Goal: Information Seeking & Learning: Compare options

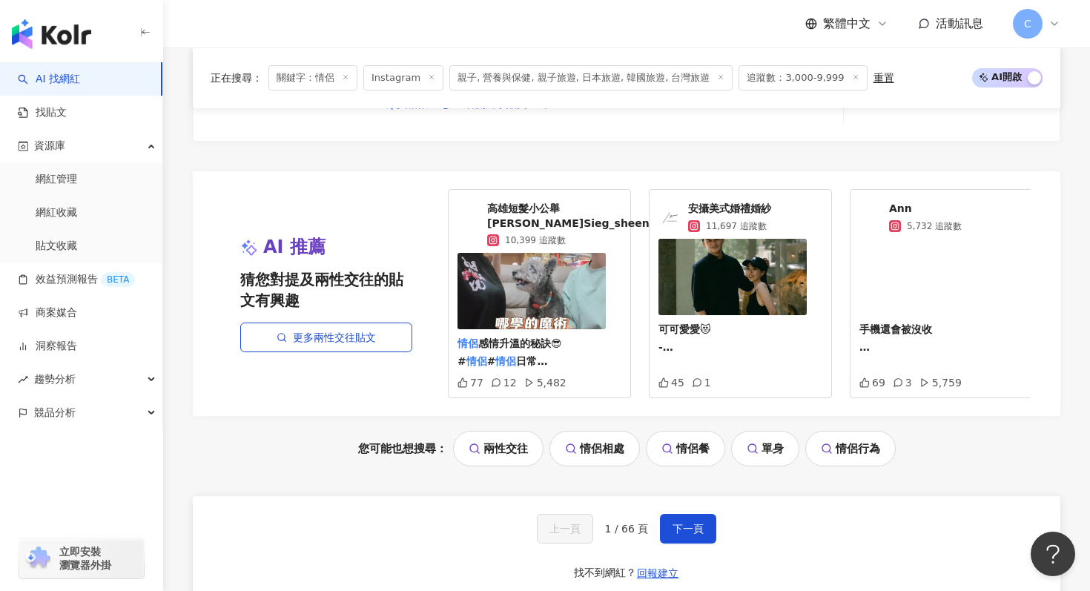
scroll to position [3205, 0]
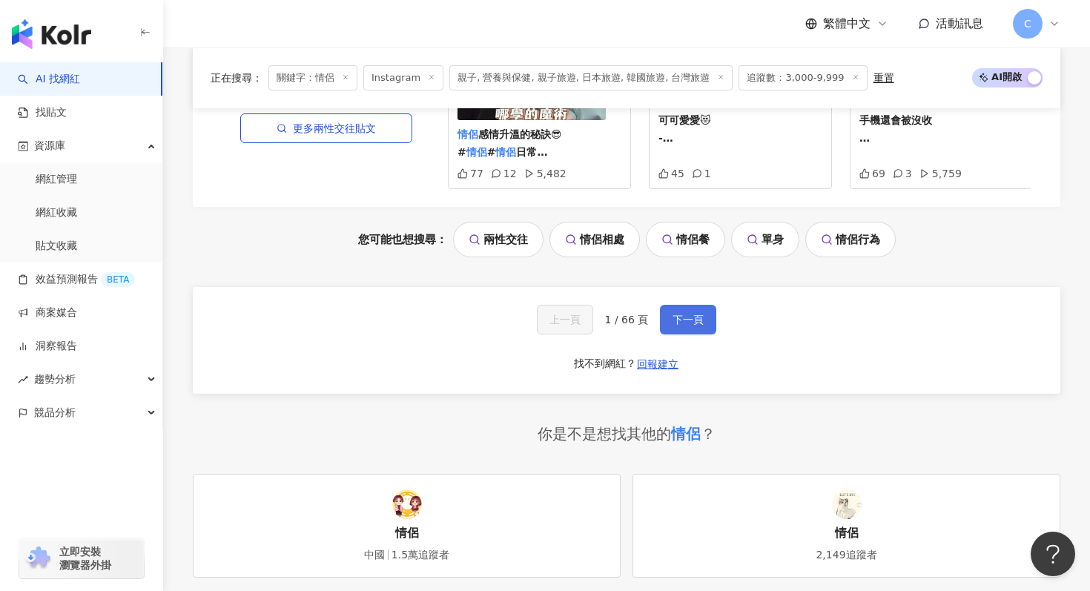
click at [705, 324] on button "下一頁" at bounding box center [688, 320] width 56 height 30
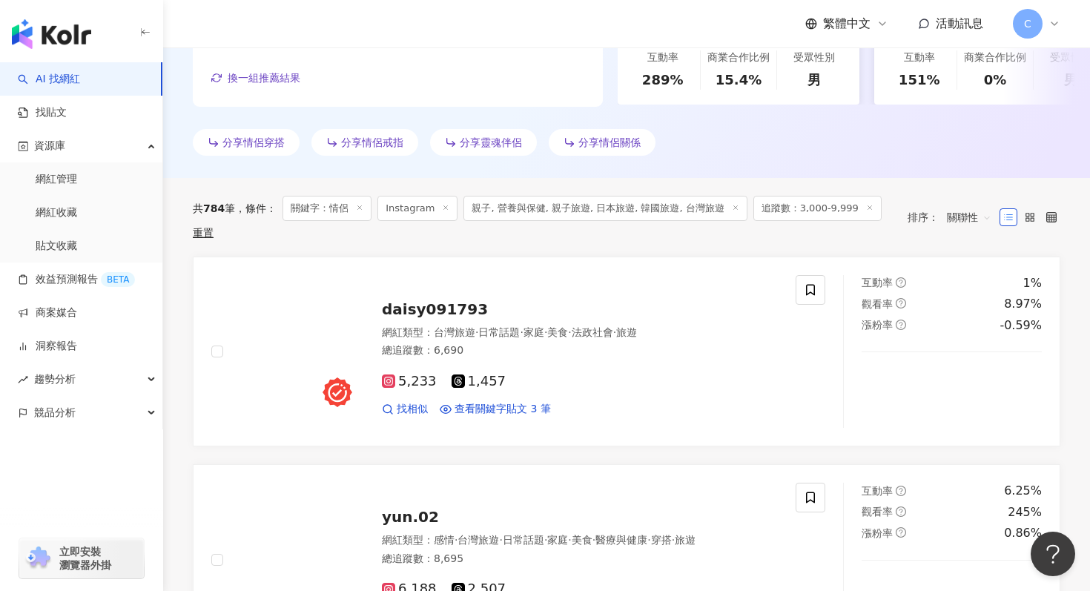
scroll to position [375, 0]
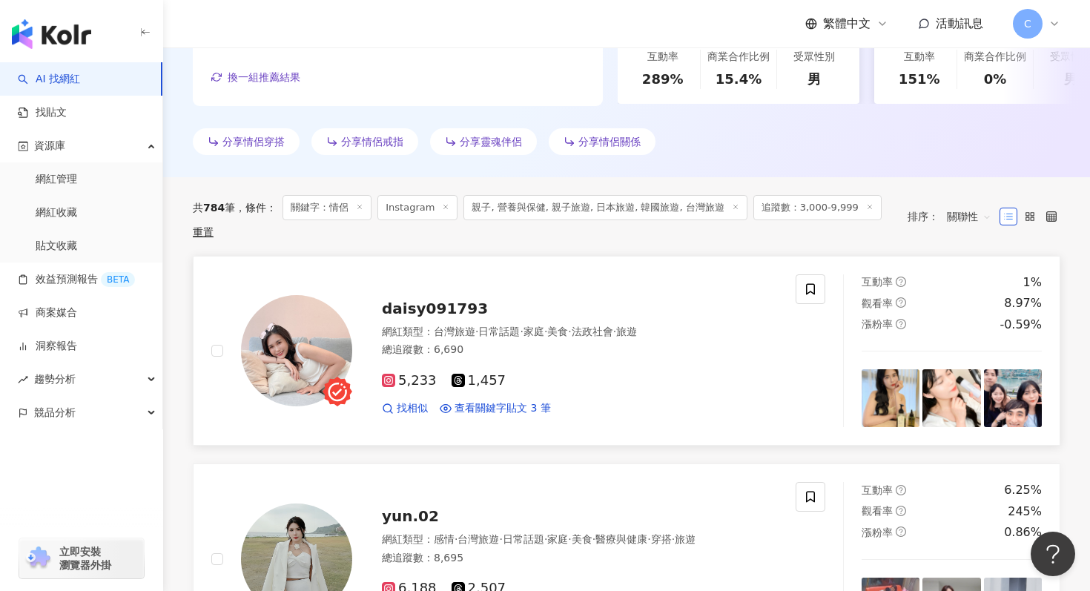
click at [635, 372] on div "5,233 1,457 找相似 查看關鍵字貼文 3 筆" at bounding box center [580, 388] width 396 height 55
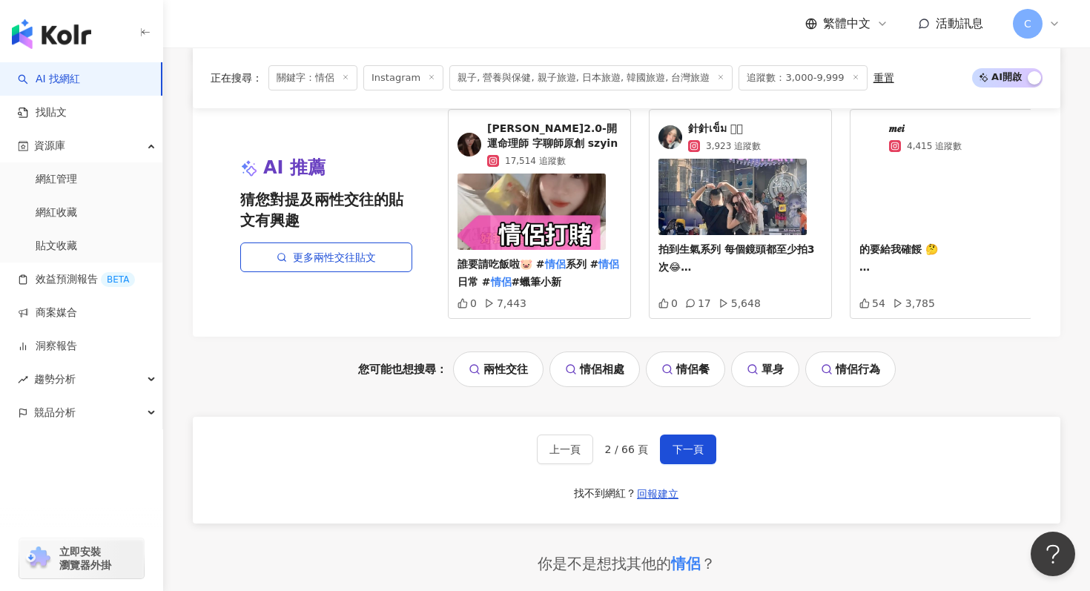
scroll to position [3073, 0]
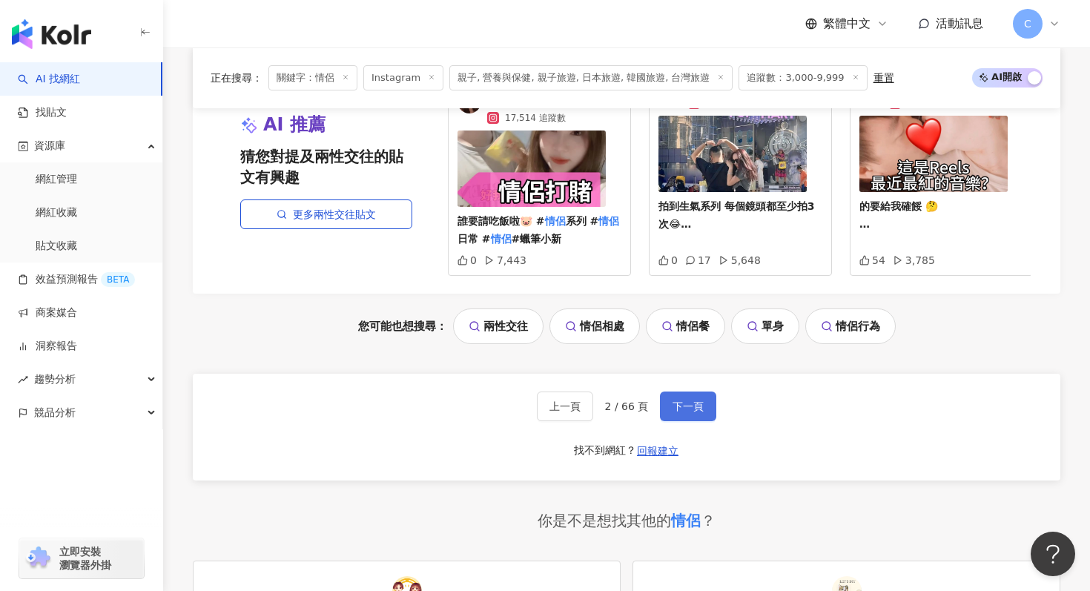
click at [688, 407] on span "下一頁" at bounding box center [688, 406] width 31 height 12
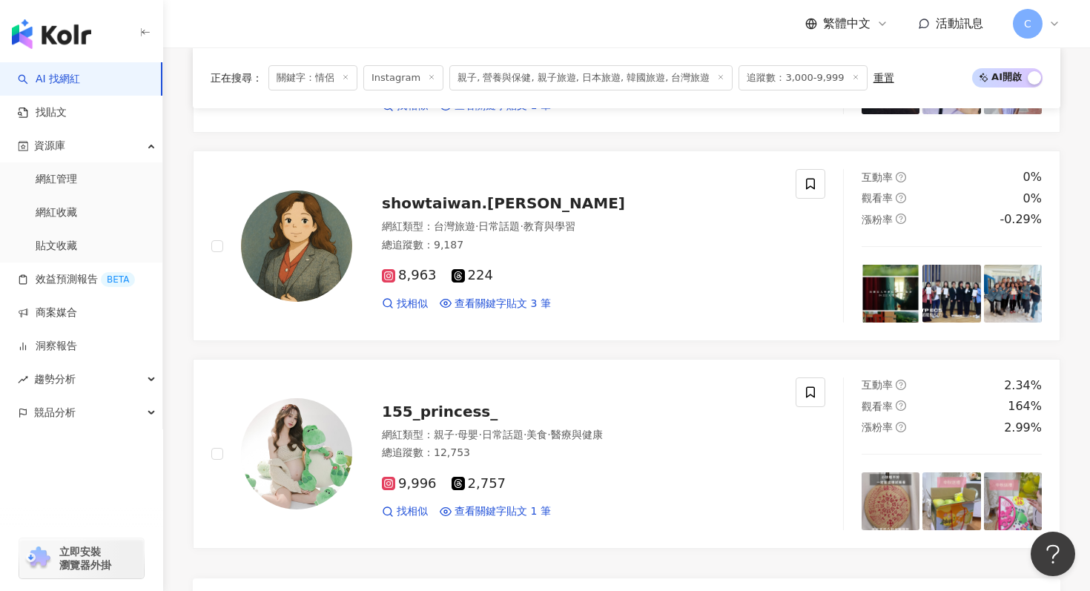
scroll to position [2544, 0]
click at [688, 408] on div "155_princess_" at bounding box center [580, 410] width 396 height 21
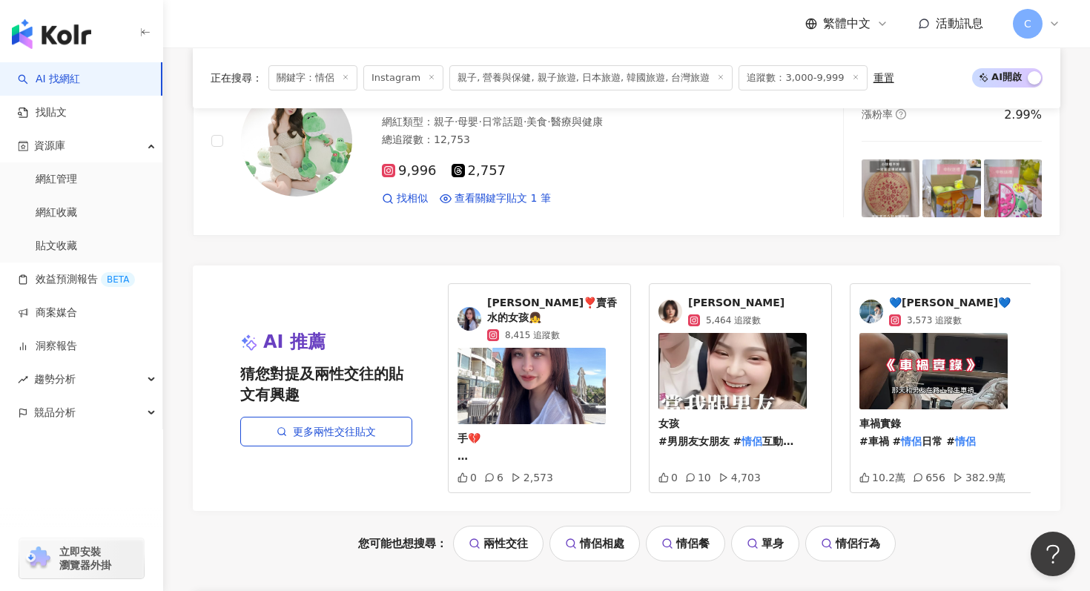
scroll to position [3001, 0]
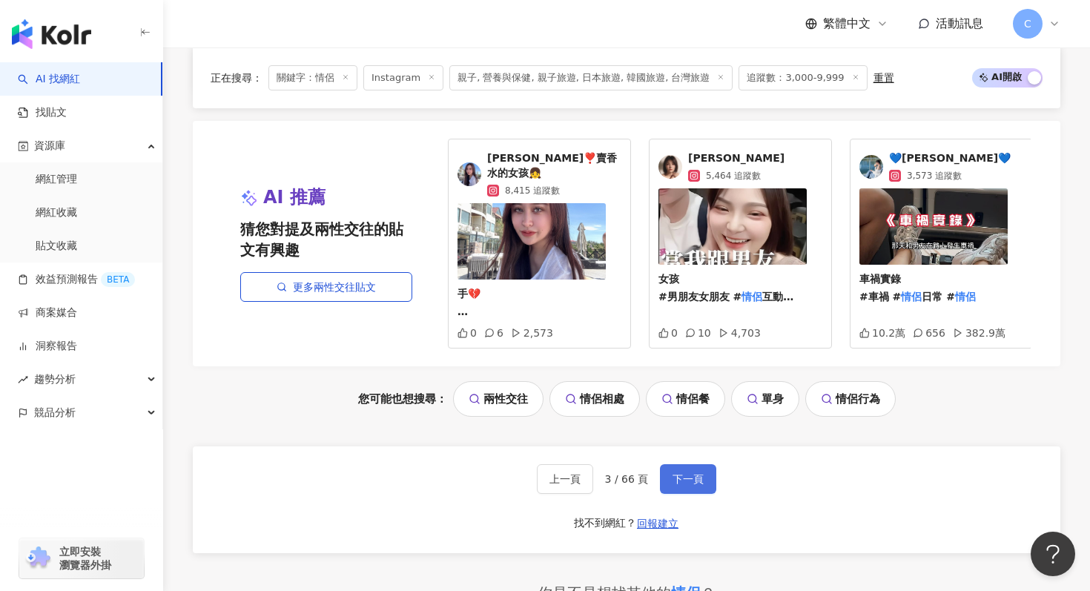
click at [667, 464] on button "下一頁" at bounding box center [688, 479] width 56 height 30
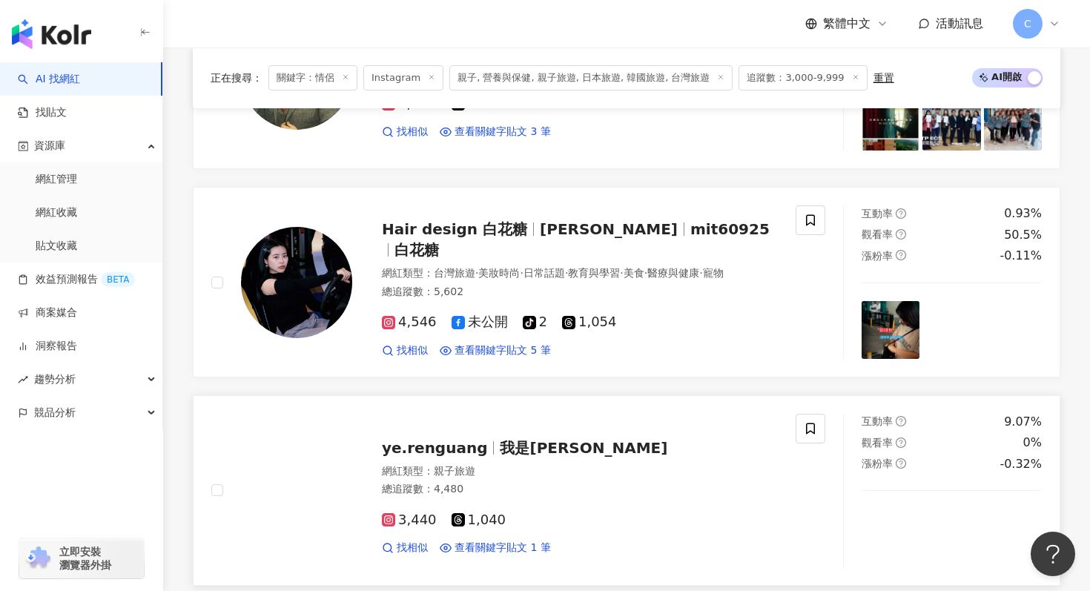
scroll to position [635, 0]
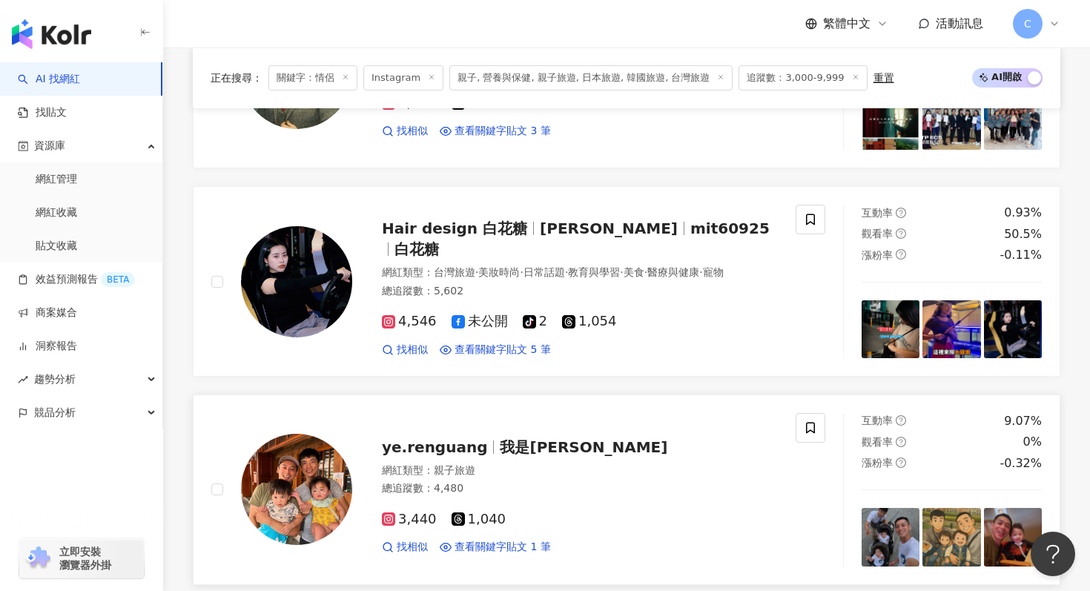
click at [500, 450] on span "我是阿燁" at bounding box center [584, 447] width 168 height 18
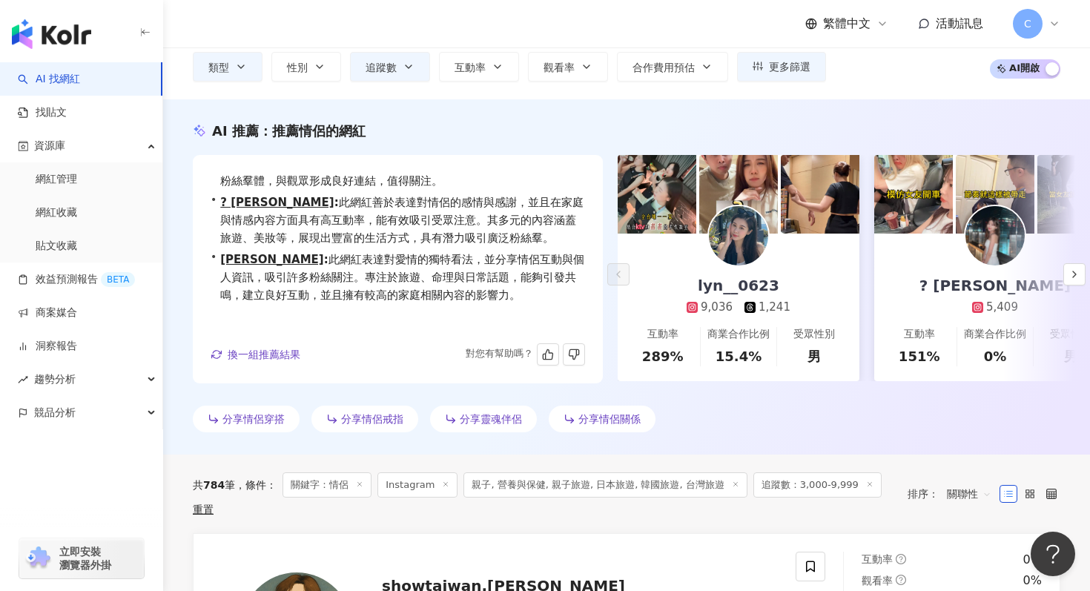
scroll to position [142, 0]
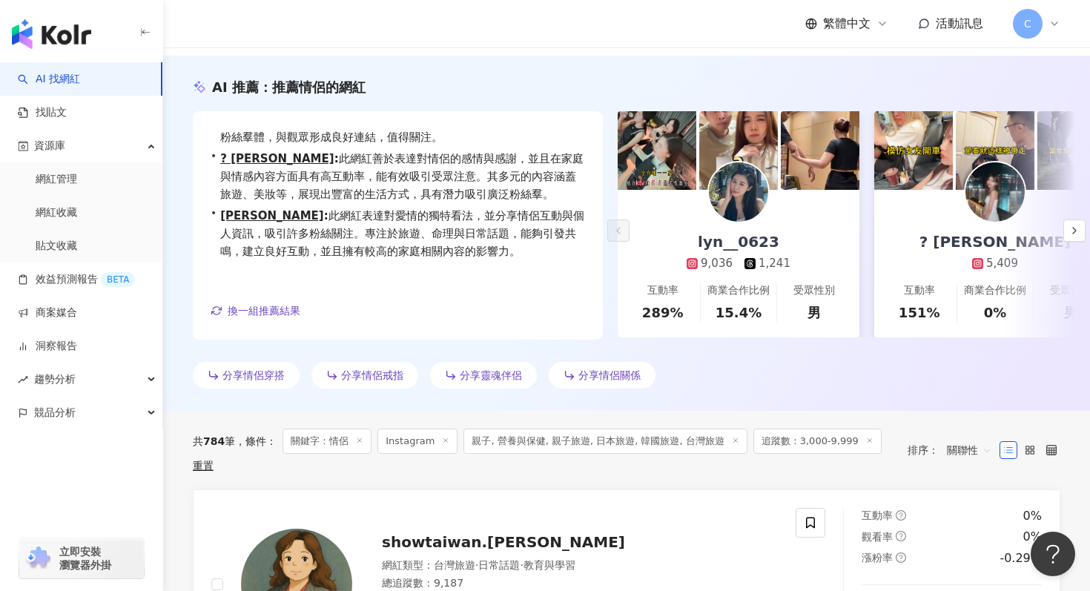
click at [443, 443] on icon at bounding box center [445, 440] width 7 height 7
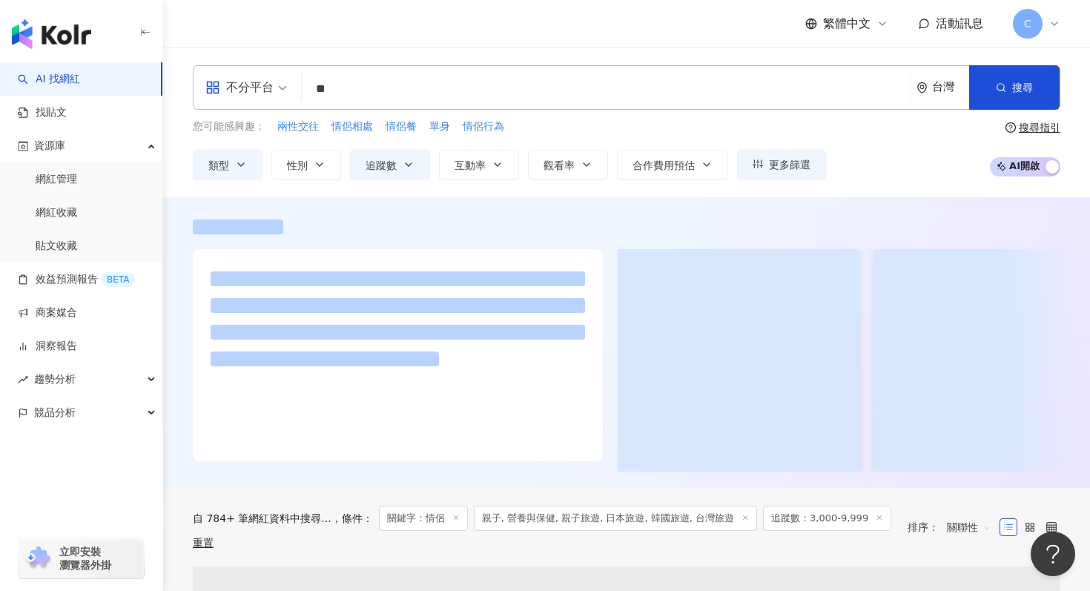
click at [338, 90] on input "**" at bounding box center [606, 89] width 596 height 28
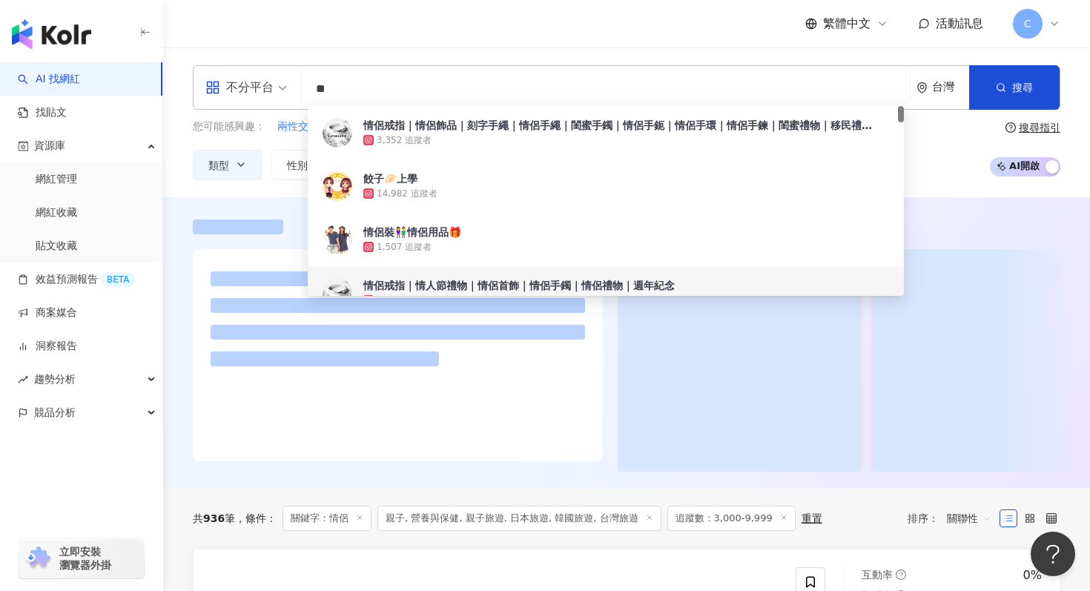
type input "*"
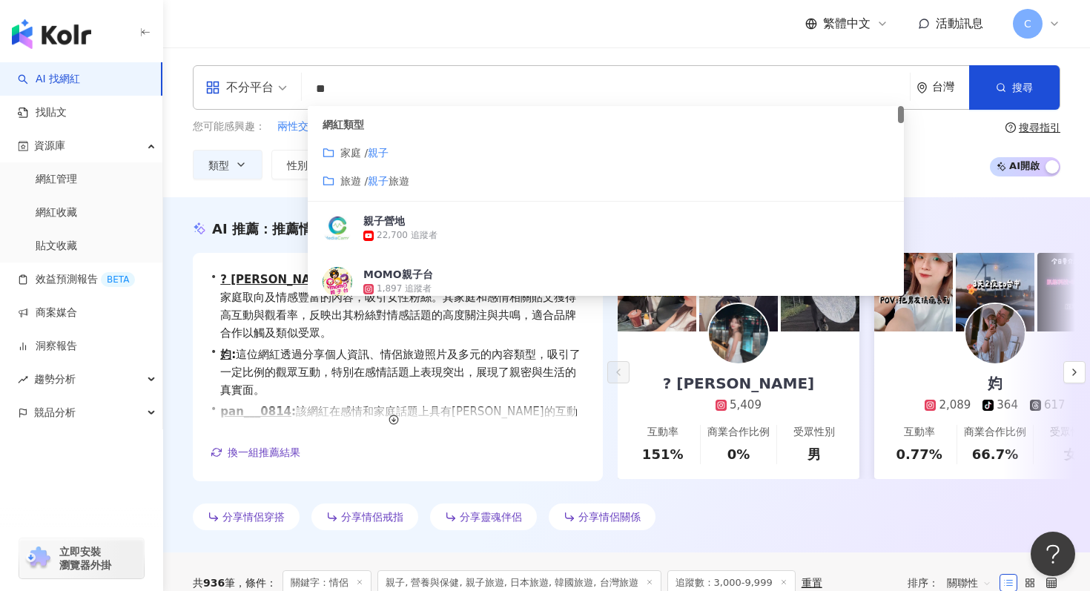
type input "**"
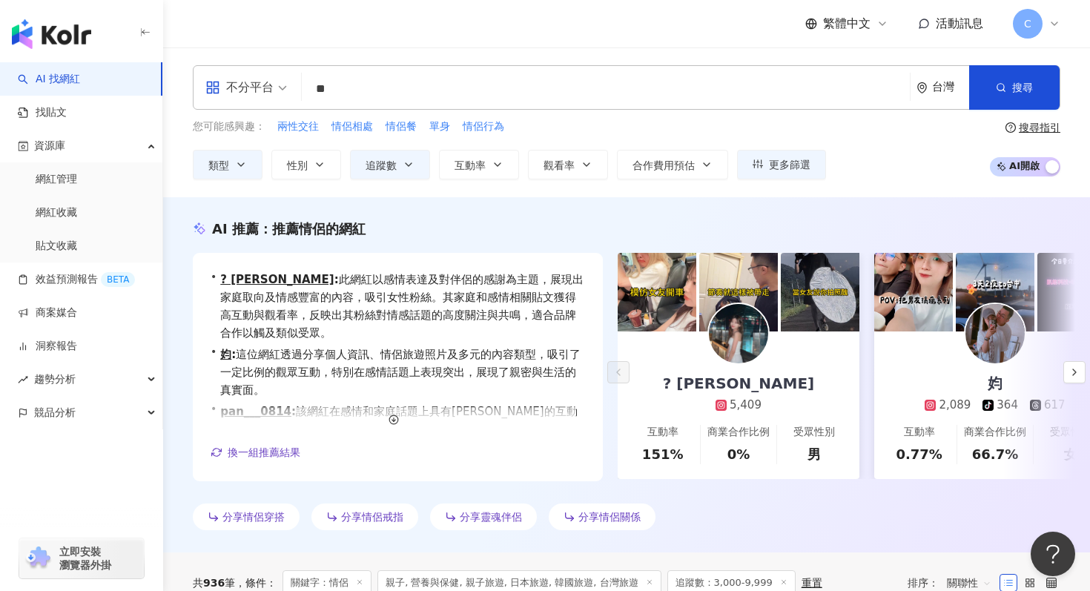
click at [263, 141] on div "您可能感興趣： 兩性交往 情侶相處 情侶餐 單身 情侶行為 類型 性別 追蹤數 互動率 觀看率 合作費用預估 更多篩選 % - % 不限 5% 以下 5%~2…" at bounding box center [509, 149] width 633 height 61
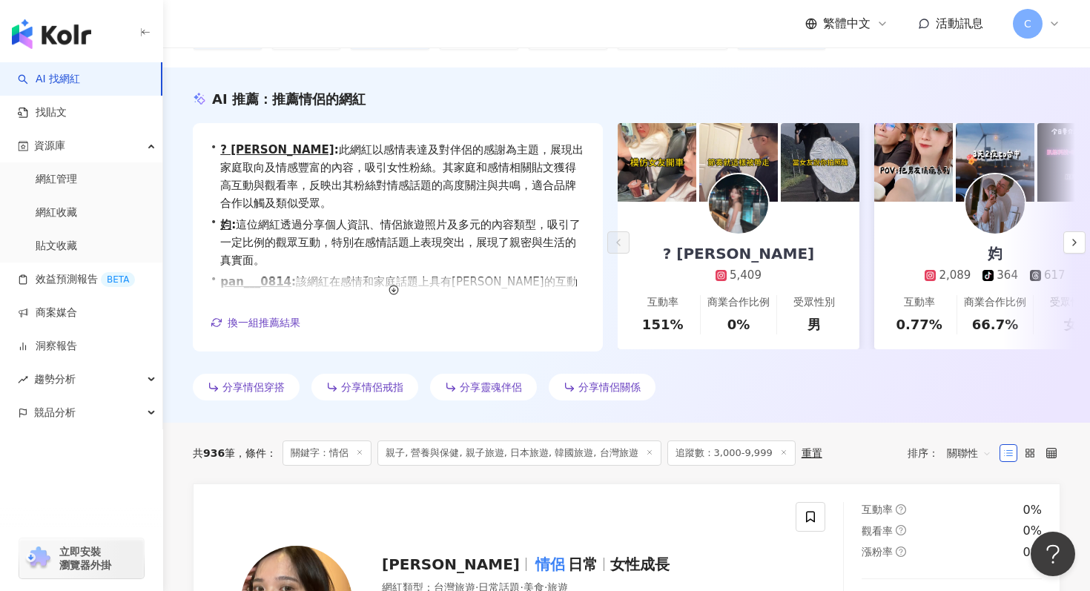
scroll to position [327, 0]
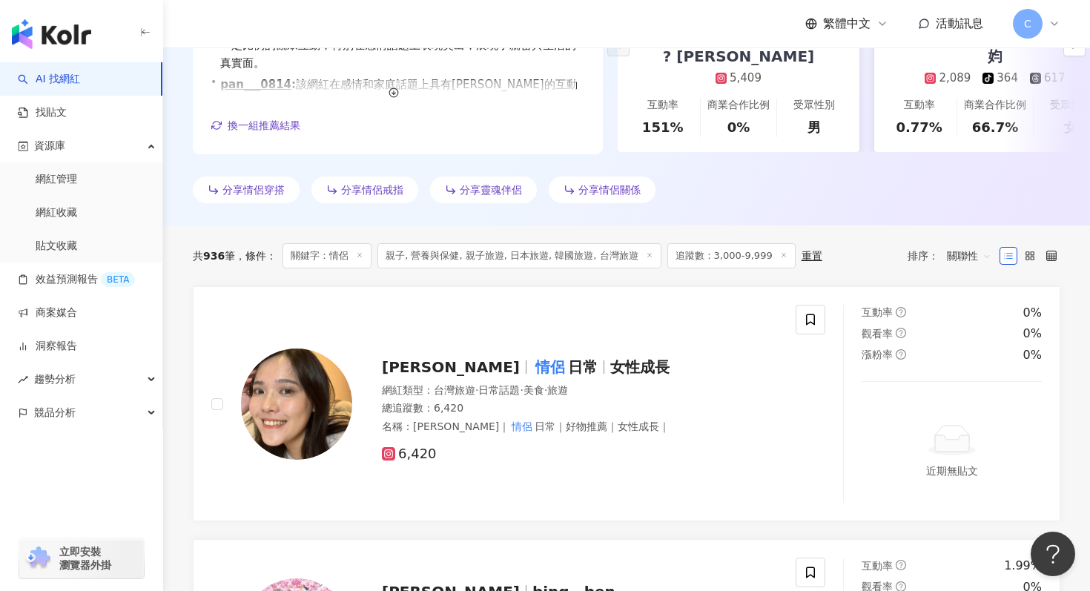
click at [361, 254] on icon at bounding box center [359, 254] width 7 height 7
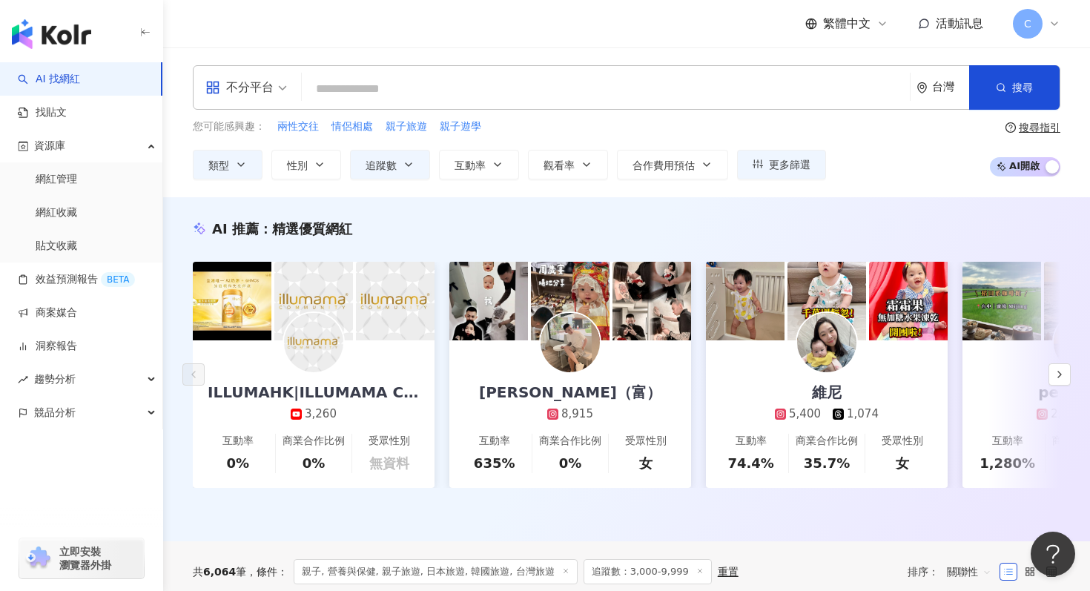
click at [559, 83] on input "search" at bounding box center [606, 89] width 596 height 28
type input "*"
type input "**"
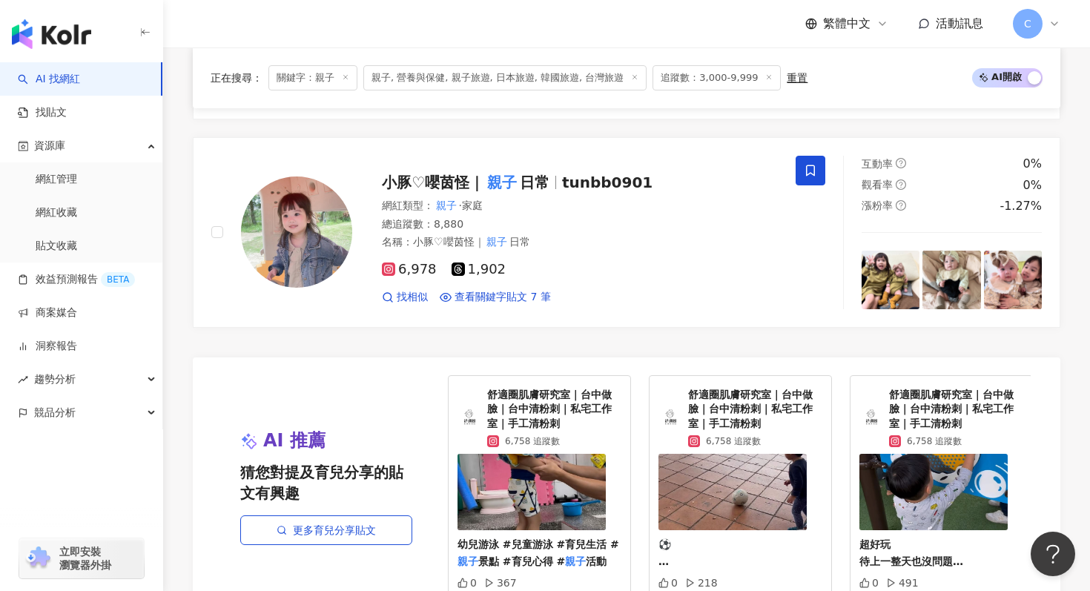
scroll to position [2720, 0]
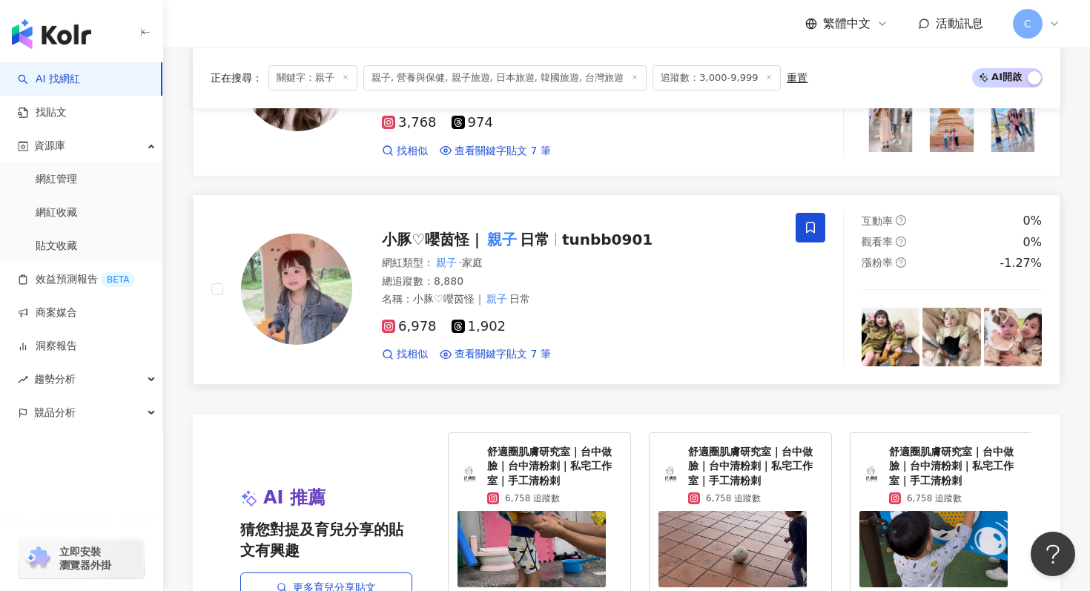
click at [531, 231] on span "日常" at bounding box center [535, 240] width 30 height 18
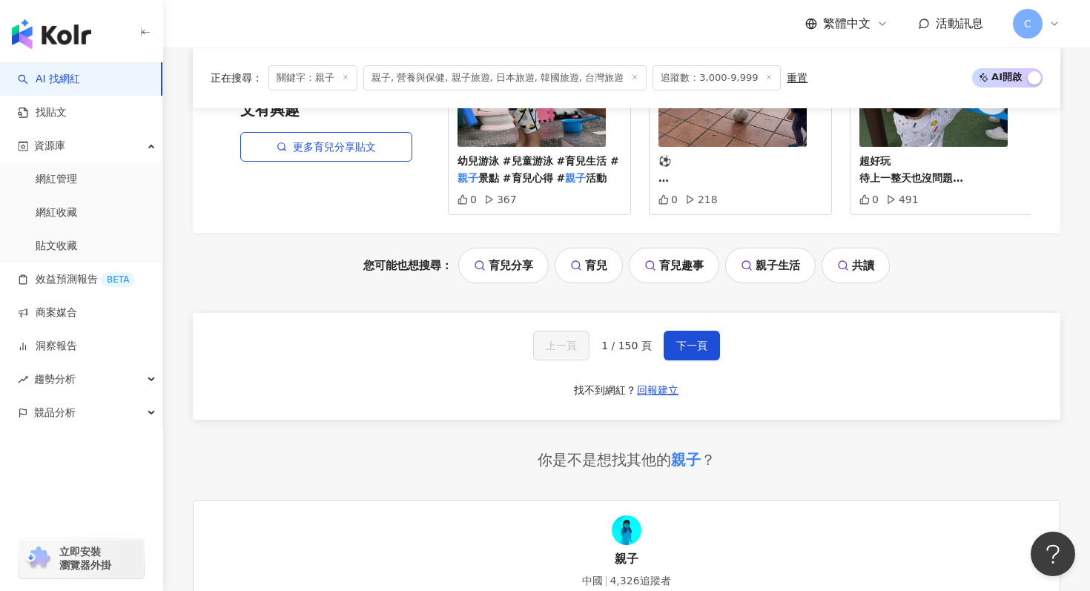
scroll to position [3349, 0]
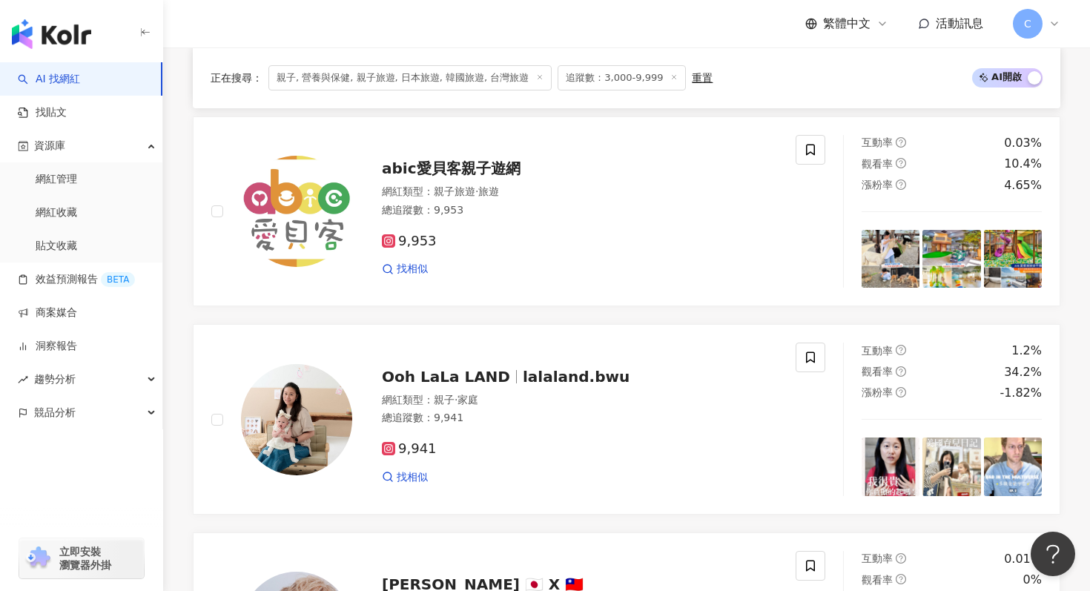
scroll to position [921, 0]
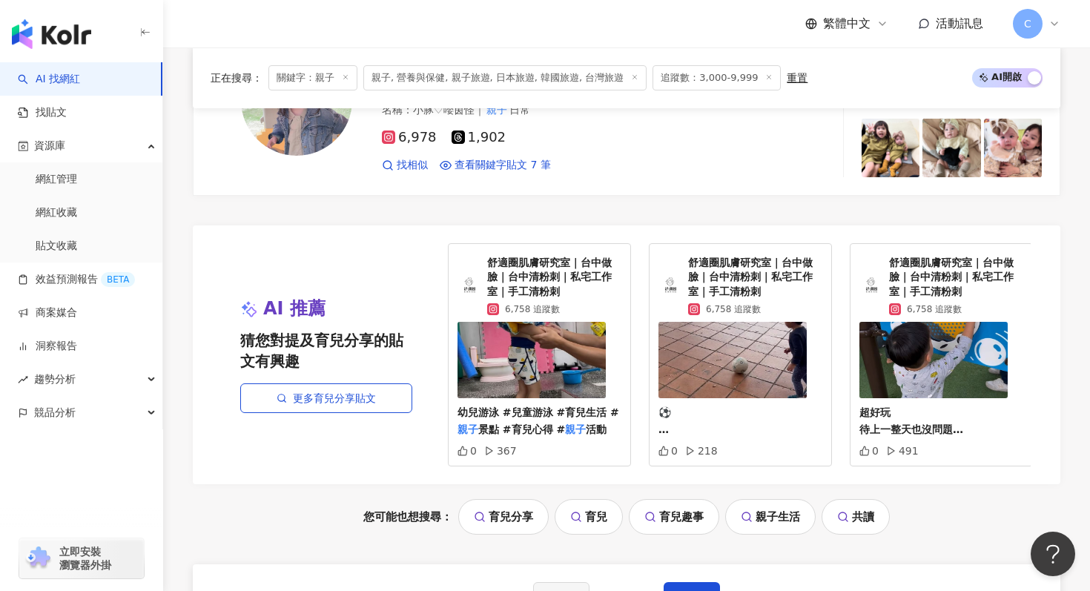
scroll to position [3071, 0]
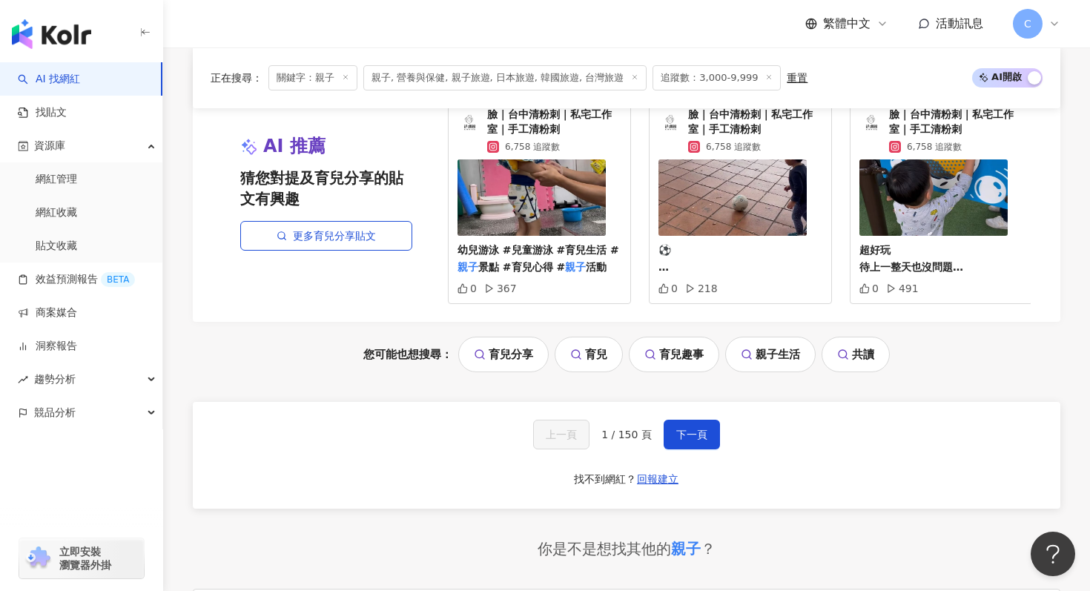
click at [679, 446] on div "上一頁 1 / 150 頁 下一頁 找不到網紅？ 回報建立" at bounding box center [627, 455] width 868 height 107
click at [679, 429] on span "下一頁" at bounding box center [691, 435] width 31 height 12
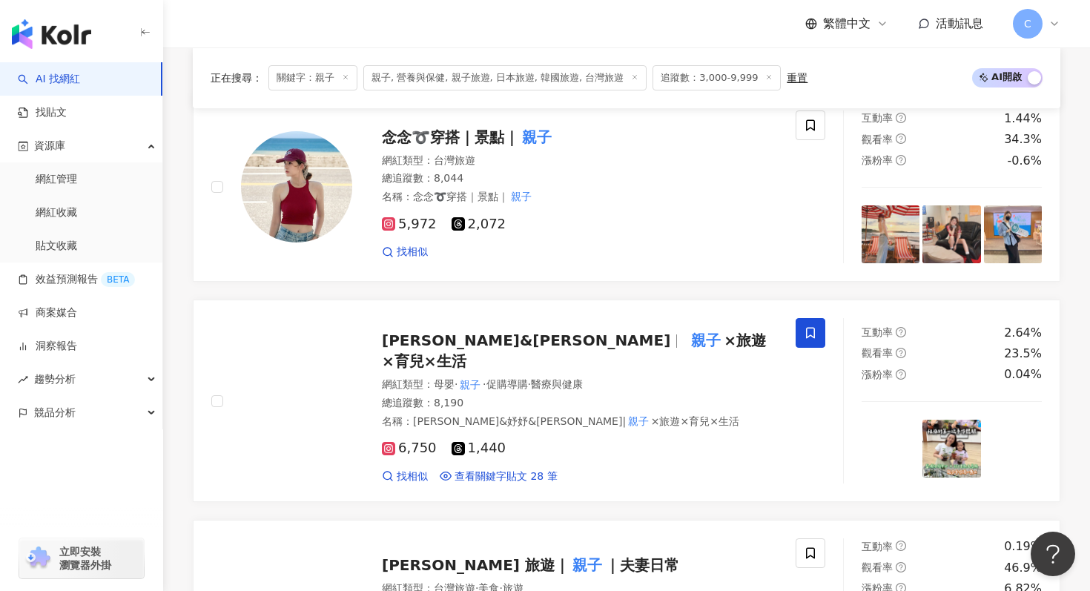
scroll to position [509, 0]
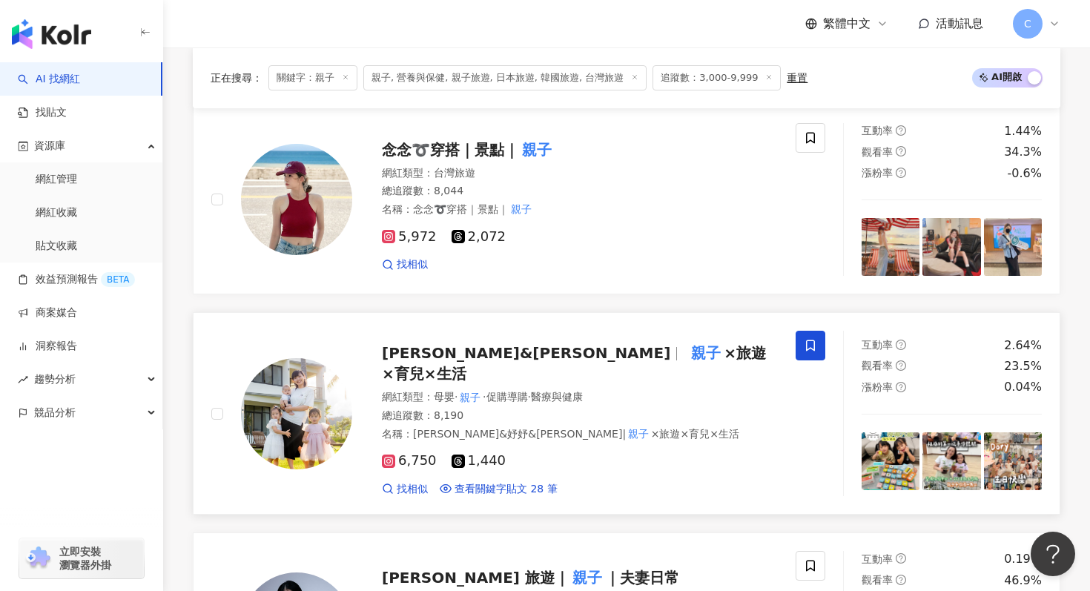
click at [610, 370] on div "臻臻&妤妤 親子 ×旅遊×育兒×生活 網紅類型 ： 母嬰 · 親子 · 促購導購 · 醫療與健康 總追蹤數 ： 8,190 名稱 ： 臻臻&妤妤&恩恩| 親子…" at bounding box center [565, 413] width 426 height 165
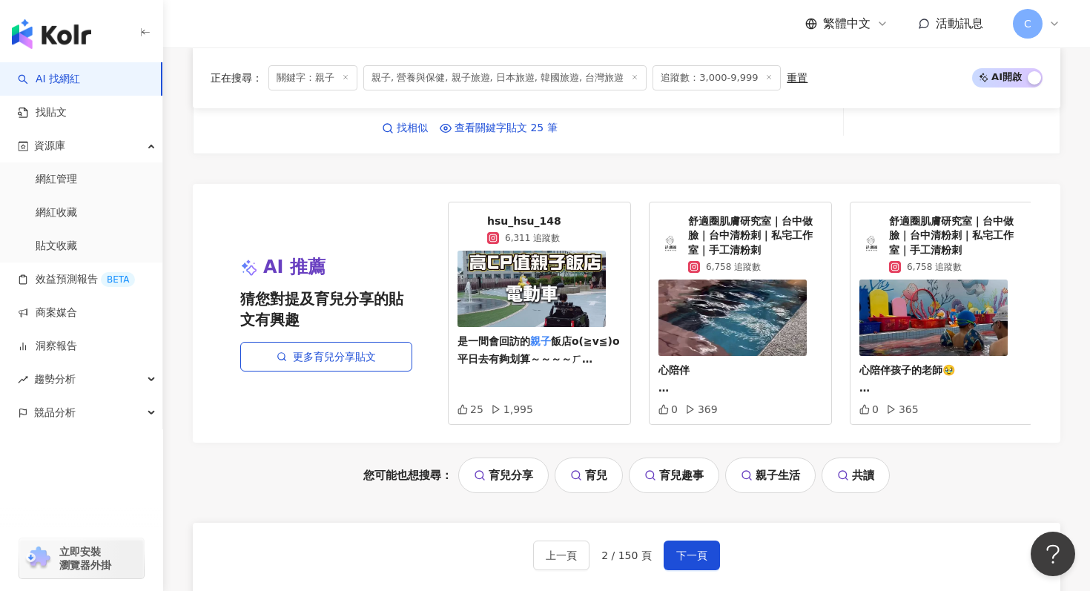
scroll to position [2954, 0]
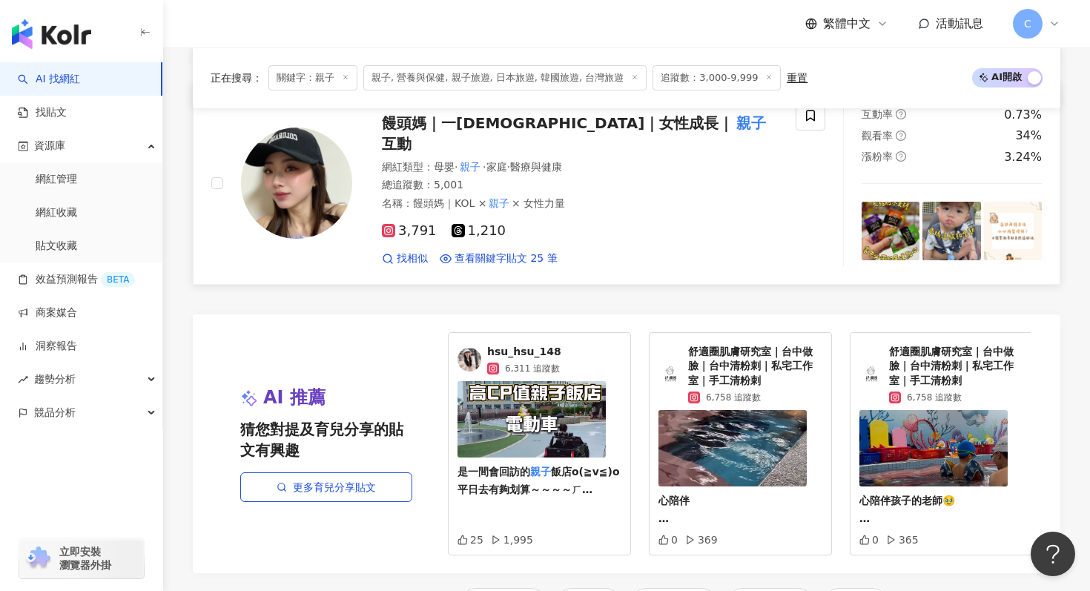
click at [512, 124] on div "饅頭媽｜一寶媽｜女性成長｜ 親子 互動" at bounding box center [580, 134] width 396 height 42
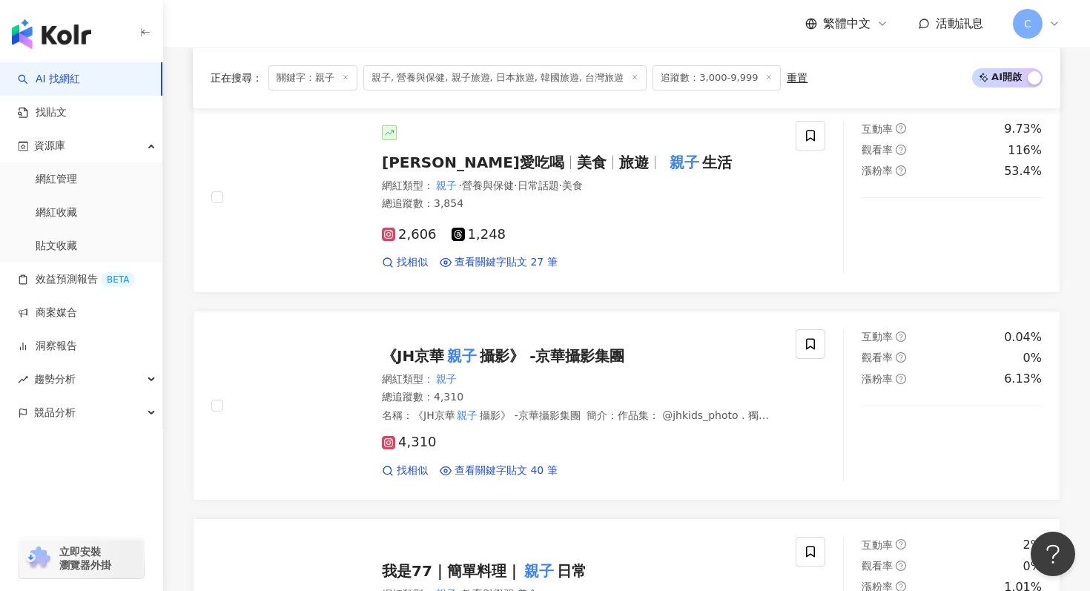
scroll to position [1308, 0]
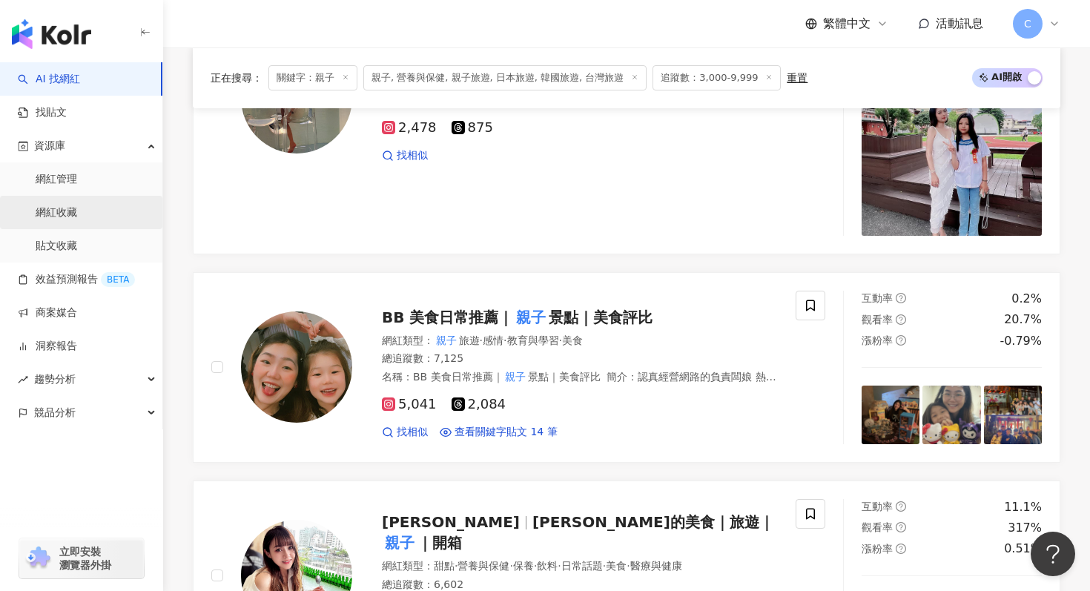
click at [77, 219] on link "網紅收藏" at bounding box center [57, 212] width 42 height 15
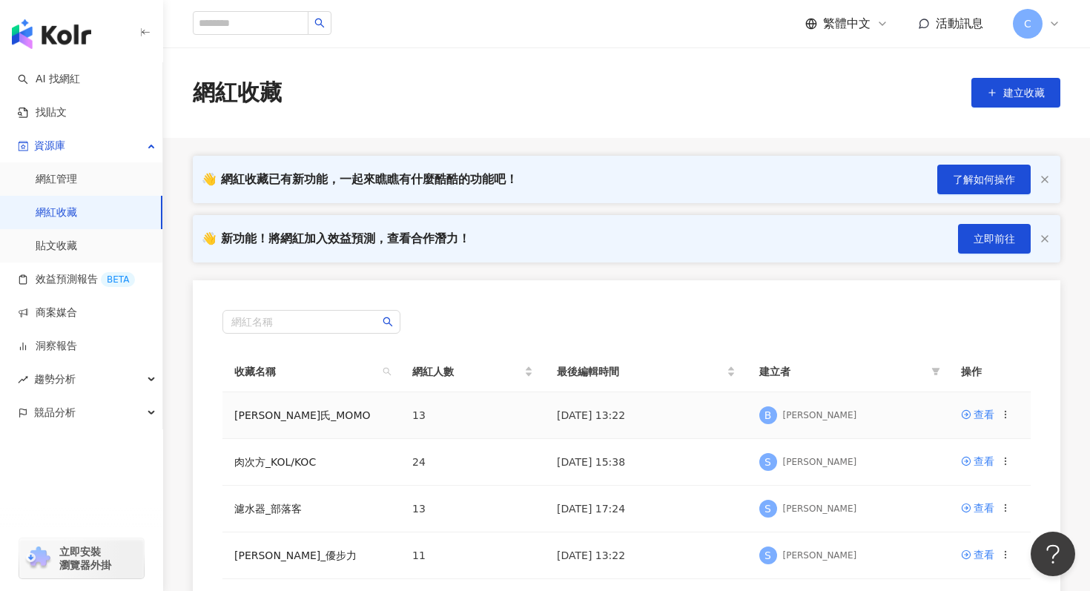
click at [294, 409] on td "[PERSON_NAME]氏_MOMO" at bounding box center [311, 415] width 178 height 47
click at [294, 409] on td "白蘭氏_MOMO" at bounding box center [311, 415] width 178 height 47
click at [295, 418] on link "白蘭氏_MOMO" at bounding box center [302, 415] width 136 height 12
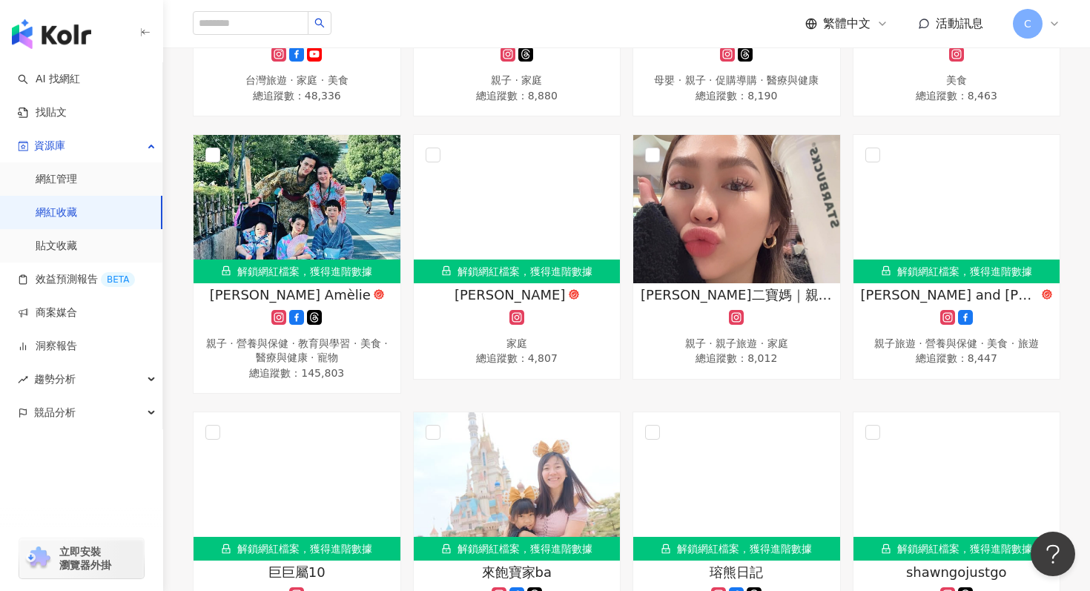
scroll to position [443, 0]
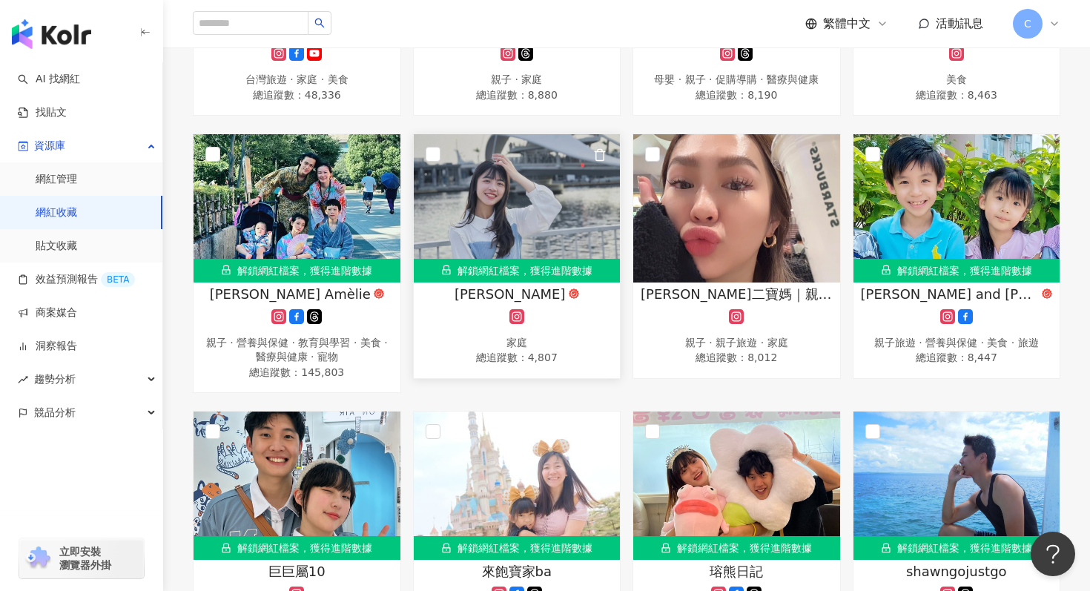
click at [498, 314] on div at bounding box center [517, 316] width 192 height 15
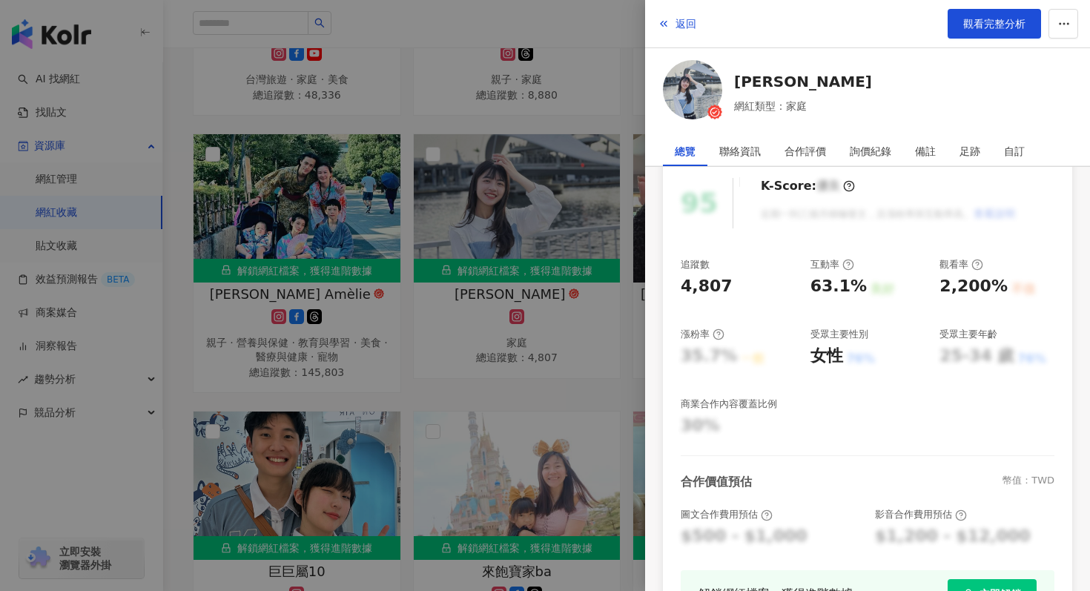
scroll to position [329, 0]
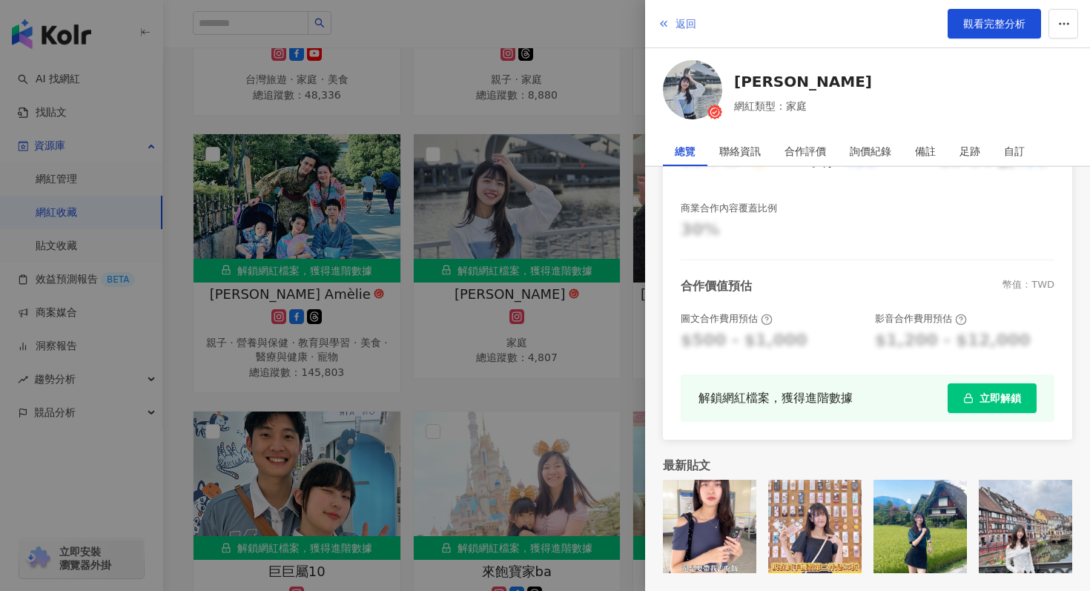
click at [688, 28] on span "返回" at bounding box center [686, 24] width 21 height 12
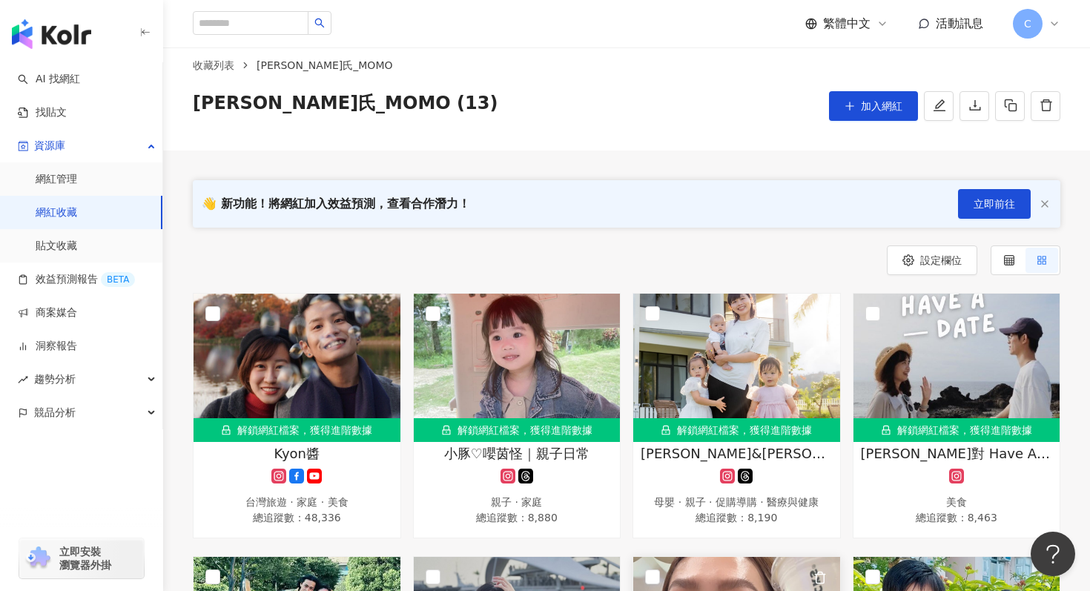
scroll to position [0, 0]
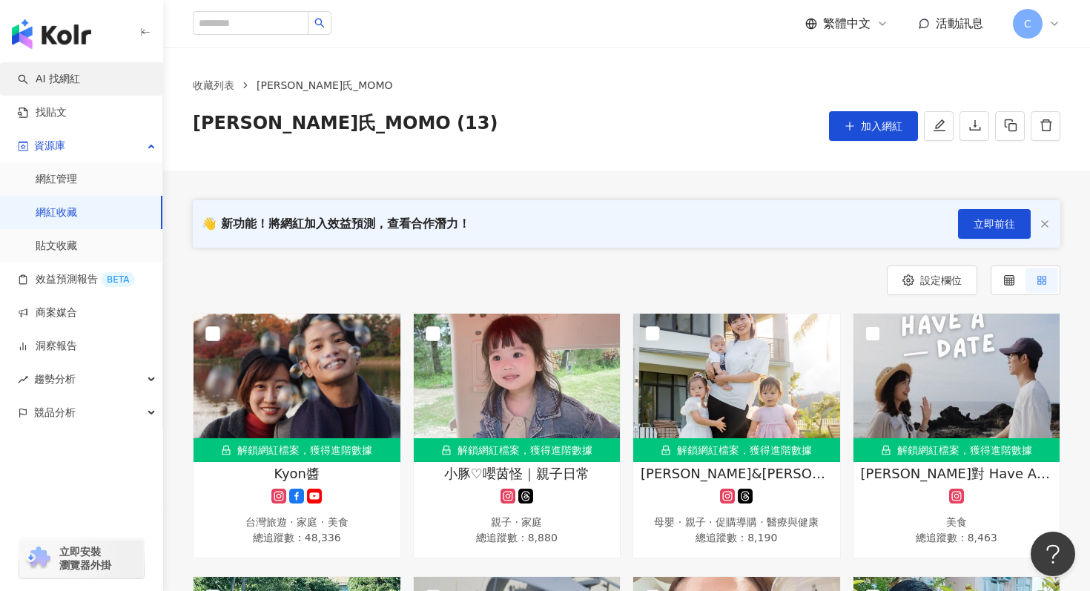
click at [80, 79] on link "AI 找網紅" at bounding box center [49, 79] width 62 height 15
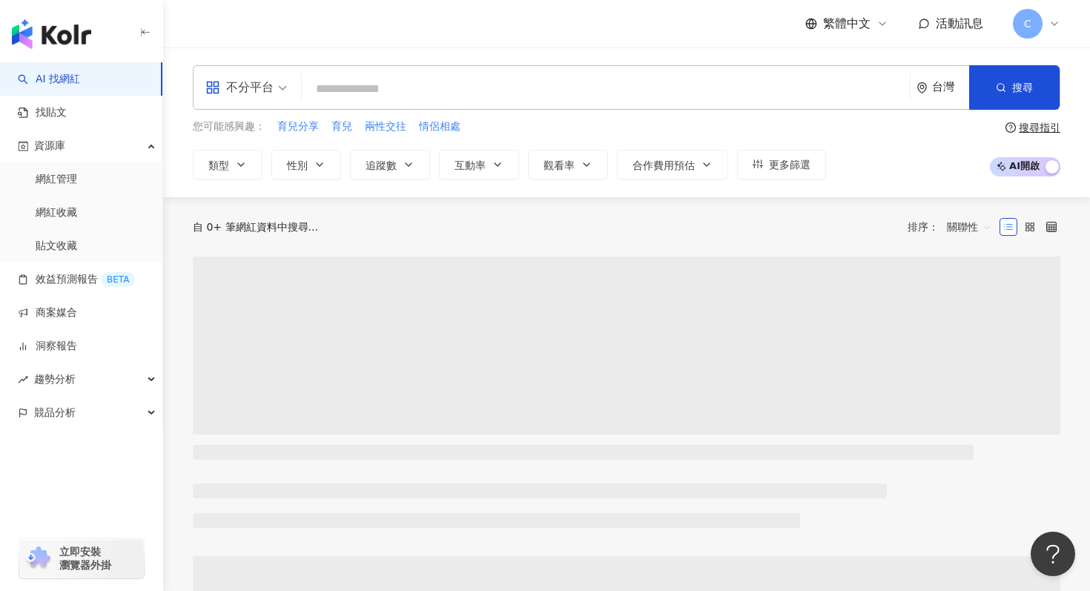
click at [340, 95] on input "search" at bounding box center [606, 89] width 596 height 28
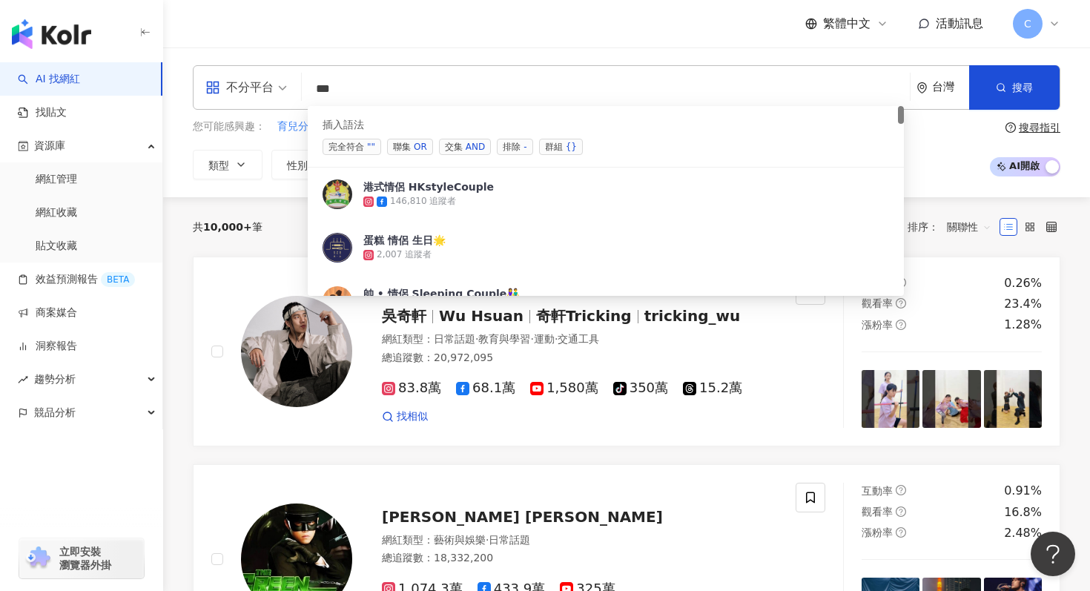
click at [415, 147] on div "OR" at bounding box center [420, 146] width 13 height 15
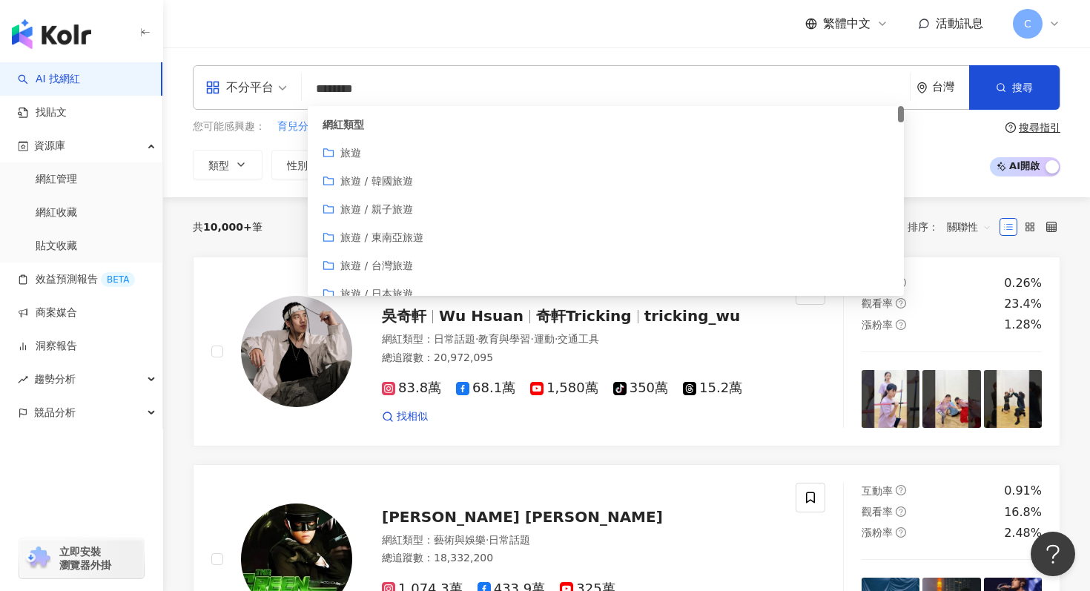
click at [380, 156] on div "旅遊" at bounding box center [606, 153] width 567 height 16
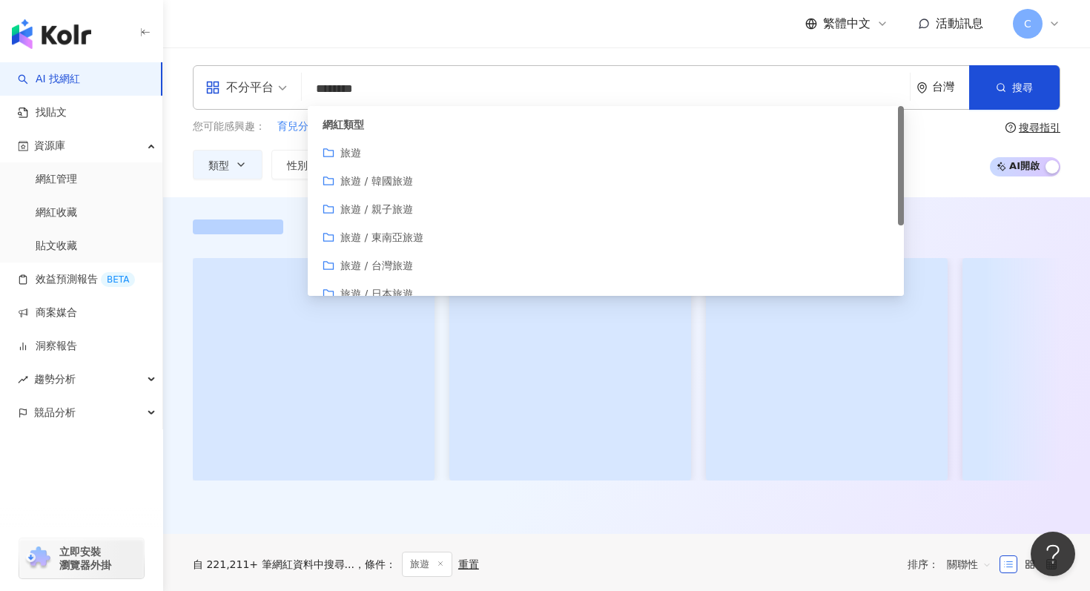
click at [463, 90] on input "********" at bounding box center [606, 89] width 596 height 28
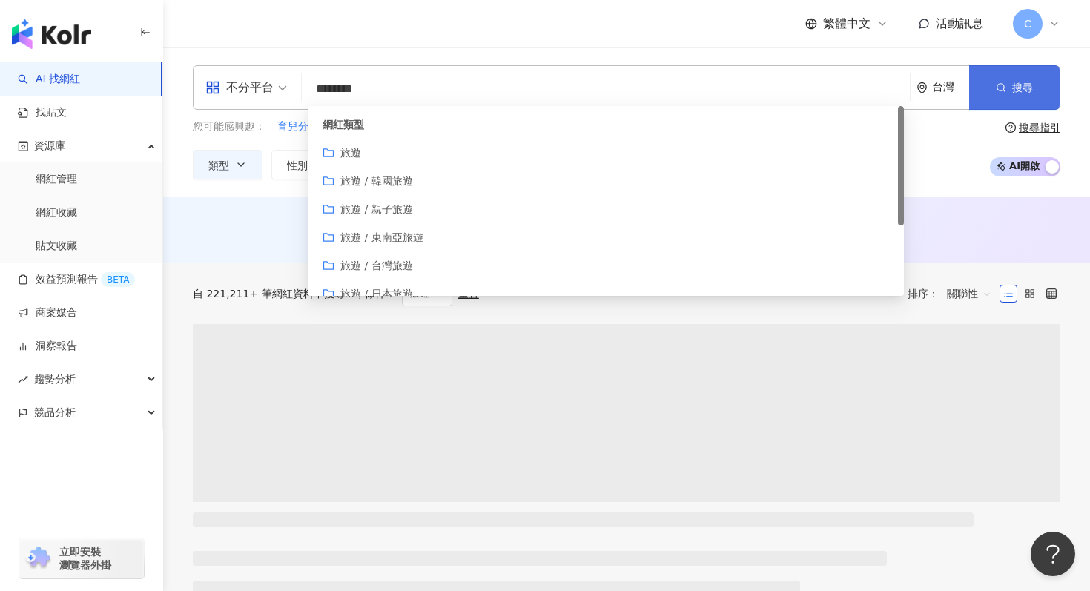
type input "********"
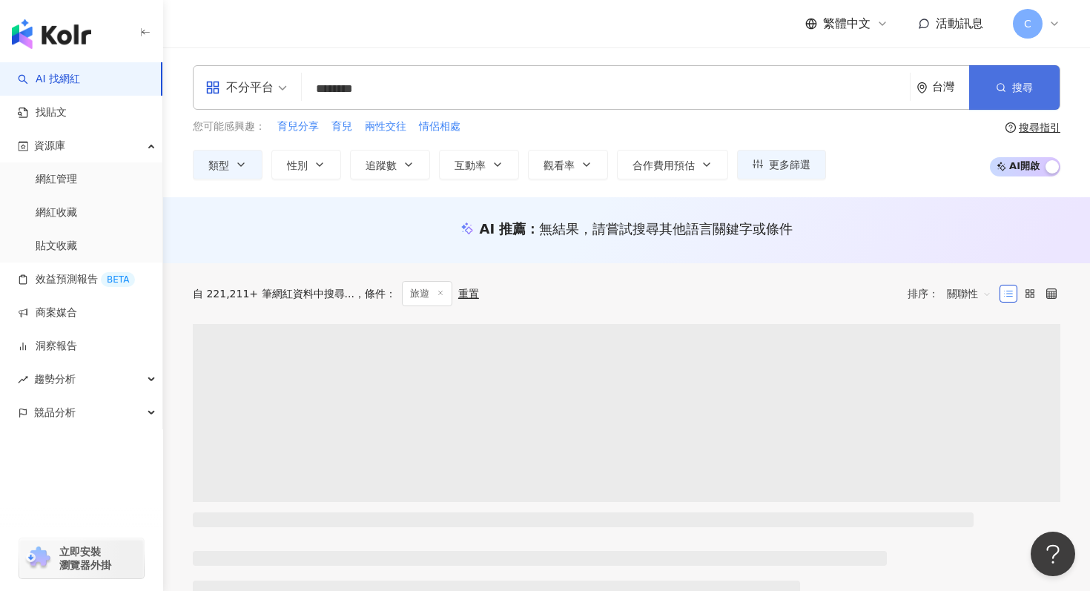
click at [998, 89] on circle "button" at bounding box center [1001, 87] width 7 height 7
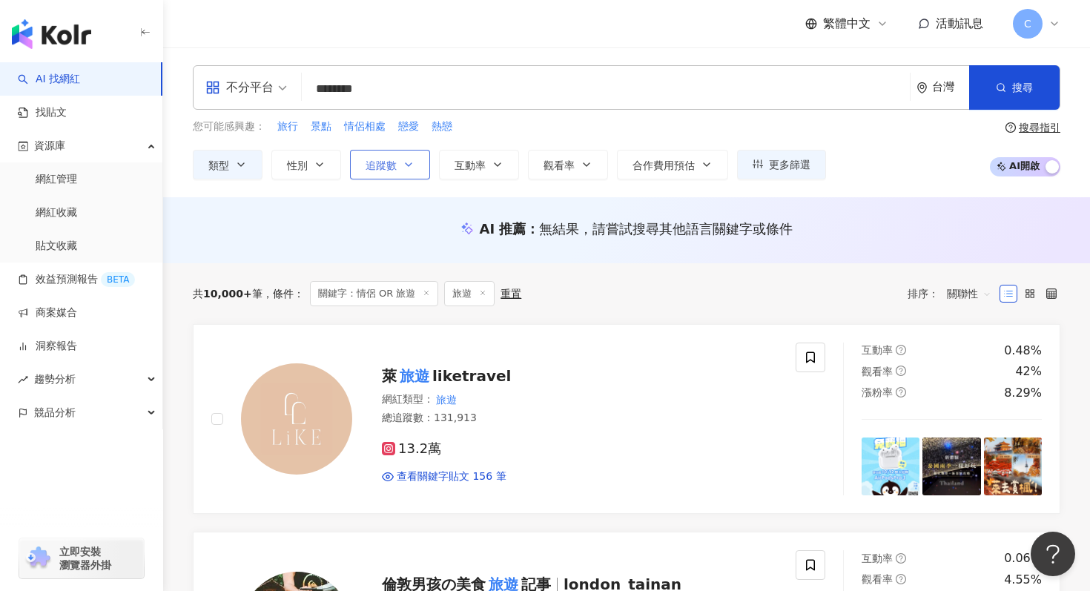
click at [403, 172] on button "追蹤數" at bounding box center [390, 165] width 80 height 30
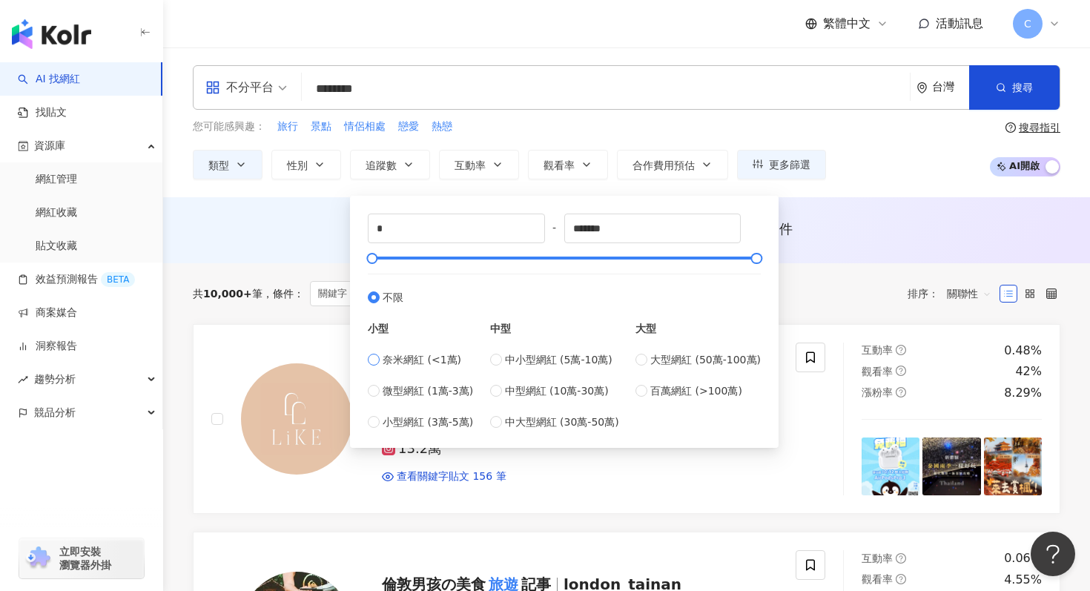
click at [403, 359] on span "奈米網紅 (<1萬)" at bounding box center [422, 360] width 79 height 16
type input "****"
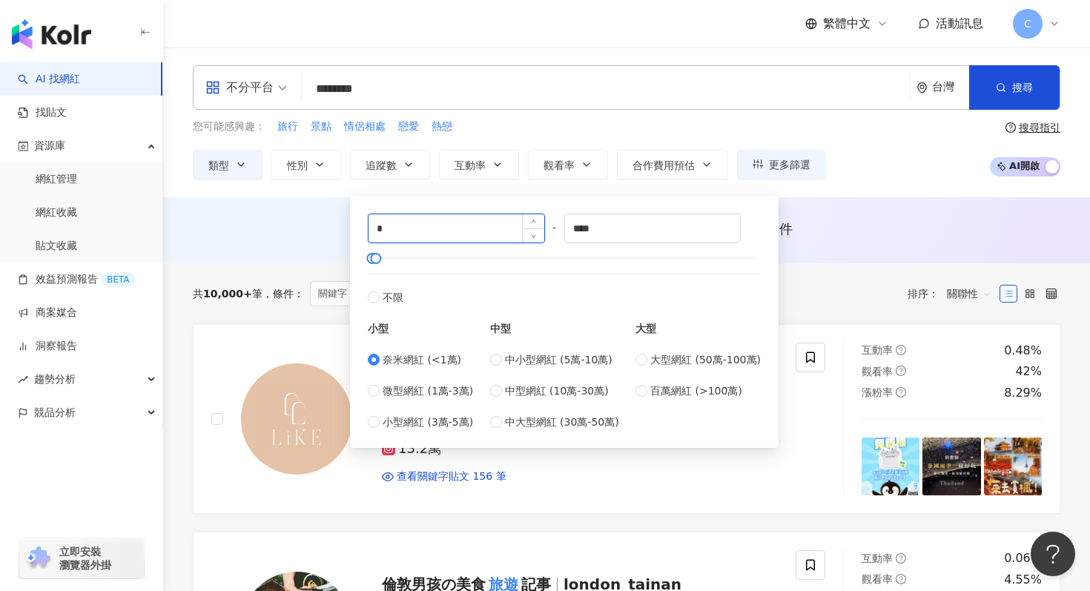
click at [415, 237] on input "*" at bounding box center [457, 228] width 176 height 28
type input "****"
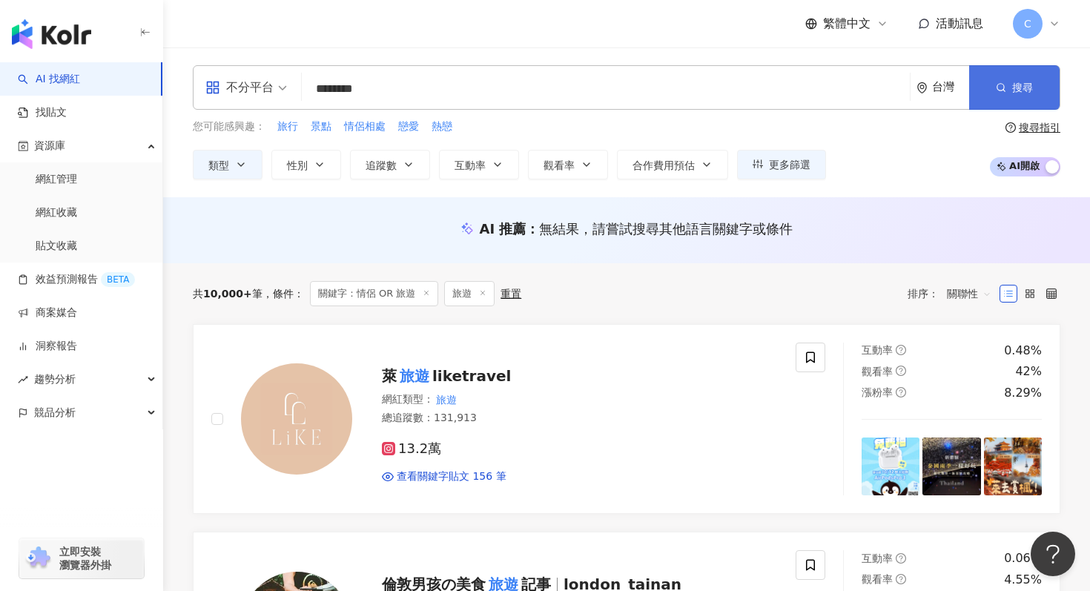
click at [1024, 76] on button "搜尋" at bounding box center [1014, 87] width 90 height 44
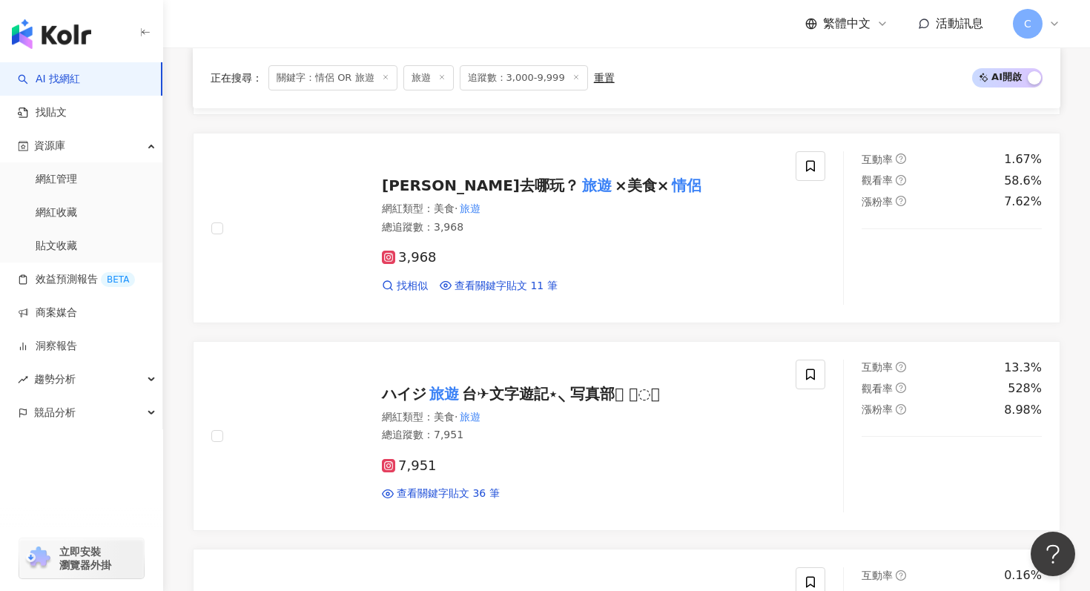
scroll to position [1540, 0]
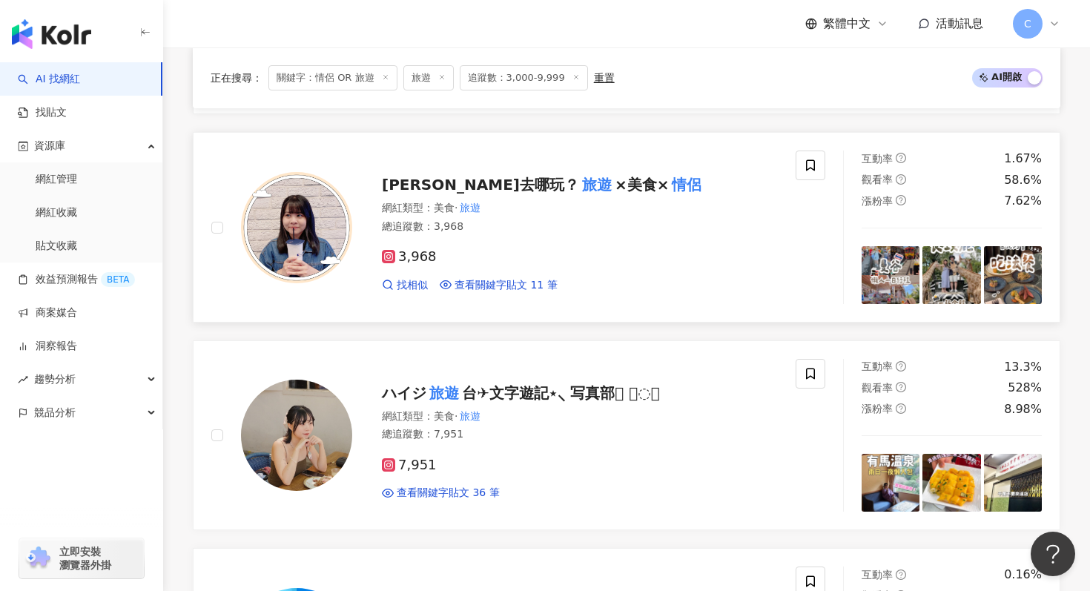
click at [461, 176] on span "顏貞去哪玩？" at bounding box center [480, 185] width 197 height 18
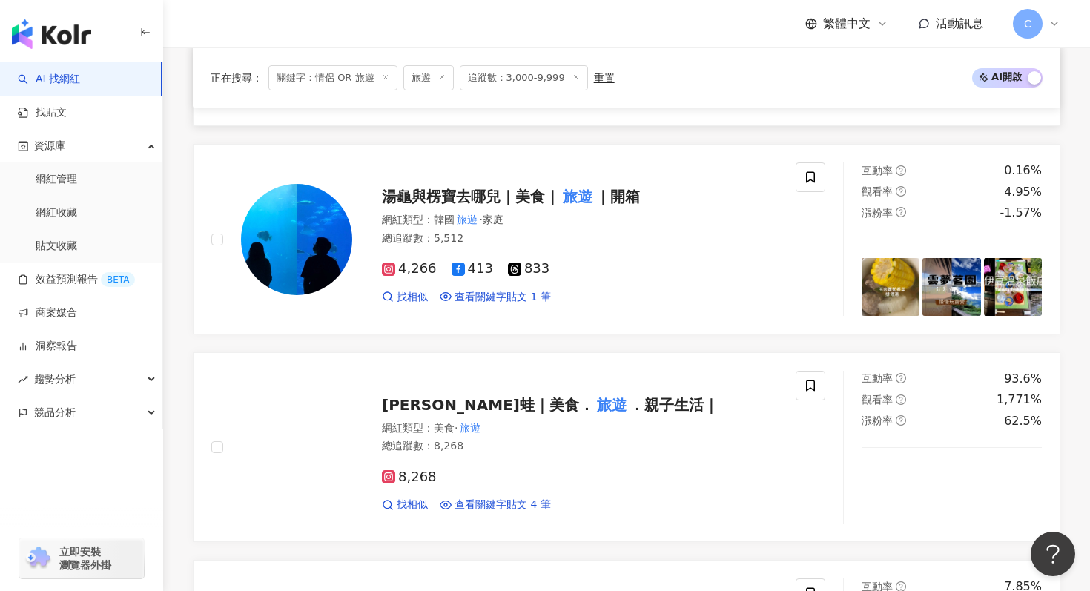
scroll to position [1943, 0]
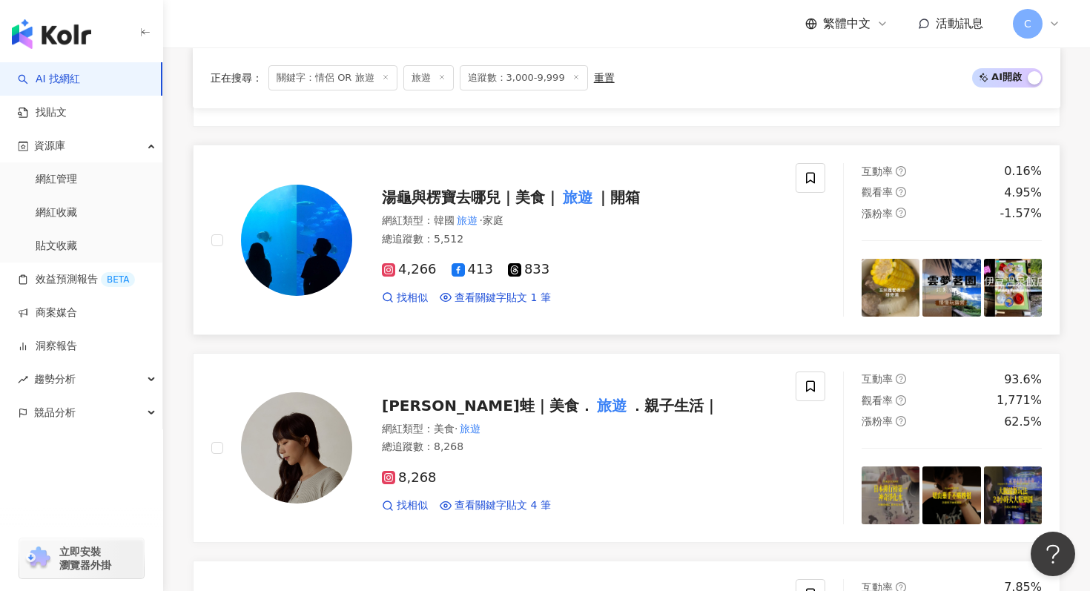
click at [492, 175] on div "湯龜與楞寶去哪兒｜美食｜ 旅遊 ｜開箱 網紅類型 ： 韓國 旅遊 · 家庭 總追蹤數 ： 5,512 4,266 413 833 找相似 查看關鍵字貼文 1 筆" at bounding box center [565, 240] width 426 height 130
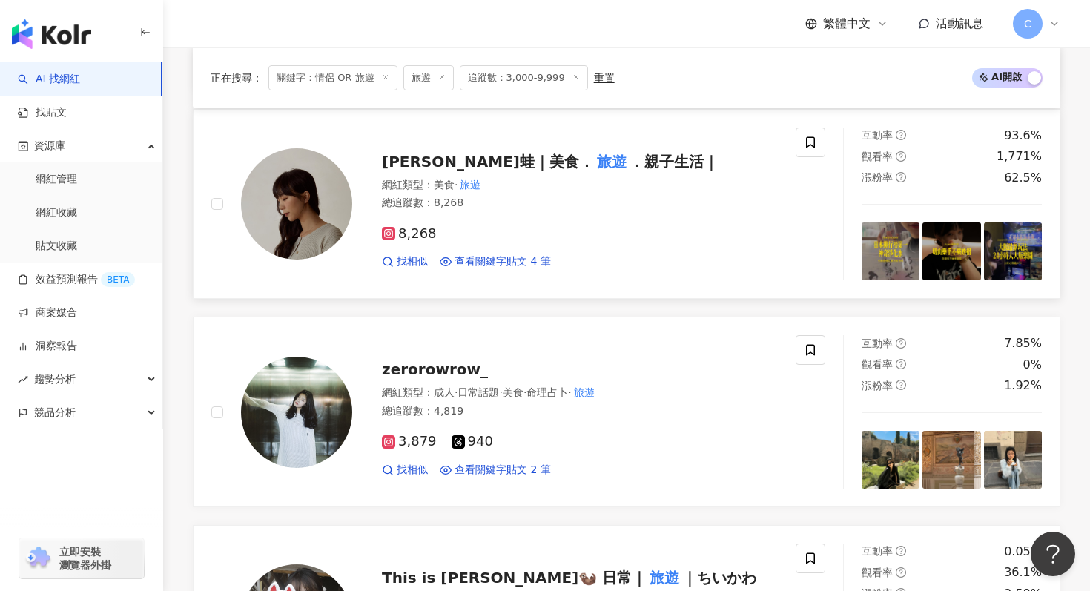
click at [594, 150] on mark "旅遊" at bounding box center [612, 162] width 36 height 24
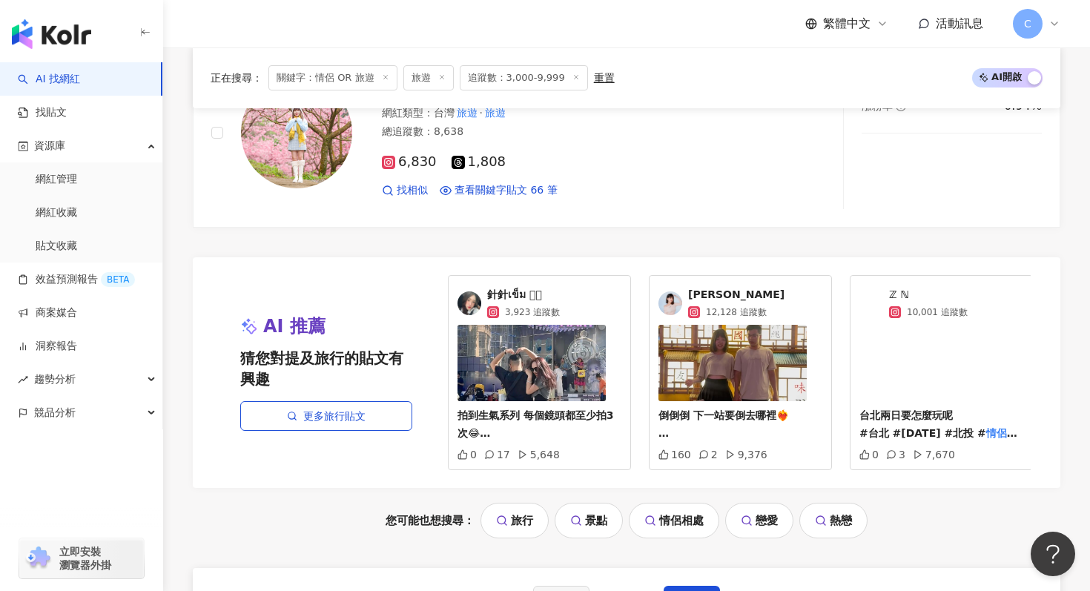
scroll to position [2890, 0]
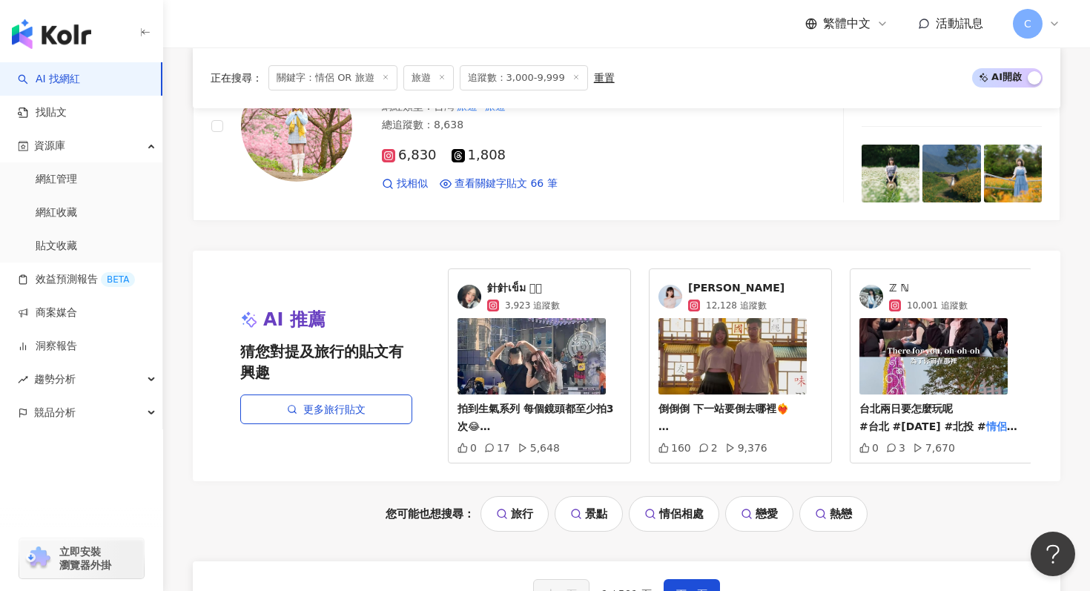
click at [593, 281] on link "針針เข็ม ᥫᩣ 3,923 追蹤數" at bounding box center [540, 296] width 164 height 31
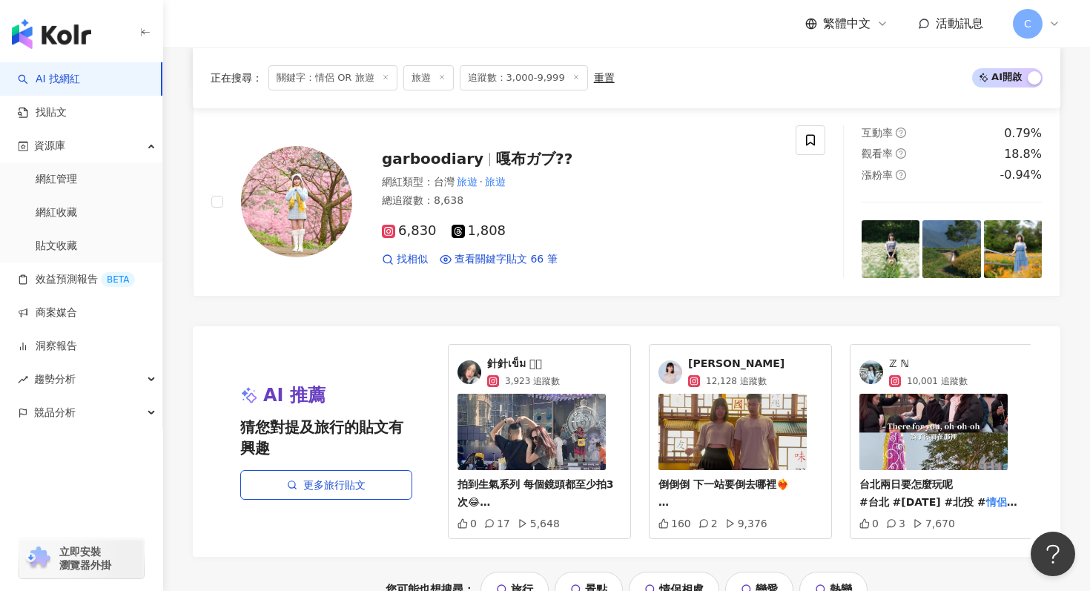
scroll to position [3056, 0]
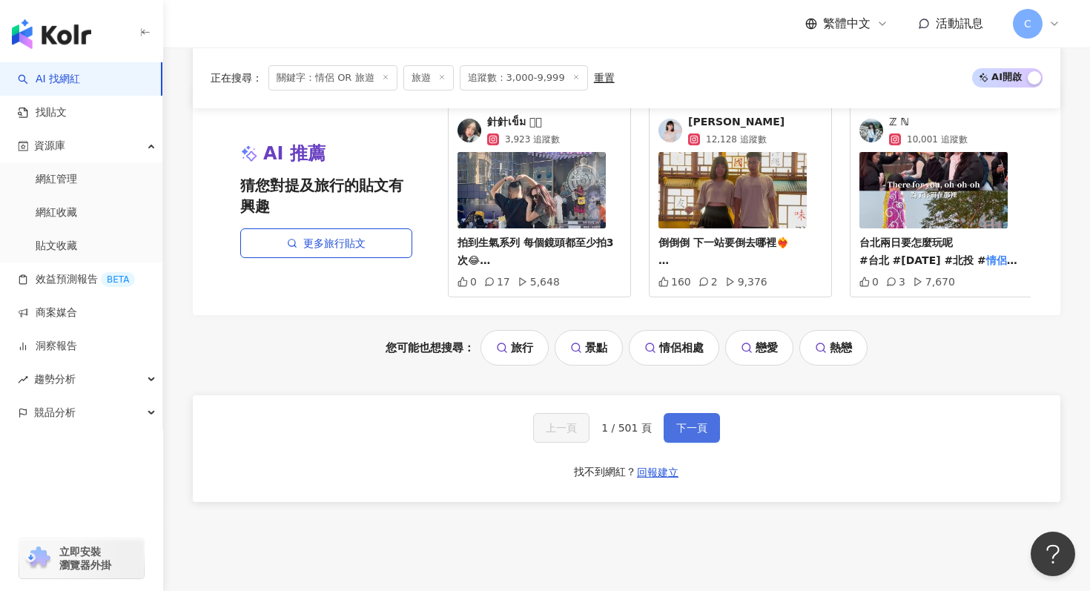
click at [692, 422] on span "下一頁" at bounding box center [691, 428] width 31 height 12
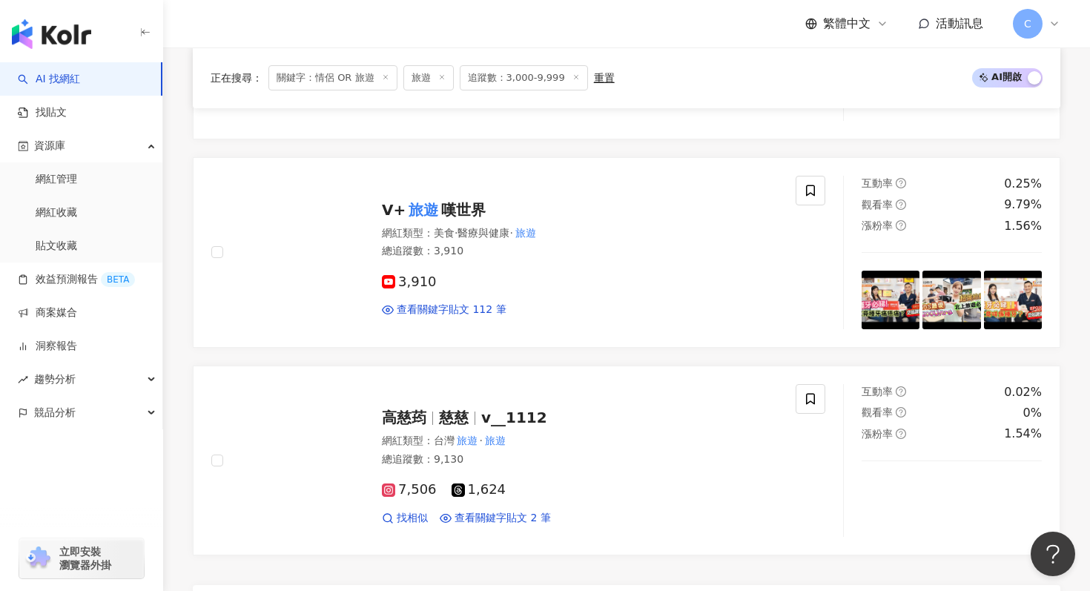
scroll to position [3194, 0]
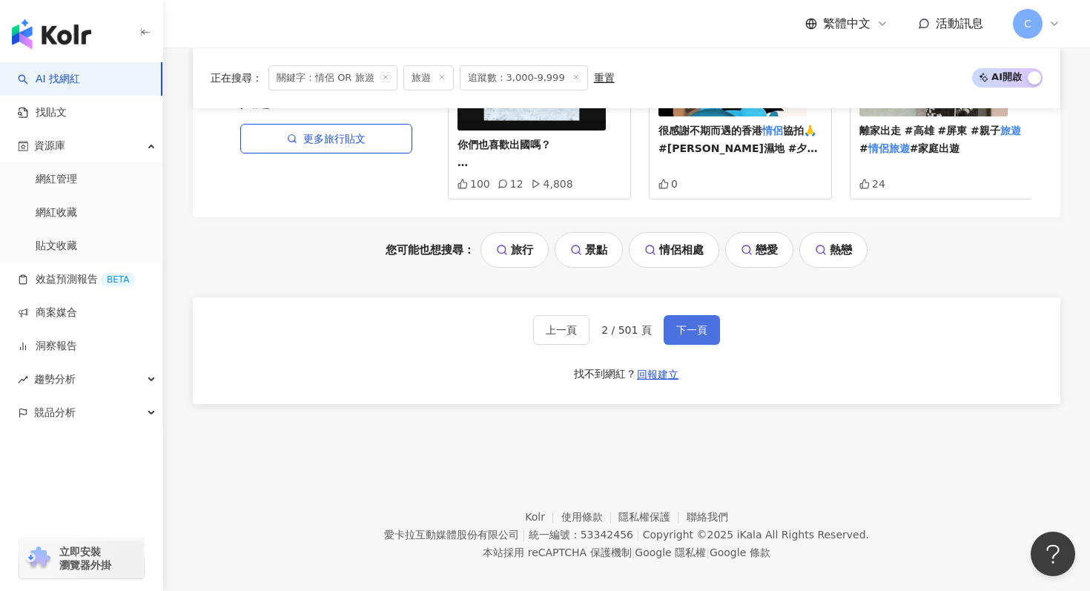
click at [673, 320] on button "下一頁" at bounding box center [692, 330] width 56 height 30
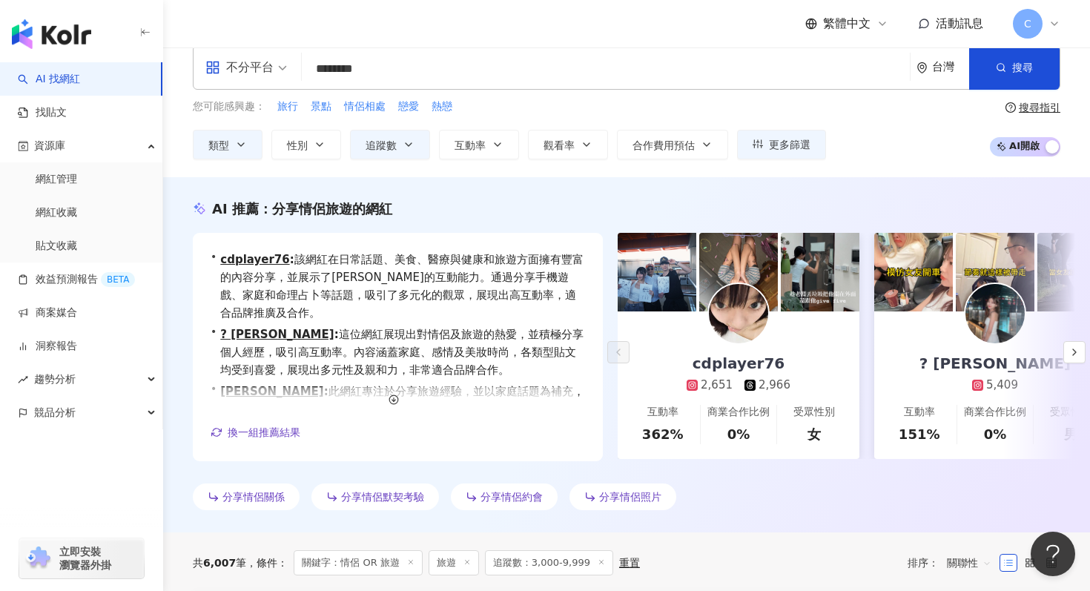
scroll to position [0, 0]
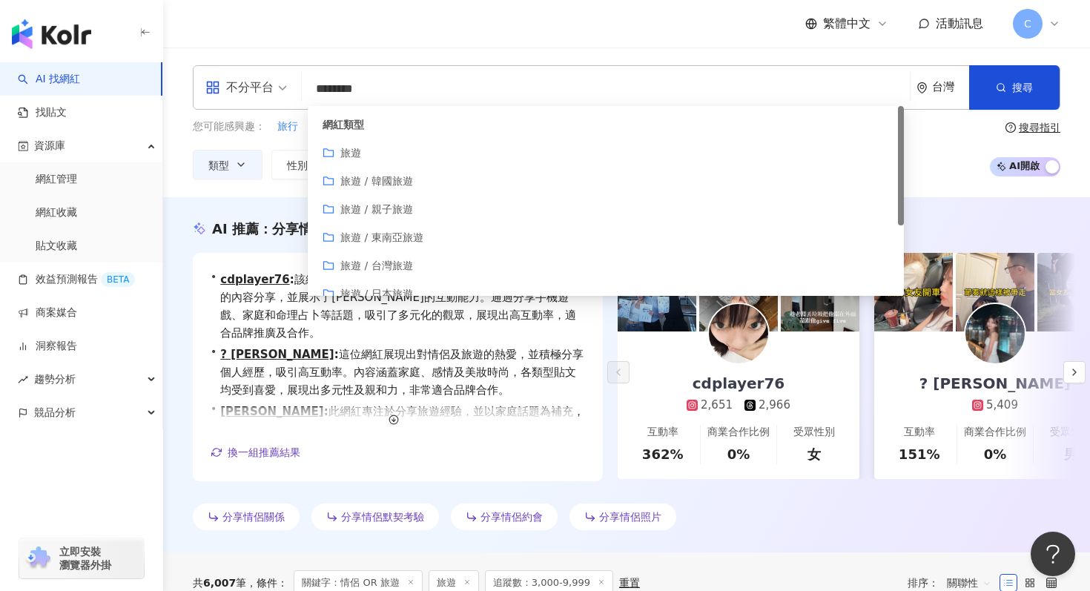
drag, startPoint x: 339, startPoint y: 89, endPoint x: 464, endPoint y: 73, distance: 125.6
click at [464, 73] on div "不分平台 ******** 台灣 搜尋 customizedTag 1aa65745-c1f8-40e2-9ec4-b30a4eee30d4 網紅類型 旅遊 …" at bounding box center [627, 87] width 868 height 44
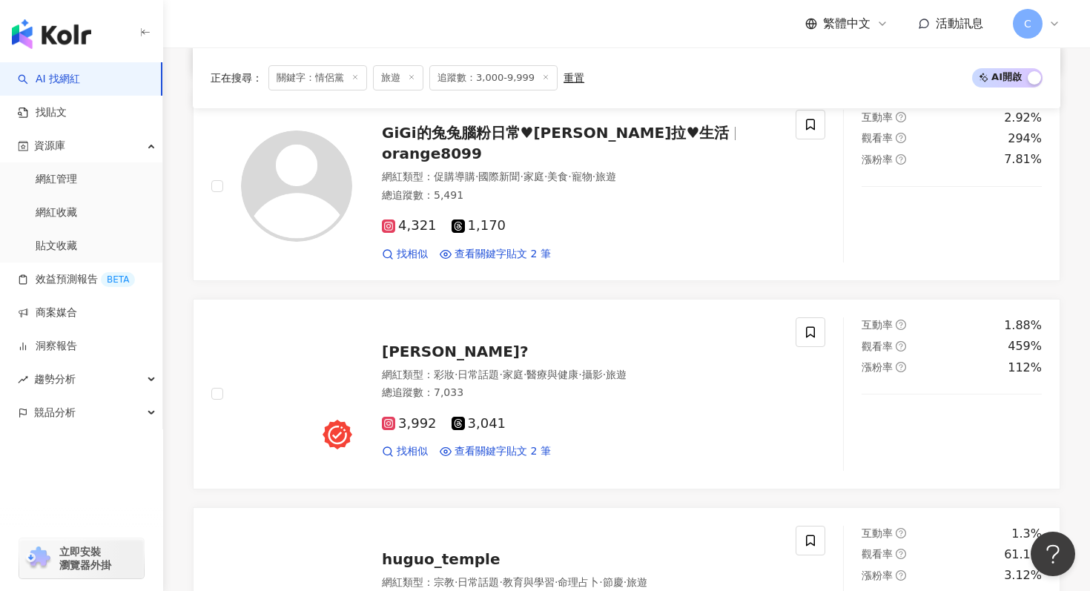
scroll to position [1147, 0]
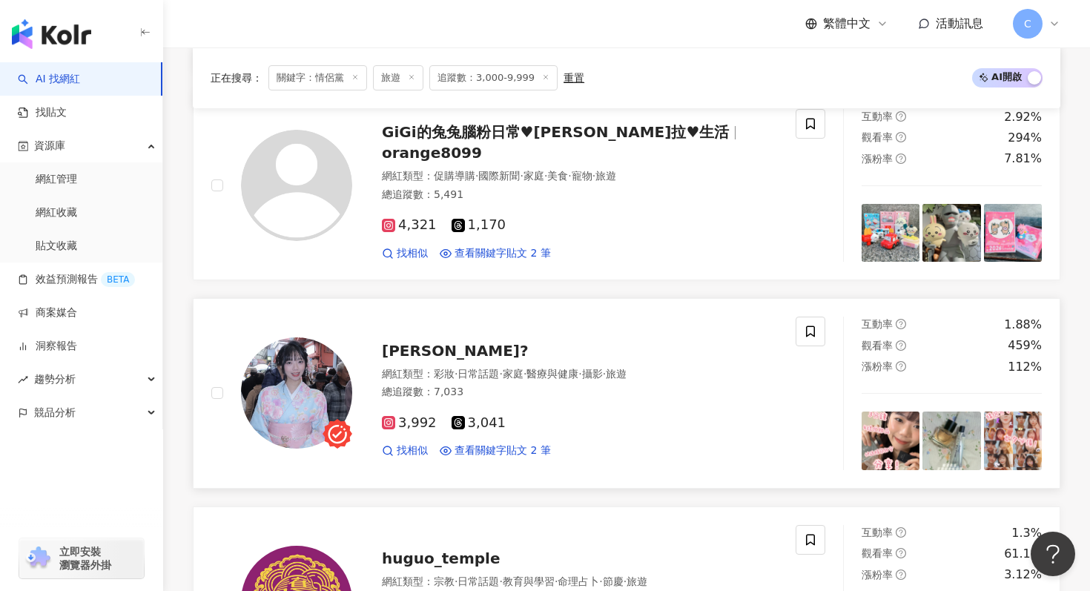
type input "***"
click at [409, 347] on span "洪妙妙?" at bounding box center [455, 351] width 147 height 18
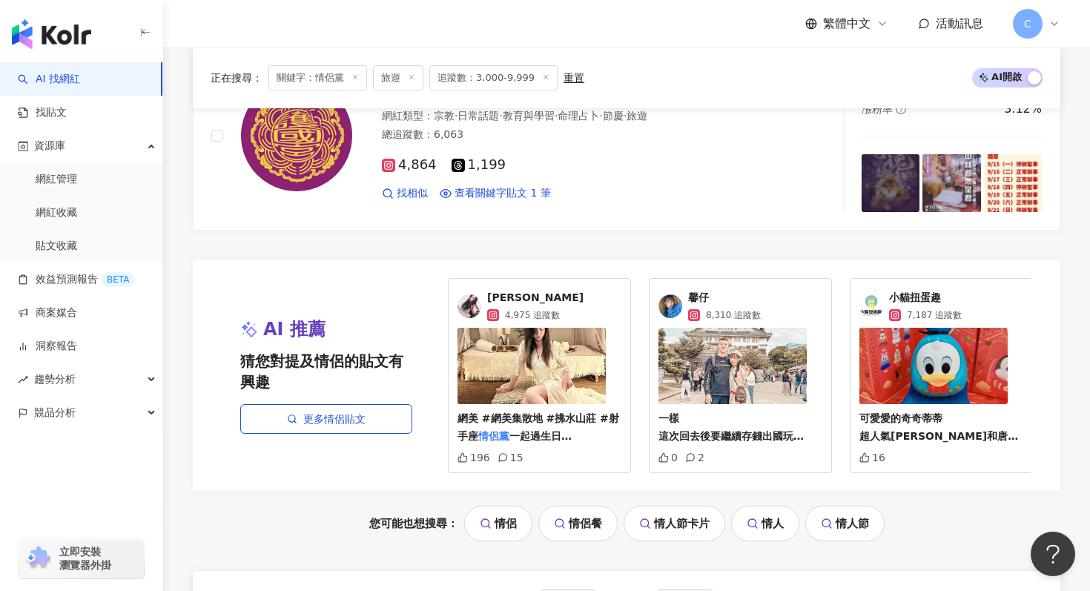
scroll to position [1901, 0]
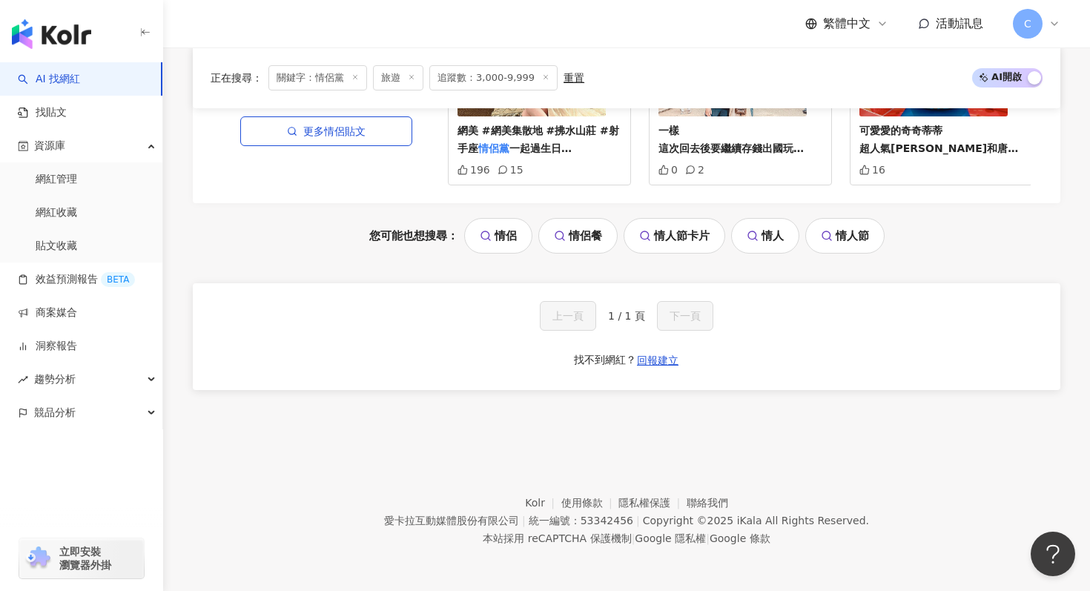
click at [510, 235] on link "情侶" at bounding box center [498, 236] width 68 height 36
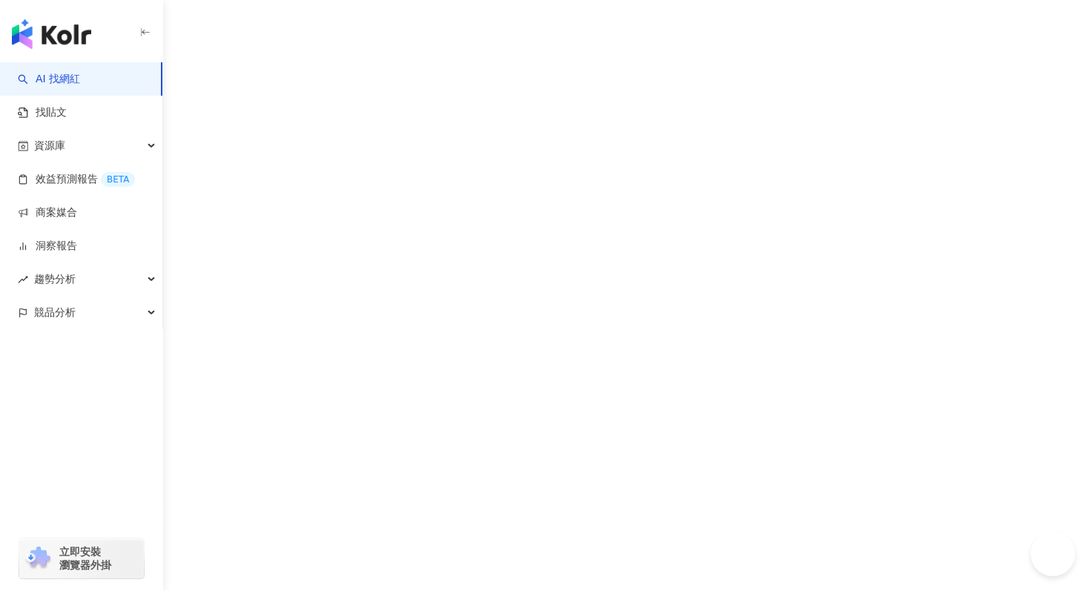
scroll to position [1, 0]
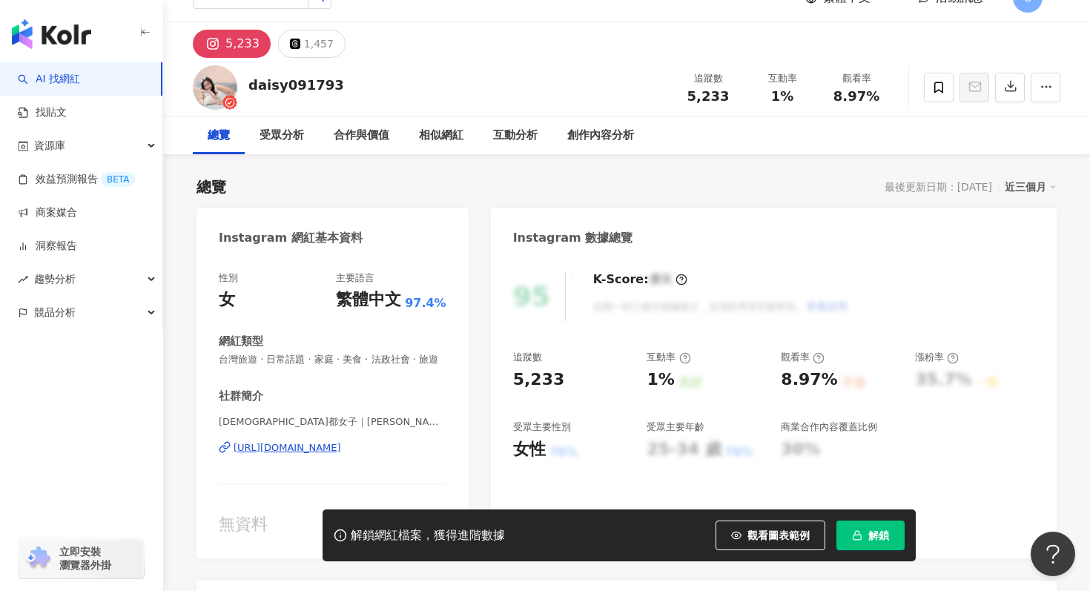
scroll to position [29, 0]
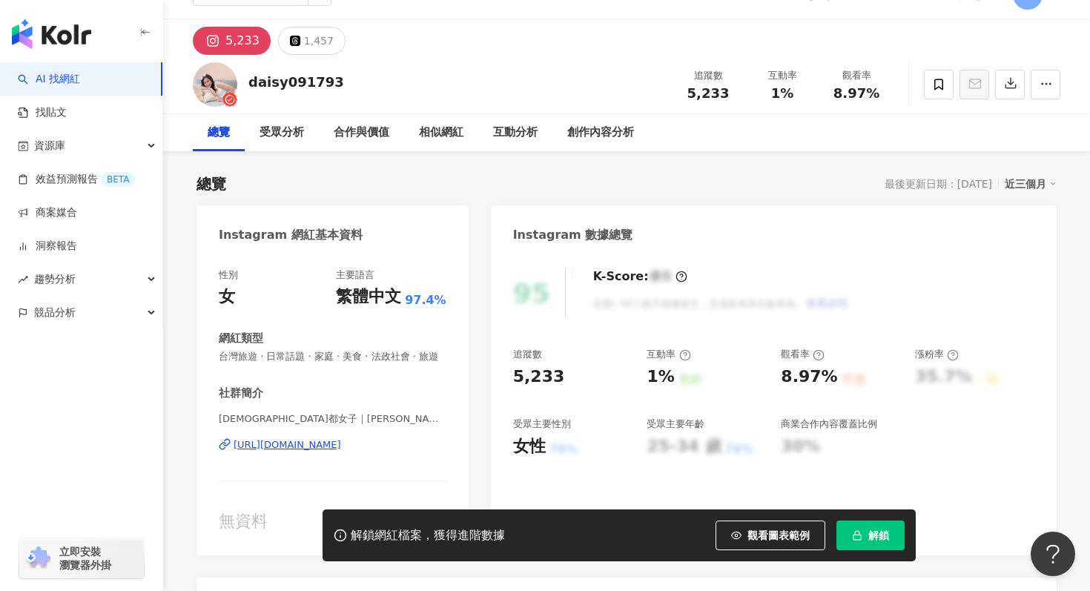
click at [341, 449] on div "https://www.instagram.com/daisy091793/" at bounding box center [288, 444] width 108 height 13
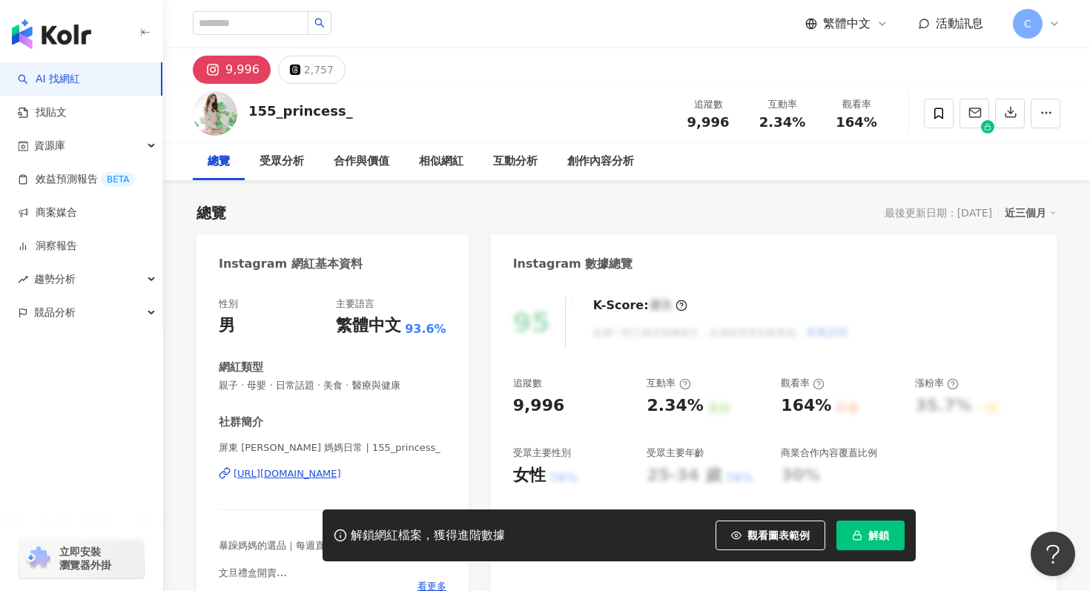
click at [297, 477] on div "https://www.instagram.com/155_princess_/" at bounding box center [288, 473] width 108 height 13
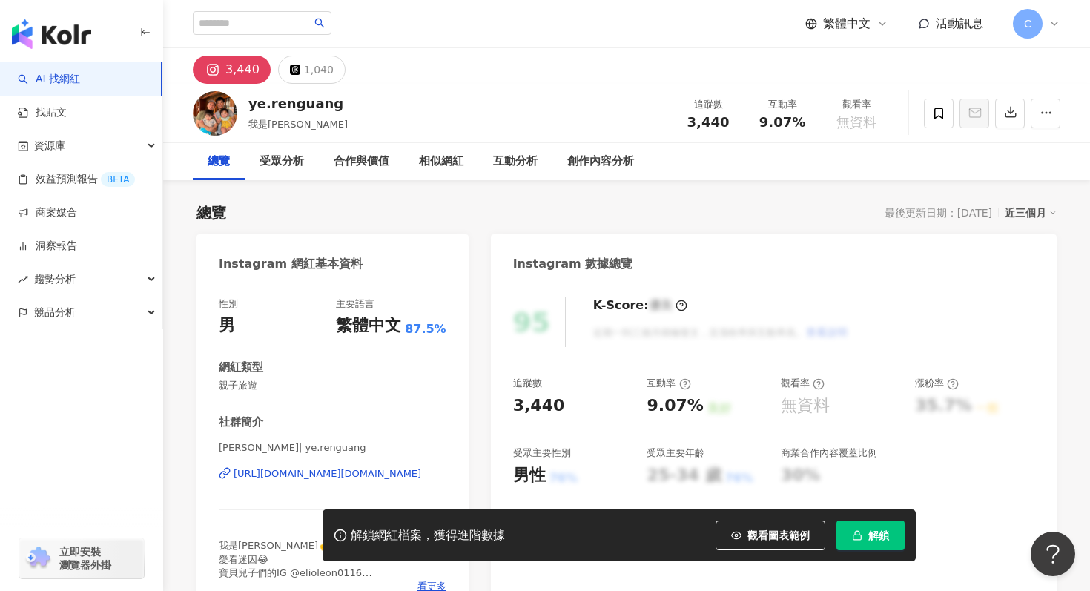
click at [279, 472] on div "https://www.instagram.com/ye.renguang/" at bounding box center [328, 473] width 188 height 13
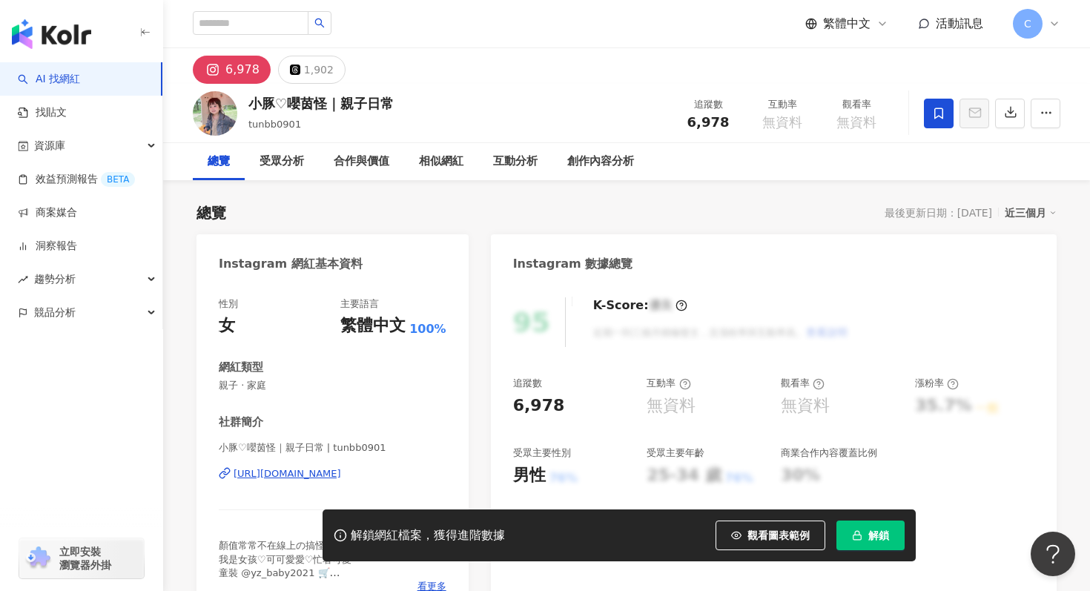
click at [297, 475] on div "https://www.instagram.com/tunbb0901/" at bounding box center [288, 473] width 108 height 13
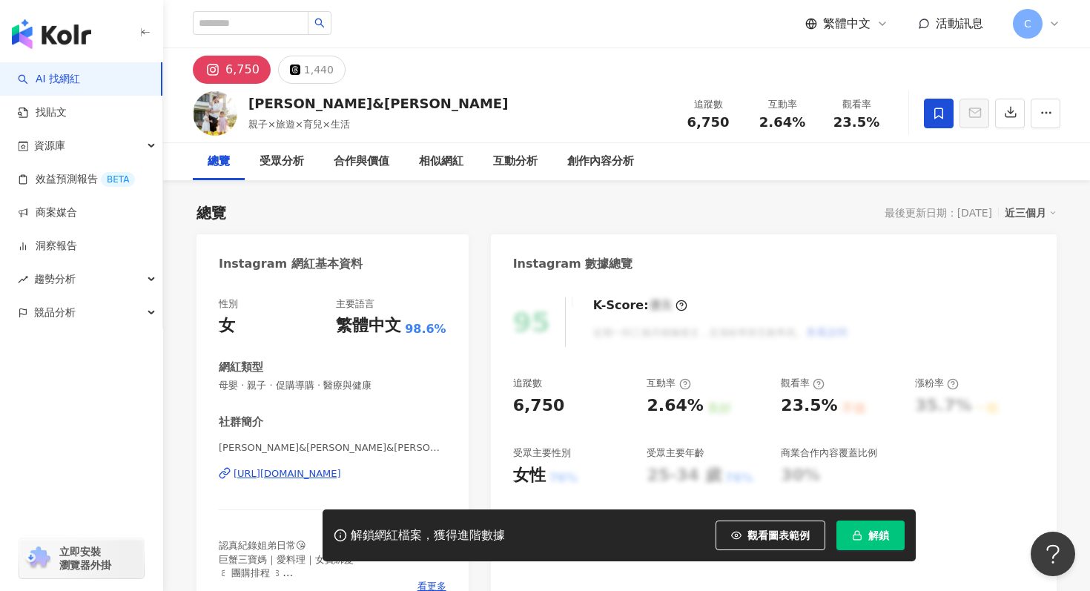
click at [341, 476] on div "https://www.instagram.com/minnie_molly_shawn/" at bounding box center [288, 473] width 108 height 13
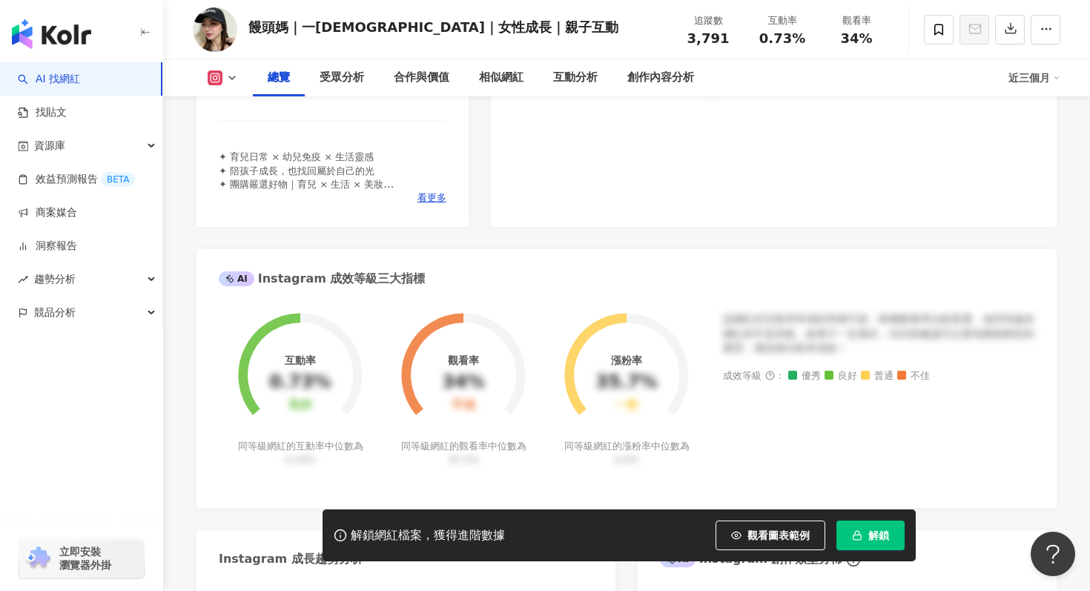
scroll to position [277, 0]
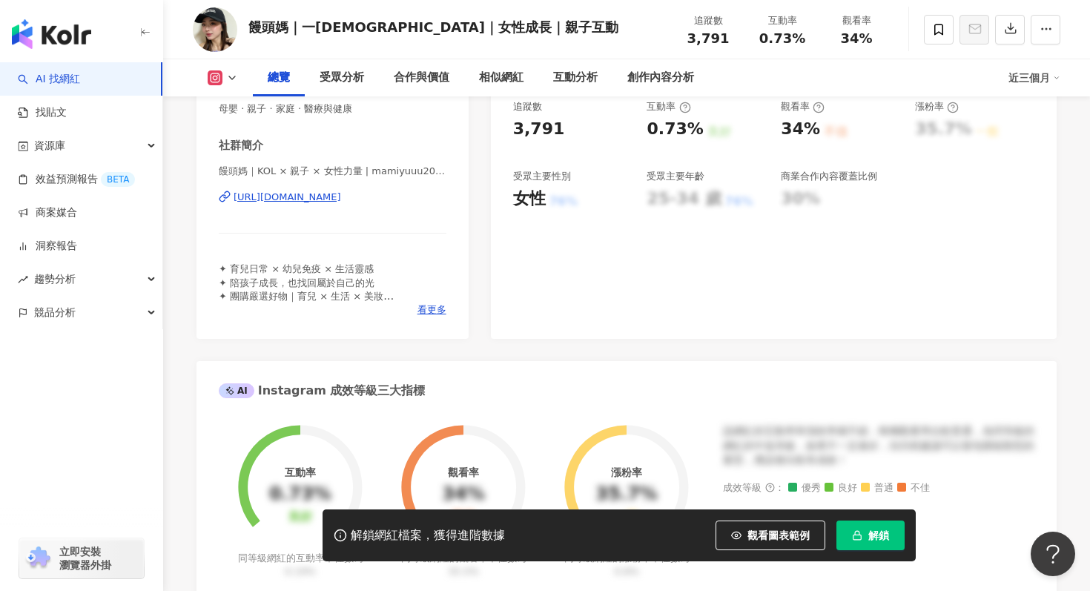
click at [341, 197] on div "[URL][DOMAIN_NAME]" at bounding box center [288, 197] width 108 height 13
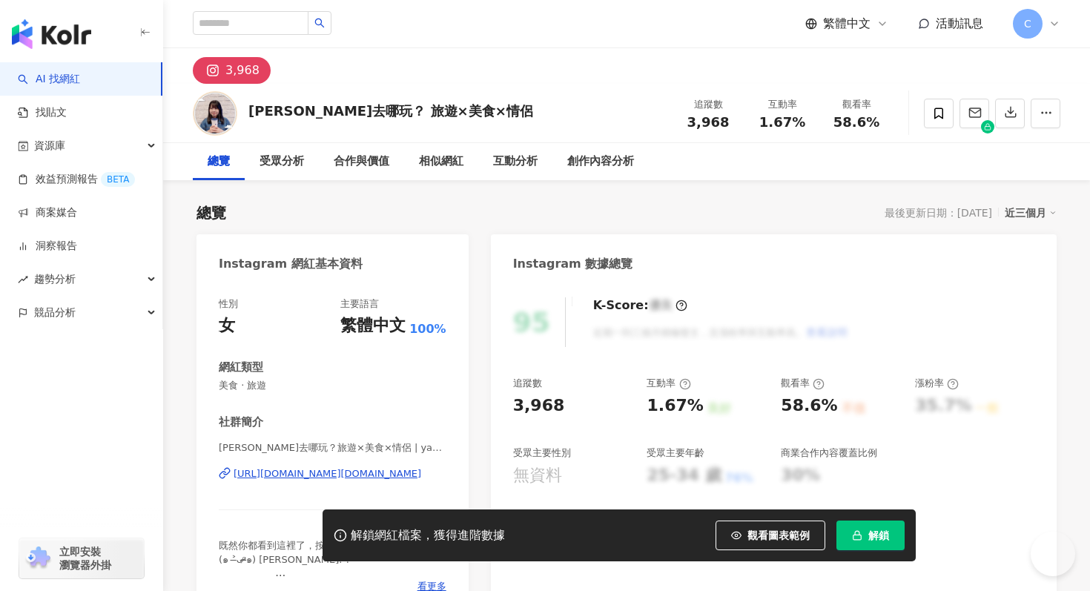
click at [314, 475] on div "https://www.instagram.com/yanj.vlog/" at bounding box center [328, 473] width 188 height 13
click at [941, 119] on span at bounding box center [939, 114] width 30 height 30
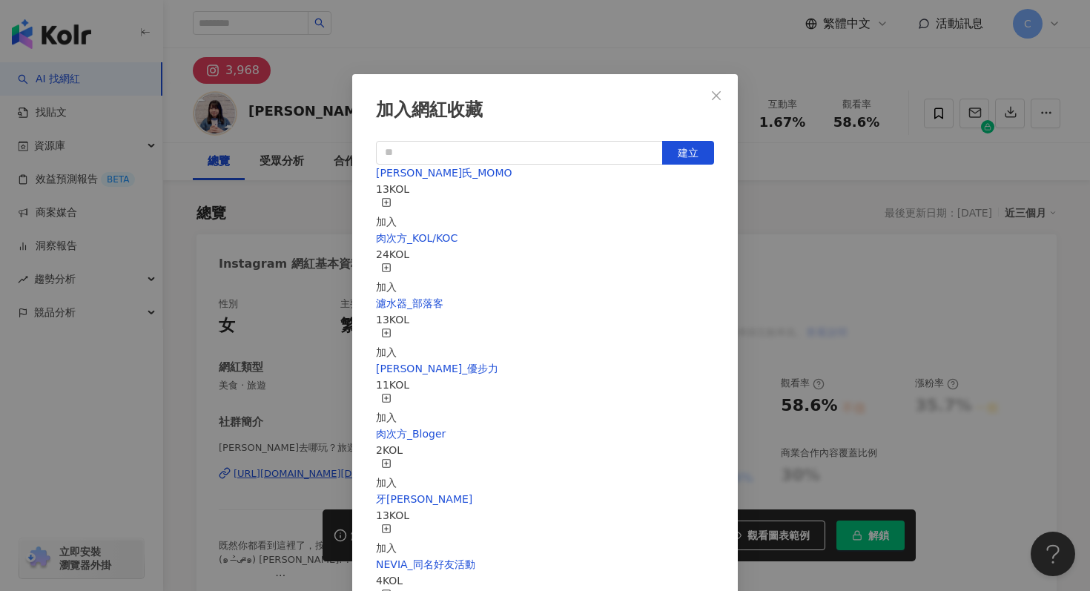
click at [397, 205] on div "加入" at bounding box center [386, 213] width 21 height 33
click at [825, 175] on div "加入網紅收藏 建立 白蘭氏_MOMO 14 KOL 已加入 肉次方_KOL/KOC 24 KOL 加入 濾水器_部落客 13 KOL 加入 桂格_優步力 11…" at bounding box center [545, 295] width 1090 height 591
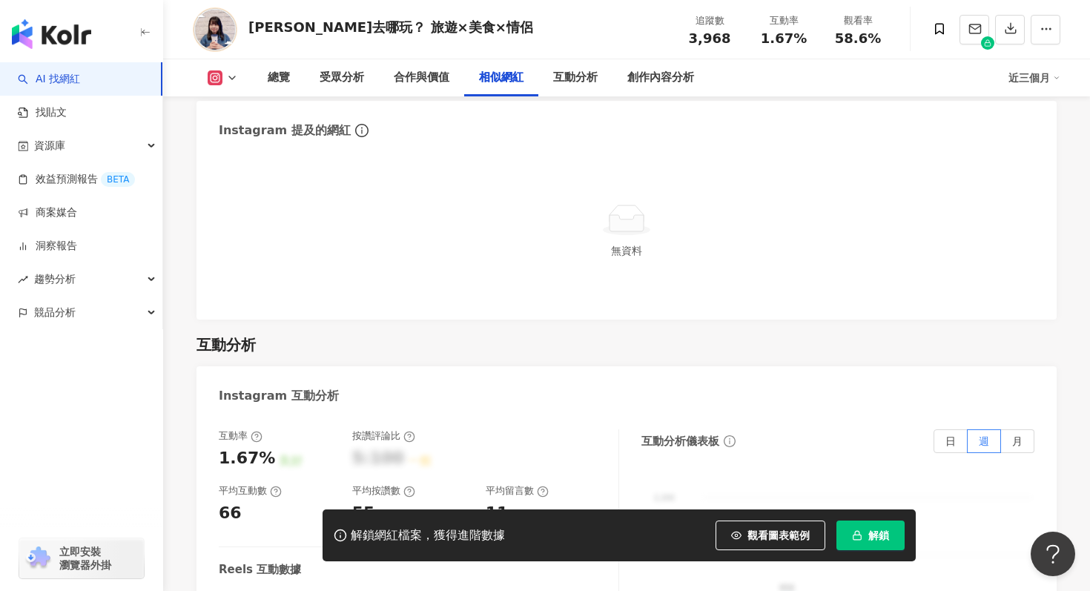
scroll to position [2709, 0]
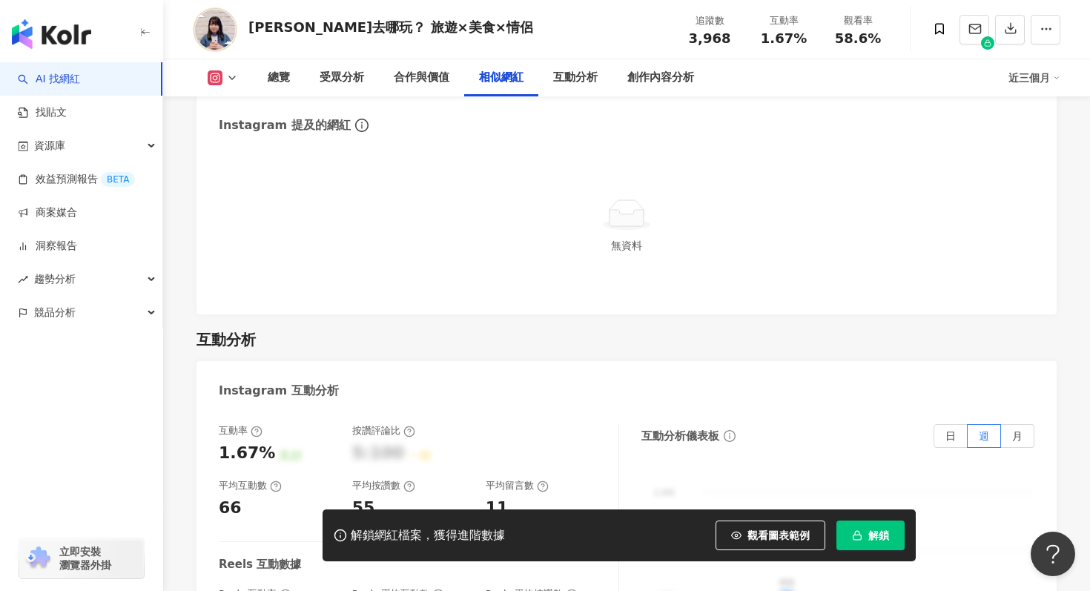
click at [487, 87] on div "相似網紅" at bounding box center [501, 77] width 74 height 37
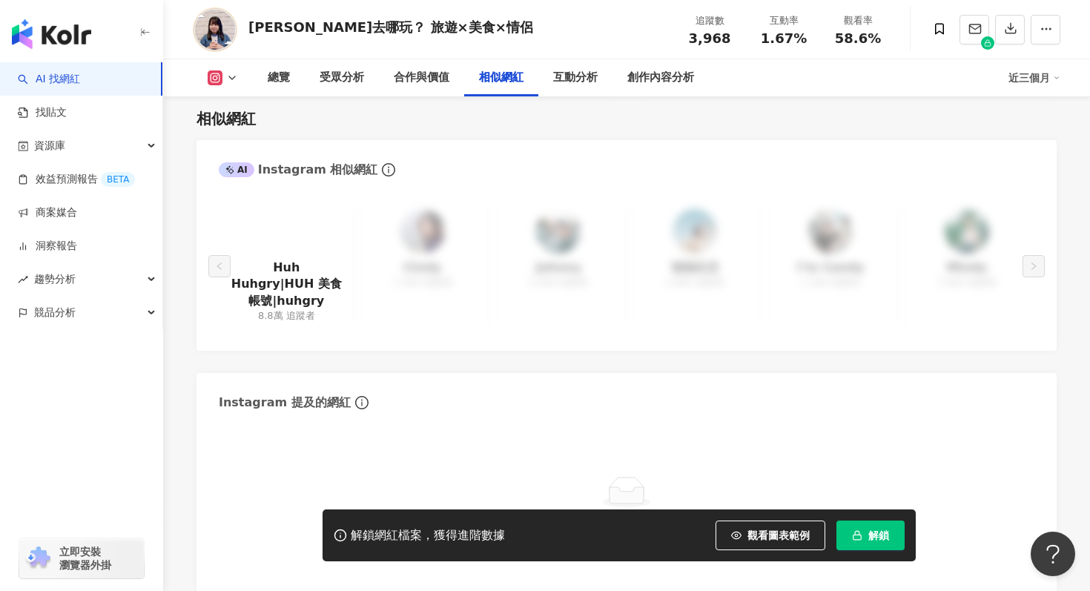
scroll to position [2381, 0]
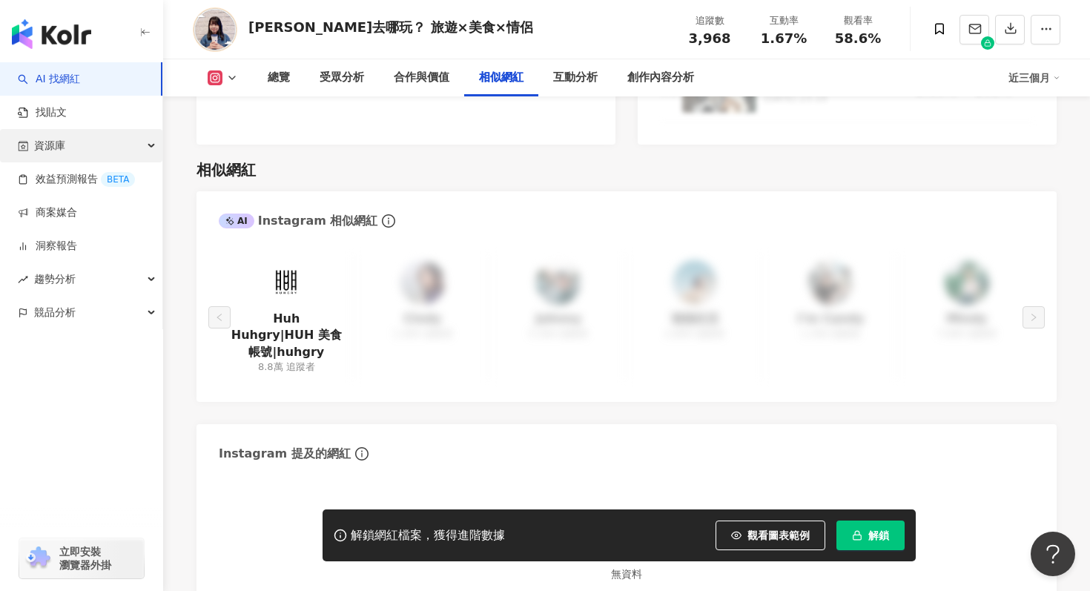
click at [95, 140] on div "資源庫" at bounding box center [81, 145] width 162 height 33
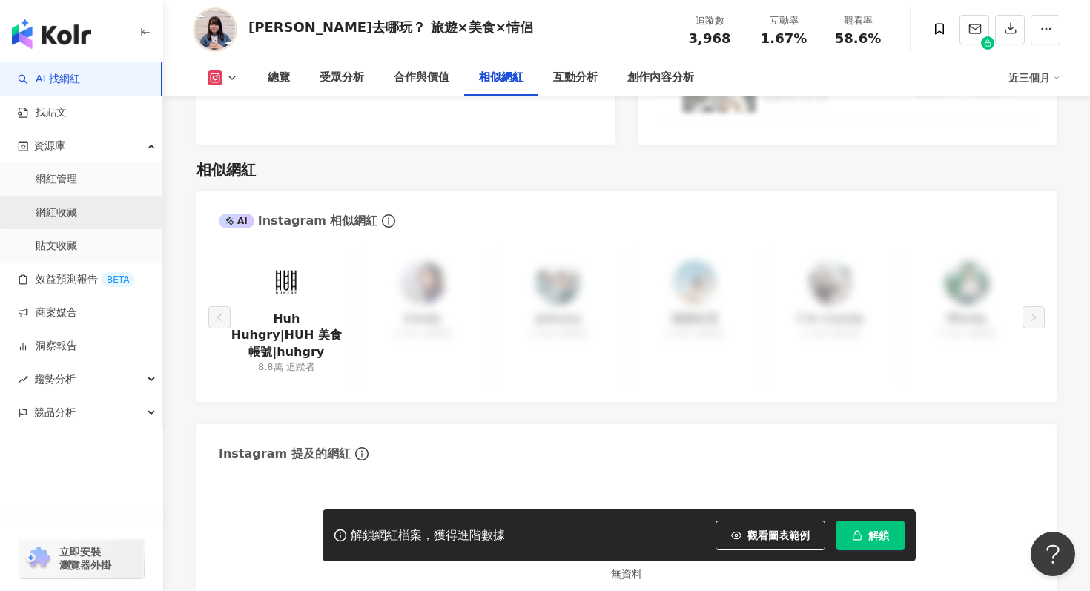
click at [77, 217] on link "網紅收藏" at bounding box center [57, 212] width 42 height 15
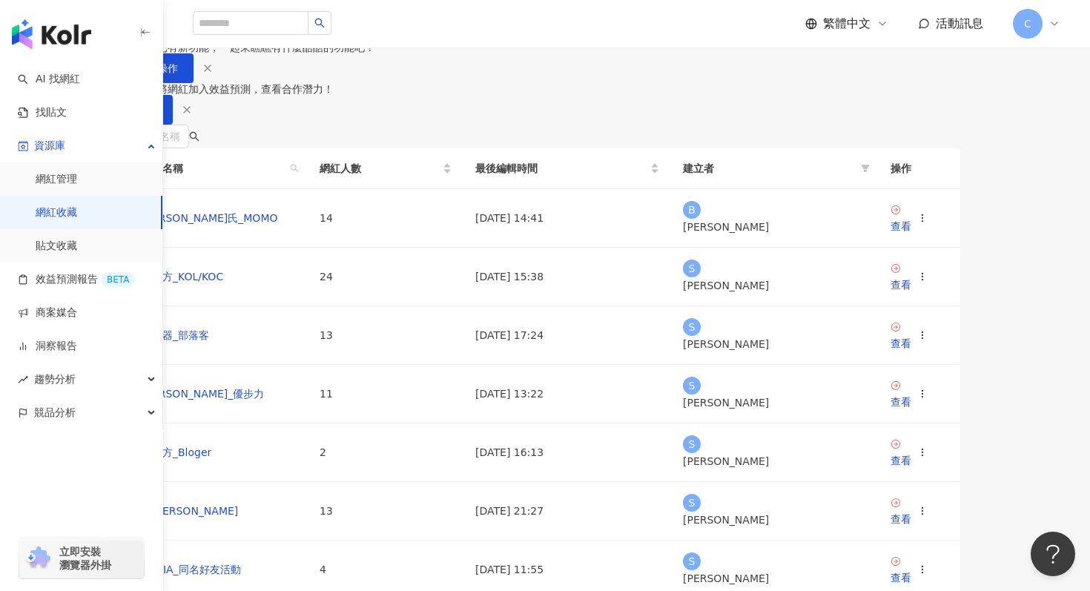
scroll to position [72, 0]
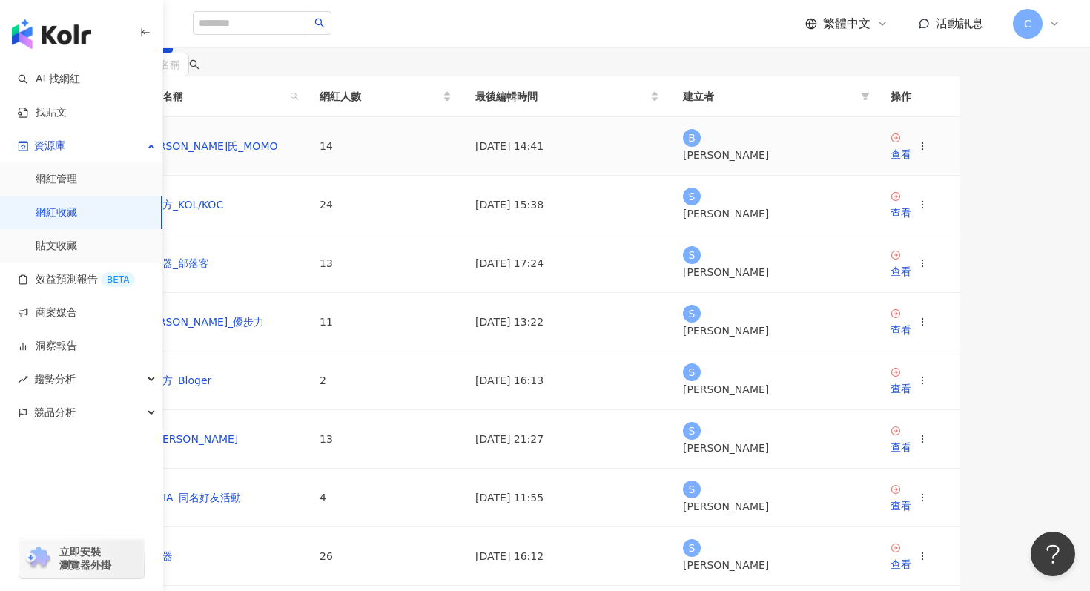
click at [299, 176] on td "白蘭氏_MOMO" at bounding box center [219, 146] width 178 height 59
click at [278, 152] on link "白蘭氏_MOMO" at bounding box center [210, 146] width 136 height 12
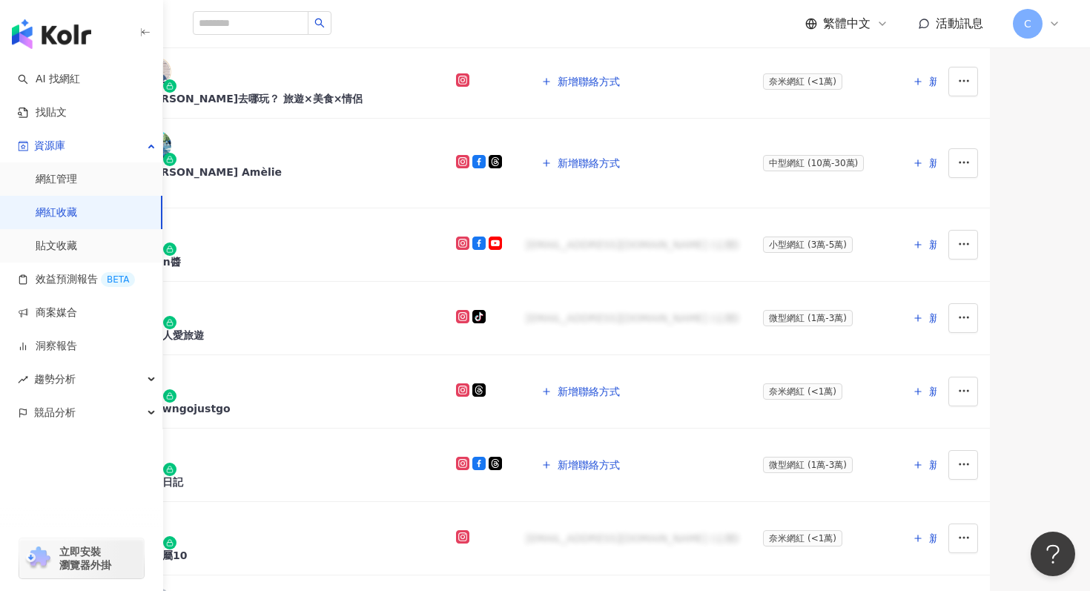
scroll to position [544, 0]
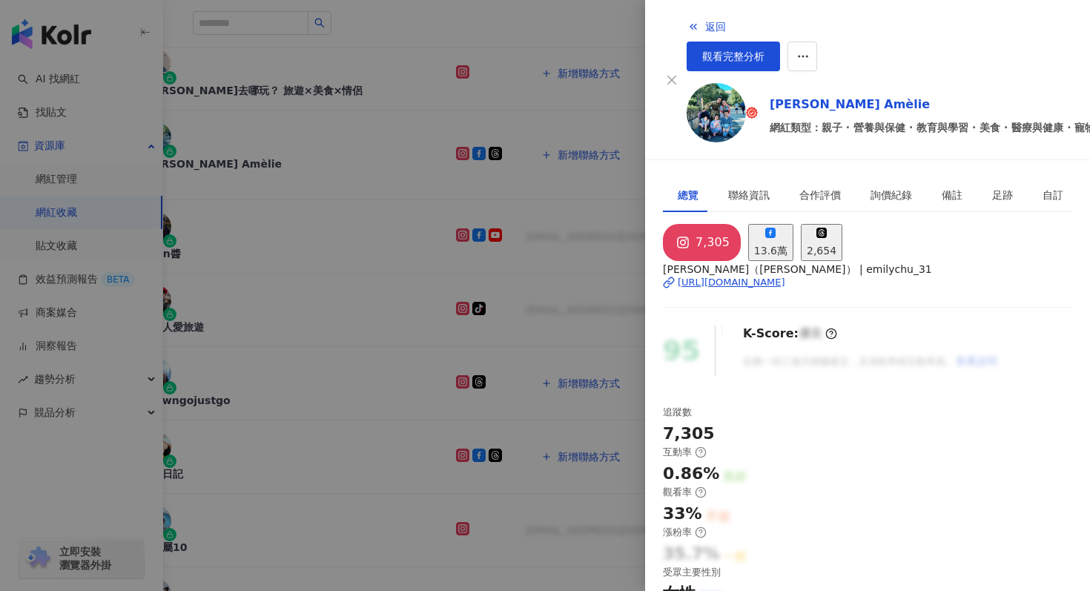
scroll to position [86, 0]
click at [776, 276] on div "https://www.instagram.com/emilychu_31/" at bounding box center [732, 282] width 108 height 13
click at [705, 21] on span "返回" at bounding box center [715, 27] width 21 height 12
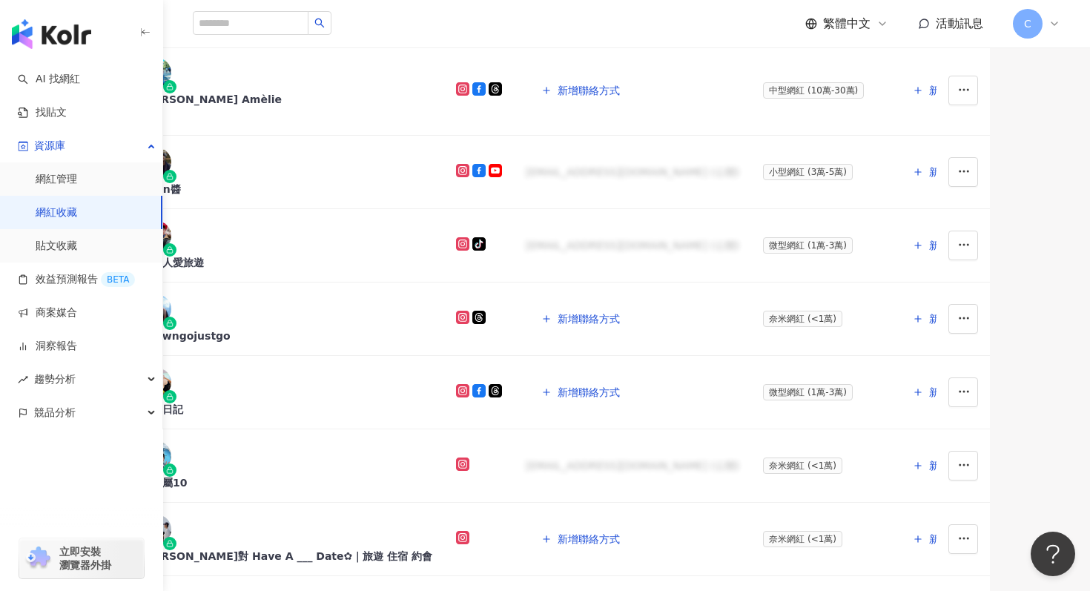
scroll to position [613, 0]
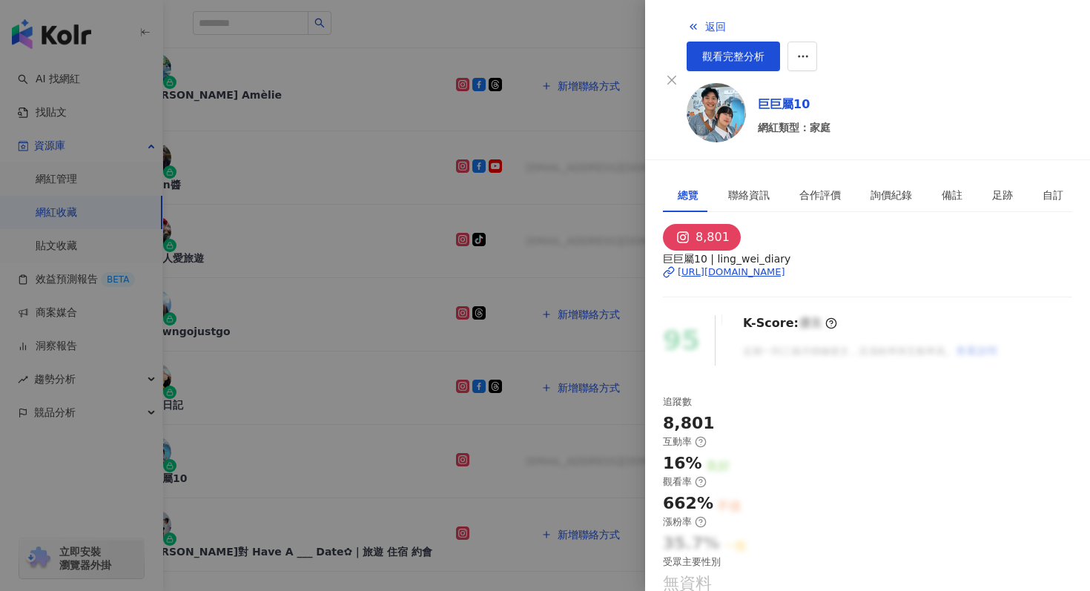
click at [785, 270] on div "https://www.instagram.com/ling_wei_diary/" at bounding box center [732, 272] width 108 height 13
click at [780, 42] on link "觀看完整分析" at bounding box center [733, 57] width 93 height 30
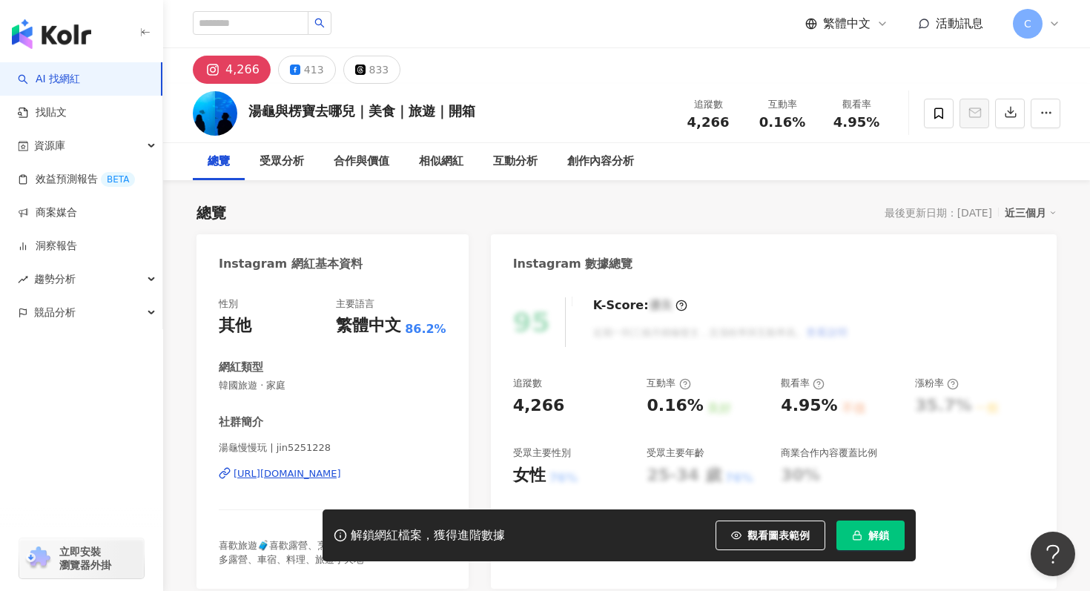
click at [329, 474] on div "[URL][DOMAIN_NAME]" at bounding box center [288, 473] width 108 height 13
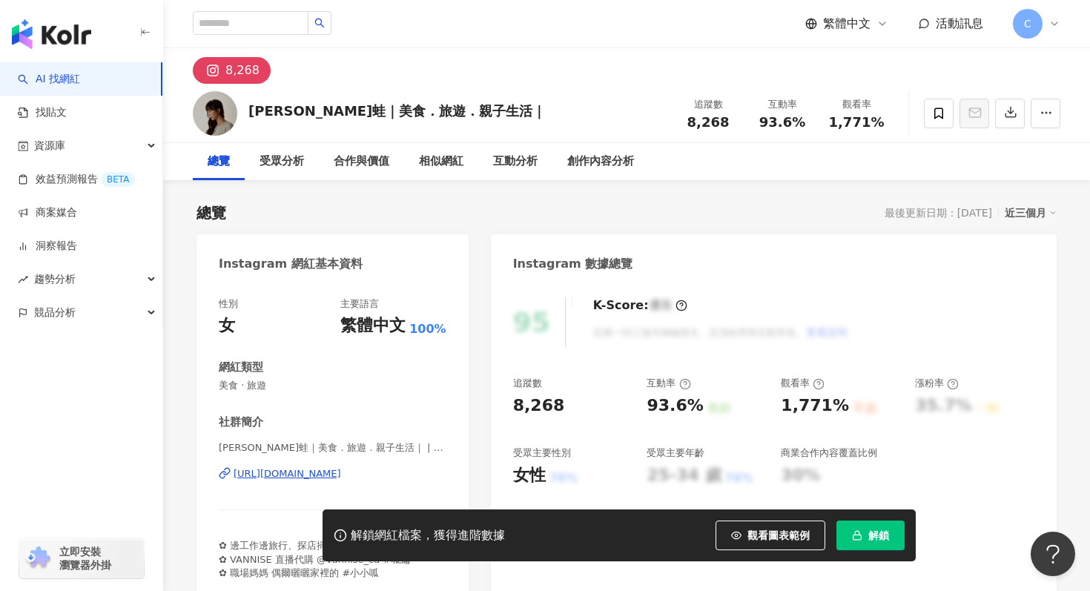
click at [341, 478] on div "https://www.instagram.com/fuwa_6uwa/" at bounding box center [288, 473] width 108 height 13
click at [937, 116] on icon at bounding box center [938, 113] width 9 height 11
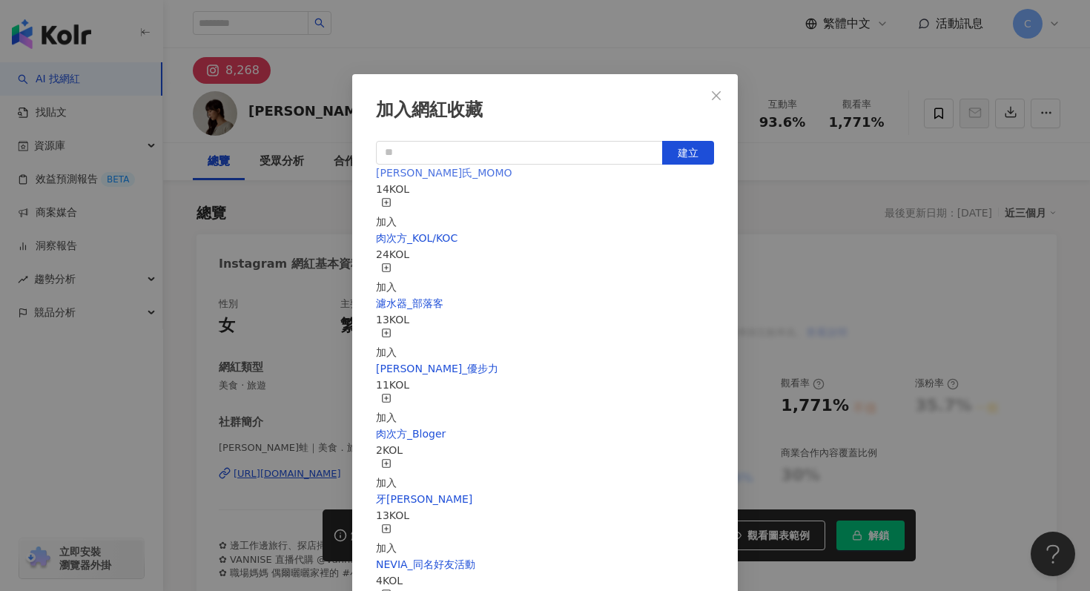
click at [453, 179] on span "白蘭氏_MOMO" at bounding box center [444, 173] width 136 height 12
click at [397, 211] on div "加入" at bounding box center [386, 213] width 21 height 33
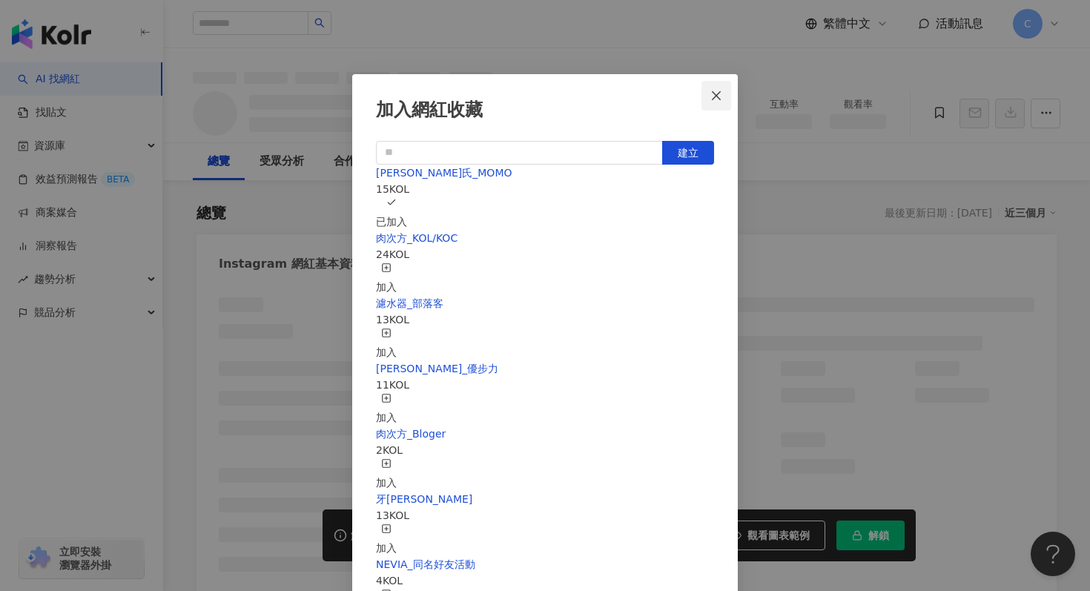
click at [716, 103] on button "Close" at bounding box center [717, 96] width 30 height 30
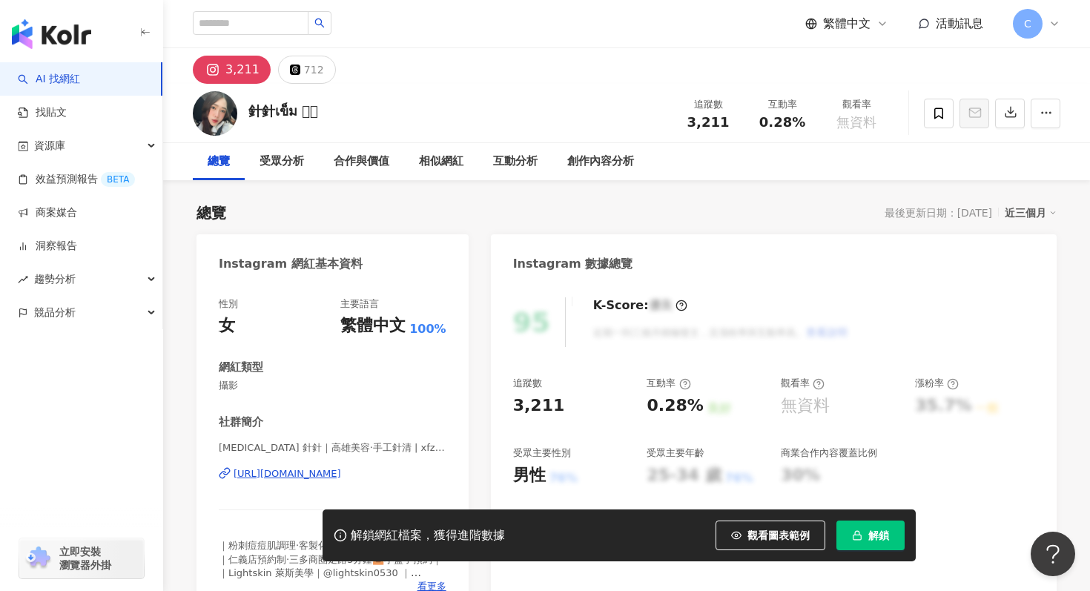
click at [310, 477] on div "[URL][DOMAIN_NAME]" at bounding box center [288, 473] width 108 height 13
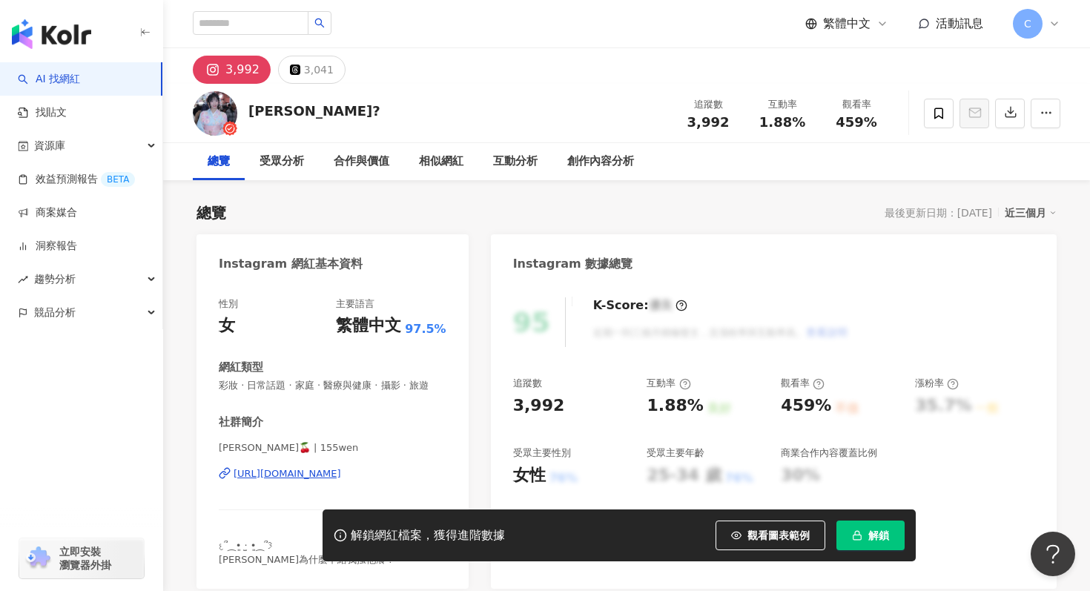
click at [310, 475] on div "[URL][DOMAIN_NAME]" at bounding box center [288, 473] width 108 height 13
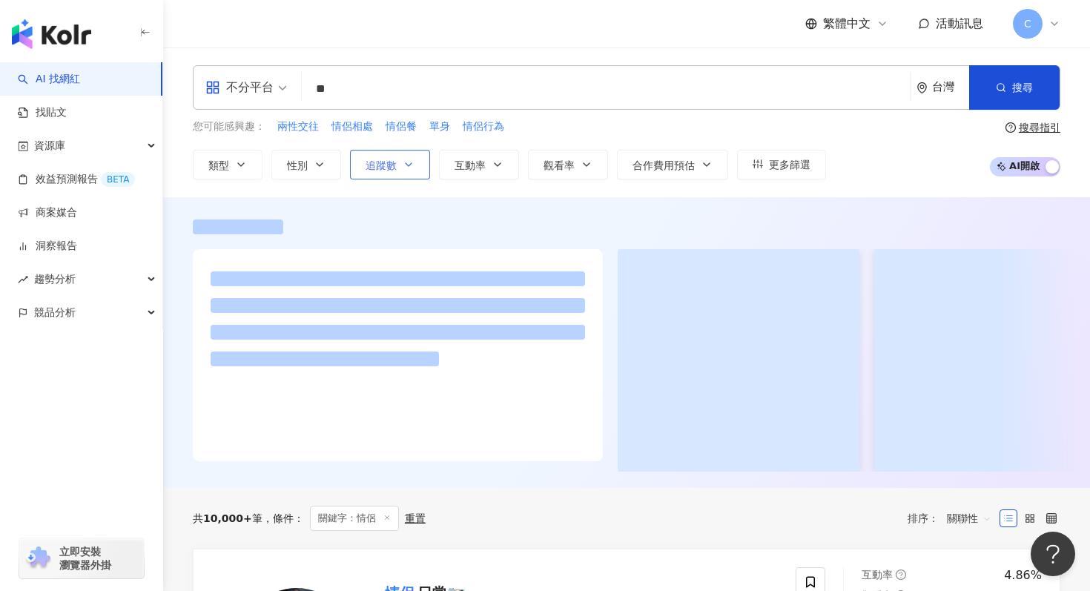
click at [399, 160] on button "追蹤數" at bounding box center [390, 165] width 80 height 30
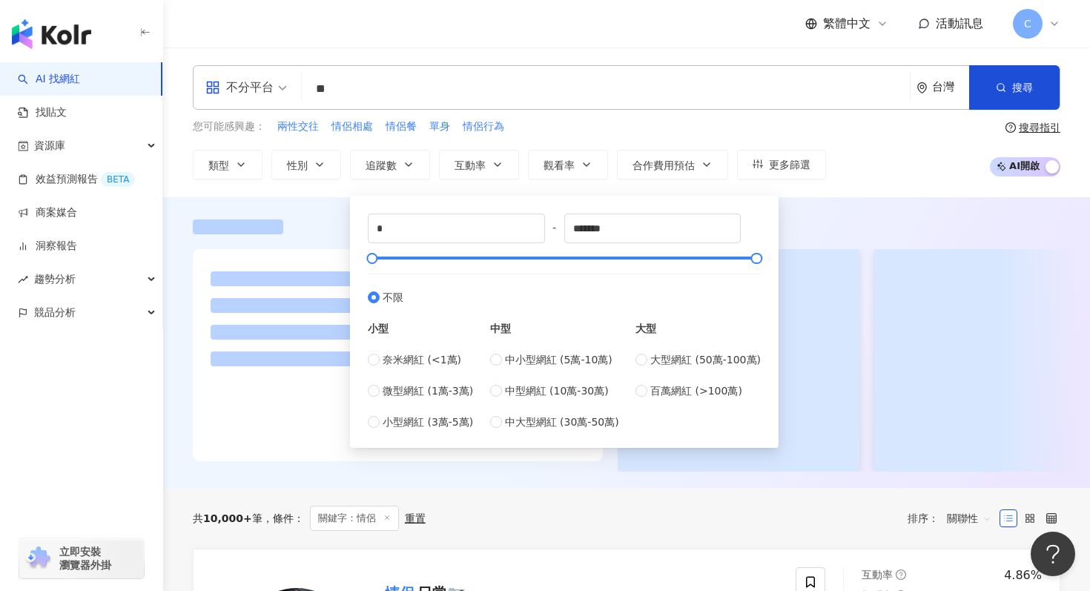
click at [422, 350] on div "小型 奈米網紅 (<1萬) 微型網紅 (1萬-3萬) 小型網紅 (3萬-5萬)" at bounding box center [420, 368] width 105 height 125
click at [422, 353] on span "奈米網紅 (<1萬)" at bounding box center [422, 360] width 79 height 16
type input "****"
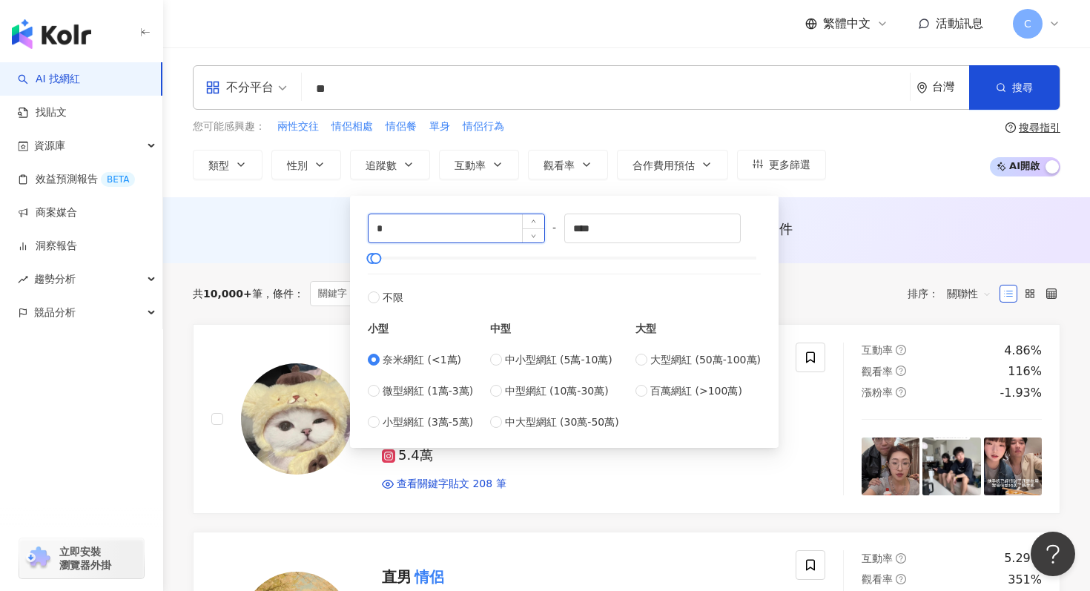
click at [421, 228] on input "*" at bounding box center [457, 228] width 176 height 28
type input "*"
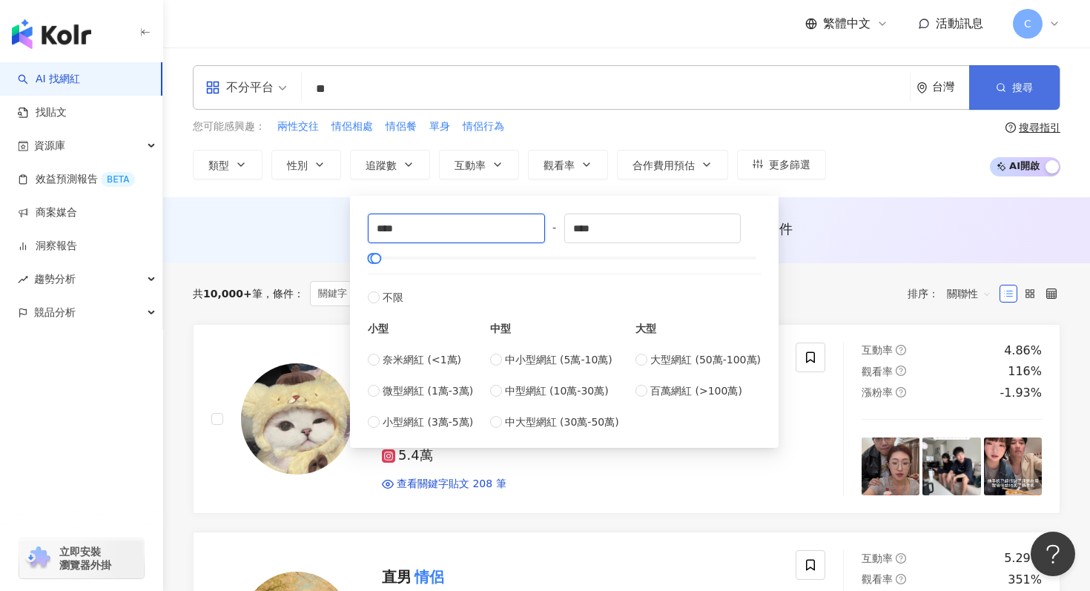
type input "****"
click at [995, 79] on button "搜尋" at bounding box center [1014, 87] width 90 height 44
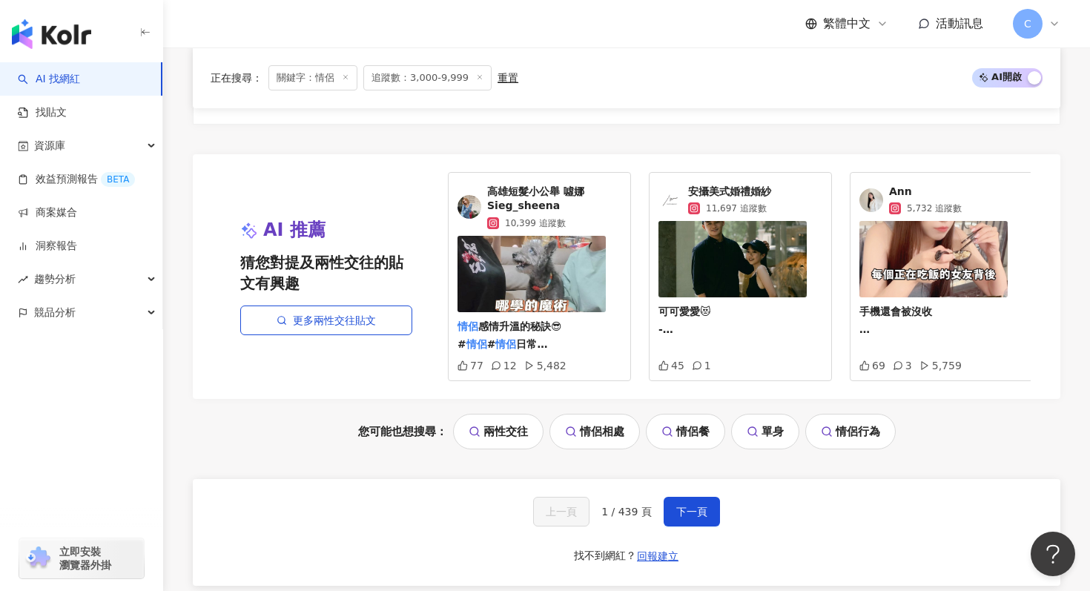
scroll to position [3237, 0]
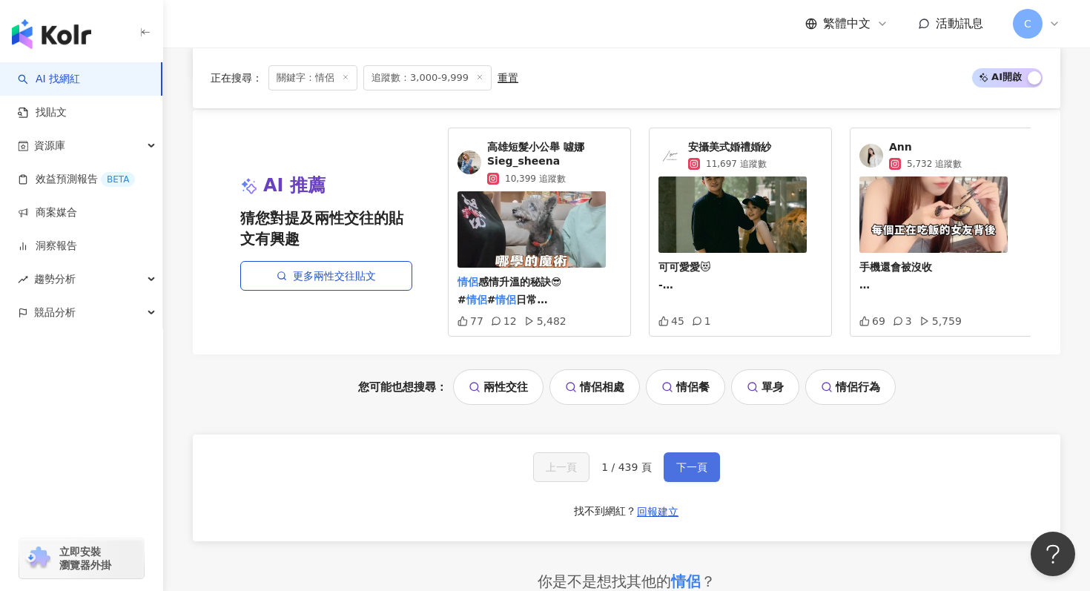
click at [706, 468] on button "下一頁" at bounding box center [692, 467] width 56 height 30
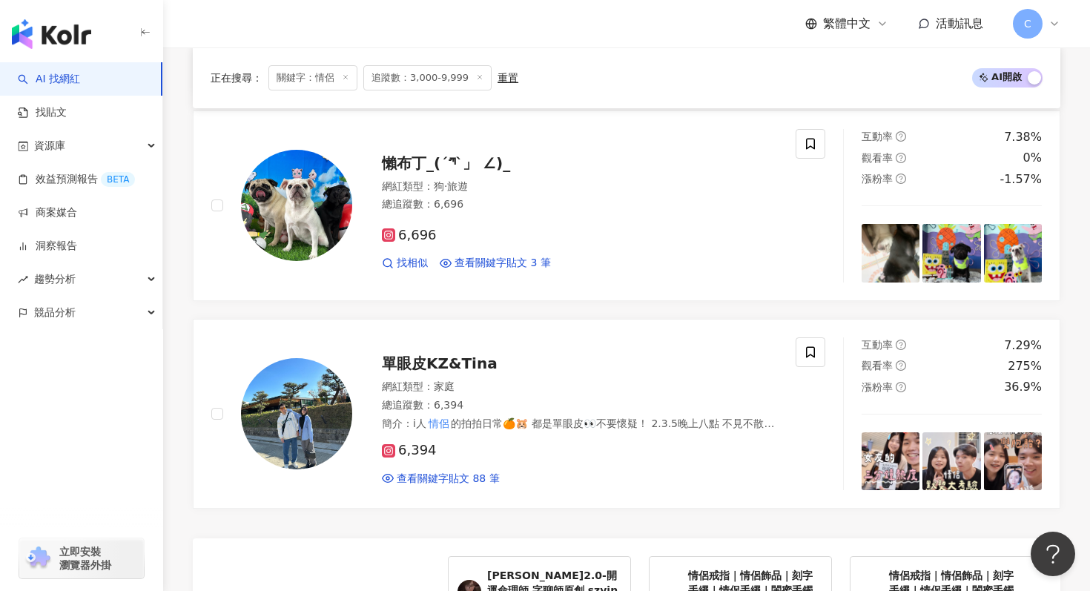
scroll to position [2628, 0]
click at [612, 372] on div "單眼皮KZ&Tina" at bounding box center [580, 364] width 396 height 21
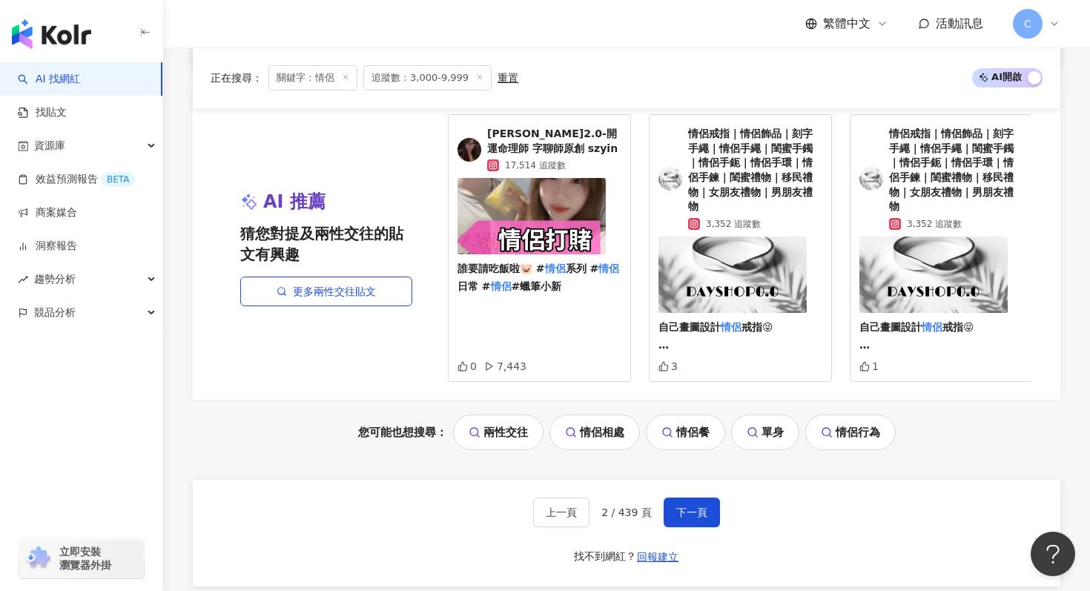
scroll to position [3355, 0]
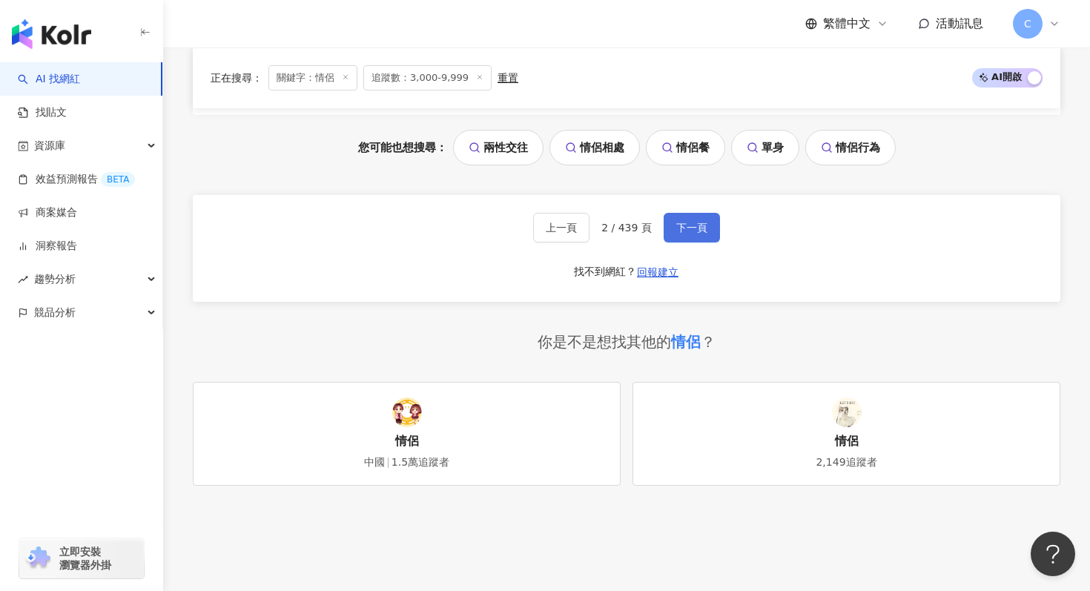
click at [706, 228] on button "下一頁" at bounding box center [692, 228] width 56 height 30
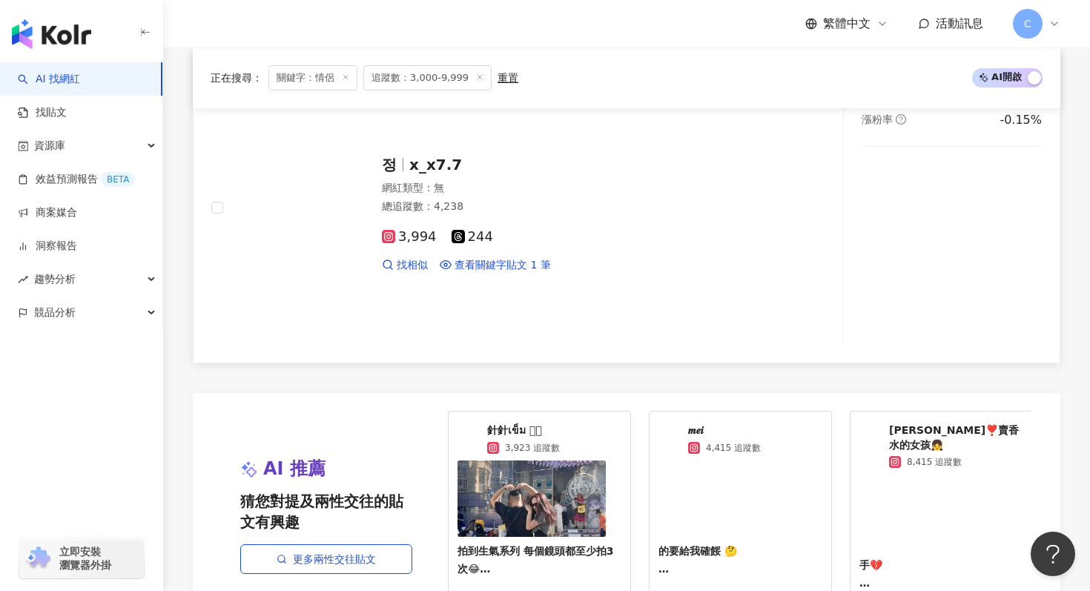
scroll to position [3053, 0]
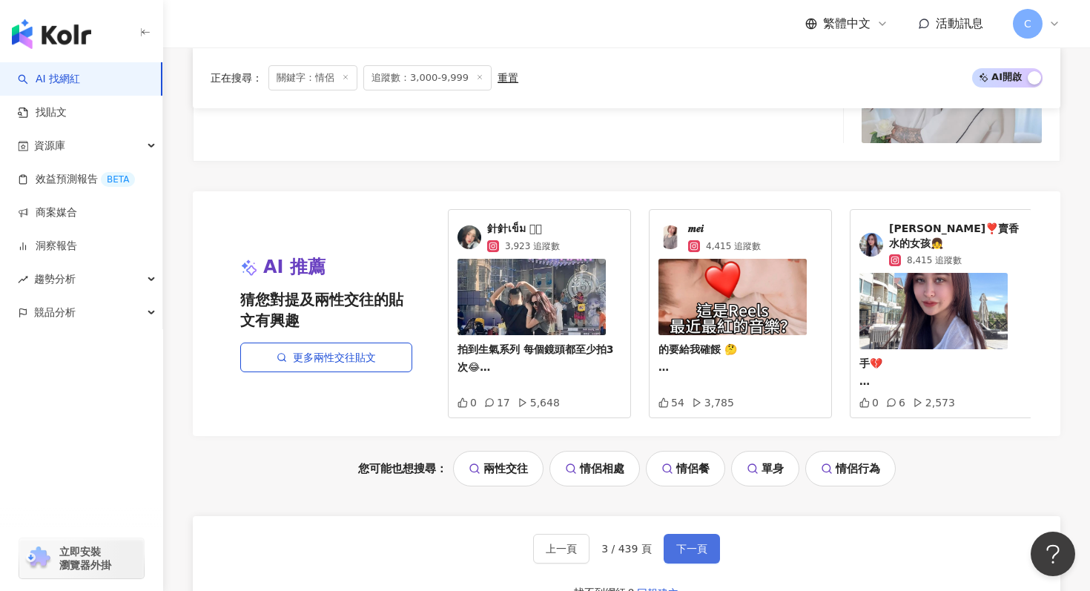
click at [678, 543] on span "下一頁" at bounding box center [691, 549] width 31 height 12
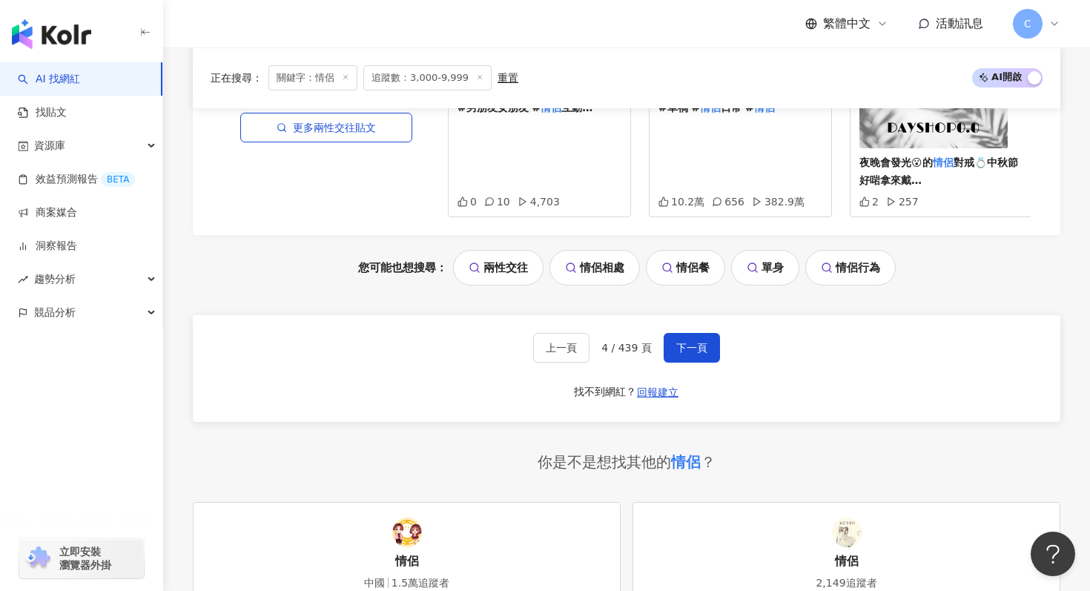
scroll to position [3217, 0]
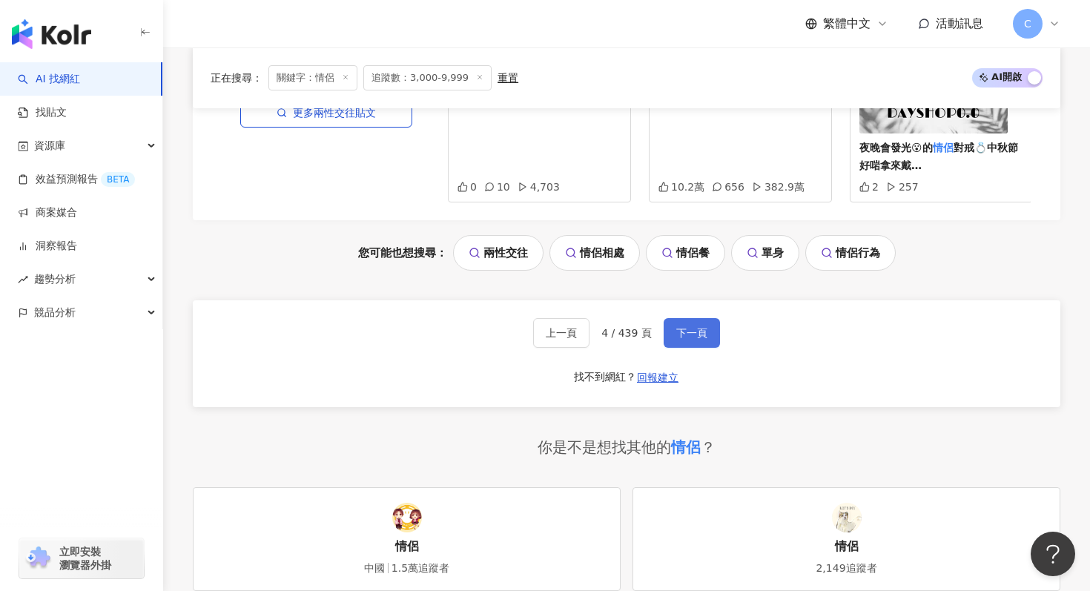
click at [672, 325] on button "下一頁" at bounding box center [692, 333] width 56 height 30
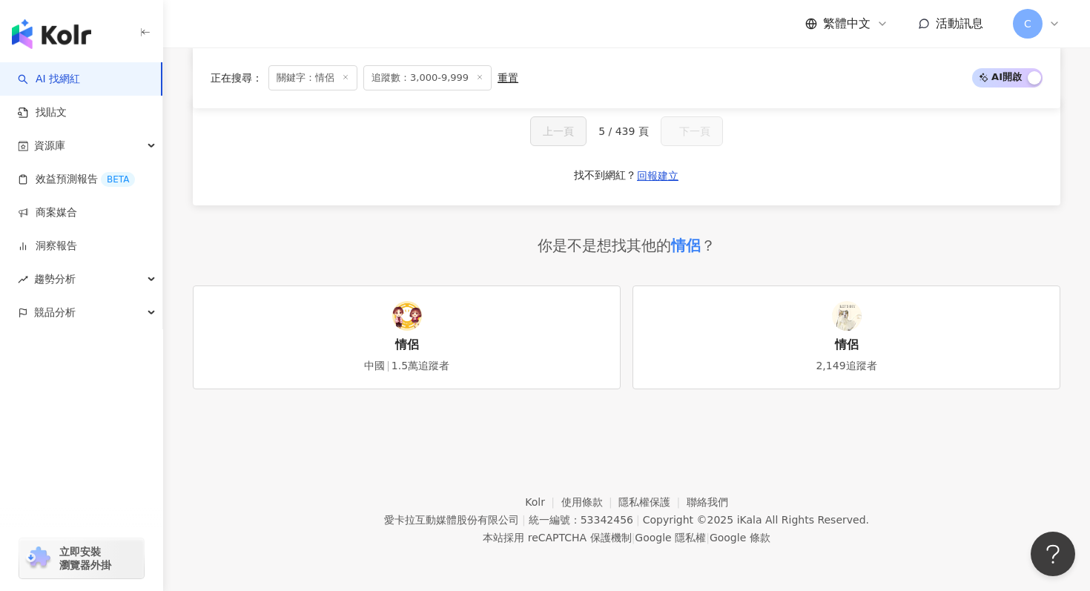
scroll to position [1471, 0]
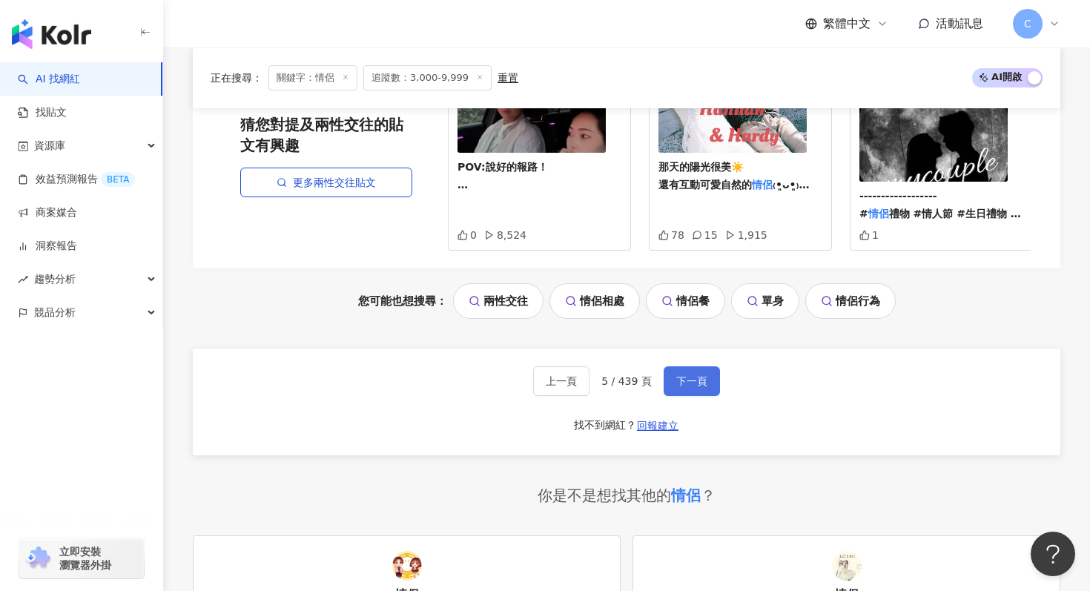
click at [689, 375] on span "下一頁" at bounding box center [691, 381] width 31 height 12
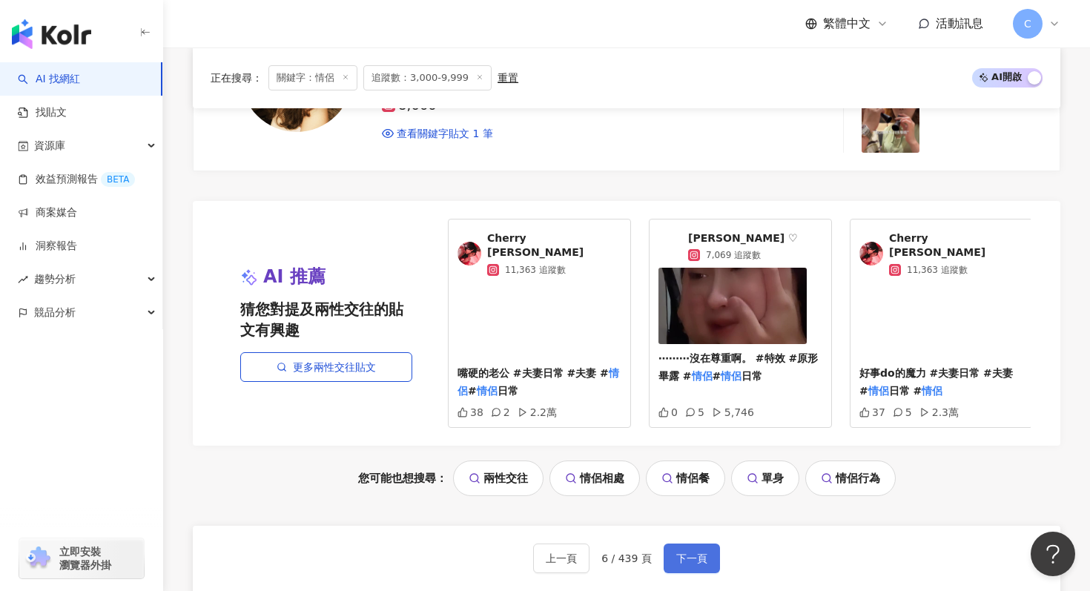
scroll to position [3268, 0]
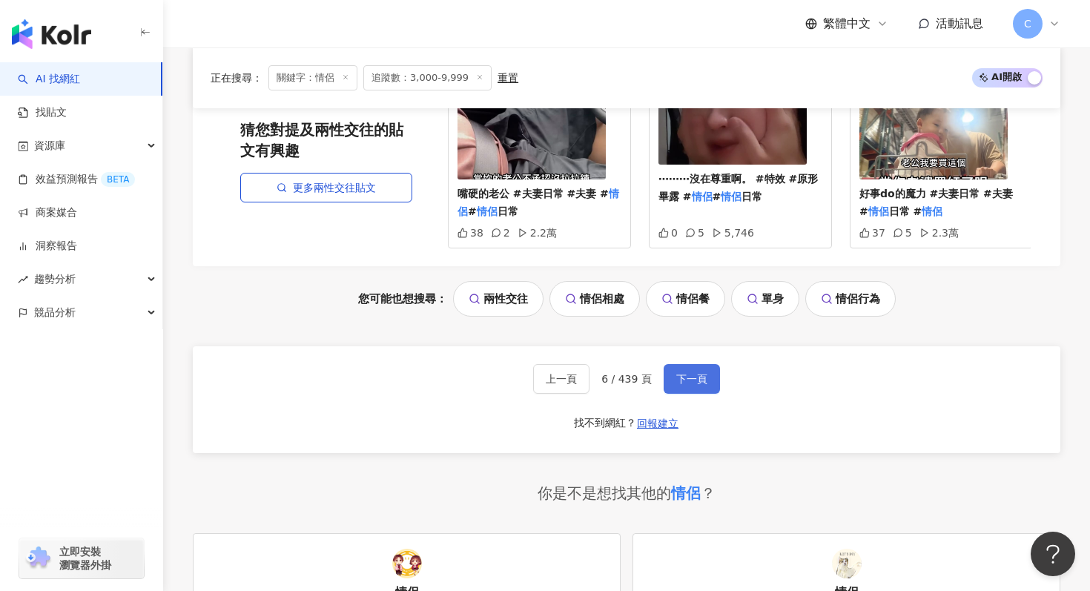
click at [689, 373] on span "下一頁" at bounding box center [691, 379] width 31 height 12
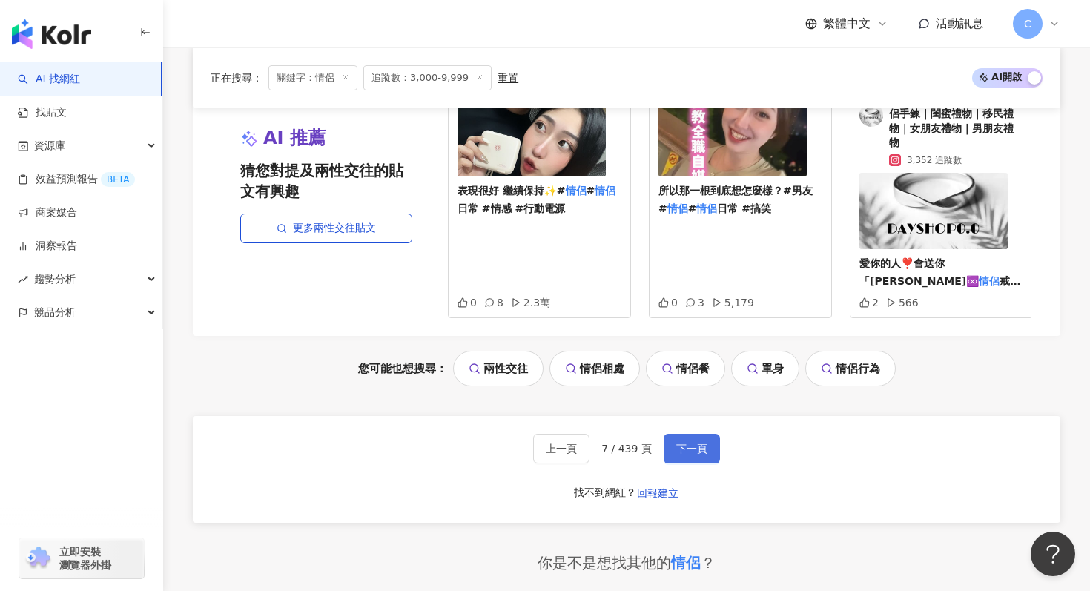
scroll to position [3142, 0]
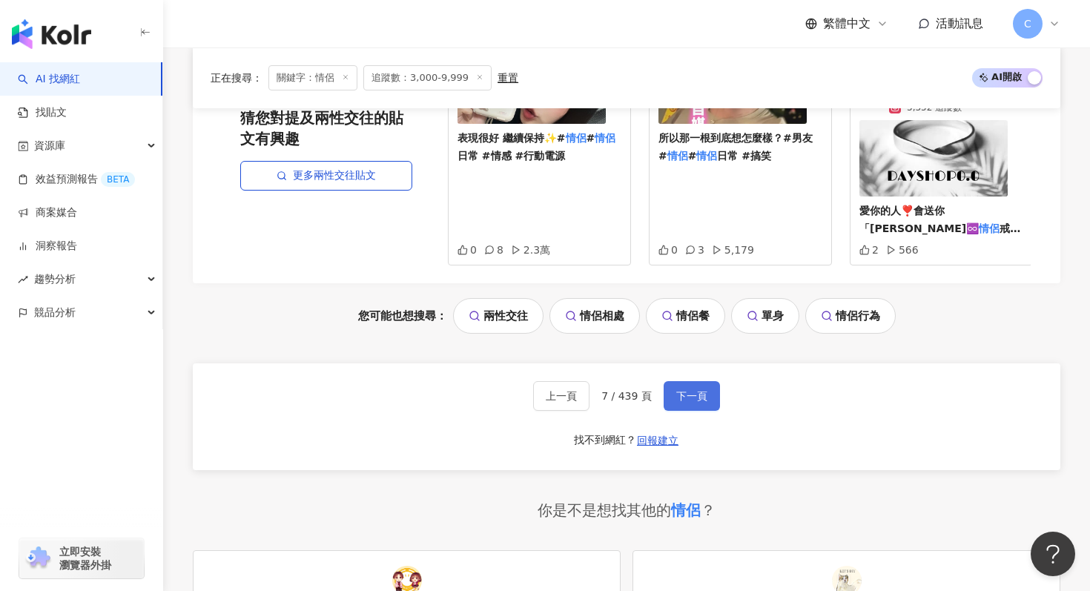
click at [691, 391] on span "下一頁" at bounding box center [691, 396] width 31 height 12
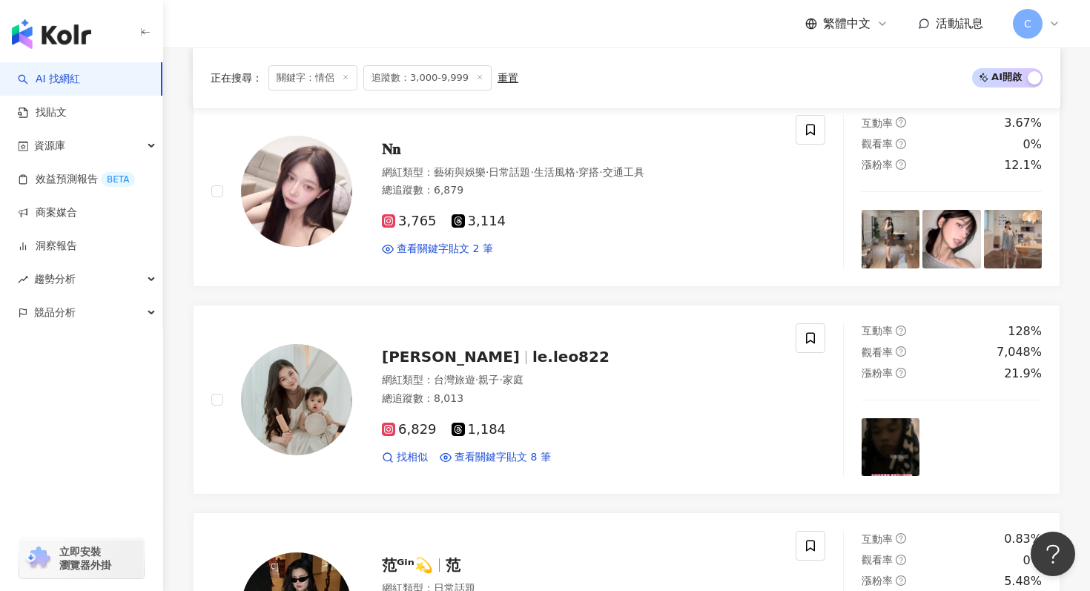
scroll to position [1687, 0]
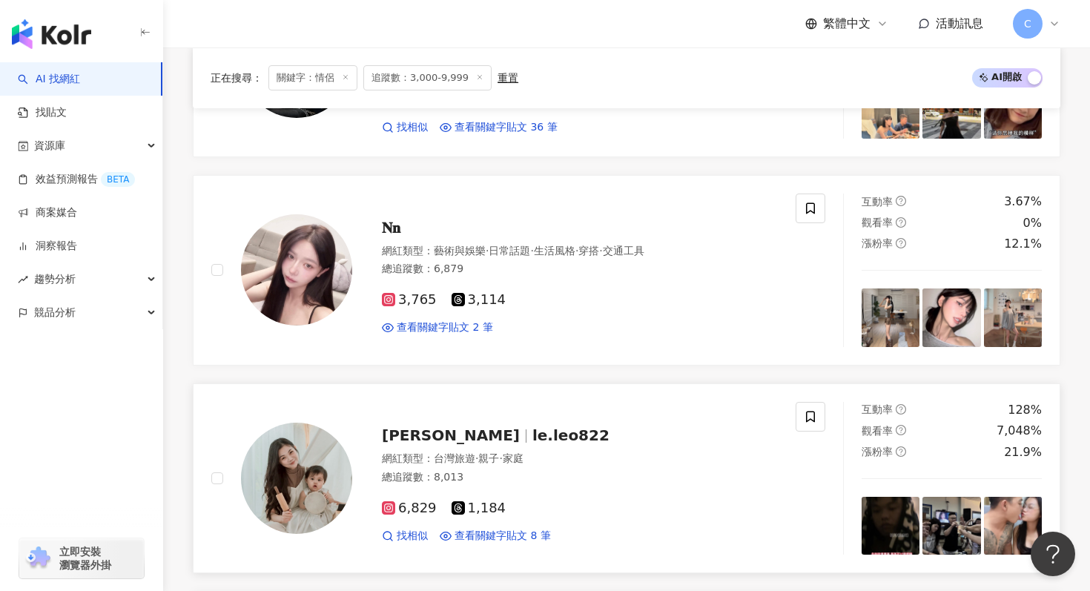
click at [533, 435] on span "le.leo822" at bounding box center [571, 435] width 77 height 18
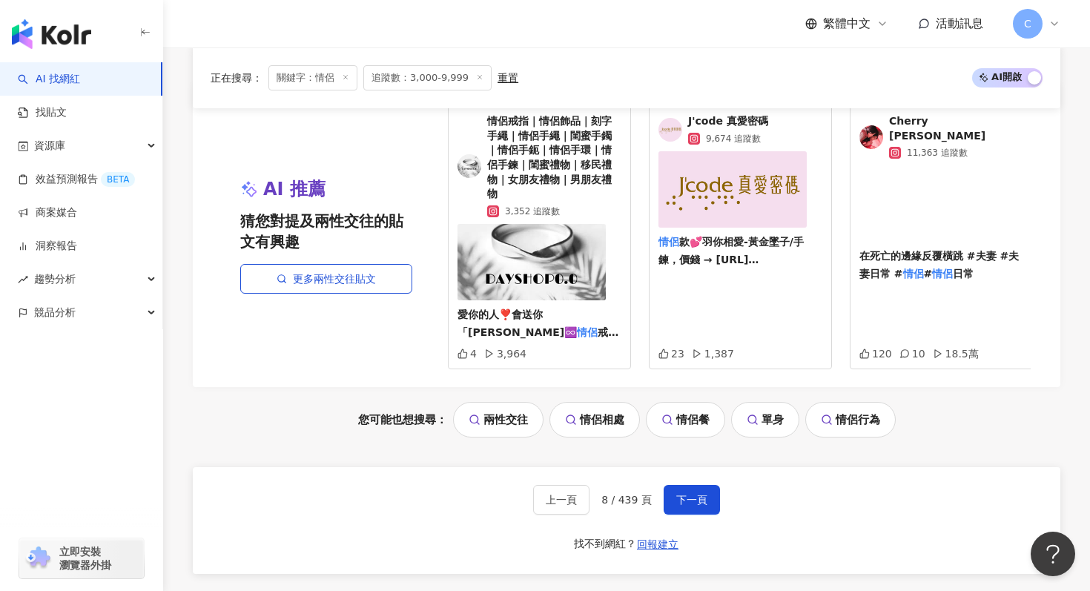
scroll to position [3198, 0]
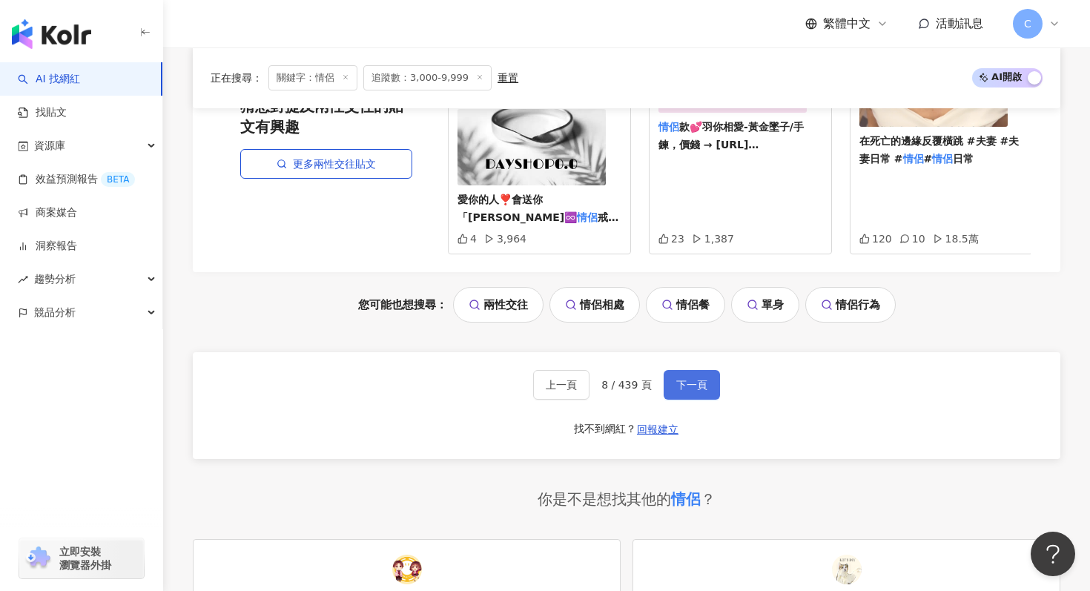
click at [683, 380] on span "下一頁" at bounding box center [691, 385] width 31 height 12
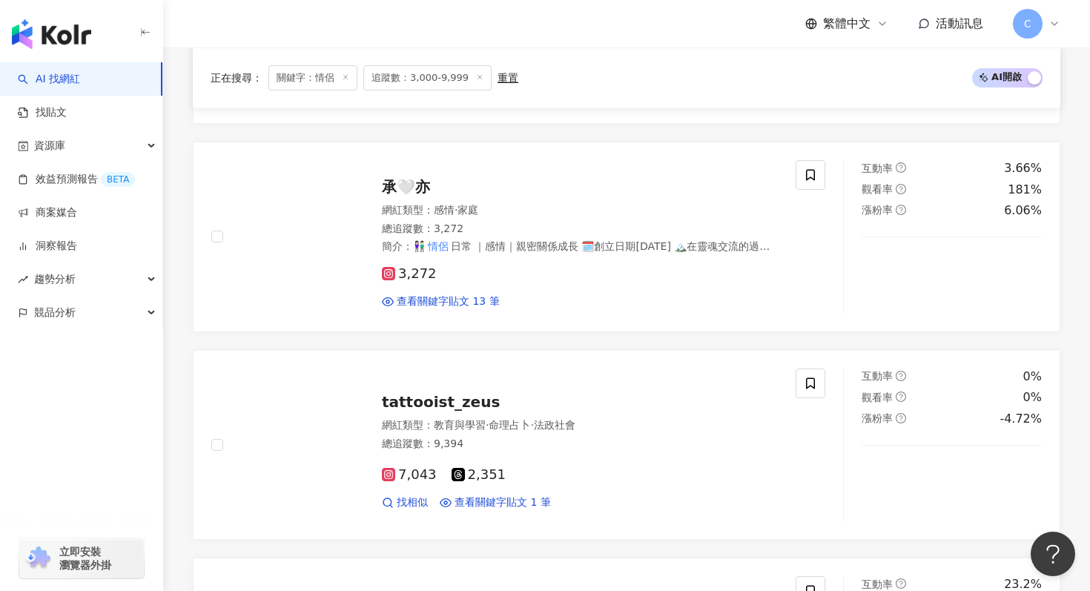
scroll to position [1718, 0]
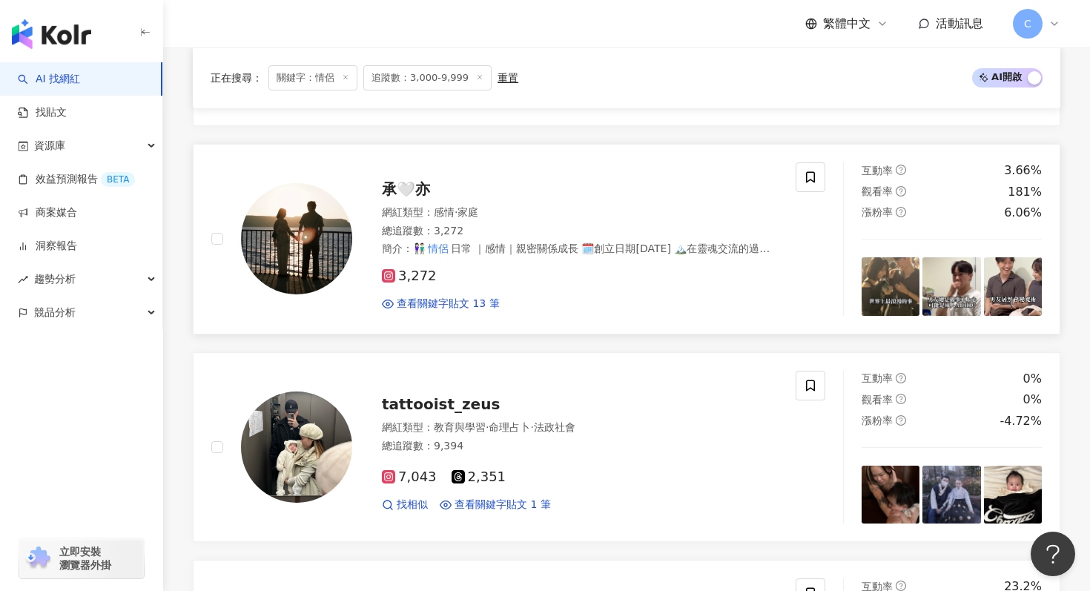
click at [419, 194] on span "承🤍亦" at bounding box center [406, 189] width 48 height 18
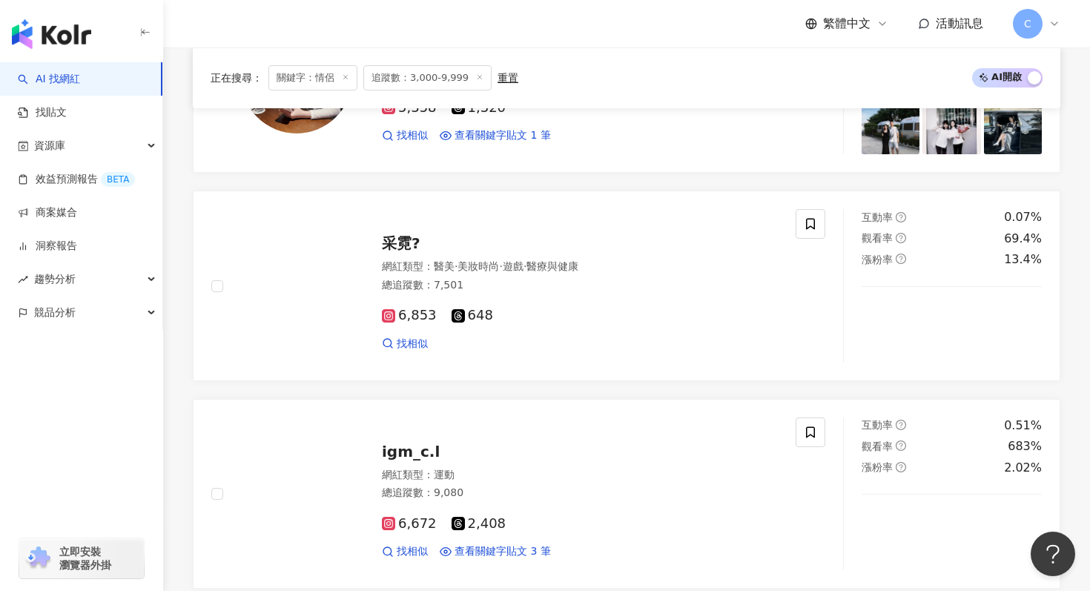
scroll to position [3185, 0]
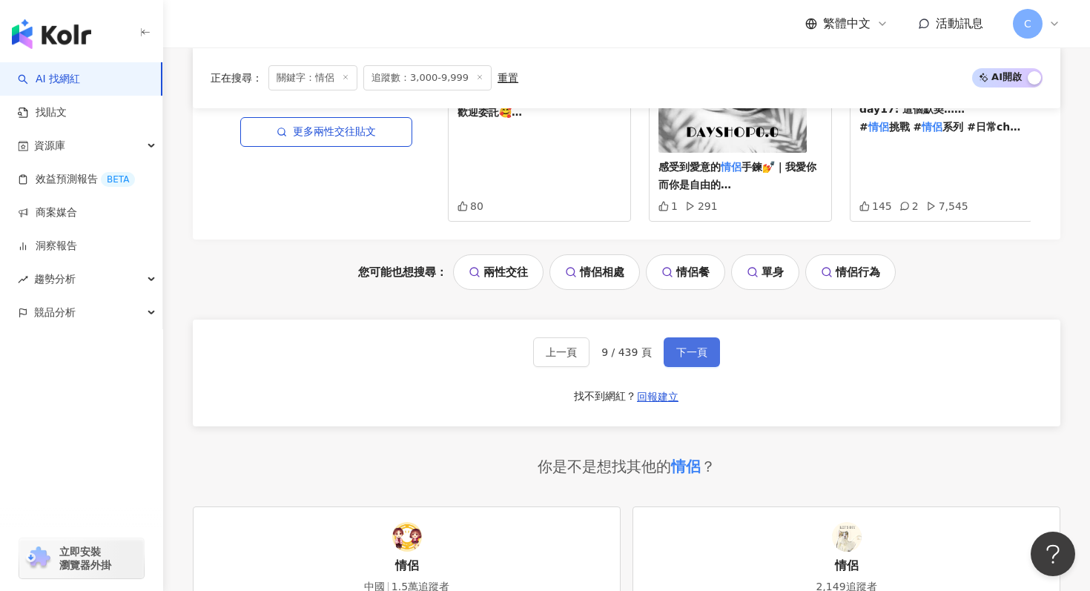
click at [703, 340] on button "下一頁" at bounding box center [692, 352] width 56 height 30
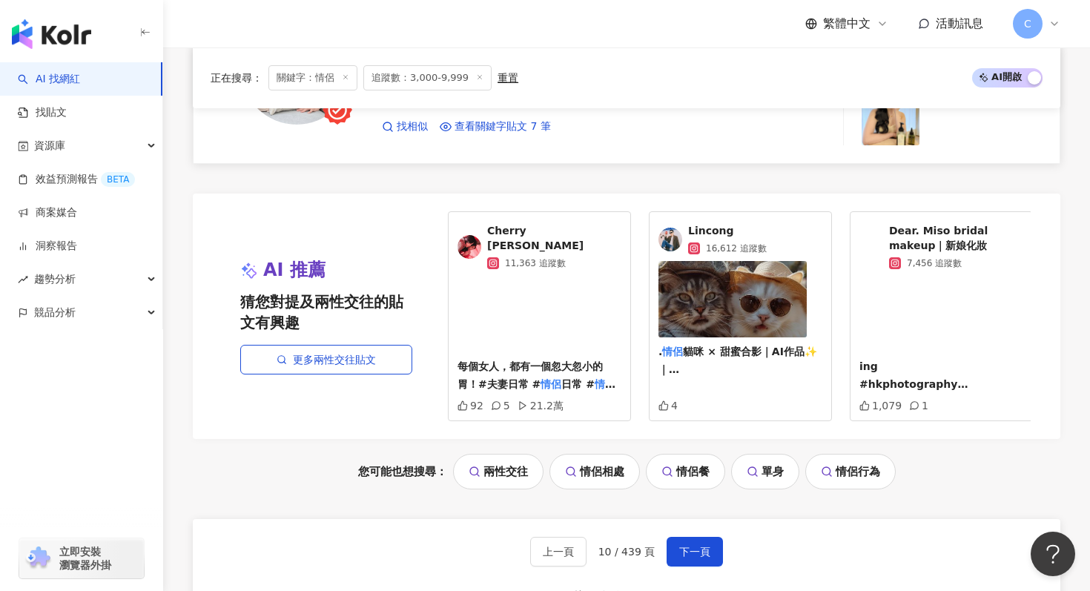
scroll to position [3074, 0]
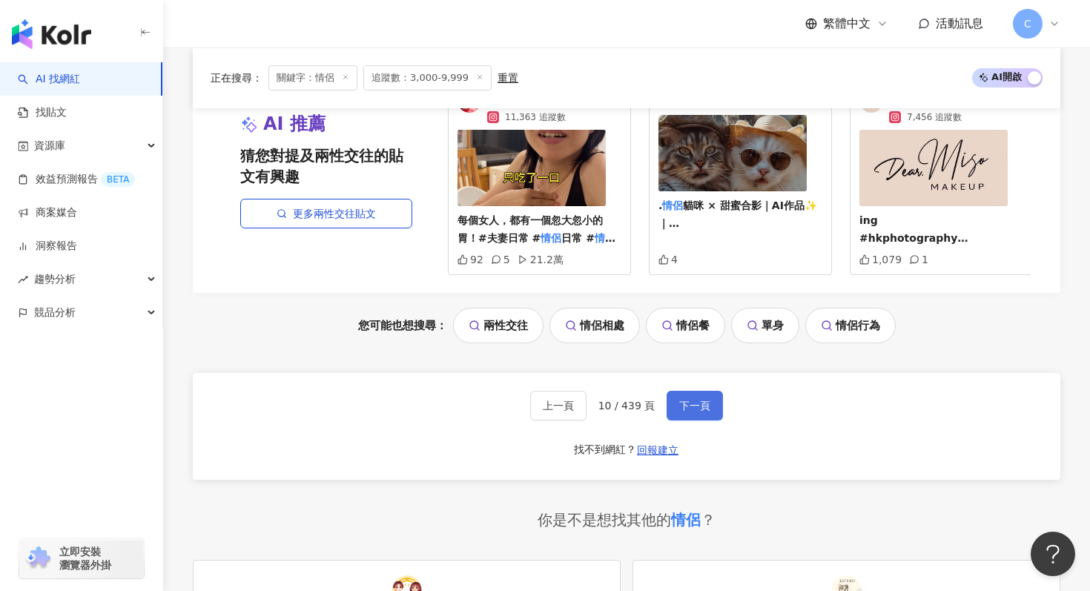
click at [687, 408] on span "下一頁" at bounding box center [694, 406] width 31 height 12
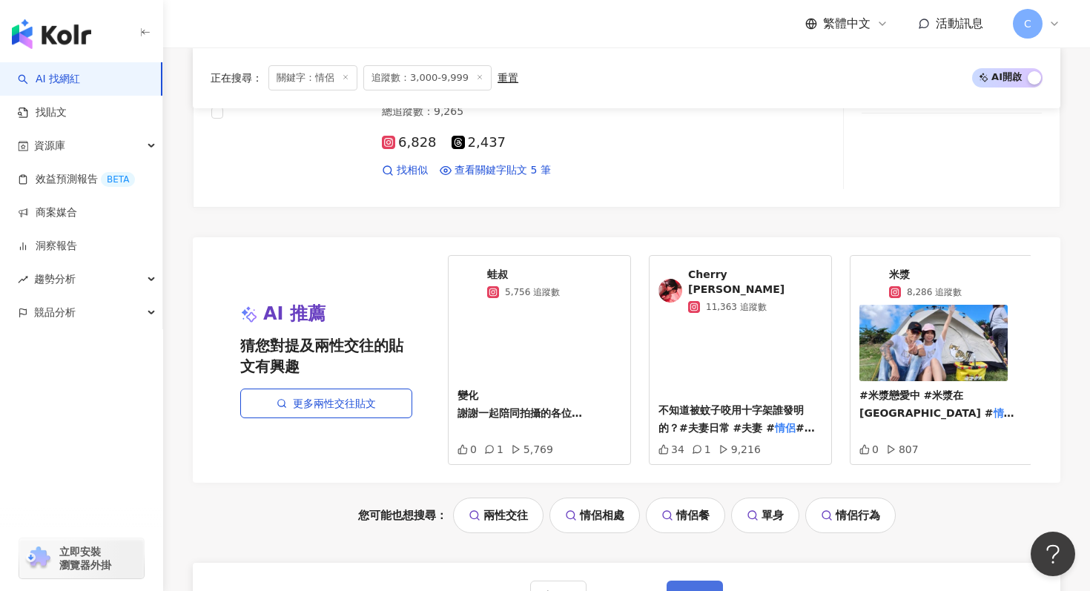
scroll to position [3142, 0]
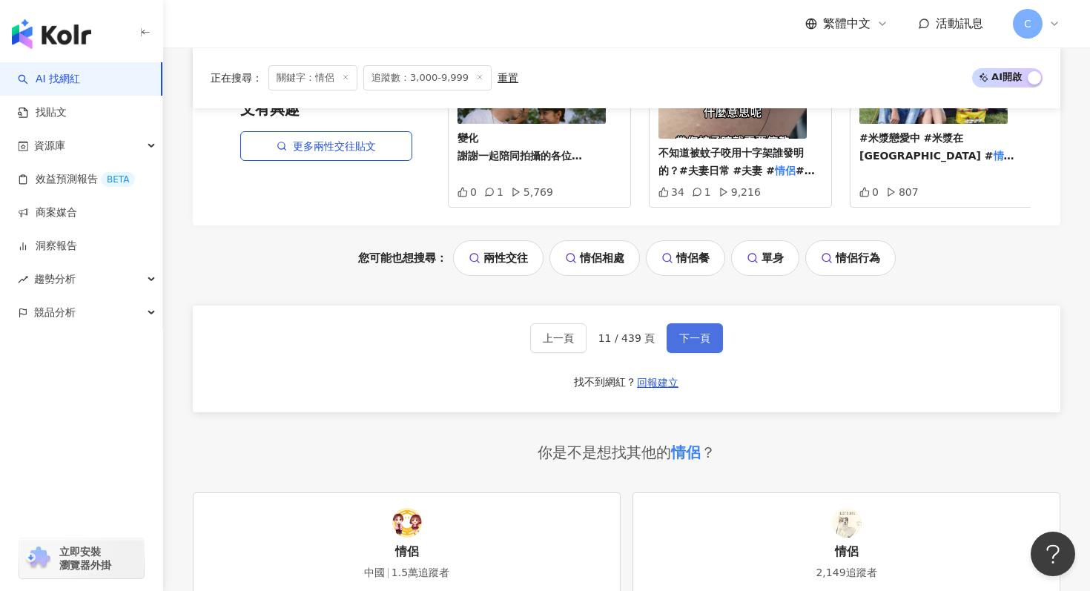
click at [694, 332] on button "下一頁" at bounding box center [695, 338] width 56 height 30
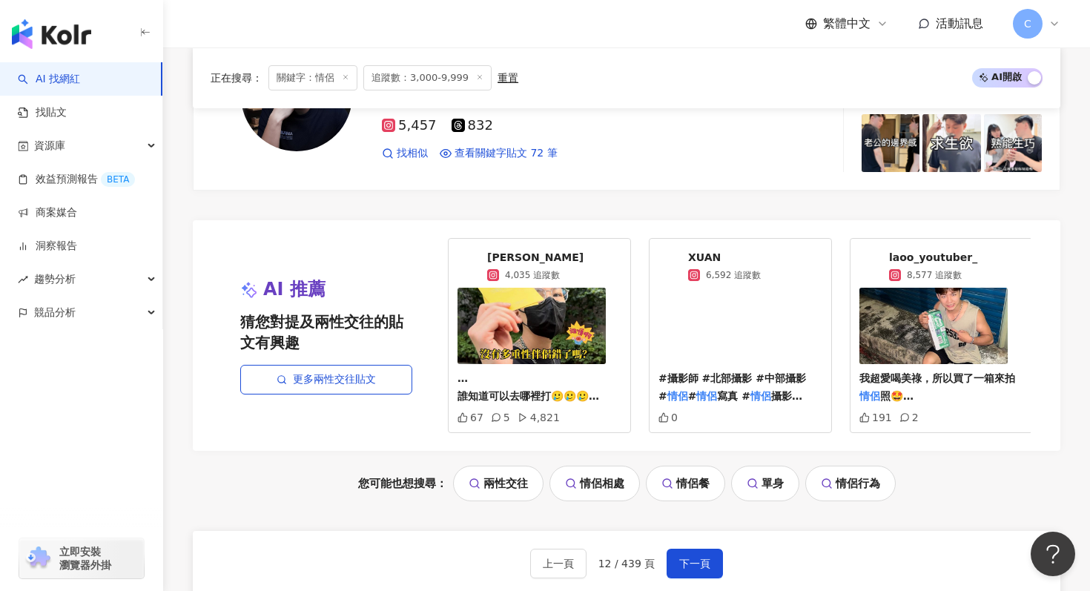
scroll to position [3141, 0]
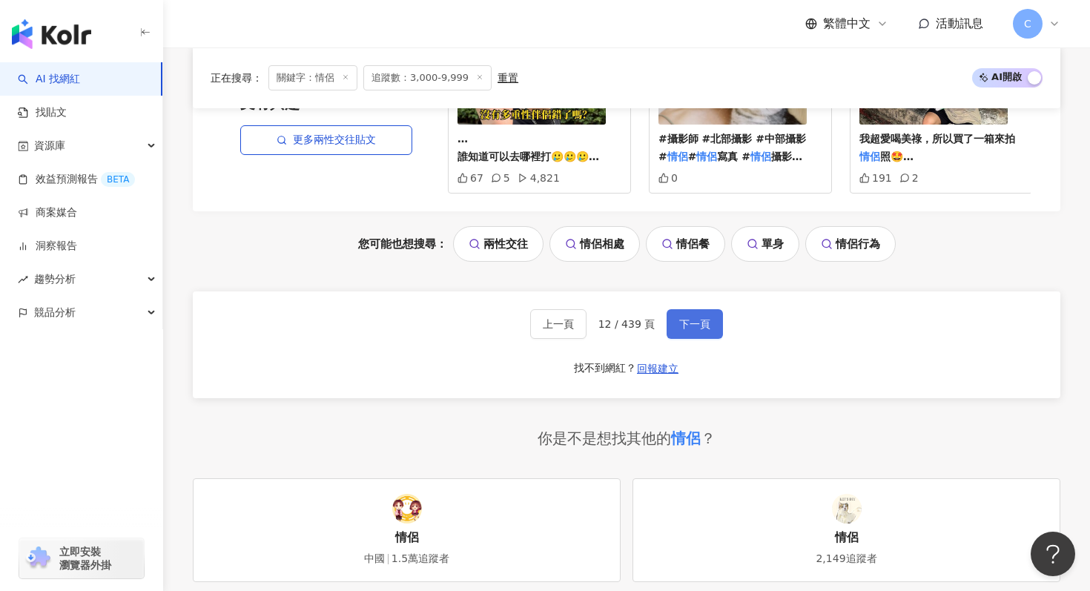
click at [706, 336] on button "下一頁" at bounding box center [695, 324] width 56 height 30
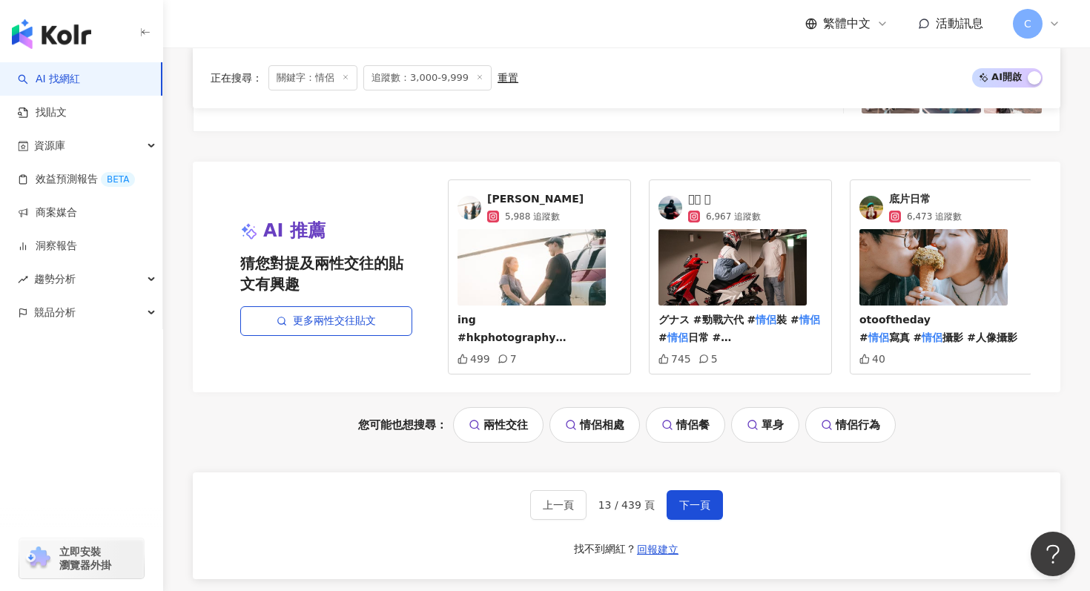
scroll to position [3133, 0]
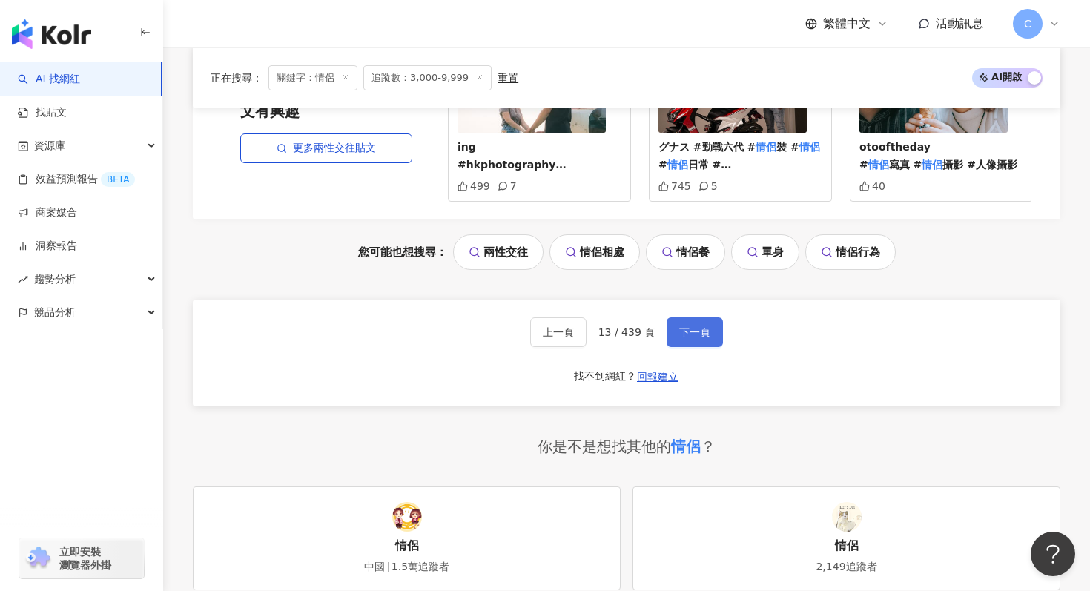
click at [700, 334] on span "下一頁" at bounding box center [694, 332] width 31 height 12
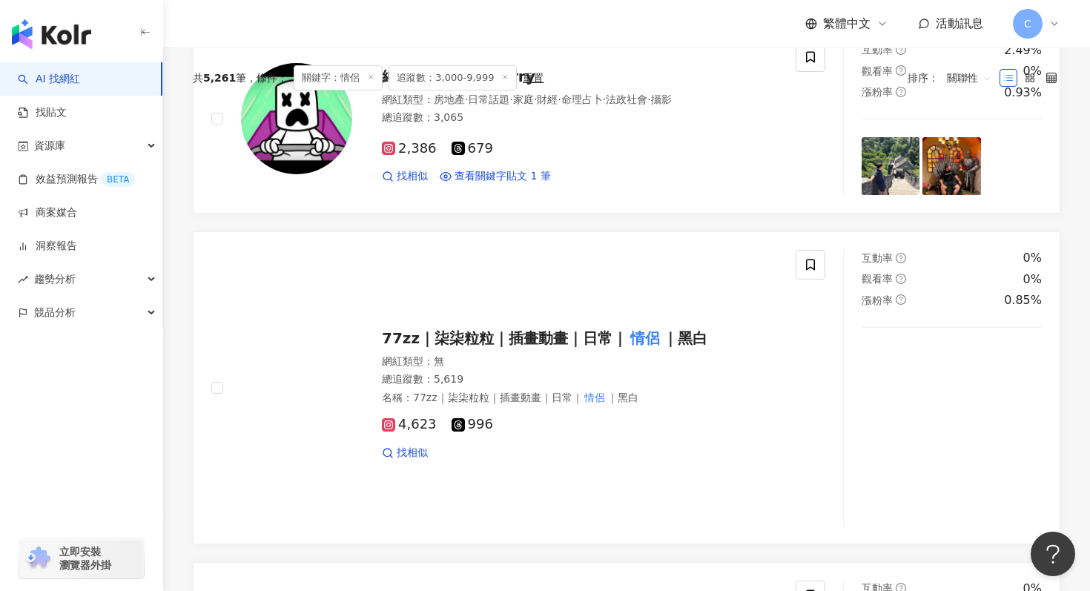
scroll to position [0, 0]
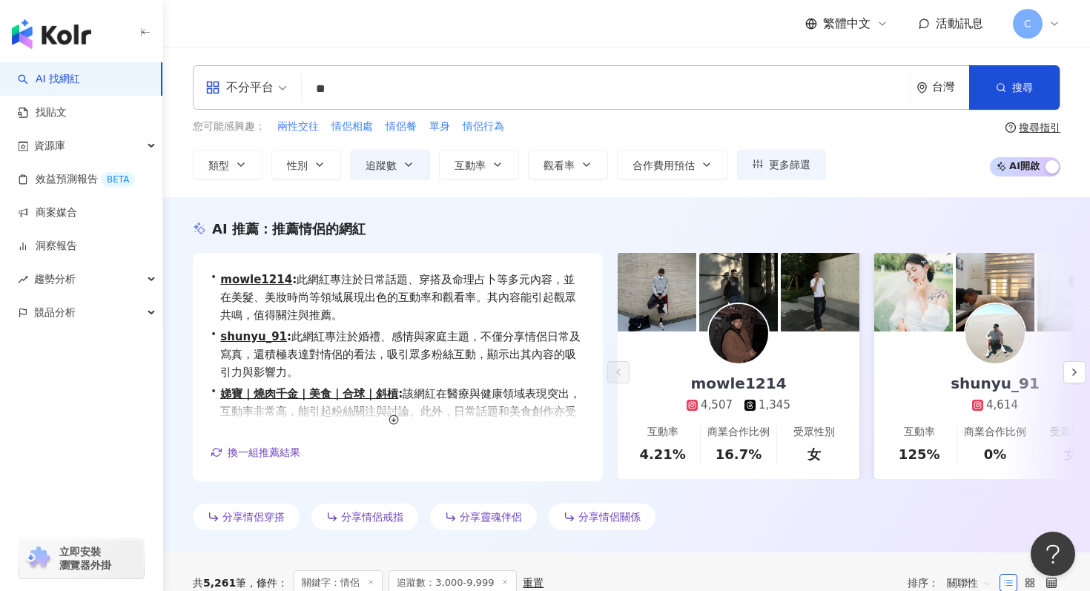
click at [351, 84] on input "**" at bounding box center [606, 89] width 596 height 28
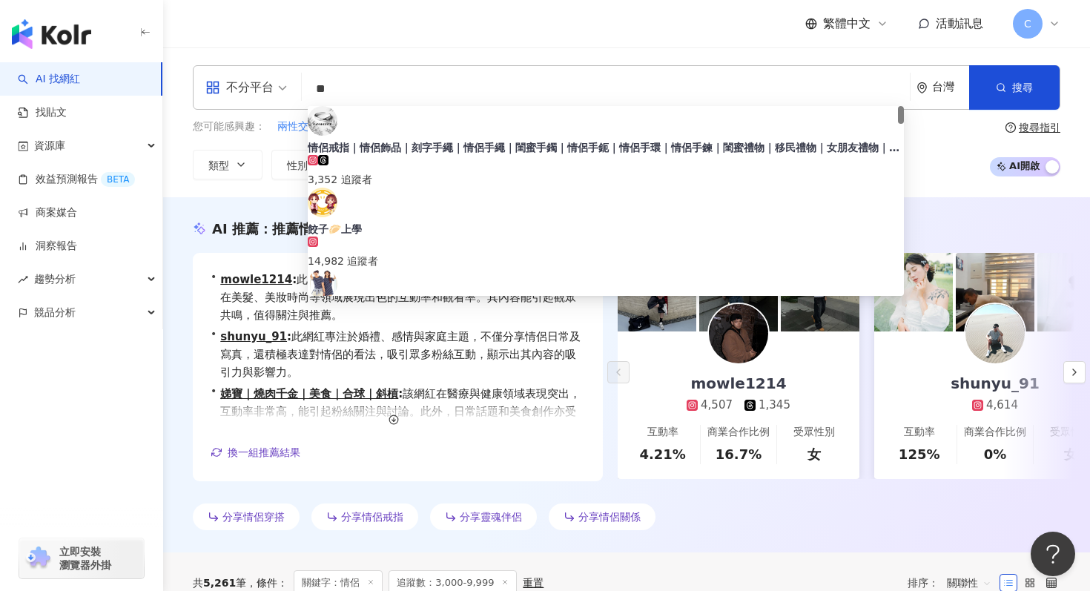
type input "*"
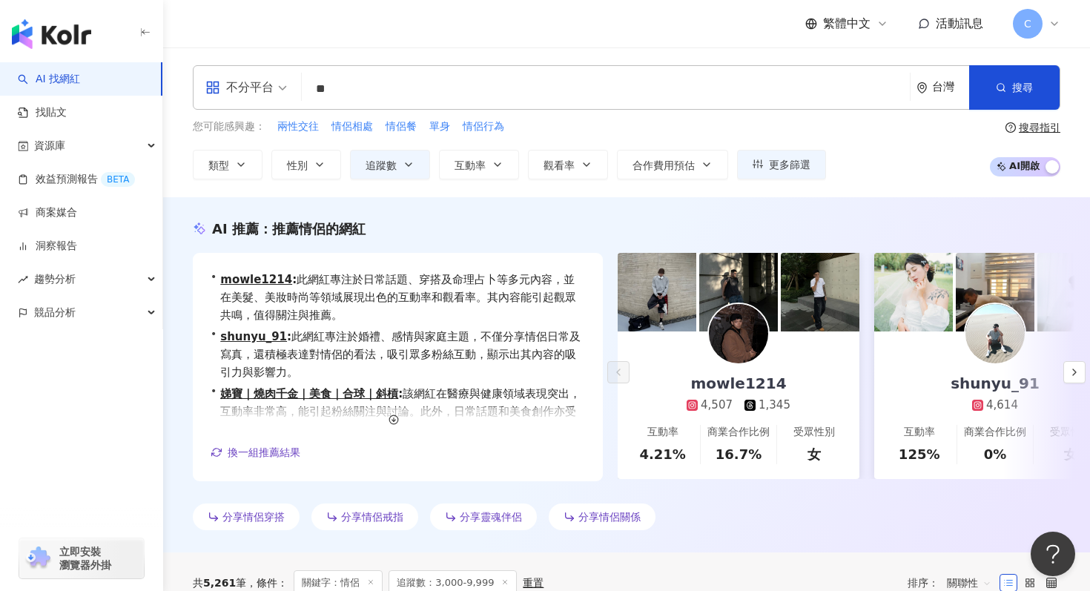
type input "*"
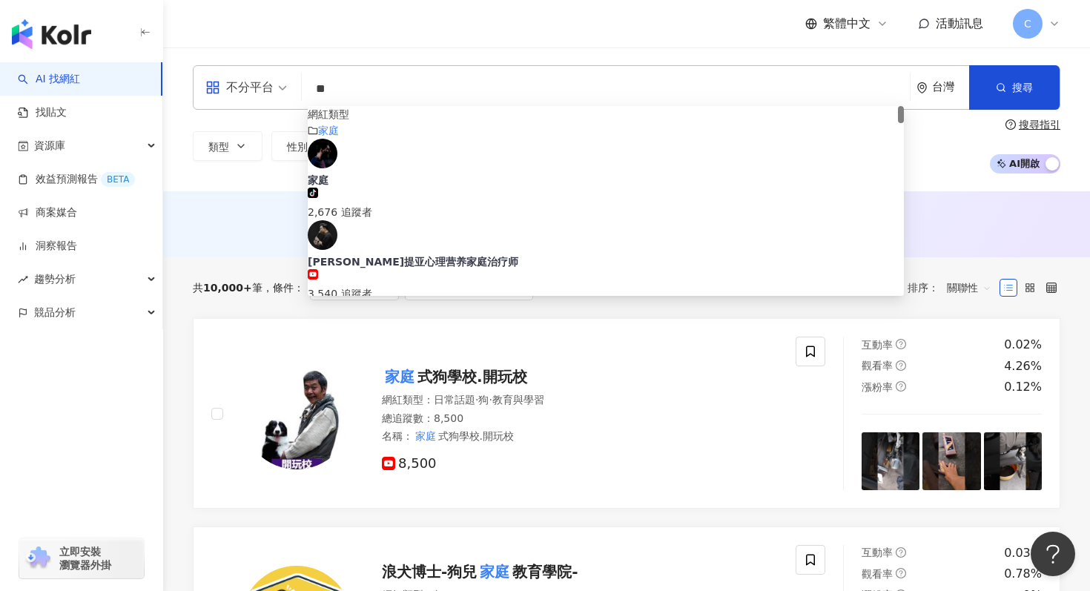
click at [386, 96] on input "**" at bounding box center [606, 89] width 596 height 28
type input "*"
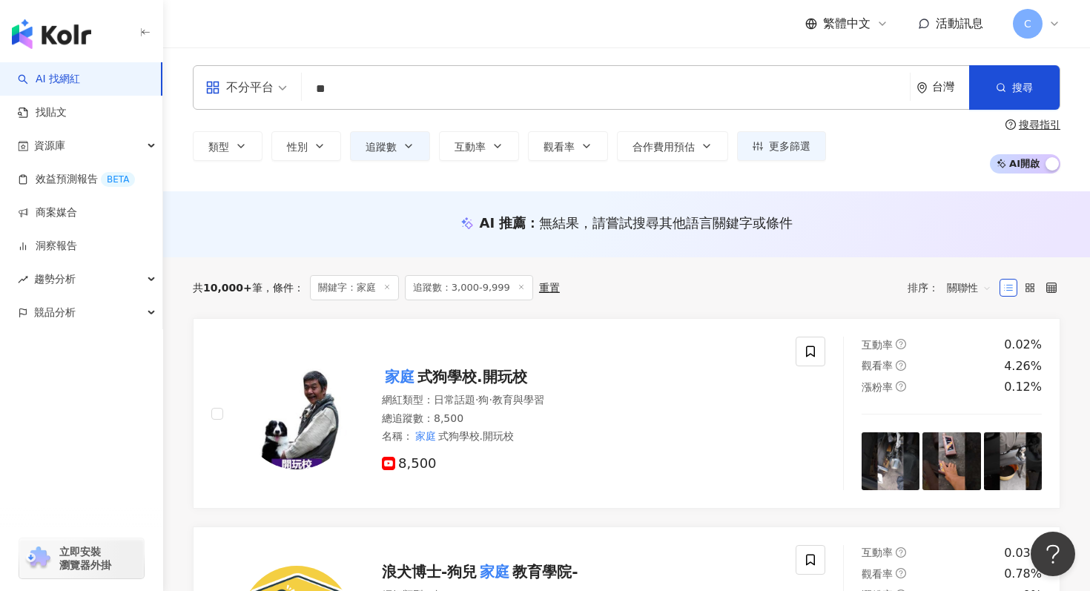
type input "**"
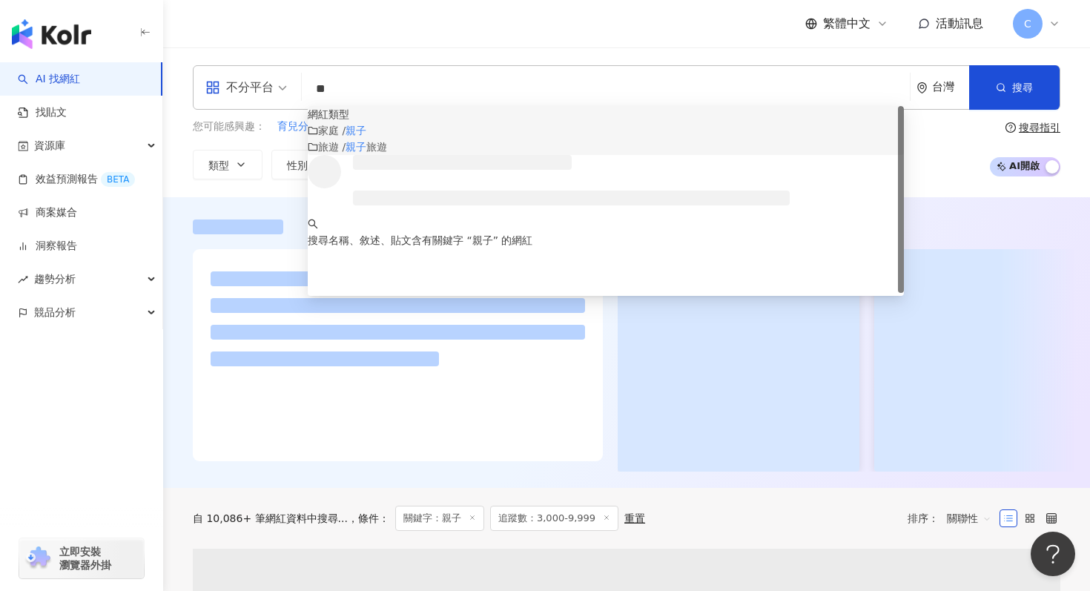
click at [366, 153] on mark "親子" at bounding box center [356, 147] width 21 height 12
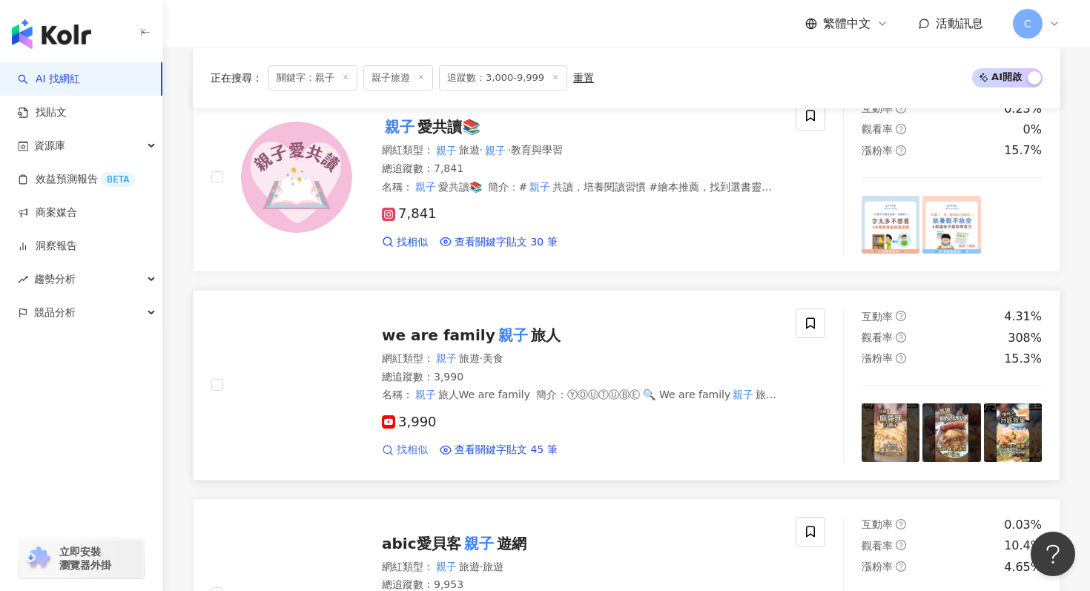
scroll to position [467, 0]
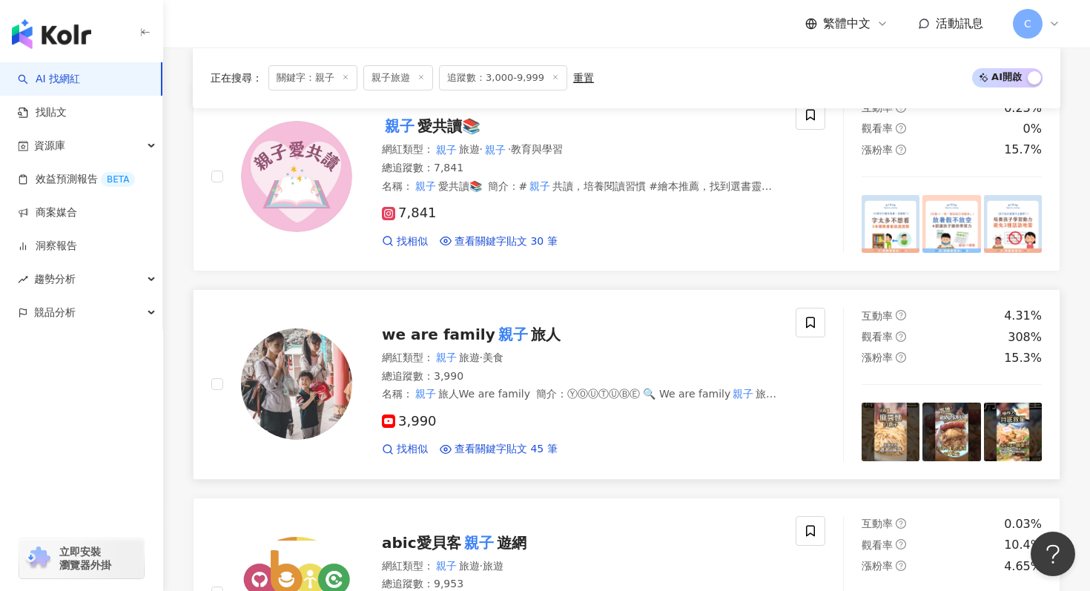
click at [448, 334] on span "we are family" at bounding box center [438, 335] width 113 height 18
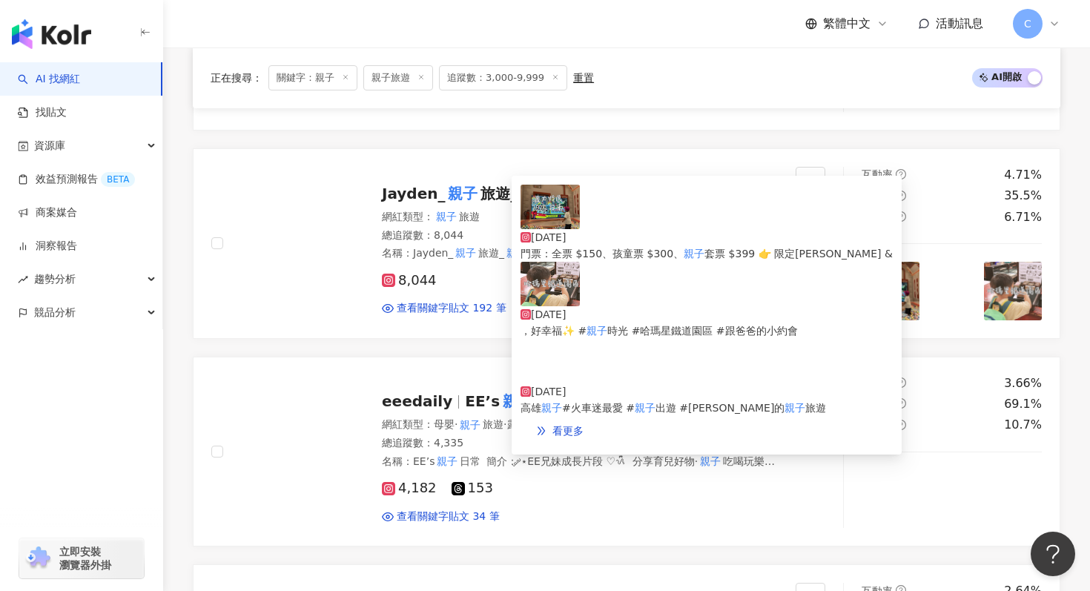
scroll to position [1301, 0]
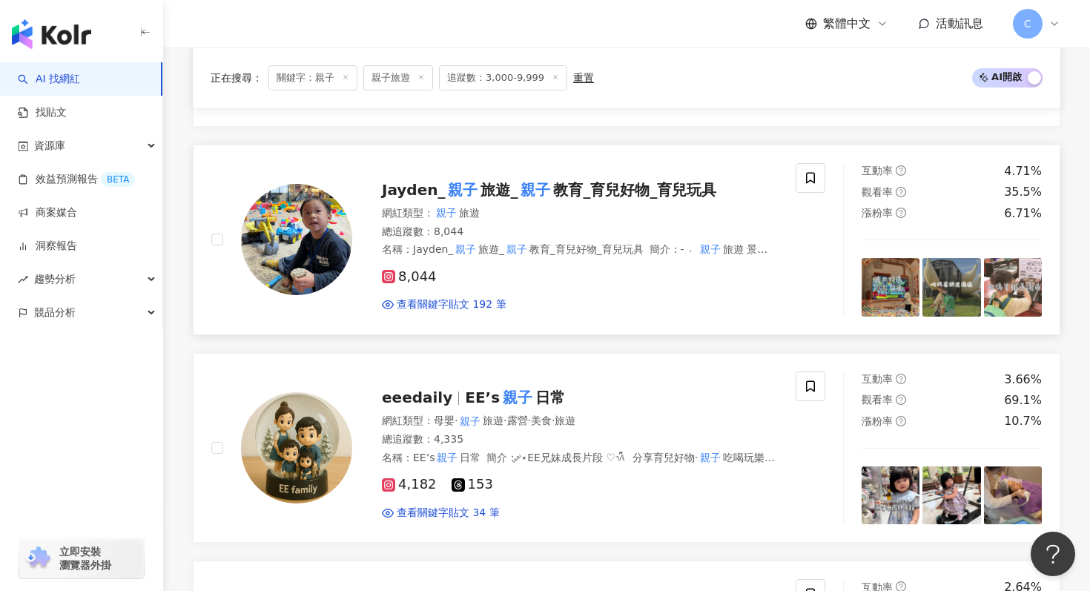
click at [518, 185] on mark "親子" at bounding box center [536, 190] width 36 height 24
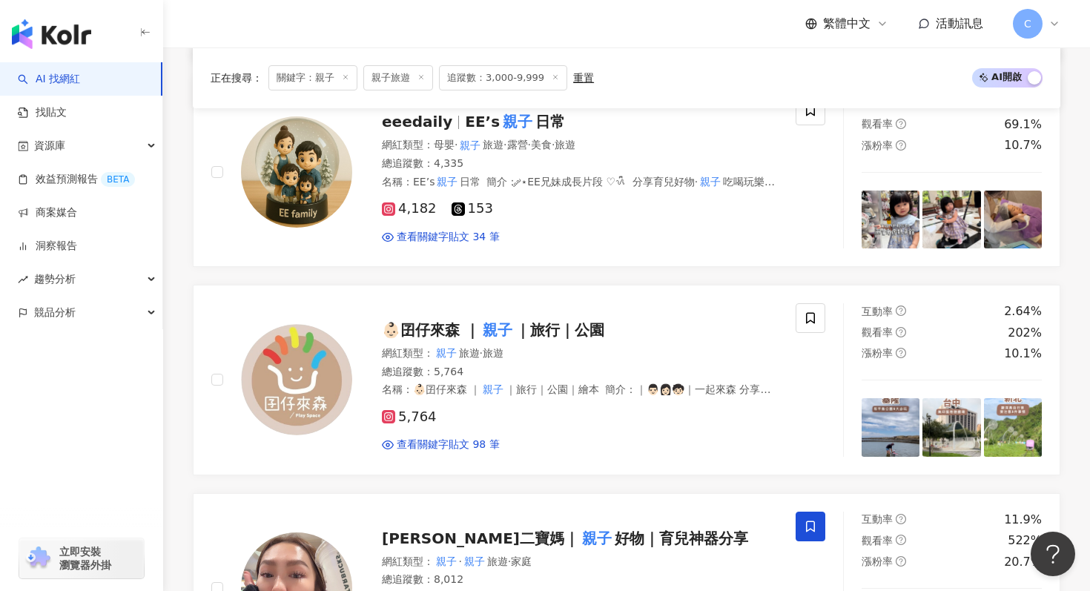
scroll to position [1547, 0]
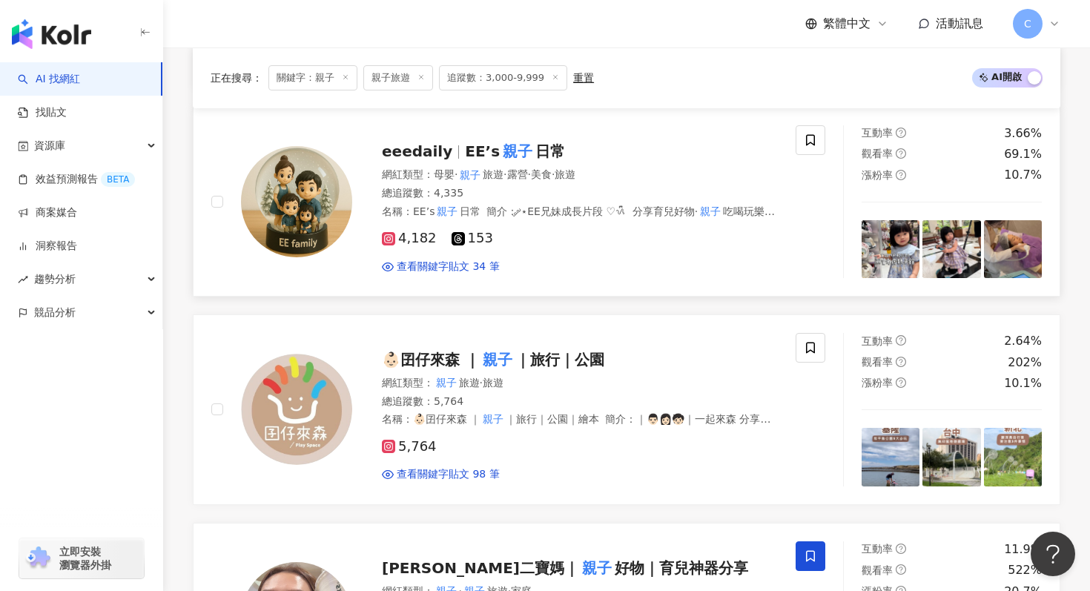
click at [500, 149] on mark "親子" at bounding box center [518, 151] width 36 height 24
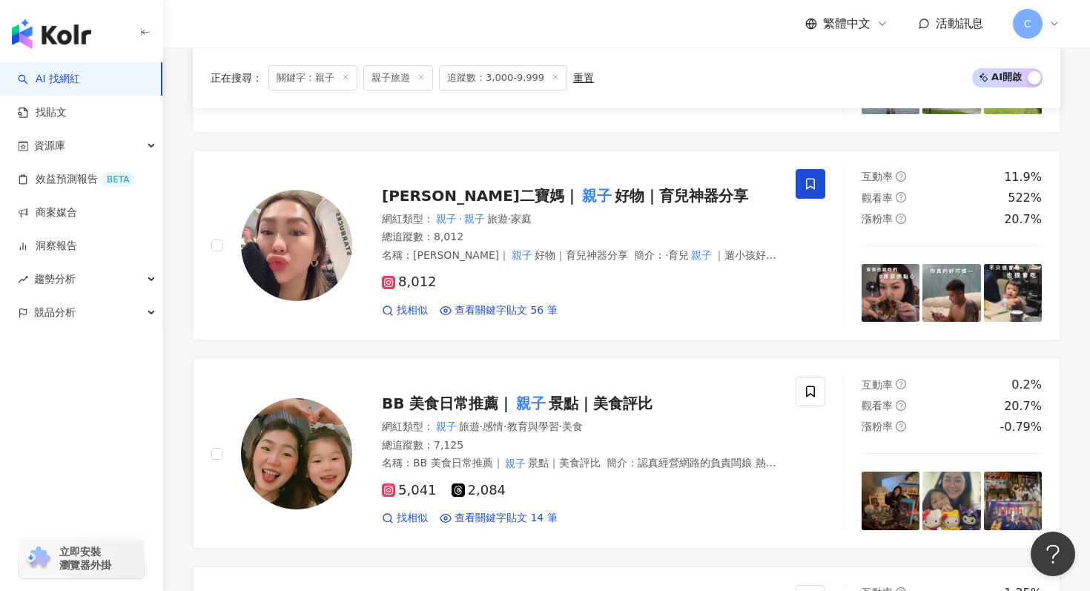
scroll to position [2026, 0]
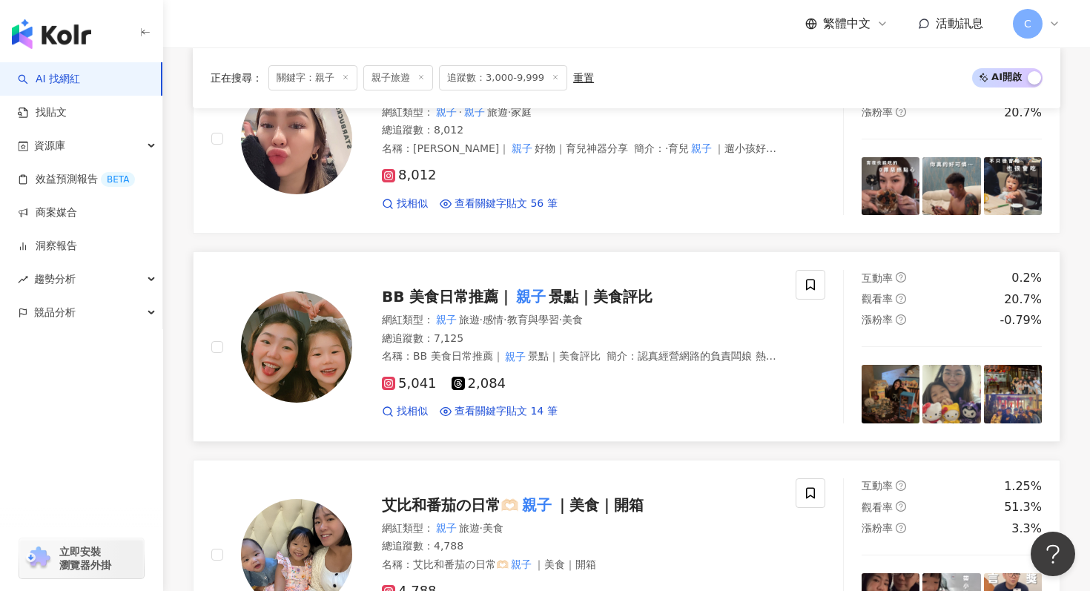
click at [423, 294] on span "BB 美食日常推薦｜" at bounding box center [447, 297] width 131 height 18
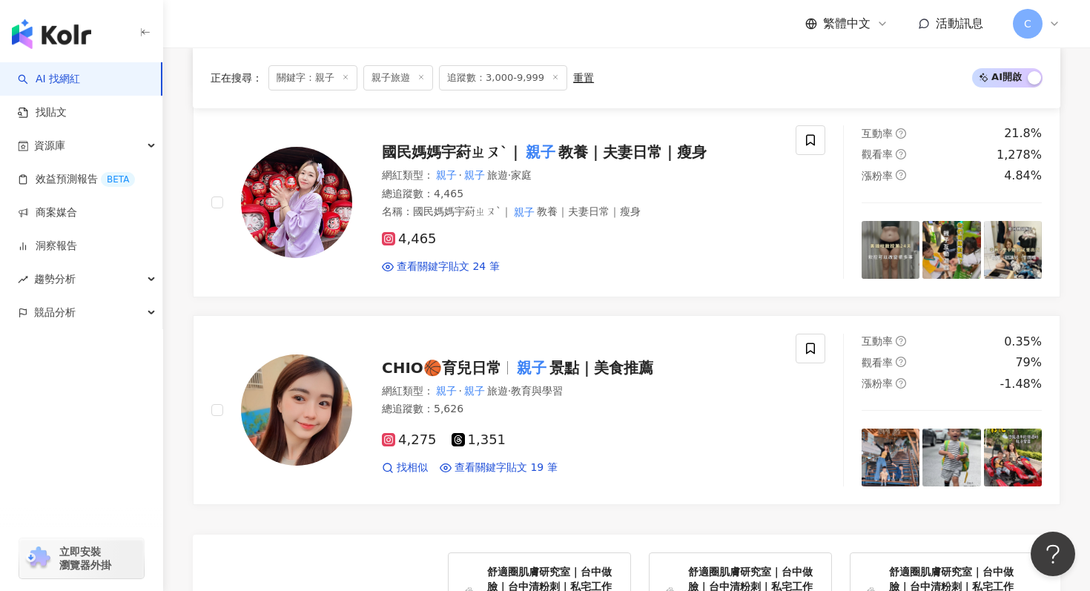
scroll to position [2582, 0]
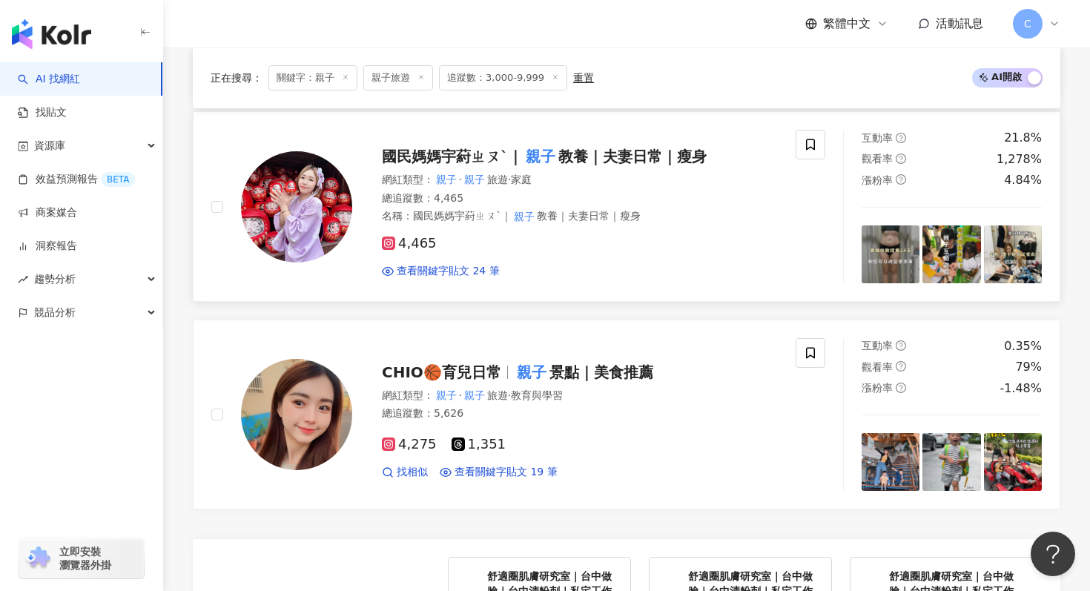
click at [448, 149] on span "國民媽媽宇葤ㄓㄡˋ｜" at bounding box center [452, 157] width 141 height 18
click at [425, 380] on div "CHIO🏀育兒日常 親子 景點｜美食推薦" at bounding box center [580, 372] width 396 height 21
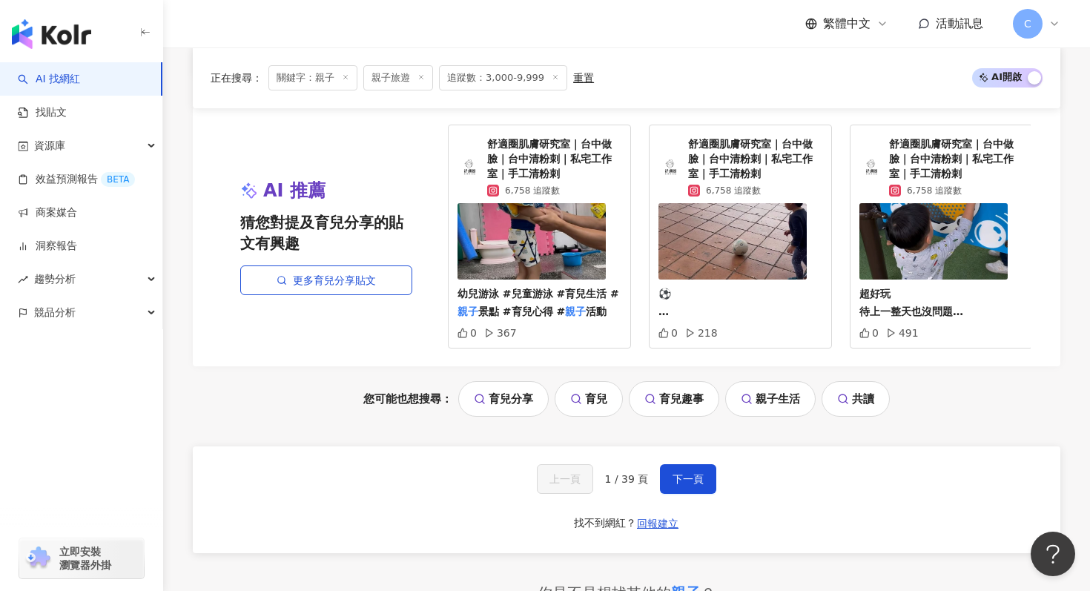
scroll to position [3124, 0]
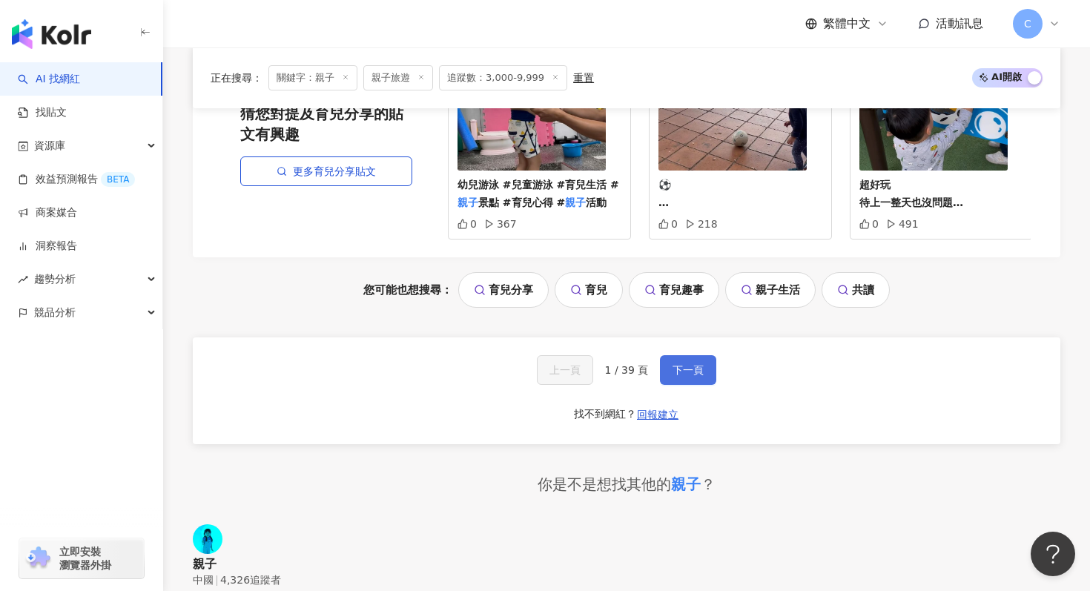
click at [681, 372] on span "下一頁" at bounding box center [688, 370] width 31 height 12
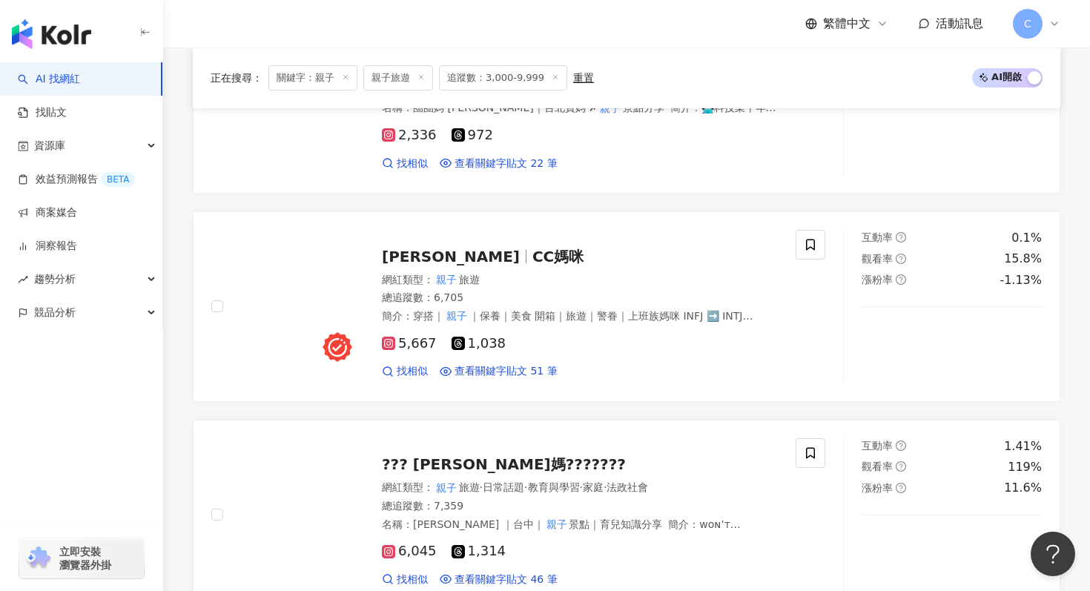
scroll to position [2329, 0]
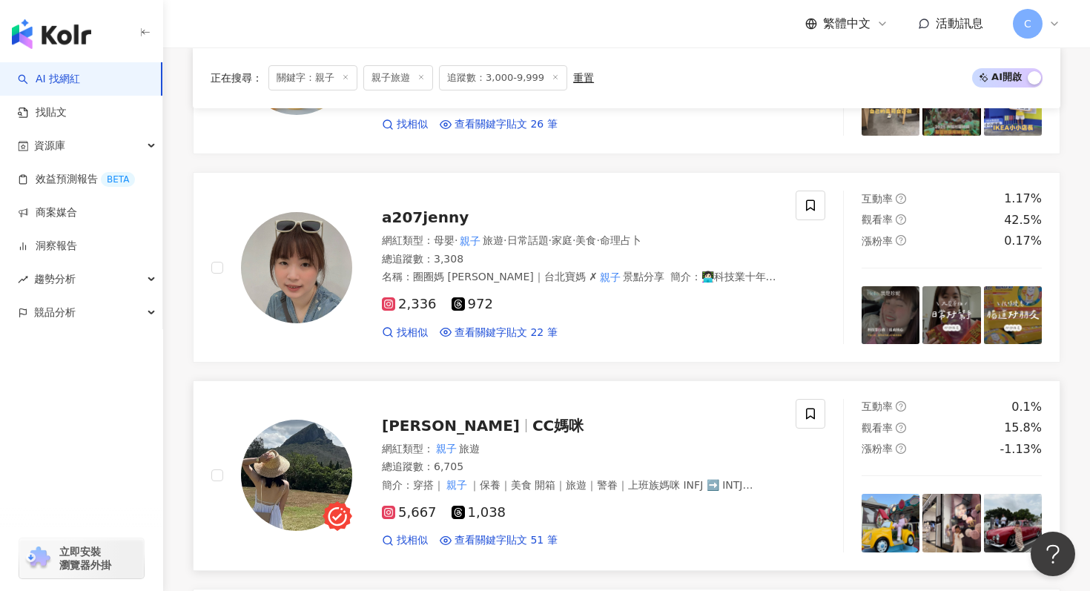
click at [493, 420] on div "Renee 呂內 CC媽咪" at bounding box center [580, 425] width 396 height 21
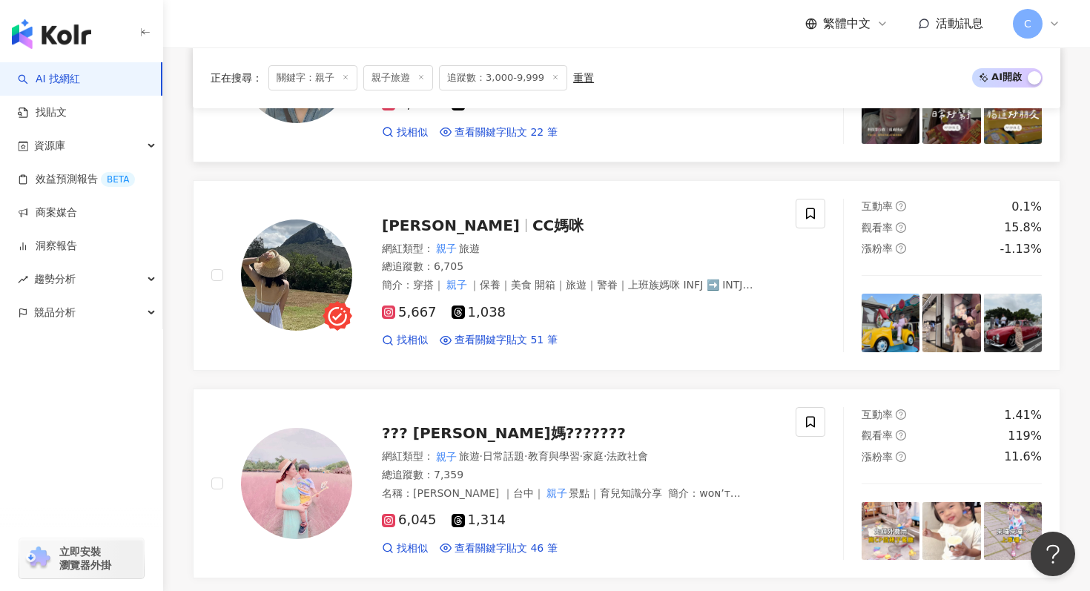
scroll to position [2691, 0]
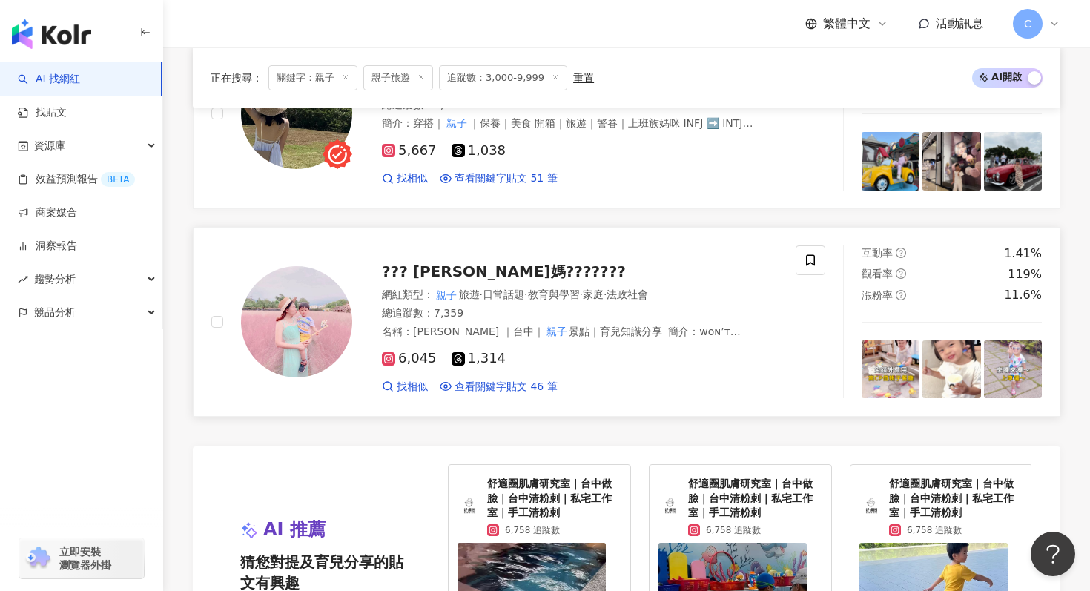
click at [418, 269] on span "?‍?‍? 昱媽???????" at bounding box center [504, 272] width 244 height 18
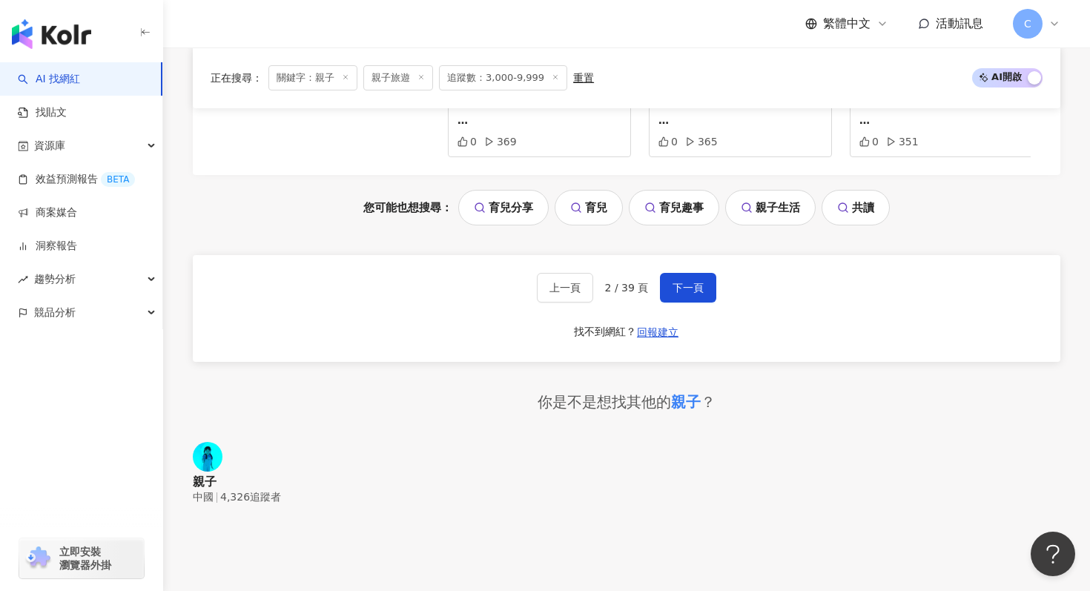
scroll to position [3380, 0]
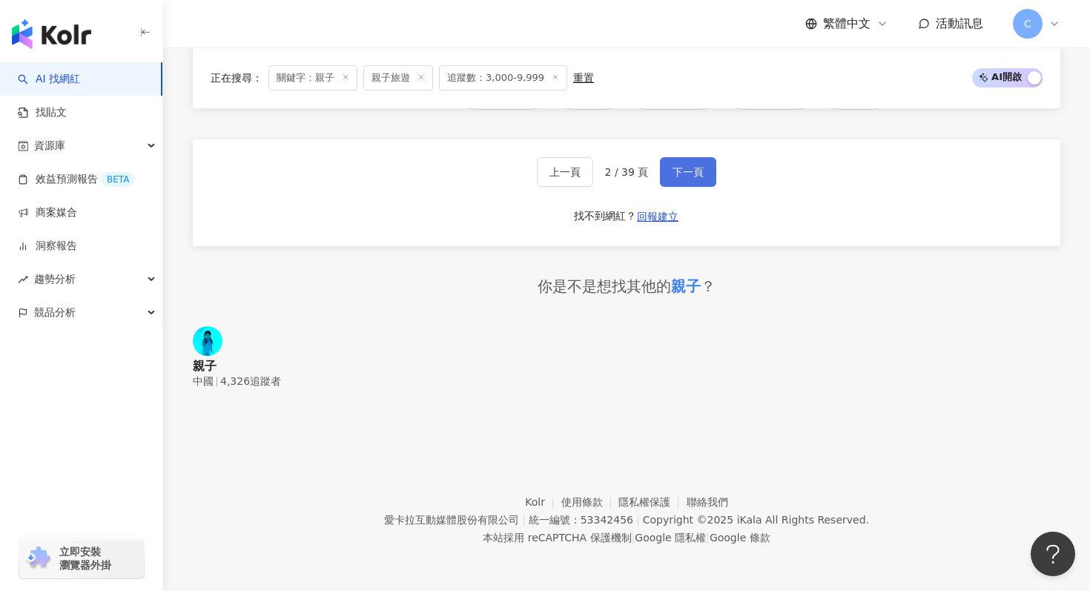
click at [673, 166] on span "下一頁" at bounding box center [688, 172] width 31 height 12
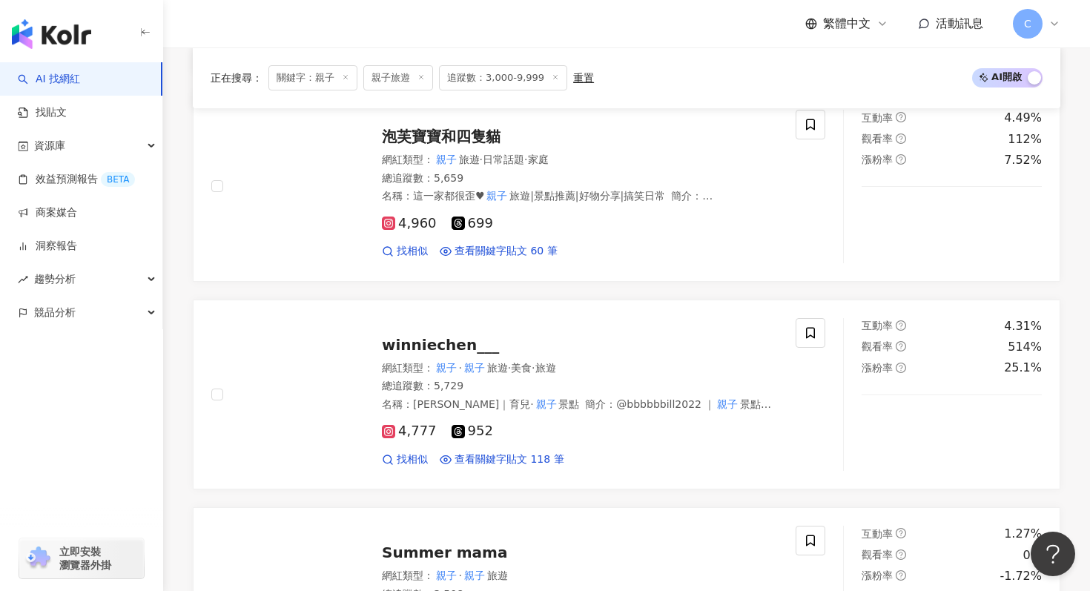
scroll to position [2002, 0]
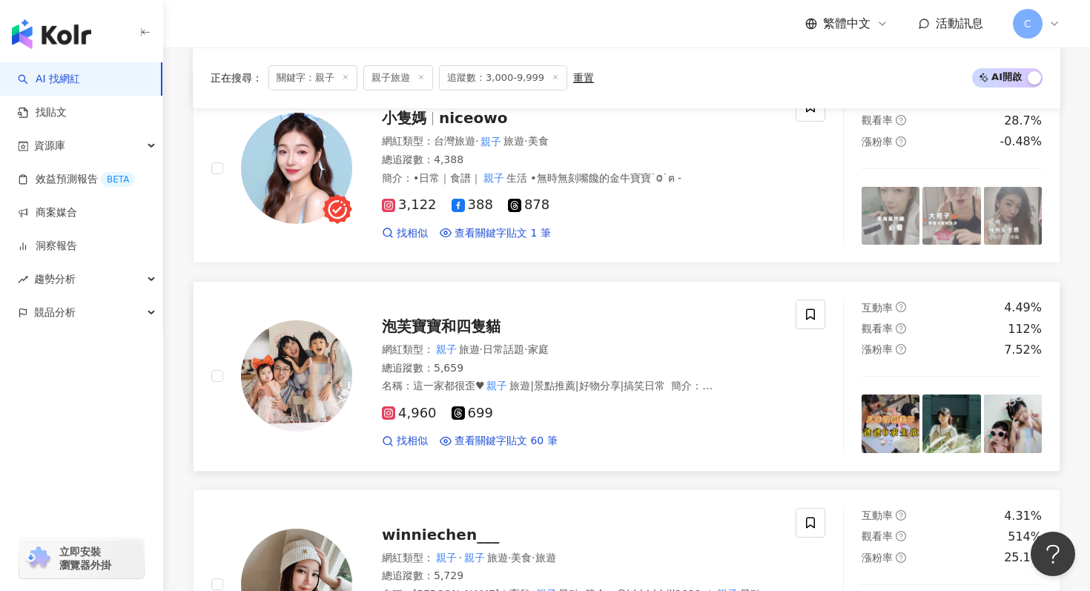
click at [489, 329] on span "泡芙寶寶和四隻貓" at bounding box center [441, 326] width 119 height 18
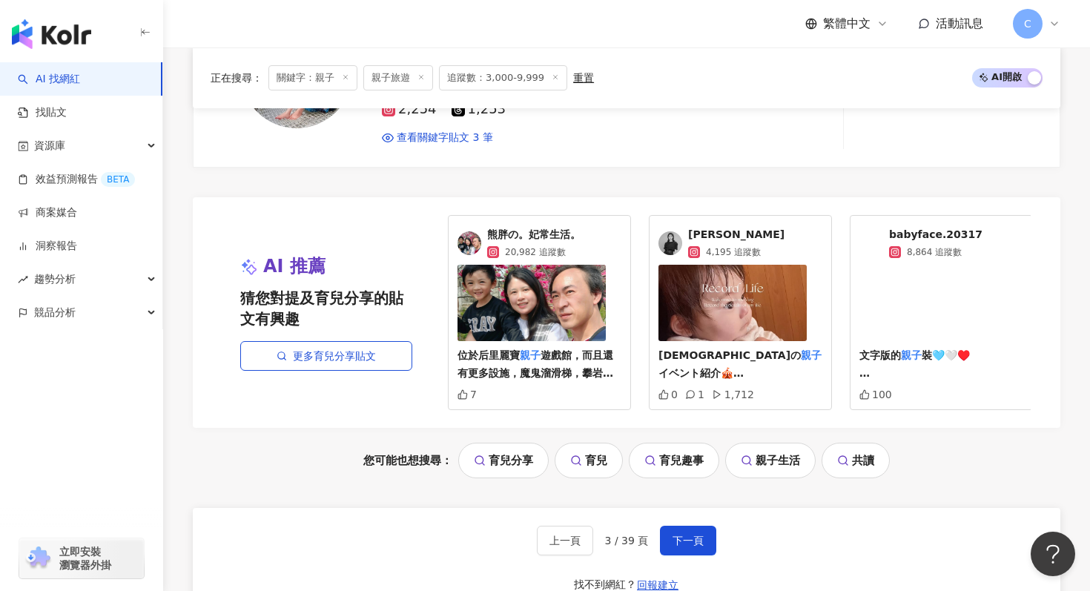
scroll to position [3107, 0]
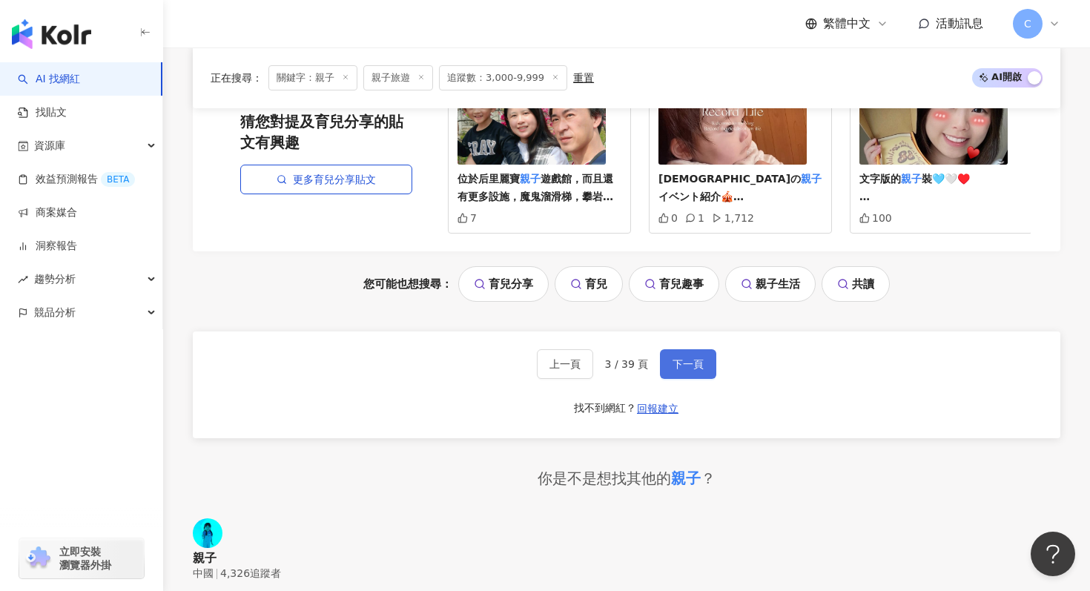
click at [668, 361] on button "下一頁" at bounding box center [688, 364] width 56 height 30
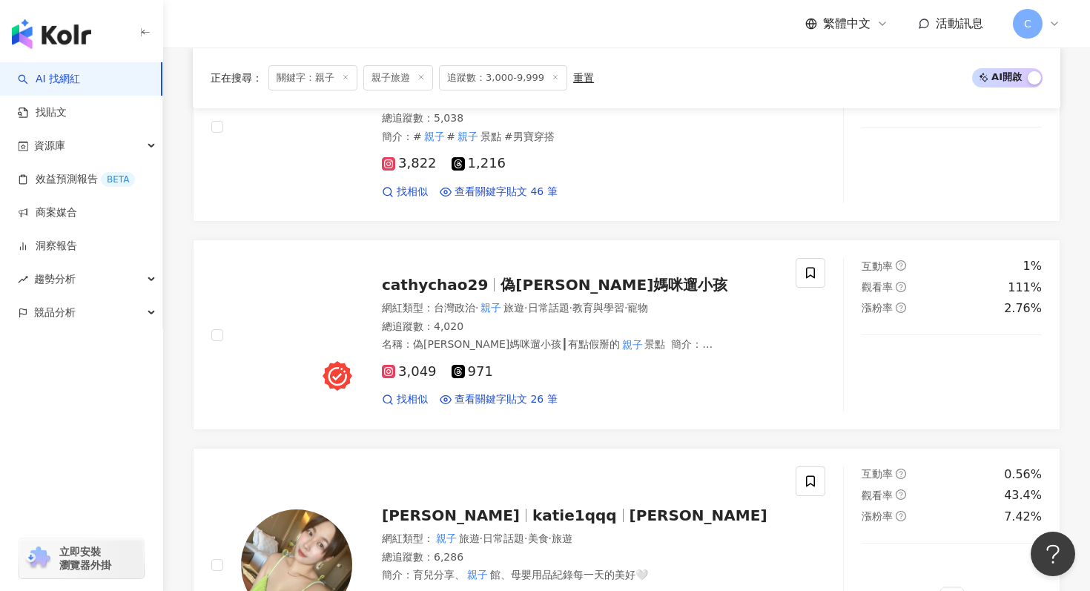
scroll to position [1962, 0]
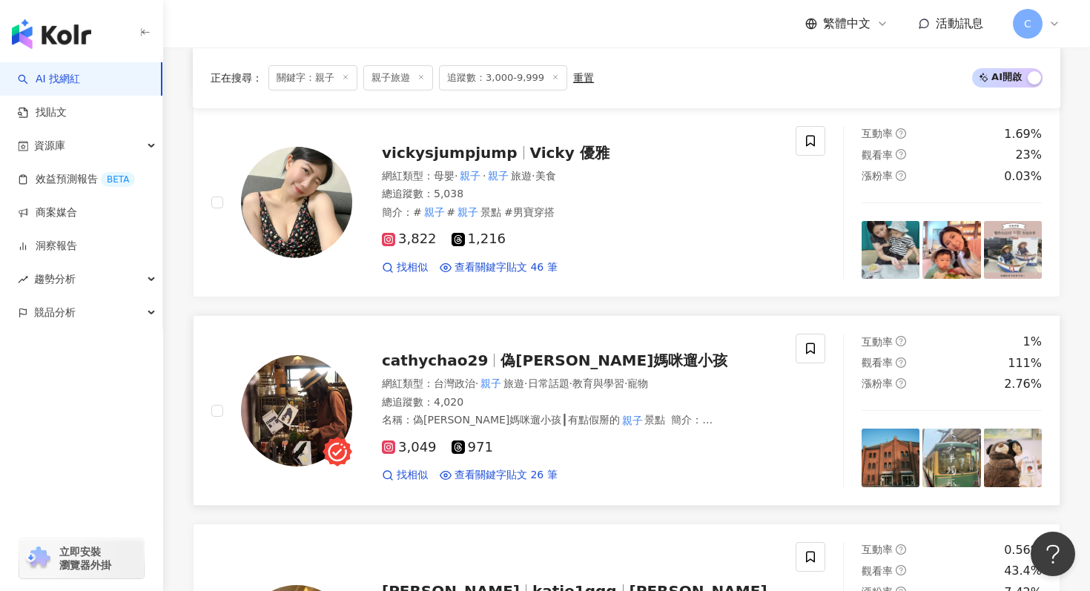
click at [600, 359] on span "偽文青媽咪遛小孩" at bounding box center [614, 361] width 227 height 18
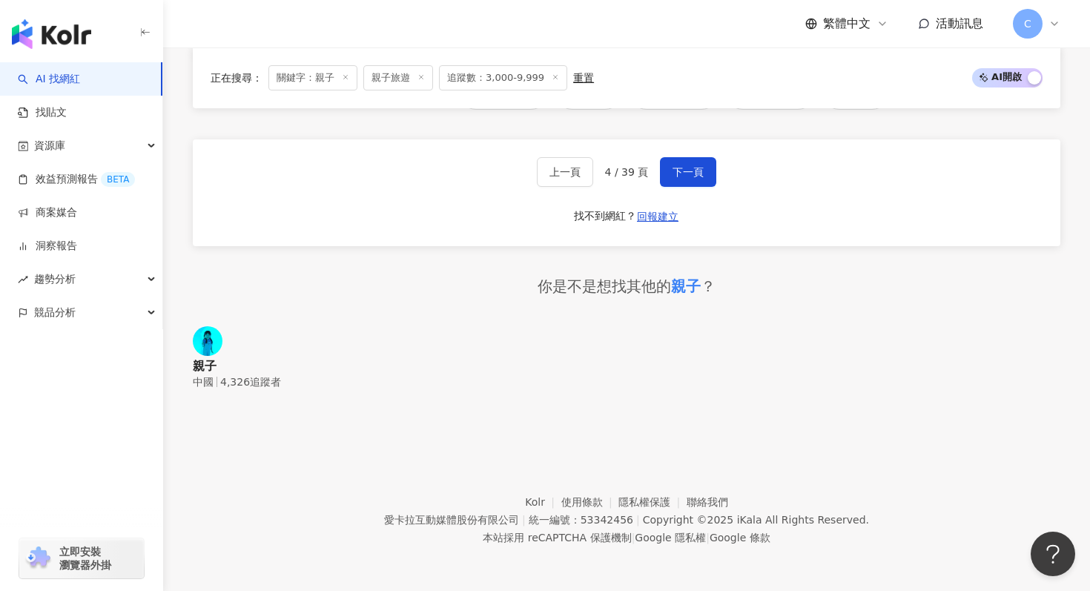
scroll to position [3407, 0]
click at [685, 157] on button "下一頁" at bounding box center [688, 172] width 56 height 30
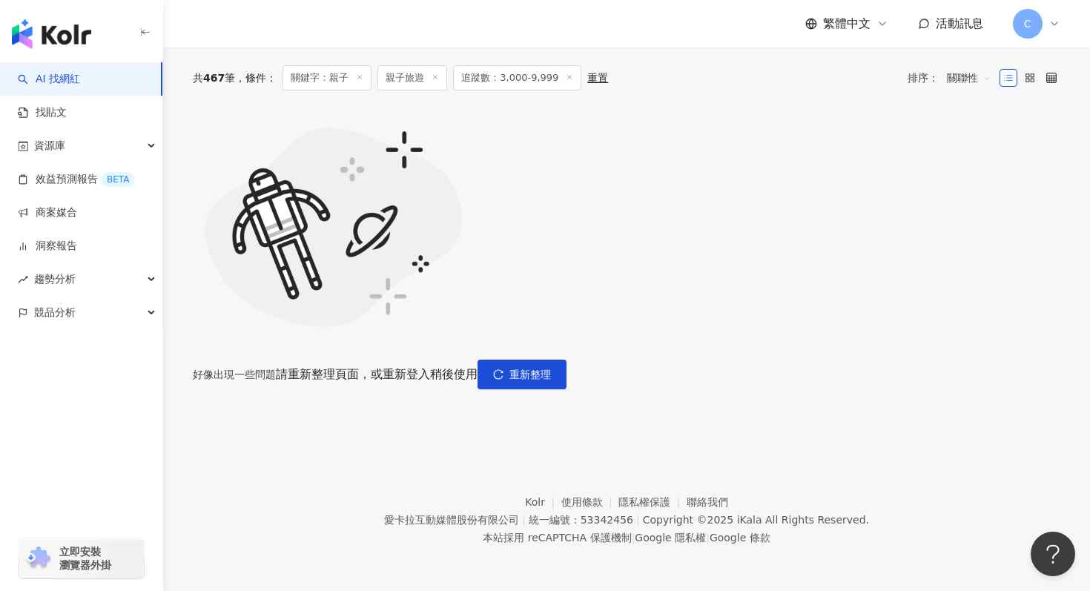
scroll to position [478, 0]
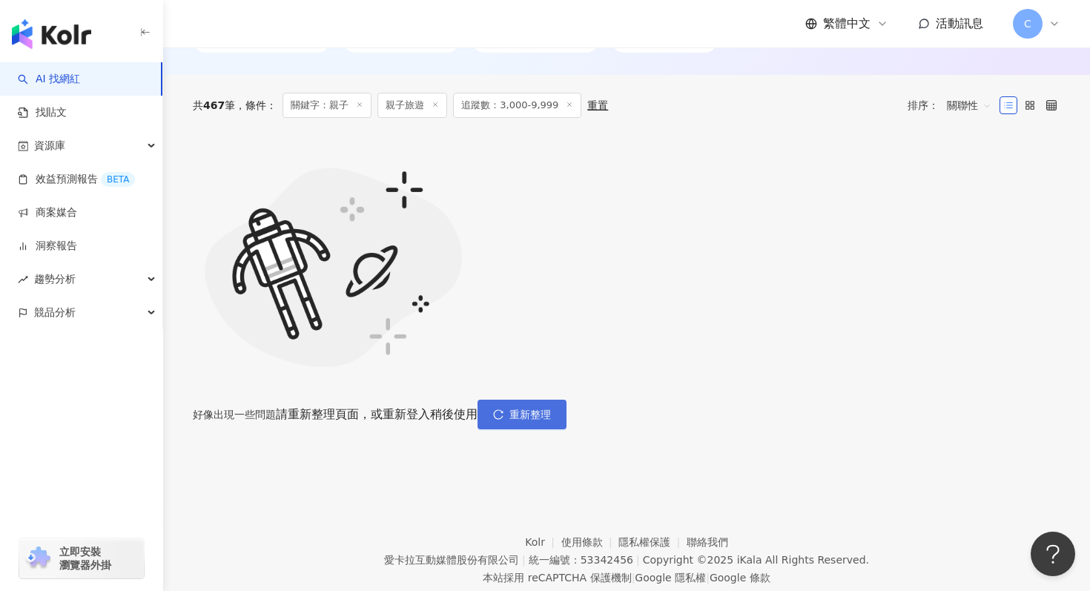
click at [551, 409] on span "重新整理" at bounding box center [531, 415] width 42 height 12
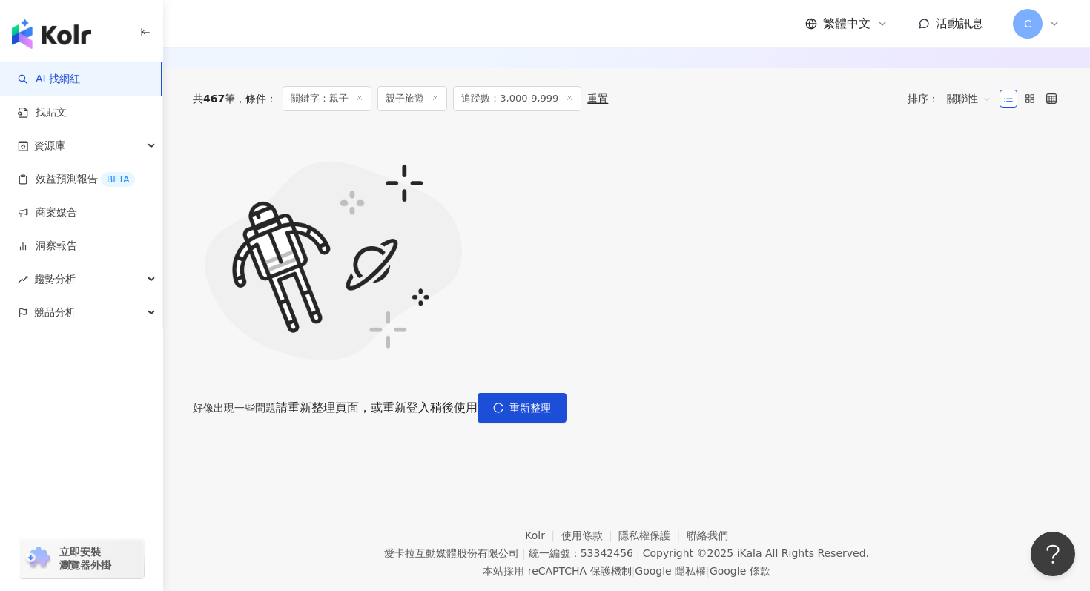
scroll to position [487, 0]
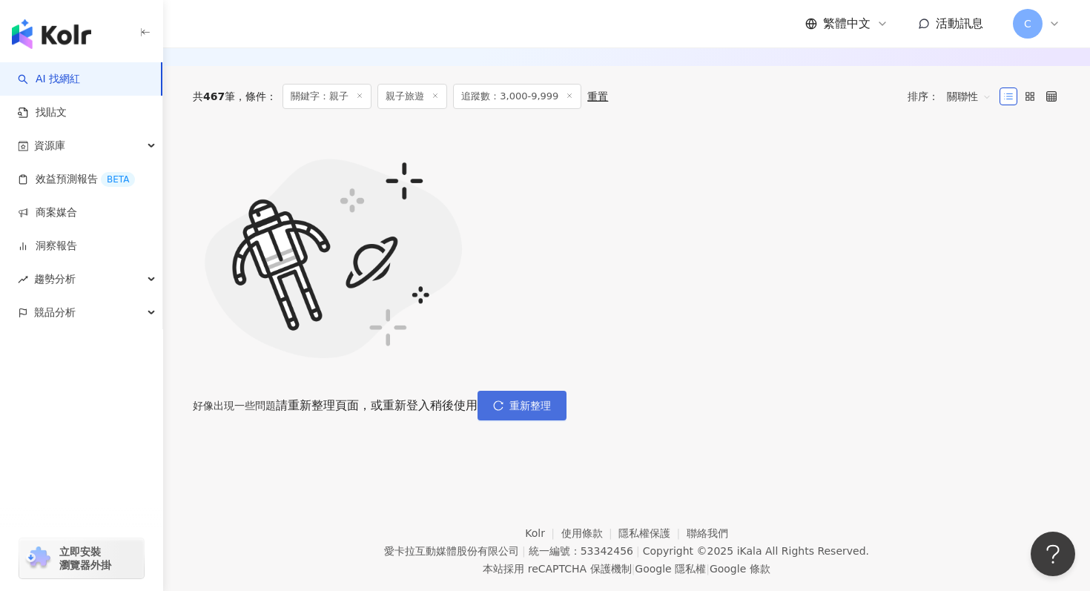
click at [567, 391] on button "重新整理" at bounding box center [522, 406] width 89 height 30
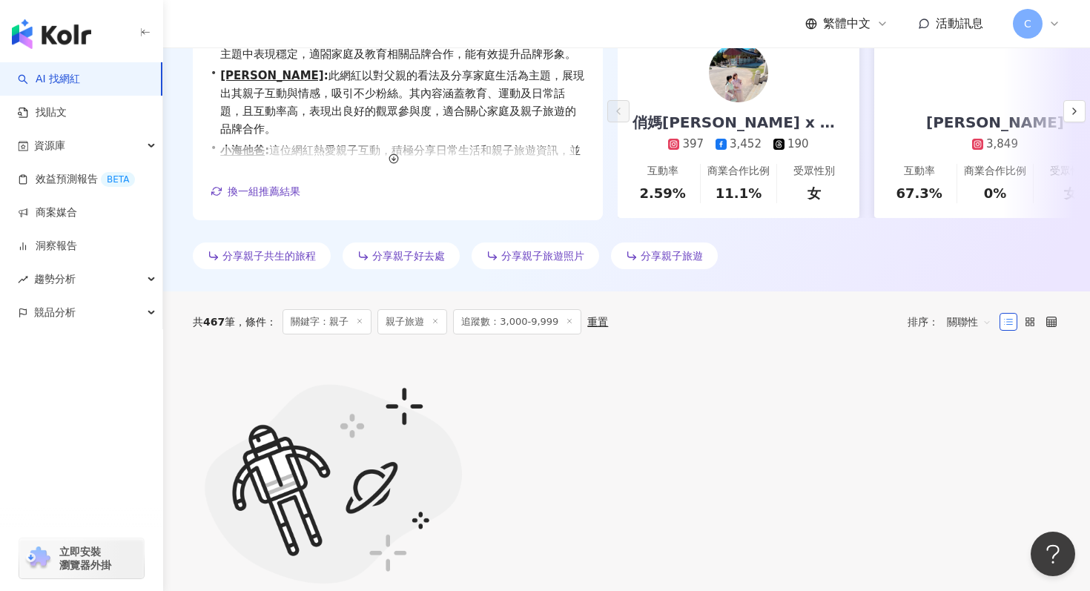
scroll to position [329, 0]
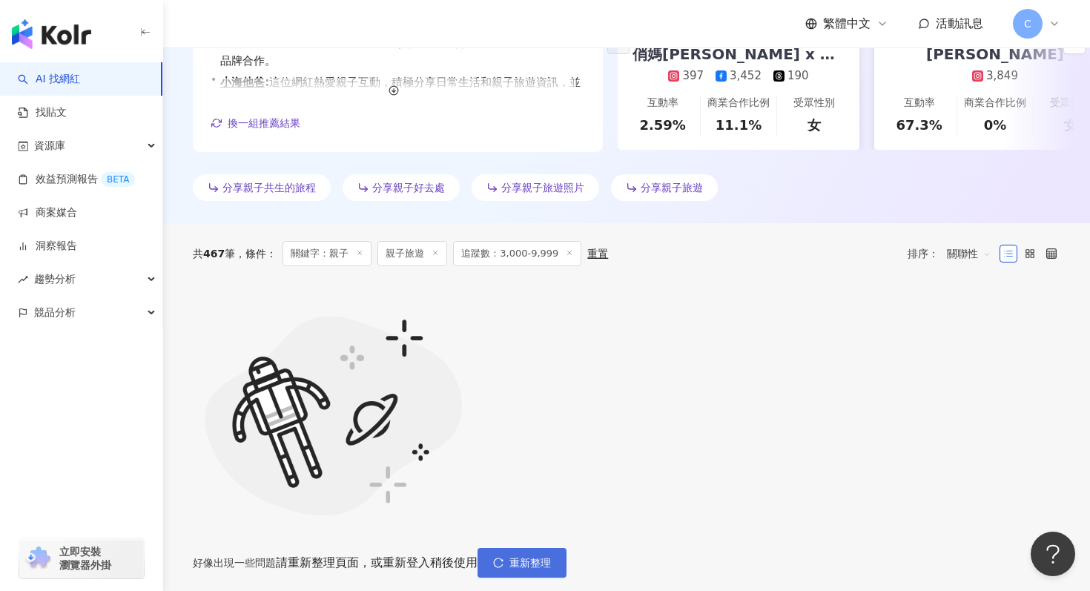
click at [551, 557] on span "重新整理" at bounding box center [531, 563] width 42 height 12
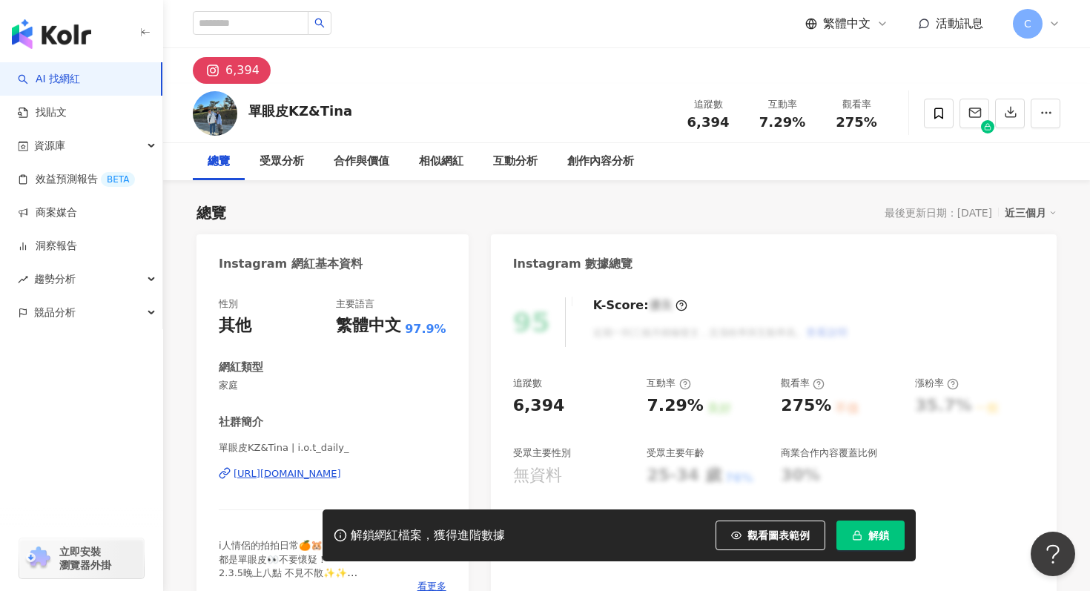
click at [325, 469] on div "[URL][DOMAIN_NAME]" at bounding box center [288, 473] width 108 height 13
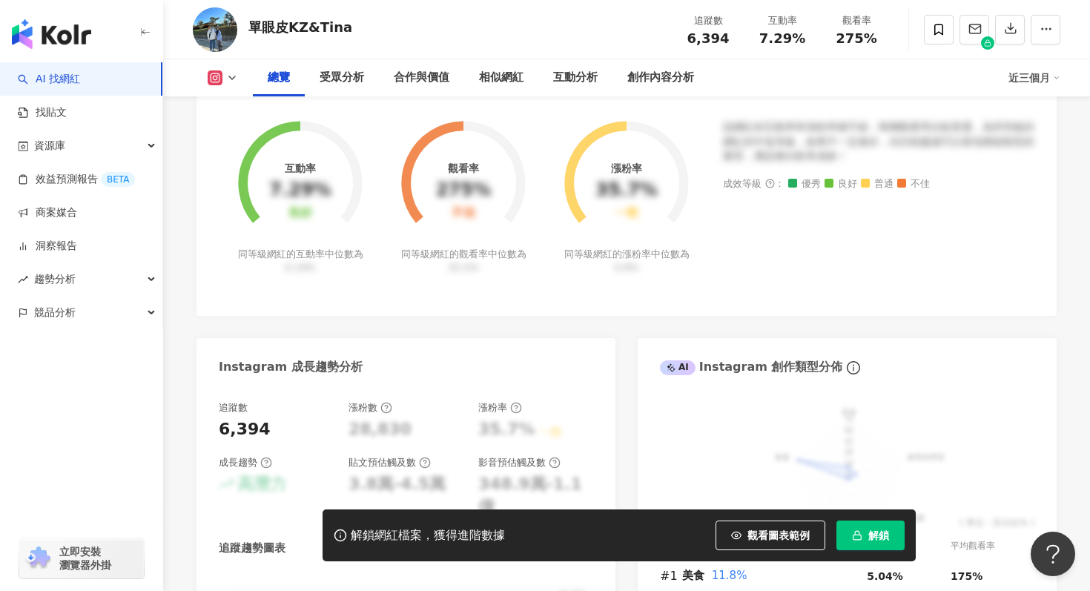
scroll to position [571, 0]
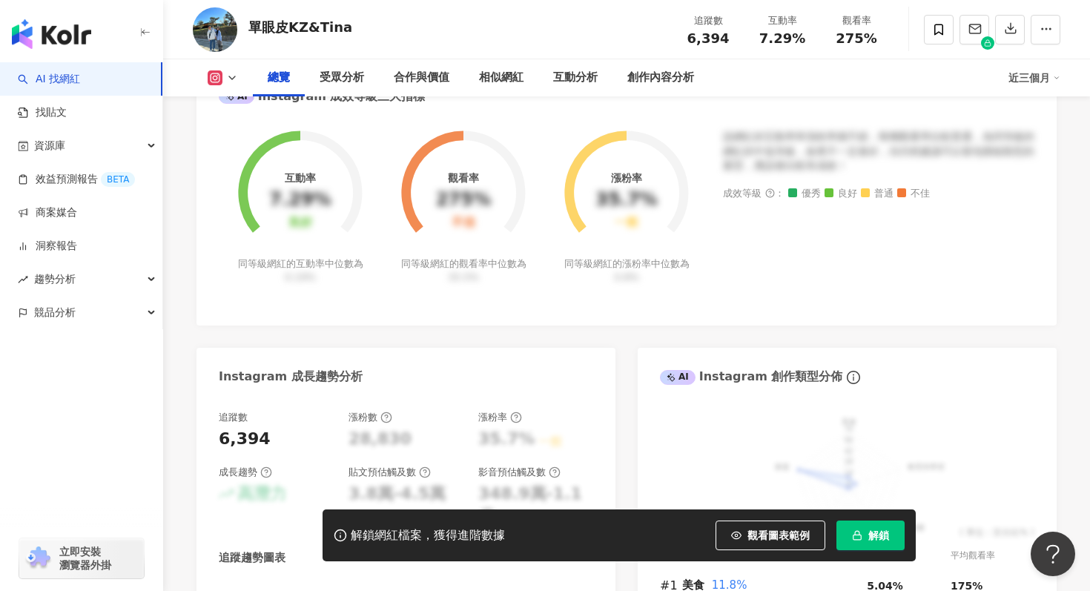
click at [866, 535] on button "解鎖" at bounding box center [871, 536] width 68 height 30
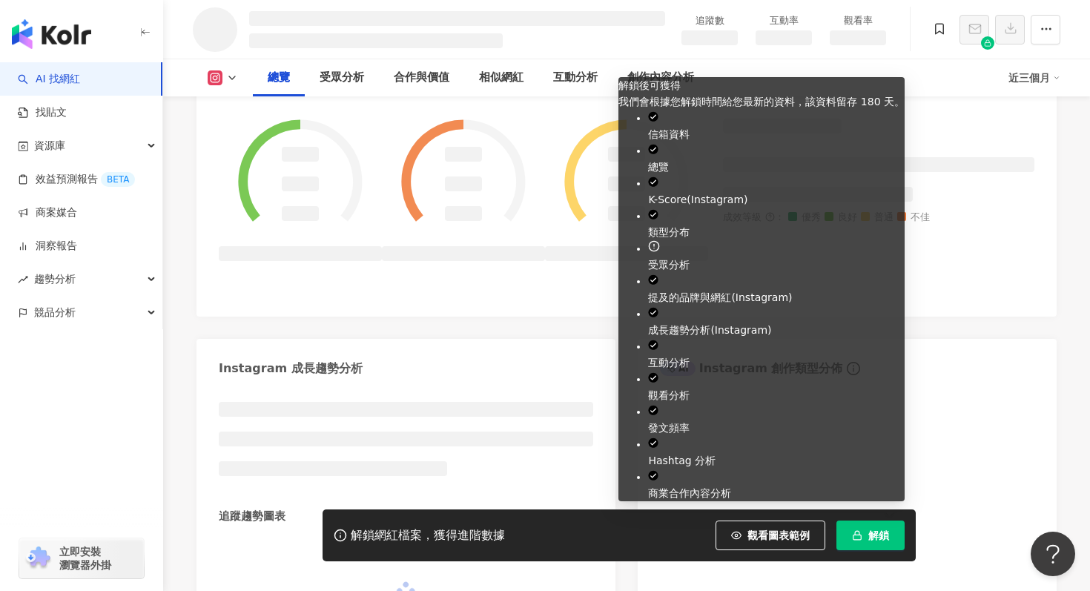
scroll to position [624, 0]
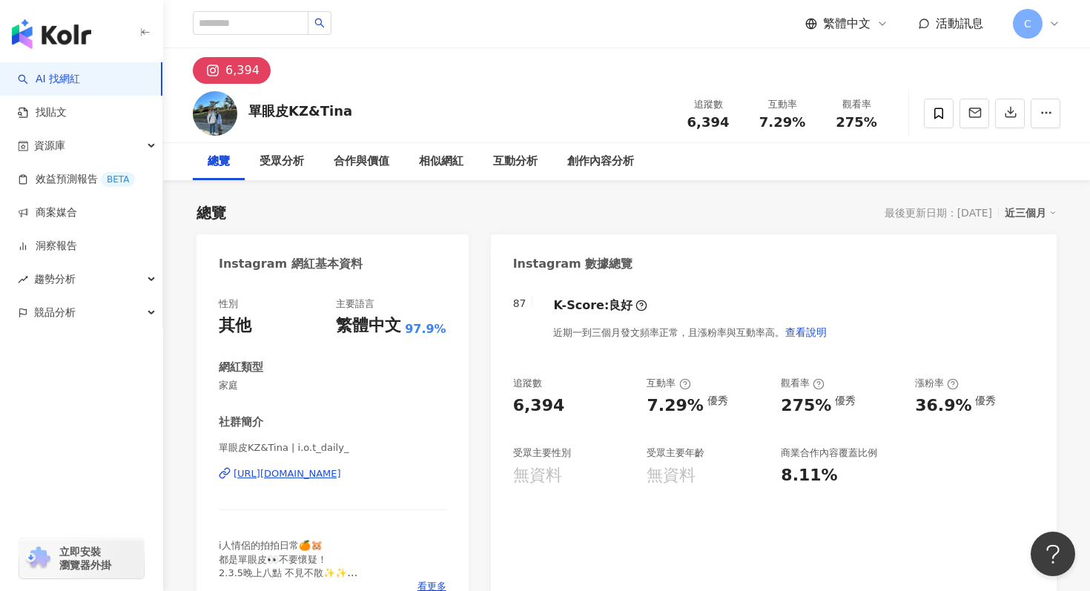
click at [254, 478] on div "[URL][DOMAIN_NAME]" at bounding box center [288, 473] width 108 height 13
click at [938, 123] on span at bounding box center [939, 114] width 30 height 30
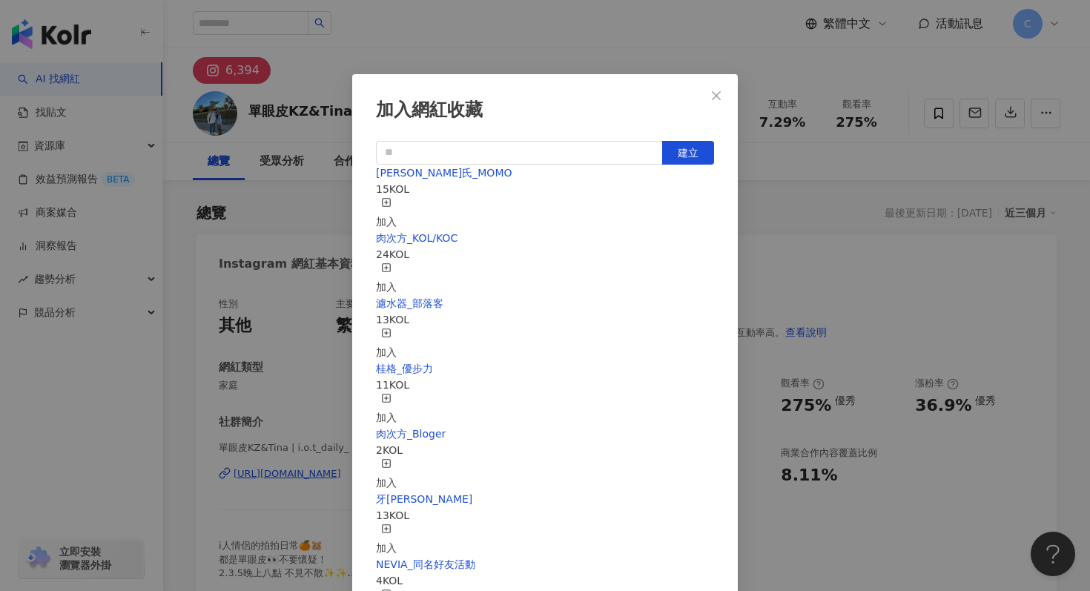
click at [397, 208] on div "加入" at bounding box center [386, 213] width 21 height 33
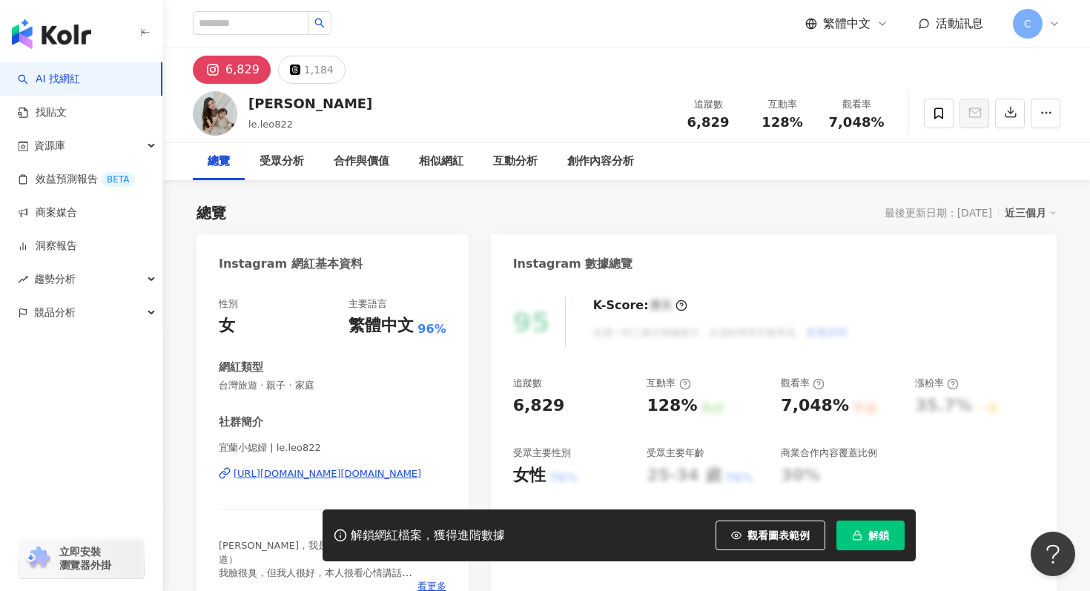
click at [333, 478] on div "[URL][DOMAIN_NAME][DOMAIN_NAME]" at bounding box center [328, 473] width 188 height 13
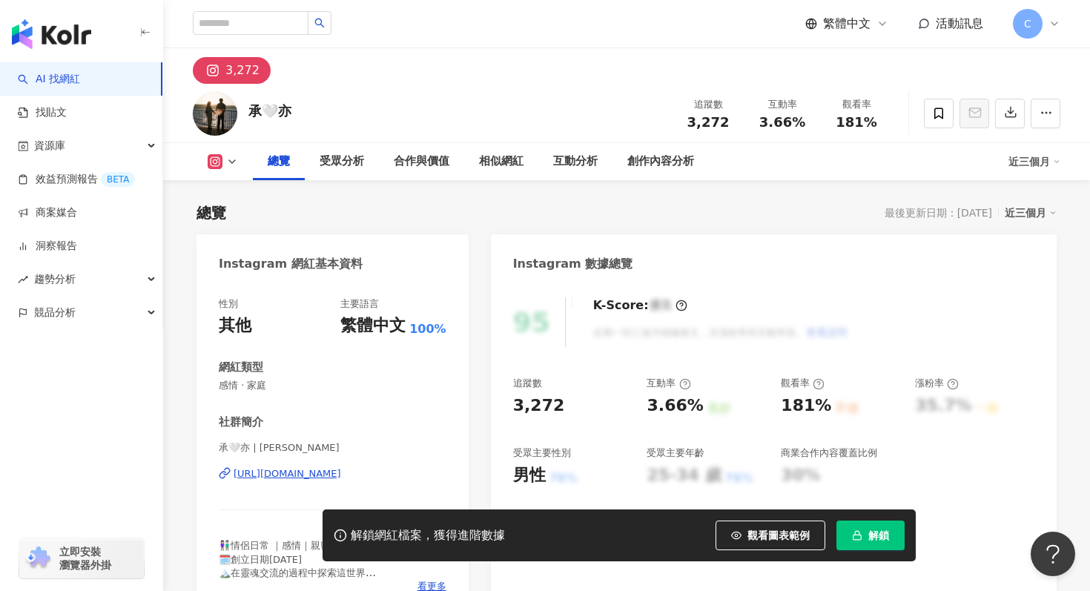
click at [333, 471] on div "https://www.instagram.com/cheng_yi_lovelywander/" at bounding box center [288, 473] width 108 height 13
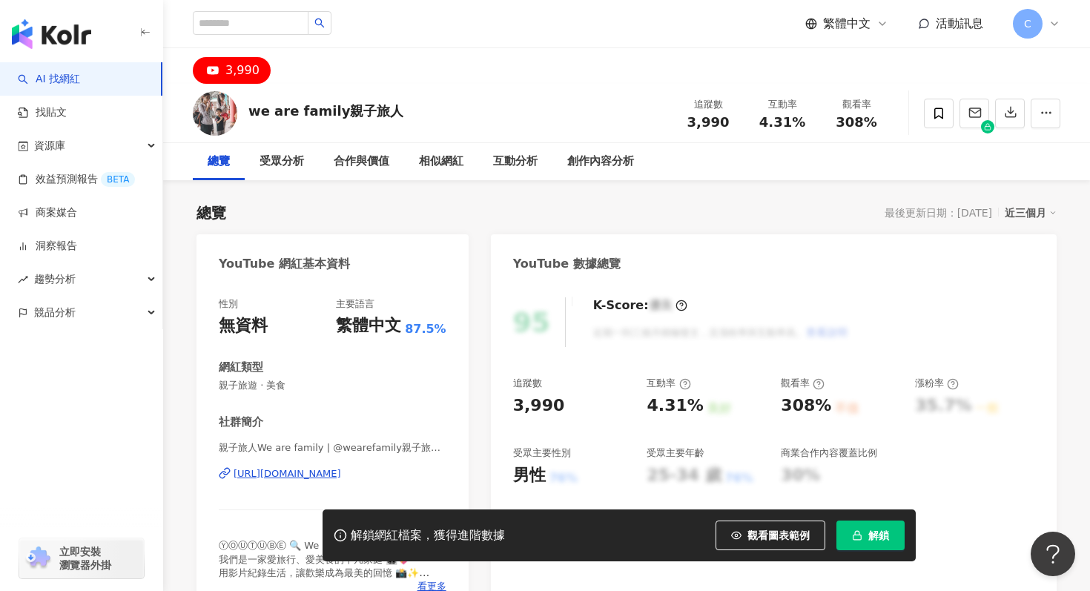
click at [318, 477] on div "[URL][DOMAIN_NAME]" at bounding box center [288, 473] width 108 height 13
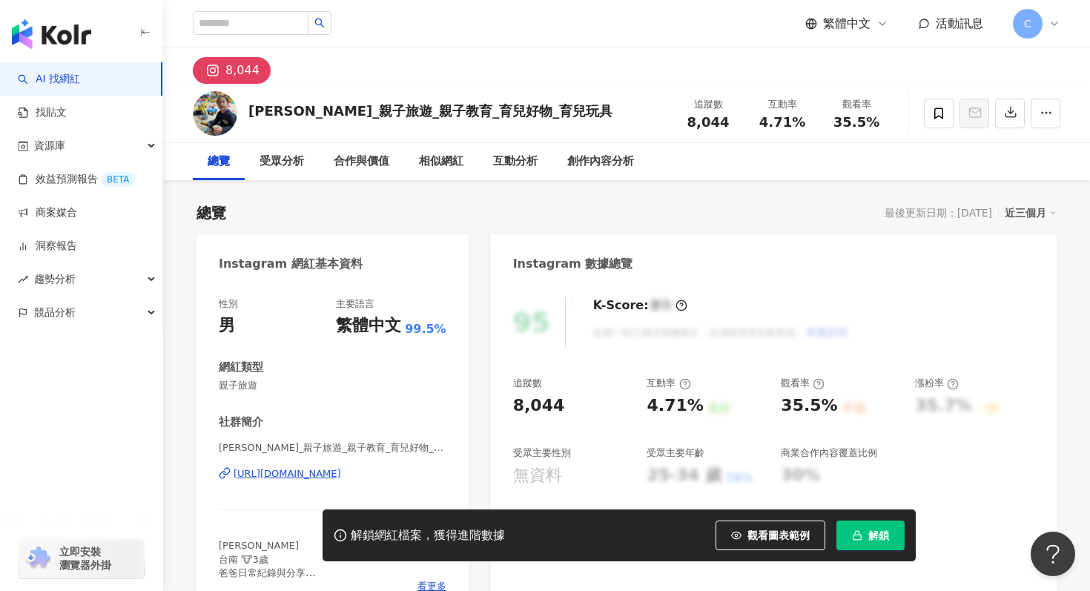
click at [313, 475] on div "[URL][DOMAIN_NAME]" at bounding box center [288, 473] width 108 height 13
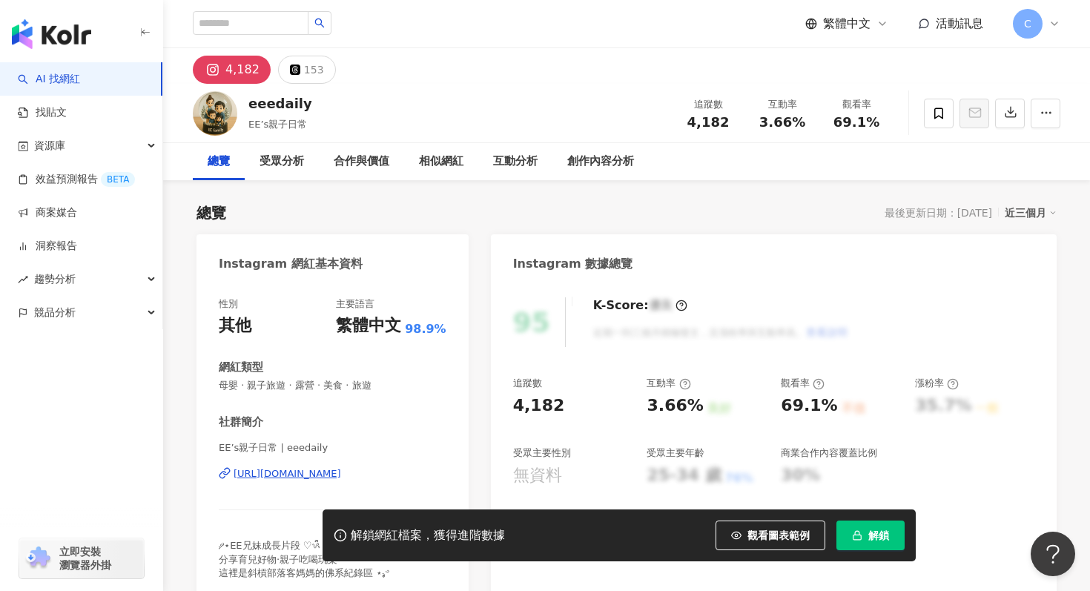
click at [309, 473] on div "[URL][DOMAIN_NAME]" at bounding box center [288, 473] width 108 height 13
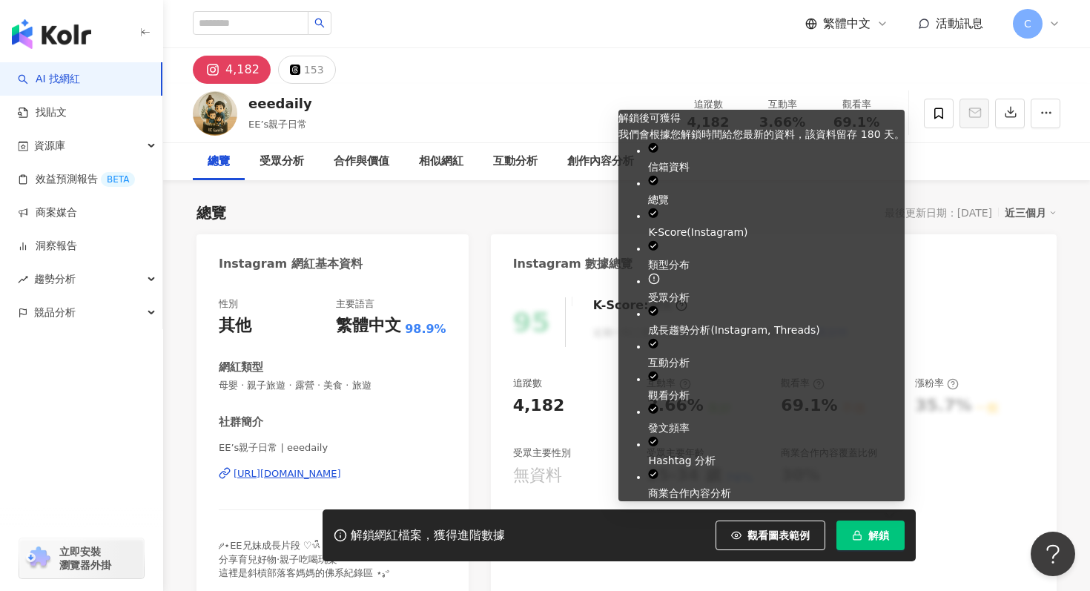
click at [877, 540] on span "解鎖" at bounding box center [878, 536] width 21 height 12
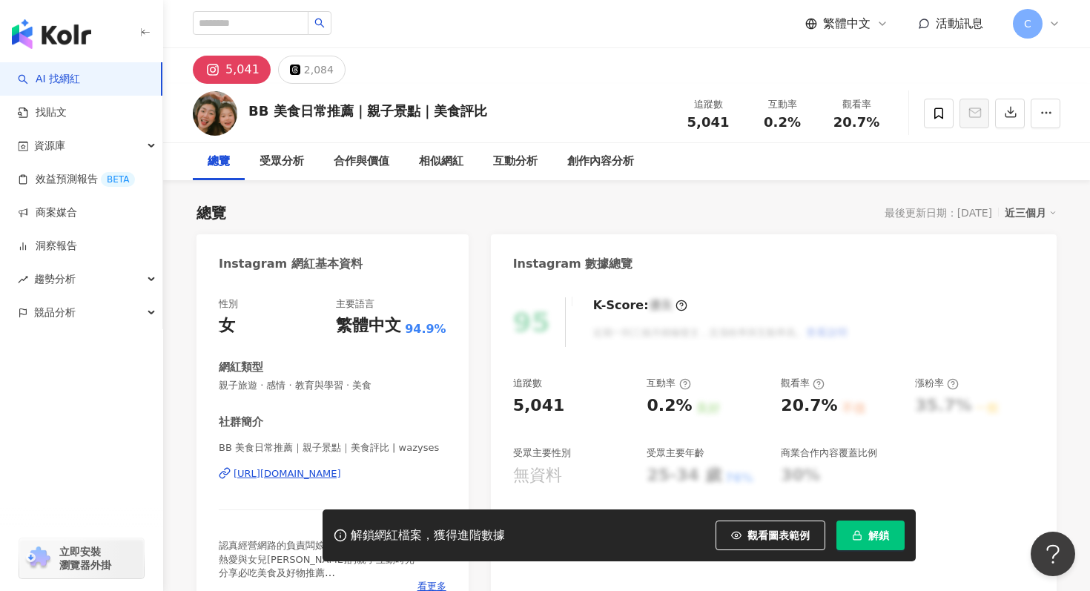
click at [332, 479] on div "[URL][DOMAIN_NAME]" at bounding box center [288, 473] width 108 height 13
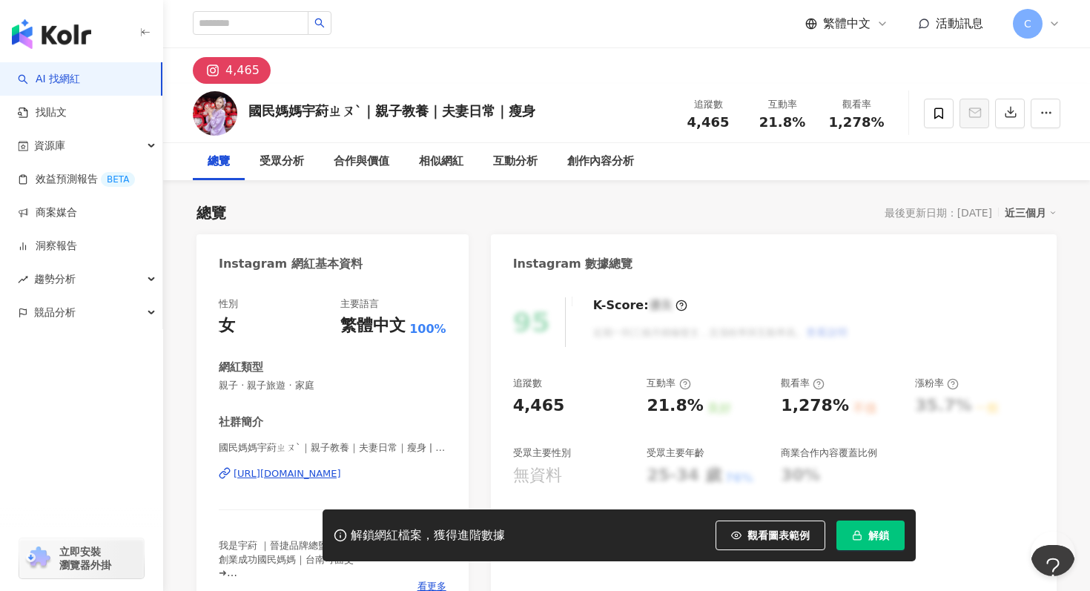
click at [315, 474] on div "https://www.instagram.com/a775262002/" at bounding box center [288, 473] width 108 height 13
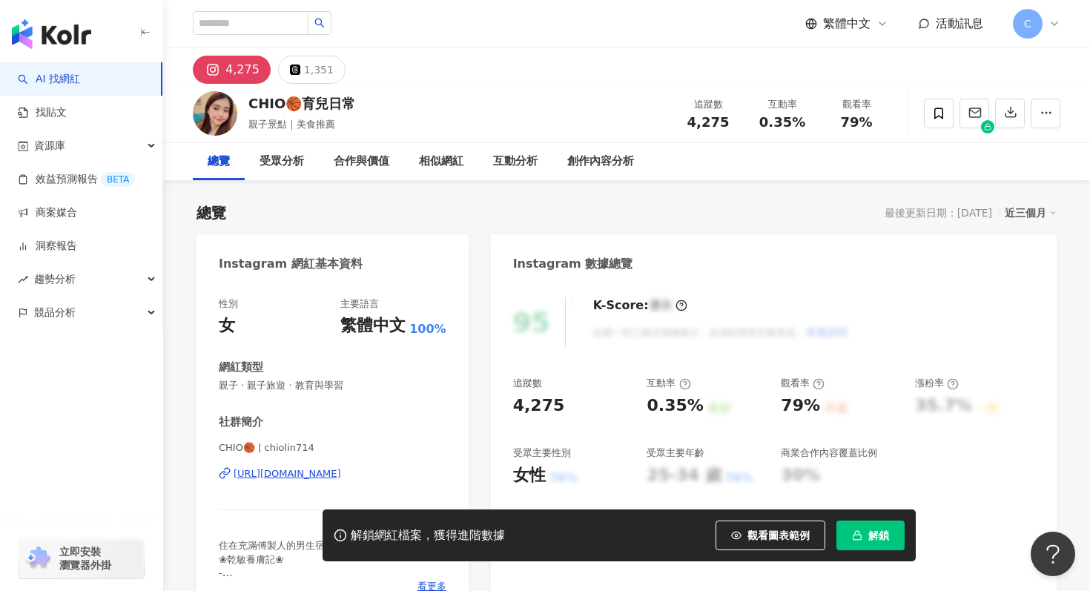
click at [341, 478] on div "[URL][DOMAIN_NAME]" at bounding box center [288, 473] width 108 height 13
click at [876, 525] on button "解鎖" at bounding box center [871, 536] width 68 height 30
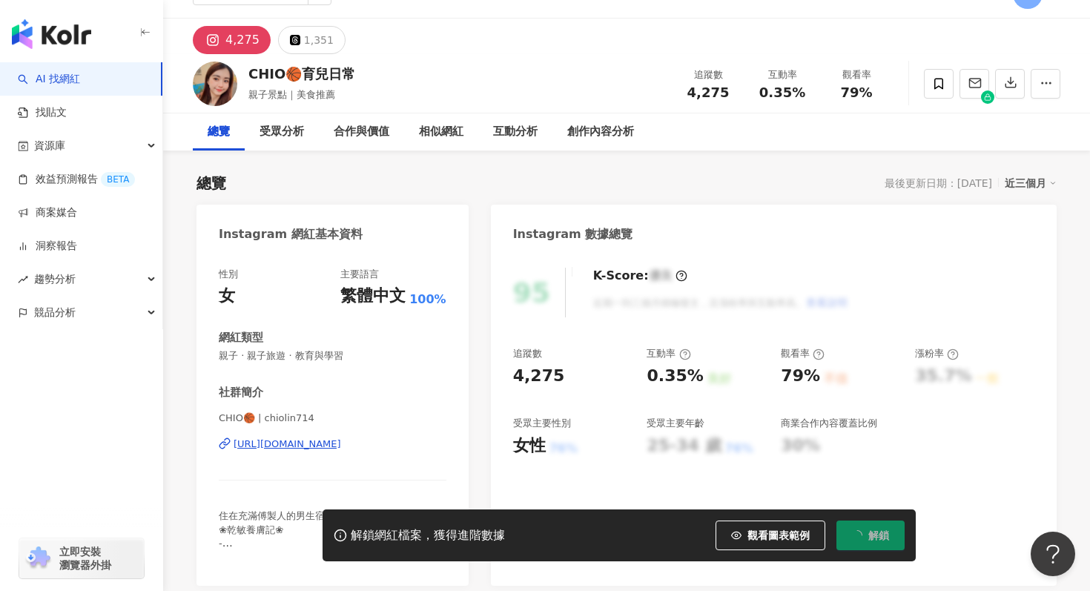
scroll to position [31, 0]
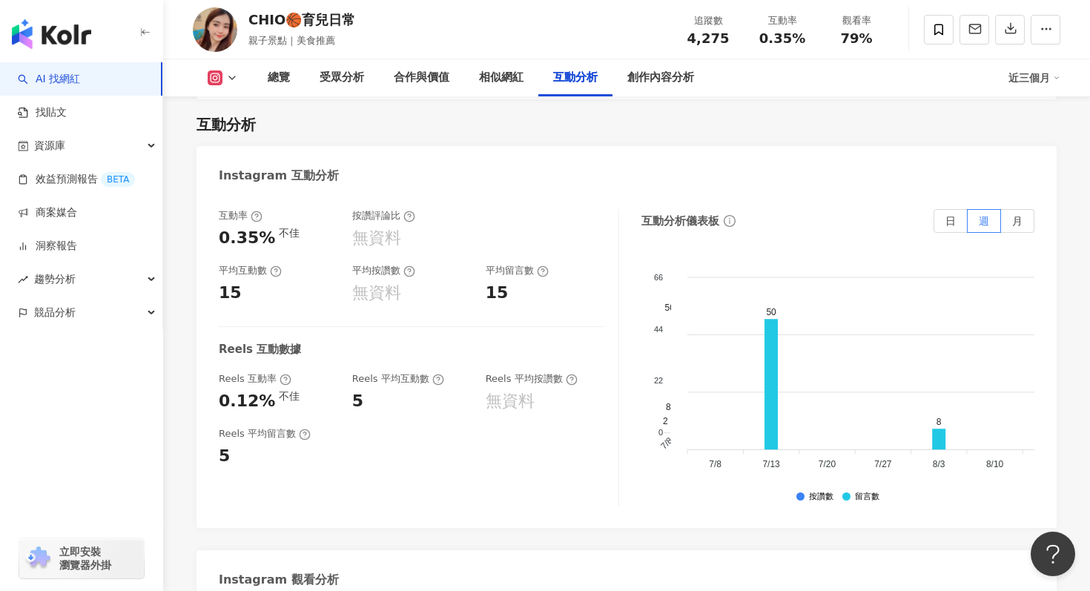
scroll to position [2949, 0]
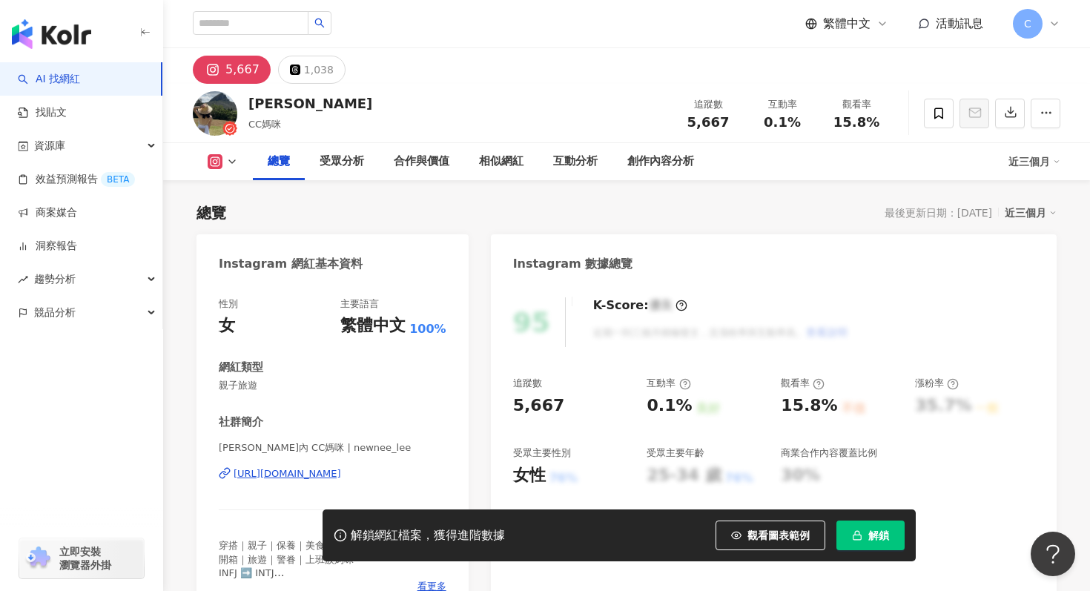
click at [341, 479] on div "https://www.instagram.com/newnee_lee/" at bounding box center [288, 473] width 108 height 13
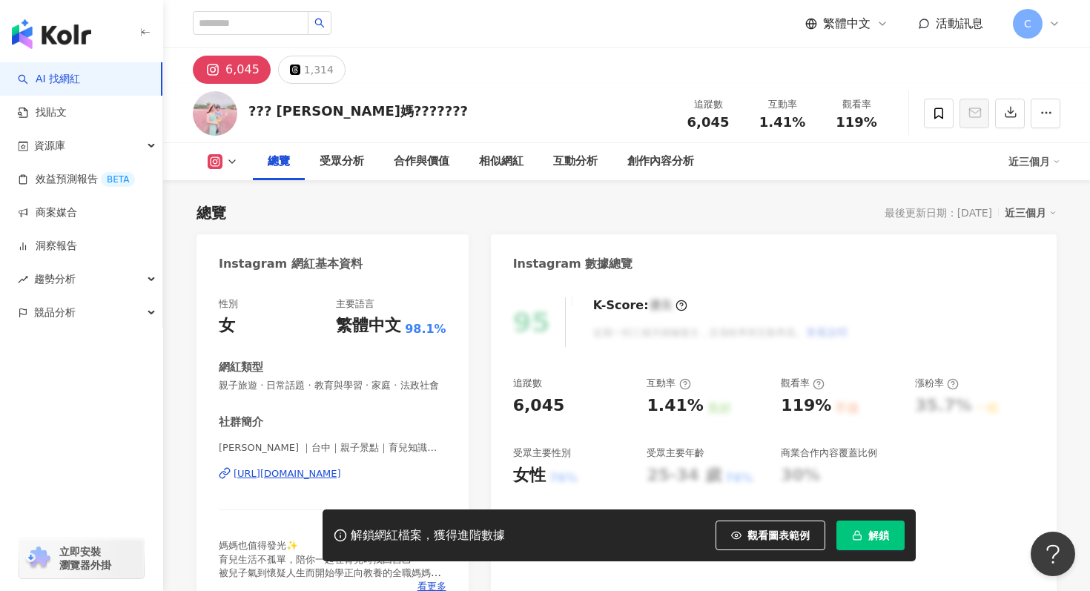
scroll to position [105, 0]
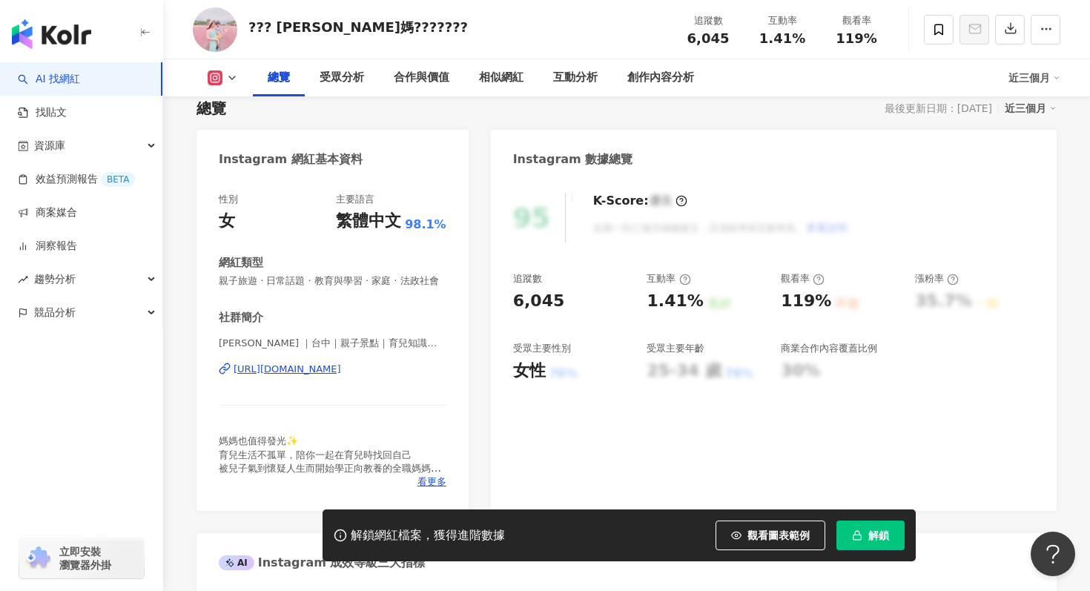
click at [341, 374] on div "https://www.instagram.com/jingsyuanlin/" at bounding box center [288, 369] width 108 height 13
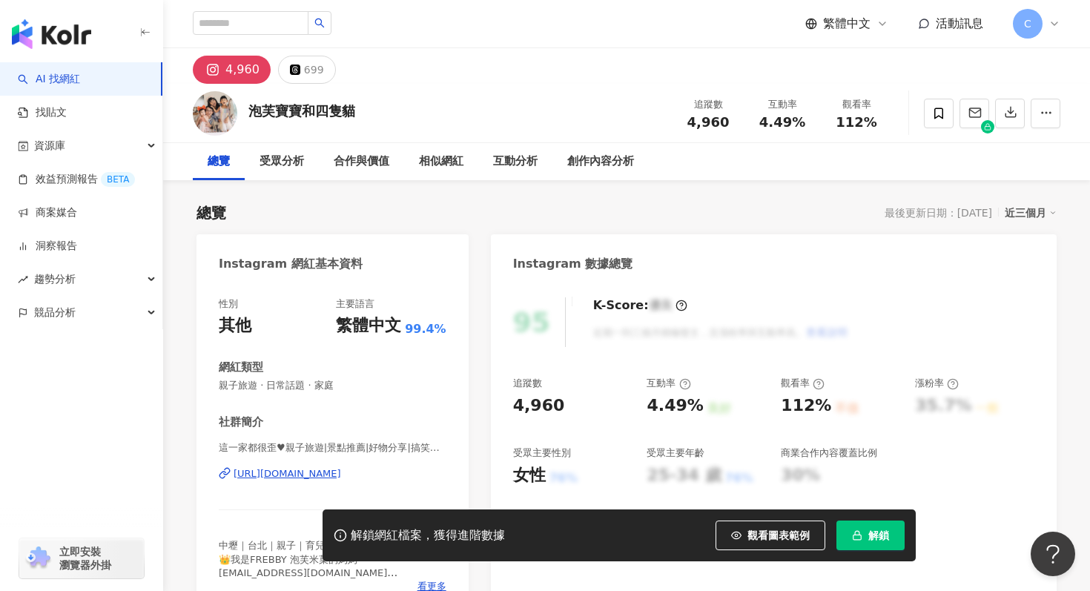
click at [341, 479] on div "https://www.instagram.com/catee6666/" at bounding box center [288, 473] width 108 height 13
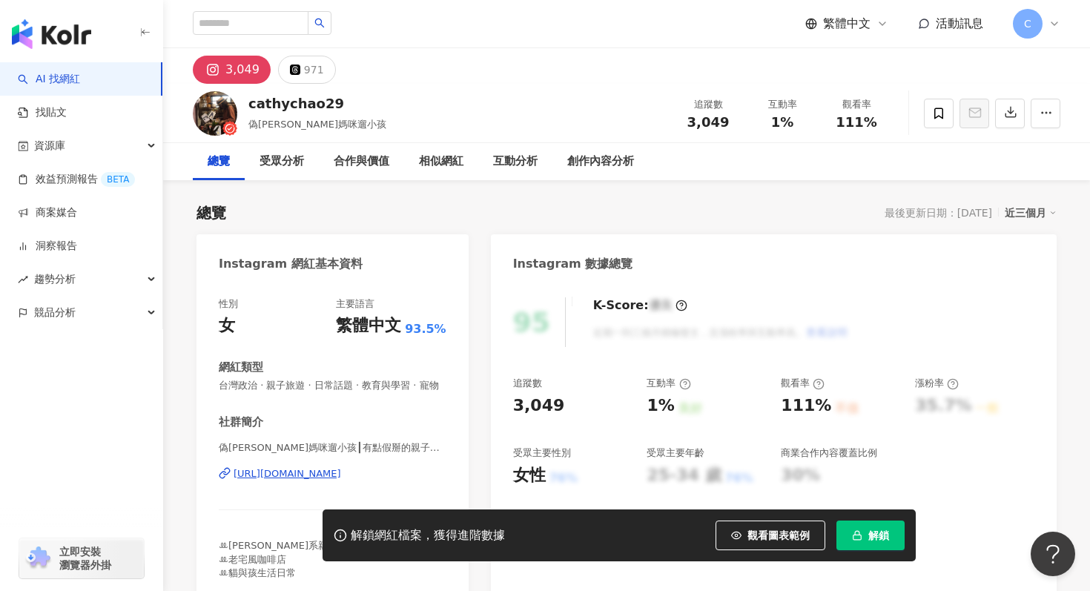
click at [424, 472] on div "[URL][DOMAIN_NAME]" at bounding box center [333, 473] width 228 height 13
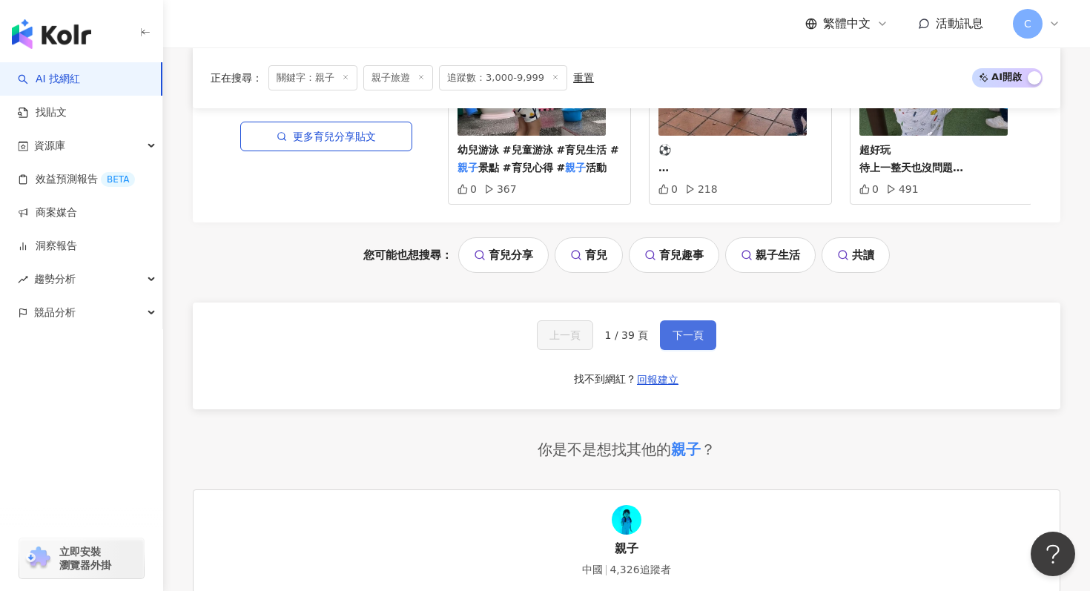
click at [673, 338] on span "下一頁" at bounding box center [688, 335] width 31 height 12
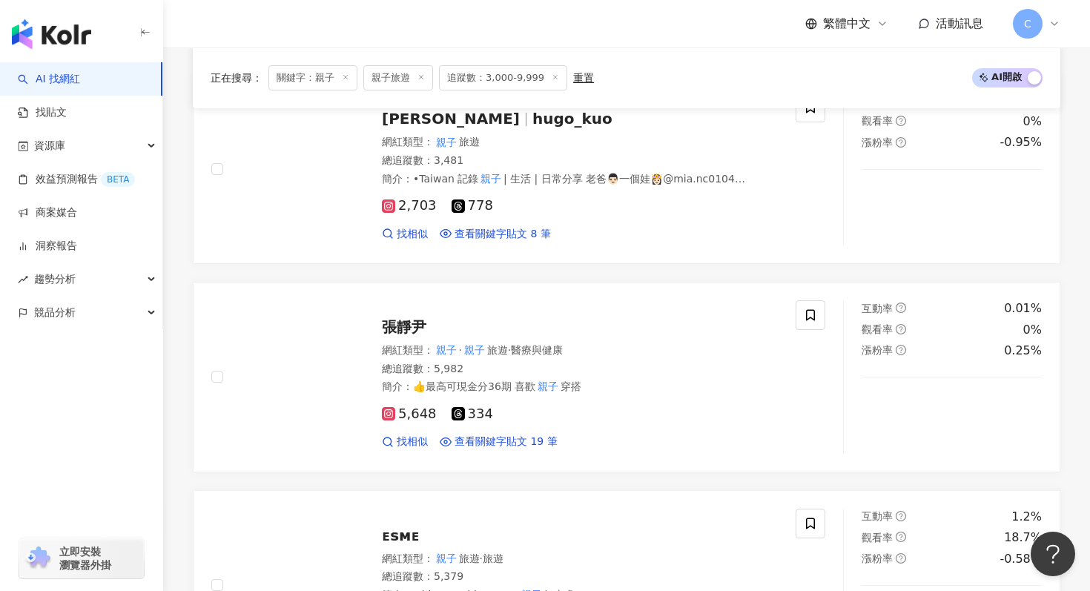
scroll to position [2951, 0]
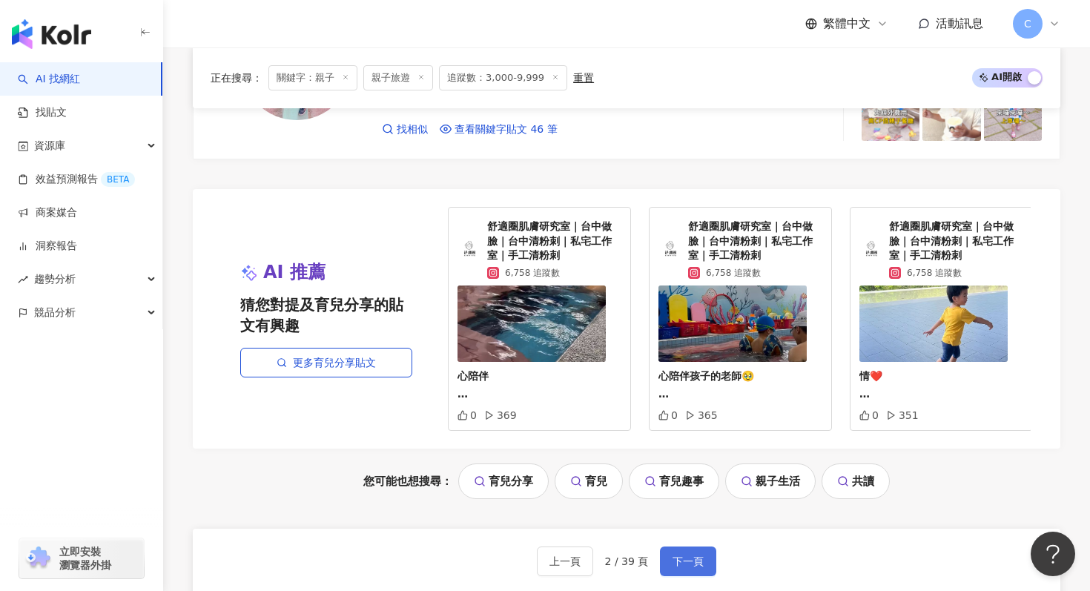
click at [685, 556] on span "下一頁" at bounding box center [688, 562] width 31 height 12
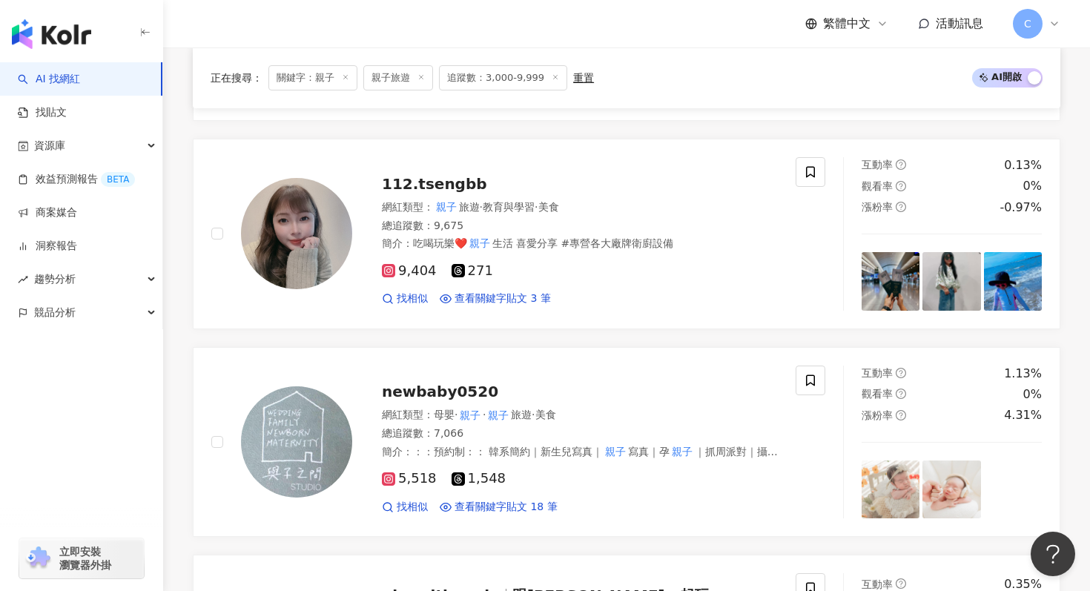
scroll to position [2910, 0]
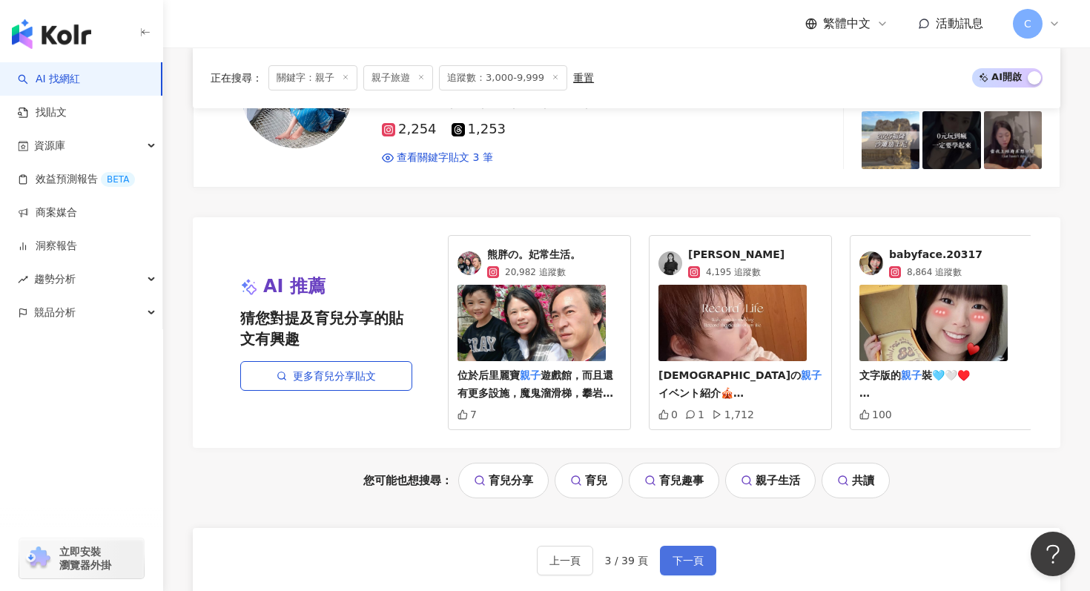
click at [685, 556] on span "下一頁" at bounding box center [688, 561] width 31 height 12
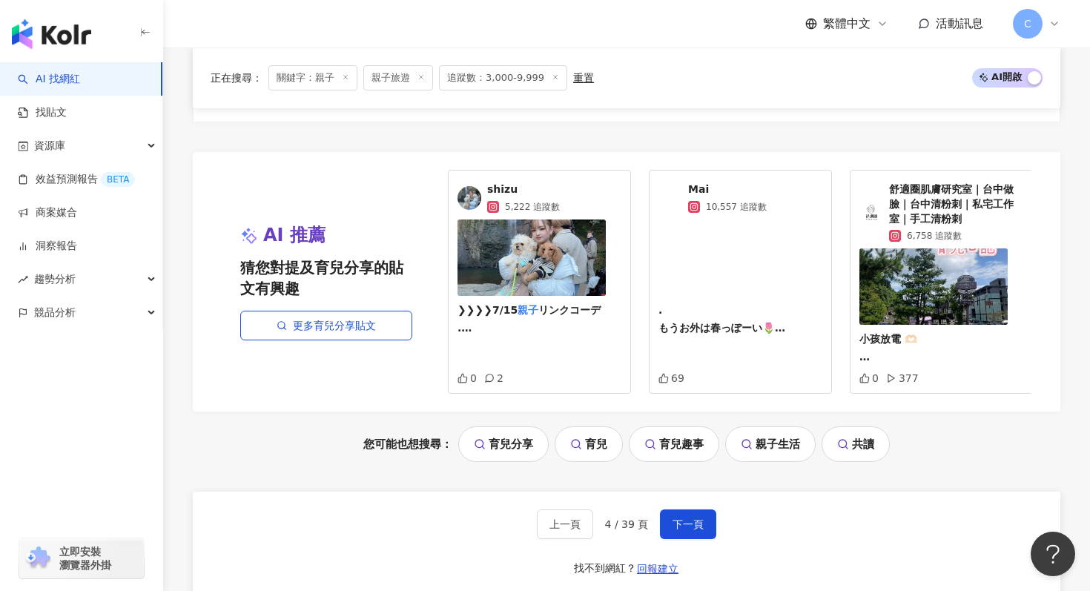
scroll to position [3108, 0]
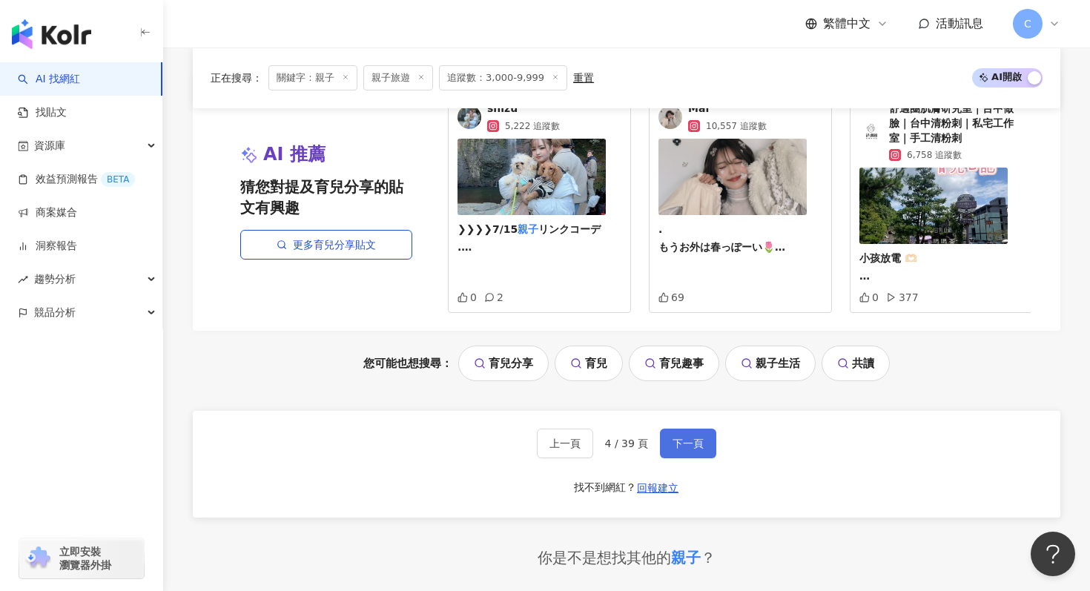
click at [708, 429] on button "下一頁" at bounding box center [688, 444] width 56 height 30
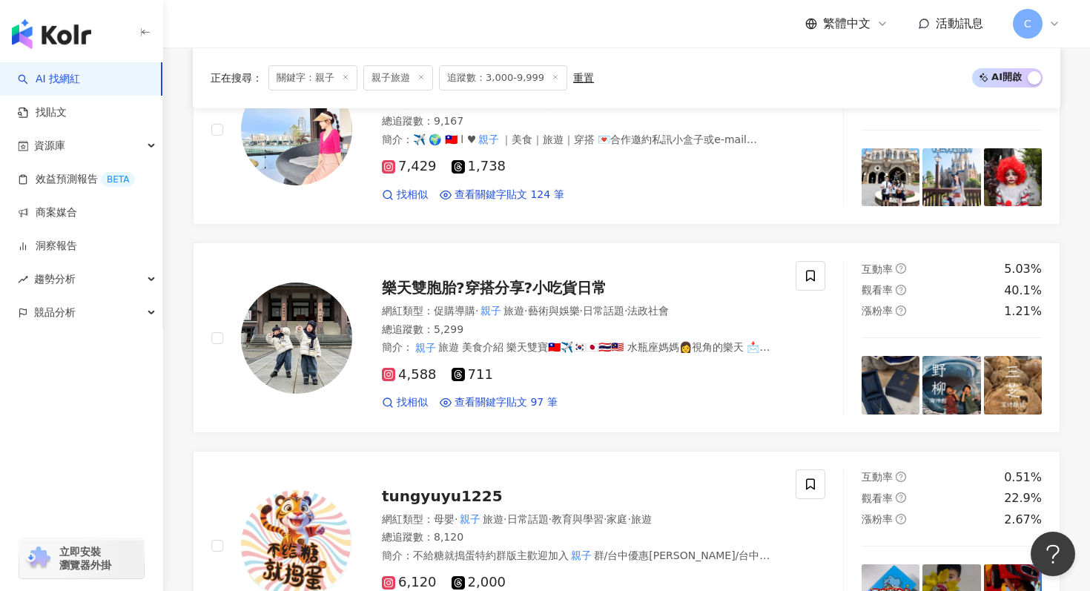
scroll to position [1971, 0]
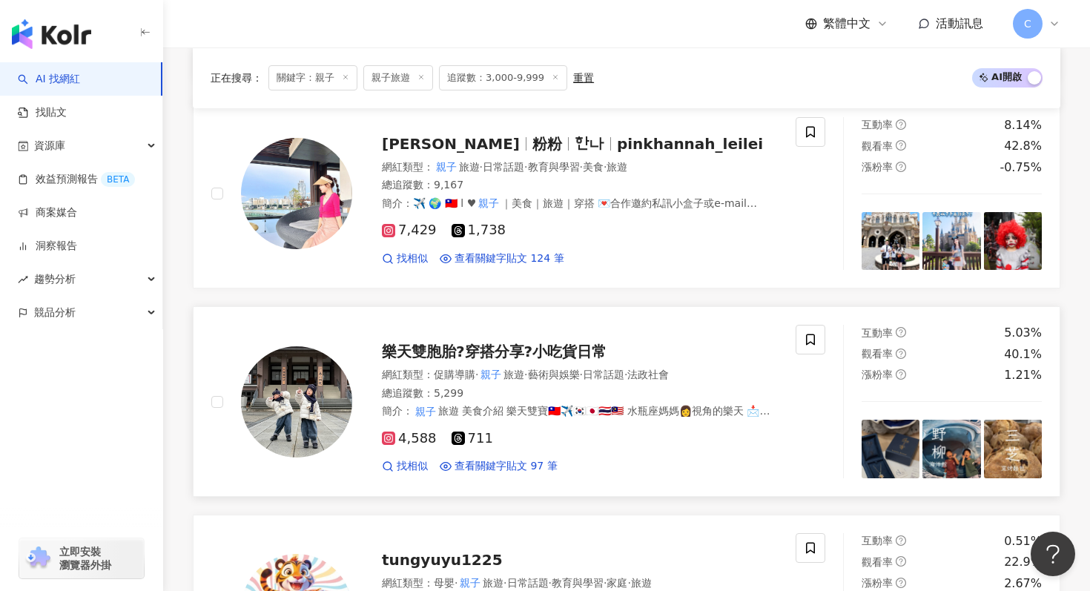
click at [566, 356] on span "樂天雙胞胎?穿搭分享?小吃貨日常" at bounding box center [494, 352] width 225 height 18
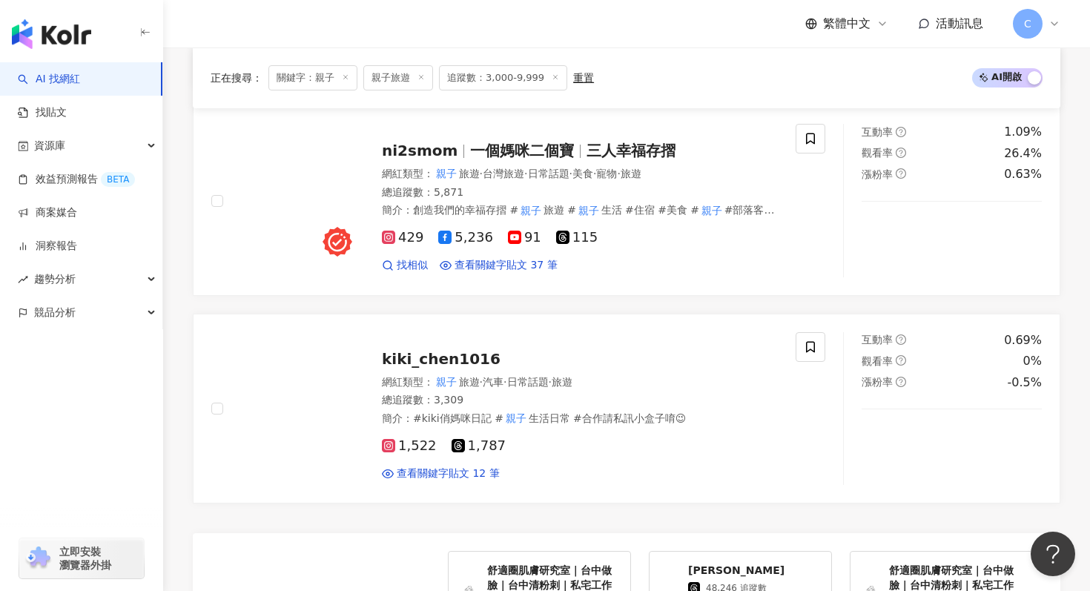
scroll to position [2373, 0]
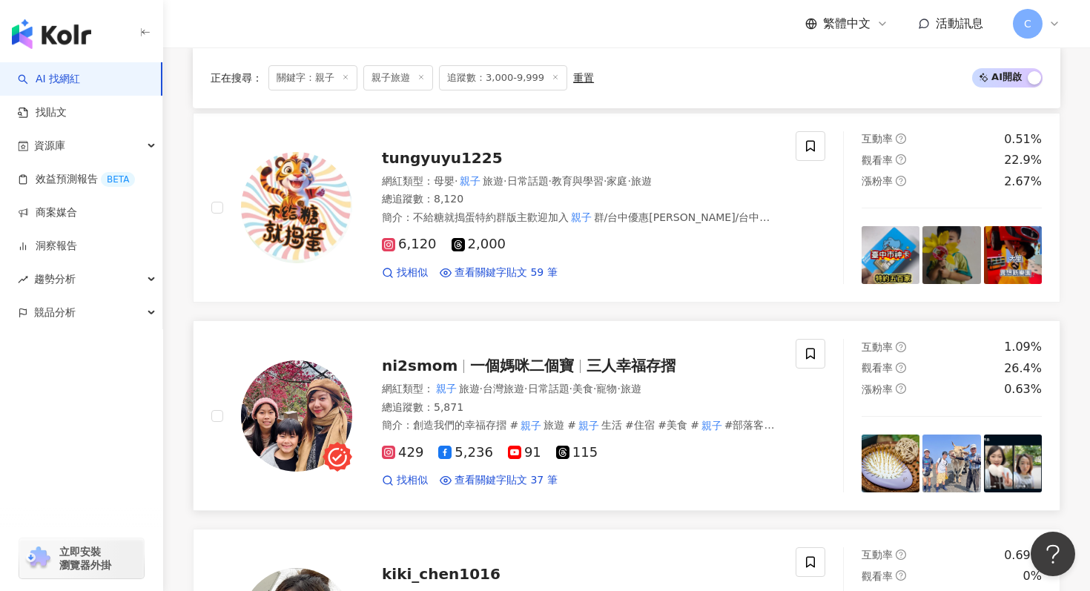
click at [421, 375] on span "ni2smom" at bounding box center [420, 366] width 76 height 18
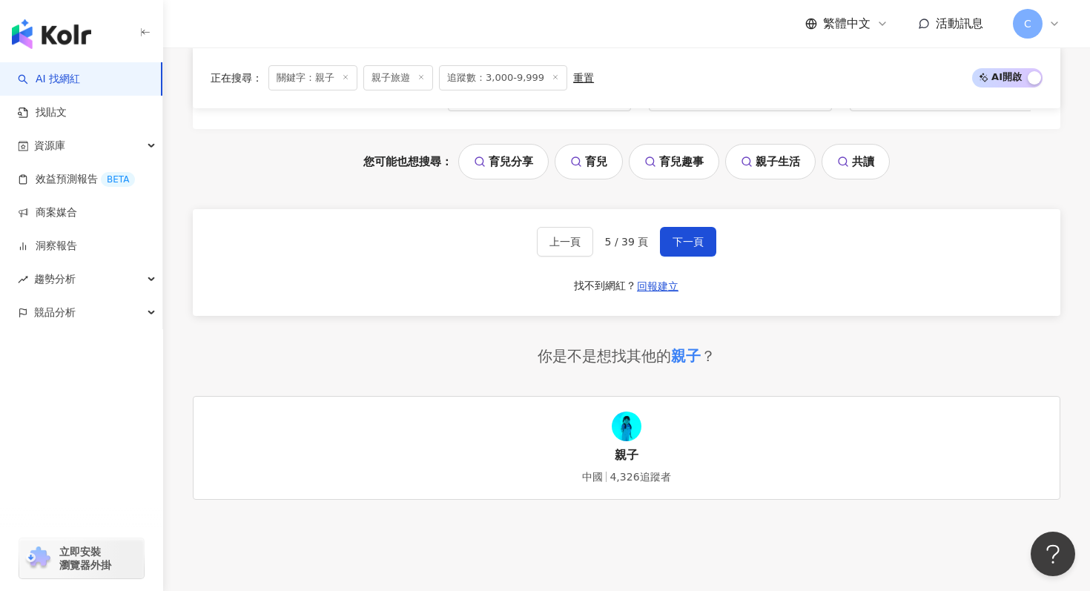
scroll to position [3335, 0]
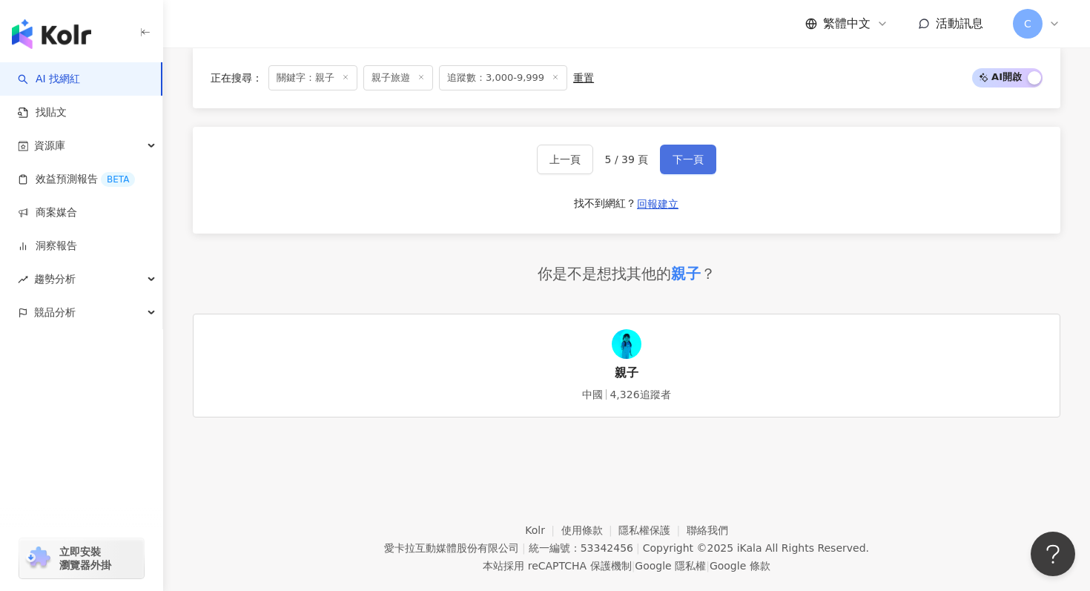
click at [697, 162] on button "下一頁" at bounding box center [688, 160] width 56 height 30
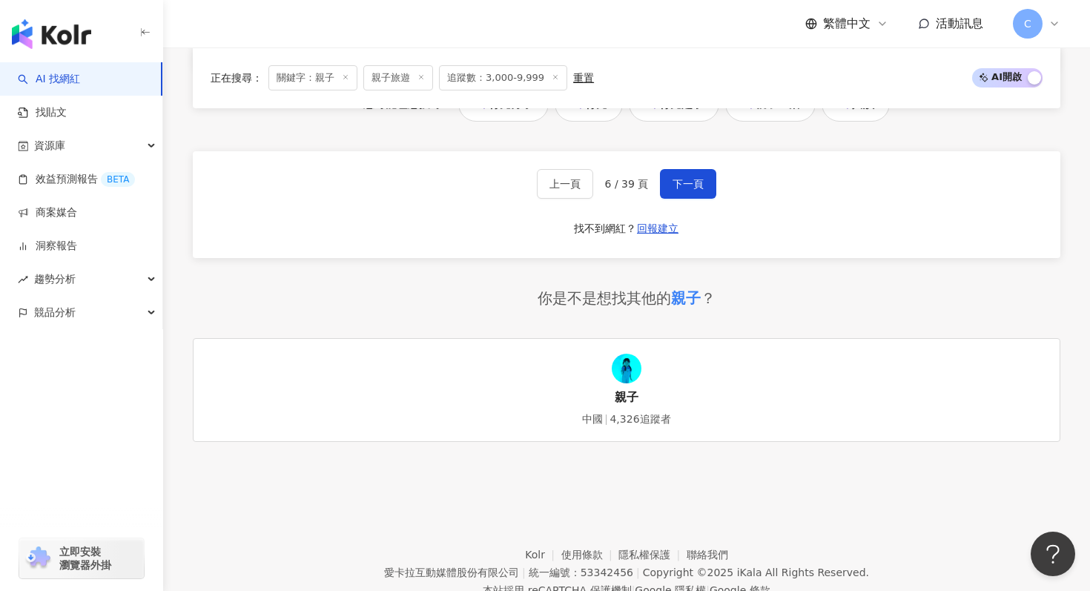
scroll to position [3348, 0]
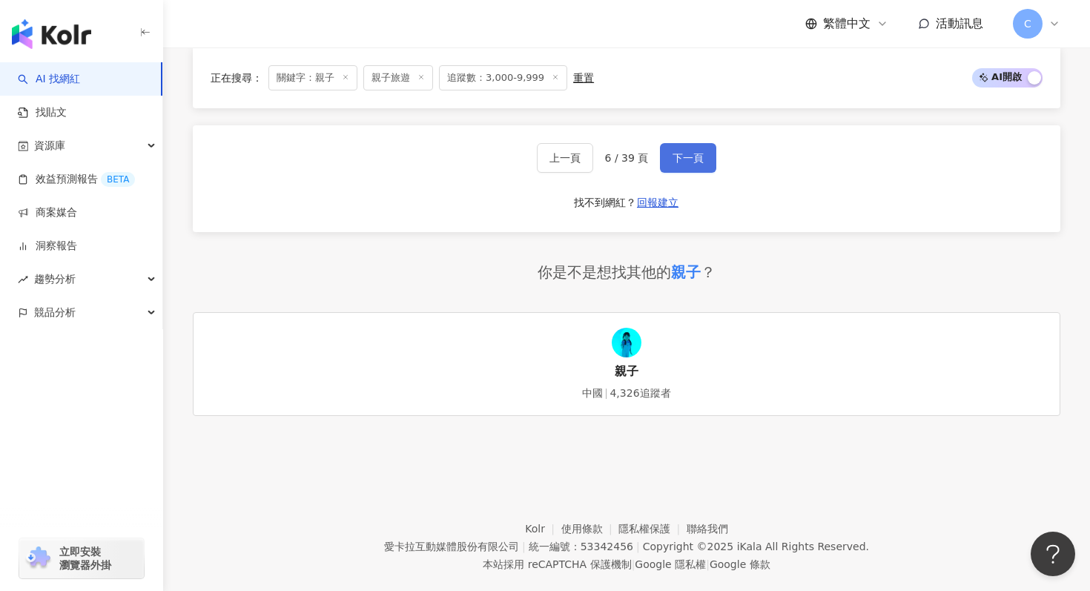
click at [697, 152] on span "下一頁" at bounding box center [688, 158] width 31 height 12
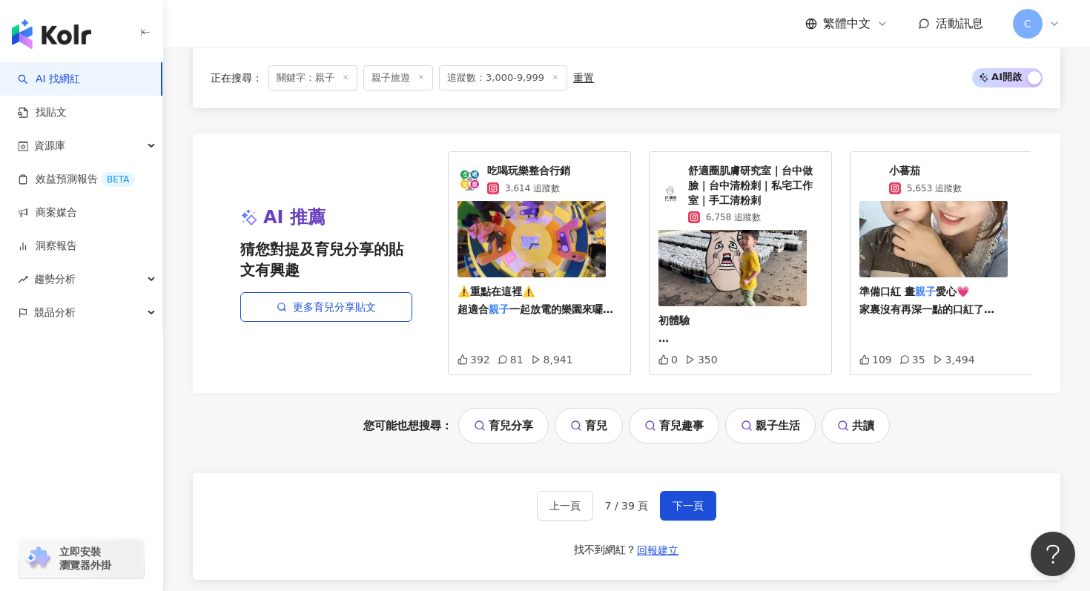
scroll to position [3158, 0]
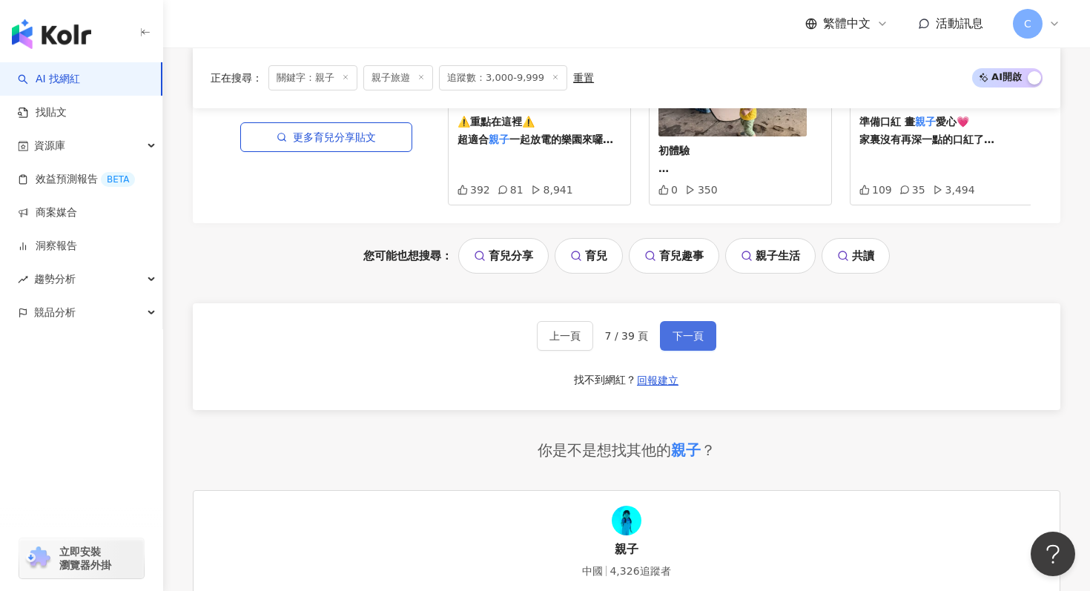
click at [669, 341] on button "下一頁" at bounding box center [688, 336] width 56 height 30
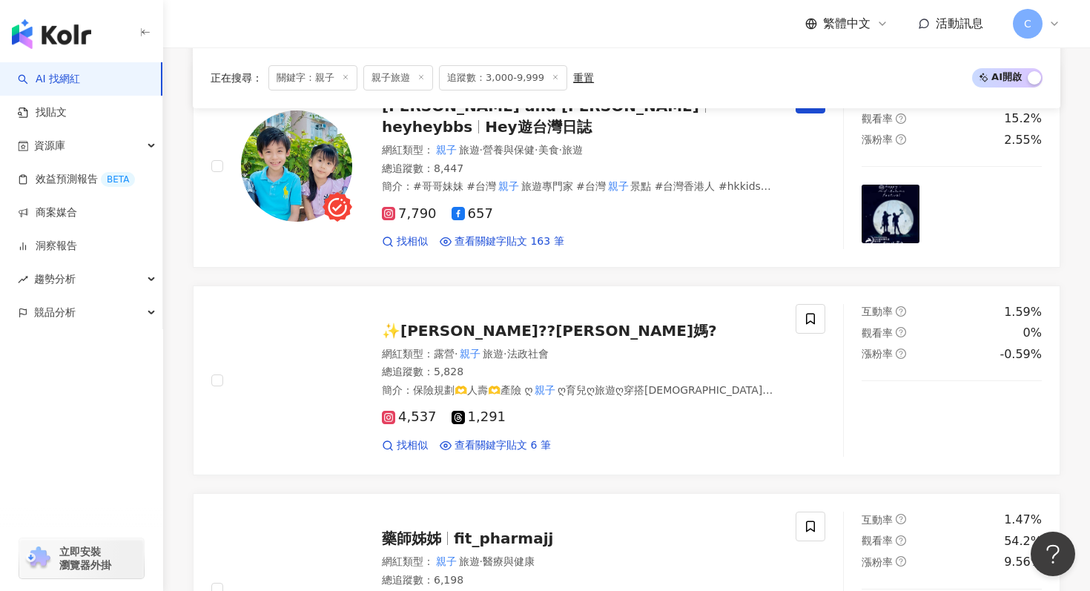
scroll to position [2677, 0]
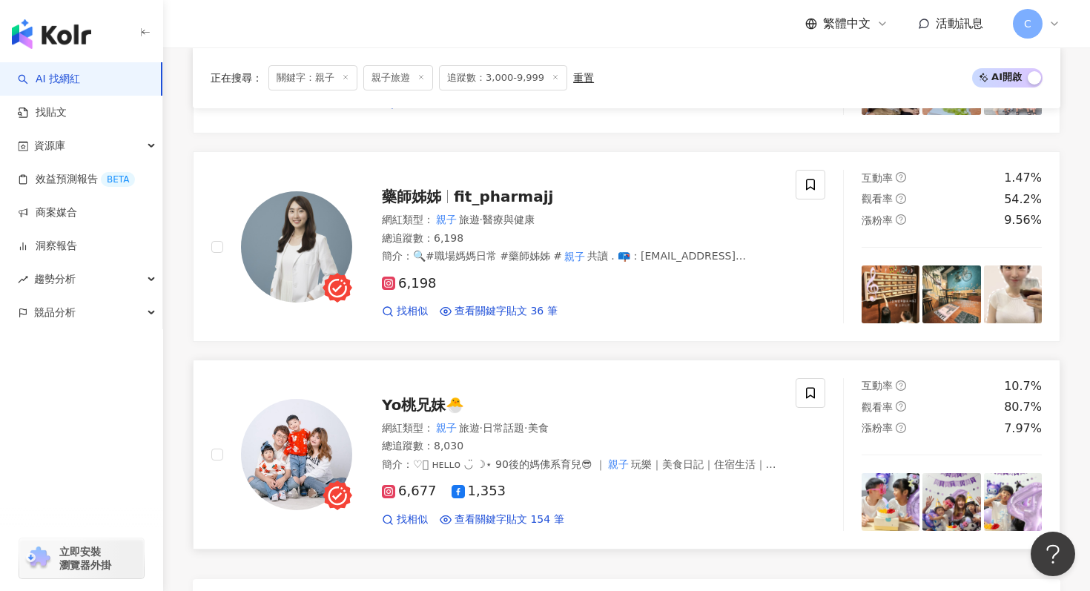
click at [443, 396] on span "Yo桃兄妹🐣" at bounding box center [423, 405] width 82 height 18
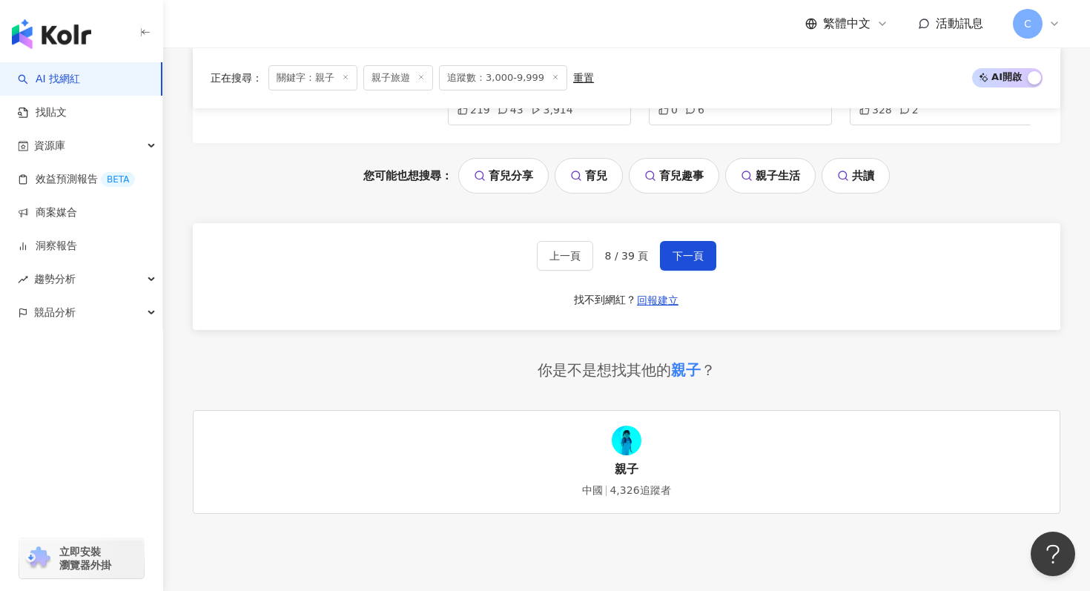
scroll to position [3391, 0]
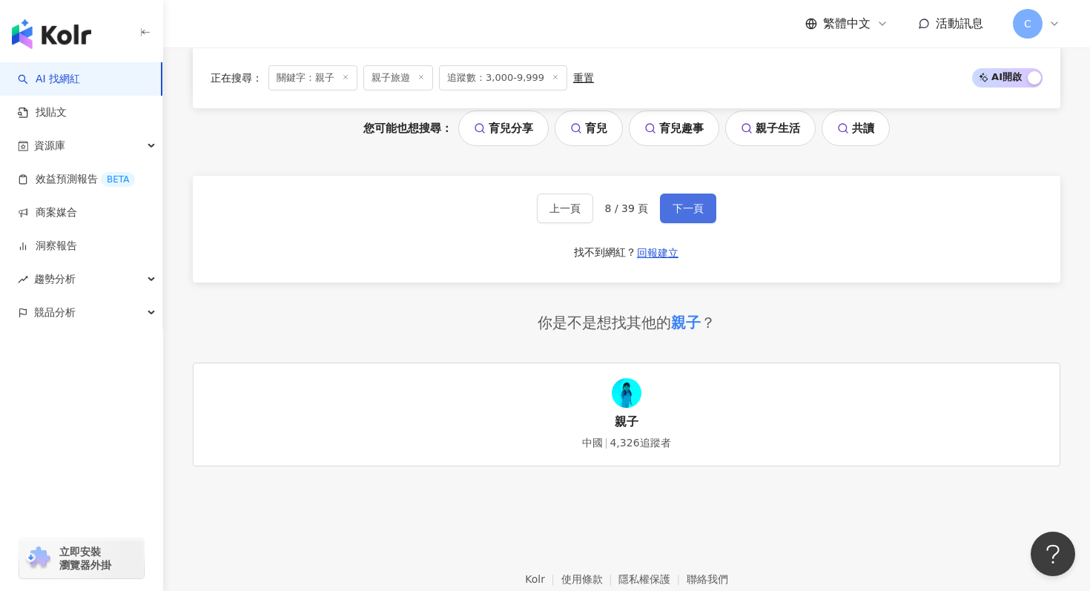
click at [685, 202] on span "下一頁" at bounding box center [688, 208] width 31 height 12
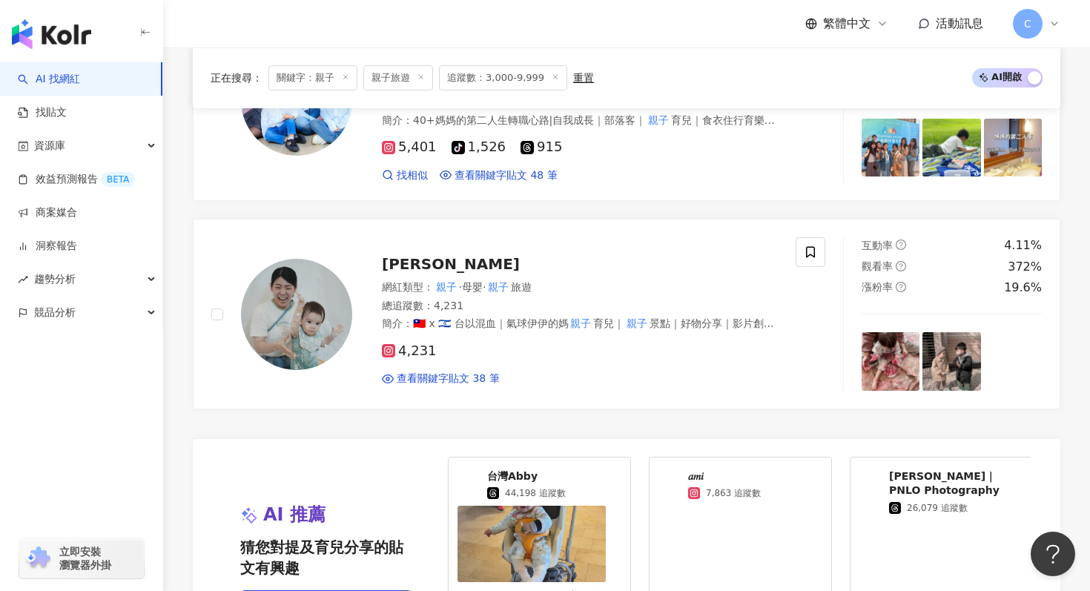
scroll to position [2789, 0]
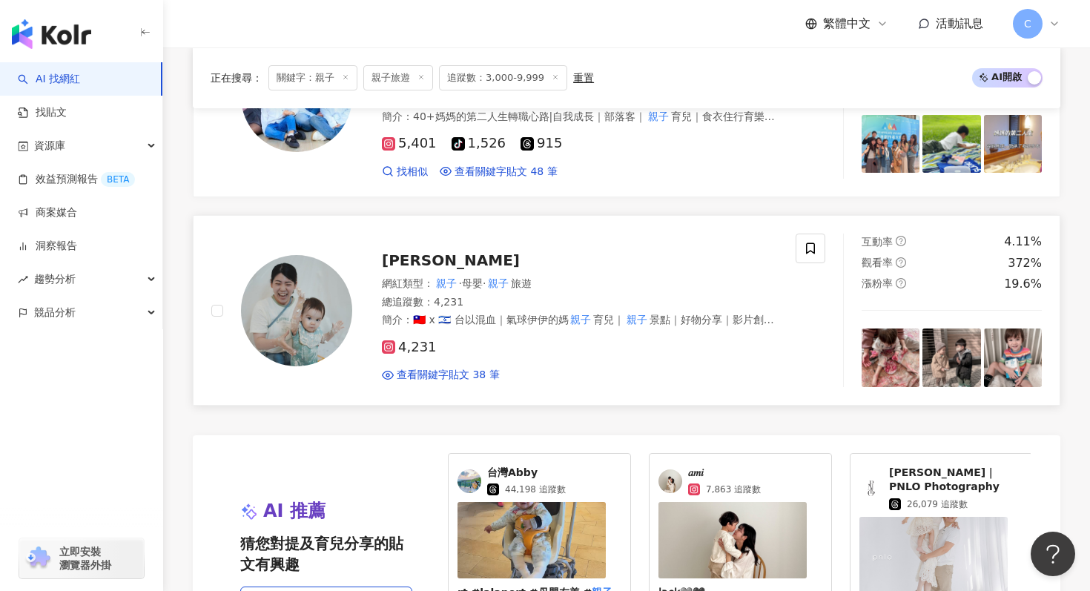
click at [487, 250] on div "Olivia Wu 歐莉" at bounding box center [580, 260] width 396 height 21
click at [138, 145] on div "資源庫" at bounding box center [81, 145] width 162 height 33
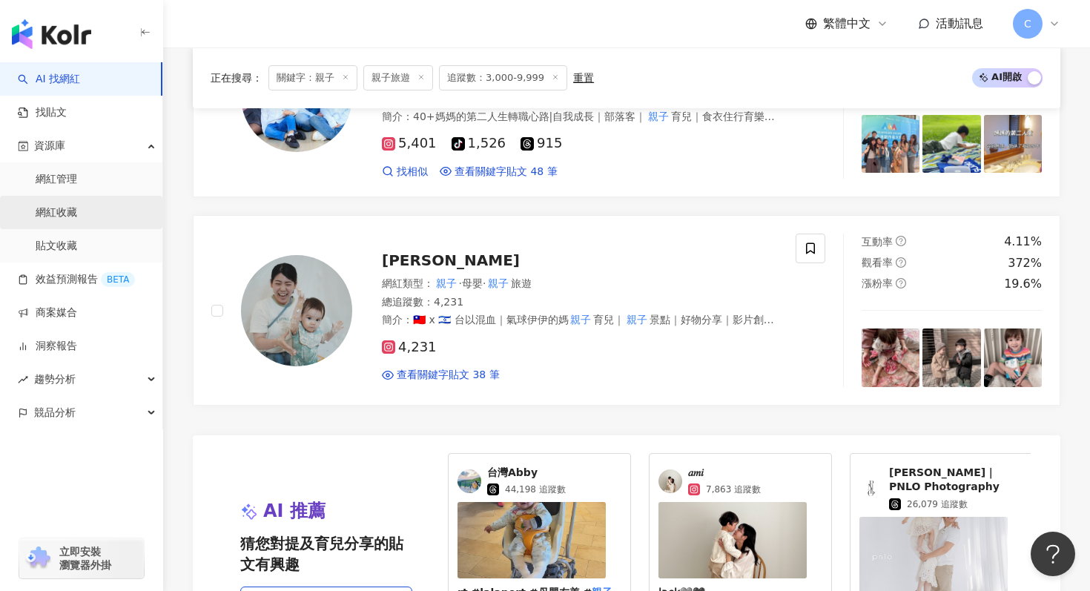
click at [77, 217] on link "網紅收藏" at bounding box center [57, 212] width 42 height 15
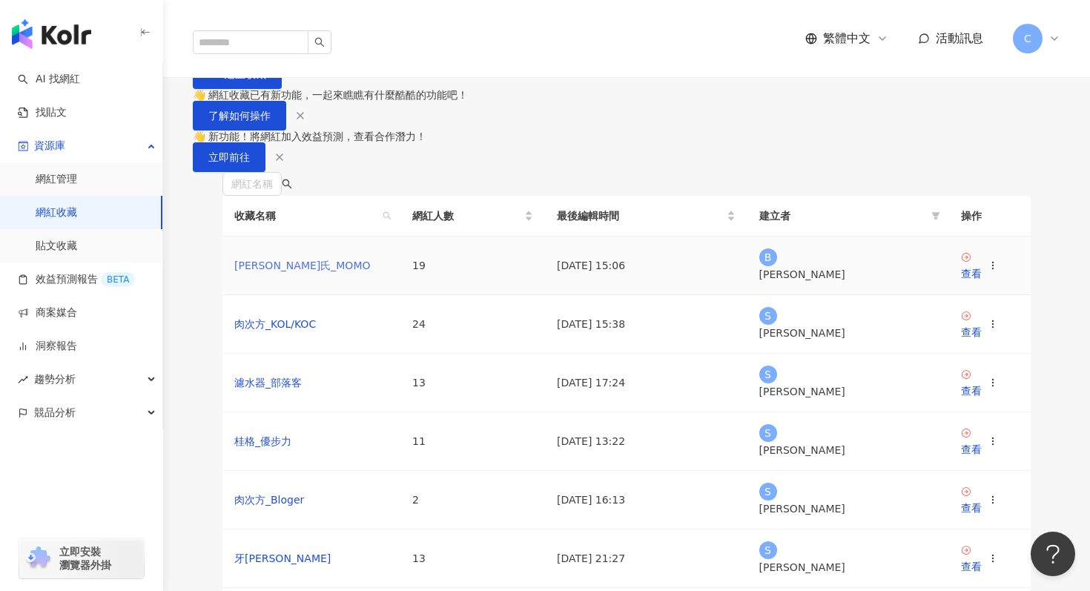
click at [284, 271] on link "白蘭氏_MOMO" at bounding box center [302, 266] width 136 height 12
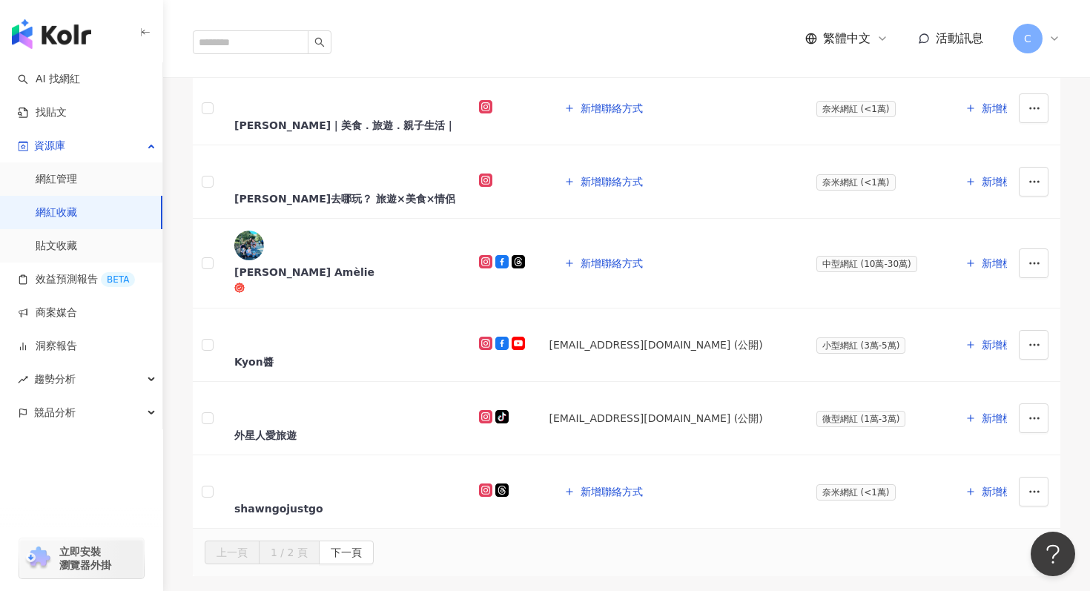
scroll to position [1173, 0]
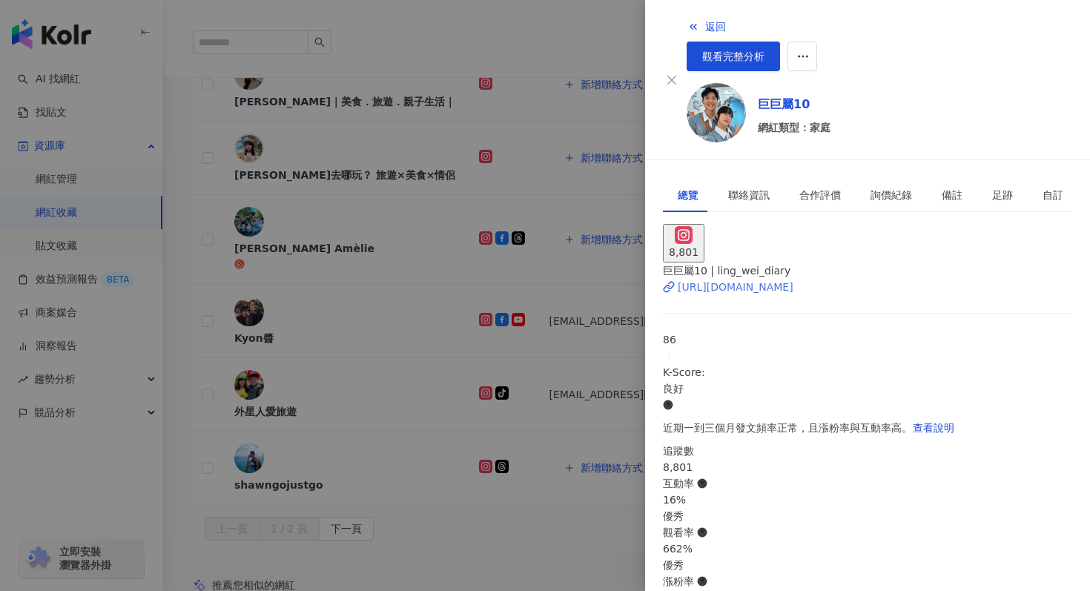
click at [742, 279] on div "https://www.instagram.com/ling_wei_diary/" at bounding box center [736, 287] width 116 height 16
click at [780, 42] on link "觀看完整分析" at bounding box center [733, 57] width 93 height 30
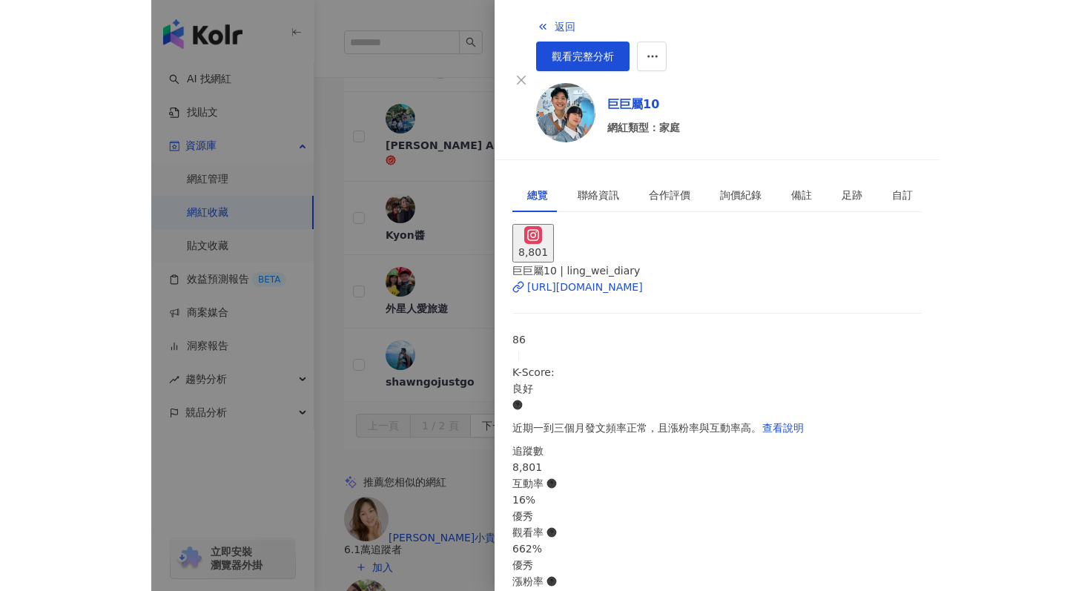
scroll to position [1327, 0]
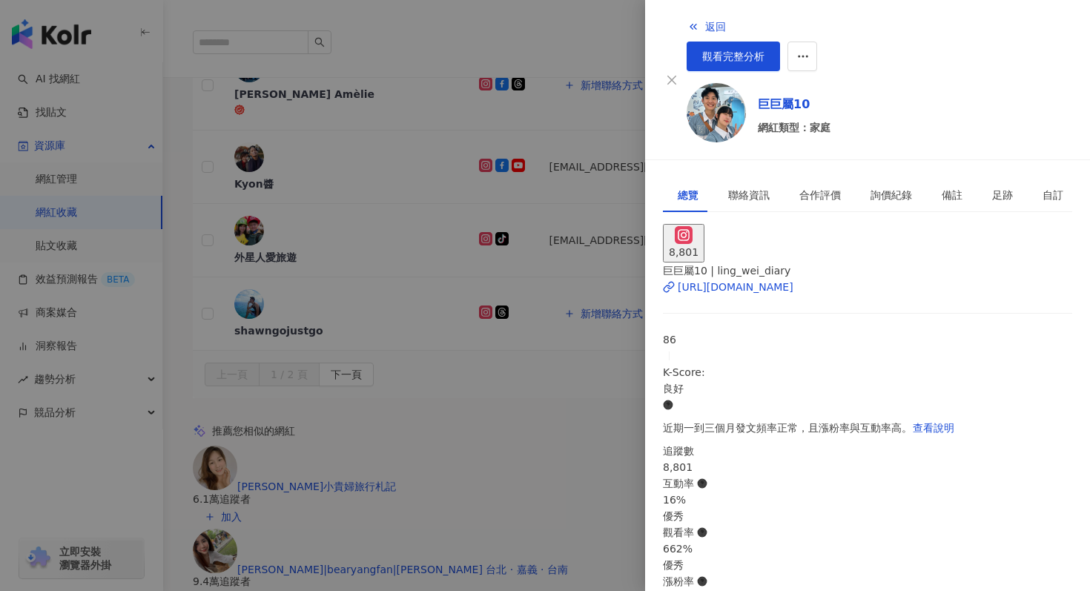
click at [603, 306] on div at bounding box center [545, 295] width 1090 height 591
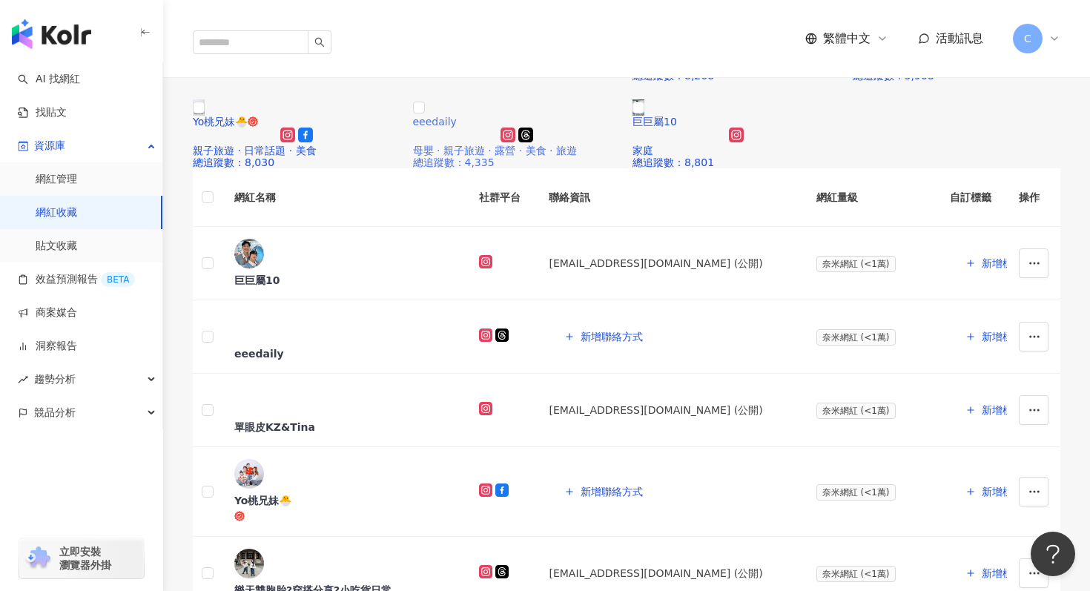
scroll to position [502, 0]
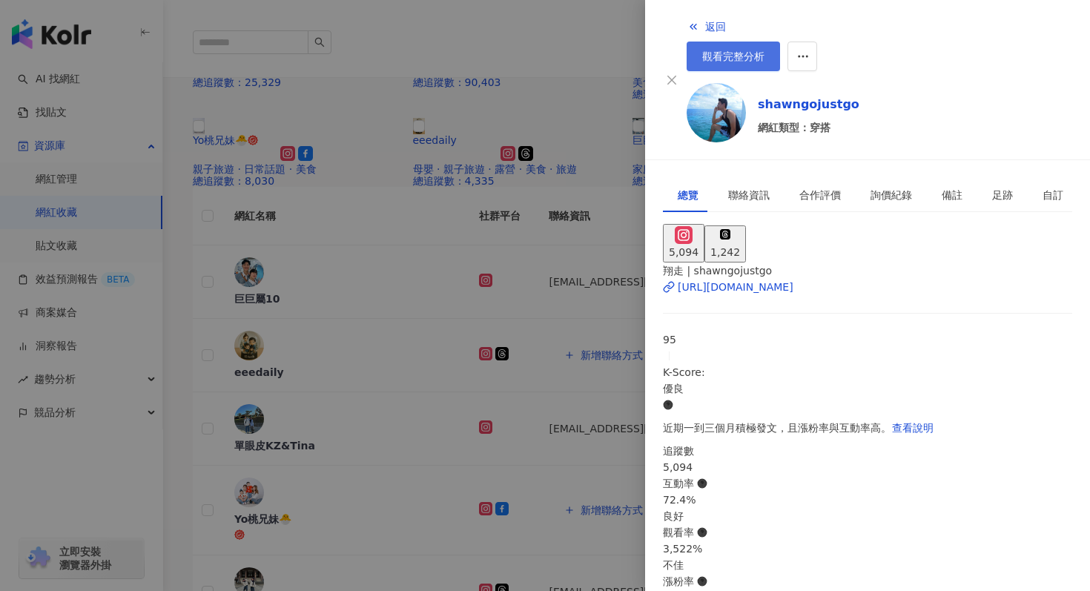
click at [780, 42] on link "觀看完整分析" at bounding box center [733, 57] width 93 height 30
click at [597, 322] on div at bounding box center [545, 295] width 1090 height 591
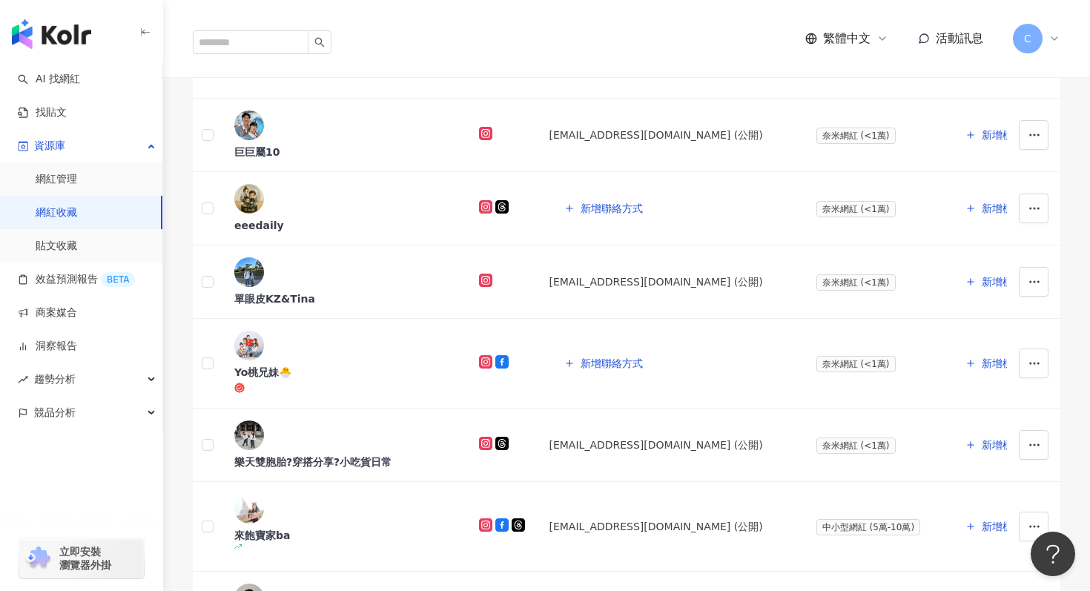
scroll to position [659, 0]
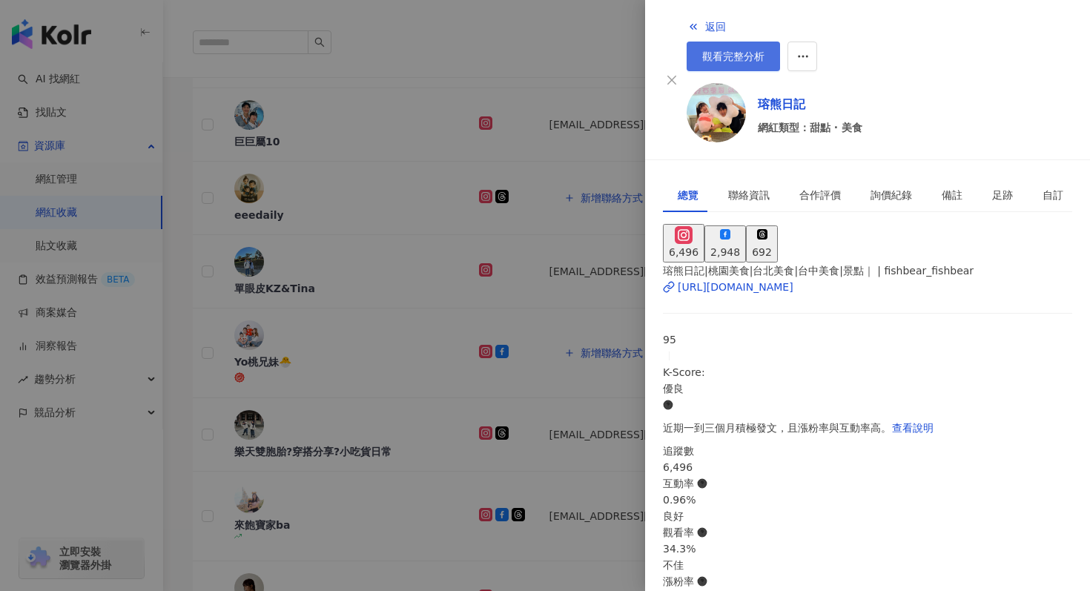
click at [765, 50] on span "觀看完整分析" at bounding box center [733, 56] width 62 height 12
click at [642, 176] on div at bounding box center [545, 295] width 1090 height 591
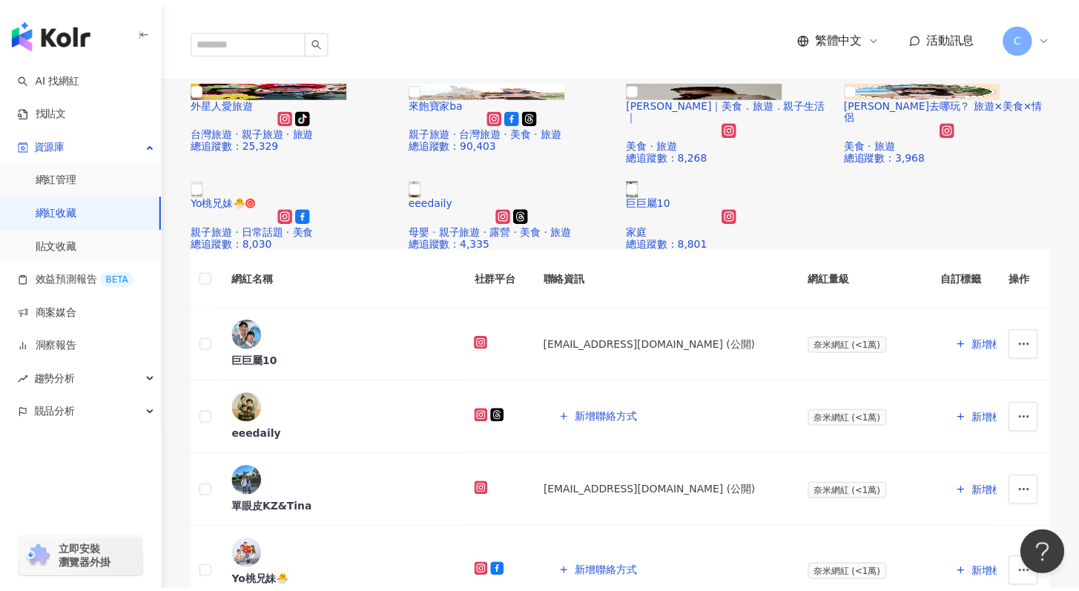
scroll to position [444, 0]
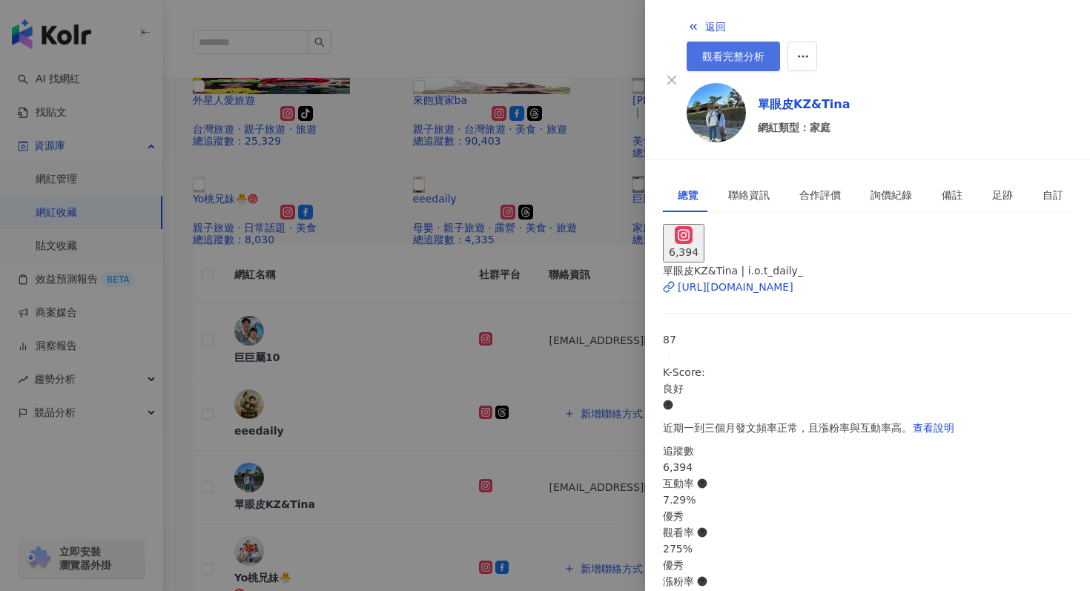
click at [780, 42] on link "觀看完整分析" at bounding box center [733, 57] width 93 height 30
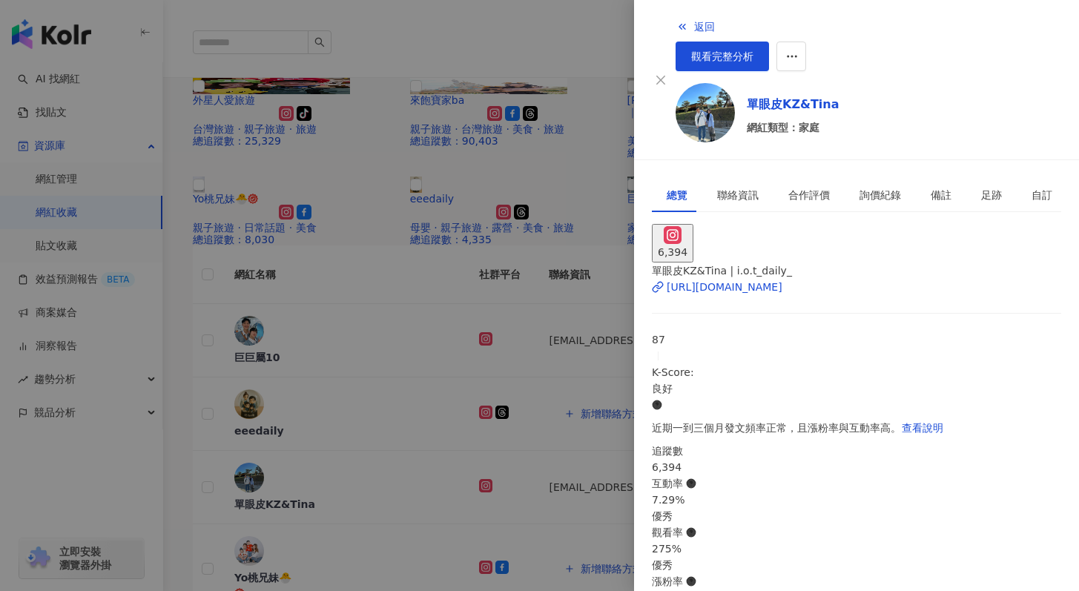
click at [495, 261] on div at bounding box center [539, 295] width 1079 height 591
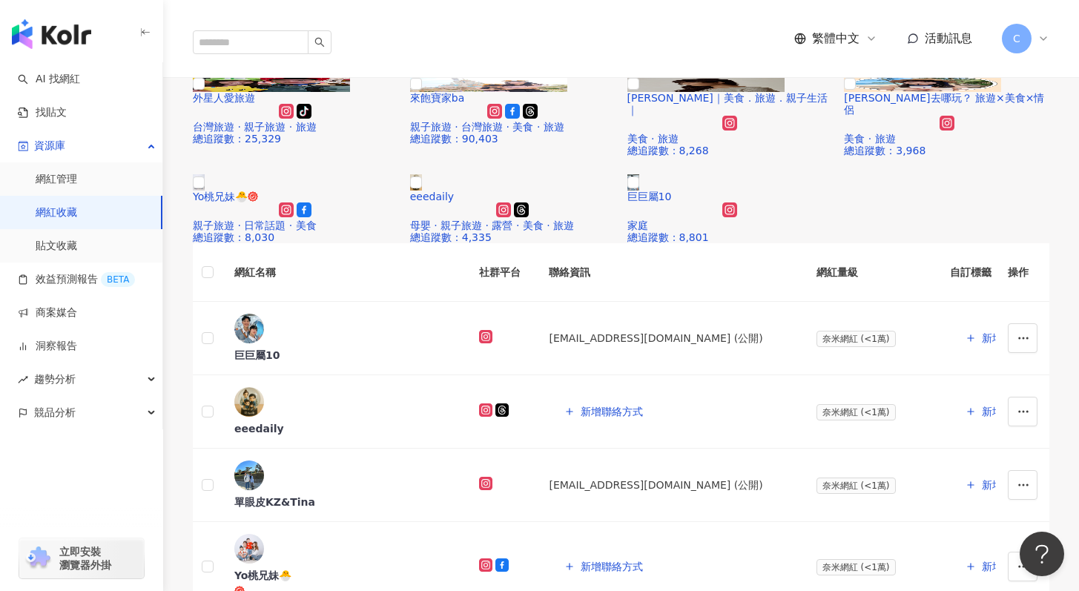
scroll to position [446, 0]
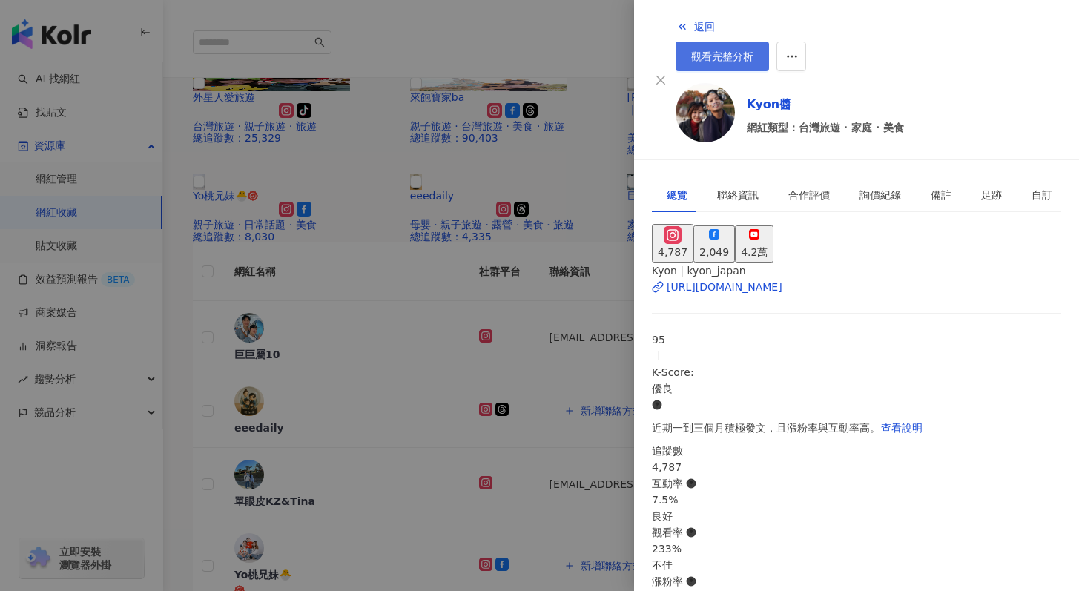
click at [769, 42] on link "觀看完整分析" at bounding box center [722, 57] width 93 height 30
click at [556, 236] on div at bounding box center [539, 295] width 1079 height 591
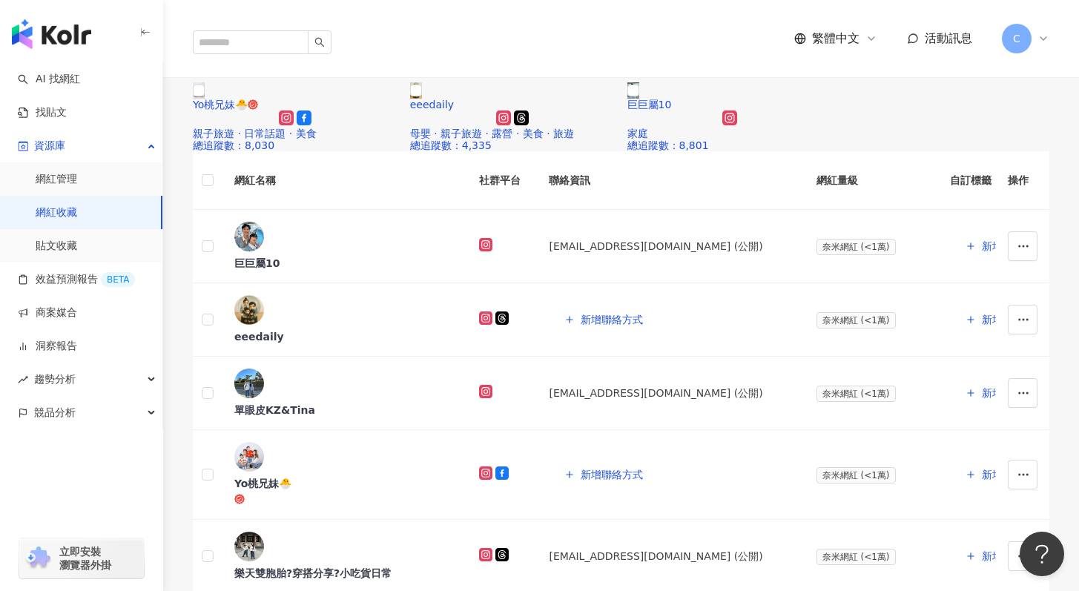
scroll to position [538, 0]
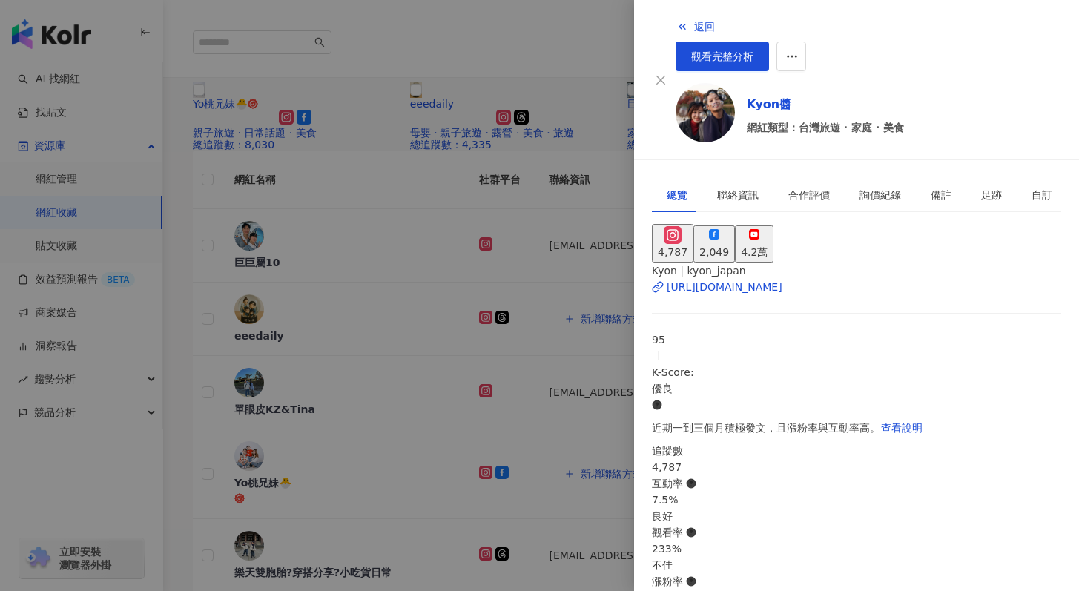
click at [588, 289] on div at bounding box center [539, 295] width 1079 height 591
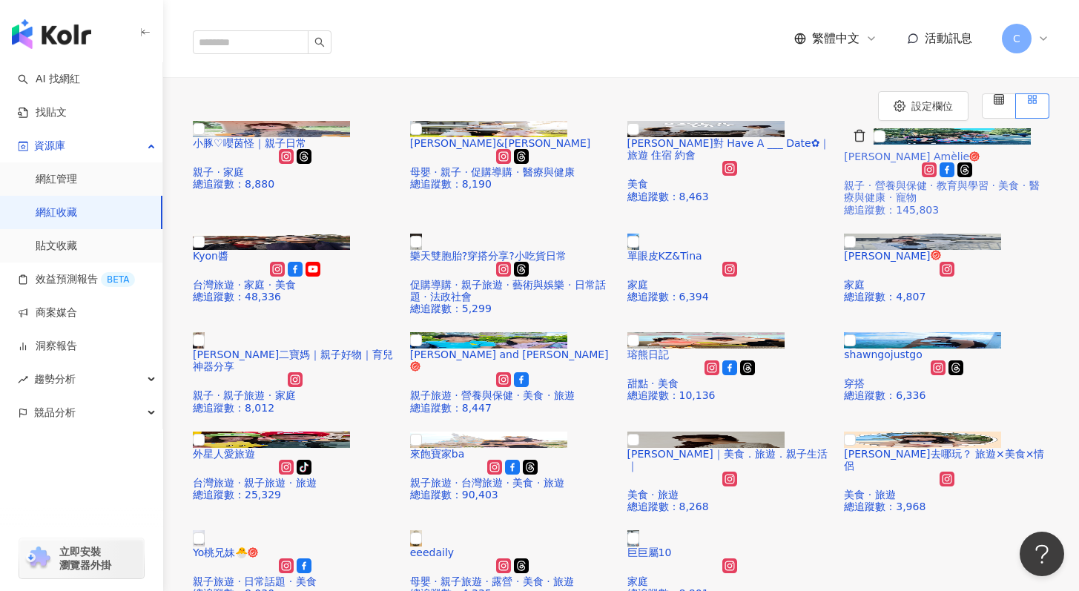
scroll to position [129, 0]
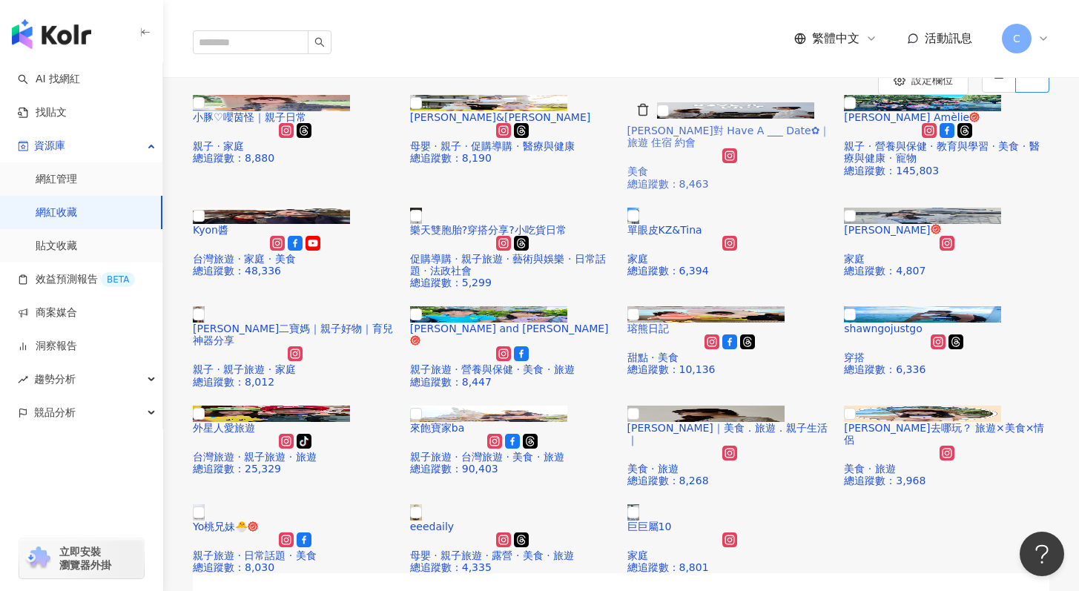
click at [753, 148] on span "陳雙成對 Have A ___ Date✿｜旅遊 住宿 約會" at bounding box center [728, 137] width 203 height 24
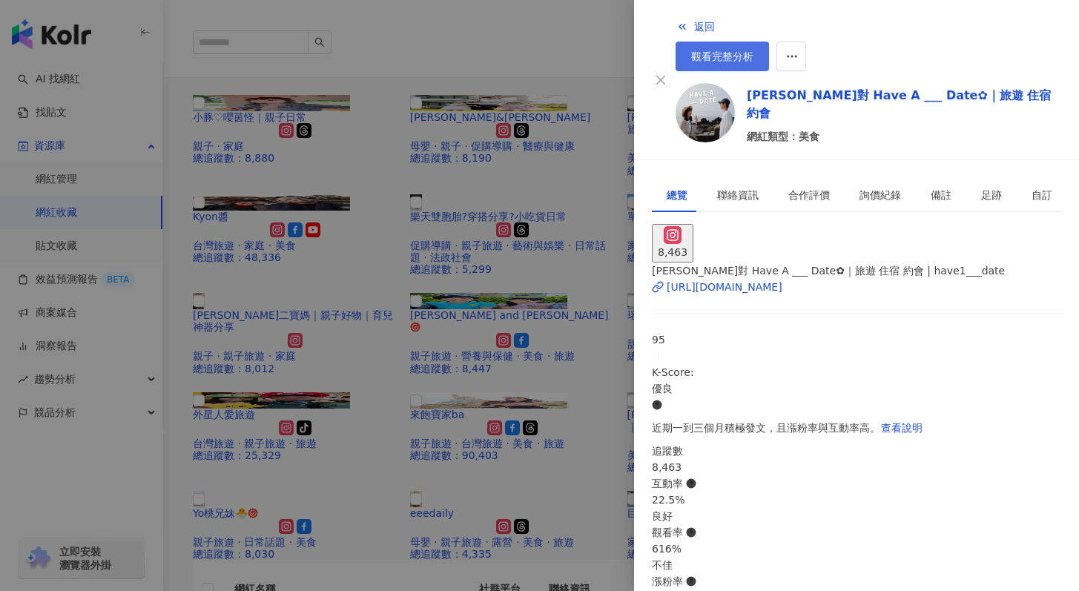
click at [754, 50] on span "觀看完整分析" at bounding box center [722, 56] width 62 height 12
click at [553, 294] on div at bounding box center [539, 295] width 1079 height 591
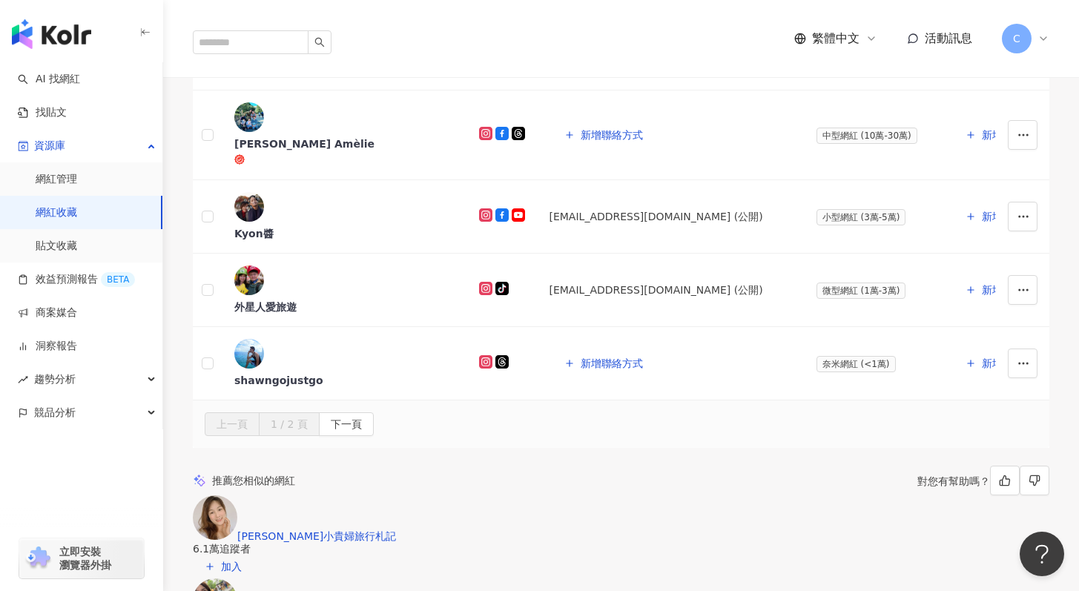
scroll to position [1276, 0]
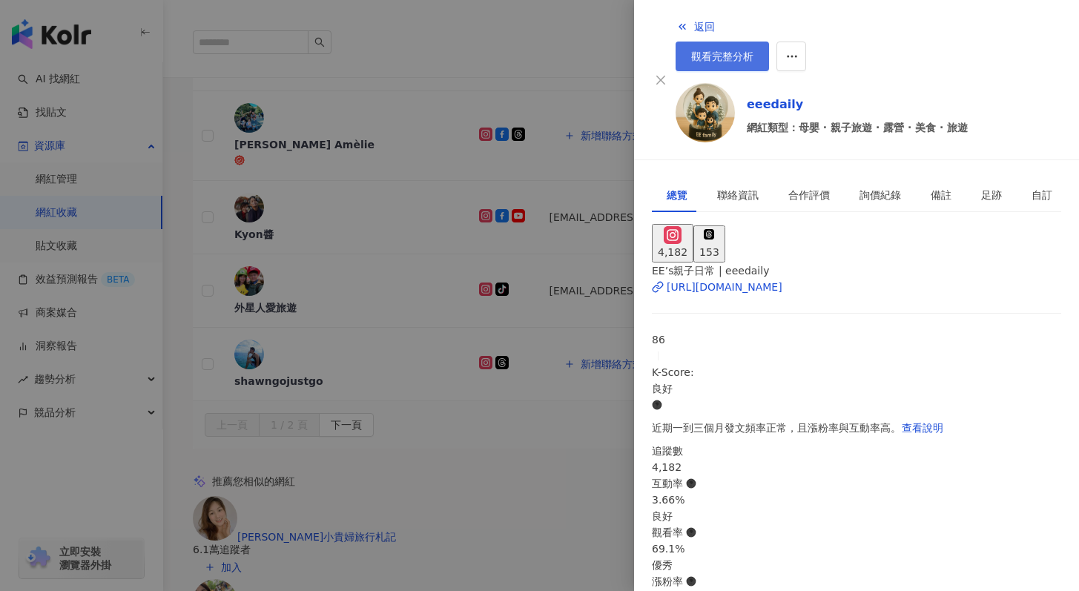
click at [754, 50] on span "觀看完整分析" at bounding box center [722, 56] width 62 height 12
click at [539, 298] on div at bounding box center [539, 295] width 1079 height 591
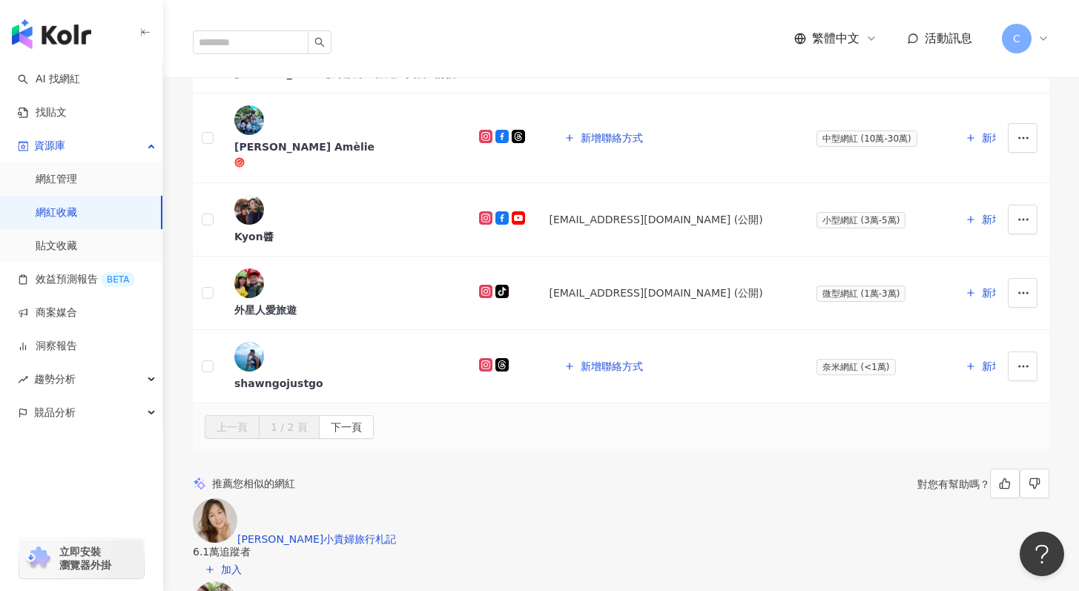
scroll to position [1301, 0]
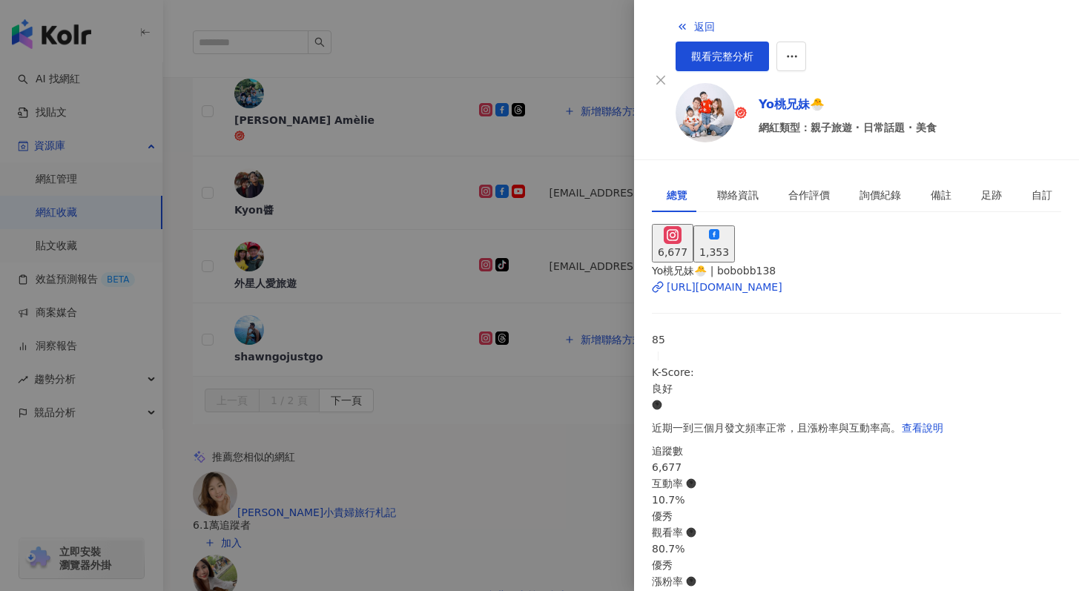
click at [1015, 39] on div "返回 觀看完整分析" at bounding box center [869, 41] width 386 height 59
click at [769, 42] on link "觀看完整分析" at bounding box center [722, 57] width 93 height 30
click at [536, 290] on div at bounding box center [539, 295] width 1079 height 591
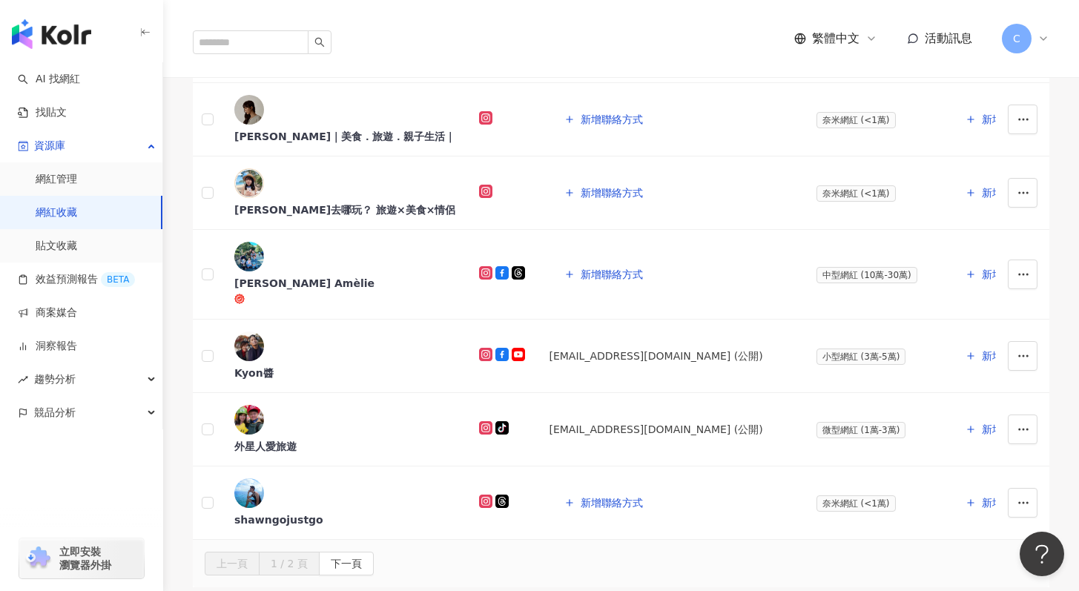
scroll to position [992, 0]
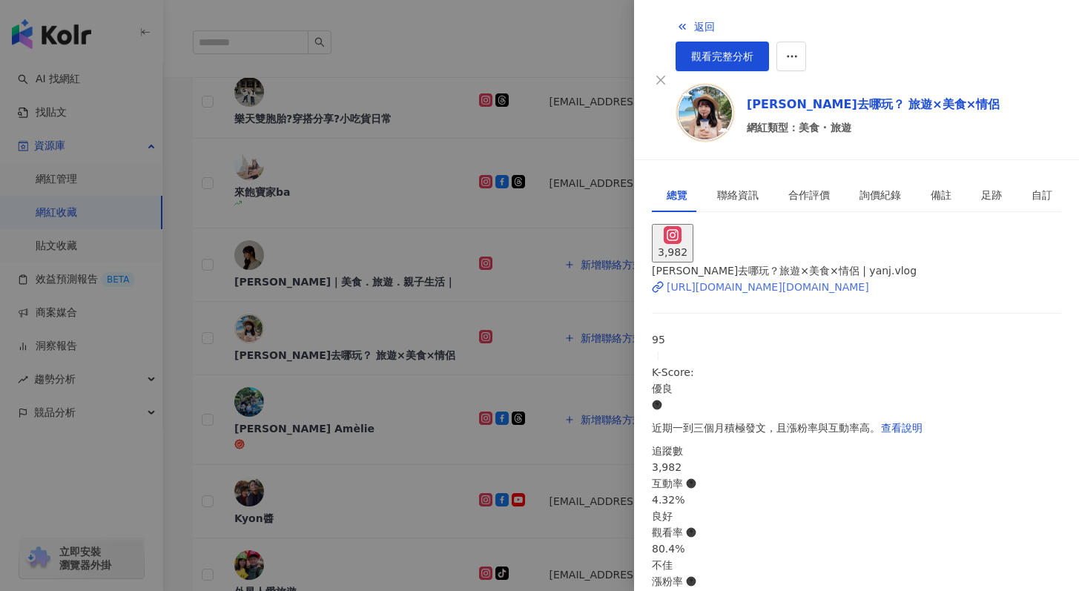
click at [782, 279] on div "https://www.instagram.com/yanj.vlog/" at bounding box center [768, 287] width 202 height 16
click at [754, 50] on span "觀看完整分析" at bounding box center [722, 56] width 62 height 12
click at [587, 294] on div at bounding box center [539, 295] width 1079 height 591
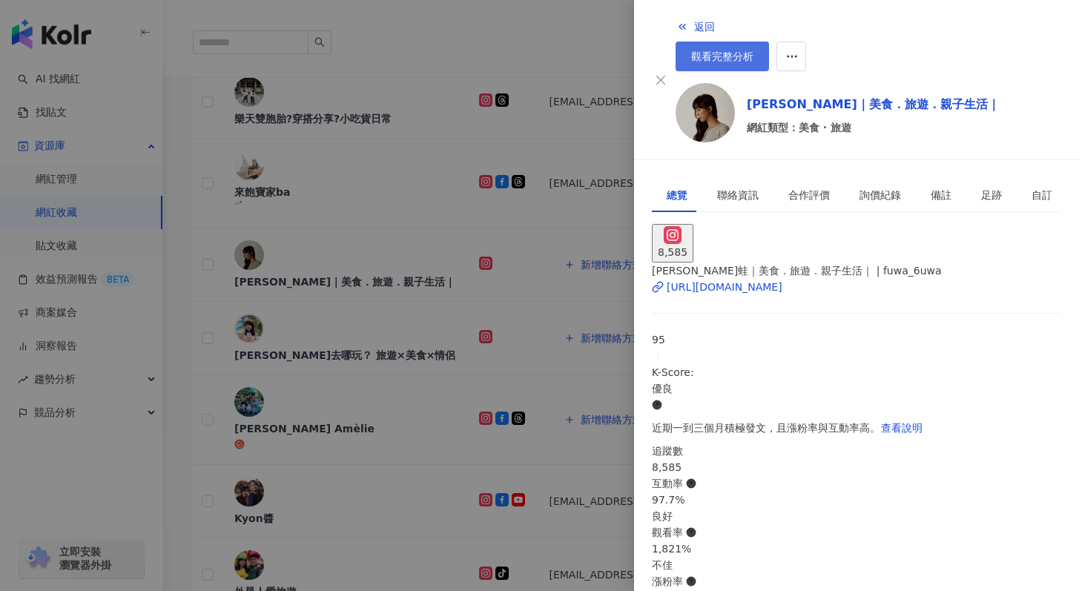
click at [769, 42] on link "觀看完整分析" at bounding box center [722, 57] width 93 height 30
click at [176, 398] on div at bounding box center [539, 295] width 1079 height 591
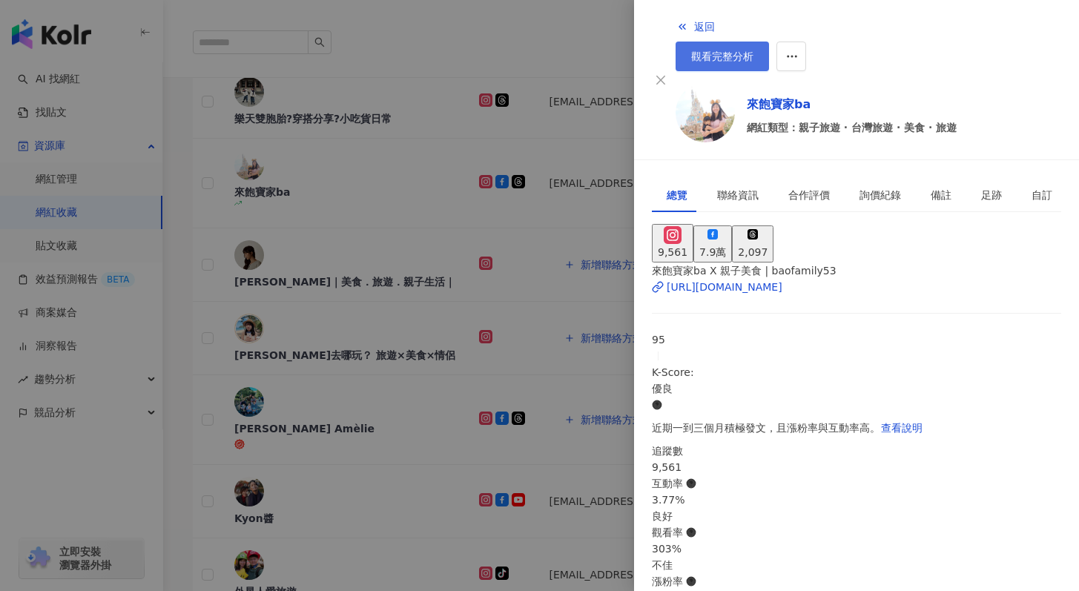
click at [754, 50] on span "觀看完整分析" at bounding box center [722, 56] width 62 height 12
click at [694, 21] on span "返回" at bounding box center [704, 27] width 21 height 12
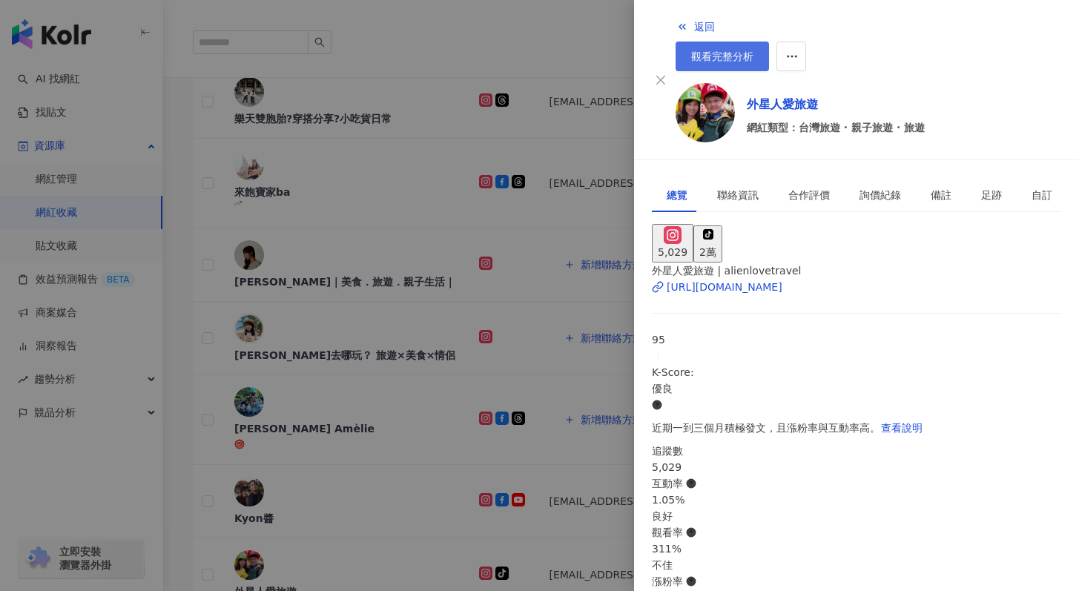
click at [754, 50] on span "觀看完整分析" at bounding box center [722, 56] width 62 height 12
click at [392, 332] on div at bounding box center [539, 295] width 1079 height 591
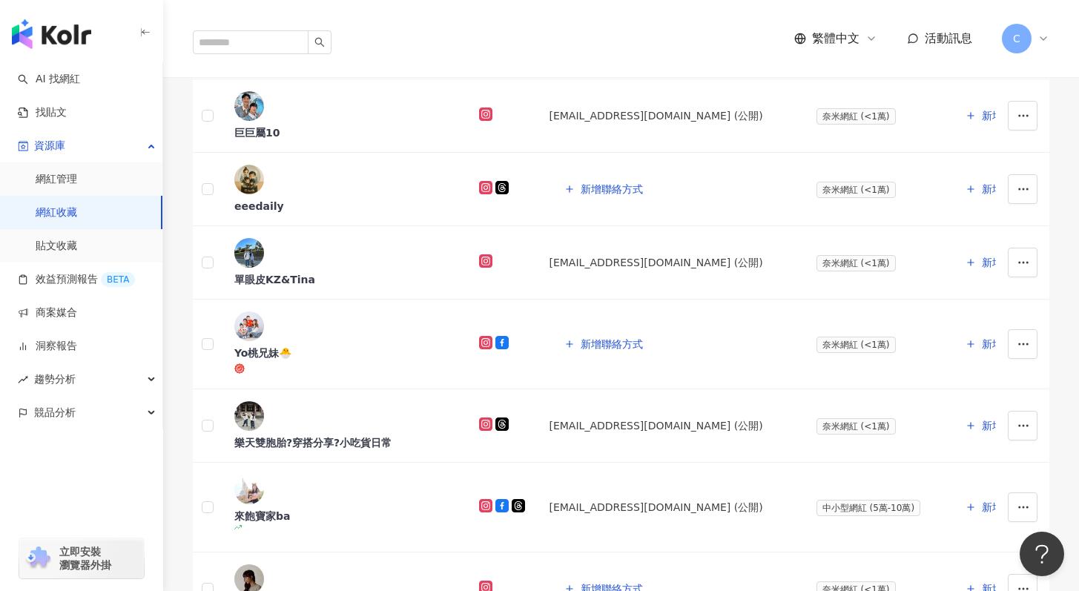
scroll to position [675, 0]
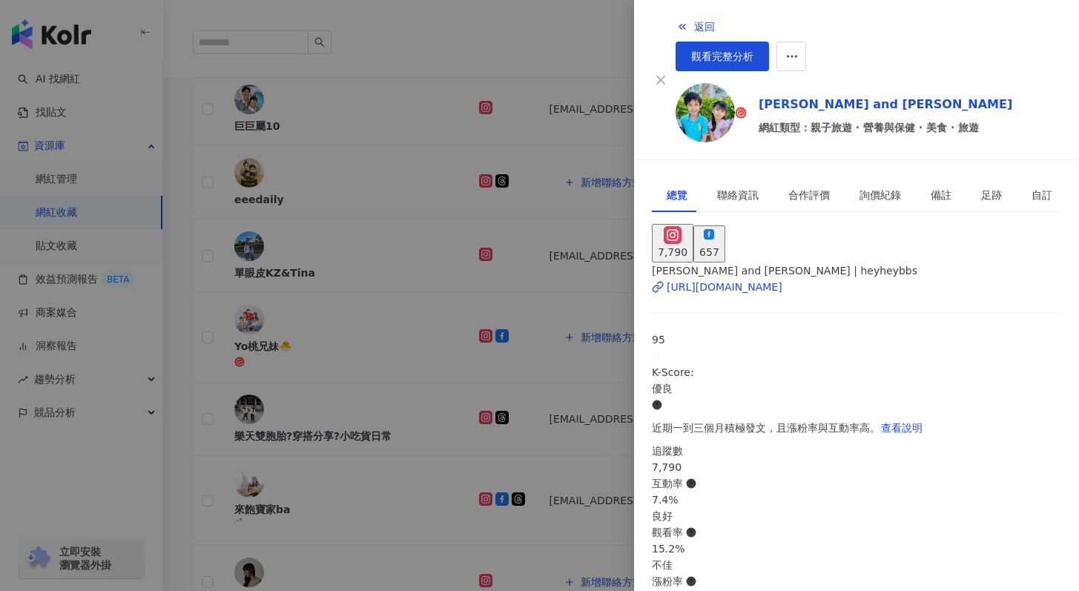
click at [300, 323] on div at bounding box center [539, 295] width 1079 height 591
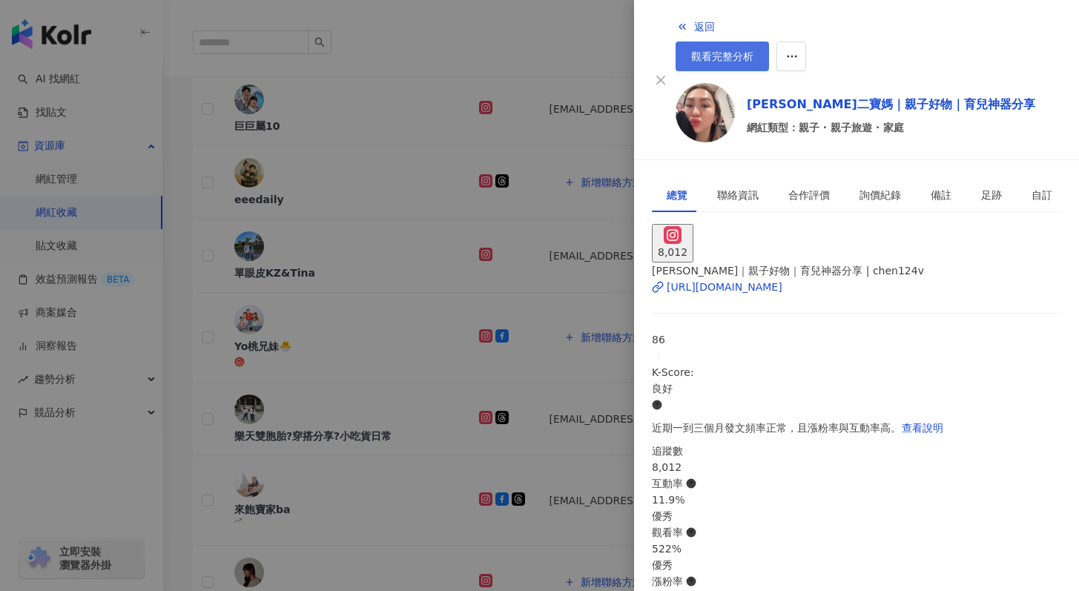
click at [769, 42] on link "觀看完整分析" at bounding box center [722, 57] width 93 height 30
click at [509, 304] on div at bounding box center [539, 295] width 1079 height 591
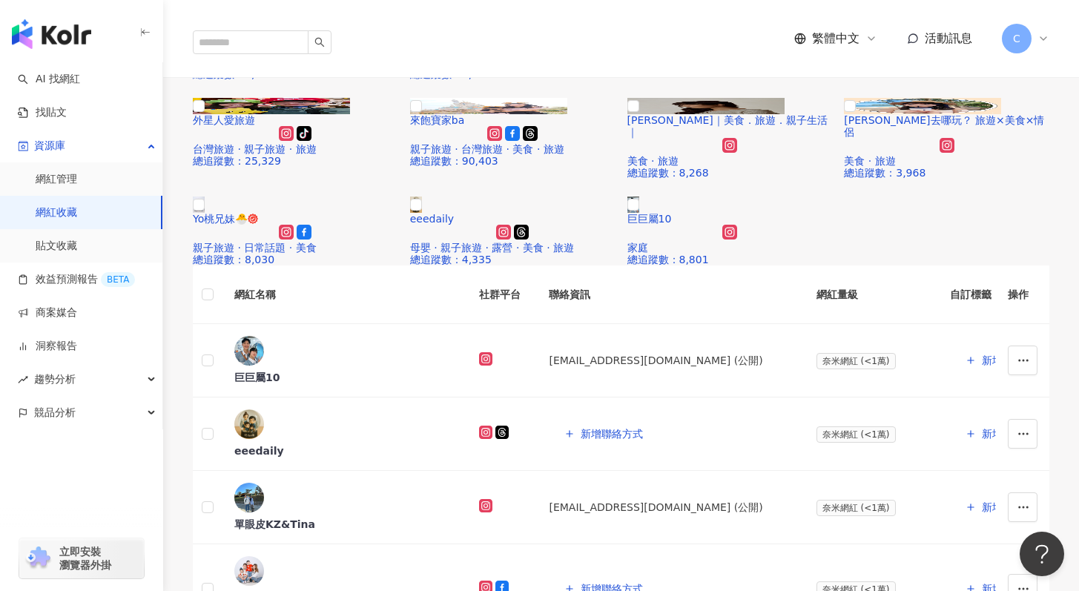
scroll to position [423, 0]
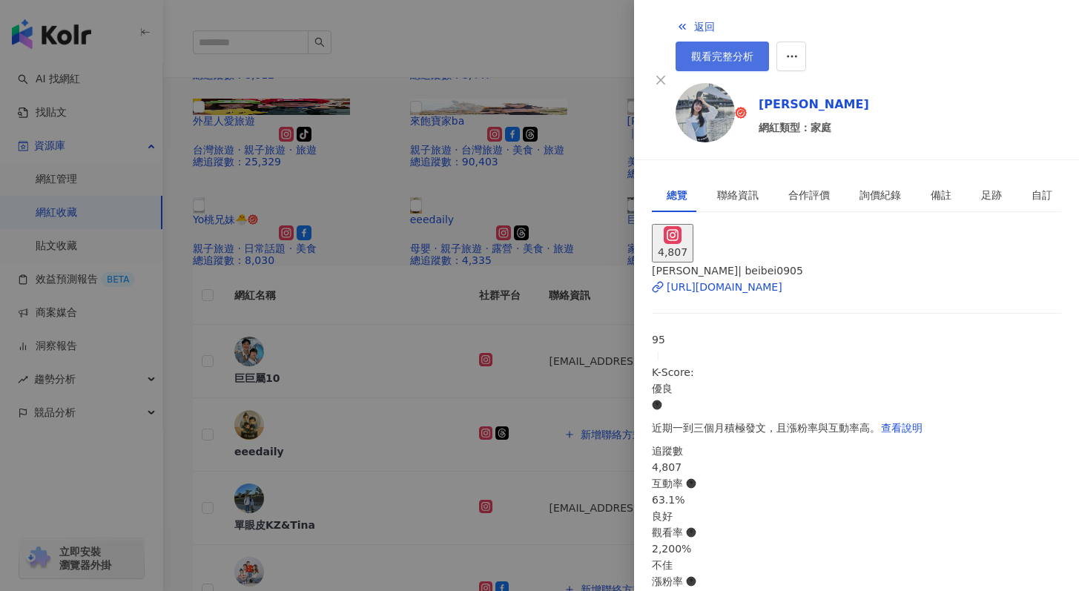
click at [754, 50] on span "觀看完整分析" at bounding box center [722, 56] width 62 height 12
click at [487, 273] on div at bounding box center [539, 295] width 1079 height 591
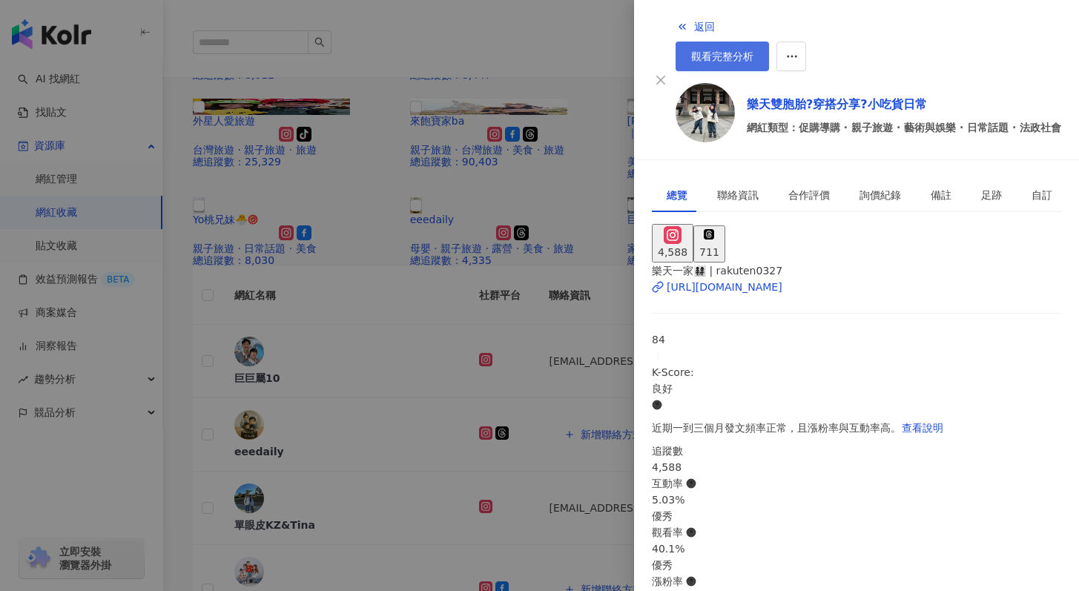
click at [769, 42] on link "觀看完整分析" at bounding box center [722, 57] width 93 height 30
click at [515, 265] on div at bounding box center [539, 295] width 1079 height 591
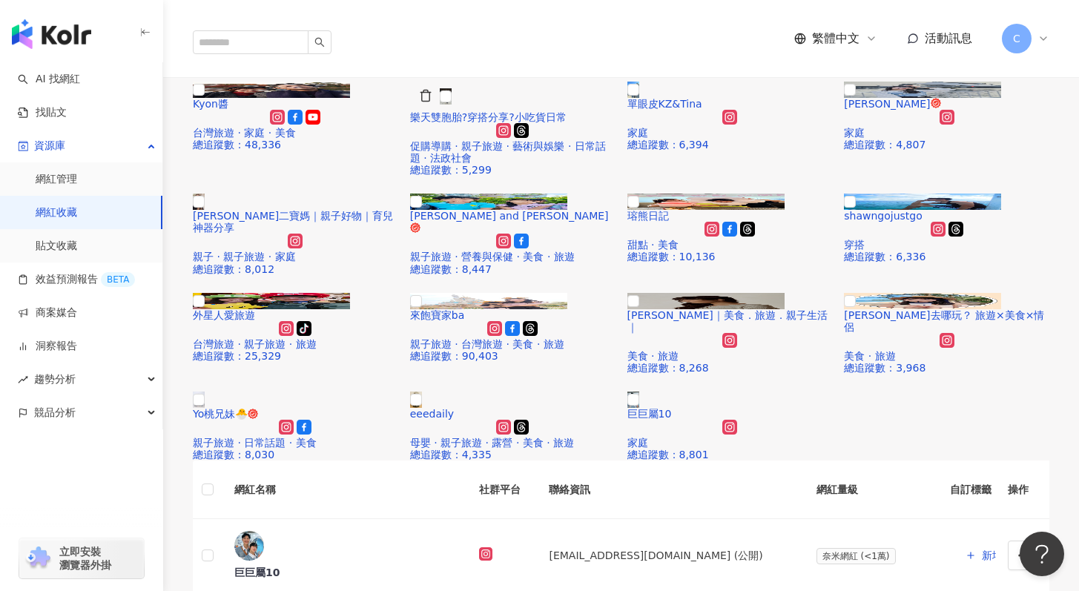
scroll to position [239, 0]
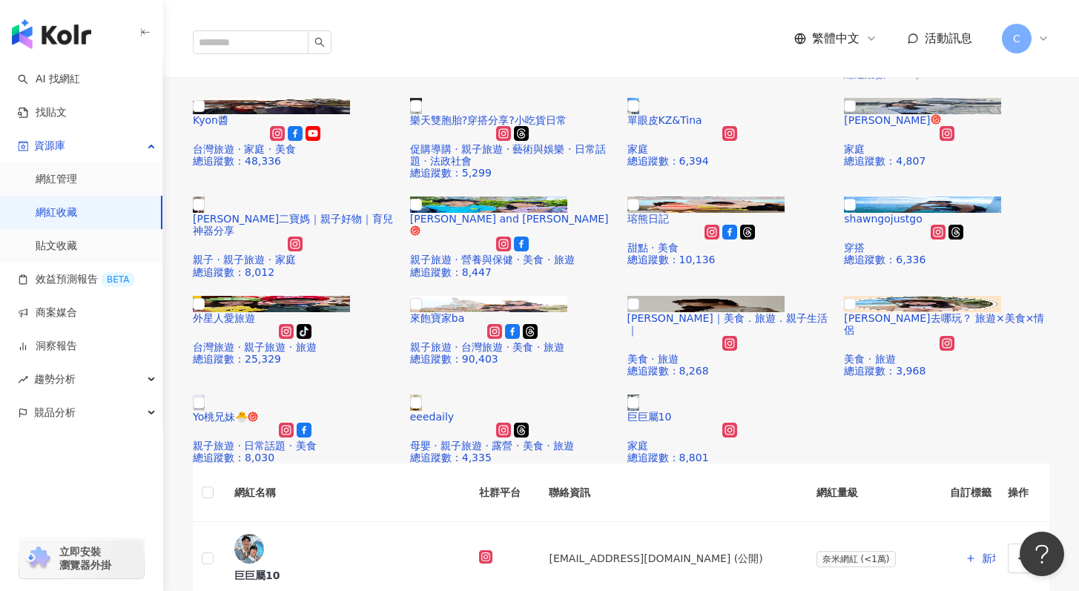
click at [935, 27] on span "Emily X Amèlie" at bounding box center [906, 21] width 125 height 12
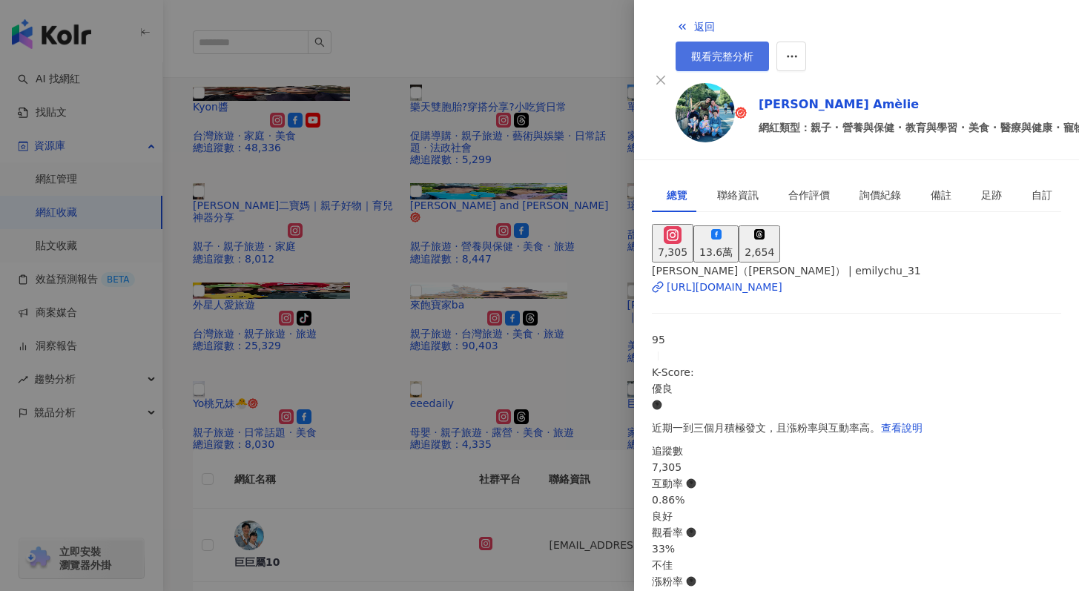
click at [769, 42] on link "觀看完整分析" at bounding box center [722, 57] width 93 height 30
click at [564, 169] on div at bounding box center [539, 295] width 1079 height 591
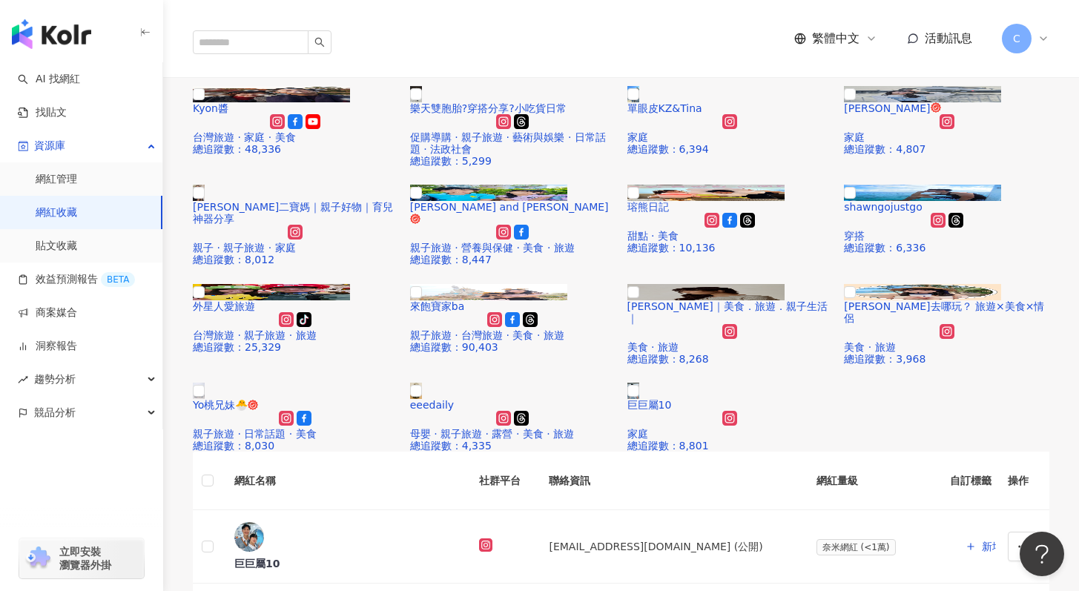
click at [521, 27] on span "臻臻&妤妤" at bounding box center [500, 21] width 181 height 12
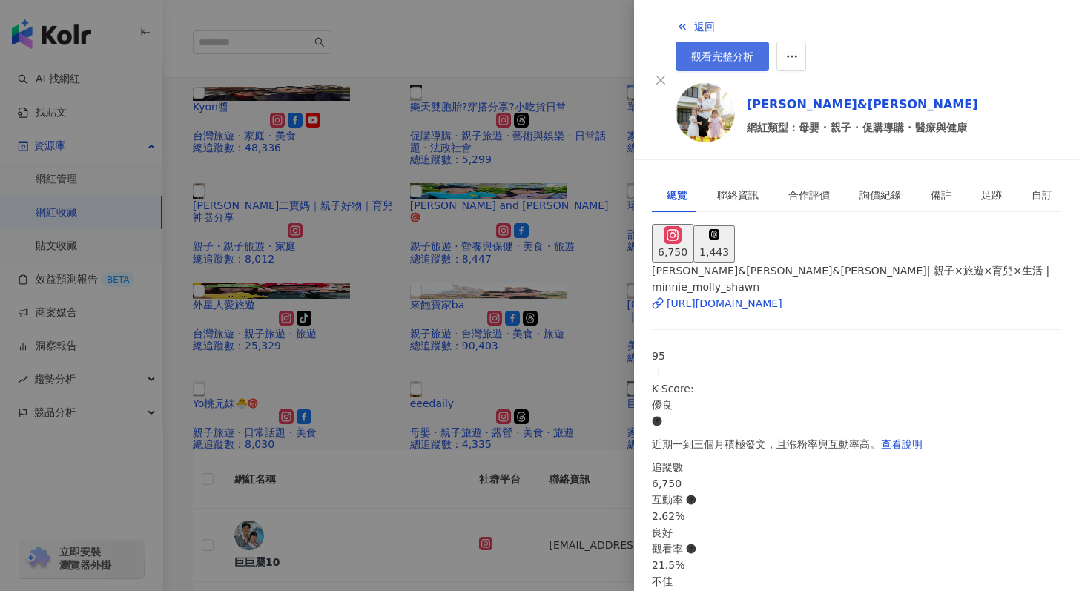
click at [769, 42] on link "觀看完整分析" at bounding box center [722, 57] width 93 height 30
click at [498, 391] on div at bounding box center [539, 295] width 1079 height 591
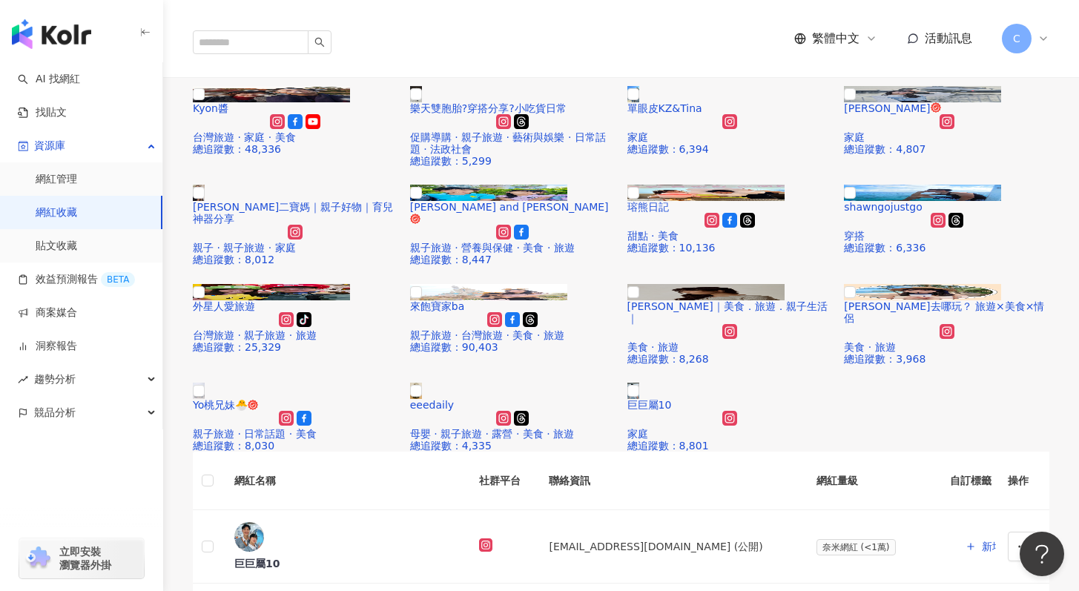
click at [291, 27] on span "小豚♡嚶茵怪｜親子日常" at bounding box center [249, 21] width 113 height 12
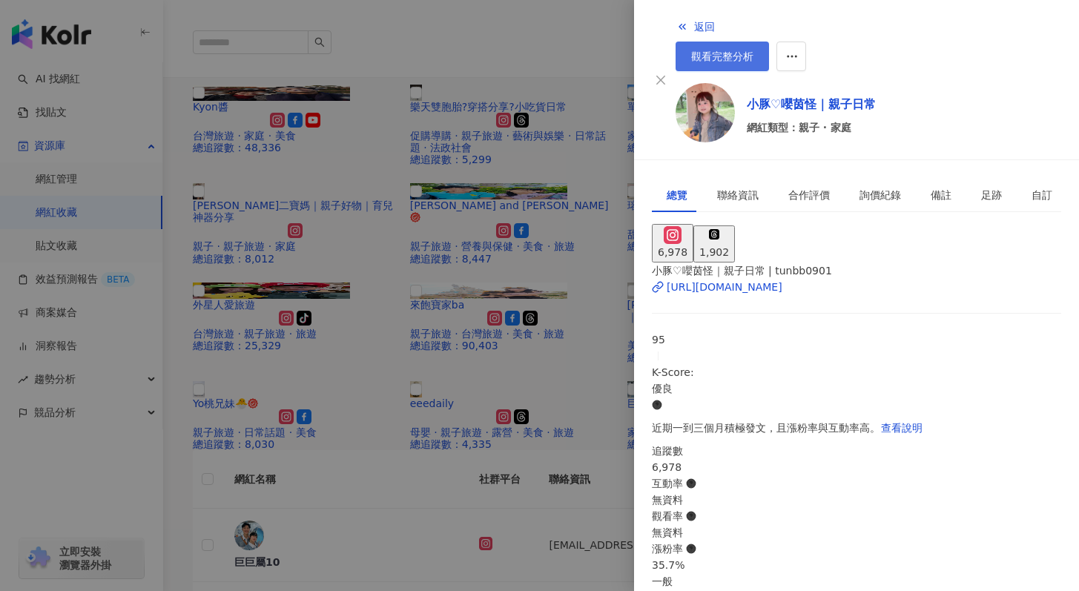
click at [754, 50] on span "觀看完整分析" at bounding box center [722, 56] width 62 height 12
click at [418, 333] on div at bounding box center [539, 295] width 1079 height 591
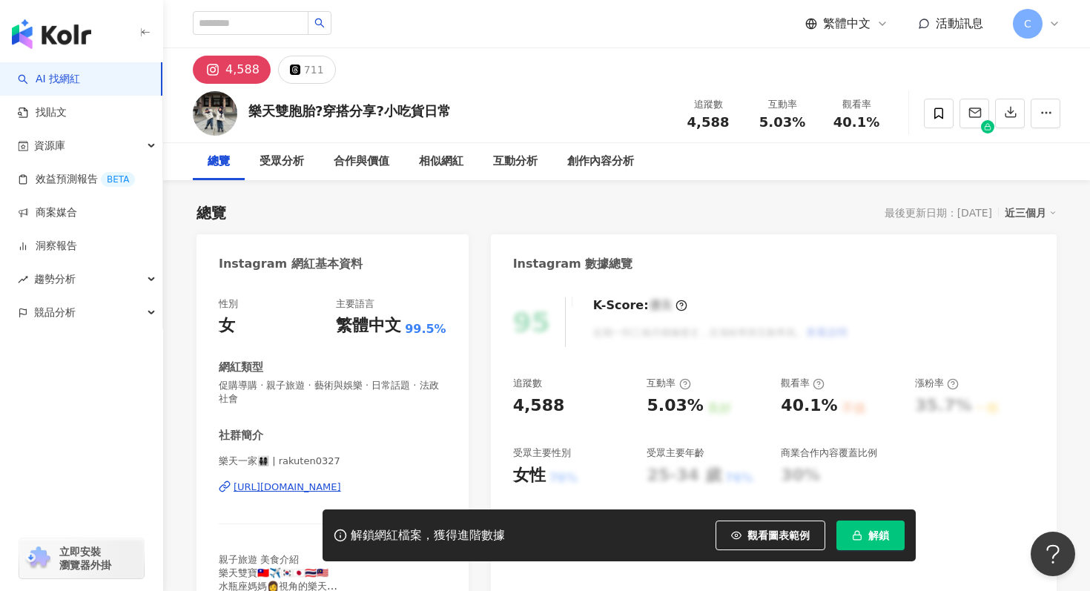
click at [341, 486] on div "[URL][DOMAIN_NAME]" at bounding box center [288, 487] width 108 height 13
click at [859, 544] on button "解鎖" at bounding box center [871, 536] width 68 height 30
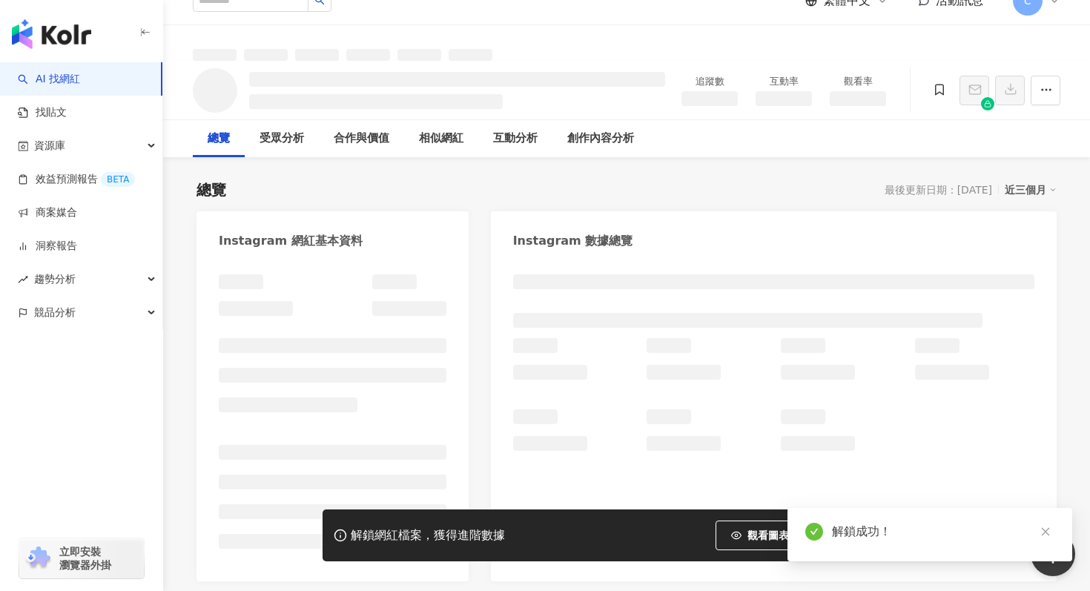
scroll to position [27, 0]
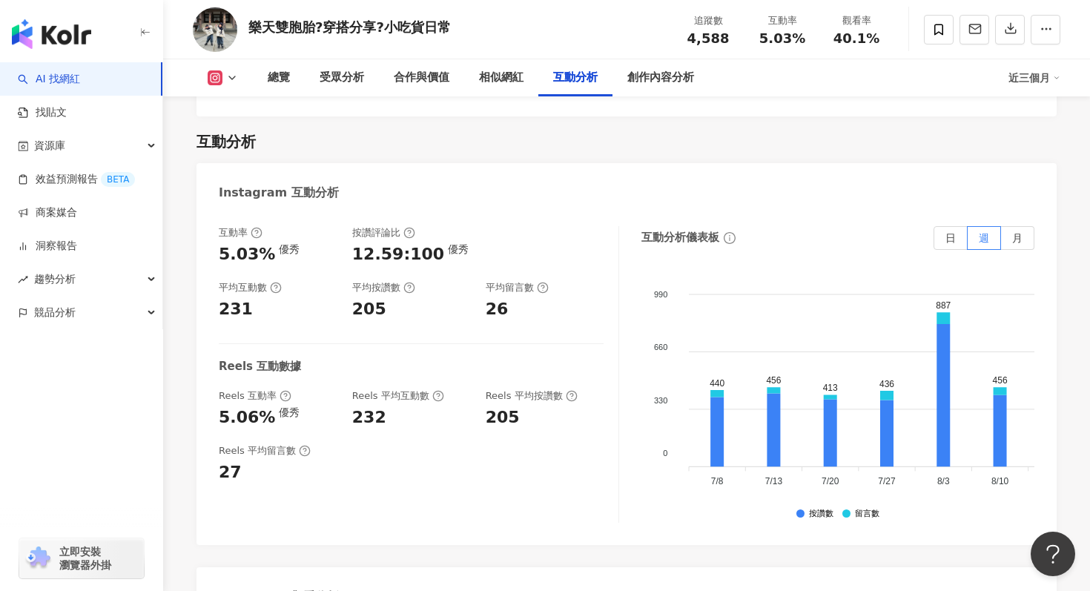
scroll to position [2970, 0]
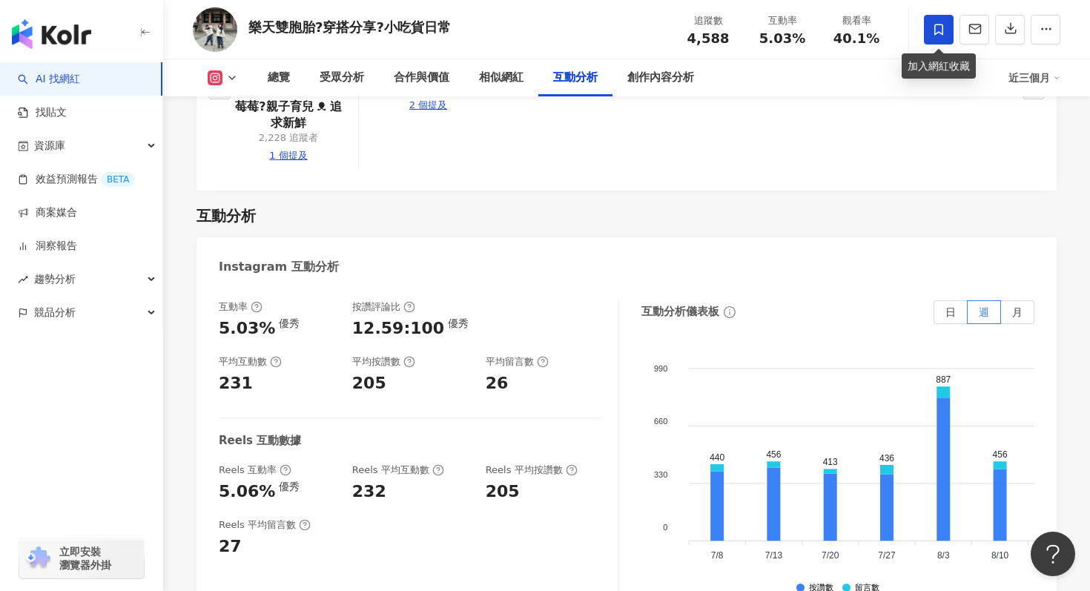
click at [931, 38] on span at bounding box center [939, 30] width 30 height 30
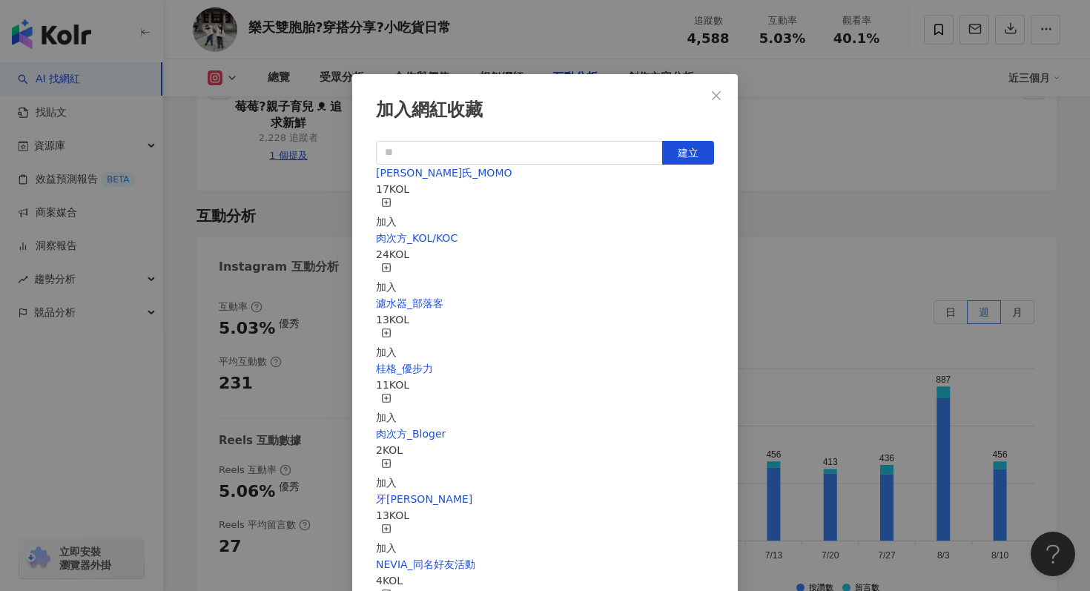
click at [397, 202] on div "加入" at bounding box center [386, 213] width 21 height 33
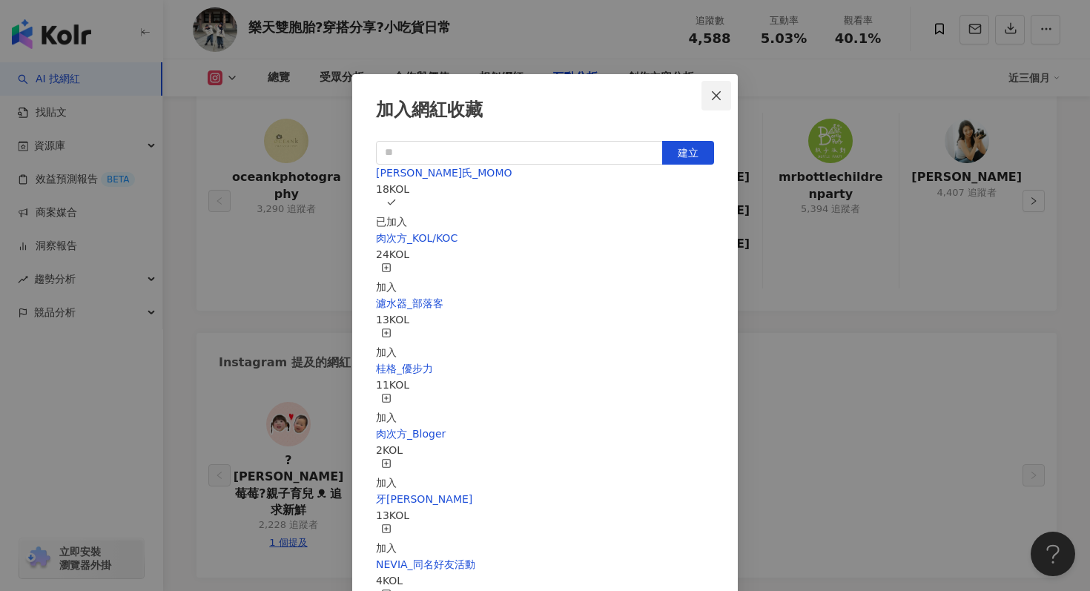
scroll to position [2966, 0]
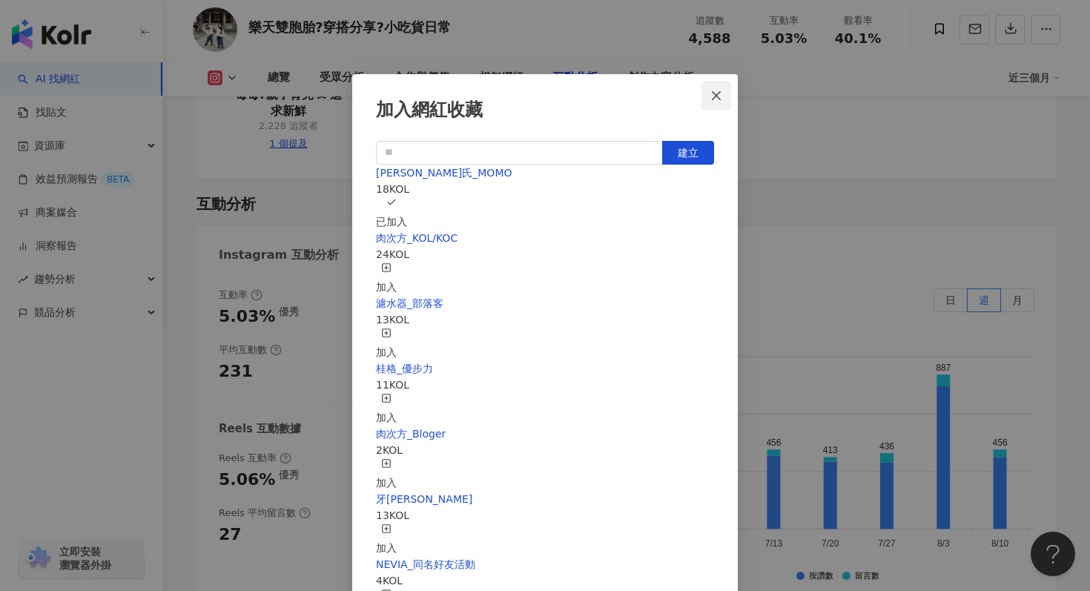
click at [715, 99] on icon "close" at bounding box center [717, 96] width 12 height 12
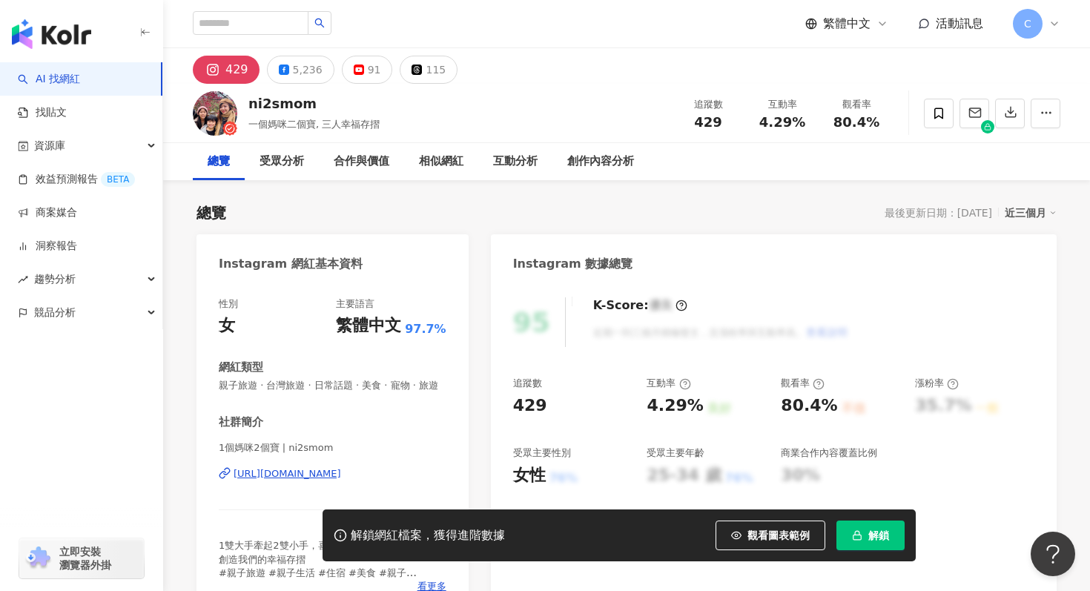
click at [341, 479] on div "[URL][DOMAIN_NAME]" at bounding box center [288, 473] width 108 height 13
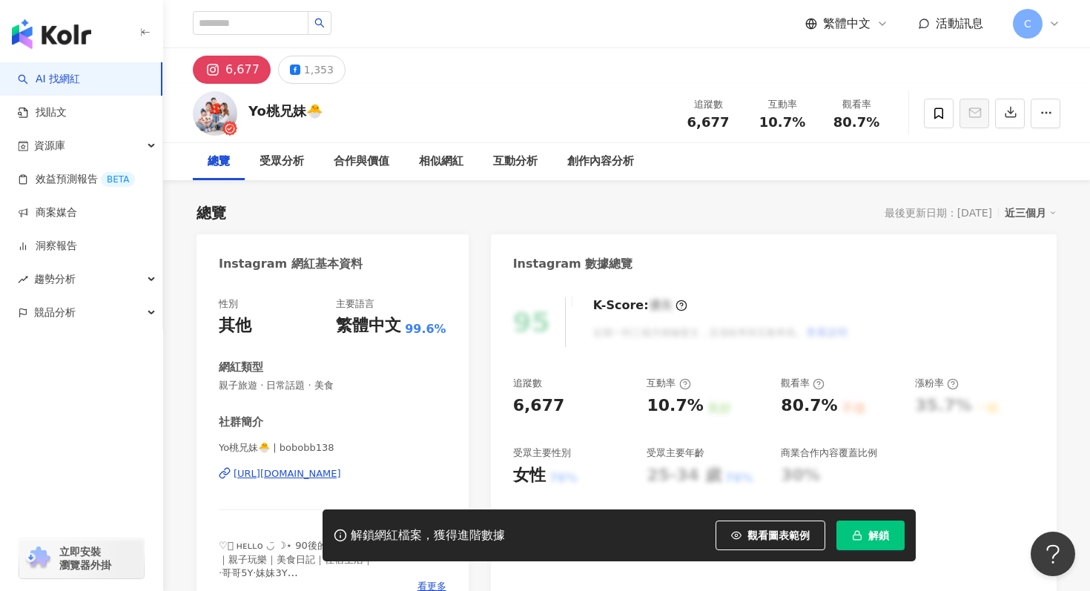
click at [341, 475] on div "https://www.instagram.com/bobobb138/" at bounding box center [288, 473] width 108 height 13
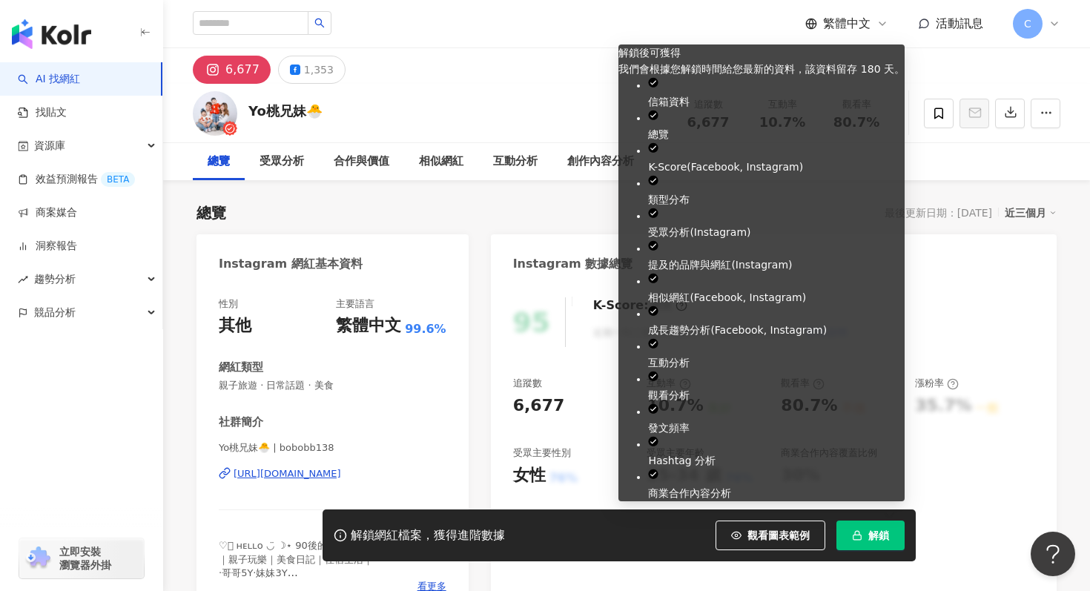
click at [871, 546] on button "解鎖" at bounding box center [871, 536] width 68 height 30
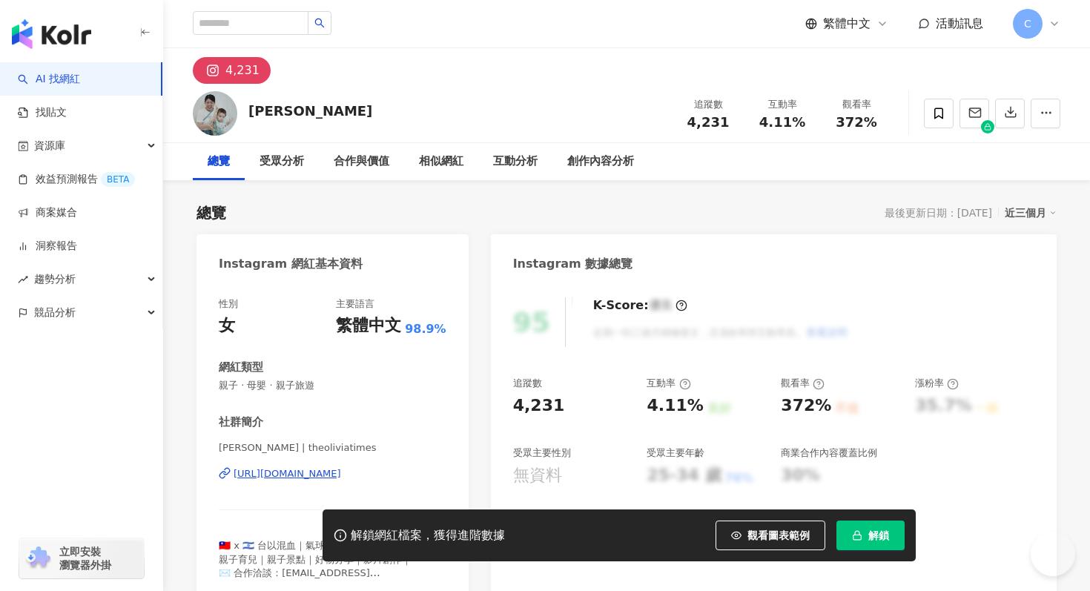
click at [294, 470] on div "https://www.instagram.com/theoliviatimes/" at bounding box center [288, 473] width 108 height 13
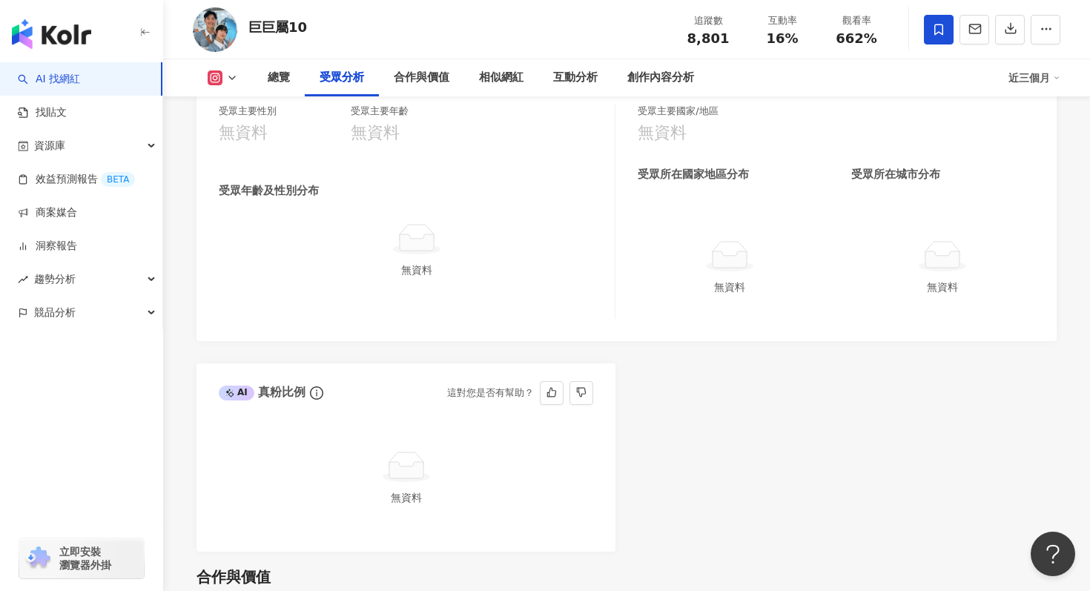
scroll to position [1267, 0]
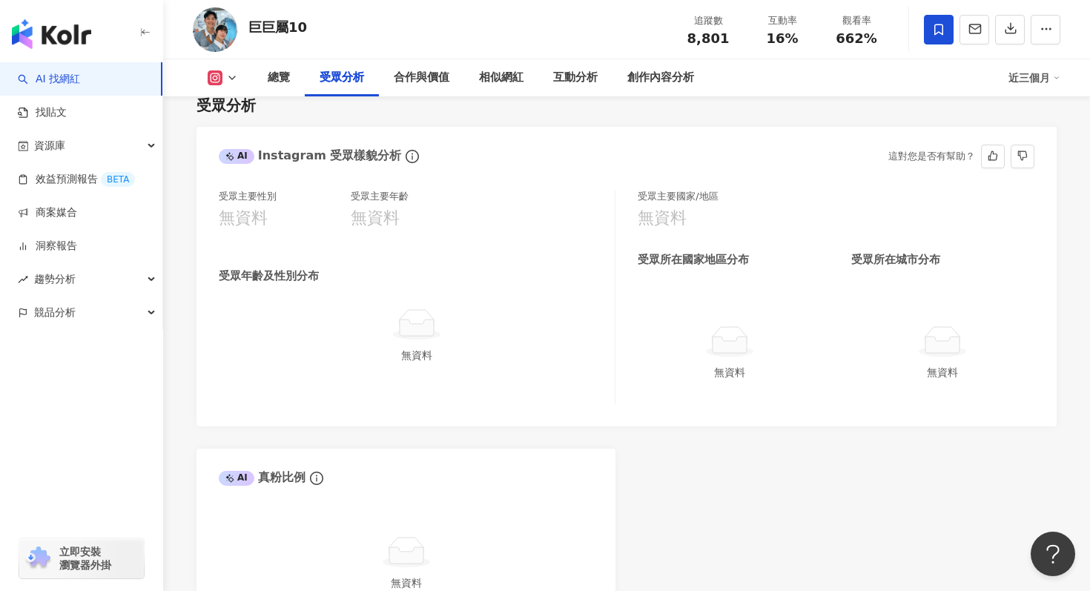
click at [420, 328] on icon at bounding box center [417, 328] width 34 height 16
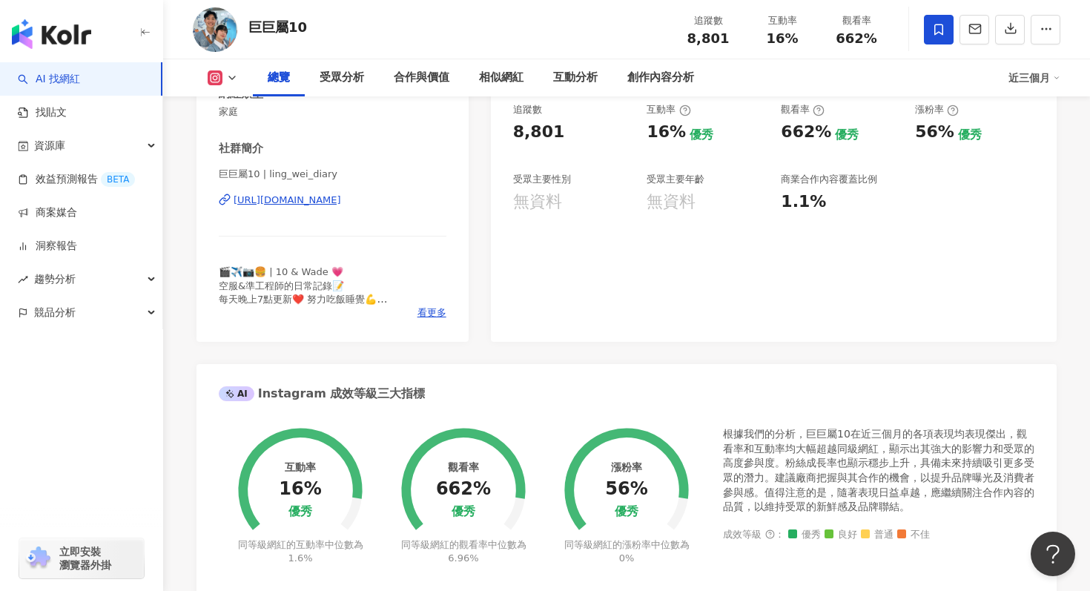
scroll to position [251, 0]
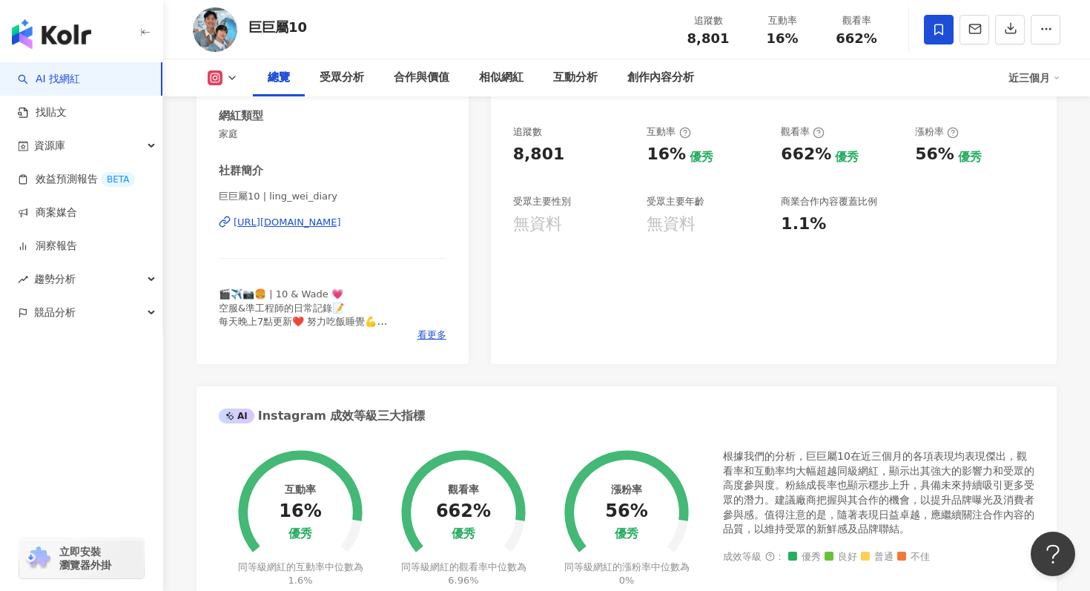
click at [420, 329] on span "看更多" at bounding box center [432, 335] width 29 height 13
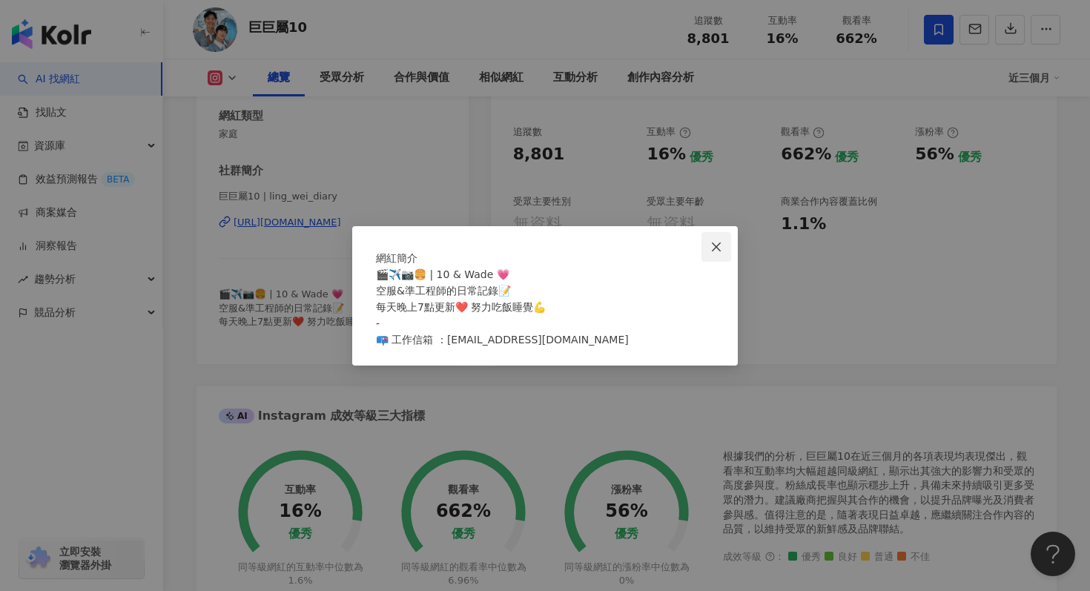
click at [717, 241] on icon "close" at bounding box center [717, 247] width 12 height 12
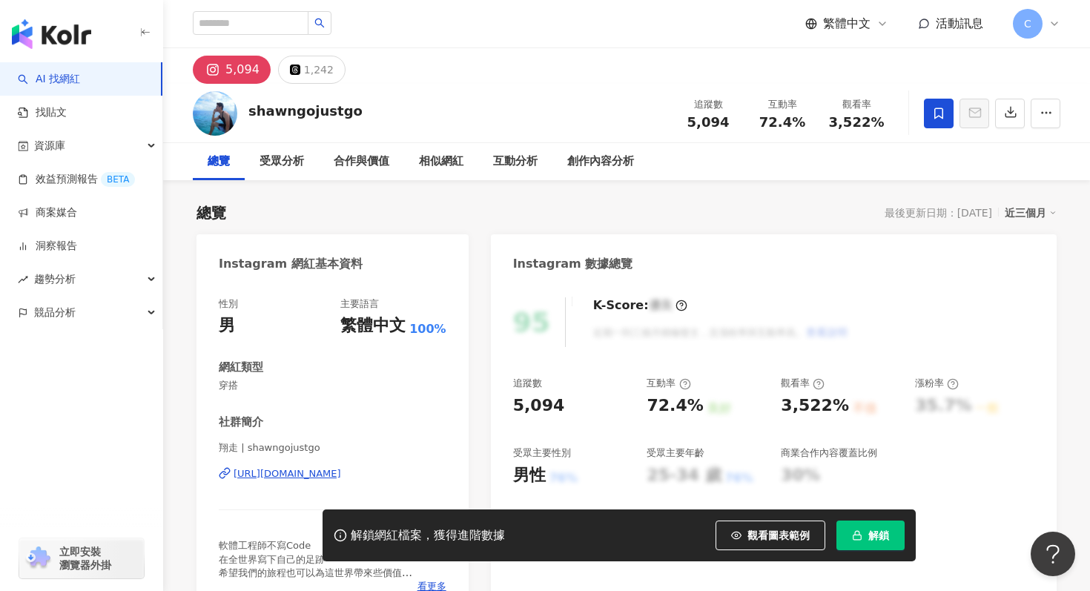
click at [880, 533] on span "解鎖" at bounding box center [878, 536] width 21 height 12
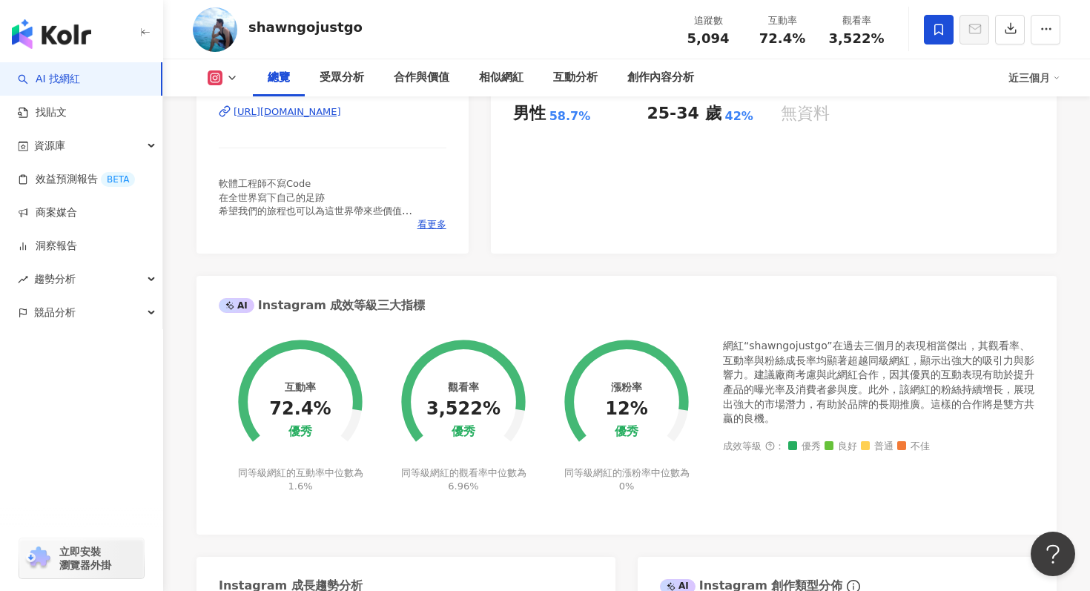
scroll to position [155, 0]
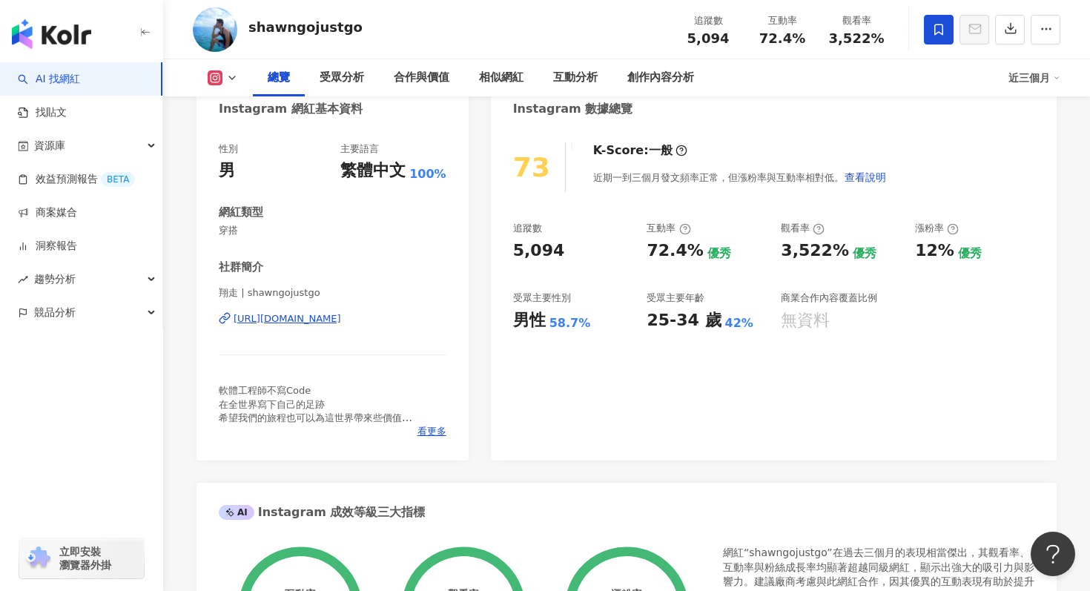
click at [341, 323] on div "https://www.instagram.com/shawngojustgo/" at bounding box center [288, 318] width 108 height 13
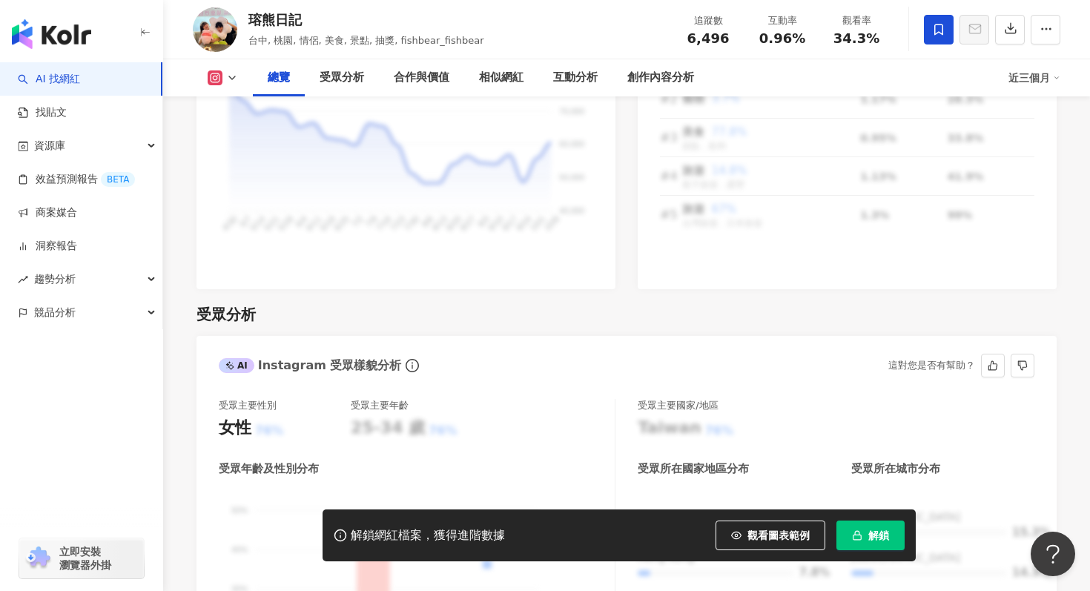
scroll to position [1325, 0]
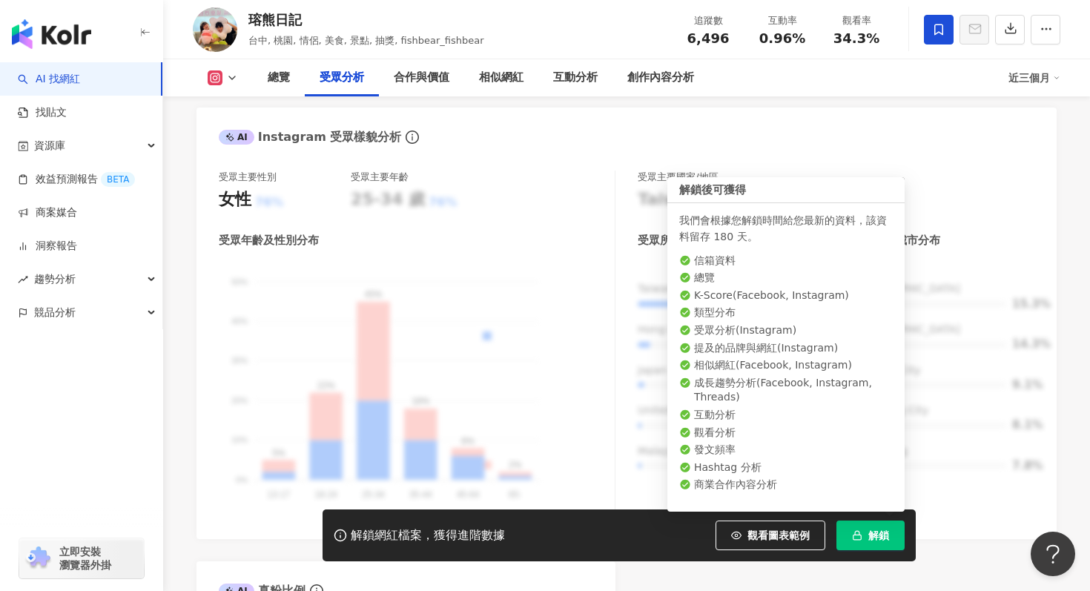
click at [883, 541] on span "解鎖" at bounding box center [878, 536] width 21 height 12
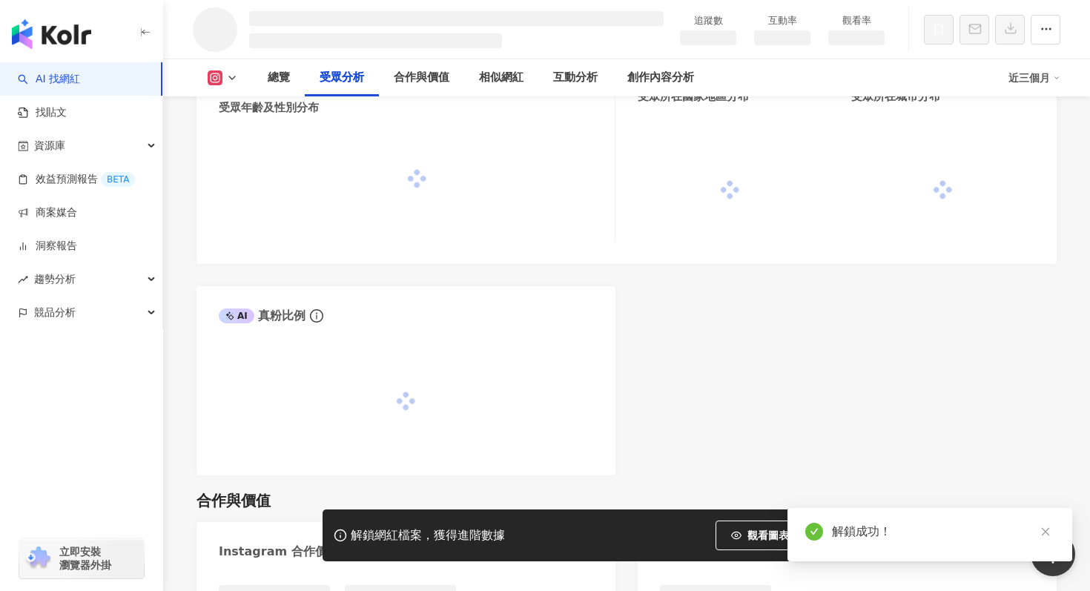
scroll to position [1279, 0]
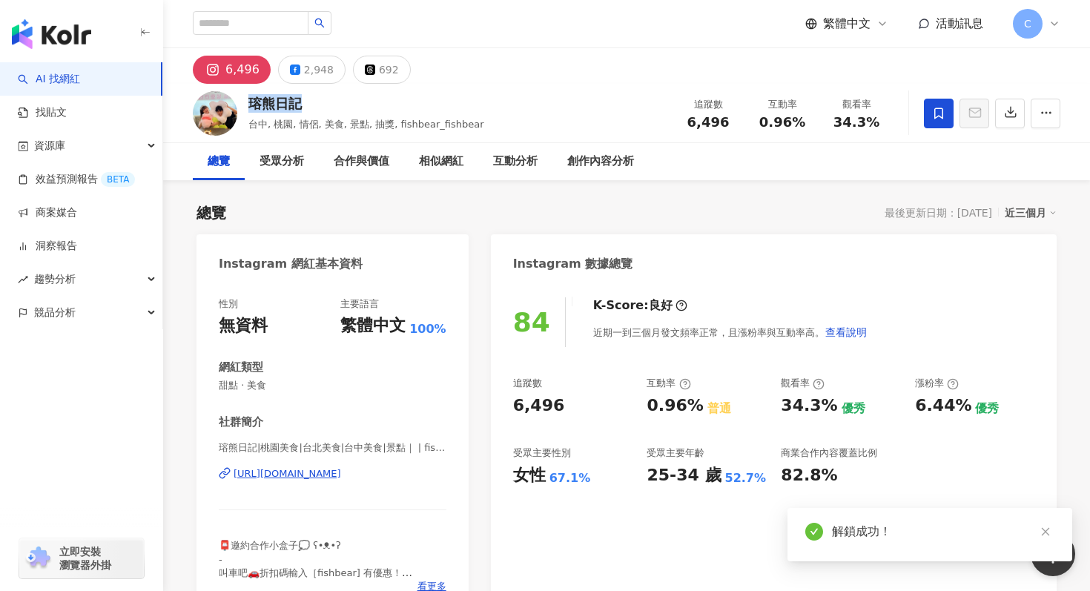
drag, startPoint x: 316, startPoint y: 105, endPoint x: 254, endPoint y: 104, distance: 61.6
click at [254, 104] on div "瑢熊日記" at bounding box center [366, 103] width 236 height 19
copy div "瑢熊日記"
click at [332, 476] on div "https://www.instagram.com/fishbear_fishbear/" at bounding box center [288, 473] width 108 height 13
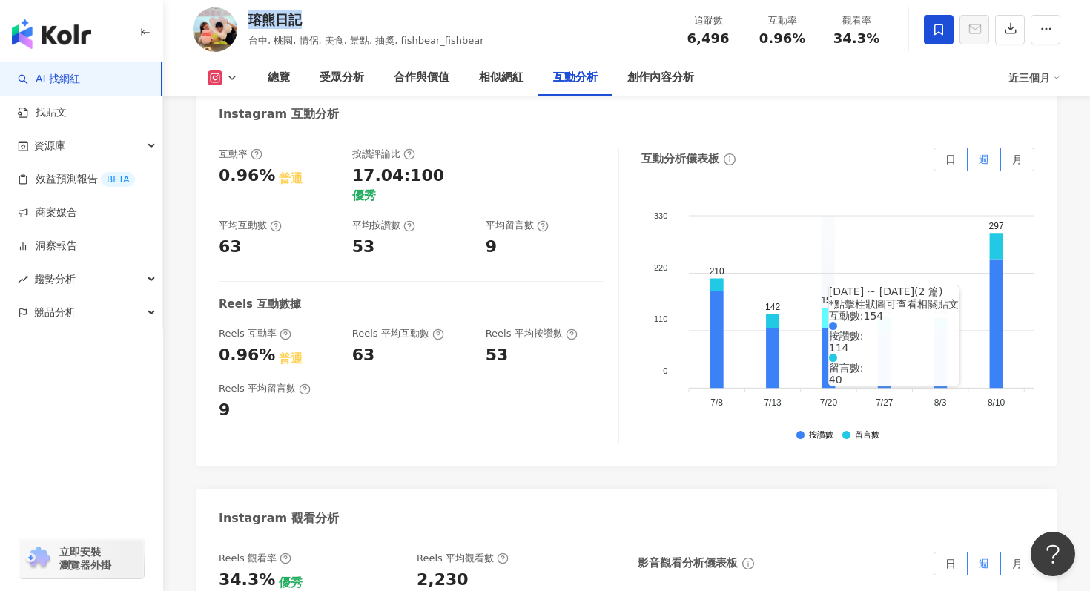
scroll to position [2975, 0]
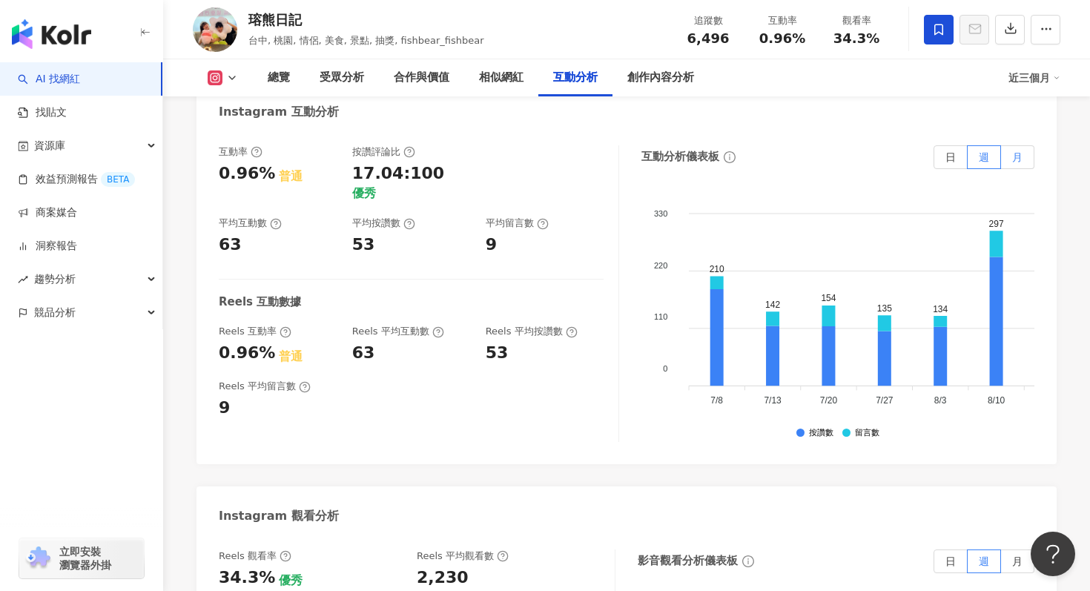
click at [1012, 164] on label "月" at bounding box center [1017, 157] width 33 height 24
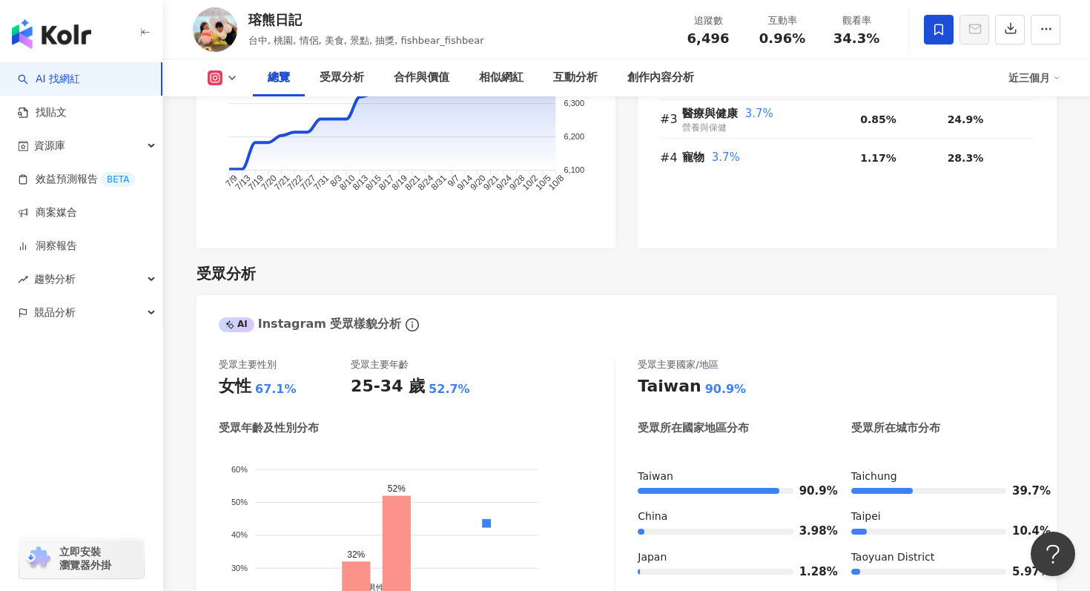
scroll to position [863, 0]
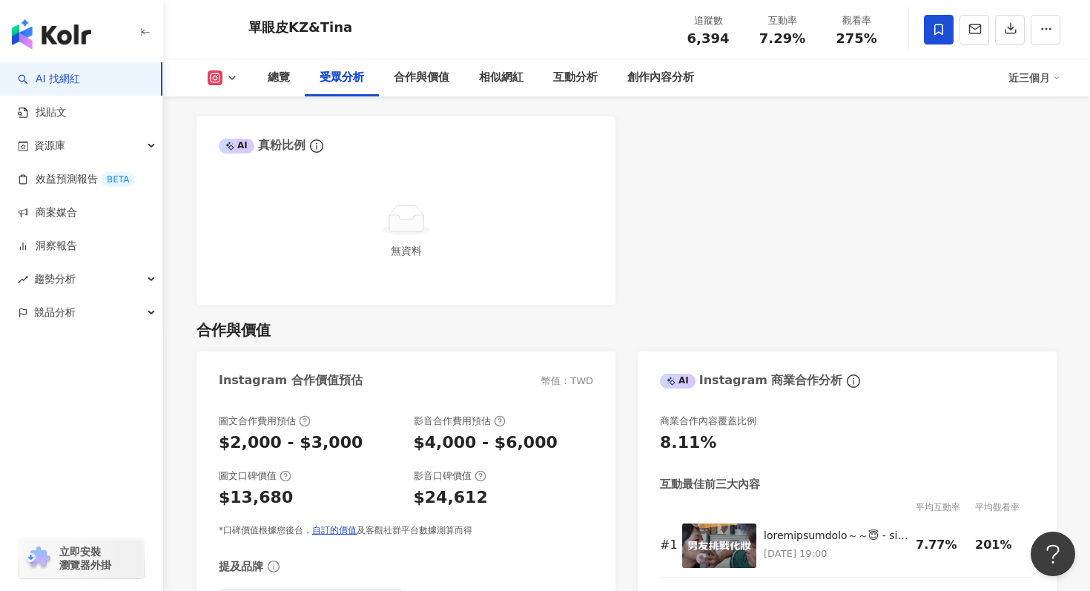
scroll to position [1497, 0]
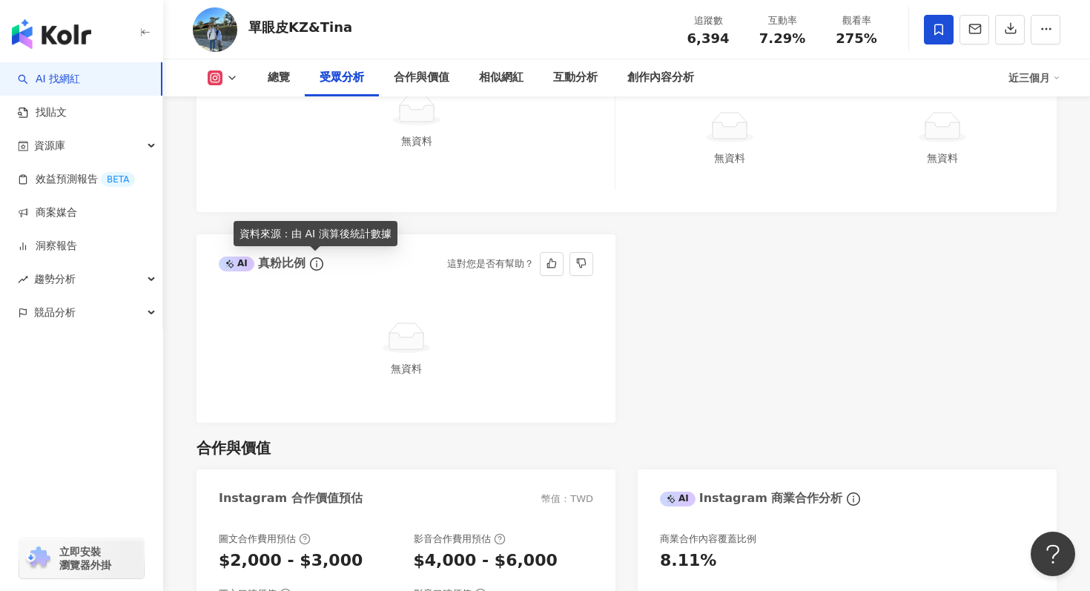
click at [313, 268] on icon "info-circle" at bounding box center [316, 263] width 13 height 13
click at [232, 269] on div "AI" at bounding box center [237, 264] width 36 height 15
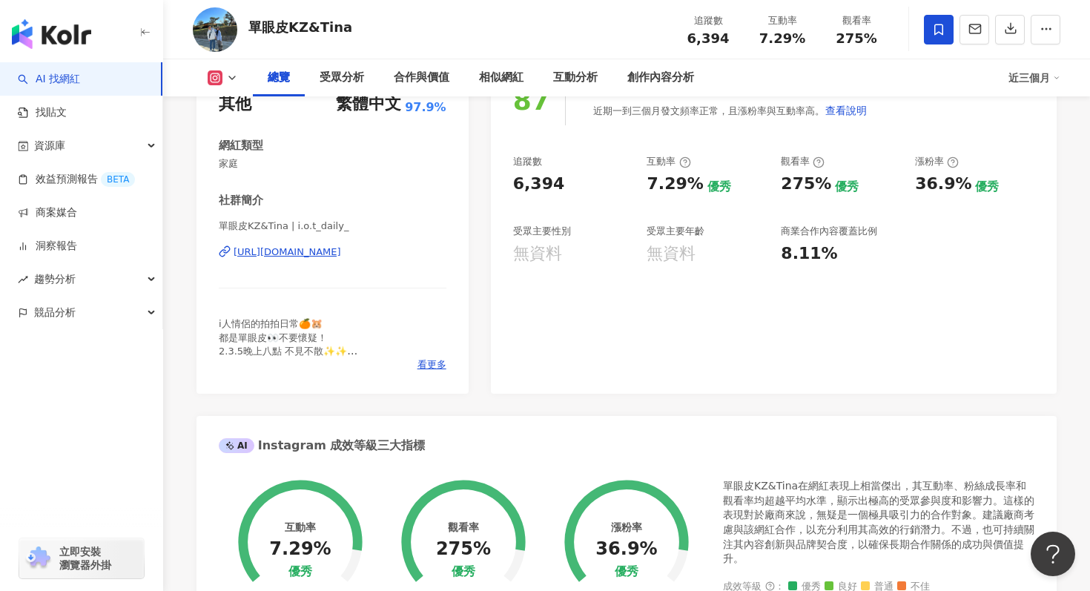
scroll to position [0, 0]
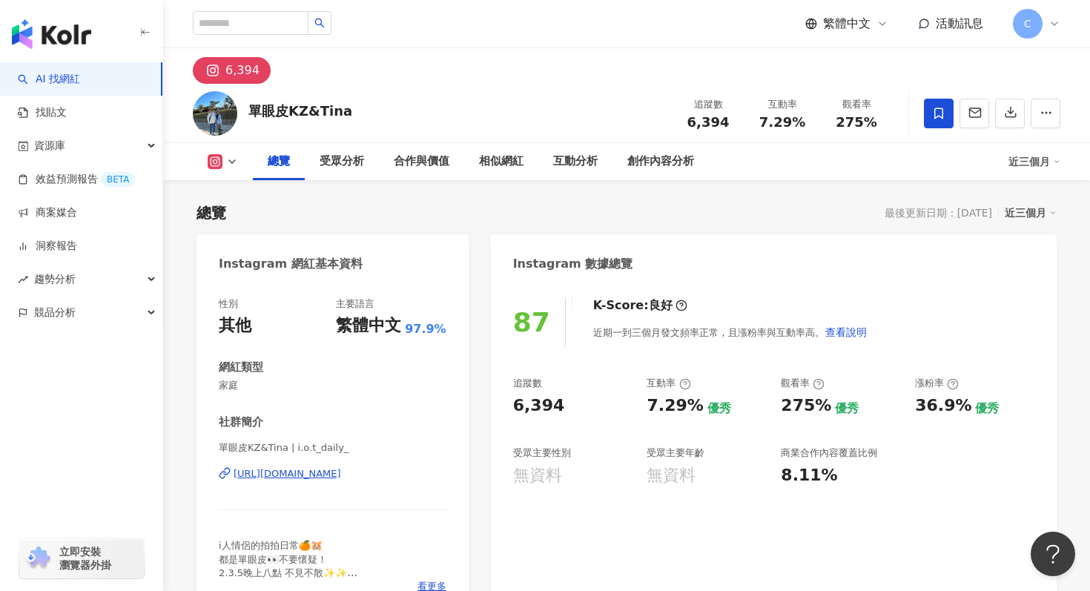
click at [337, 472] on div "https://www.instagram.com/i.o.t_daily_/" at bounding box center [288, 473] width 108 height 13
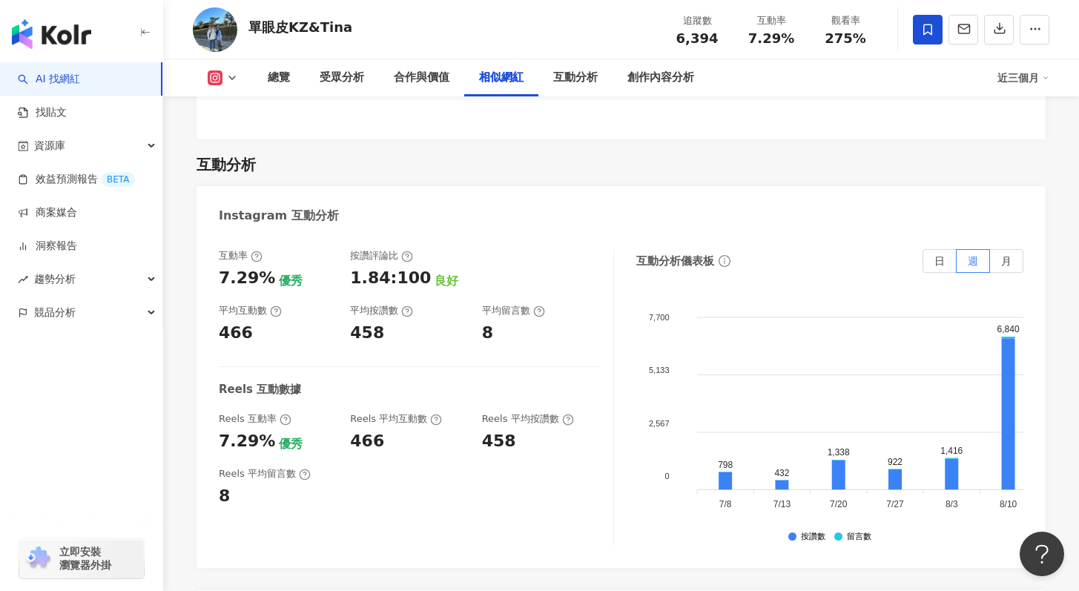
scroll to position [2623, 0]
click at [1004, 274] on div "互動分析儀表板 日 週 月 7,700 7,700 5,133 5,133 2,567 2,567 0 0 798 432 1,338 922 1,416 6…" at bounding box center [829, 397] width 387 height 297
click at [1004, 269] on label "月" at bounding box center [1006, 261] width 33 height 24
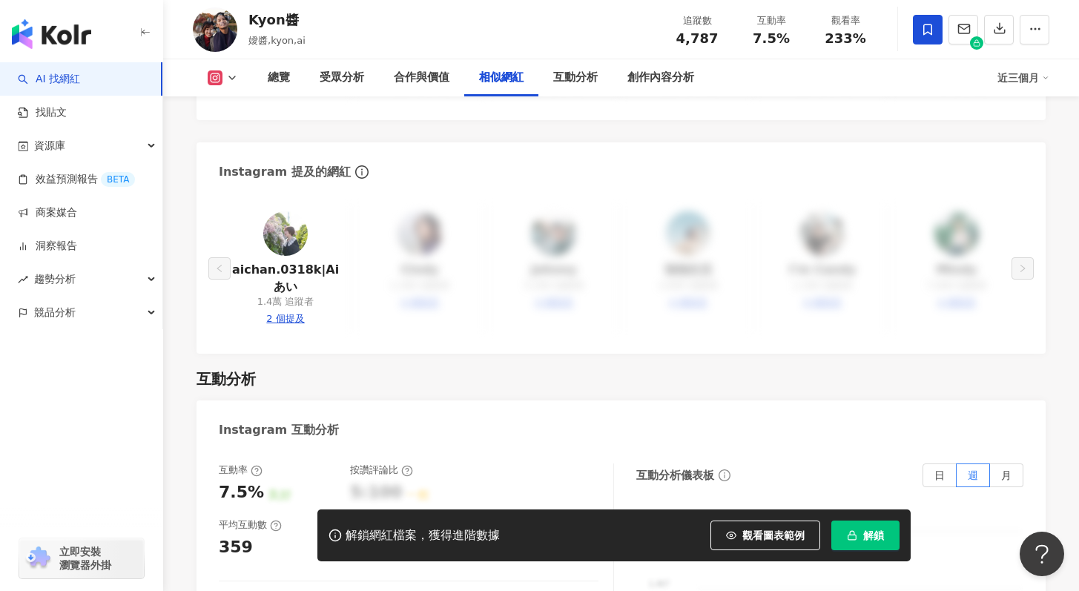
scroll to position [2644, 0]
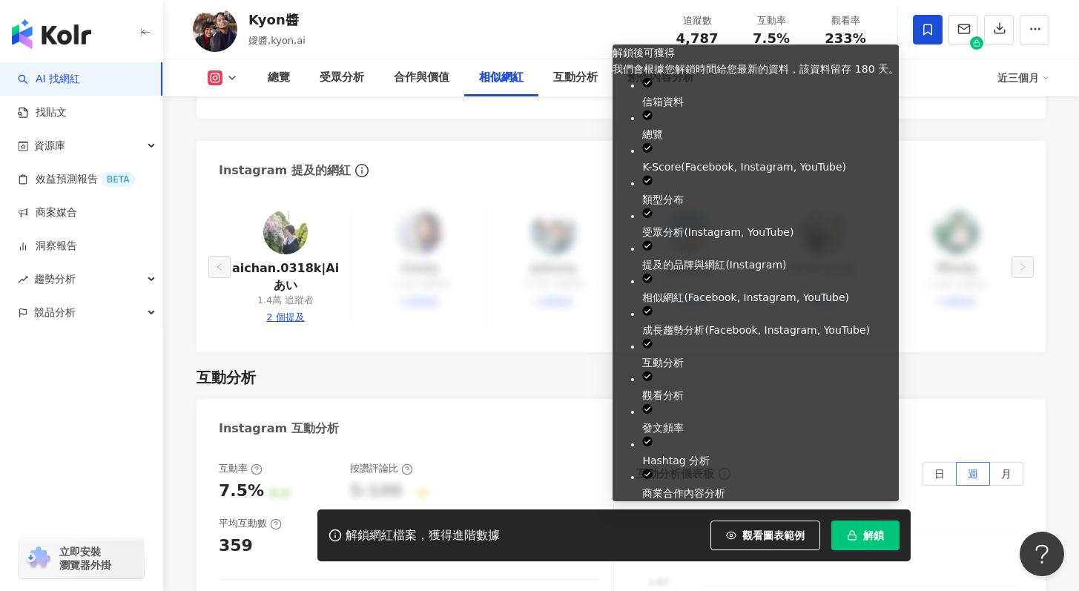
click at [880, 538] on span "解鎖" at bounding box center [873, 536] width 21 height 12
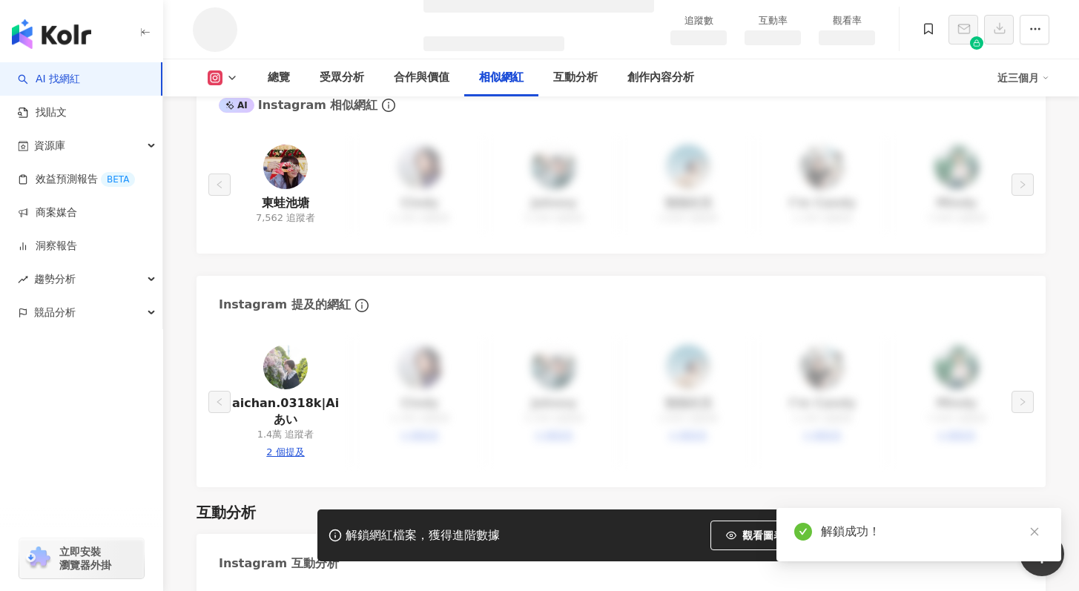
scroll to position [2255, 0]
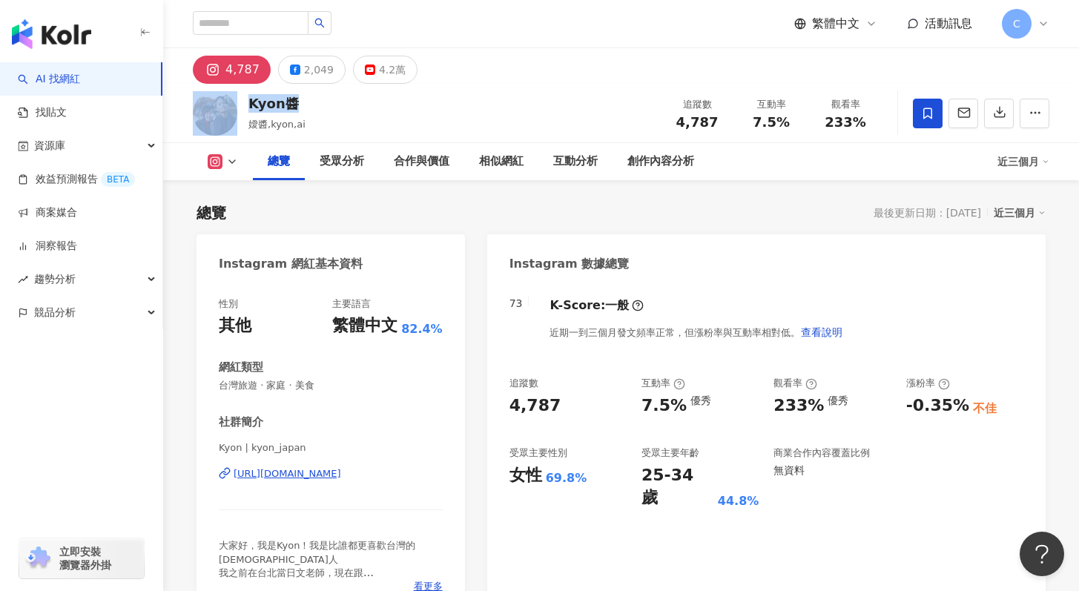
drag, startPoint x: 293, startPoint y: 108, endPoint x: 225, endPoint y: 105, distance: 68.3
click at [225, 105] on div "Kyon醬 嬡醬,kyon,ai 追蹤數 4,787 互動率 7.5% 觀看率 233%" at bounding box center [621, 113] width 916 height 59
copy div "Kyon醬"
click at [291, 477] on div "https://www.instagram.com/kyon_japan/" at bounding box center [288, 473] width 108 height 13
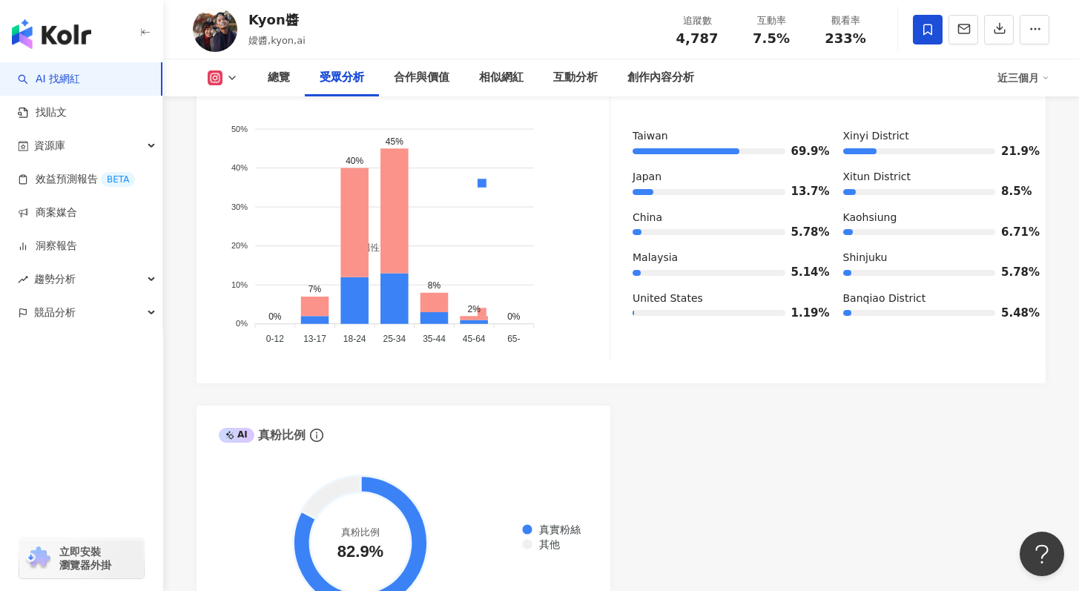
scroll to position [1336, 0]
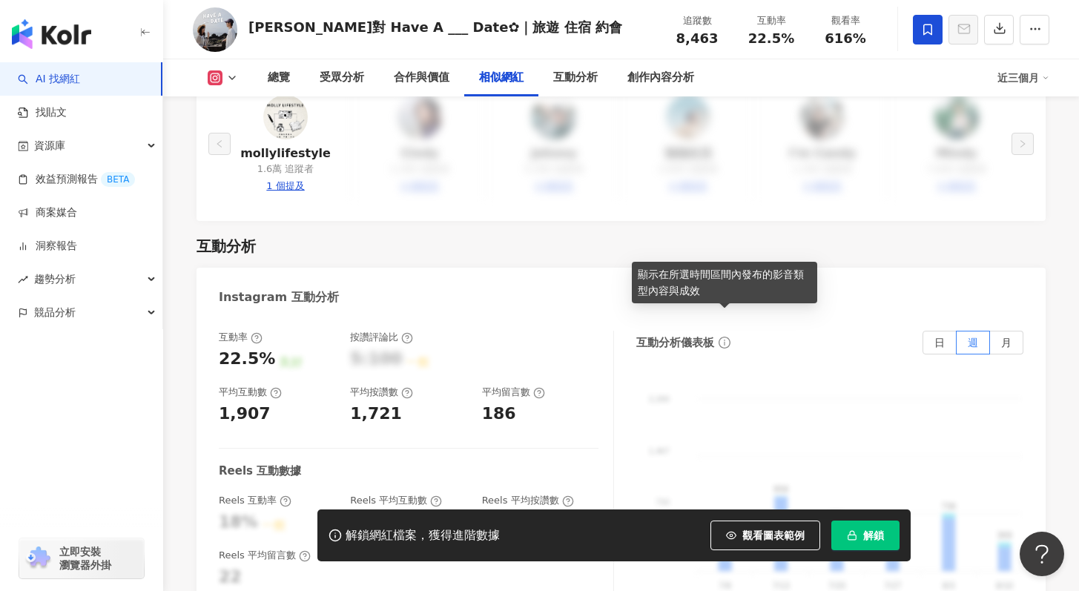
scroll to position [2822, 0]
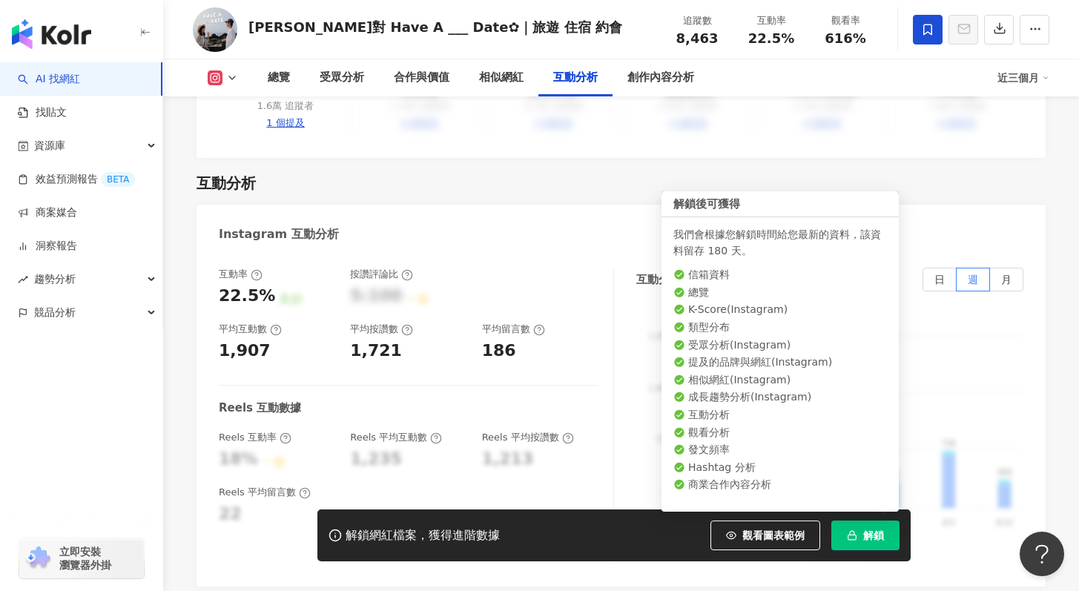
click at [866, 540] on span "解鎖" at bounding box center [873, 536] width 21 height 12
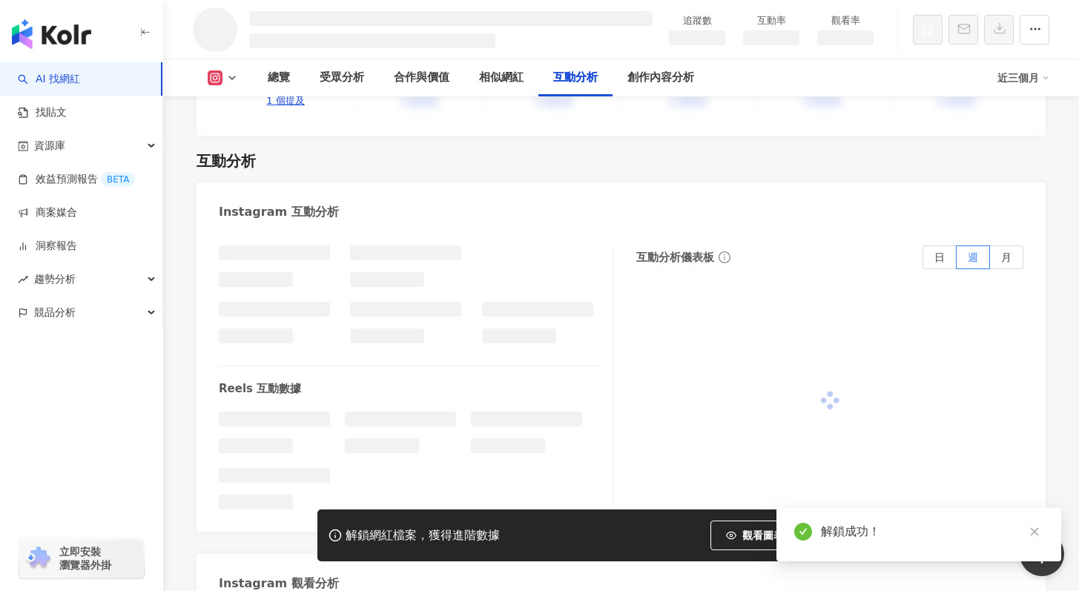
scroll to position [2453, 0]
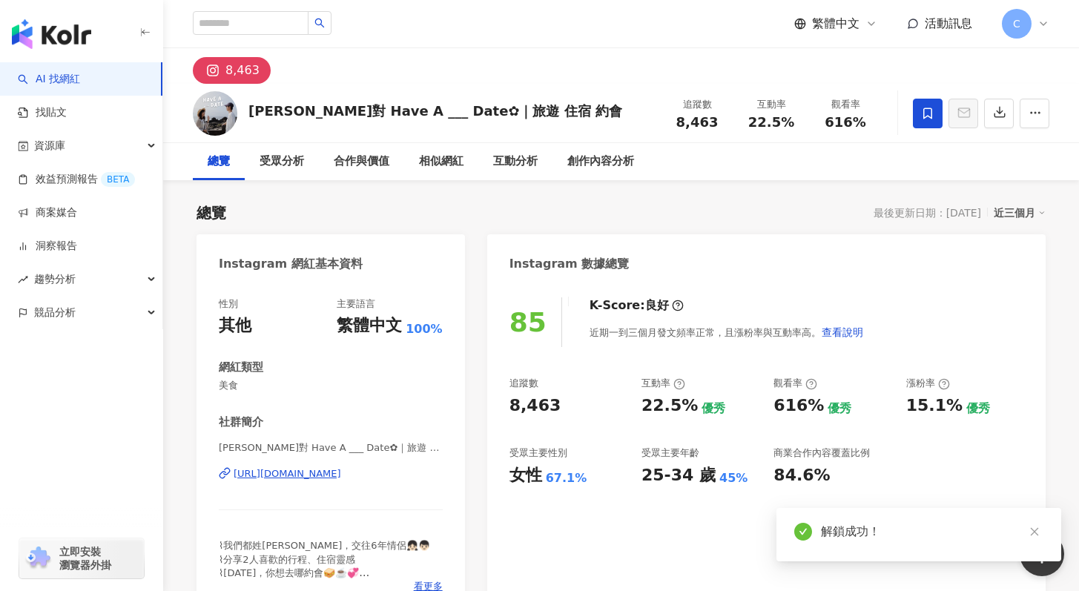
click at [322, 472] on div "[URL][DOMAIN_NAME]" at bounding box center [288, 473] width 108 height 13
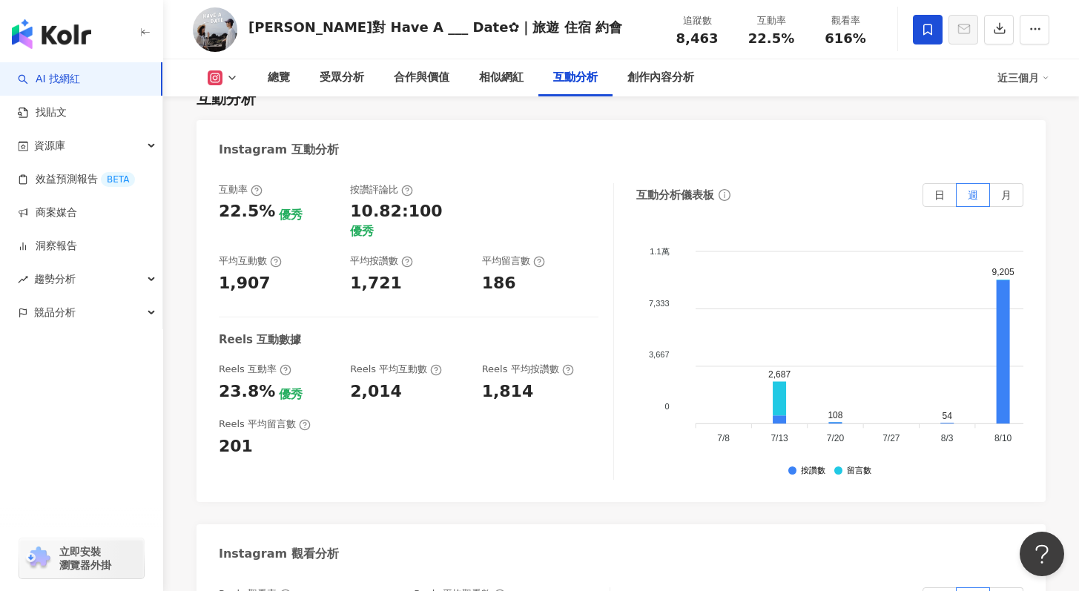
scroll to position [2906, 0]
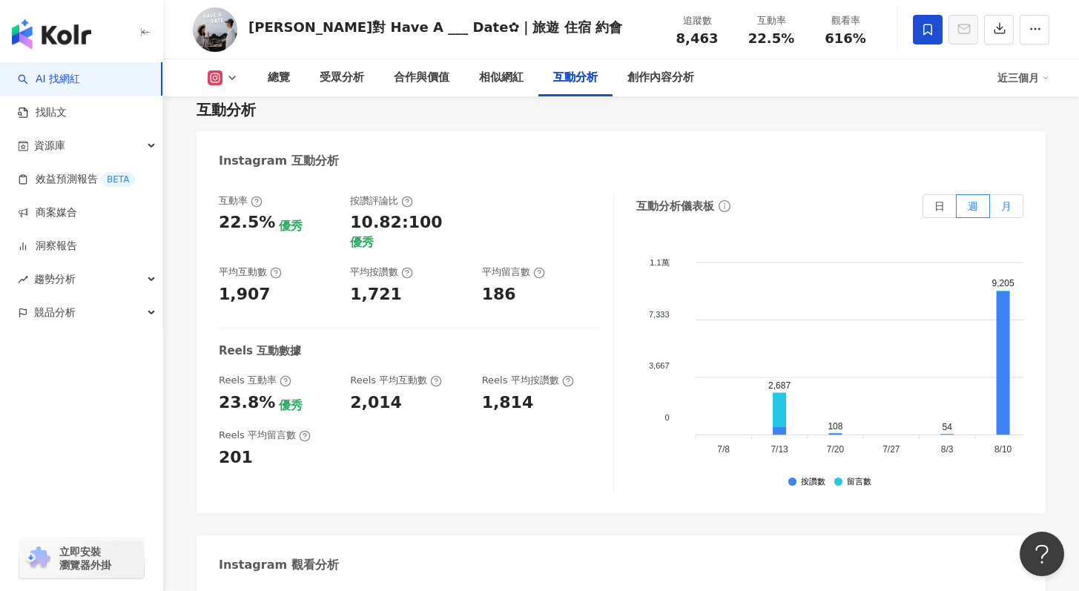
click at [1017, 194] on label "月" at bounding box center [1006, 206] width 33 height 24
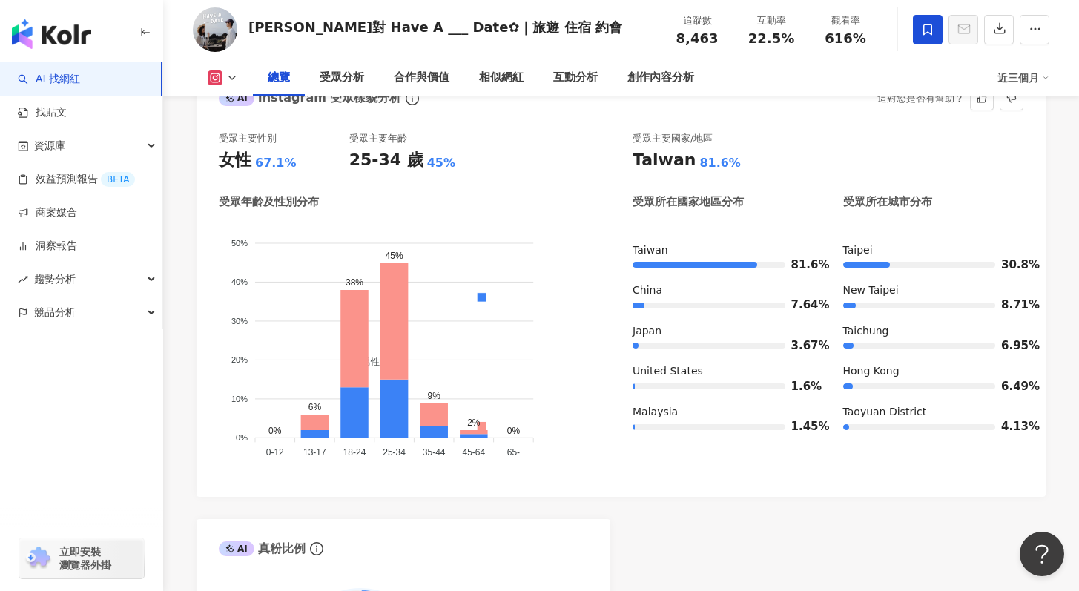
scroll to position [1215, 0]
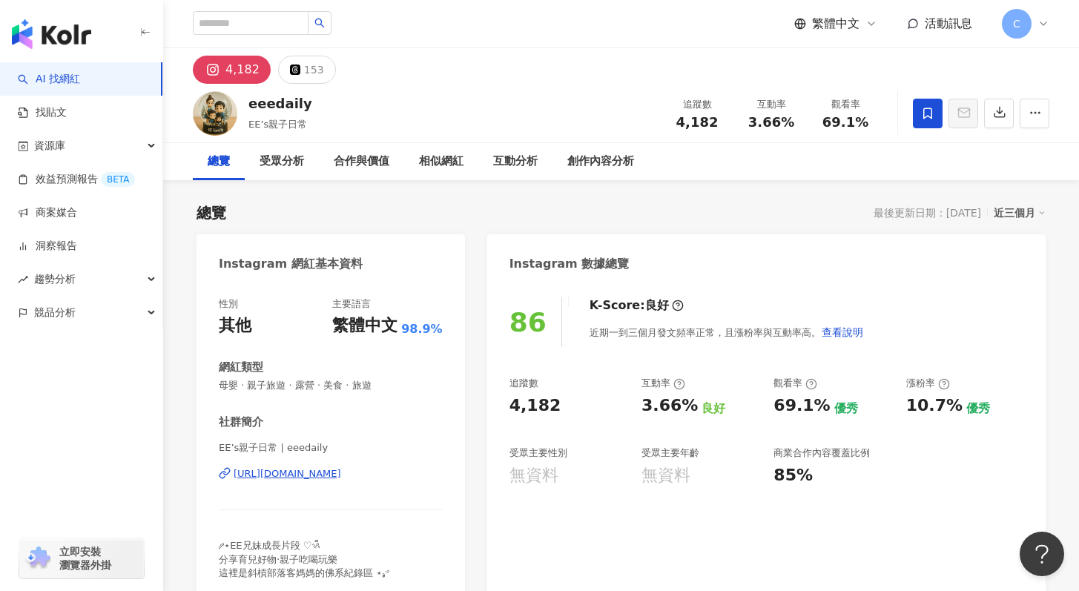
click at [295, 474] on div "https://www.instagram.com/eeedaily/" at bounding box center [288, 473] width 108 height 13
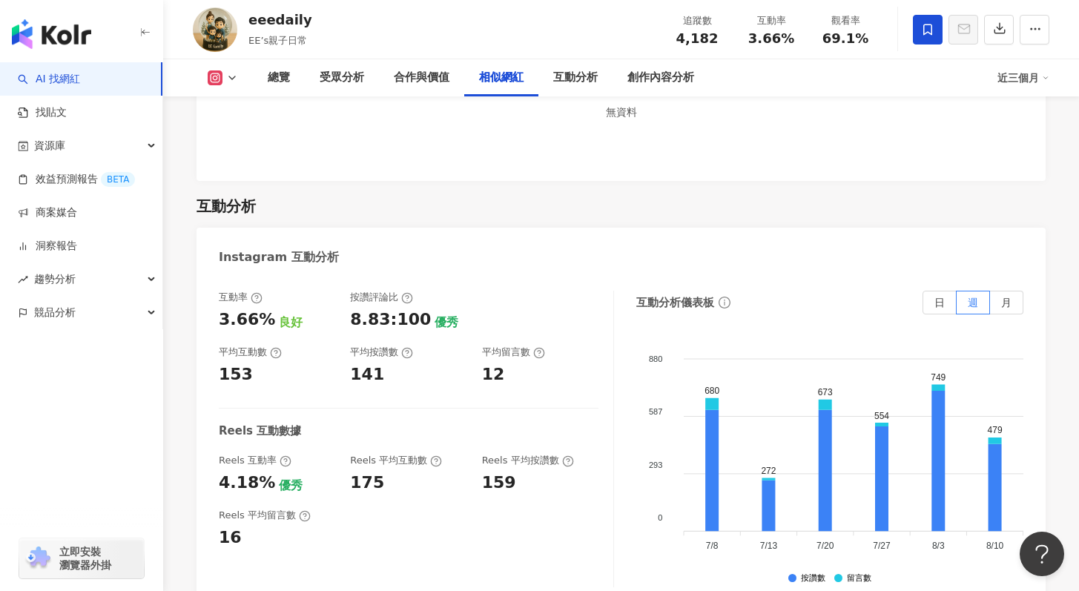
scroll to position [2667, 0]
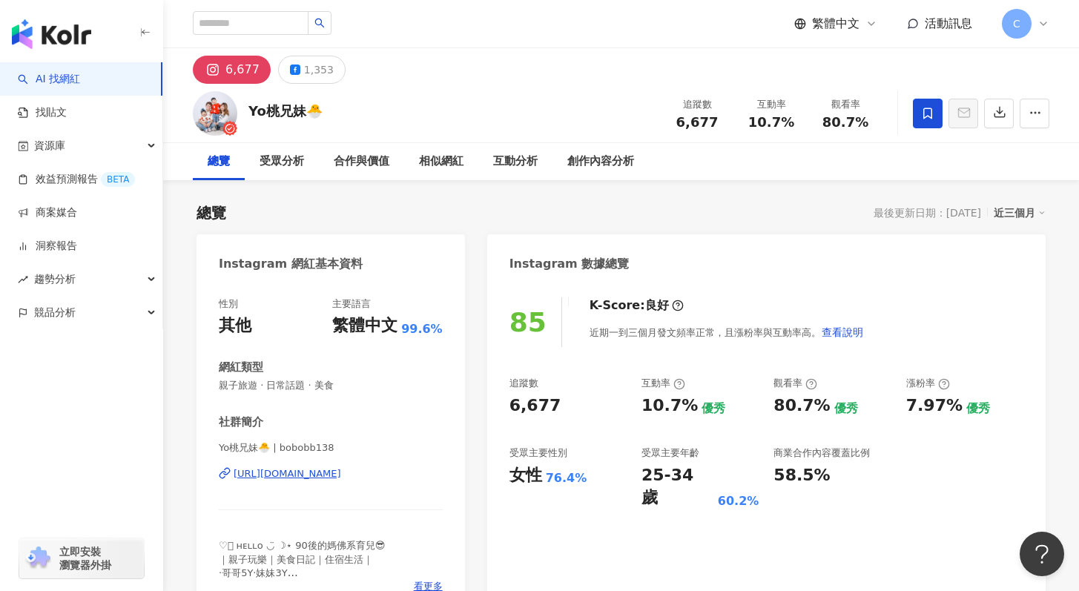
click at [317, 478] on div "[URL][DOMAIN_NAME]" at bounding box center [288, 473] width 108 height 13
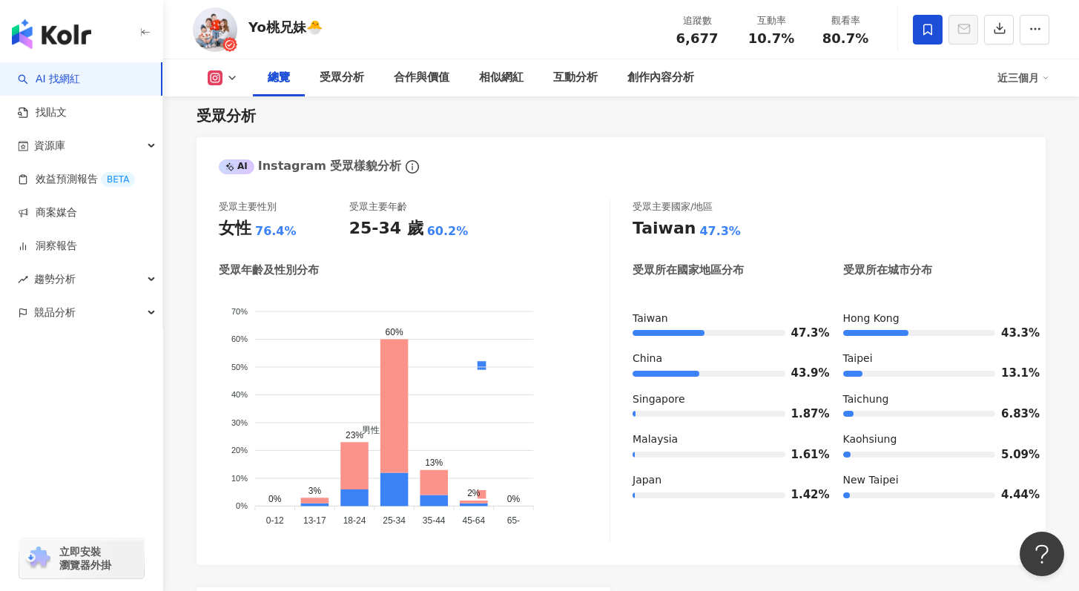
scroll to position [1193, 0]
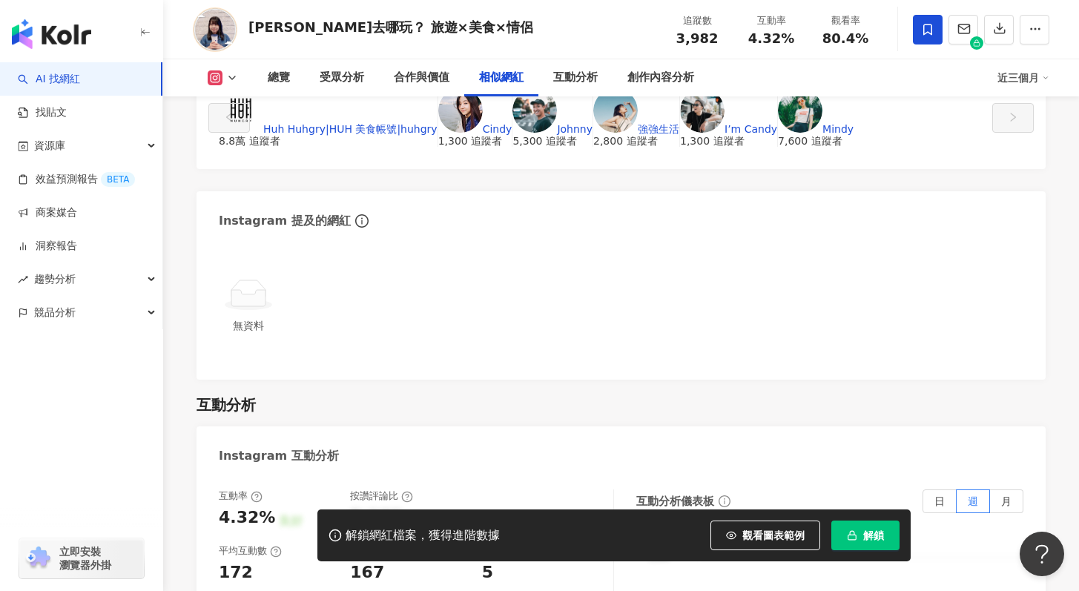
scroll to position [2770, 0]
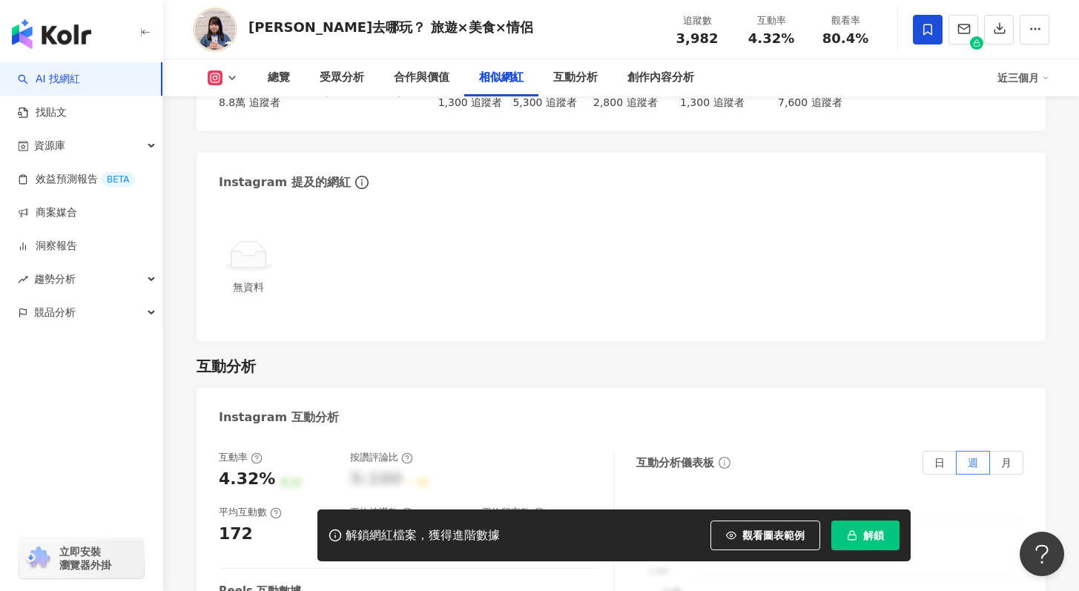
click at [909, 528] on div "解鎖網紅檔案，獲得進階數據 觀看圖表範例 解鎖" at bounding box center [613, 536] width 593 height 52
click at [887, 540] on button "解鎖" at bounding box center [865, 536] width 68 height 30
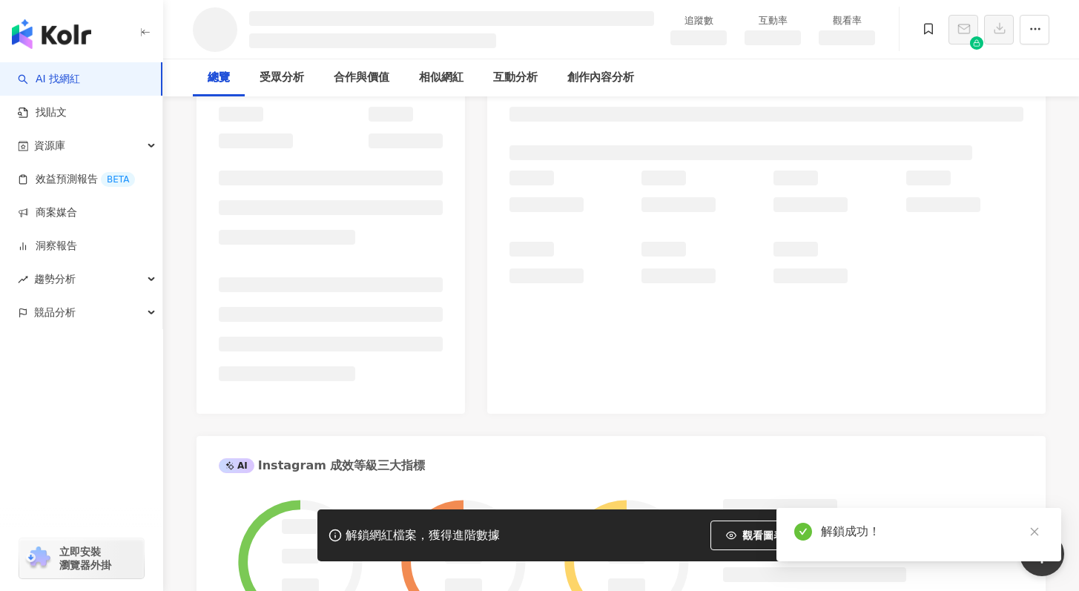
scroll to position [0, 0]
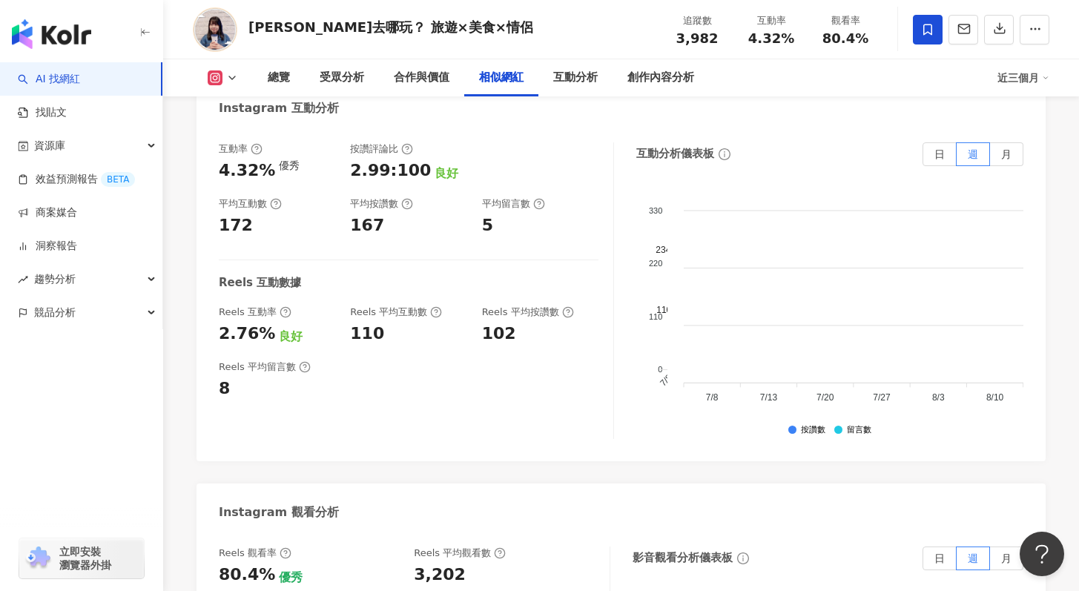
scroll to position [2736, 0]
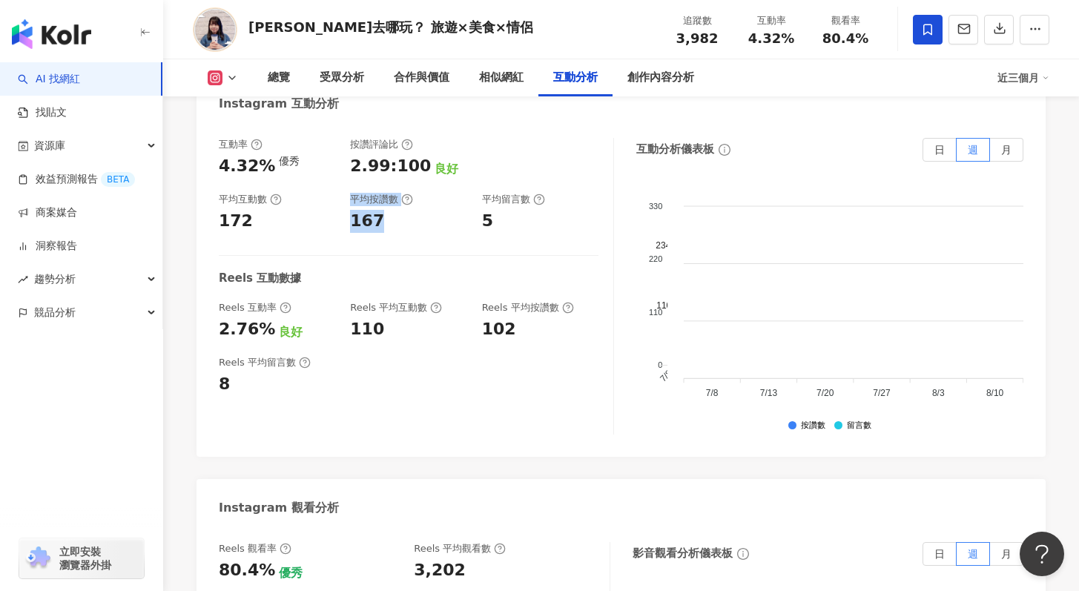
drag, startPoint x: 417, startPoint y: 310, endPoint x: 297, endPoint y: 306, distance: 119.5
click at [297, 233] on div "互動率 4.32% 優秀 按讚評論比 2.99:100 良好 平均互動數 172 平均按讚數 167 平均留言數 5" at bounding box center [409, 185] width 380 height 95
click at [297, 233] on div "172" at bounding box center [277, 221] width 116 height 23
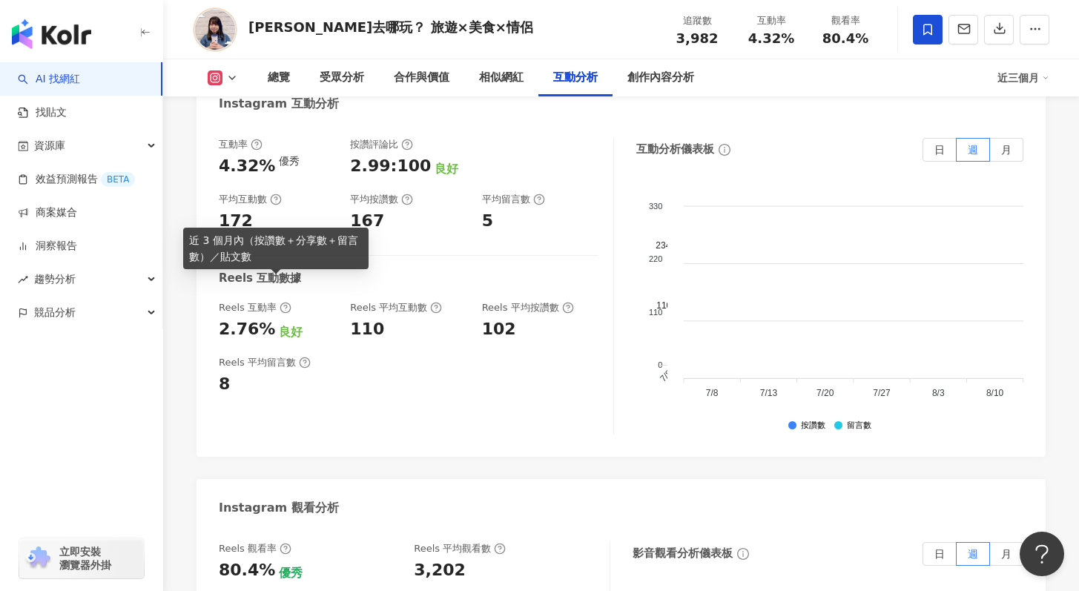
click at [270, 205] on icon at bounding box center [276, 200] width 12 height 12
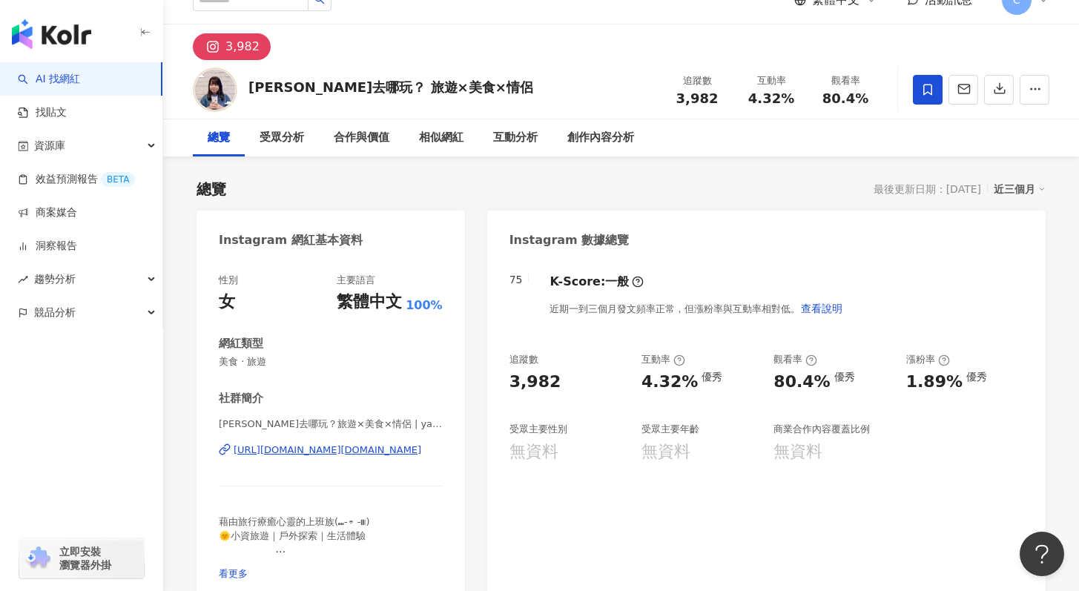
scroll to position [0, 0]
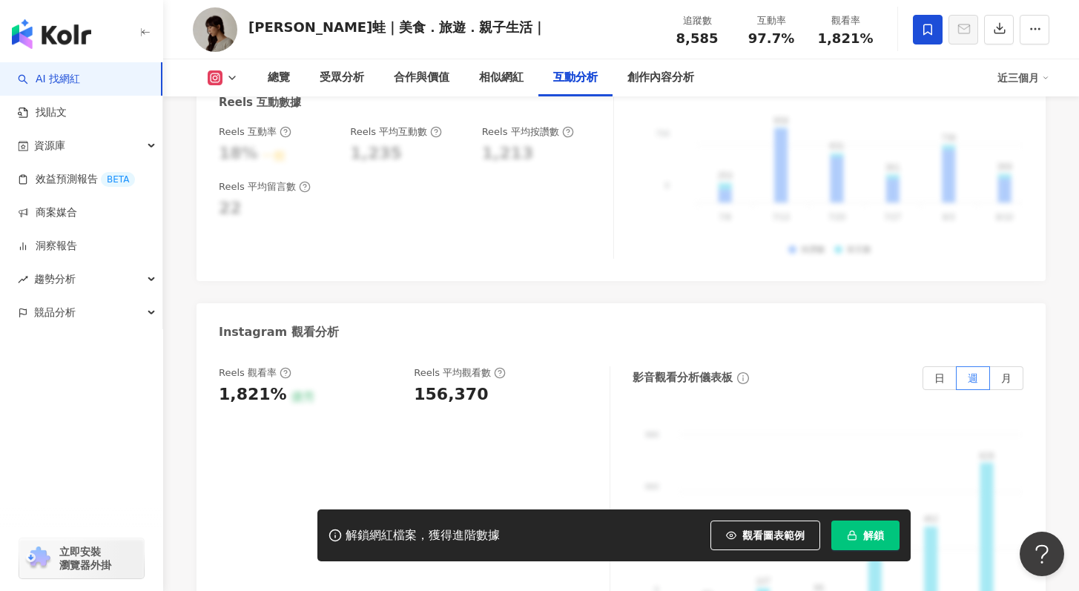
scroll to position [2829, 0]
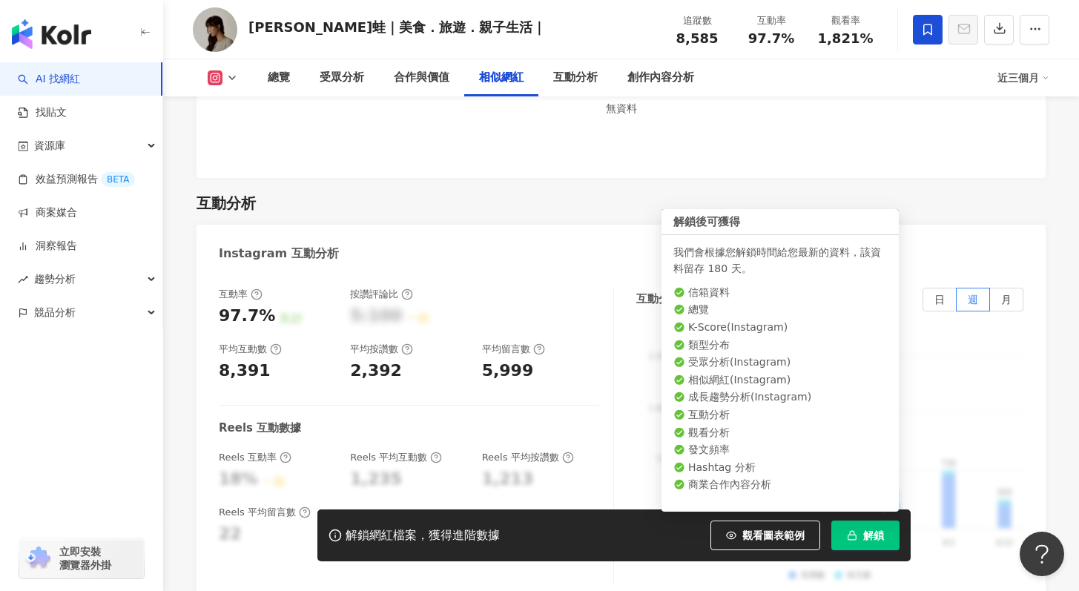
click at [856, 537] on icon "button" at bounding box center [852, 535] width 10 height 10
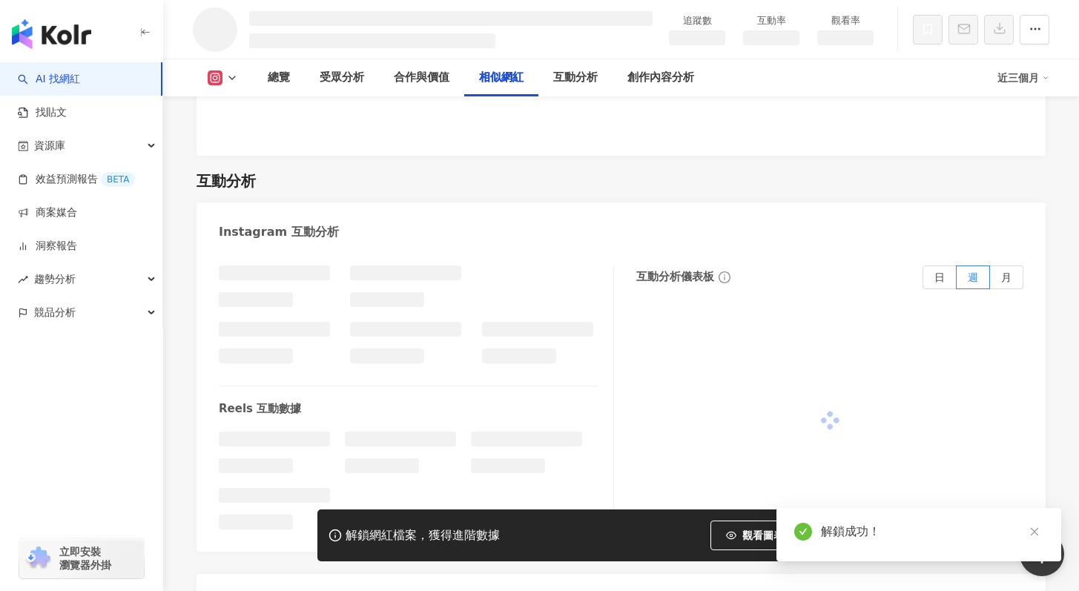
scroll to position [2456, 0]
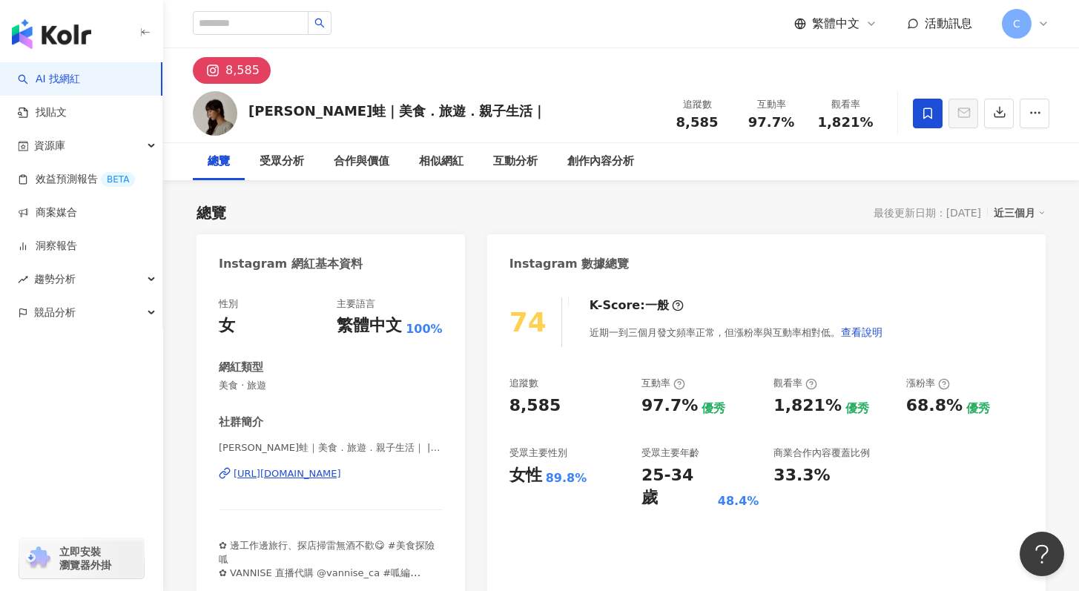
click at [326, 469] on div "https://www.instagram.com/fuwa_6uwa/" at bounding box center [288, 473] width 108 height 13
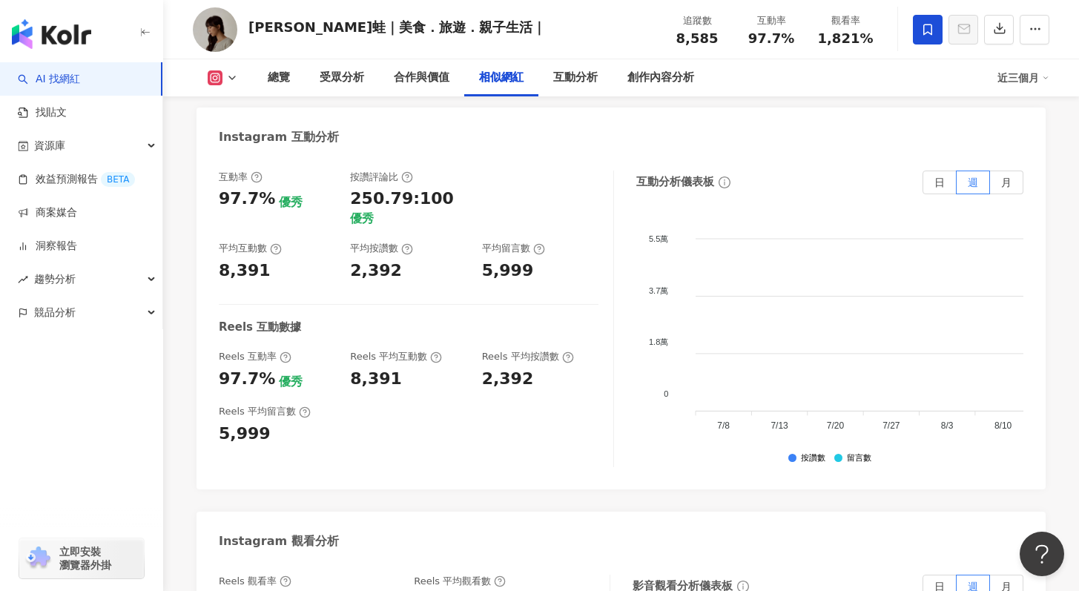
scroll to position [2843, 0]
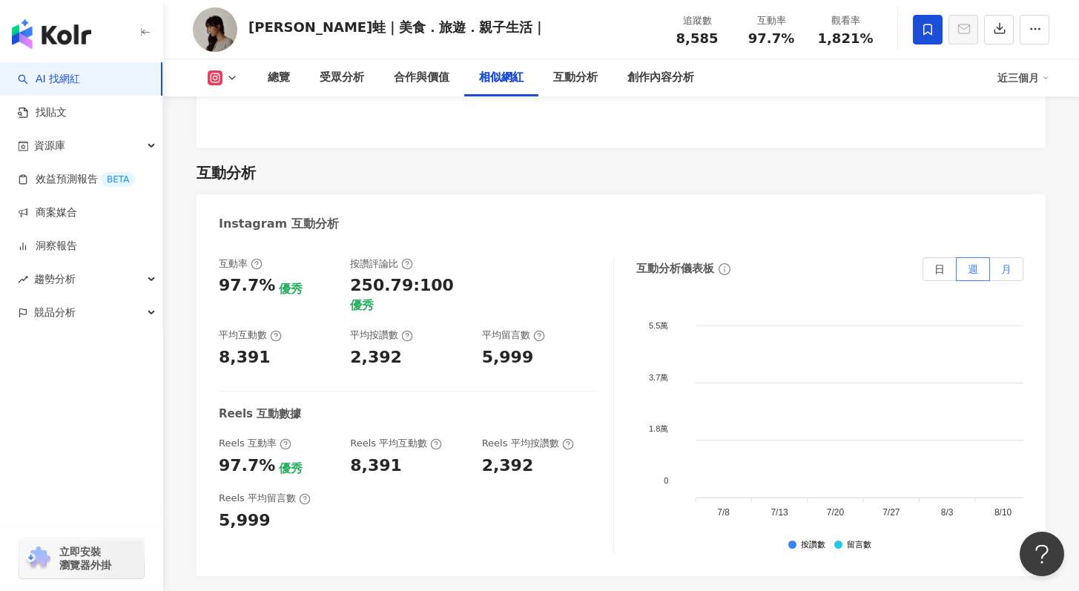
click at [1006, 266] on span "月" at bounding box center [1006, 269] width 10 height 12
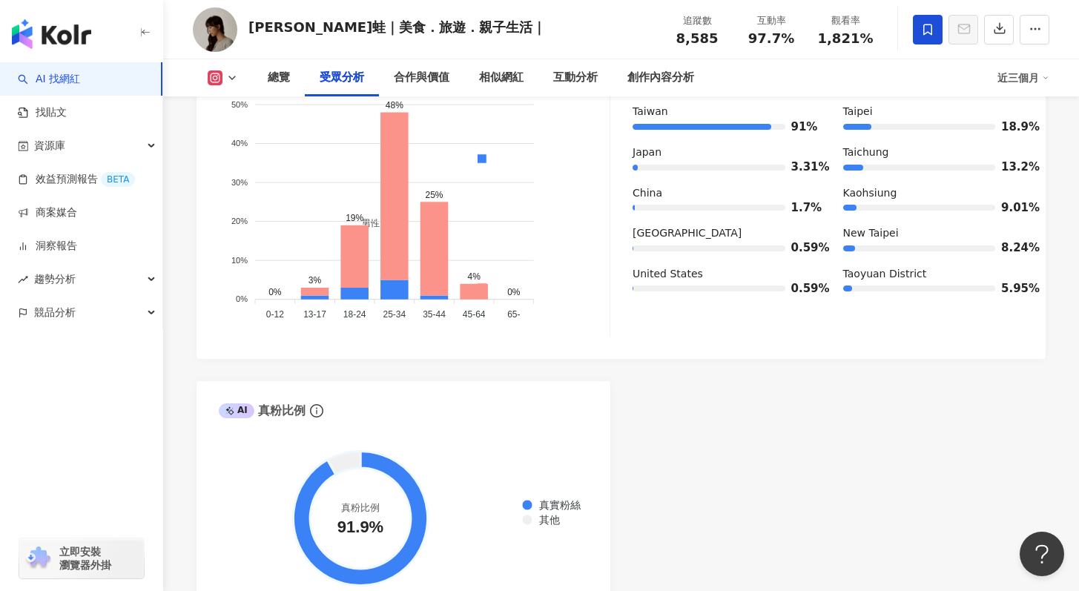
scroll to position [1268, 0]
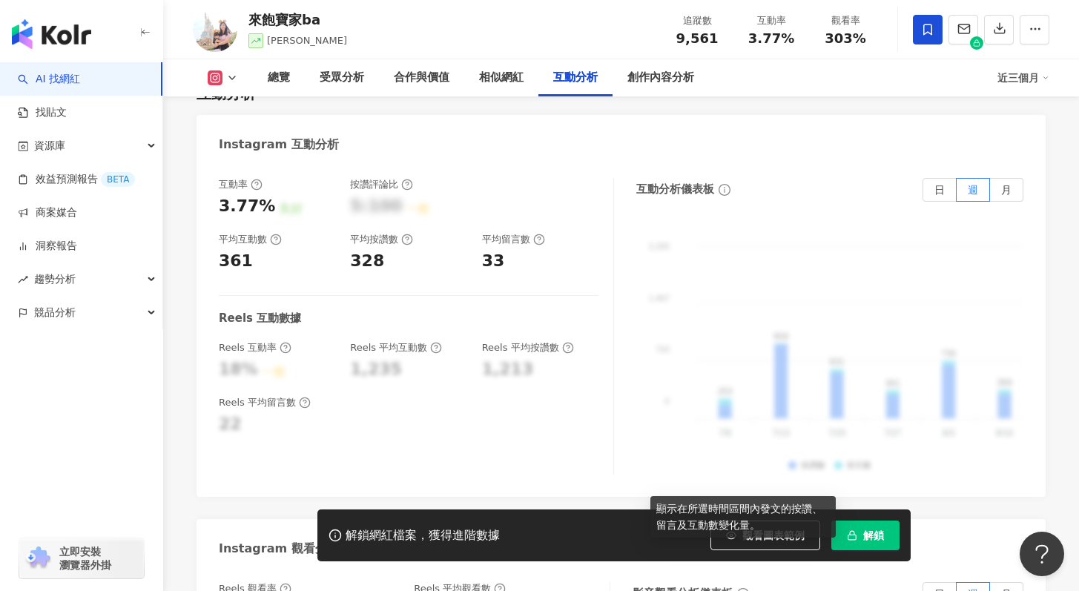
scroll to position [2928, 0]
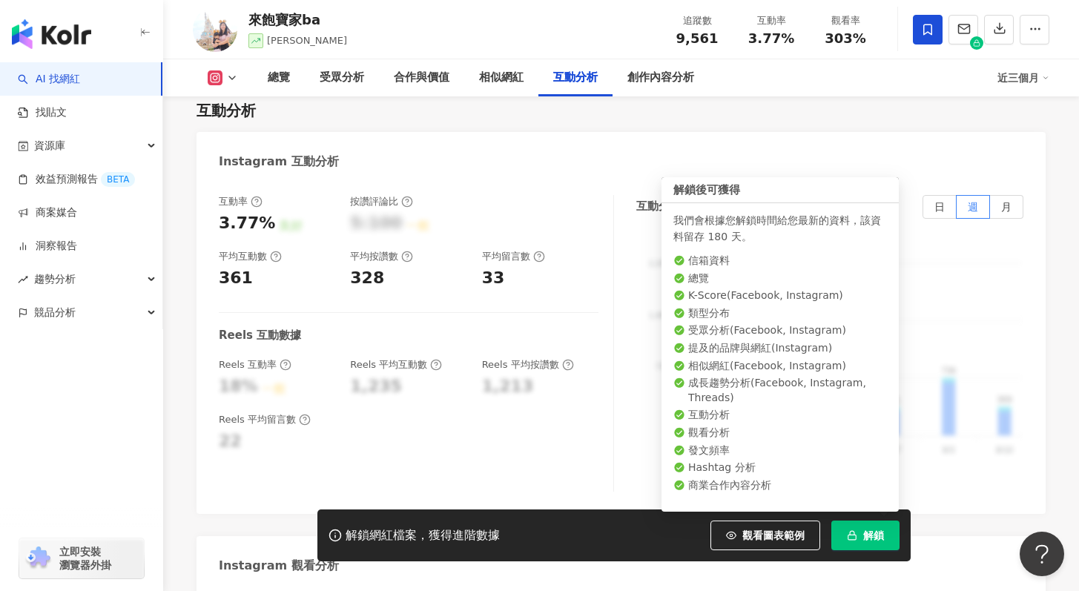
click at [864, 541] on button "解鎖" at bounding box center [865, 536] width 68 height 30
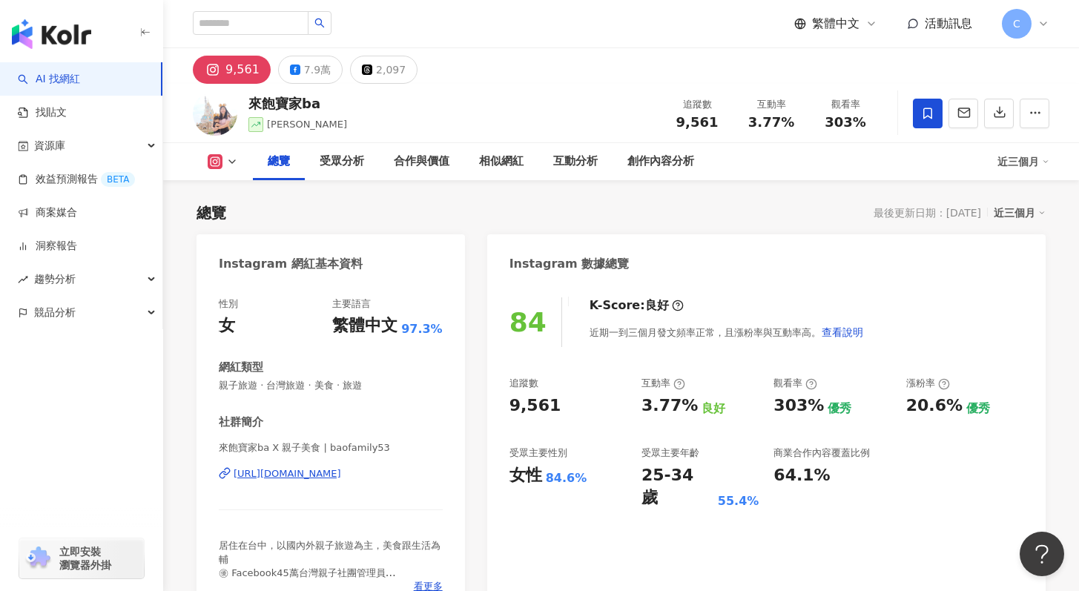
click at [341, 474] on div "[URL][DOMAIN_NAME]" at bounding box center [288, 473] width 108 height 13
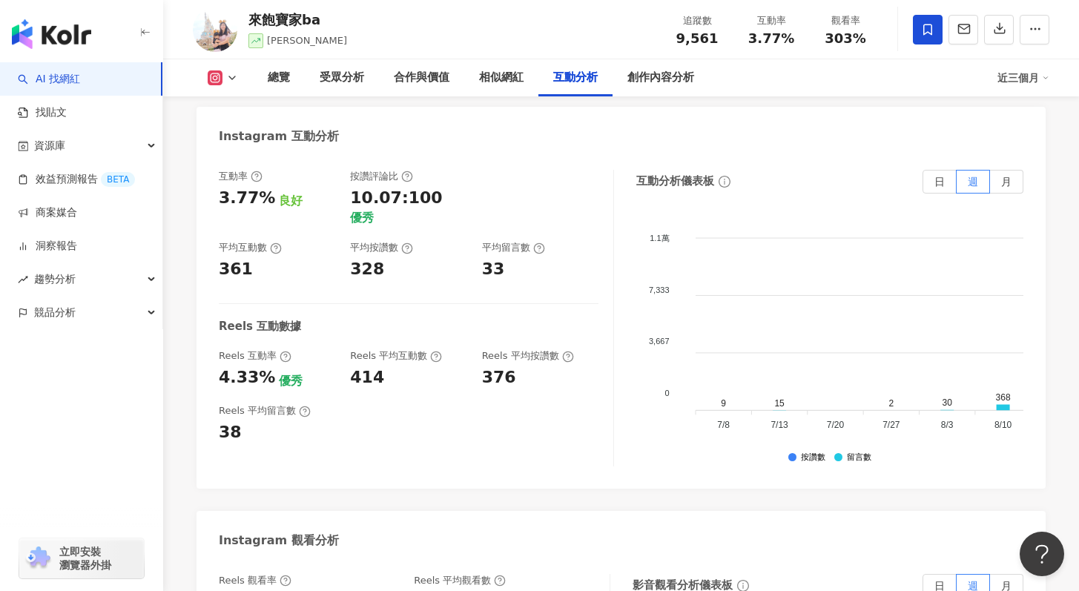
scroll to position [2963, 0]
click at [1009, 171] on label "月" at bounding box center [1006, 183] width 33 height 24
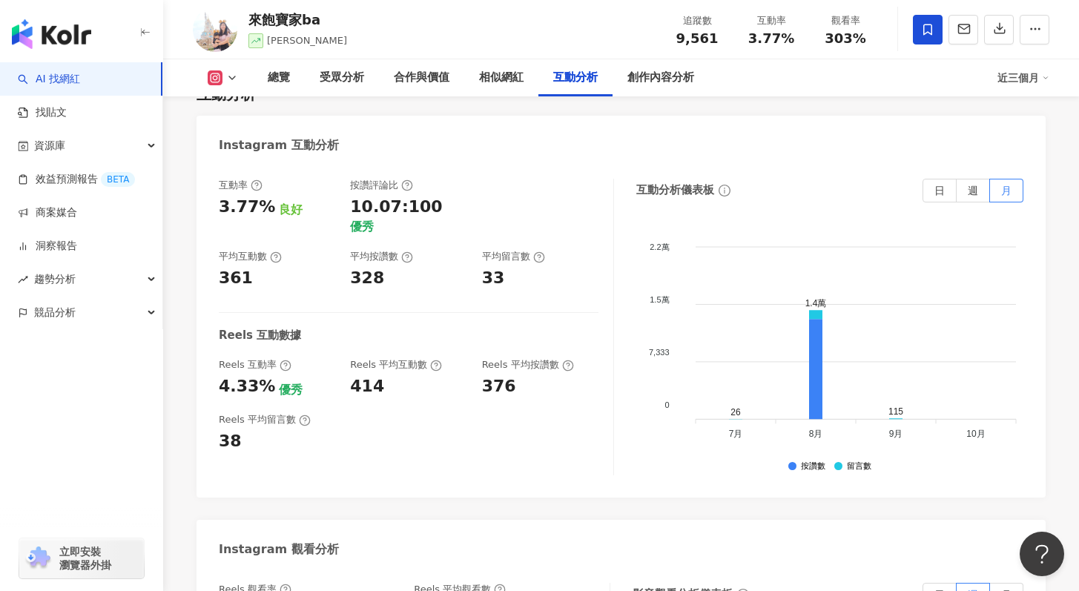
scroll to position [2962, 0]
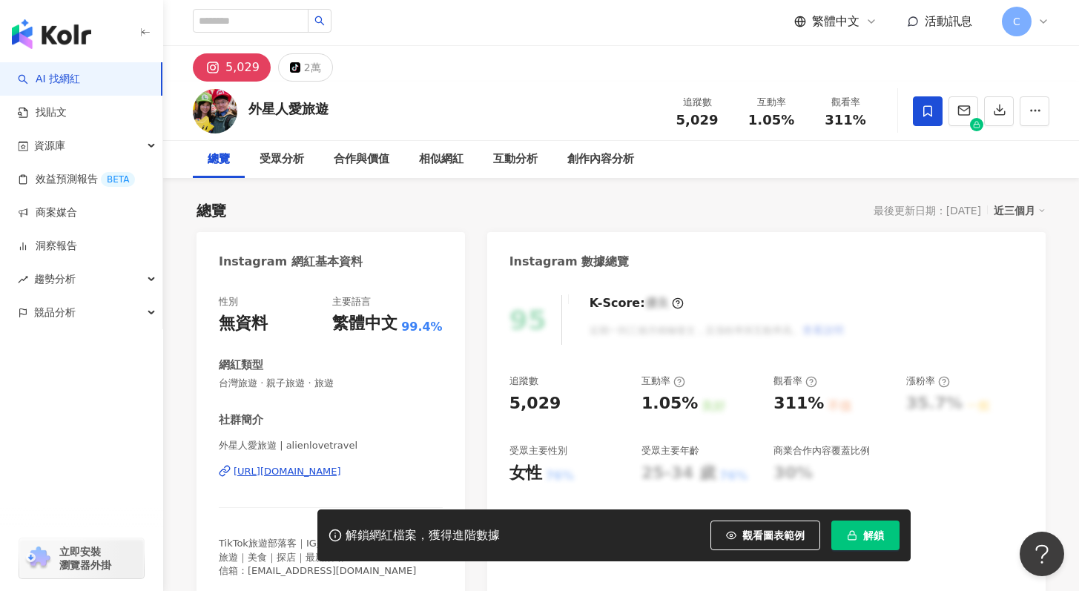
scroll to position [3, 0]
click at [328, 468] on div "[URL][DOMAIN_NAME]" at bounding box center [288, 470] width 108 height 13
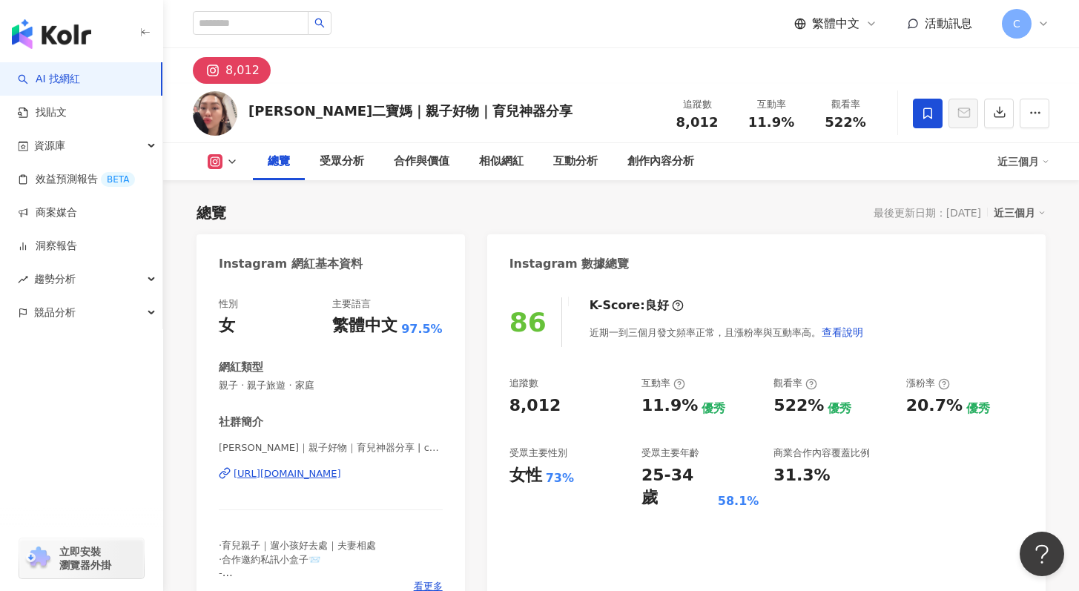
click at [340, 467] on div "[URL][DOMAIN_NAME]" at bounding box center [288, 473] width 108 height 13
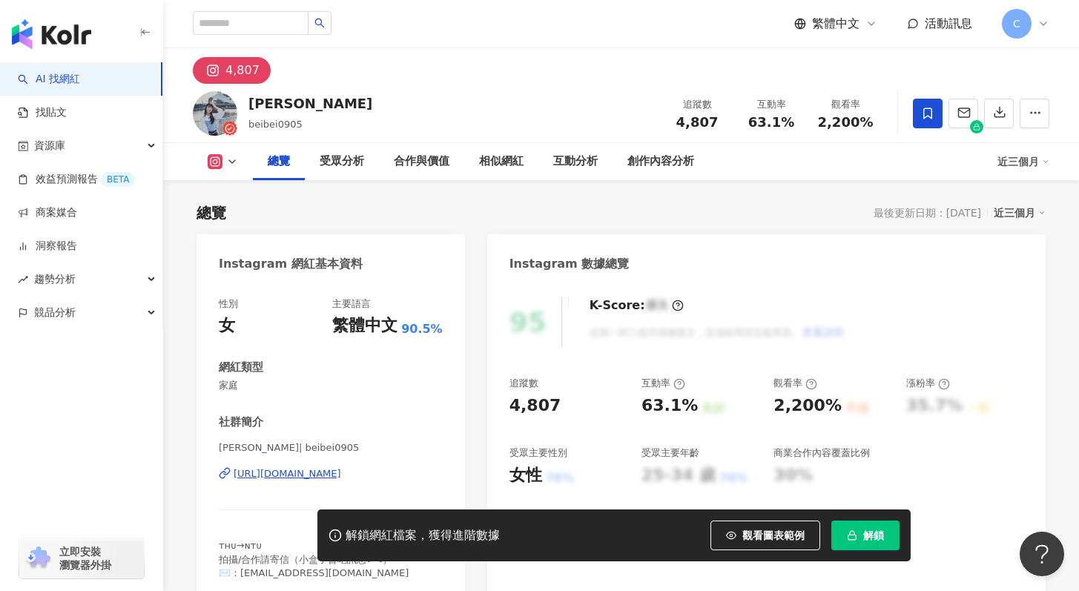
click at [341, 475] on div "https://www.instagram.com/beibei0905/" at bounding box center [288, 473] width 108 height 13
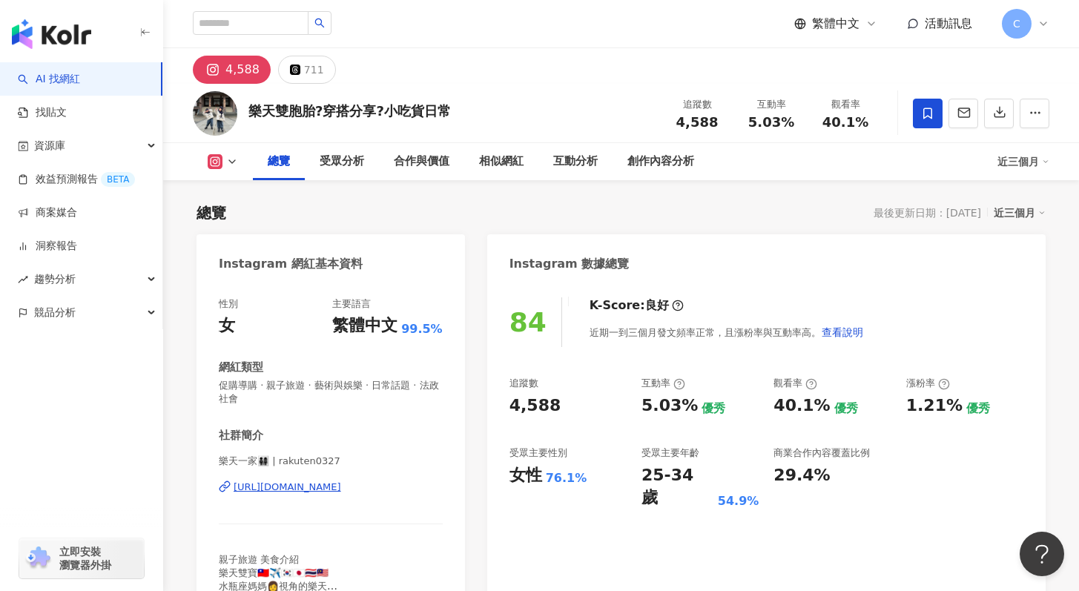
click at [300, 489] on div "https://www.instagram.com/rakuten0327/" at bounding box center [288, 487] width 108 height 13
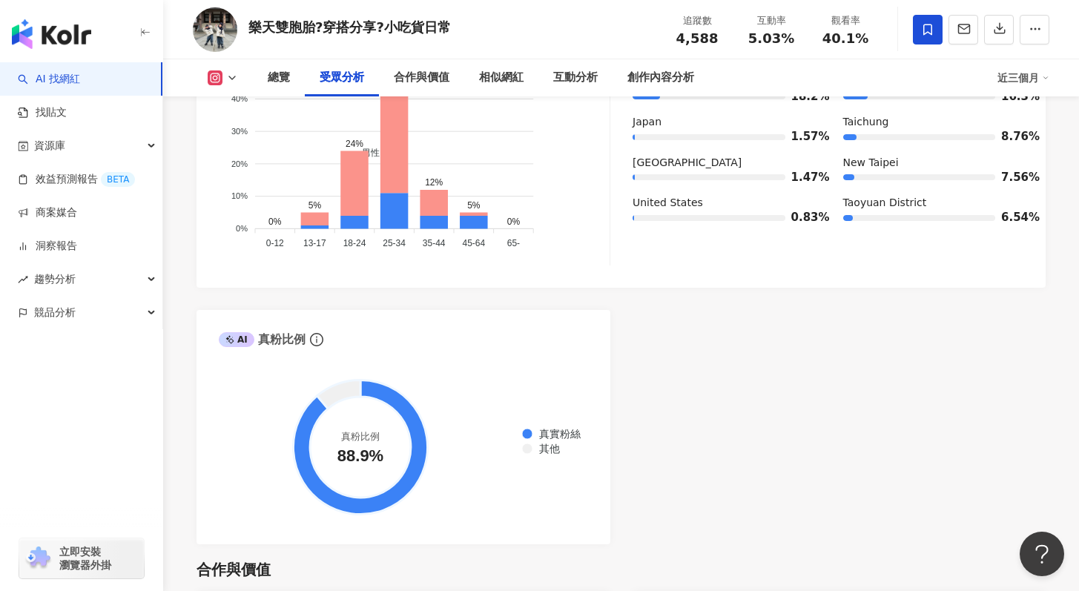
scroll to position [1276, 0]
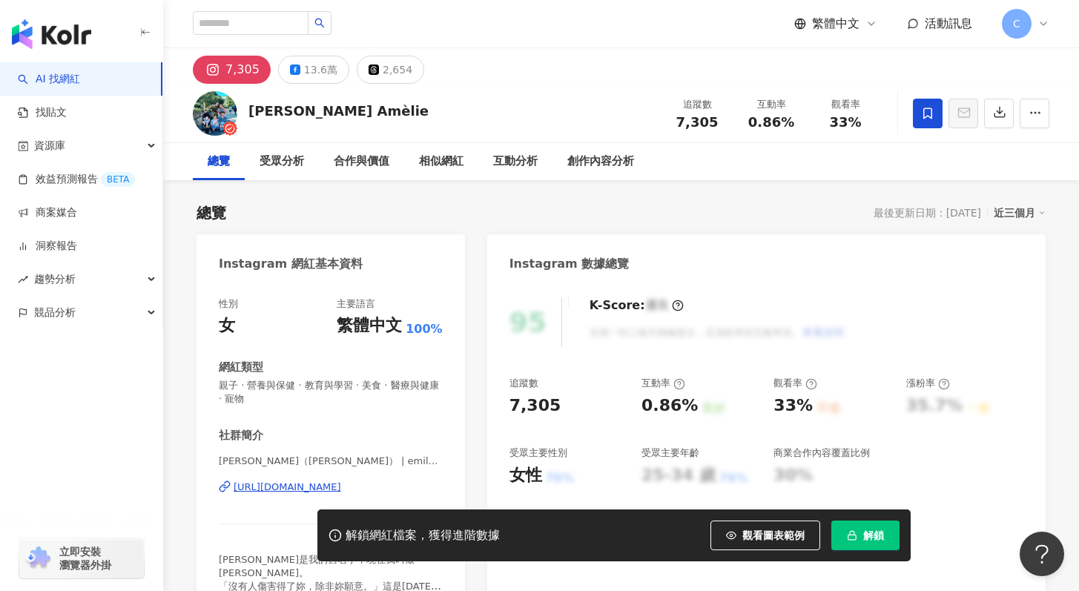
click at [297, 489] on div "https://www.instagram.com/emilychu_31/" at bounding box center [288, 487] width 108 height 13
click at [865, 533] on span "解鎖" at bounding box center [873, 536] width 21 height 12
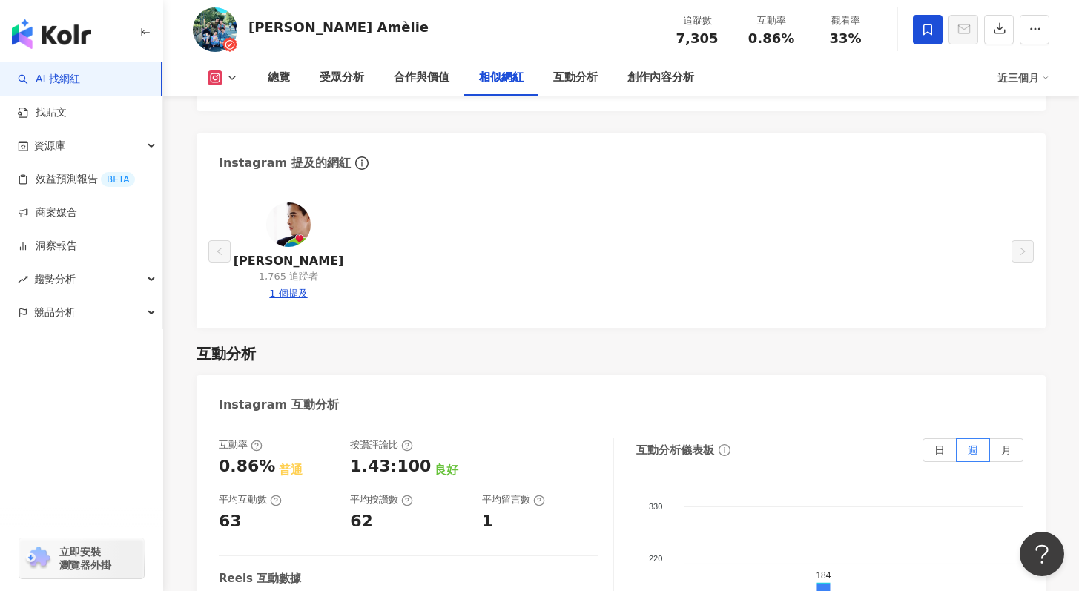
scroll to position [2941, 0]
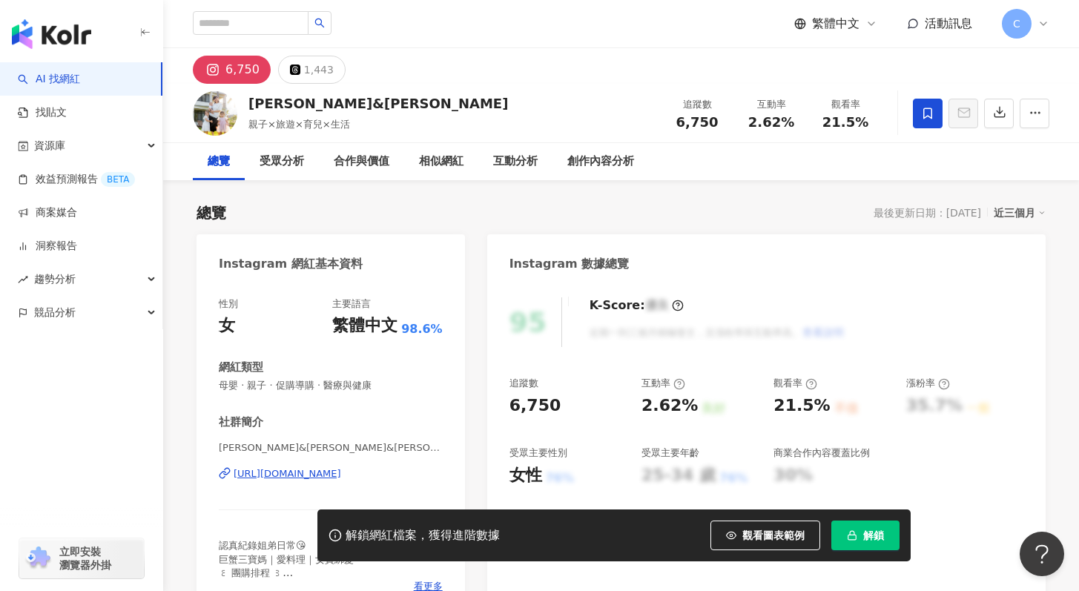
click at [341, 477] on div "https://www.instagram.com/minnie_molly_shawn/" at bounding box center [288, 473] width 108 height 13
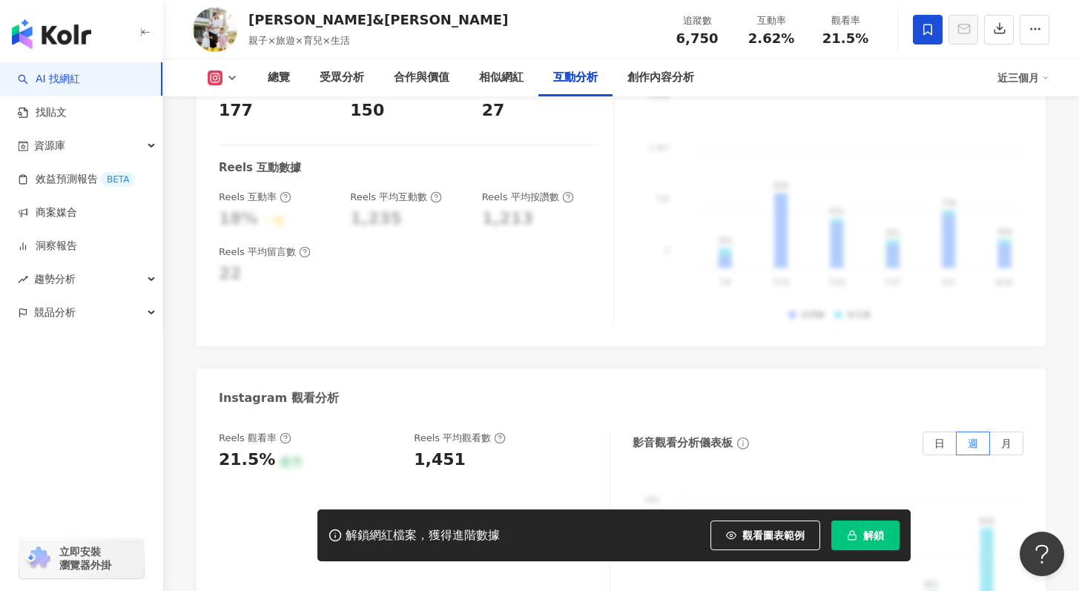
scroll to position [2811, 0]
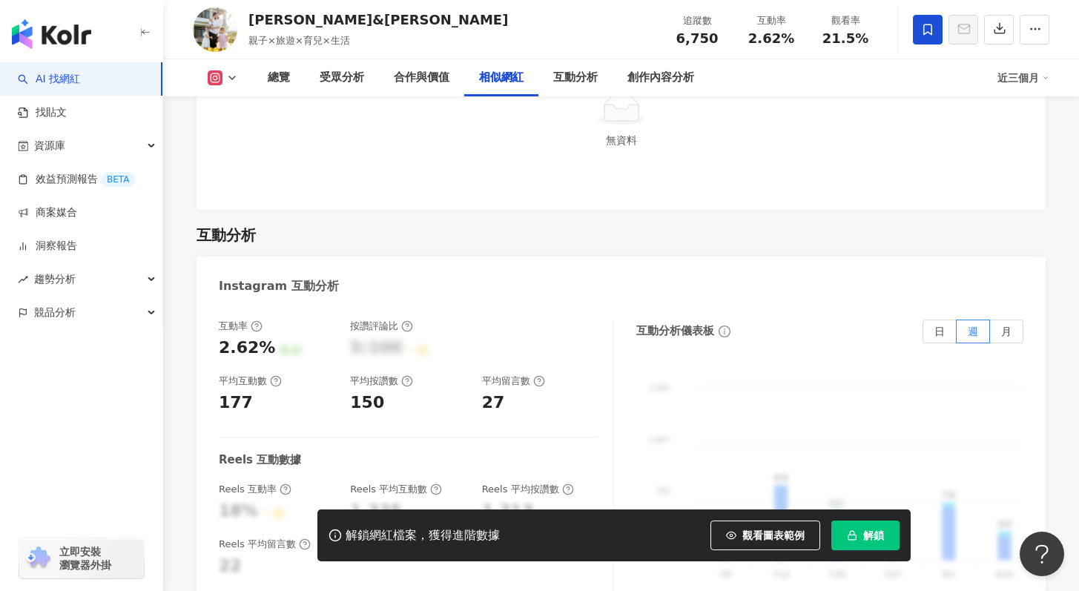
click at [867, 548] on button "解鎖" at bounding box center [865, 536] width 68 height 30
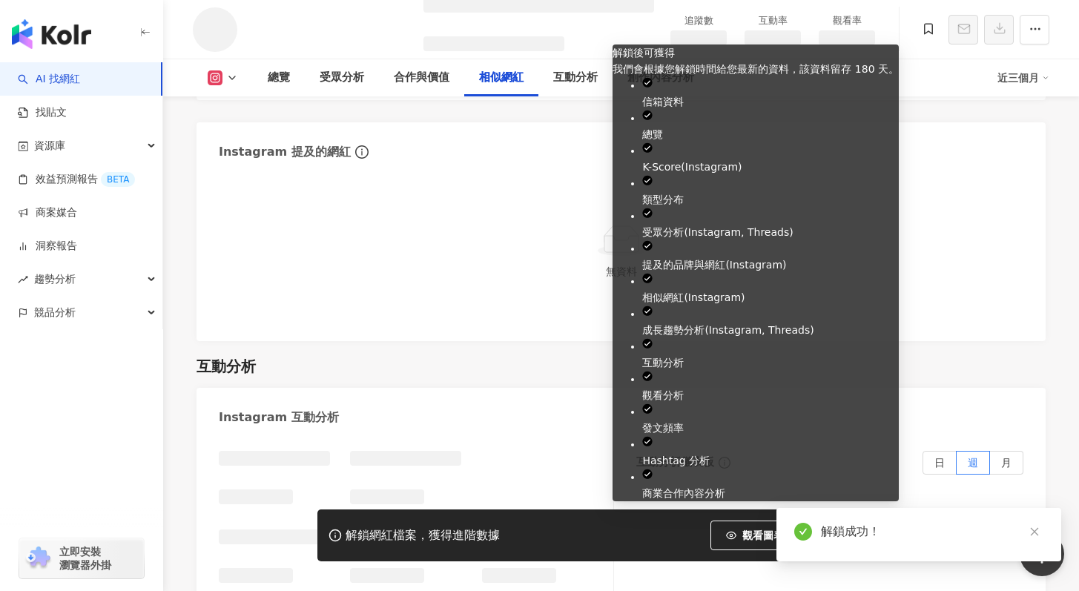
scroll to position [2425, 0]
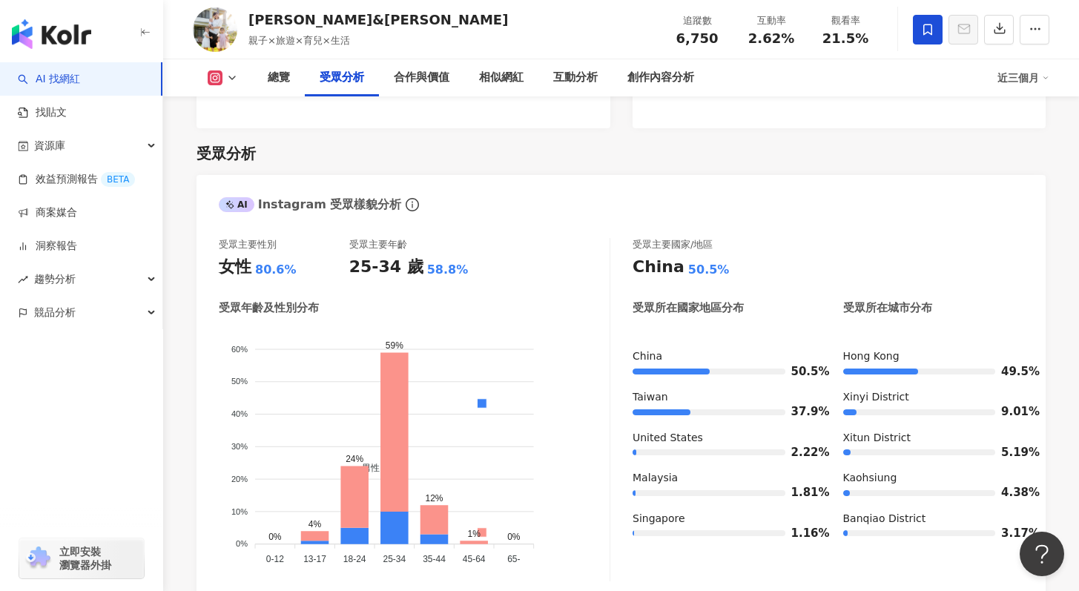
scroll to position [1214, 0]
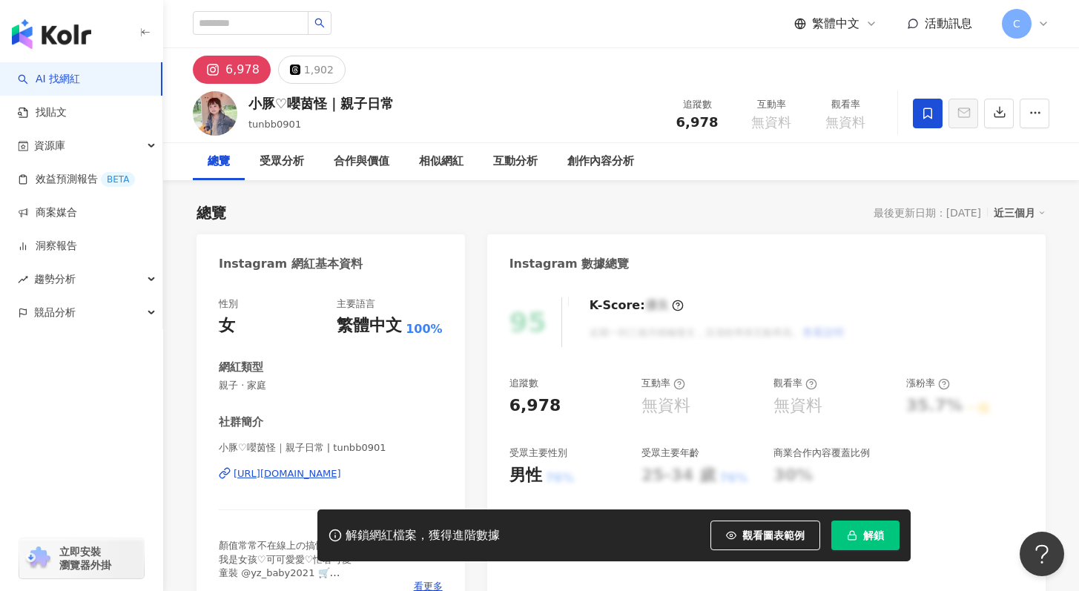
click at [268, 476] on div "[URL][DOMAIN_NAME]" at bounding box center [288, 473] width 108 height 13
click at [926, 108] on icon at bounding box center [927, 113] width 9 height 11
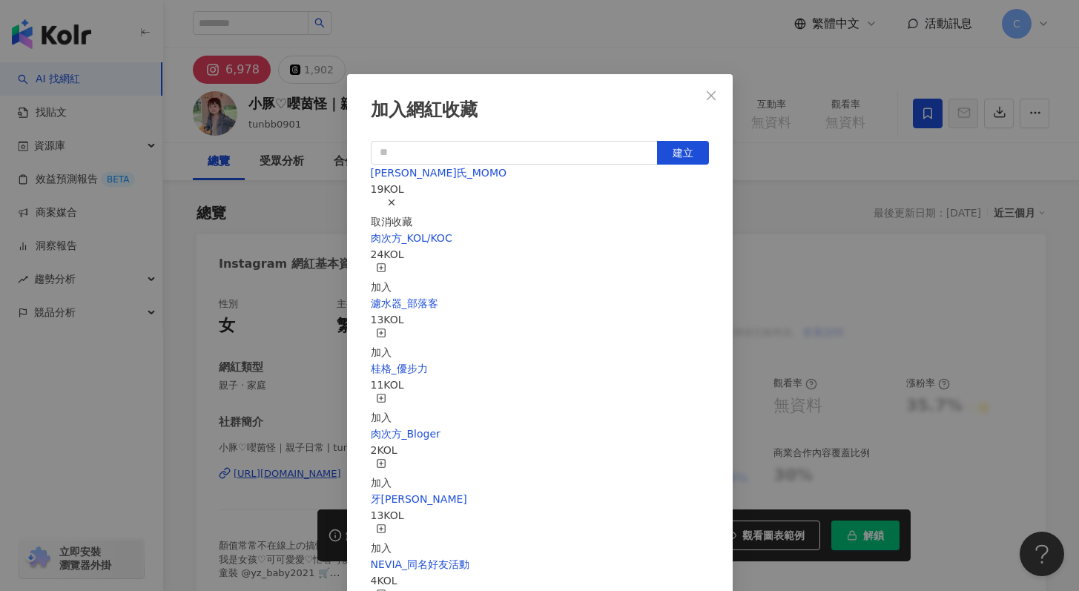
click at [412, 205] on div "取消收藏" at bounding box center [392, 213] width 42 height 33
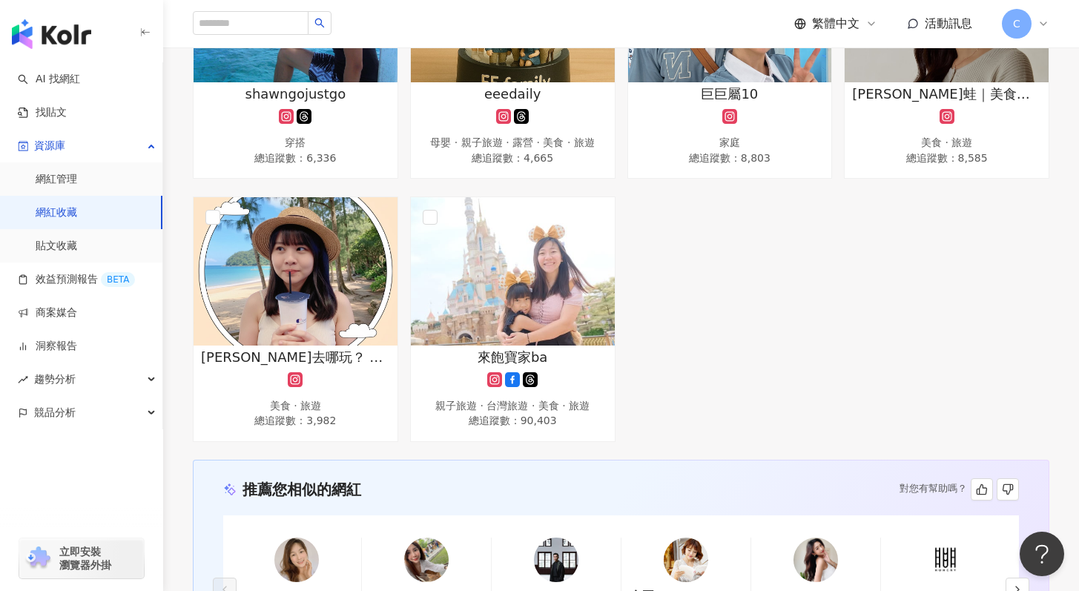
scroll to position [1436, 0]
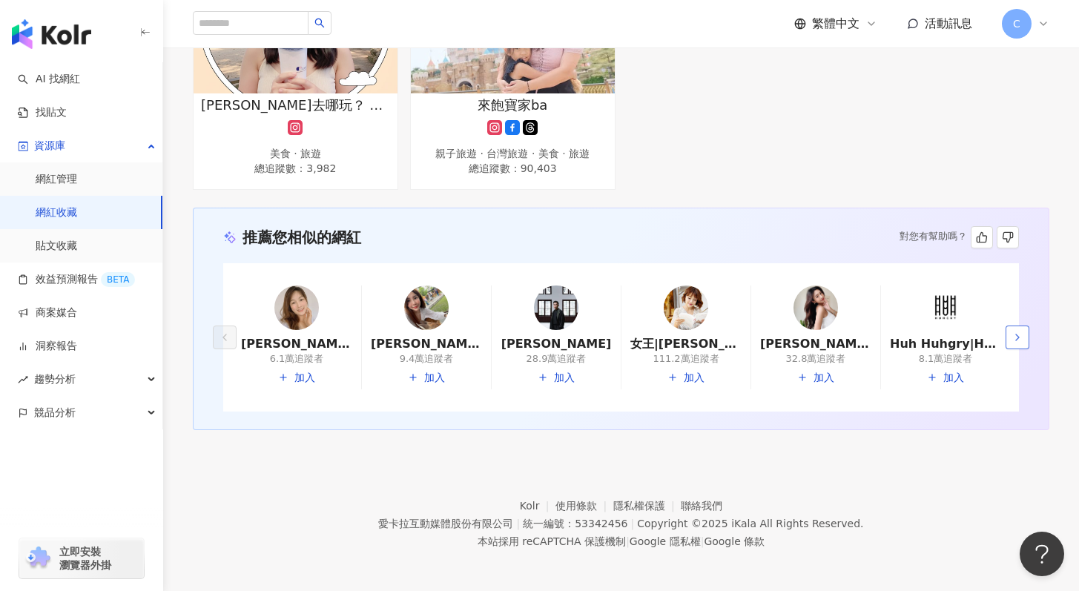
click at [1010, 337] on button "button" at bounding box center [1018, 338] width 24 height 24
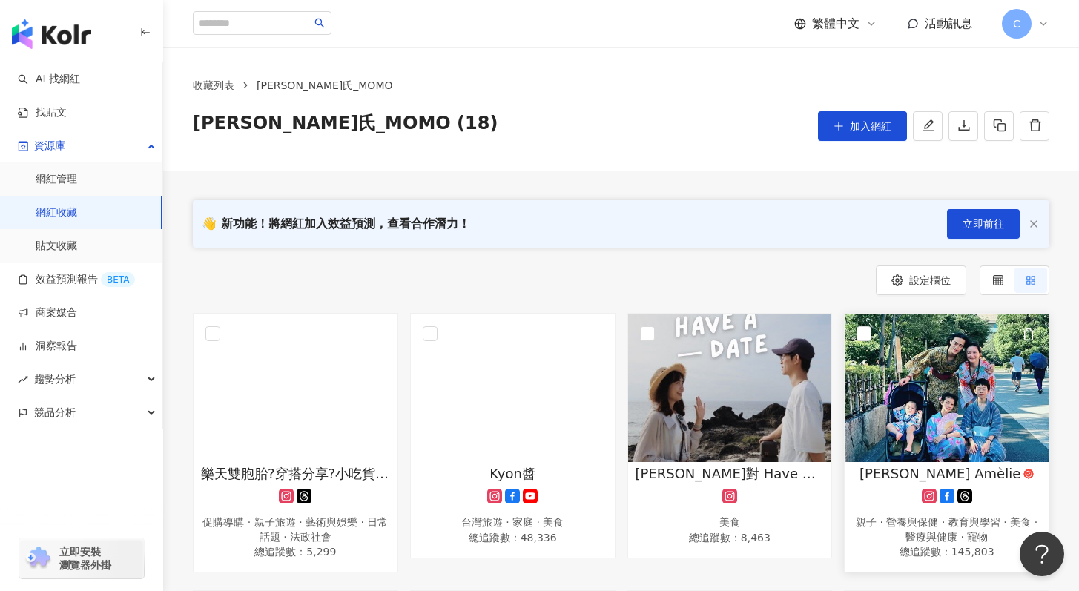
scroll to position [0, 0]
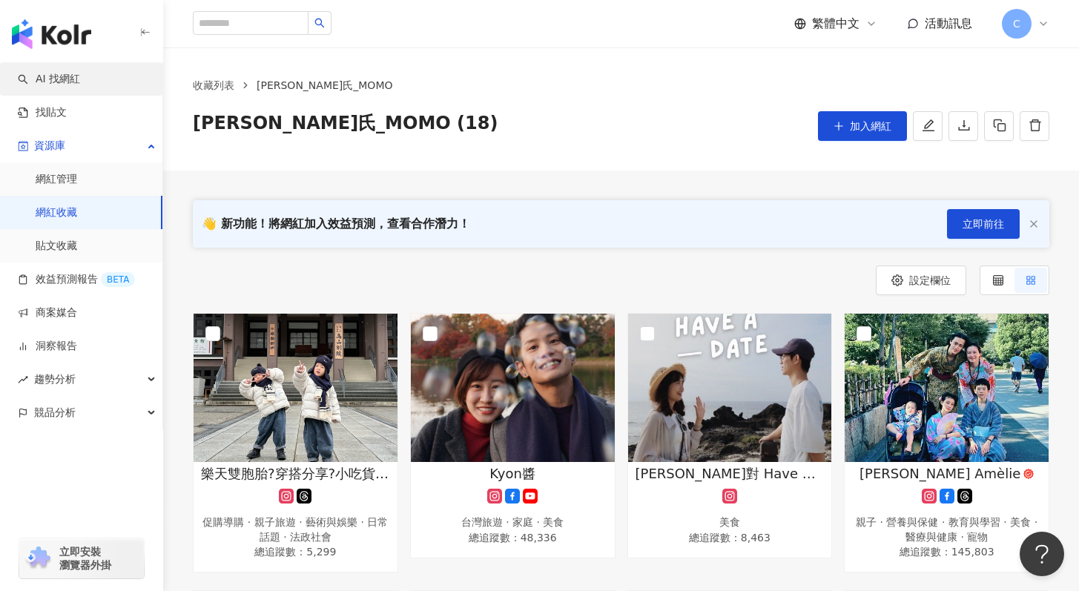
click at [33, 79] on link "AI 找網紅" at bounding box center [49, 79] width 62 height 15
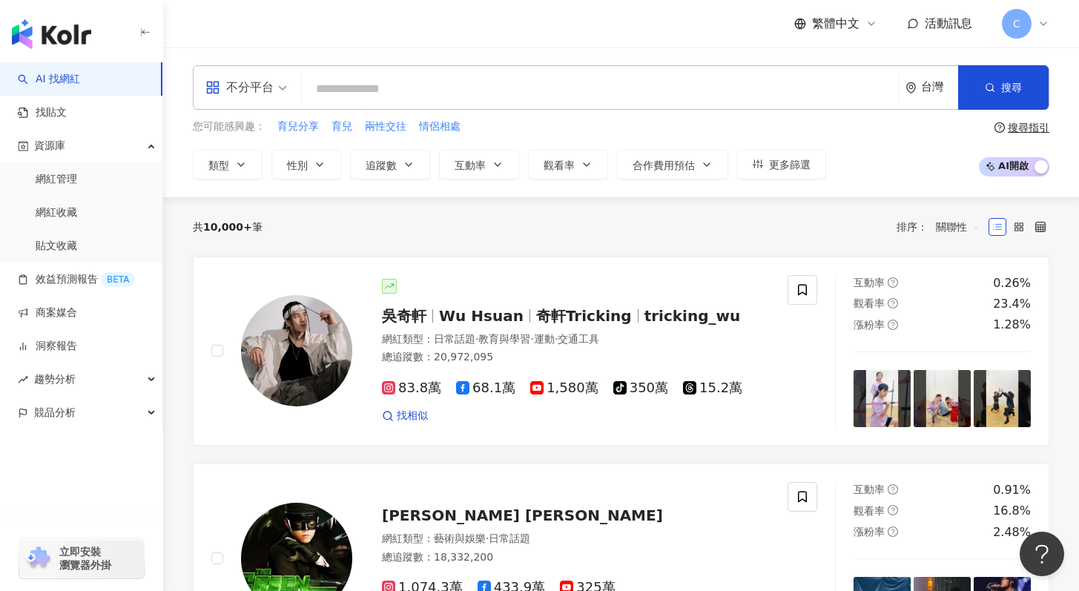
click at [383, 97] on input "search" at bounding box center [600, 89] width 585 height 28
click at [381, 88] on input "search" at bounding box center [600, 89] width 585 height 28
click at [386, 91] on input "search" at bounding box center [600, 89] width 585 height 28
type input "****"
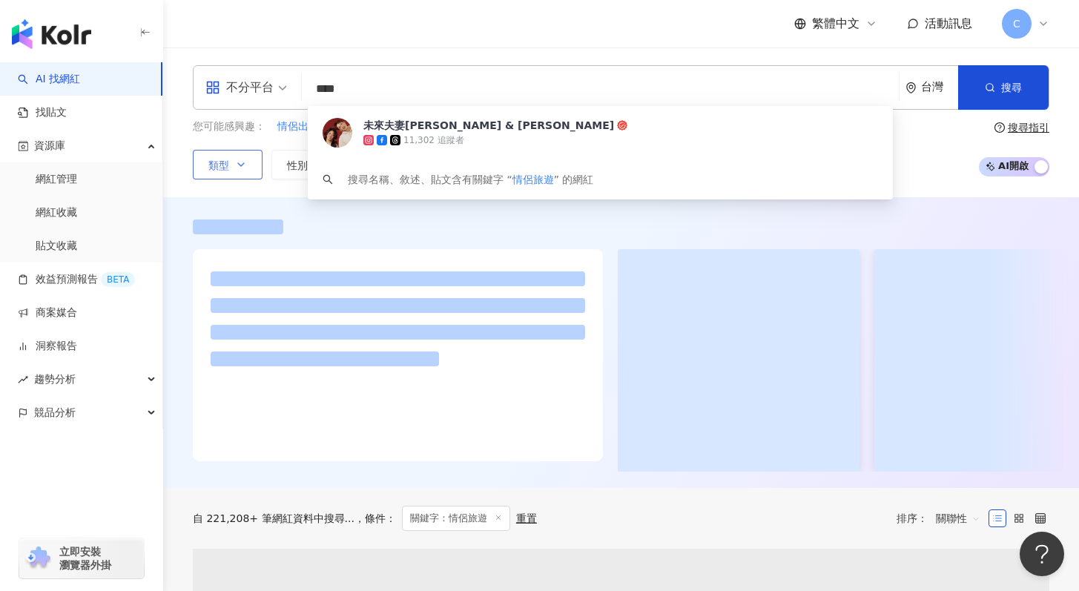
click at [227, 177] on button "類型" at bounding box center [228, 165] width 70 height 30
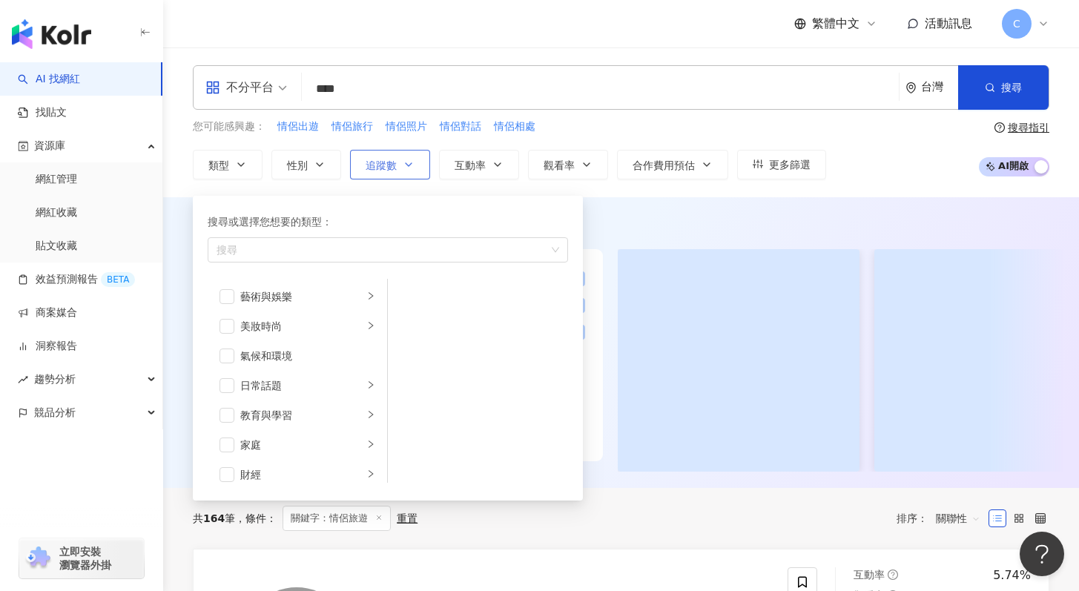
click at [403, 171] on button "追蹤數" at bounding box center [390, 165] width 80 height 30
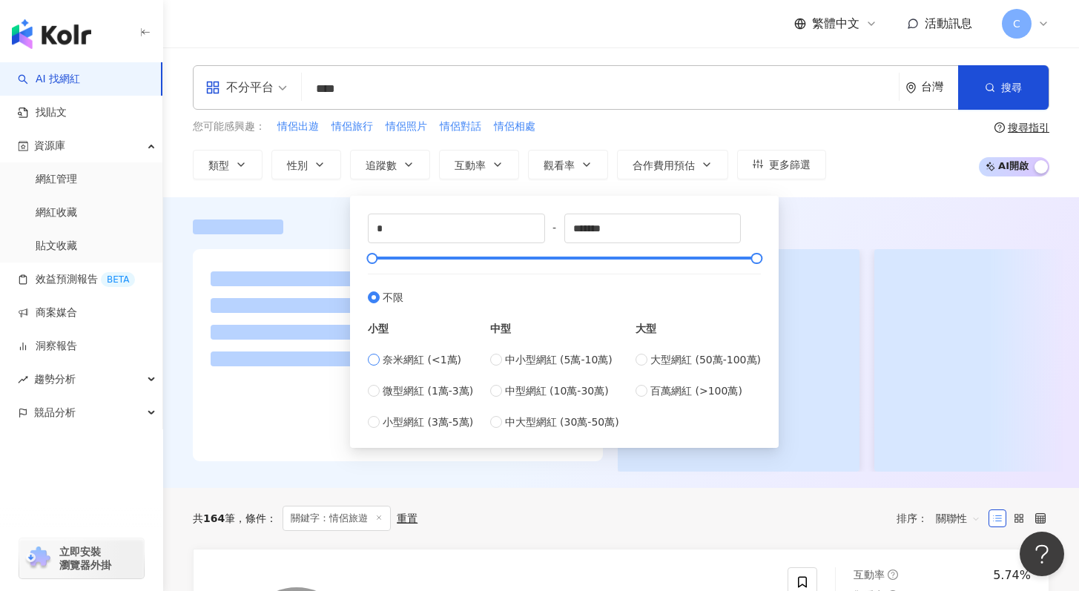
click at [419, 359] on span "奈米網紅 (<1萬)" at bounding box center [422, 360] width 79 height 16
type input "****"
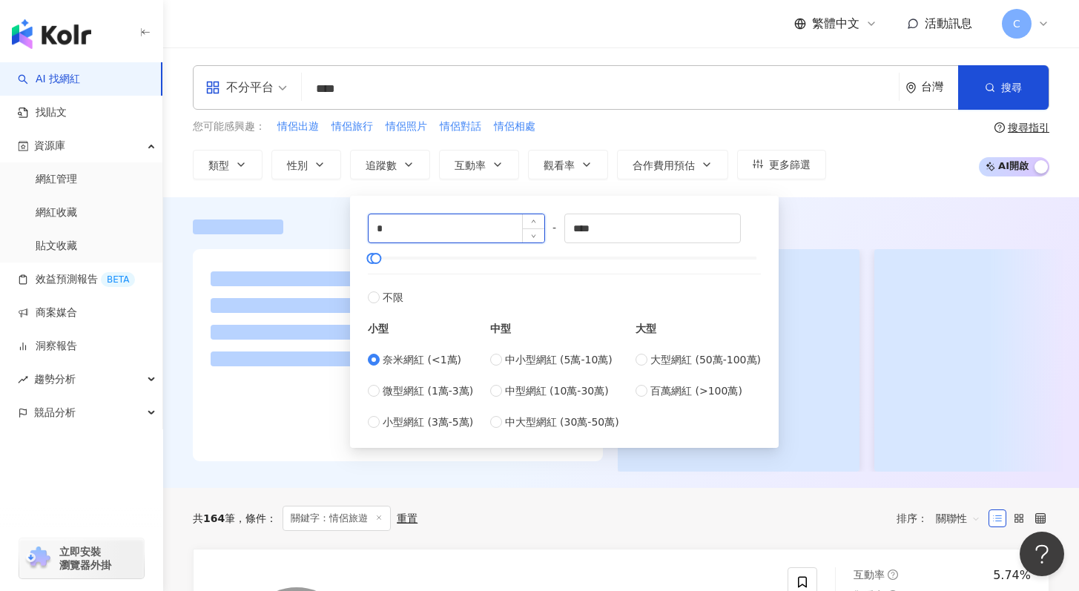
click at [435, 237] on input "*" at bounding box center [457, 228] width 176 height 28
type input "*"
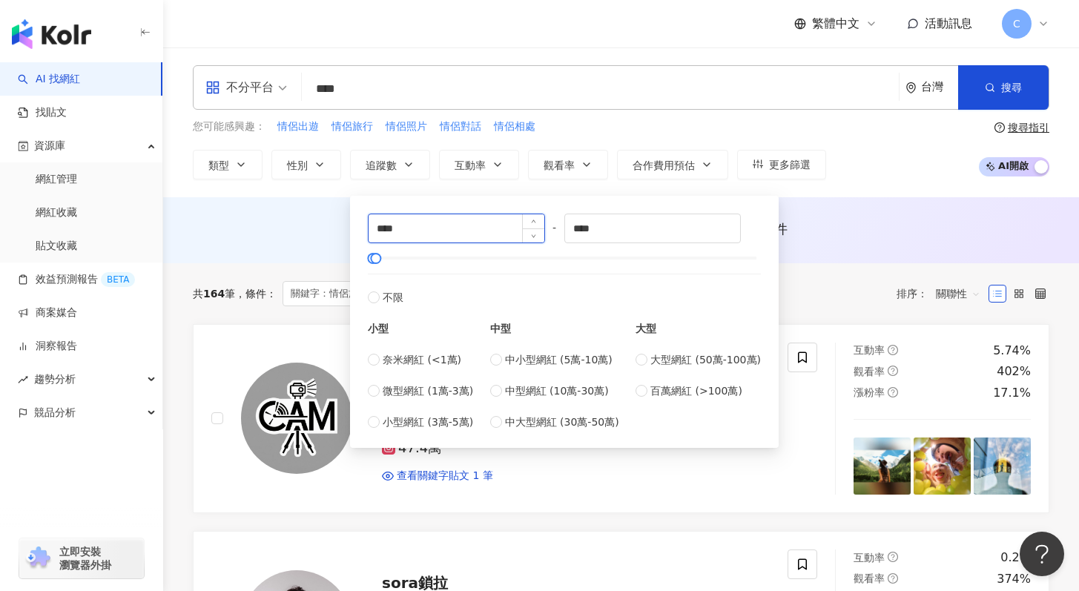
type input "****"
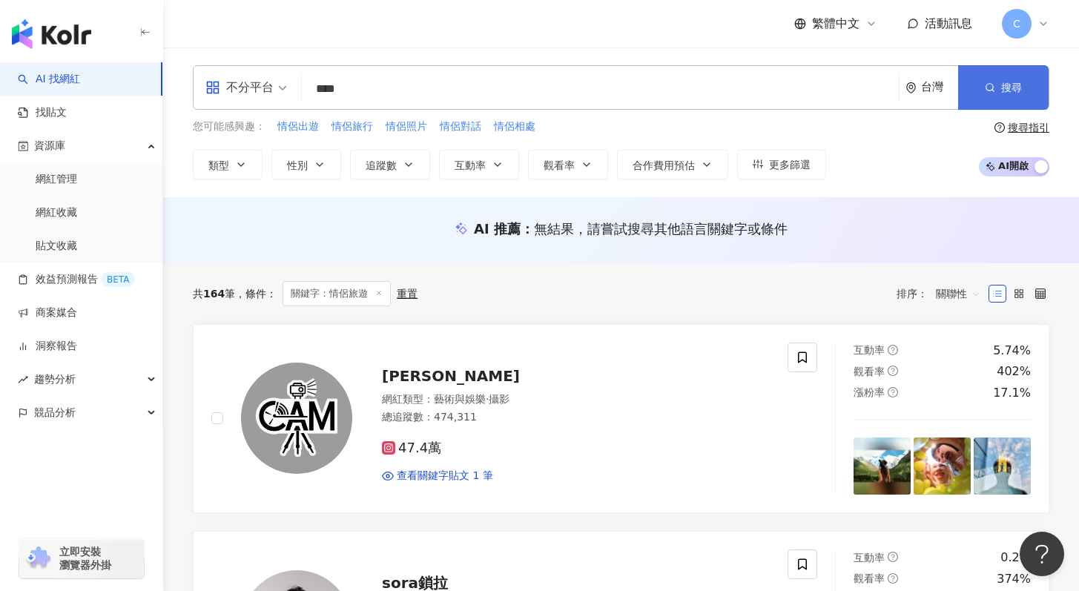
click at [1018, 85] on span "搜尋" at bounding box center [1011, 88] width 21 height 12
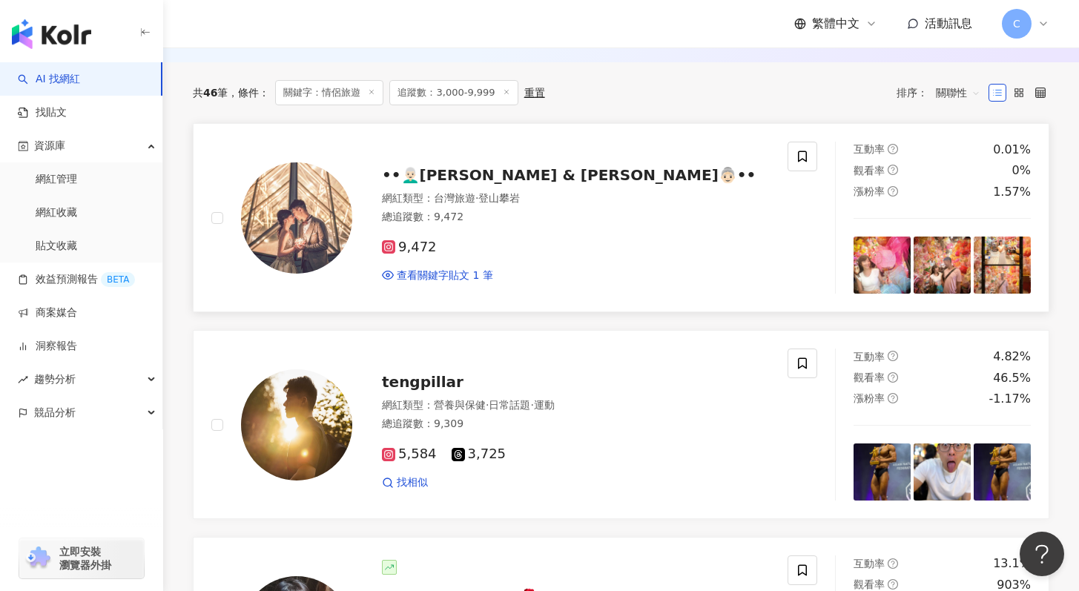
scroll to position [479, 0]
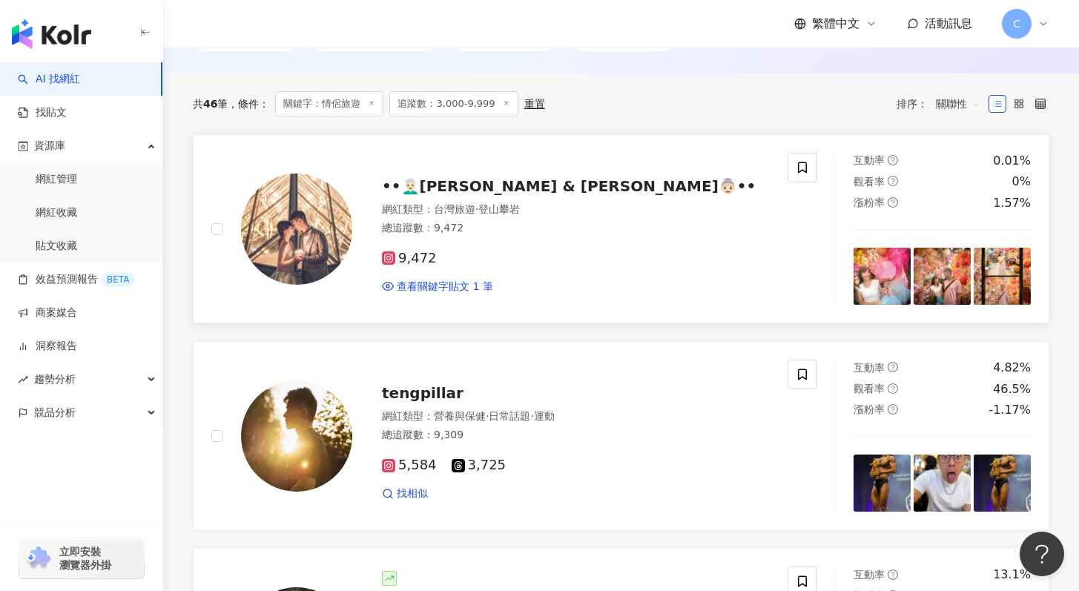
click at [452, 180] on span "••👨🏻‍🦳Ken & Joanne👵🏻••" at bounding box center [569, 186] width 374 height 18
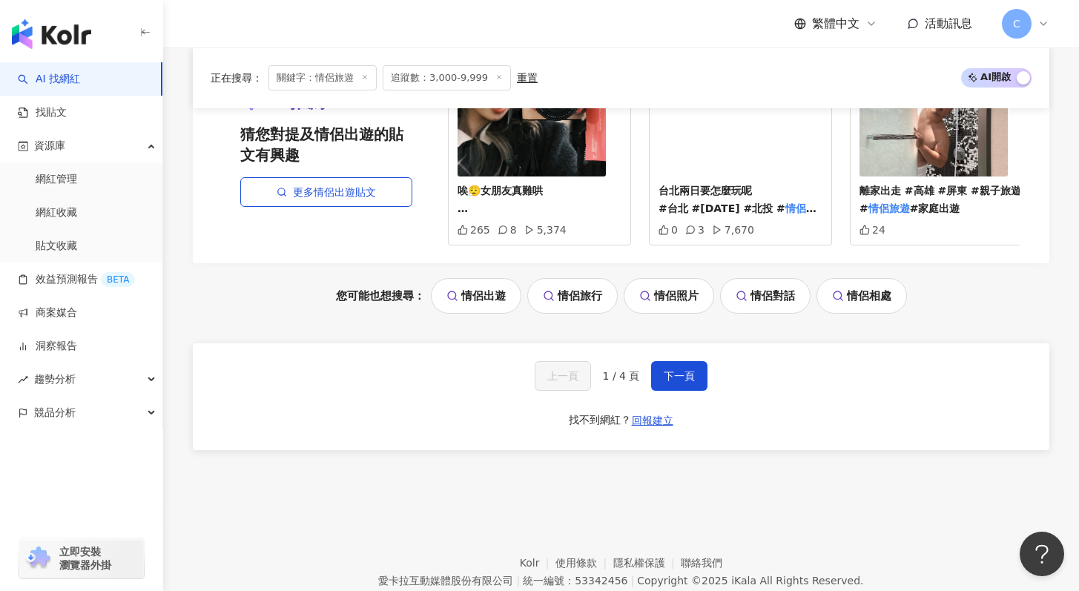
scroll to position [3270, 0]
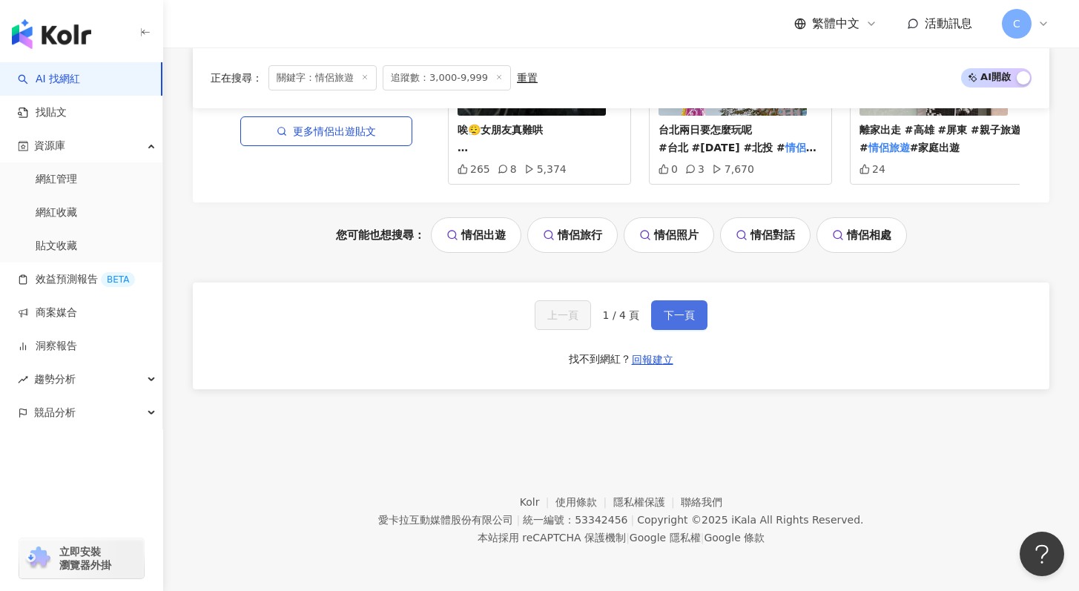
click at [682, 310] on span "下一頁" at bounding box center [679, 315] width 31 height 12
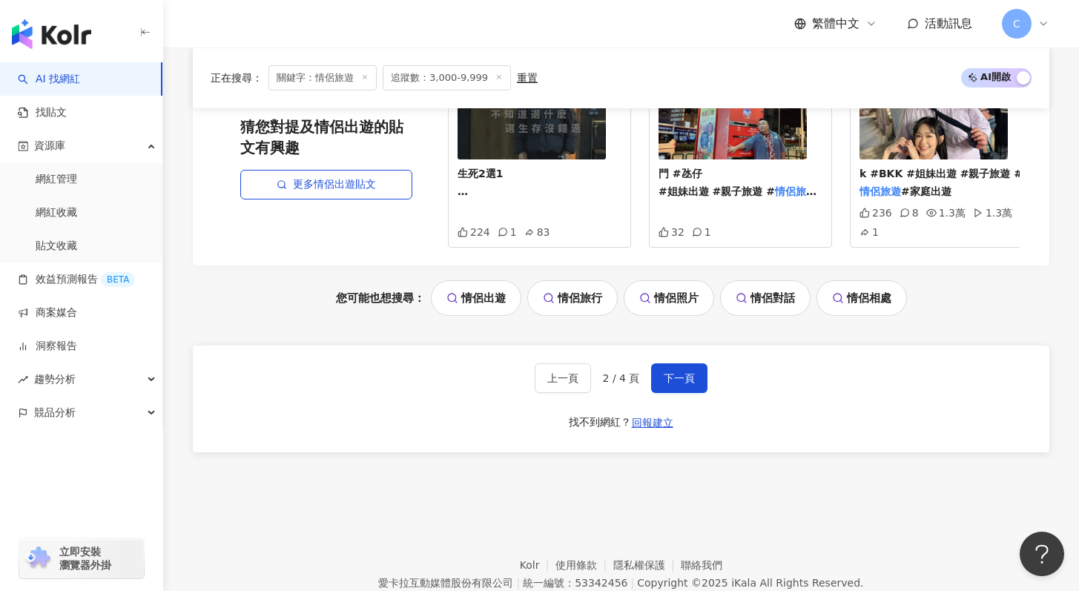
scroll to position [3215, 0]
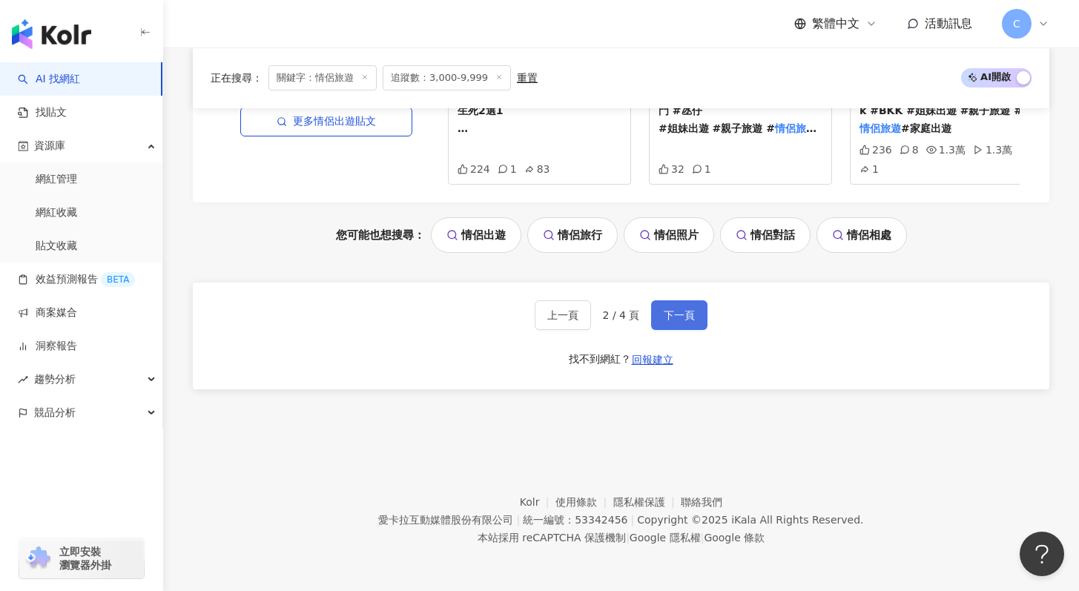
click at [685, 311] on span "下一頁" at bounding box center [679, 315] width 31 height 12
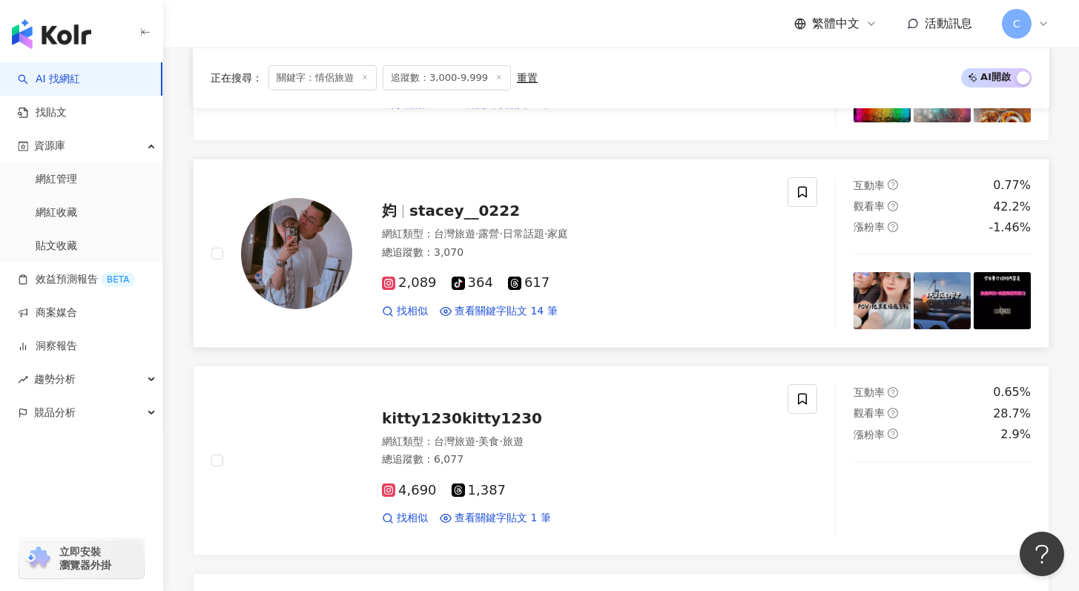
scroll to position [649, 0]
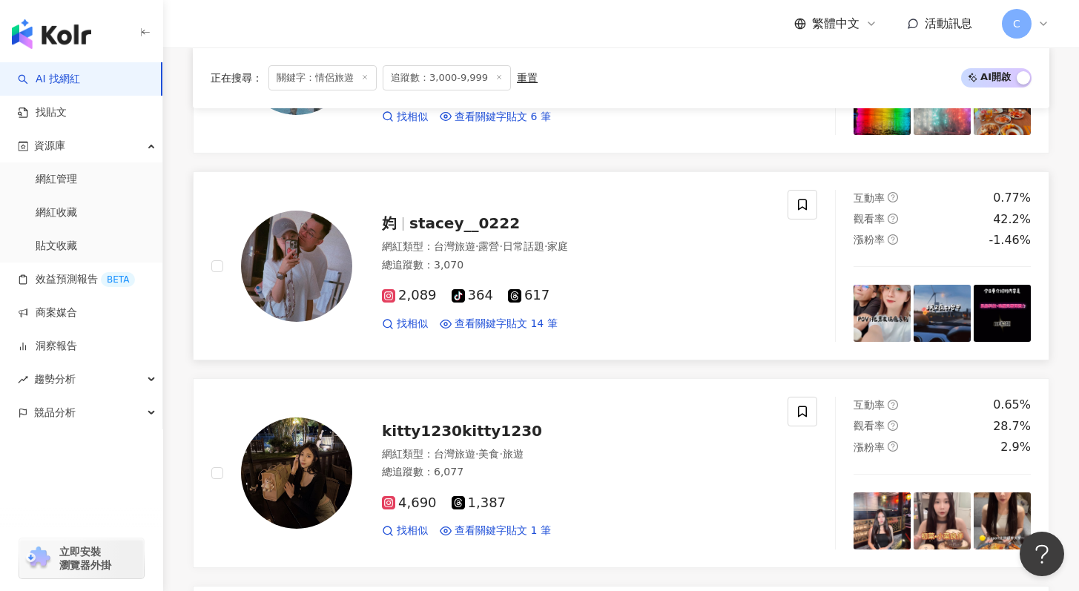
click at [478, 226] on span "stacey__0222" at bounding box center [464, 223] width 111 height 18
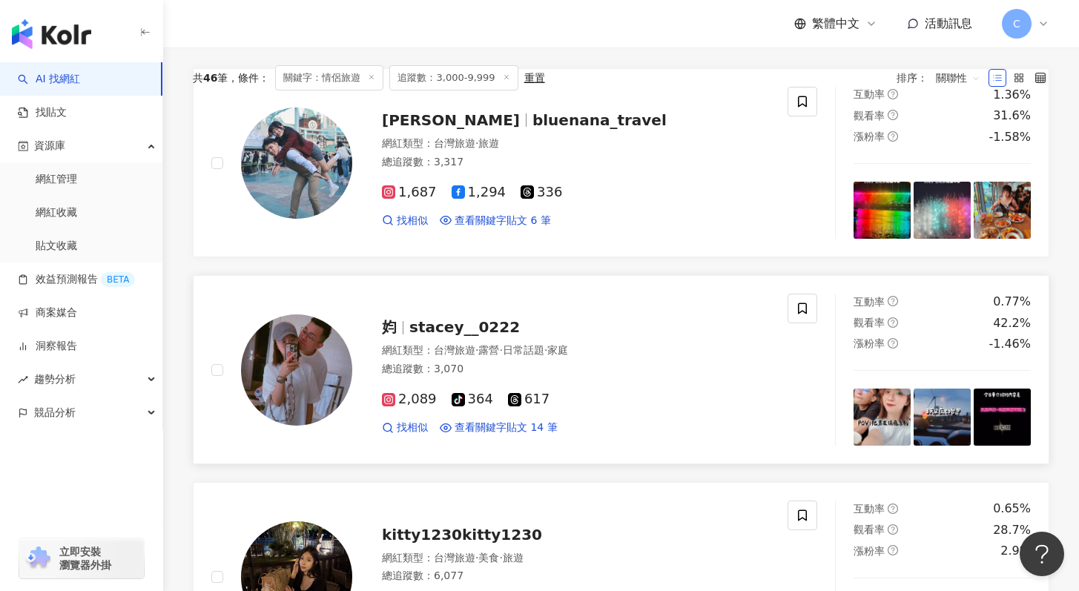
scroll to position [472, 0]
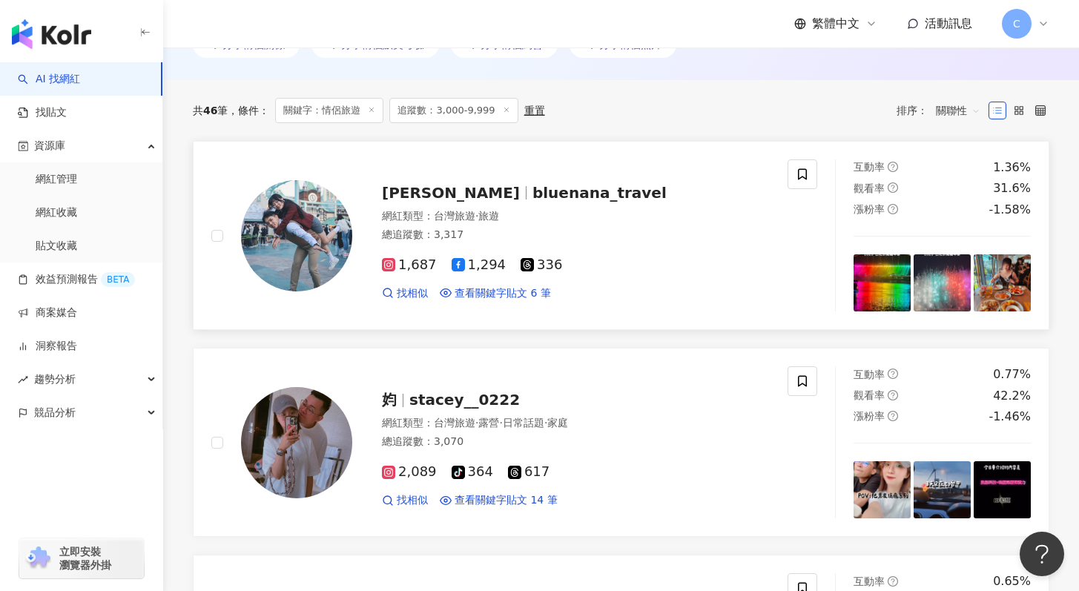
click at [533, 192] on span "bluenana_travel" at bounding box center [600, 193] width 134 height 18
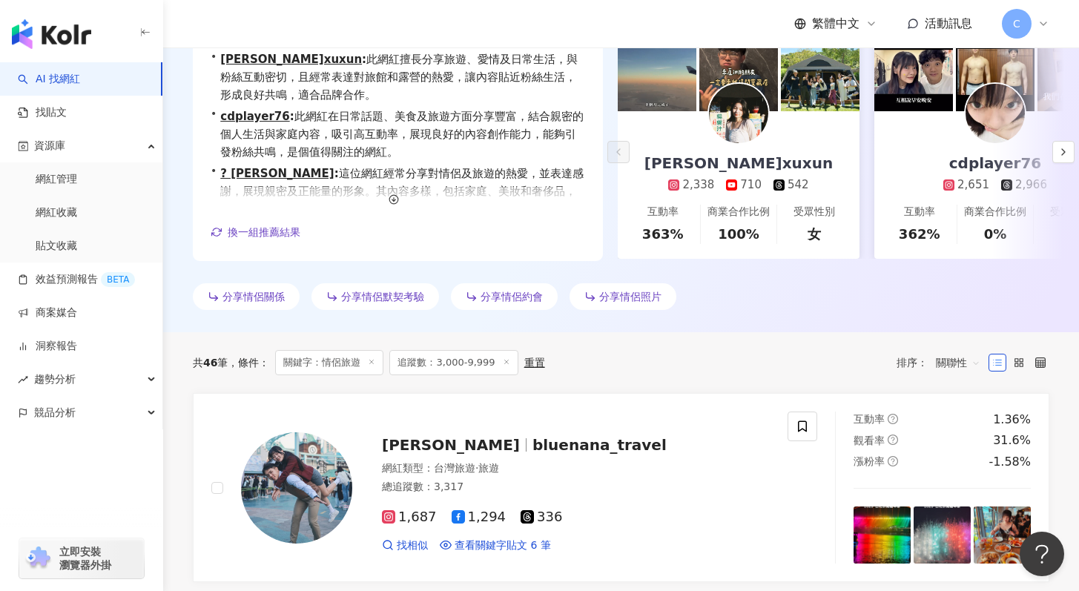
scroll to position [0, 0]
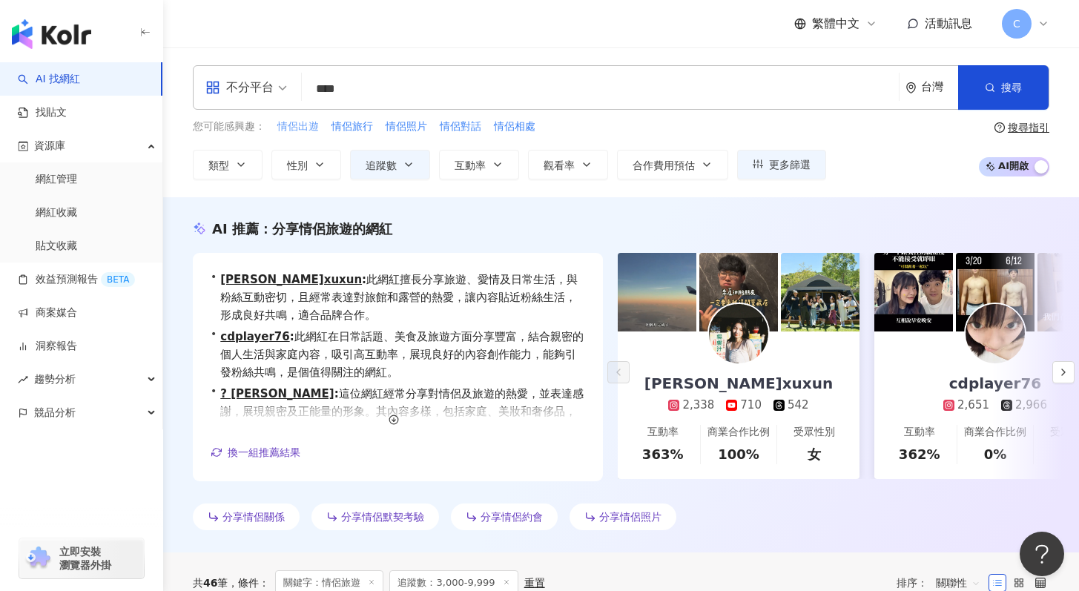
click at [288, 125] on span "情侶出遊" at bounding box center [298, 126] width 42 height 15
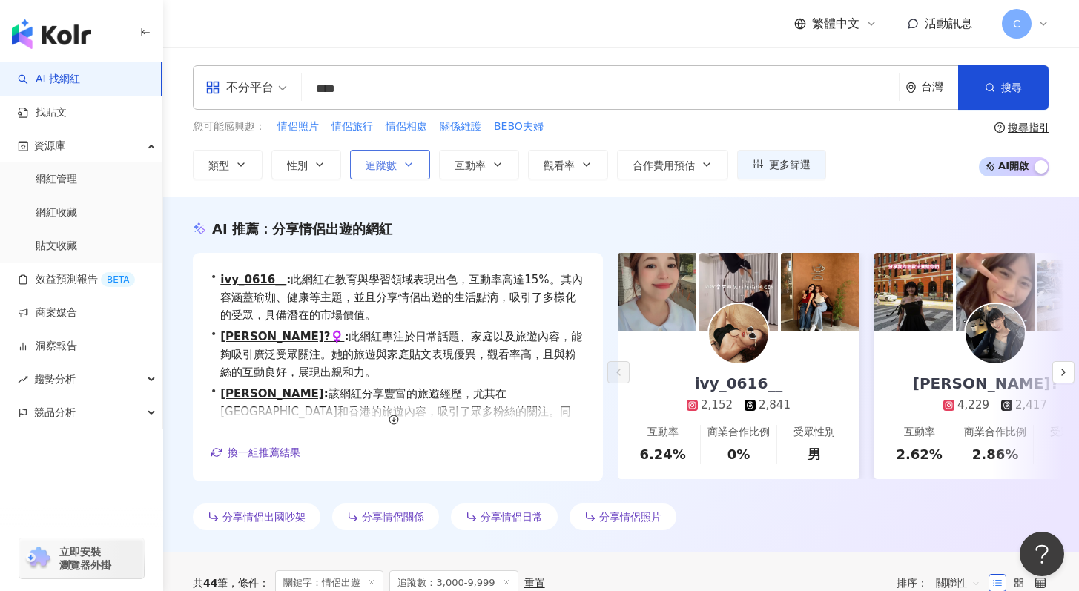
click at [413, 171] on button "追蹤數" at bounding box center [390, 165] width 80 height 30
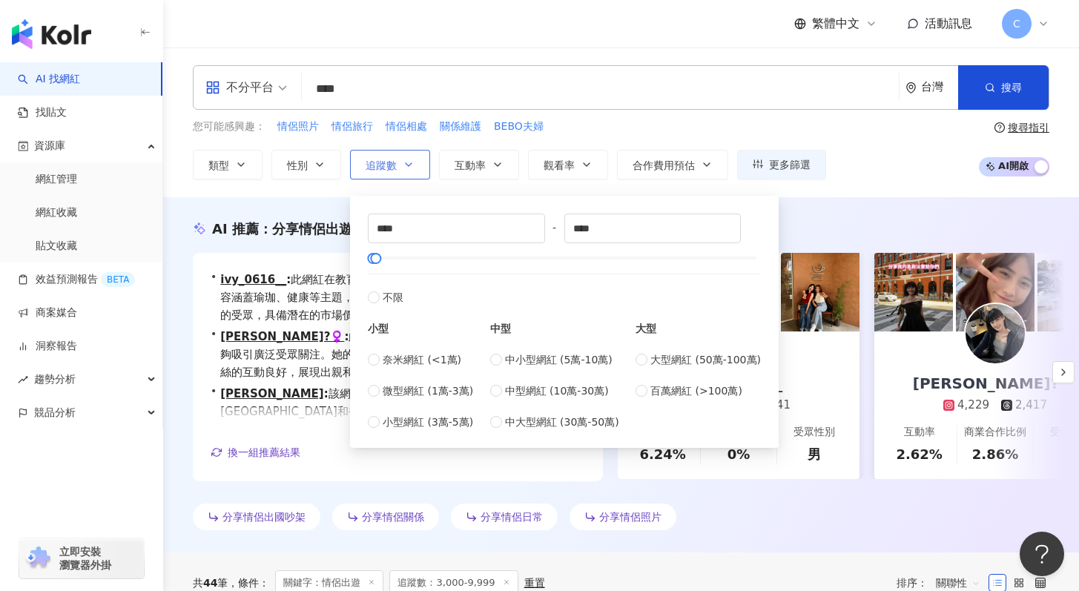
click at [413, 171] on button "追蹤數" at bounding box center [390, 165] width 80 height 30
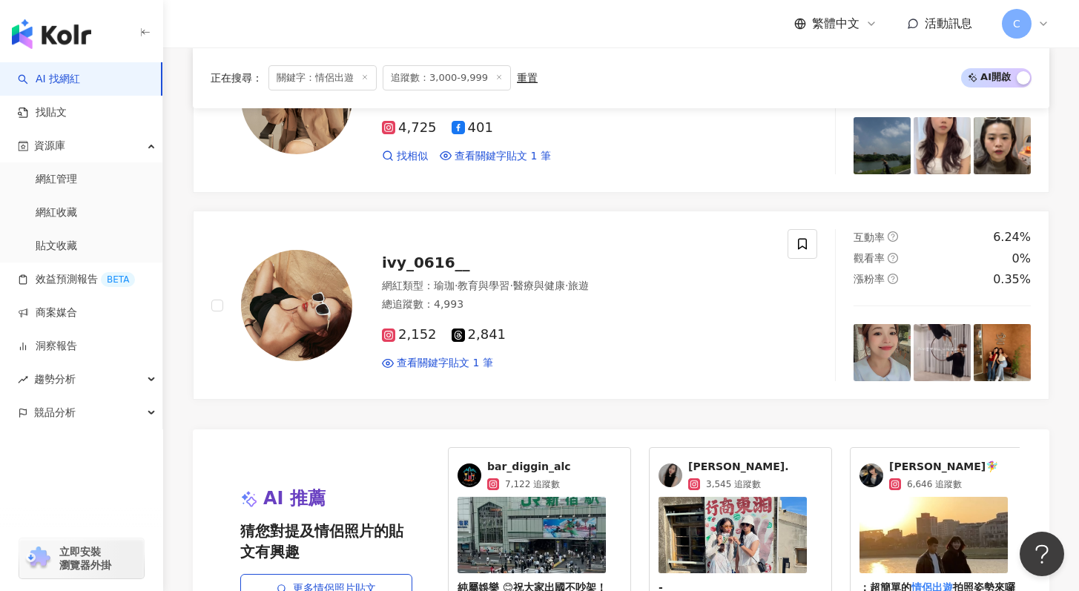
scroll to position [2892, 0]
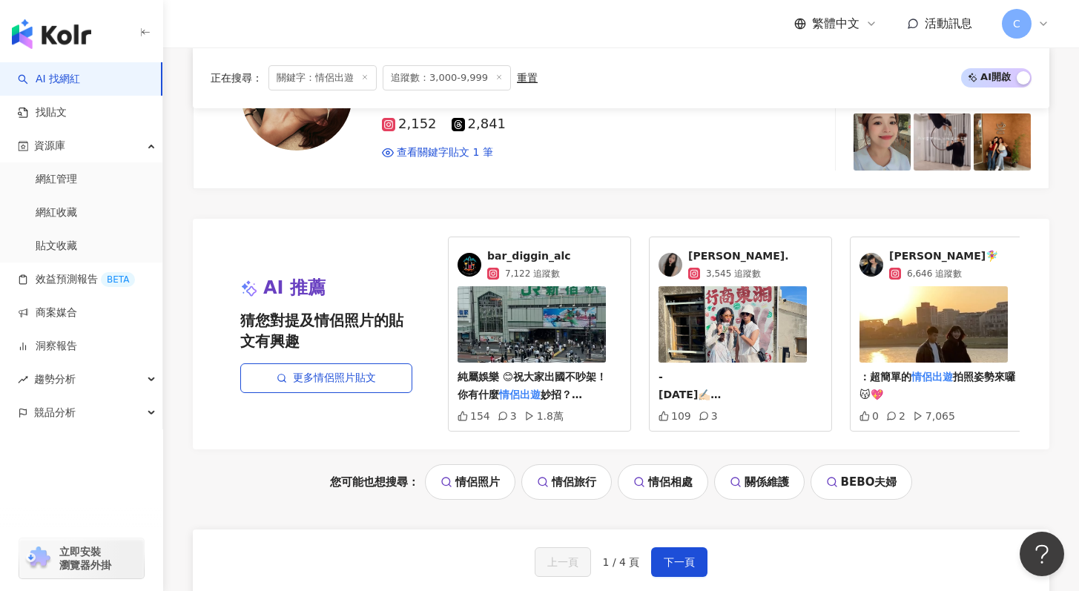
click at [723, 573] on div "上一頁 1 / 4 頁 下一頁 找不到網紅？ 回報建立" at bounding box center [621, 583] width 857 height 107
drag, startPoint x: 693, startPoint y: 573, endPoint x: 673, endPoint y: 587, distance: 25.5
click at [682, 577] on button "下一頁" at bounding box center [679, 562] width 56 height 30
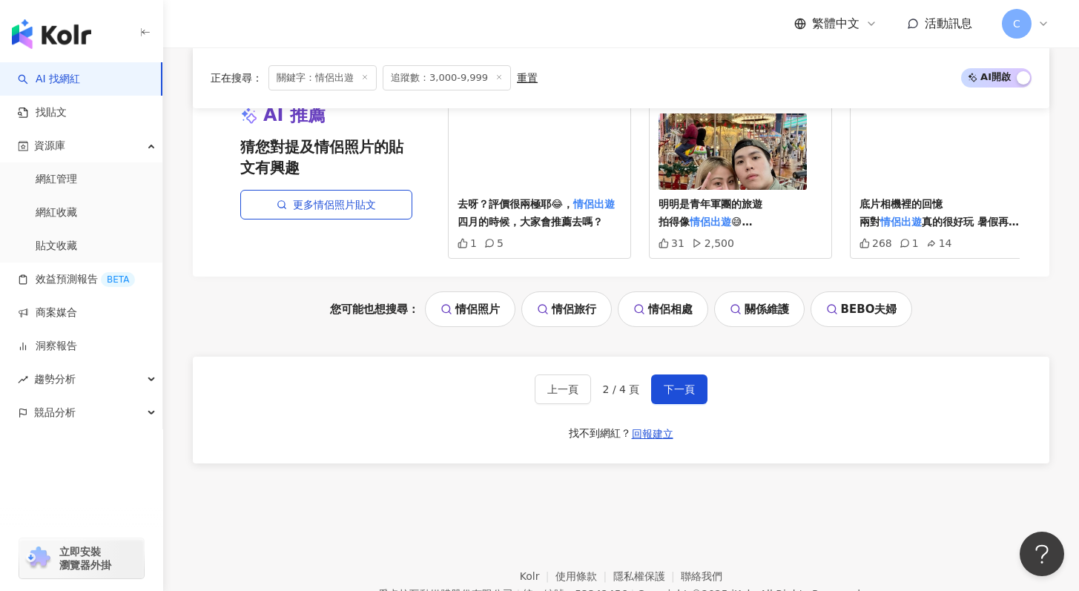
scroll to position [3115, 0]
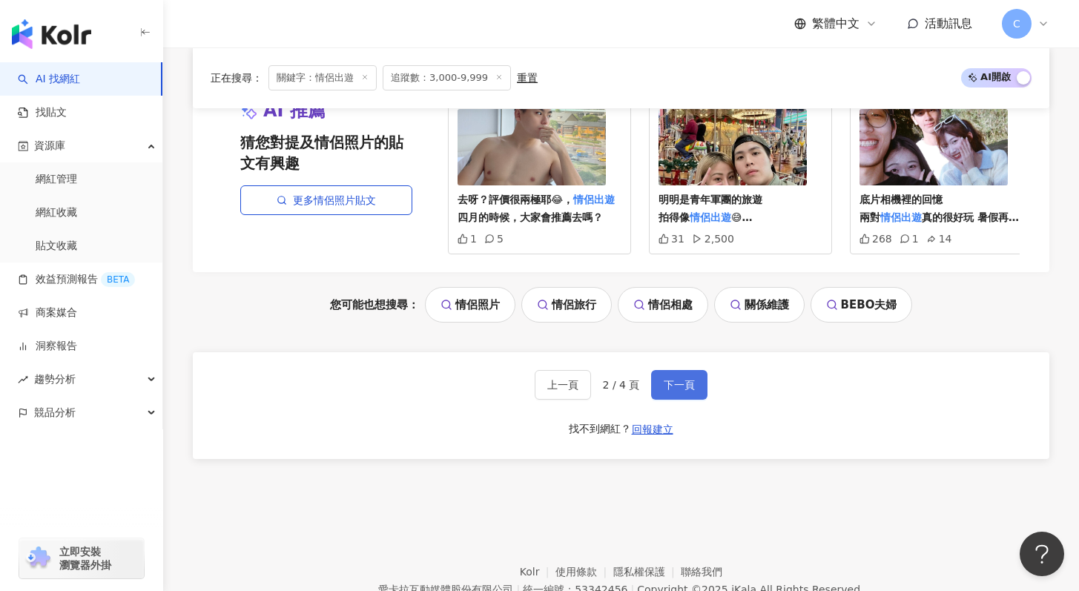
click at [656, 396] on button "下一頁" at bounding box center [679, 385] width 56 height 30
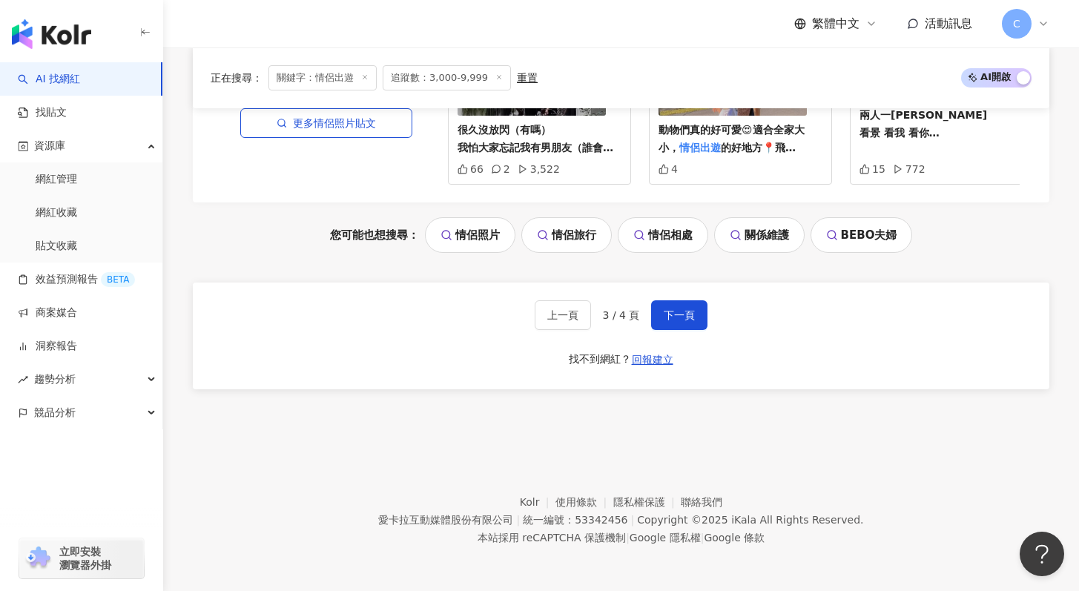
scroll to position [3164, 0]
click at [682, 325] on button "下一頁" at bounding box center [679, 315] width 56 height 30
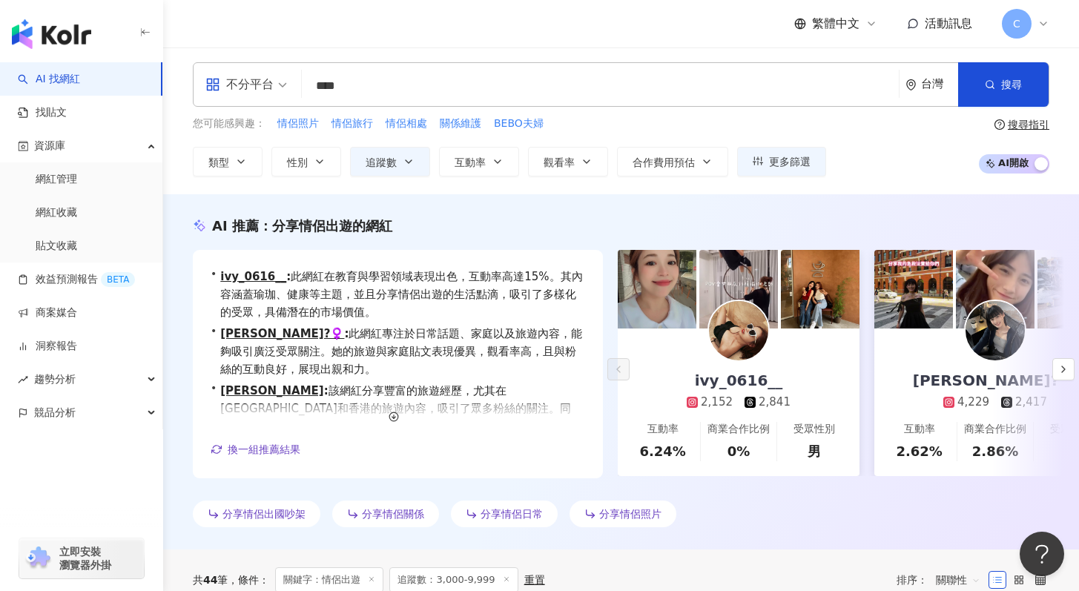
scroll to position [0, 0]
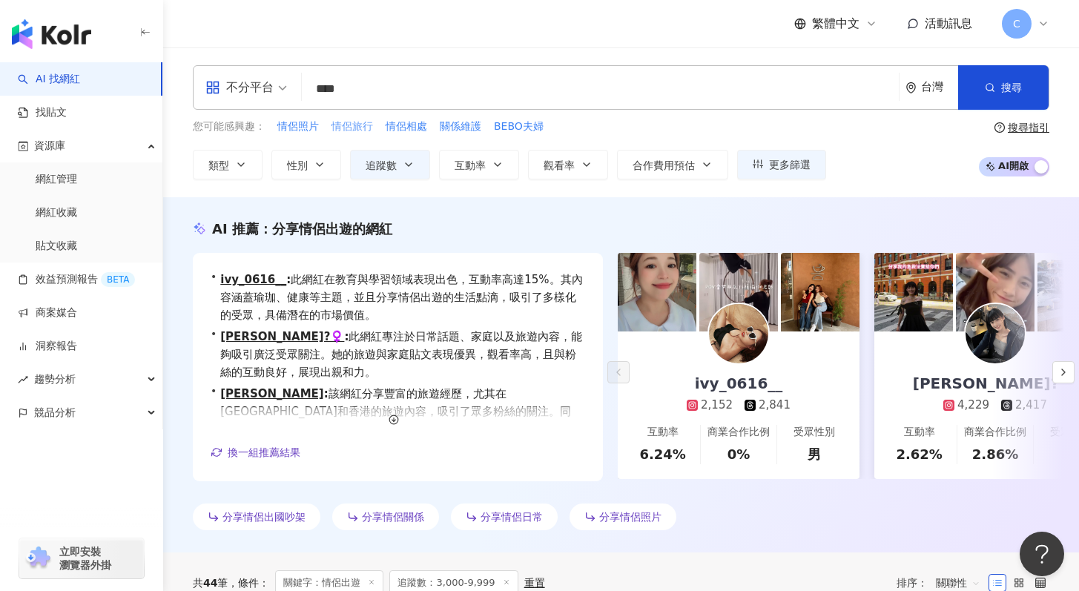
click at [354, 126] on span "情侶旅行" at bounding box center [353, 126] width 42 height 15
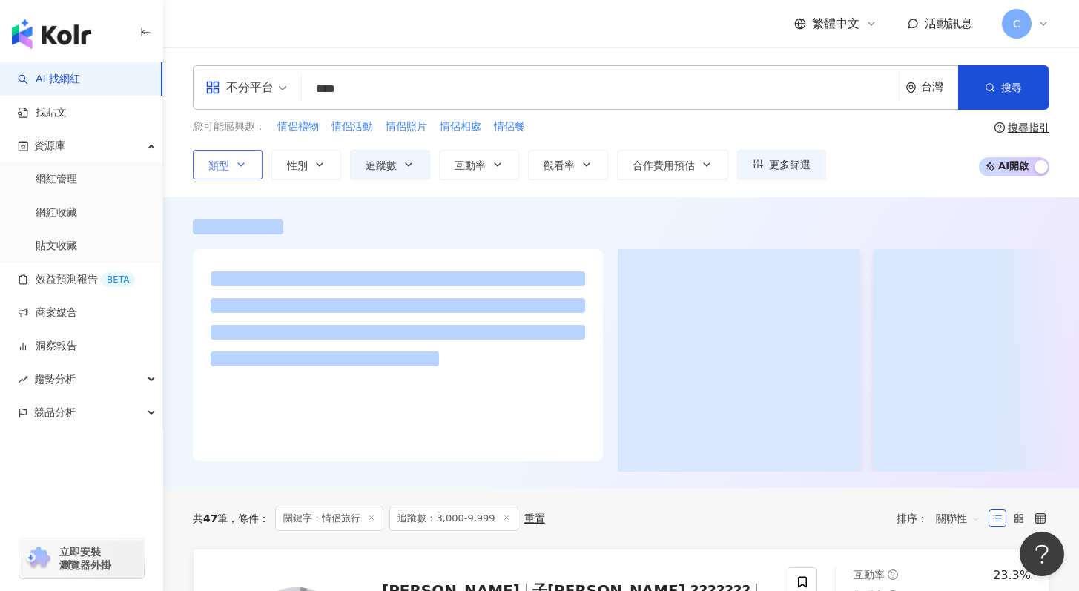
click at [240, 171] on button "類型" at bounding box center [228, 165] width 70 height 30
click at [265, 79] on div "不分平台" at bounding box center [239, 88] width 68 height 24
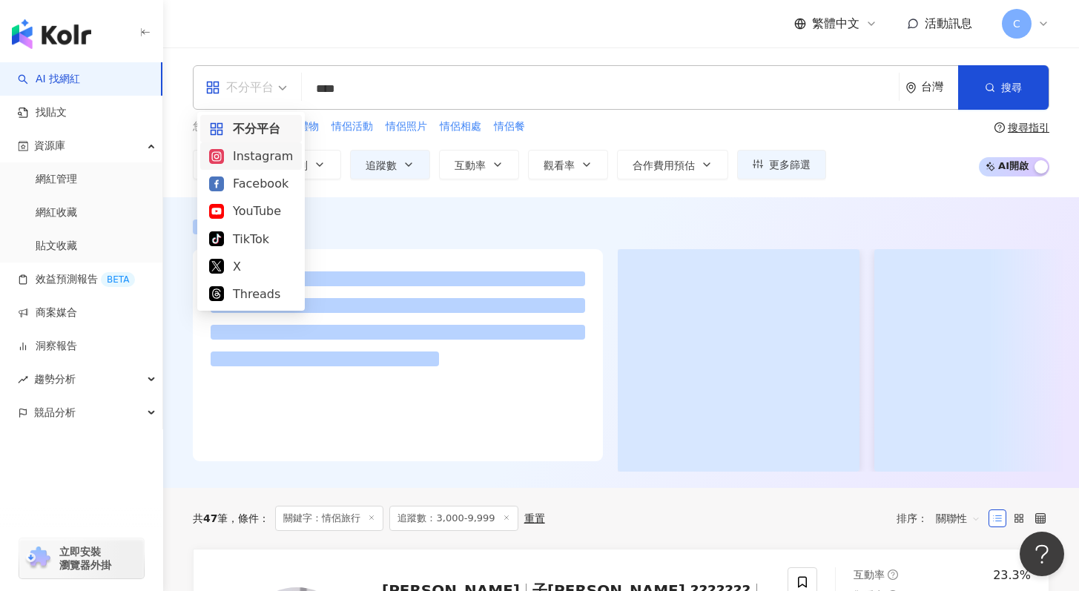
click at [266, 148] on div "Instagram" at bounding box center [251, 156] width 84 height 19
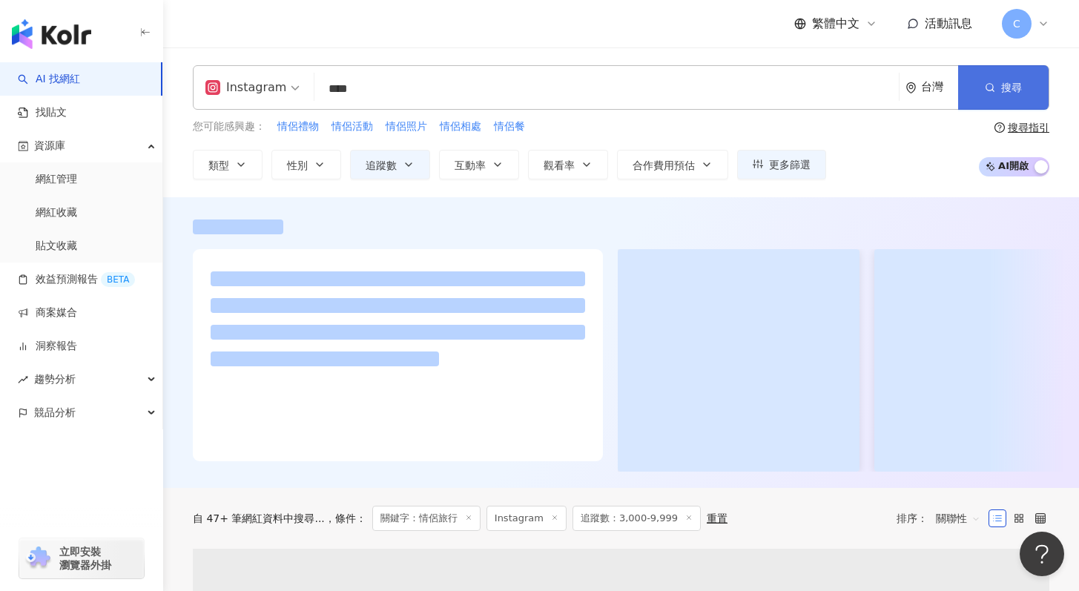
click at [1002, 94] on button "搜尋" at bounding box center [1003, 87] width 90 height 44
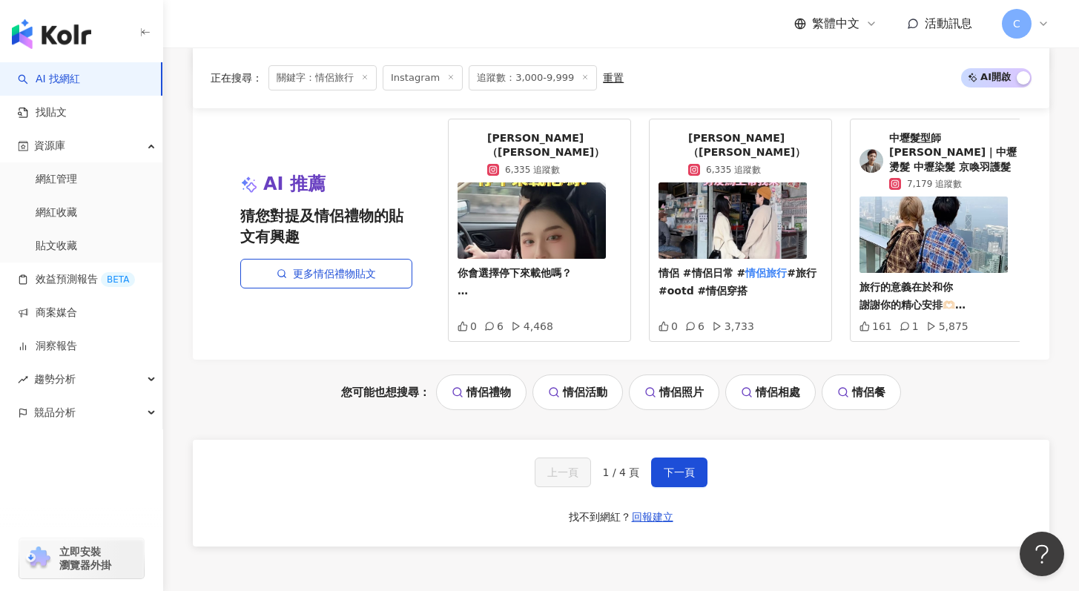
scroll to position [3139, 0]
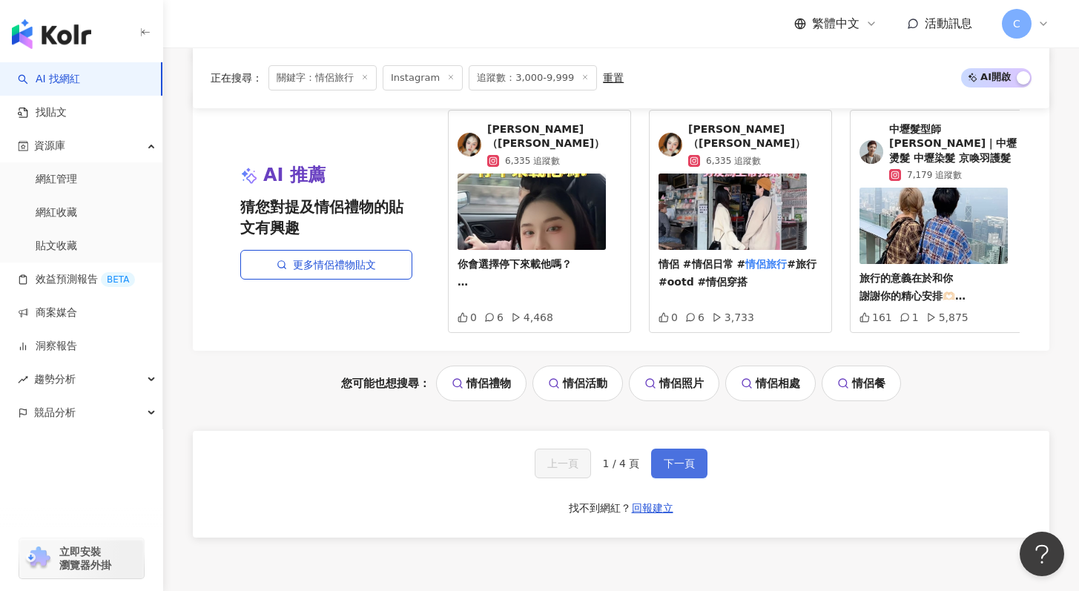
click at [700, 458] on button "下一頁" at bounding box center [679, 464] width 56 height 30
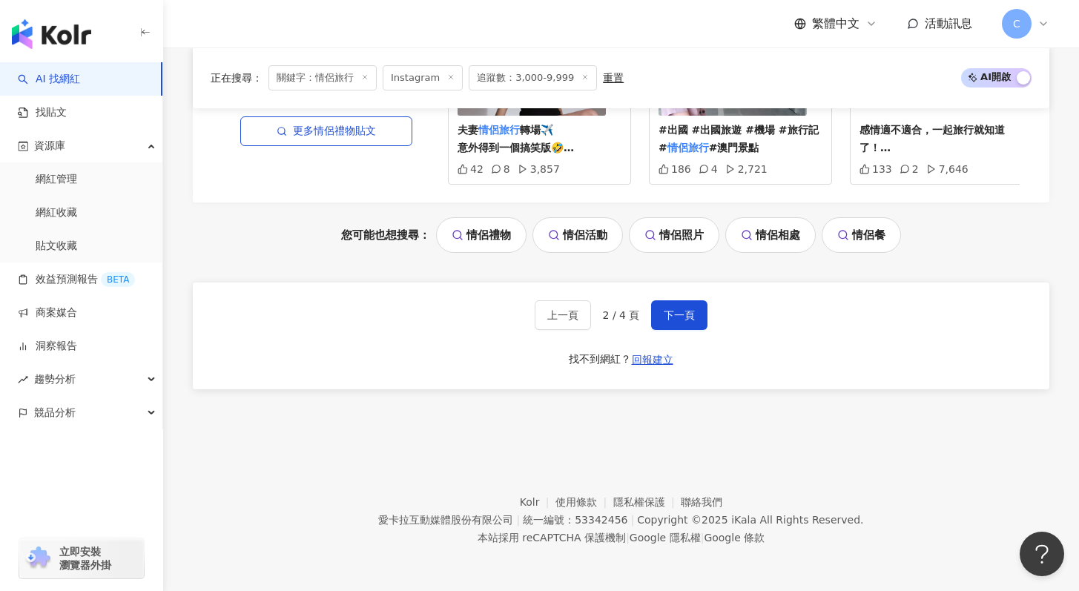
scroll to position [3150, 0]
click at [680, 316] on span "下一頁" at bounding box center [679, 315] width 31 height 12
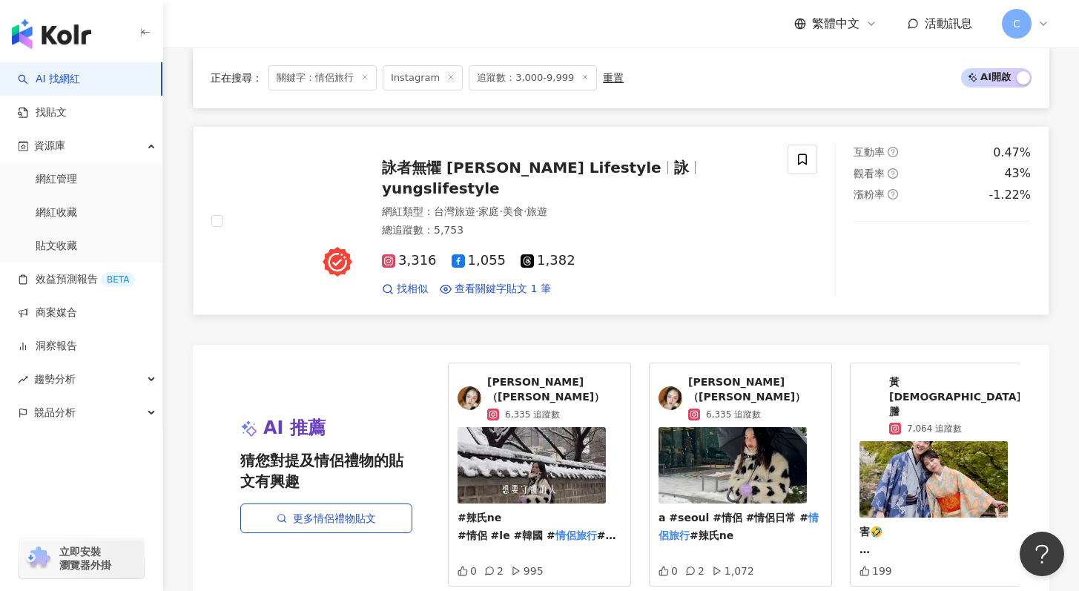
scroll to position [2646, 0]
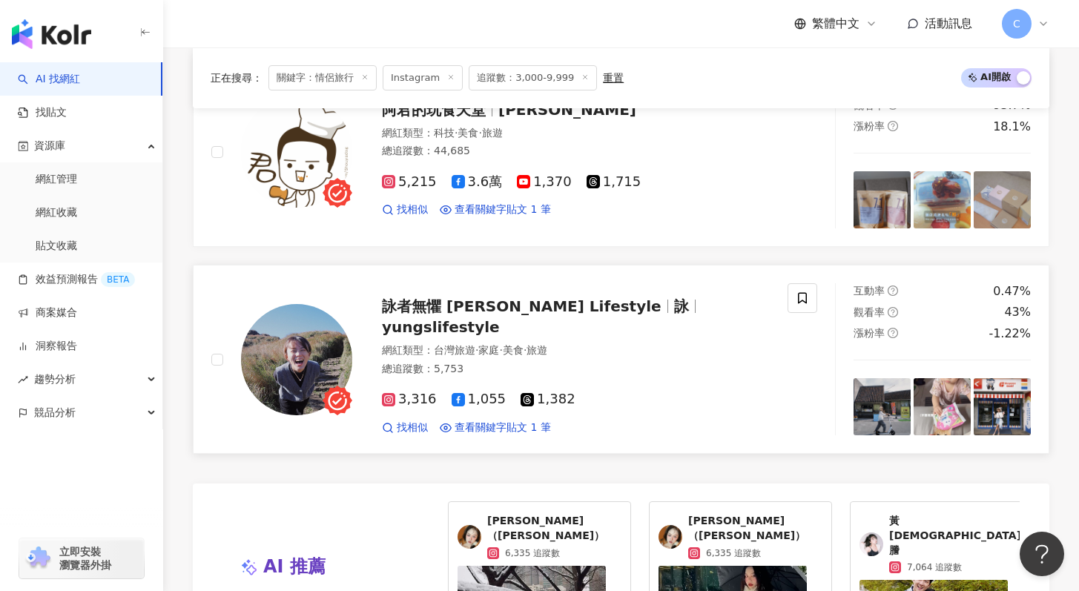
click at [500, 320] on span "yungslifestyle" at bounding box center [441, 327] width 118 height 18
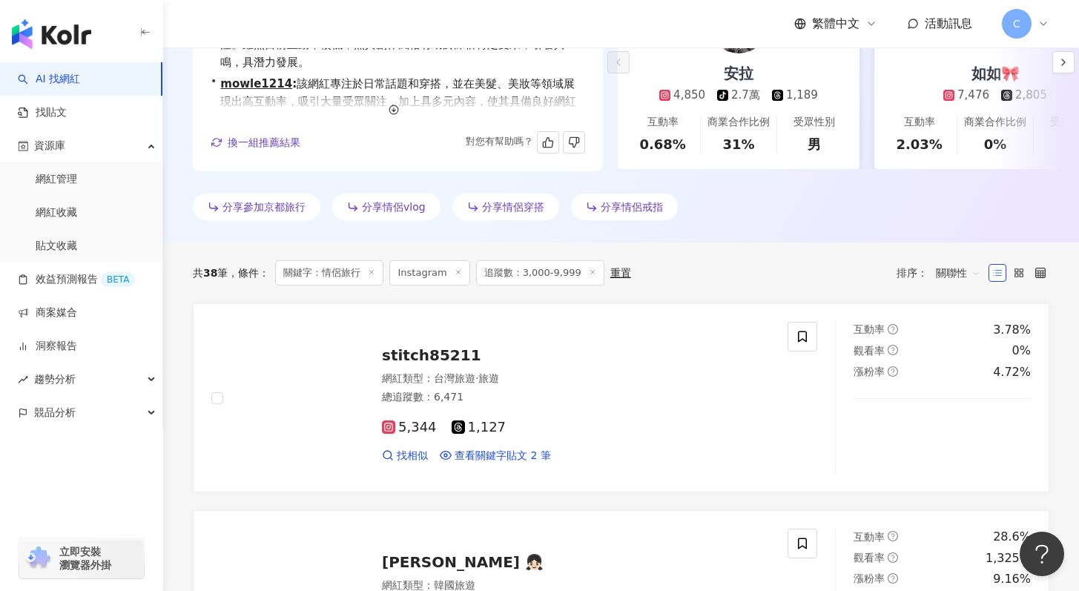
scroll to position [0, 0]
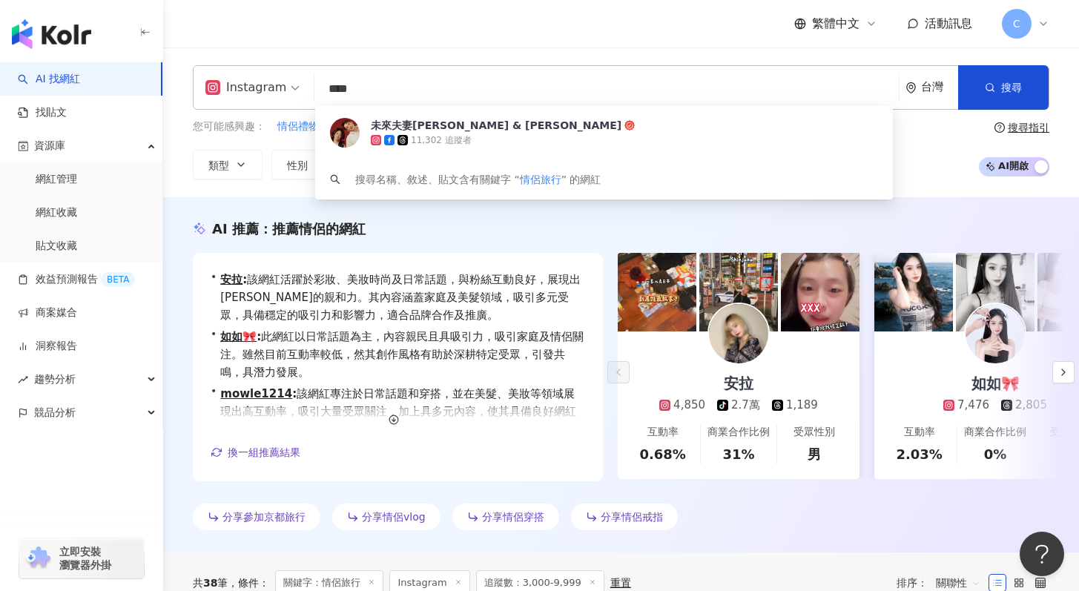
click at [457, 91] on input "****" at bounding box center [606, 89] width 573 height 28
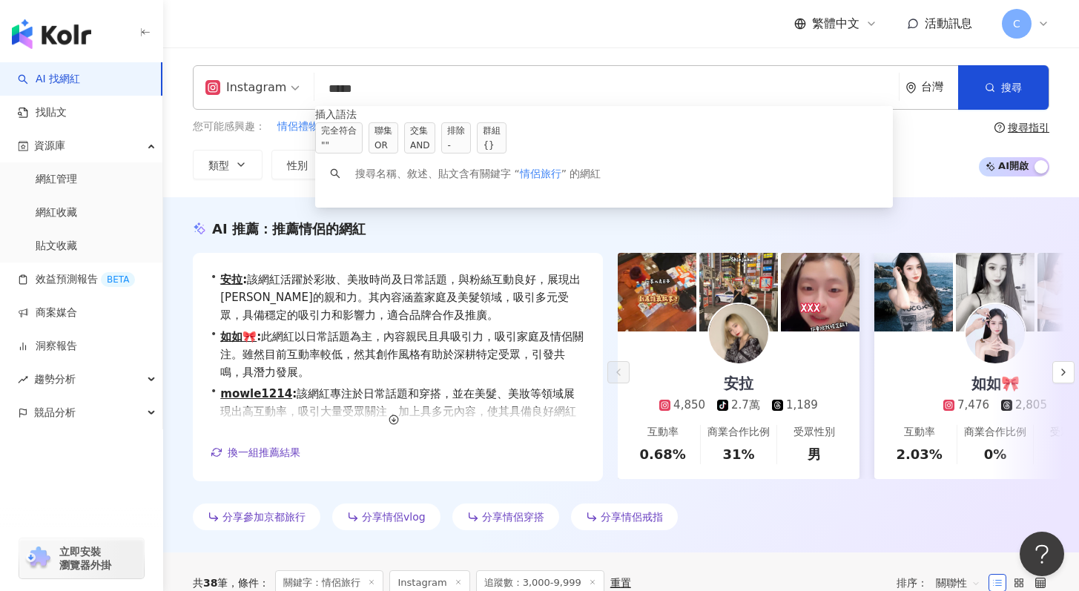
click at [392, 145] on div "OR" at bounding box center [384, 145] width 18 height 15
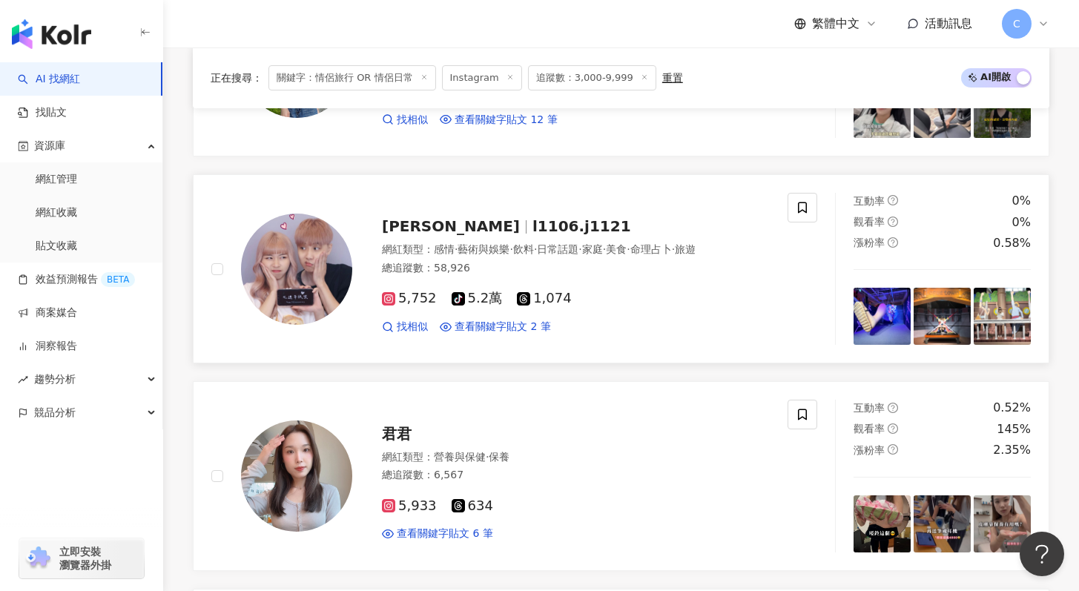
scroll to position [2121, 0]
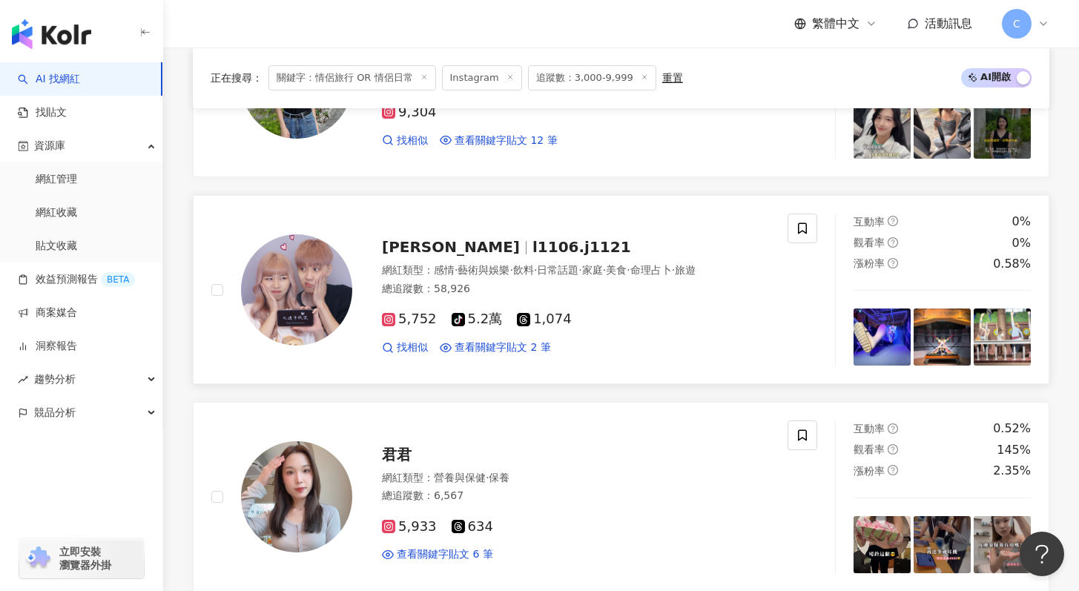
type input "**********"
click at [533, 250] on span "l1106.j1121" at bounding box center [582, 247] width 99 height 18
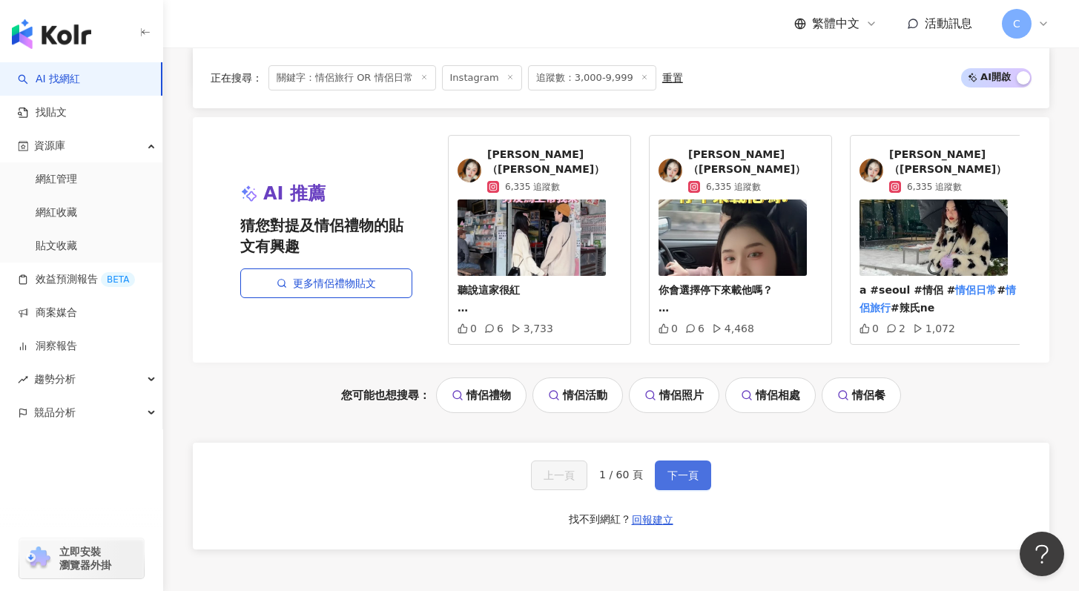
scroll to position [3082, 0]
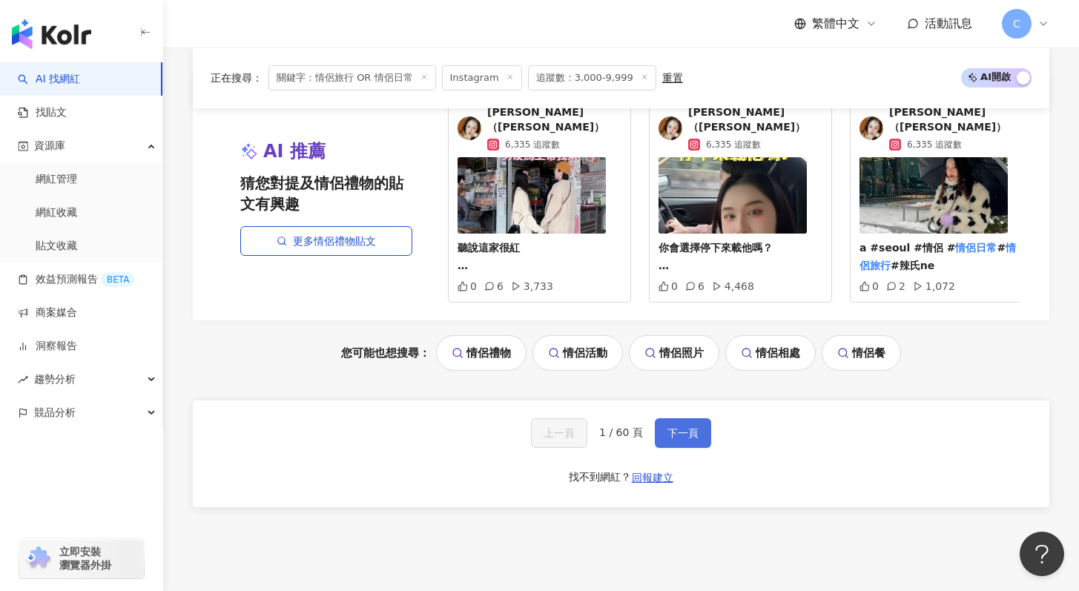
click at [680, 429] on span "下一頁" at bounding box center [682, 433] width 31 height 12
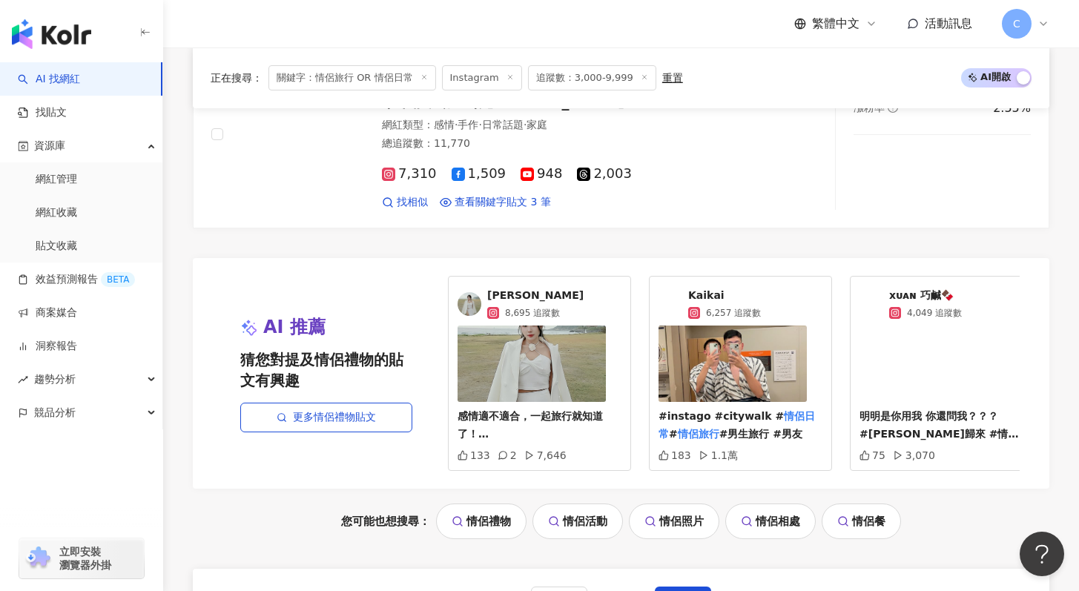
scroll to position [3150, 0]
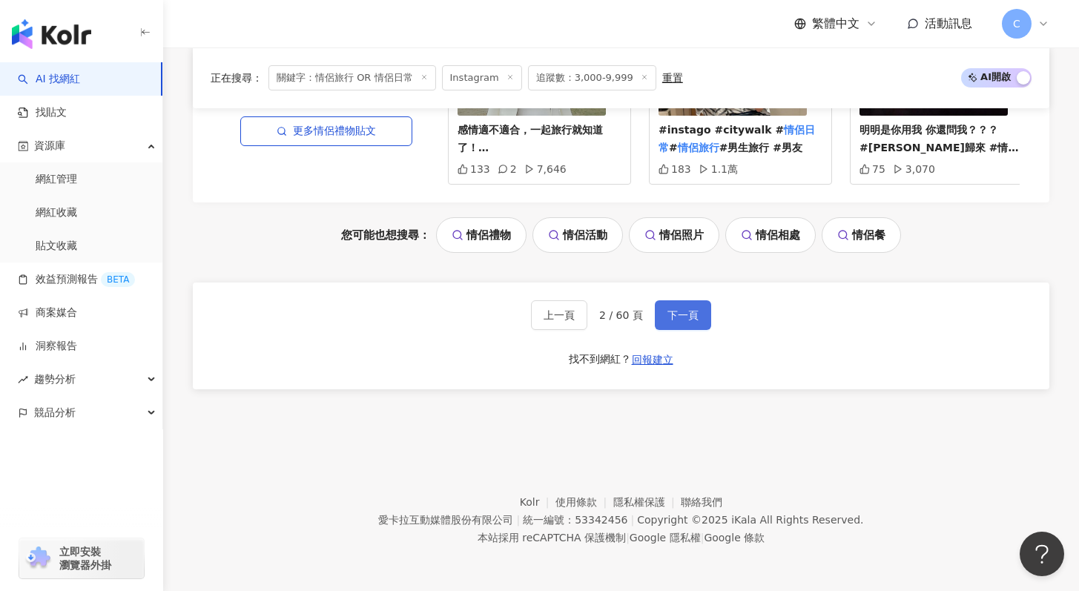
click at [698, 312] on button "下一頁" at bounding box center [683, 315] width 56 height 30
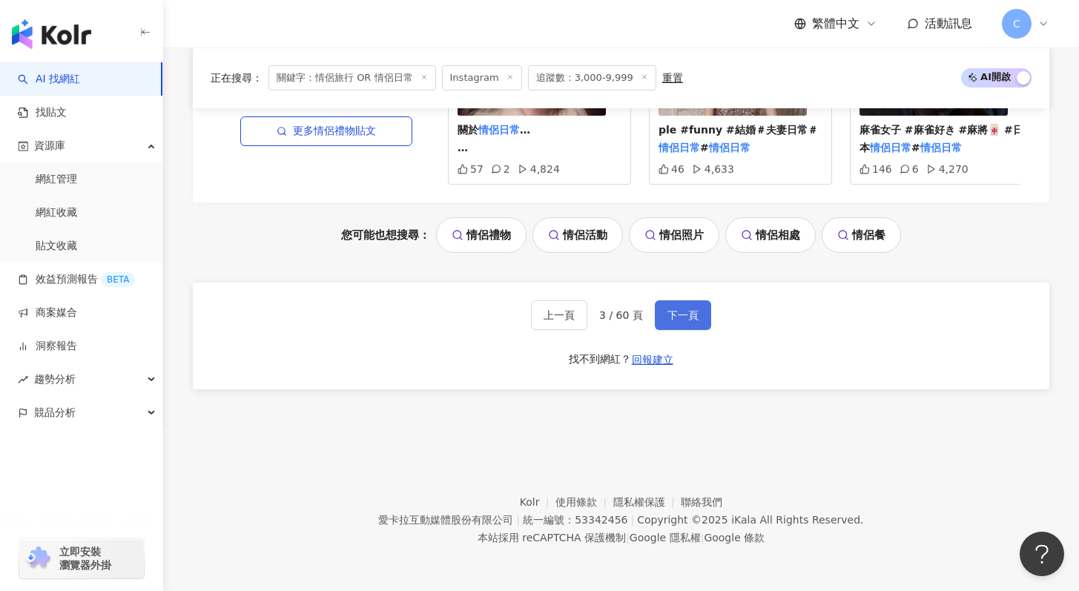
click at [676, 316] on span "下一頁" at bounding box center [682, 315] width 31 height 12
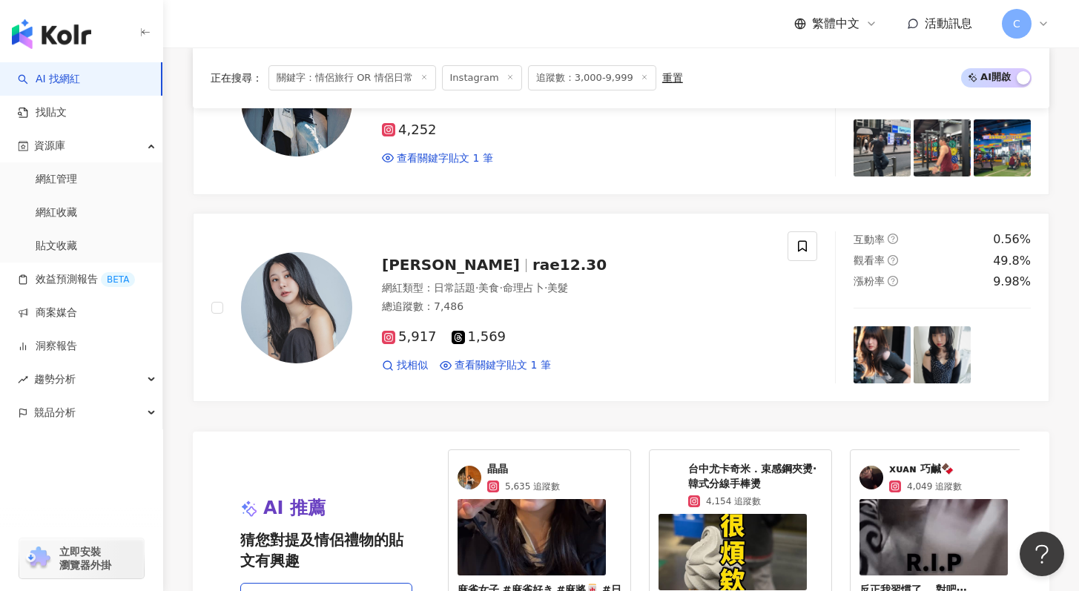
scroll to position [3164, 0]
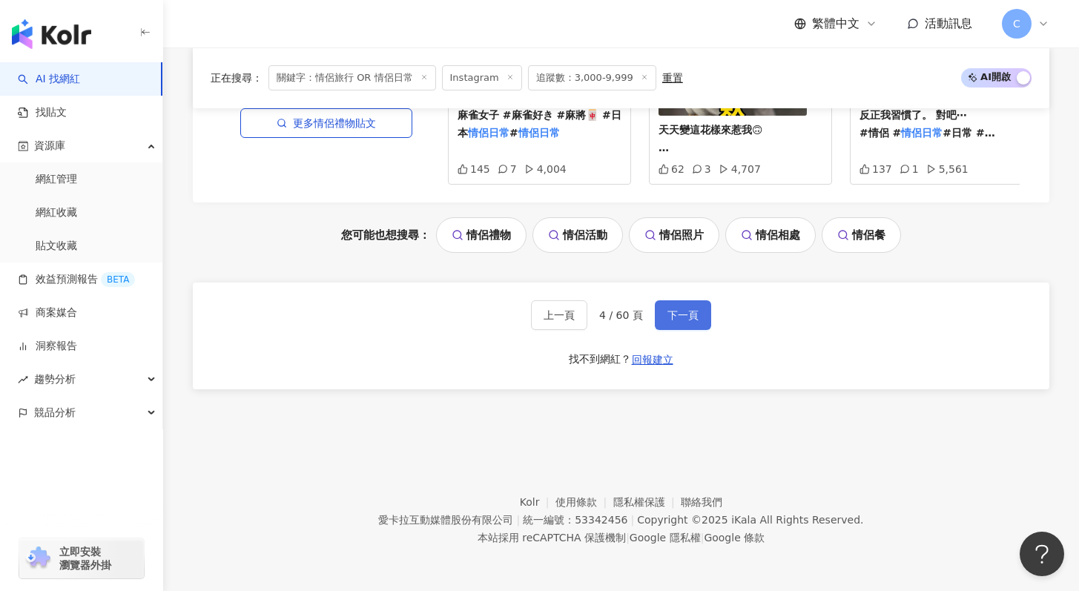
click at [682, 312] on span "下一頁" at bounding box center [682, 315] width 31 height 12
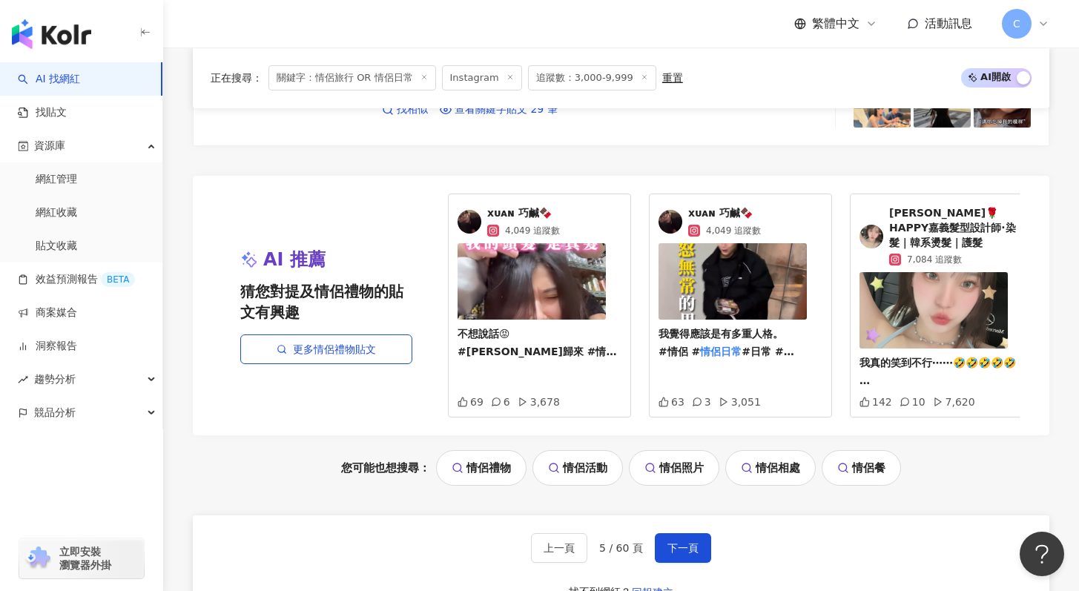
scroll to position [3111, 0]
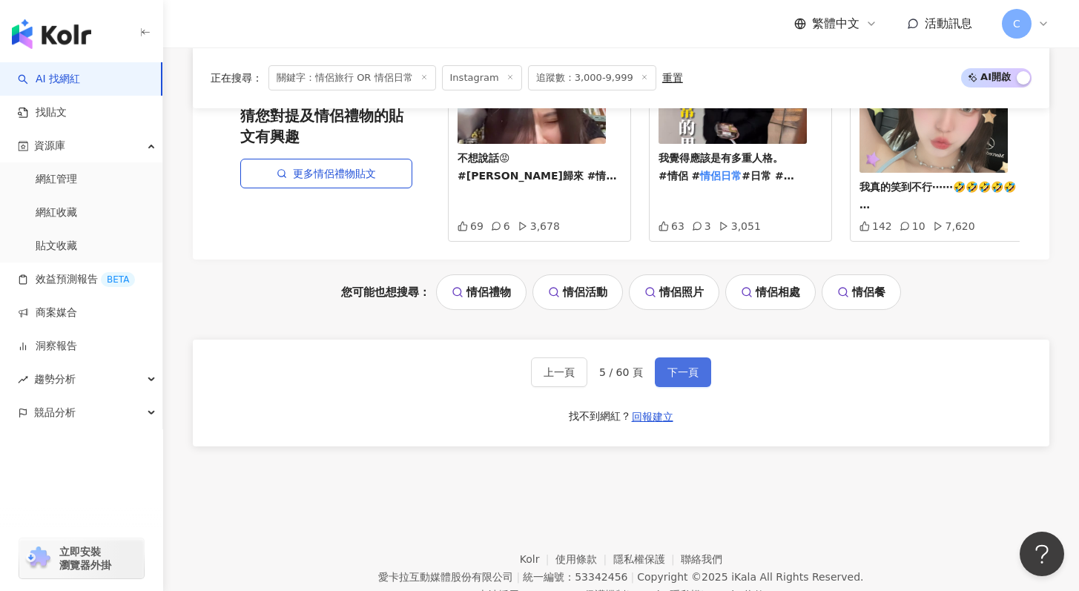
click at [670, 378] on span "下一頁" at bounding box center [682, 372] width 31 height 12
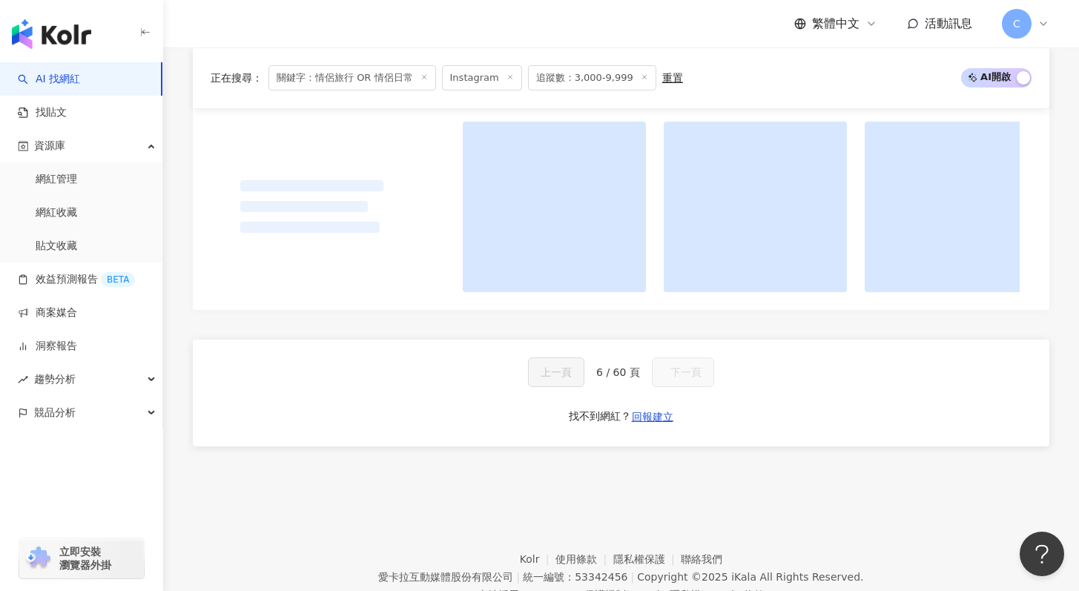
scroll to position [592, 0]
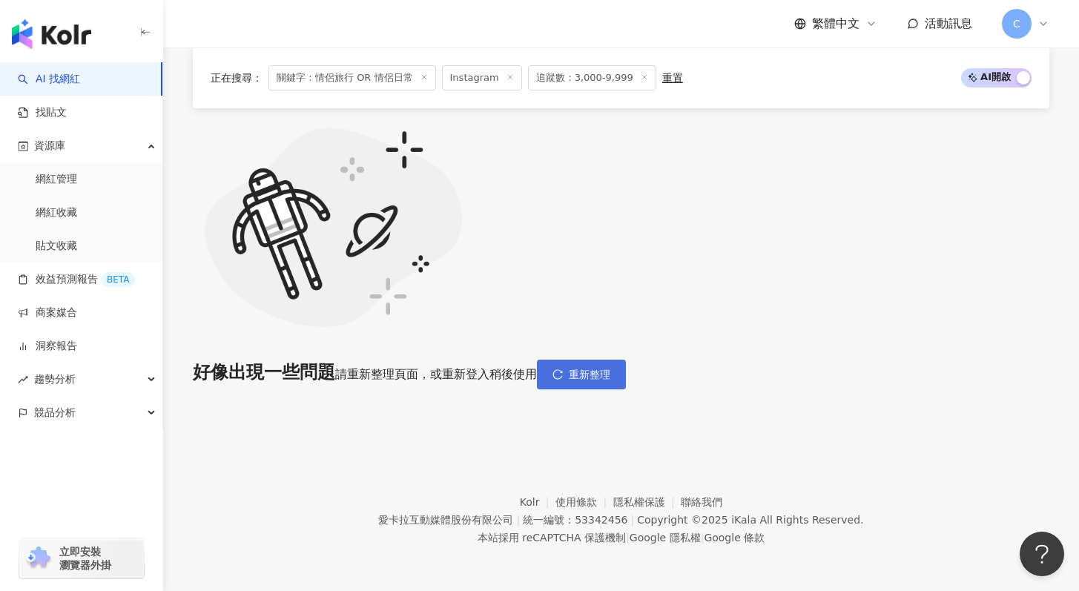
click at [626, 360] on button "重新整理" at bounding box center [581, 375] width 89 height 30
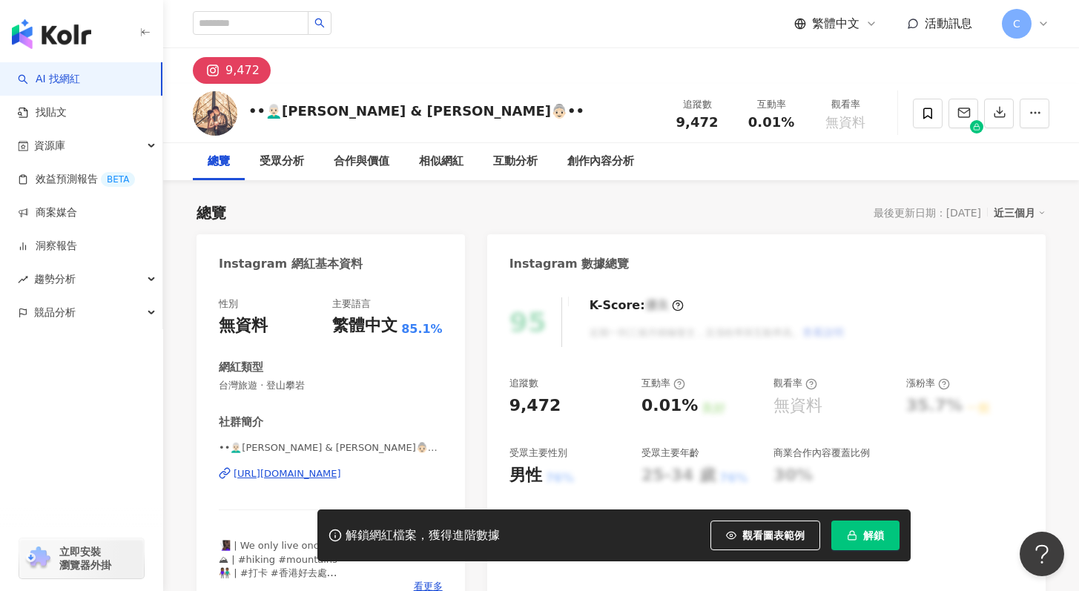
click at [340, 478] on div "[URL][DOMAIN_NAME]" at bounding box center [288, 473] width 108 height 13
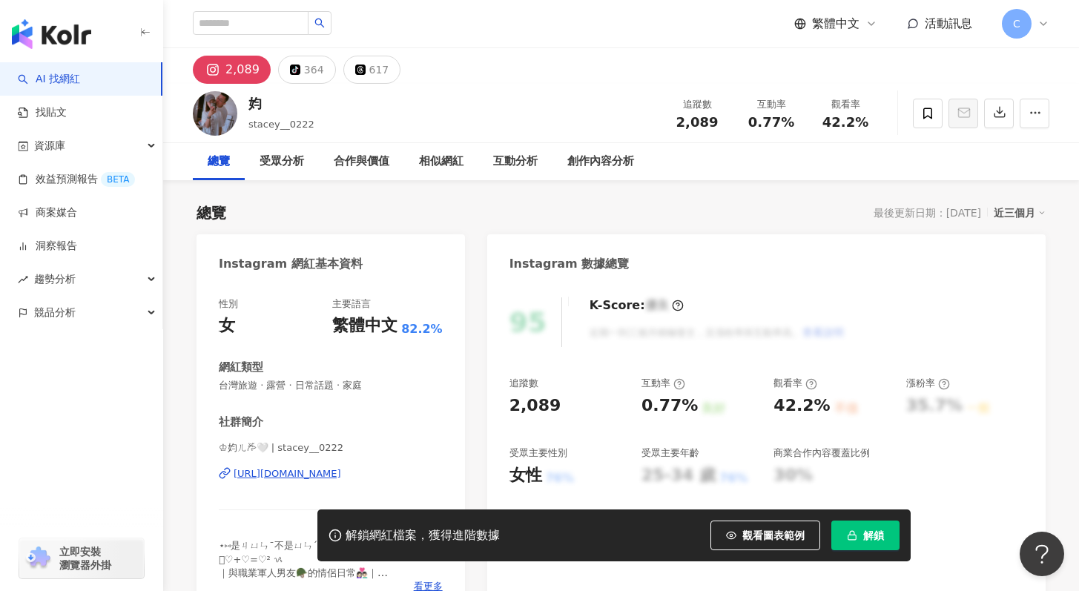
click at [341, 479] on div "[URL][DOMAIN_NAME]" at bounding box center [288, 473] width 108 height 13
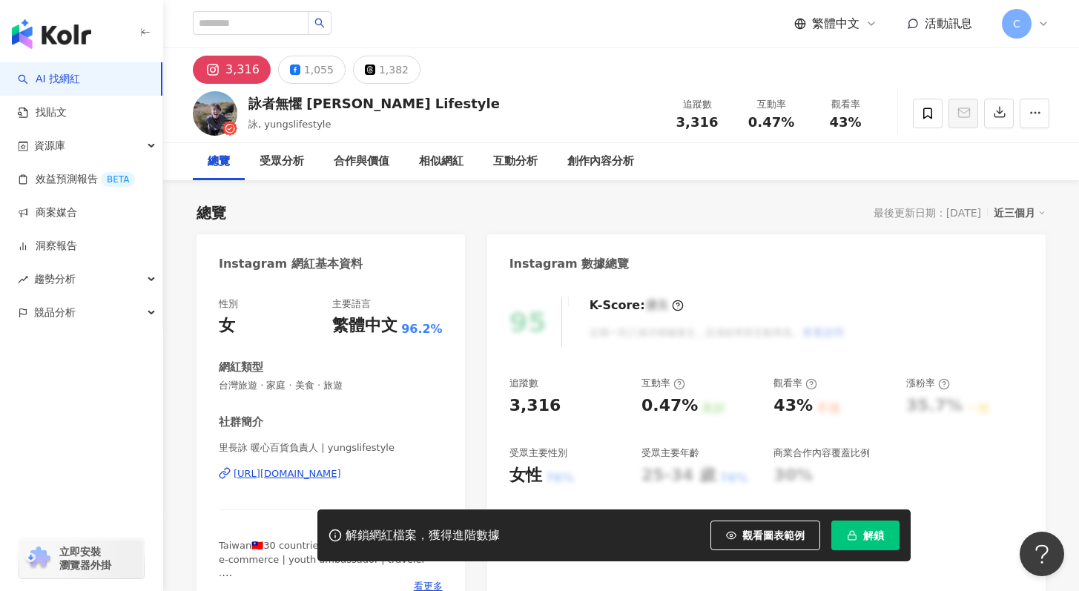
click at [341, 471] on div "https://www.instagram.com/yungslifestyle/" at bounding box center [288, 473] width 108 height 13
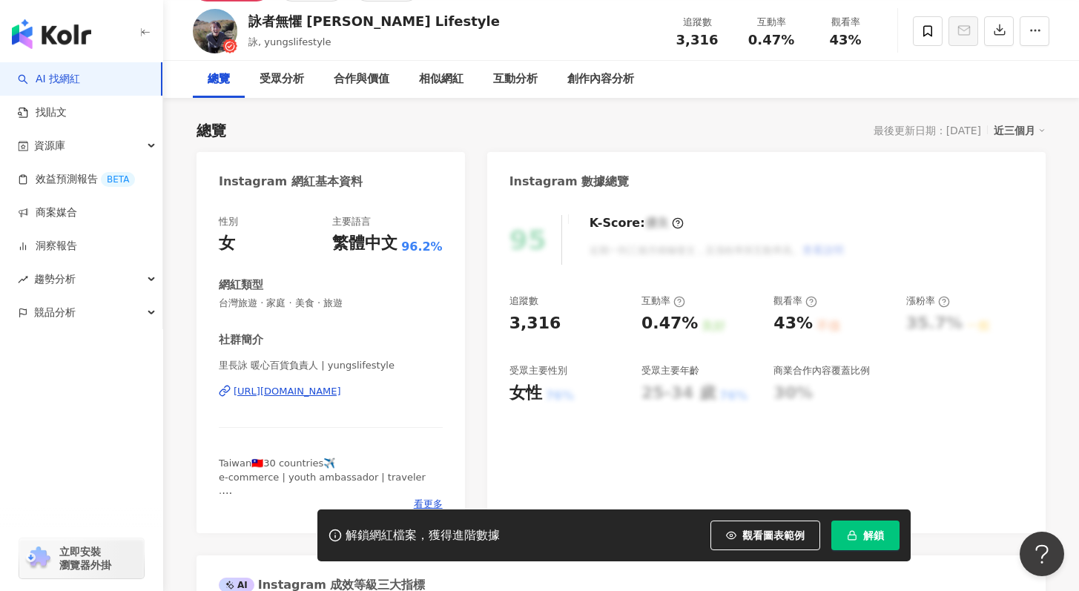
scroll to position [43, 0]
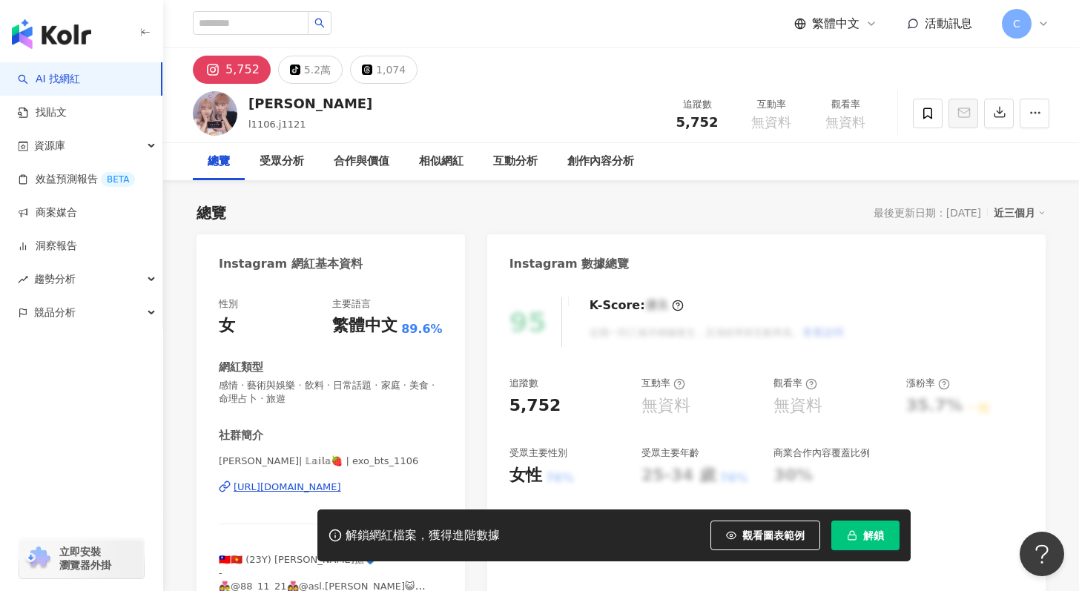
click at [318, 492] on div "[URL][DOMAIN_NAME]" at bounding box center [288, 487] width 108 height 13
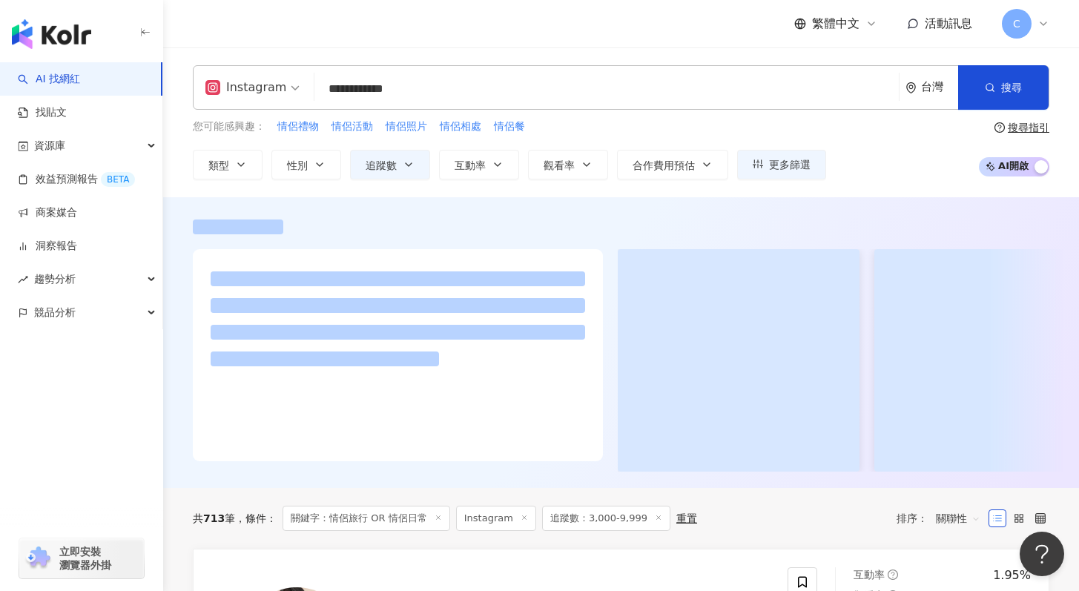
click at [359, 90] on input "**********" at bounding box center [606, 89] width 573 height 28
click at [443, 78] on input "**********" at bounding box center [606, 89] width 573 height 28
drag, startPoint x: 455, startPoint y: 89, endPoint x: 397, endPoint y: 93, distance: 58.0
click at [397, 93] on input "**********" at bounding box center [606, 89] width 573 height 28
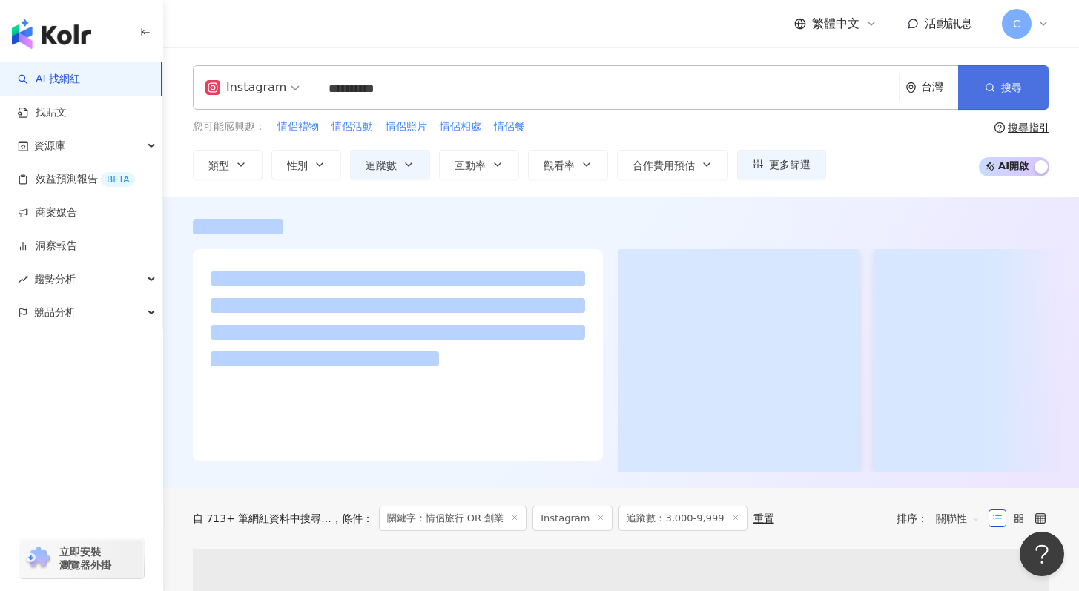
click at [981, 102] on button "搜尋" at bounding box center [1003, 87] width 90 height 44
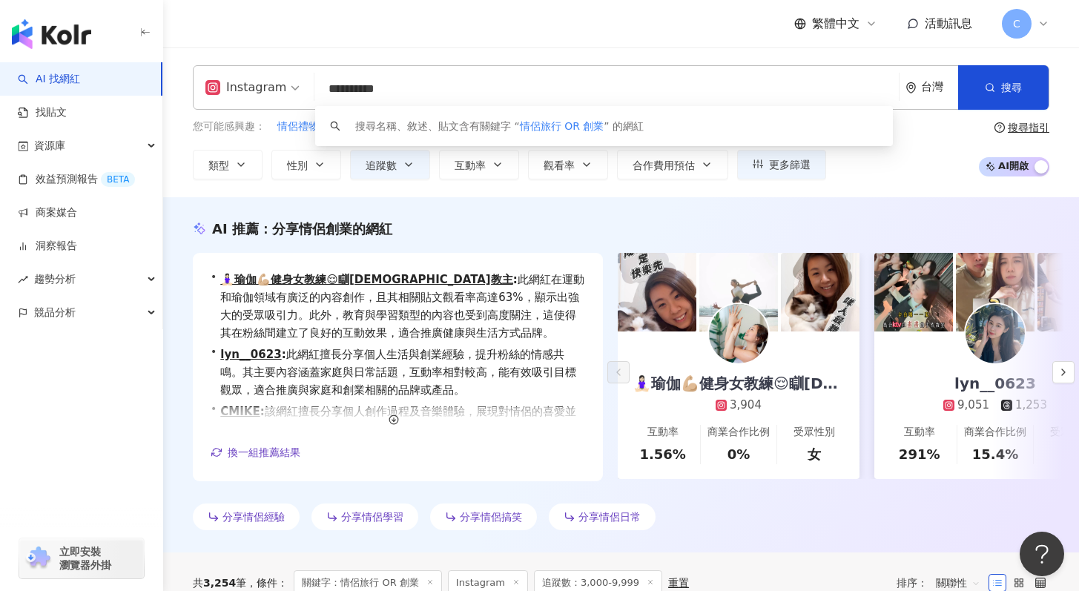
drag, startPoint x: 398, startPoint y: 93, endPoint x: 461, endPoint y: 96, distance: 63.2
click at [460, 96] on input "**********" at bounding box center [606, 89] width 573 height 28
click at [1038, 82] on button "搜尋" at bounding box center [1003, 87] width 90 height 44
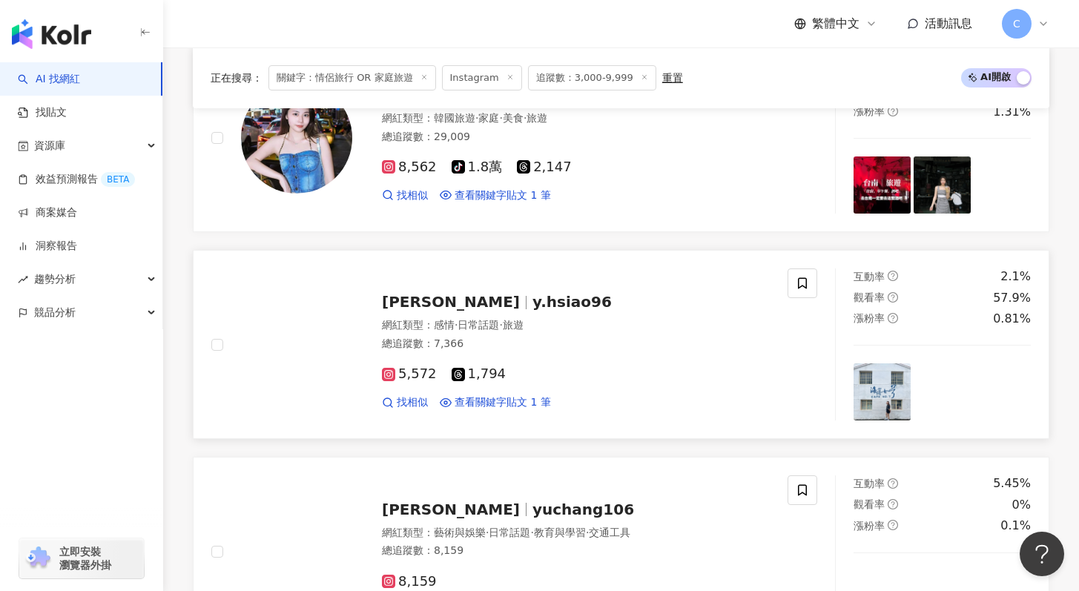
scroll to position [572, 0]
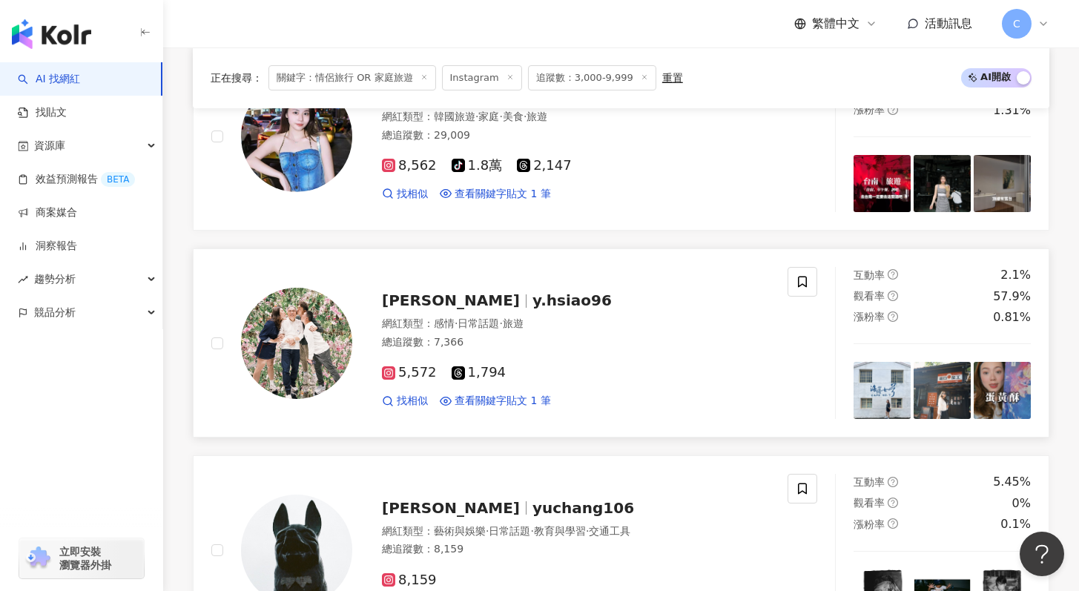
click at [475, 302] on span "[PERSON_NAME]" at bounding box center [457, 300] width 151 height 18
click at [463, 295] on span "[PERSON_NAME]" at bounding box center [457, 300] width 151 height 18
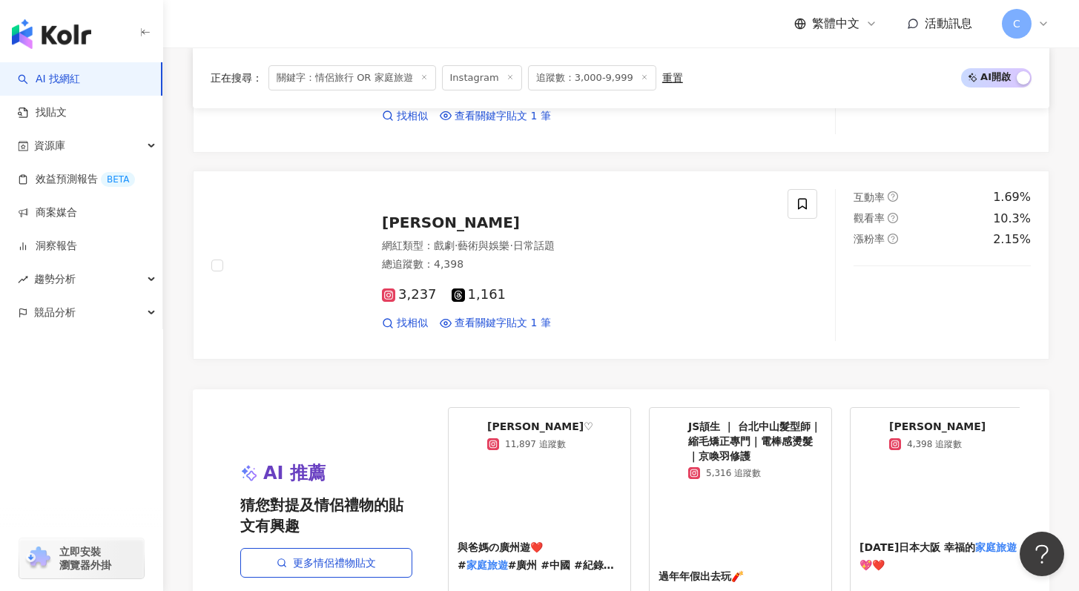
scroll to position [3179, 0]
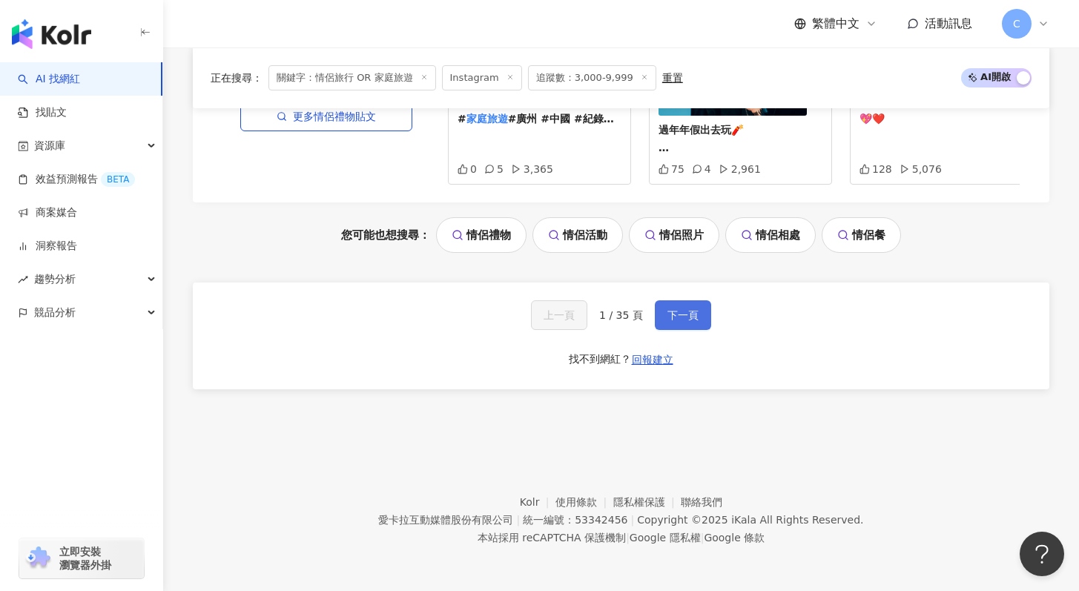
click at [698, 316] on button "下一頁" at bounding box center [683, 315] width 56 height 30
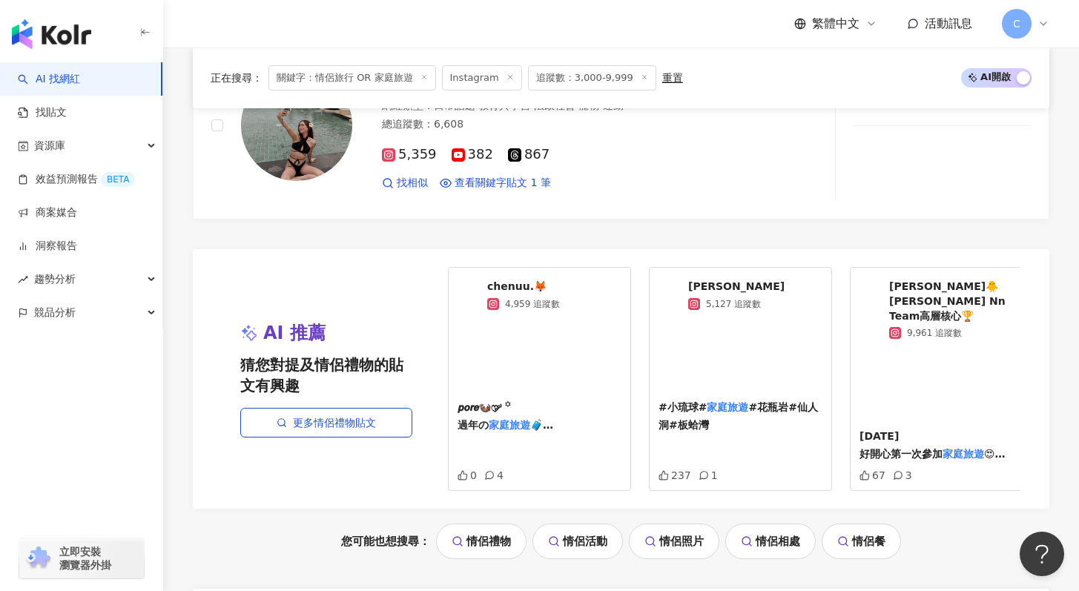
scroll to position [3164, 0]
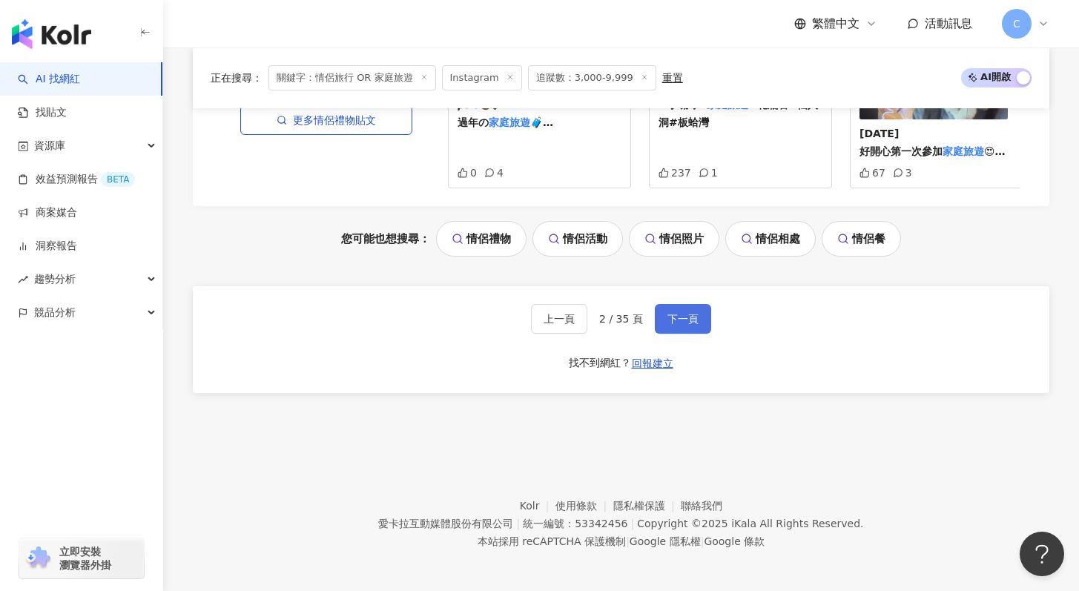
click at [682, 319] on span "下一頁" at bounding box center [682, 319] width 31 height 12
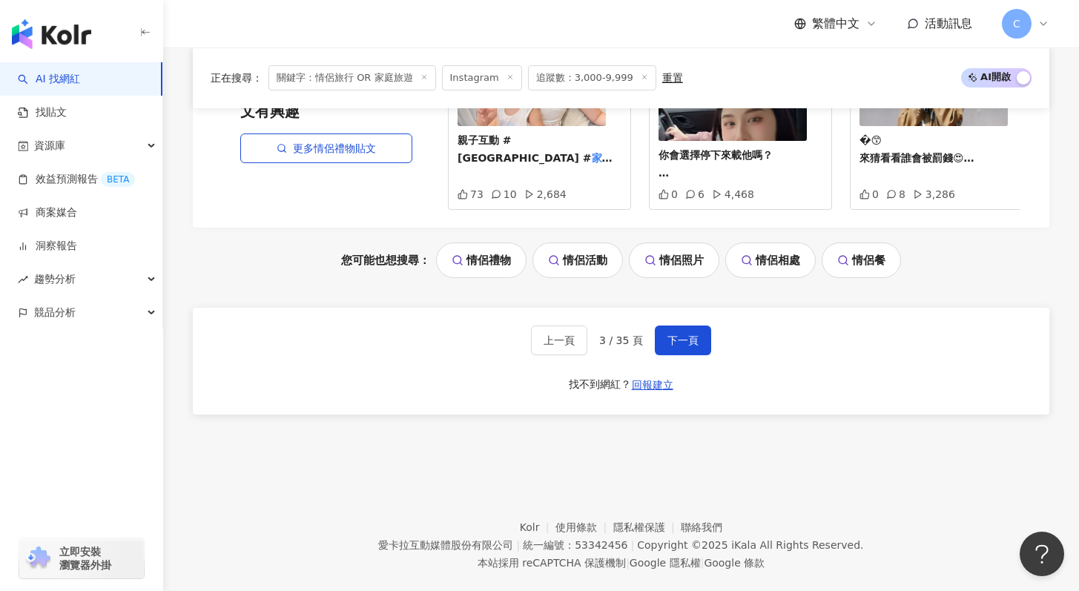
scroll to position [3131, 0]
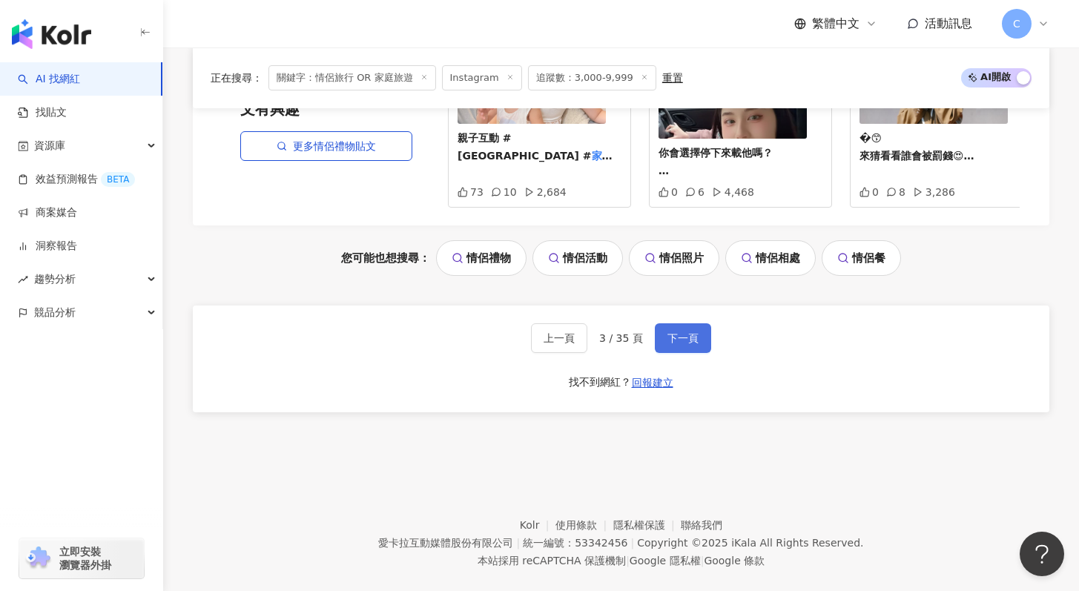
click at [690, 332] on span "下一頁" at bounding box center [682, 338] width 31 height 12
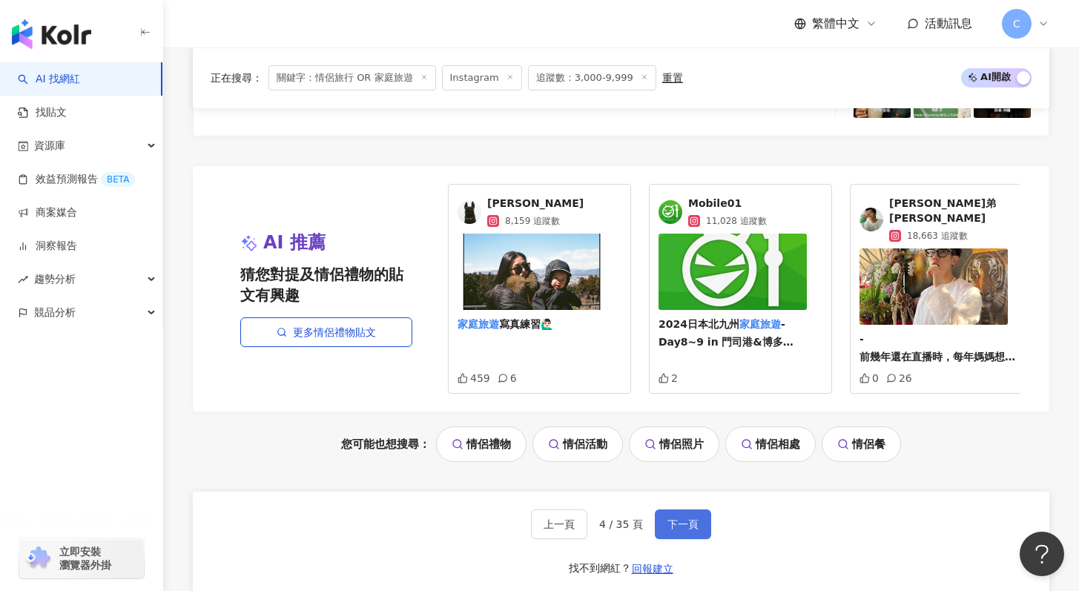
click at [675, 510] on button "下一頁" at bounding box center [683, 525] width 56 height 30
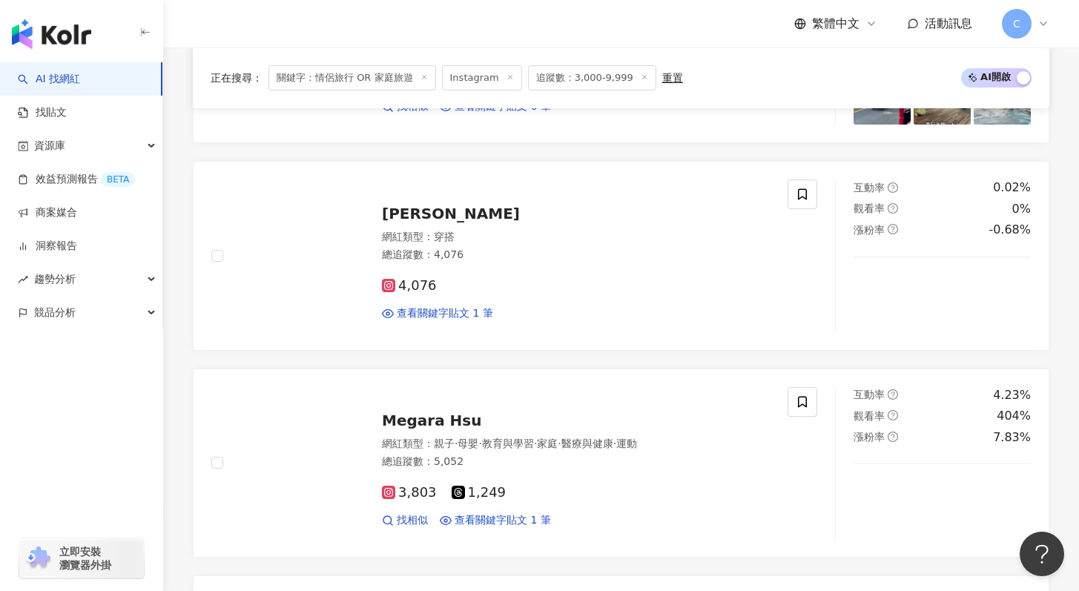
scroll to position [867, 0]
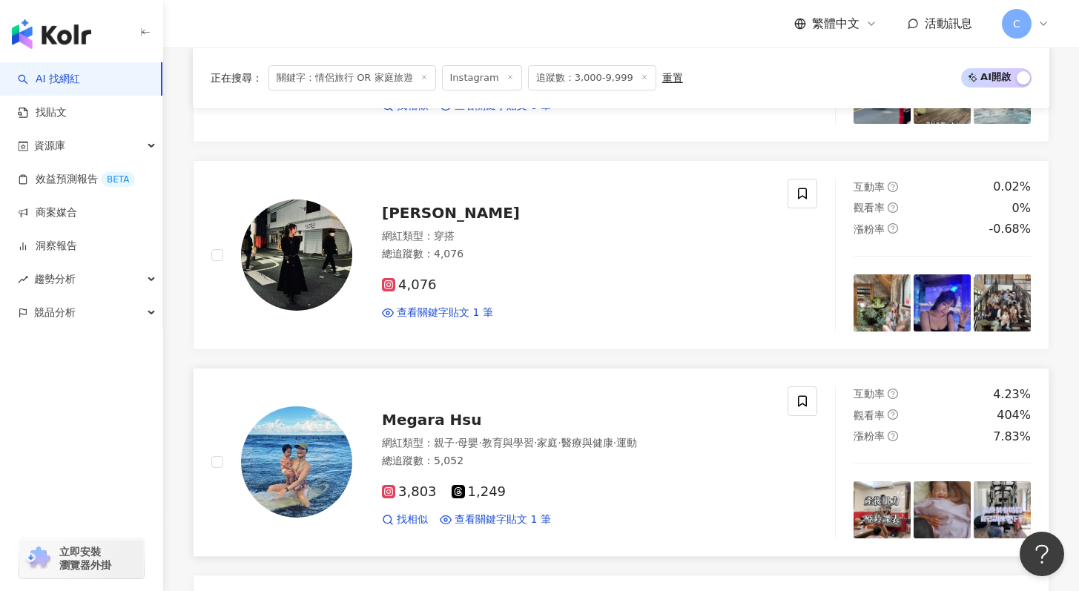
click at [628, 411] on div "Megara Hsu" at bounding box center [576, 419] width 388 height 21
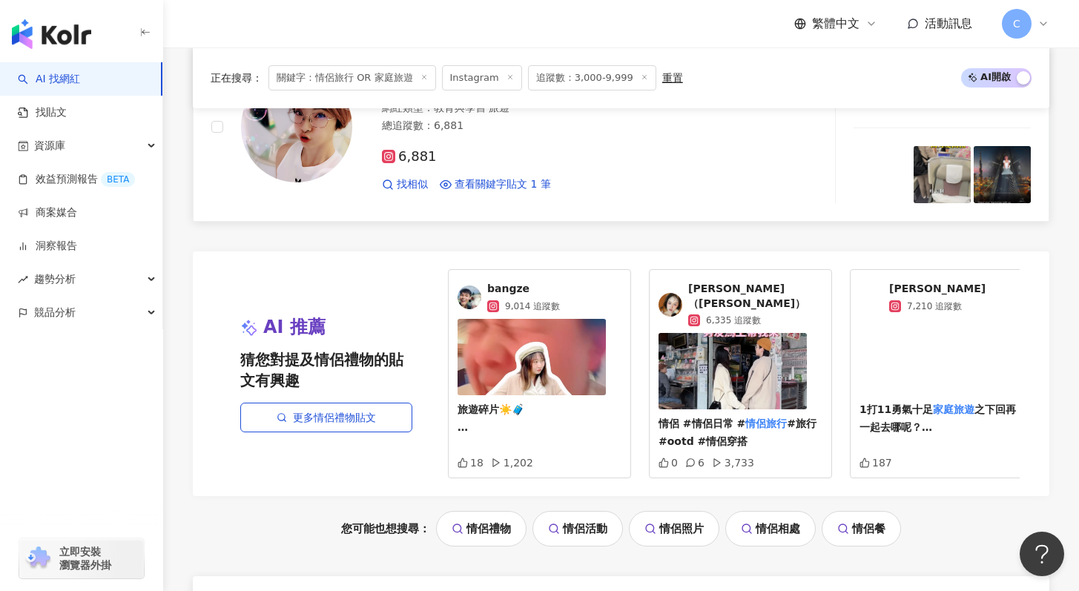
scroll to position [2828, 0]
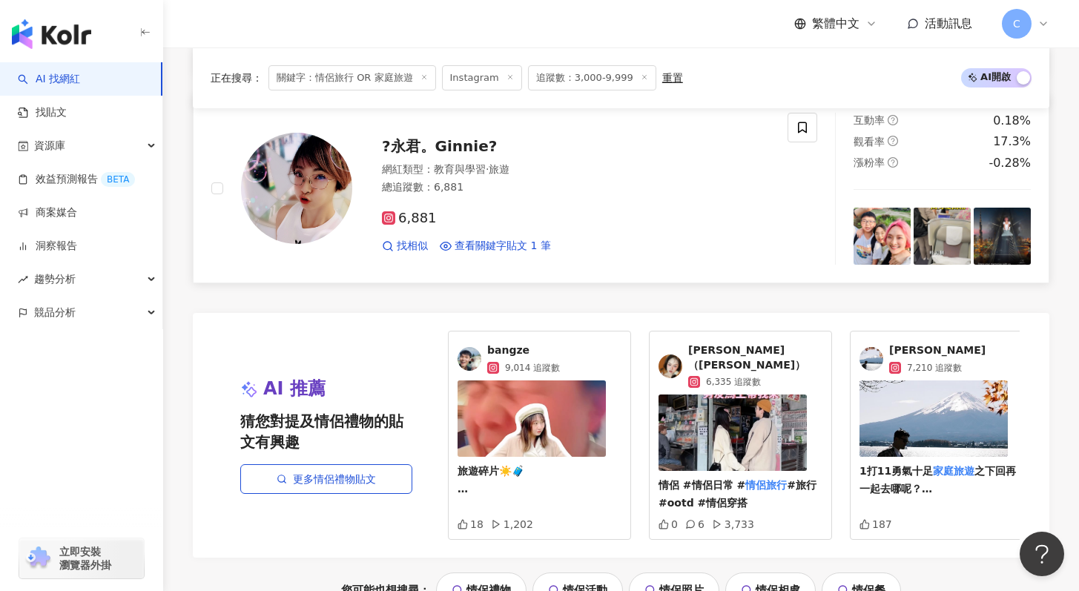
click at [481, 145] on span "?永君。Ginnie?" at bounding box center [439, 146] width 115 height 18
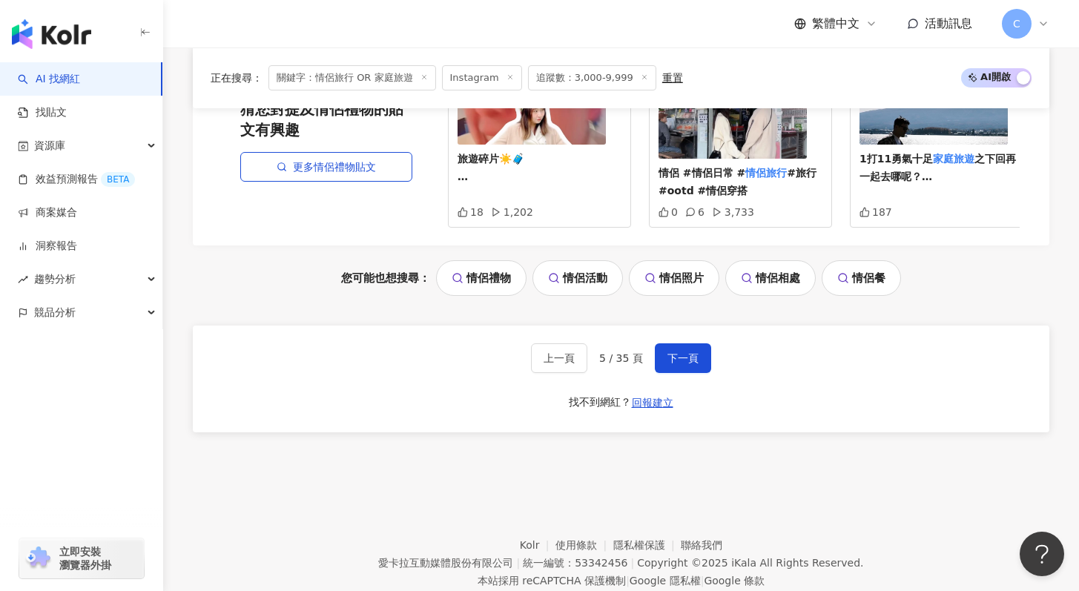
scroll to position [3180, 0]
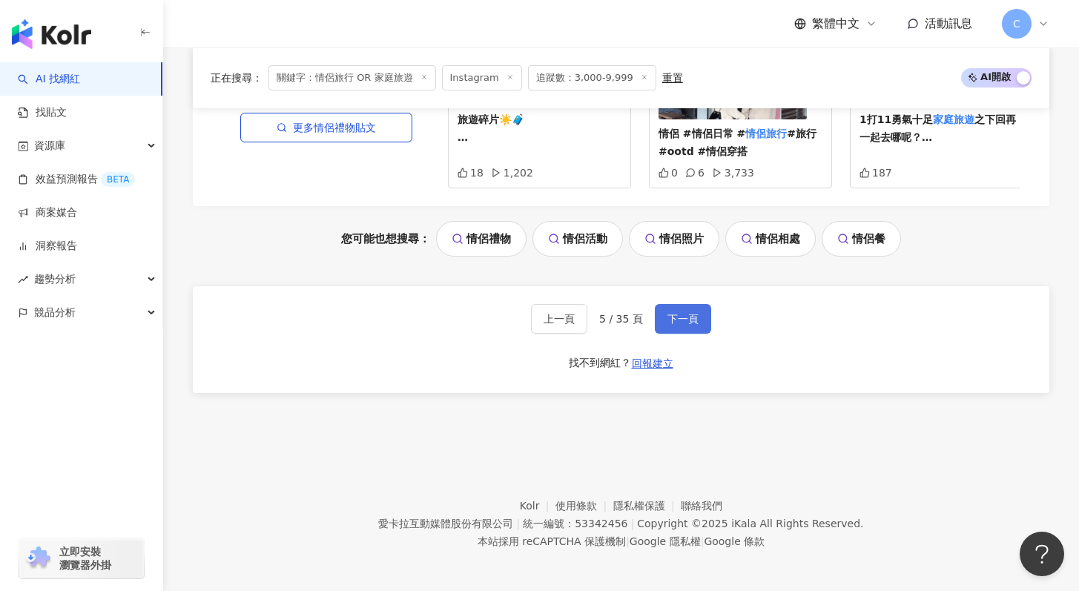
click at [688, 313] on span "下一頁" at bounding box center [682, 319] width 31 height 12
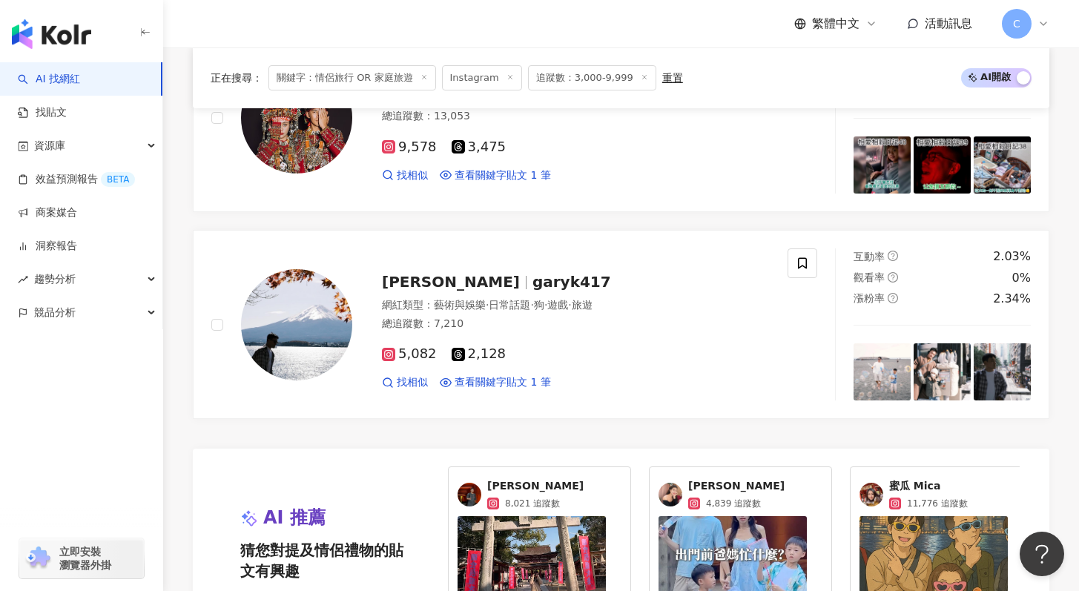
scroll to position [2655, 0]
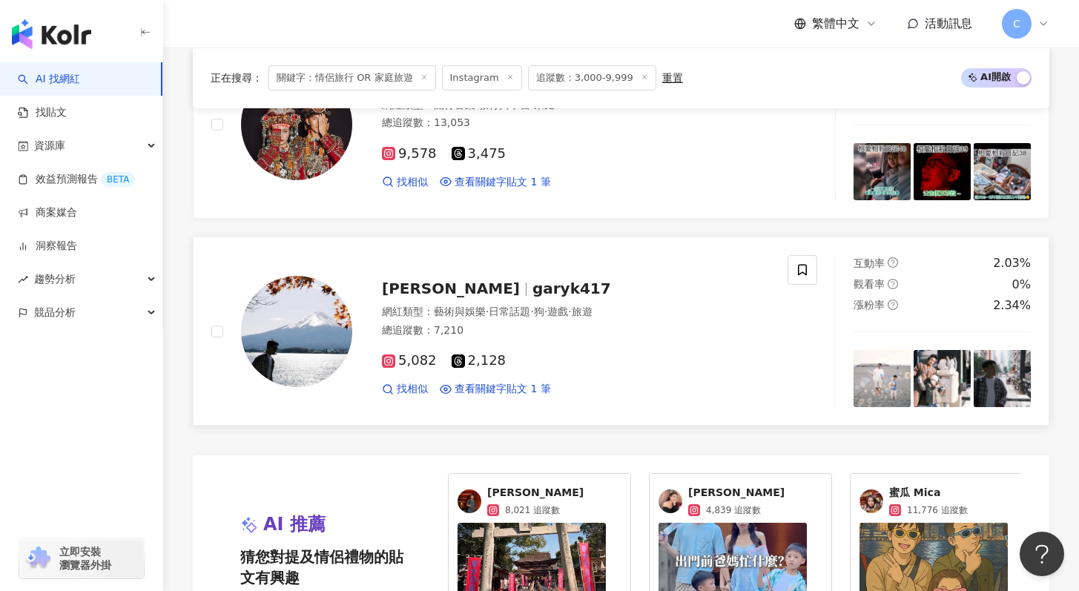
click at [533, 290] on span "garyk417" at bounding box center [572, 289] width 79 height 18
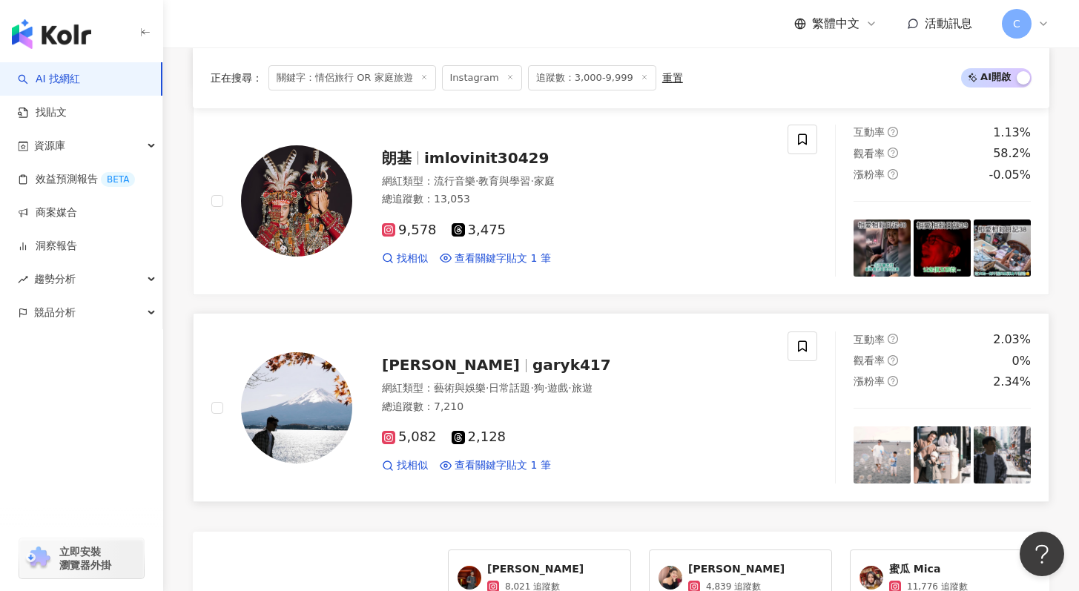
scroll to position [3150, 0]
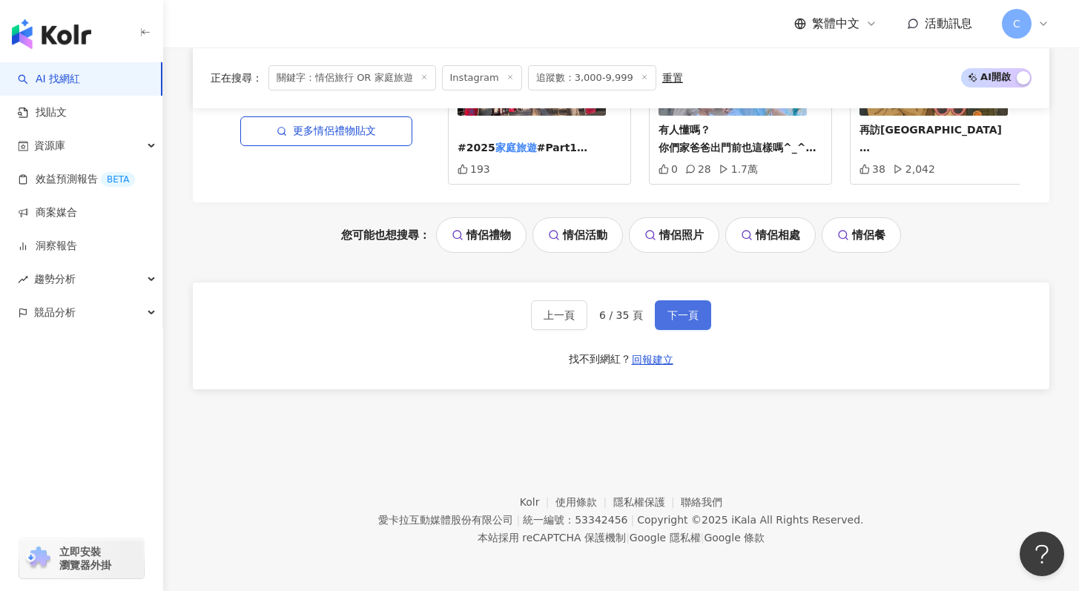
click at [676, 304] on button "下一頁" at bounding box center [683, 315] width 56 height 30
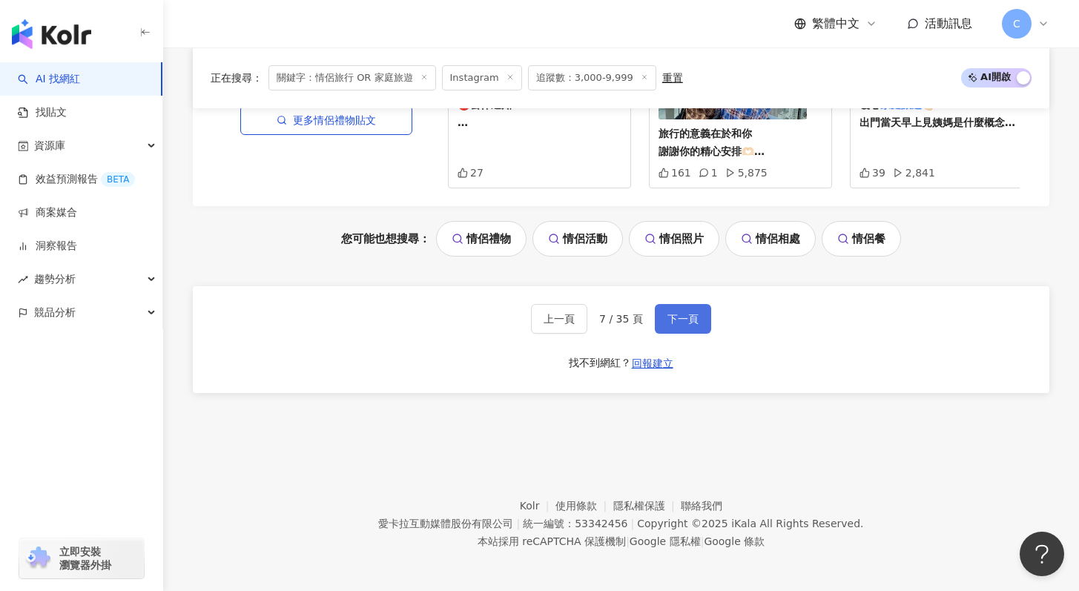
click at [689, 313] on span "下一頁" at bounding box center [682, 319] width 31 height 12
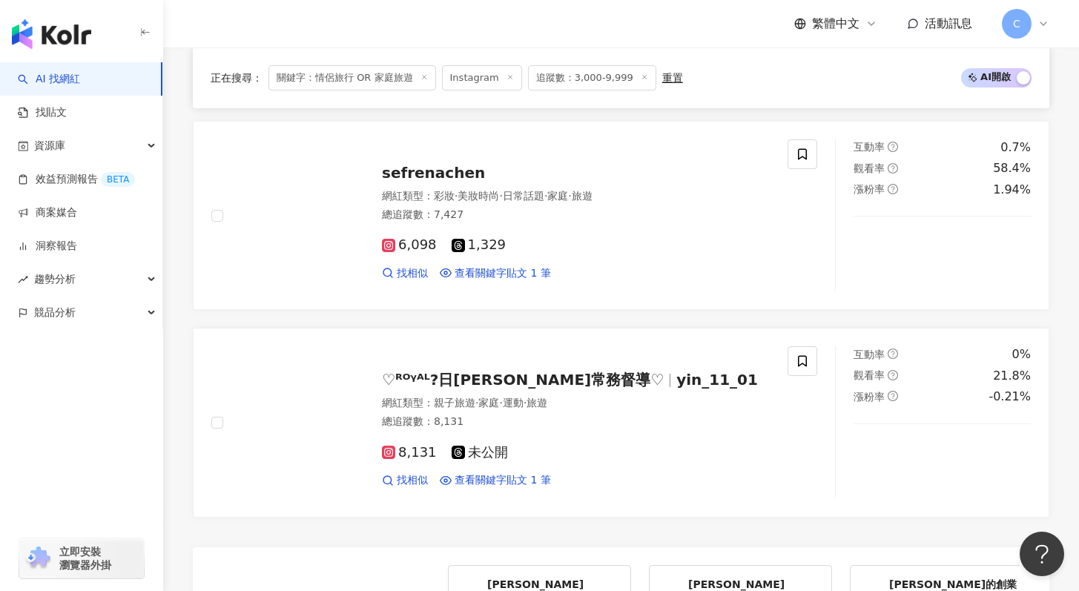
scroll to position [2685, 0]
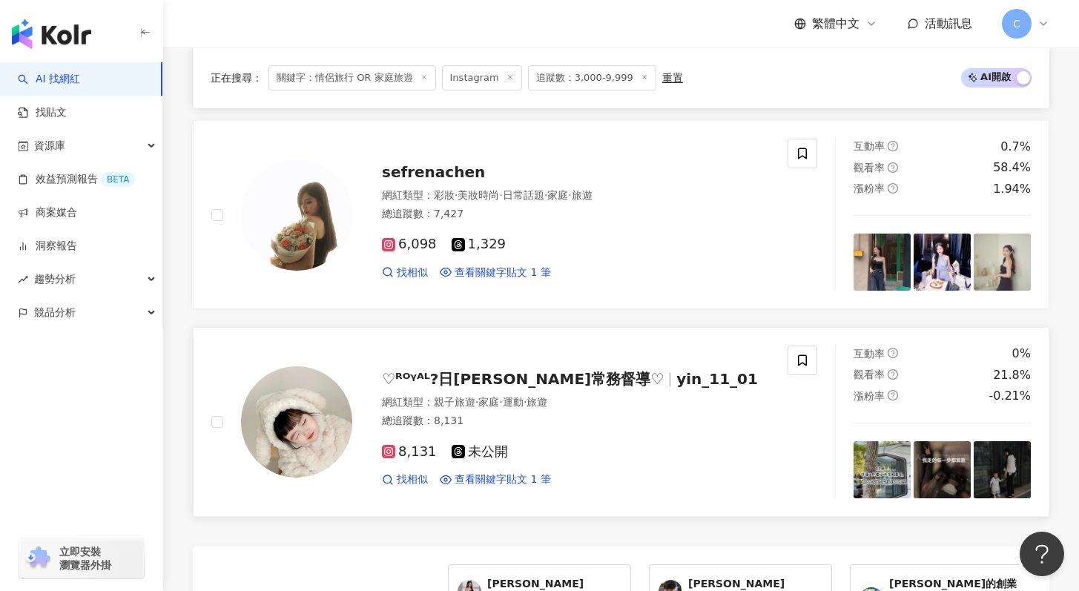
click at [506, 378] on span "♡︎ᴿᴼᵞᴬᴸ?日喬恩常務督導♡︎" at bounding box center [523, 379] width 282 height 18
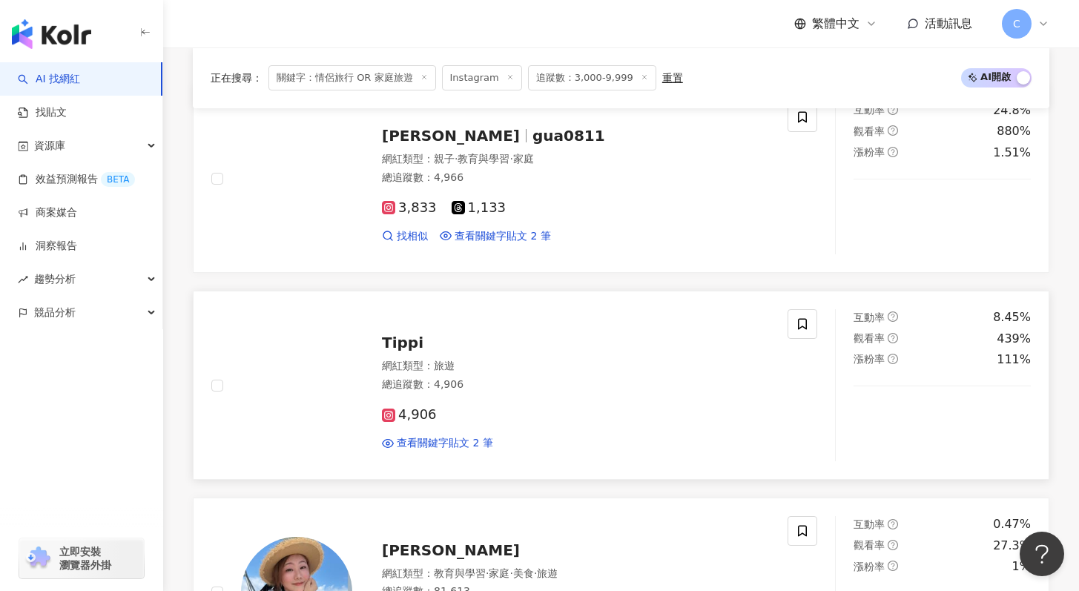
scroll to position [527, 0]
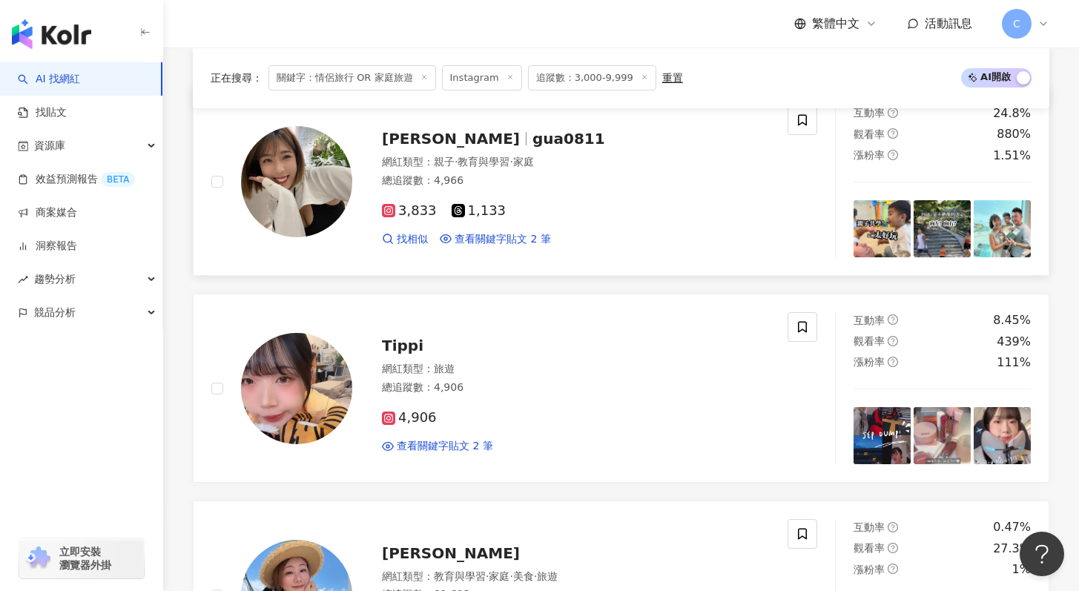
click at [535, 145] on span "gua0811" at bounding box center [569, 139] width 73 height 18
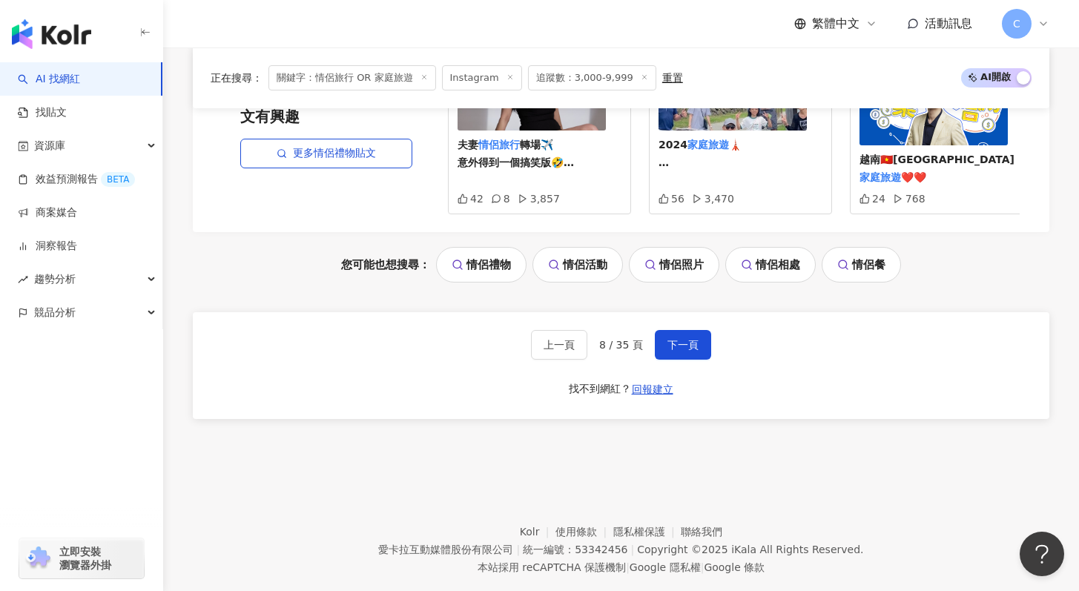
scroll to position [3270, 0]
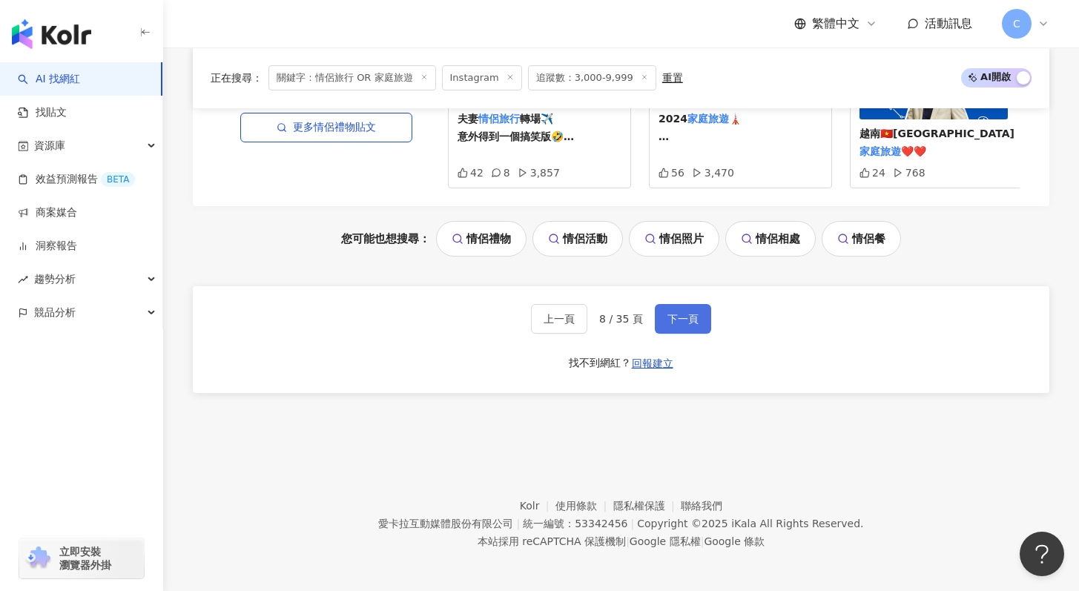
click at [694, 313] on span "下一頁" at bounding box center [682, 319] width 31 height 12
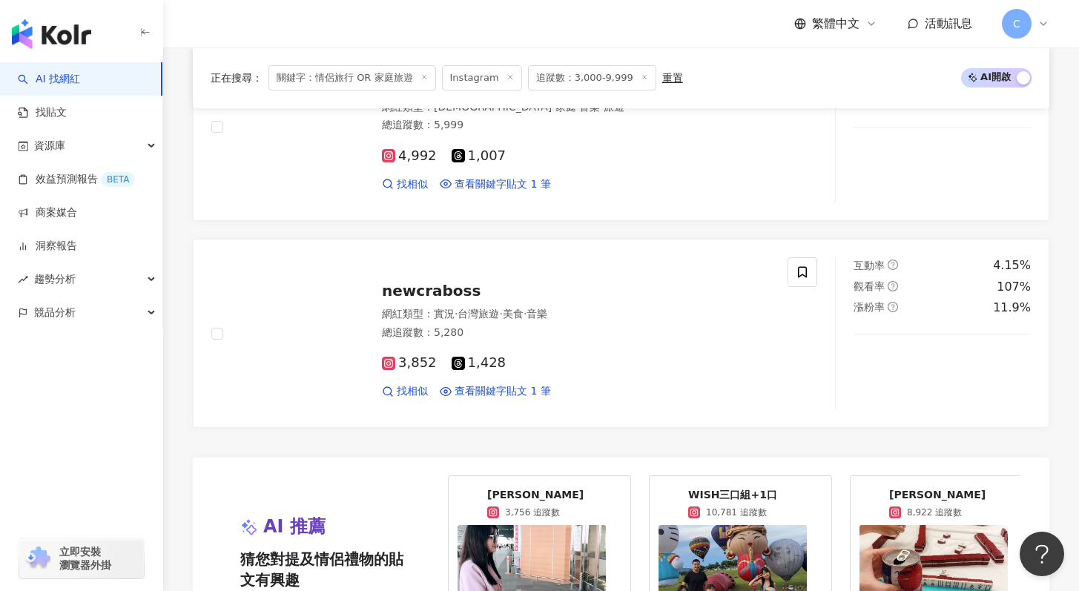
scroll to position [2617, 0]
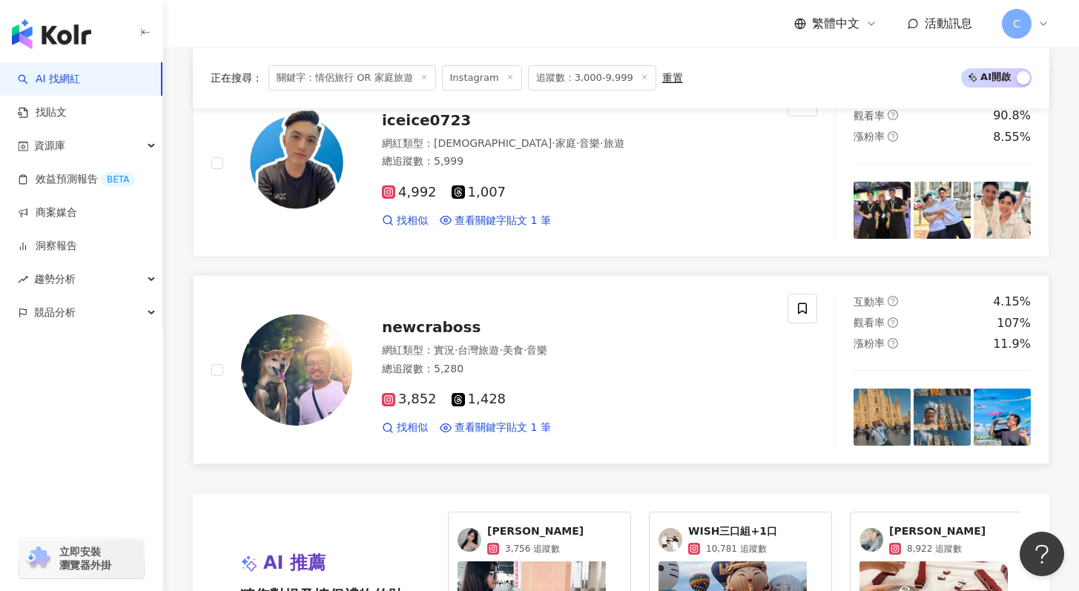
click at [429, 329] on span "newcraboss" at bounding box center [431, 327] width 99 height 18
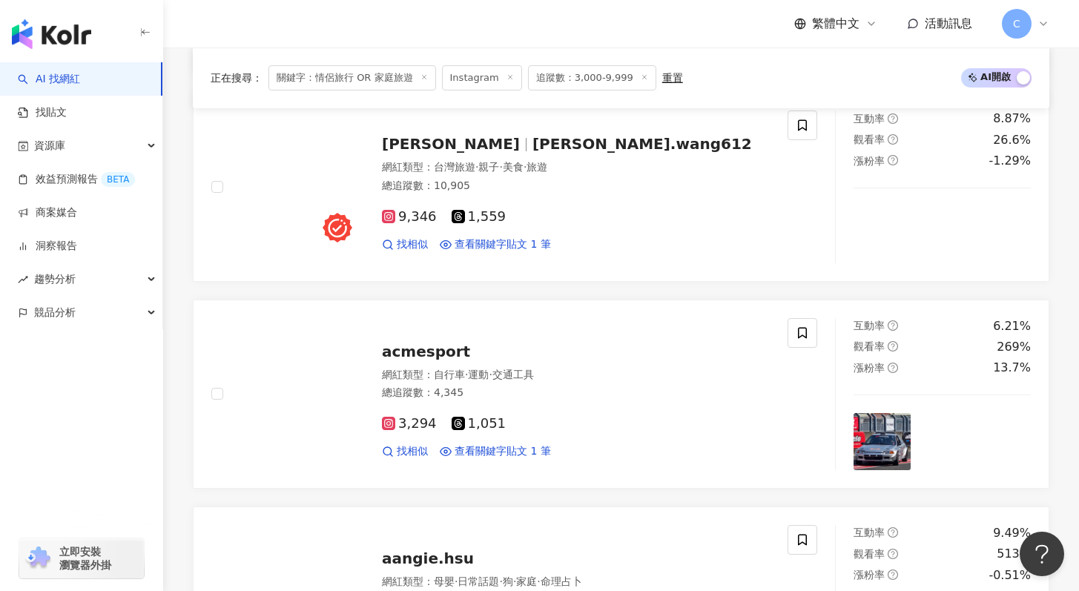
scroll to position [1292, 0]
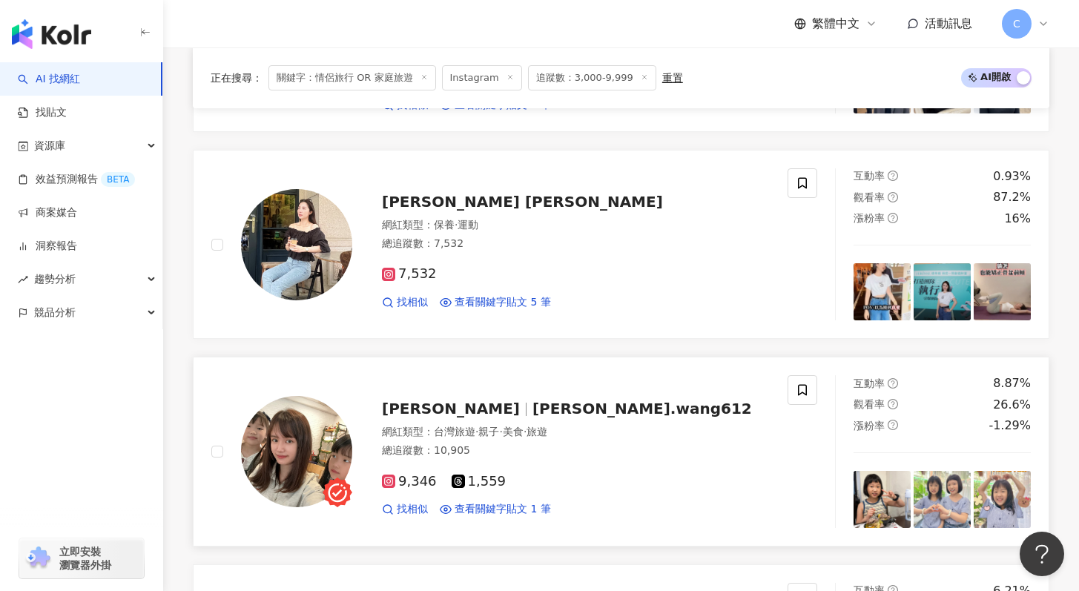
click at [533, 406] on span "lena.wang612" at bounding box center [643, 409] width 220 height 18
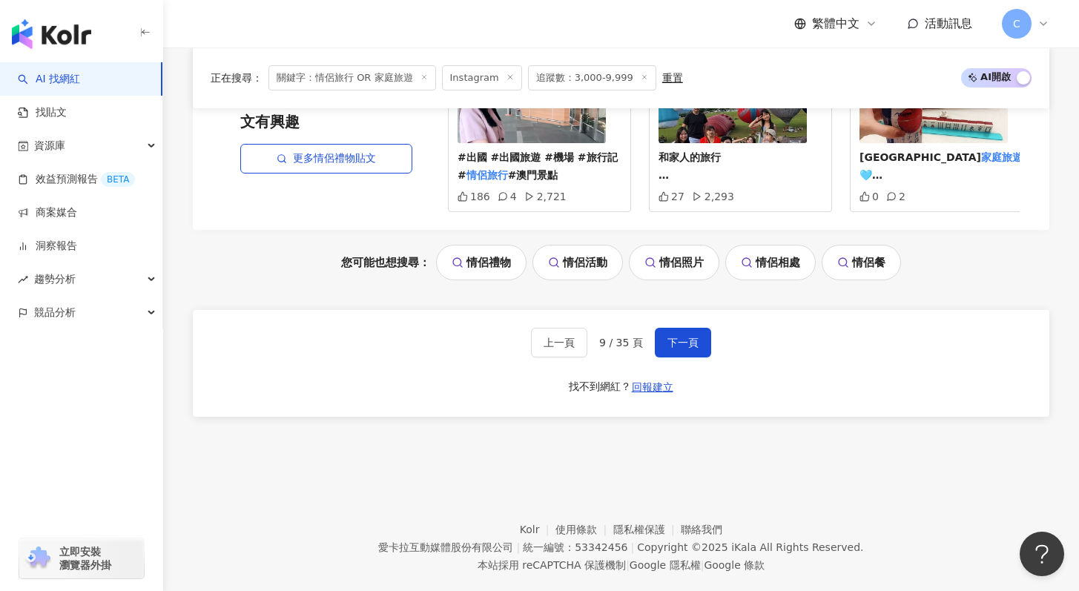
scroll to position [3150, 0]
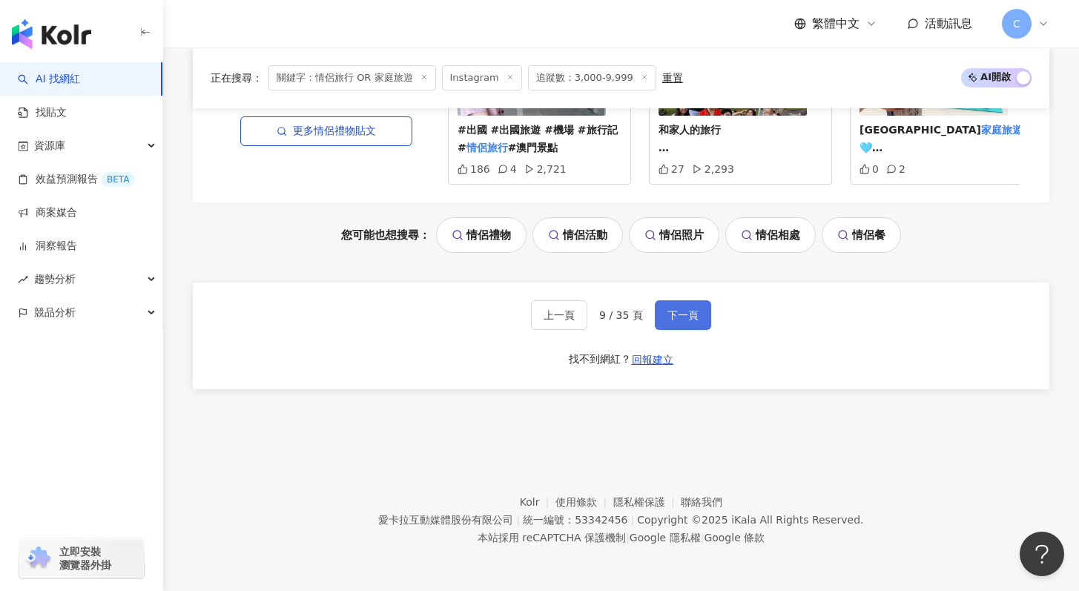
click at [696, 323] on button "下一頁" at bounding box center [683, 315] width 56 height 30
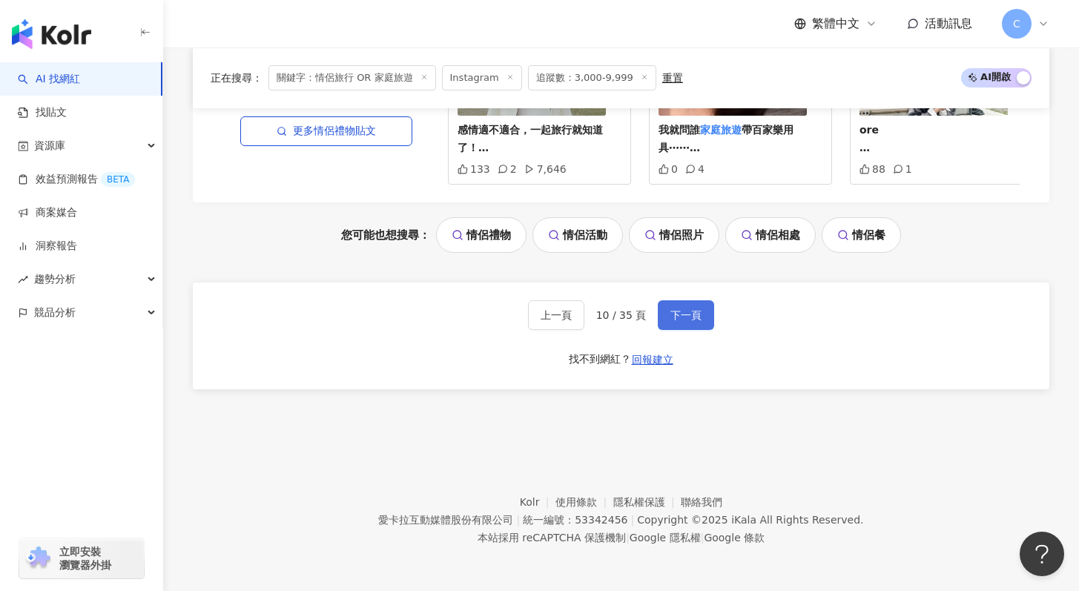
click at [687, 314] on span "下一頁" at bounding box center [685, 315] width 31 height 12
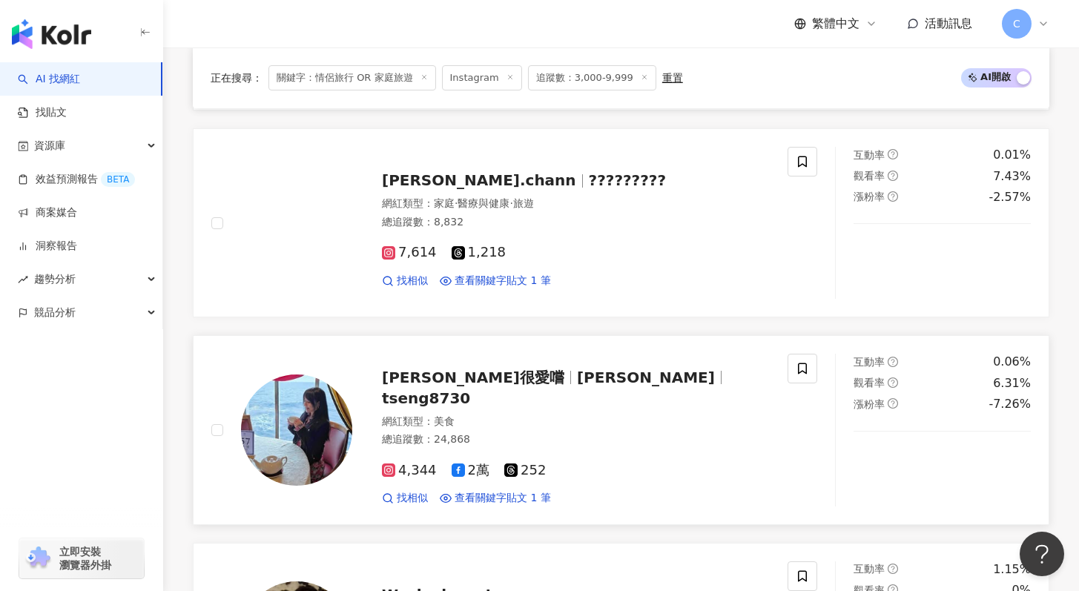
scroll to position [484, 0]
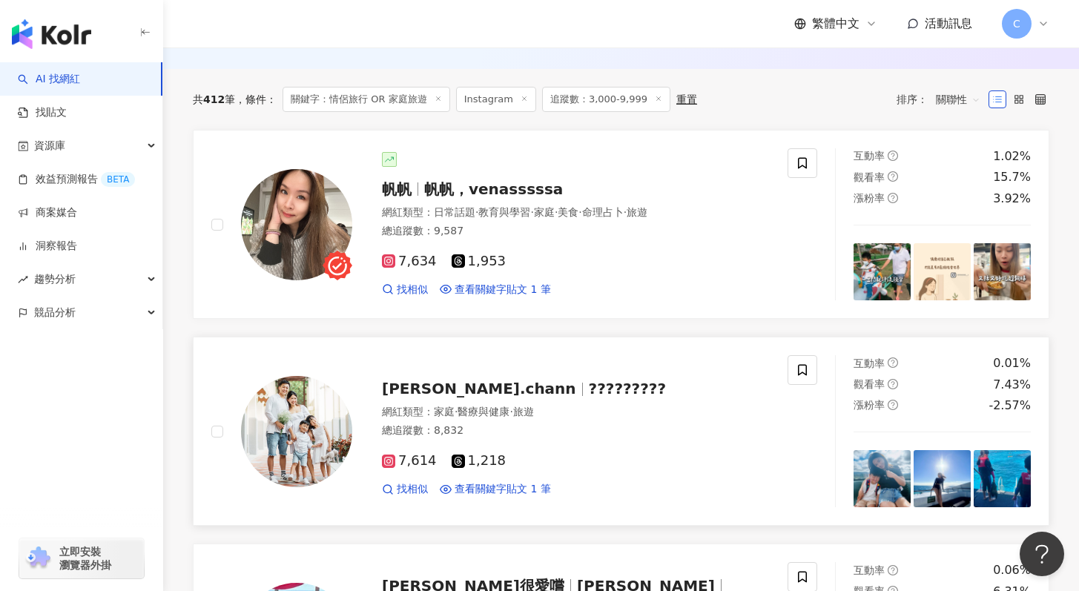
click at [589, 395] on span "?????????" at bounding box center [627, 389] width 77 height 18
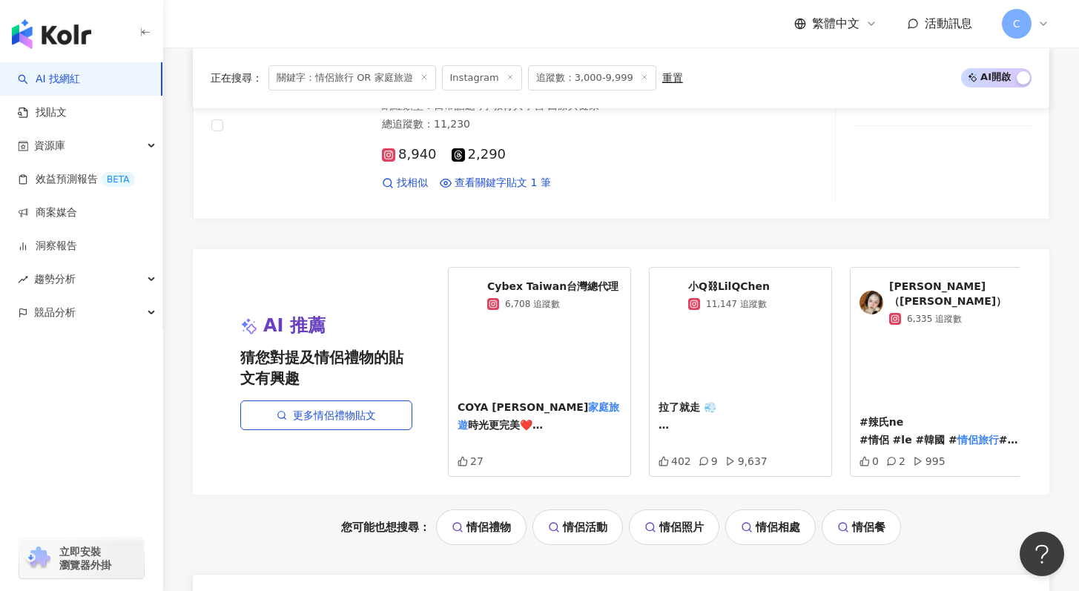
scroll to position [3150, 0]
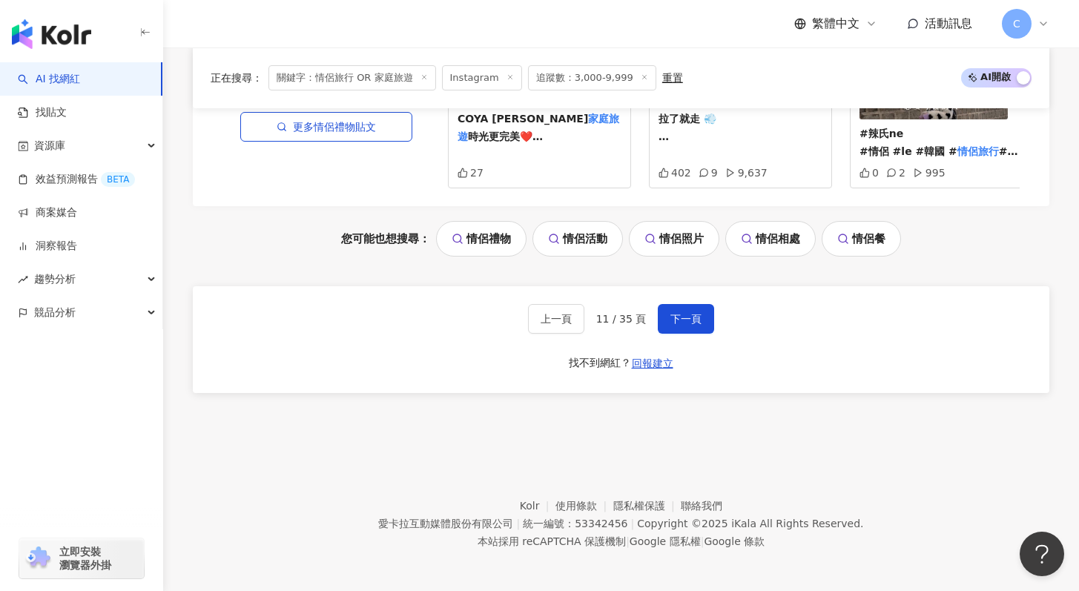
click at [664, 304] on div "上一頁 11 / 35 頁 下一頁" at bounding box center [621, 319] width 187 height 30
click at [673, 313] on span "下一頁" at bounding box center [685, 319] width 31 height 12
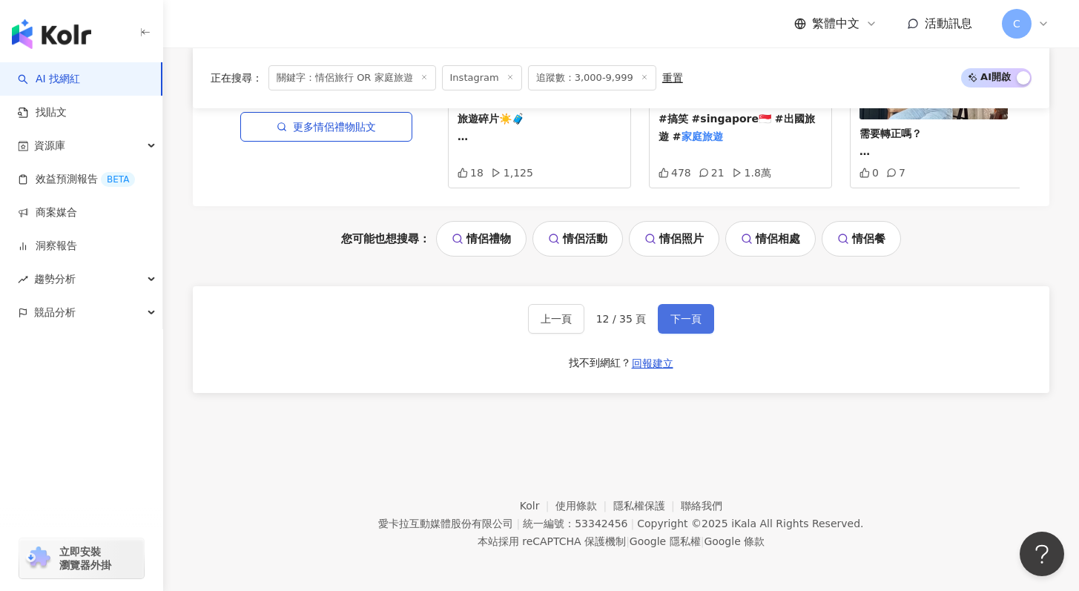
click at [691, 317] on span "下一頁" at bounding box center [685, 319] width 31 height 12
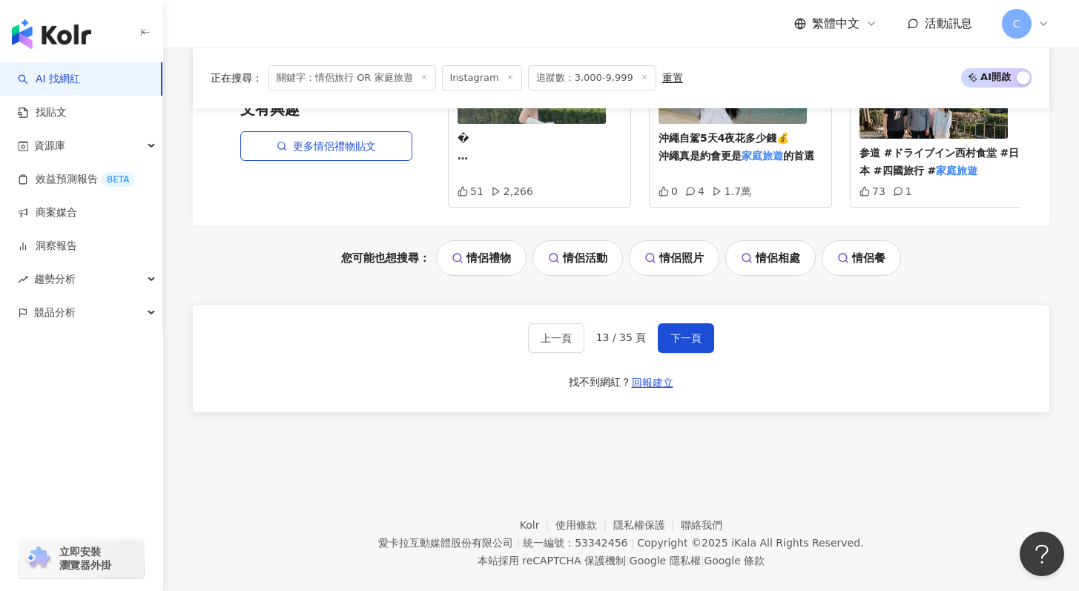
click at [686, 332] on div "上一頁 13 / 35 頁 下一頁 找不到網紅？ 回報建立" at bounding box center [621, 359] width 857 height 107
click at [688, 332] on span "下一頁" at bounding box center [685, 338] width 31 height 12
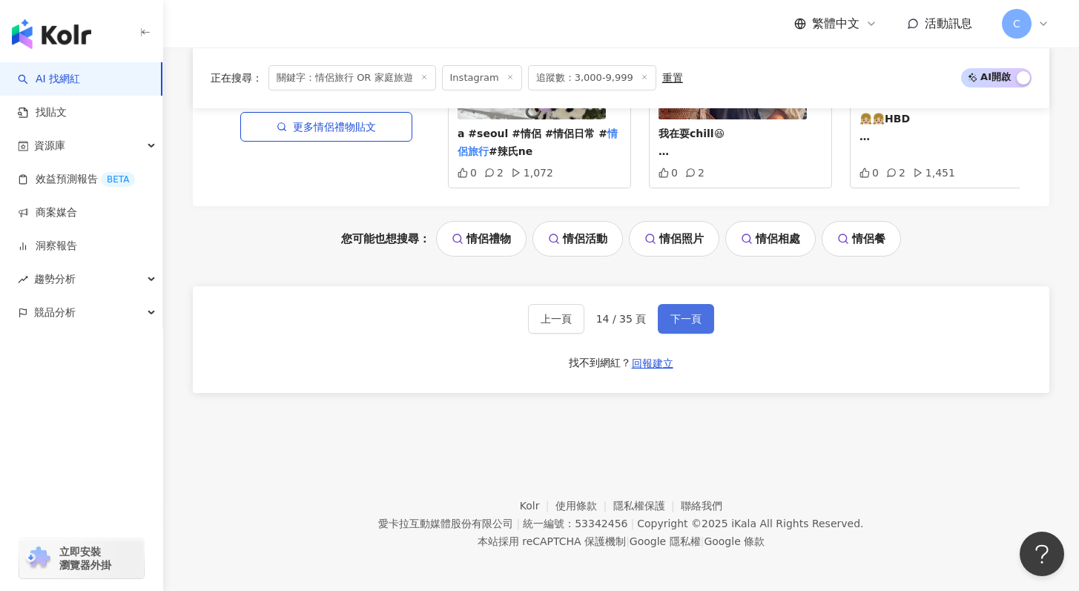
click at [677, 327] on button "下一頁" at bounding box center [686, 319] width 56 height 30
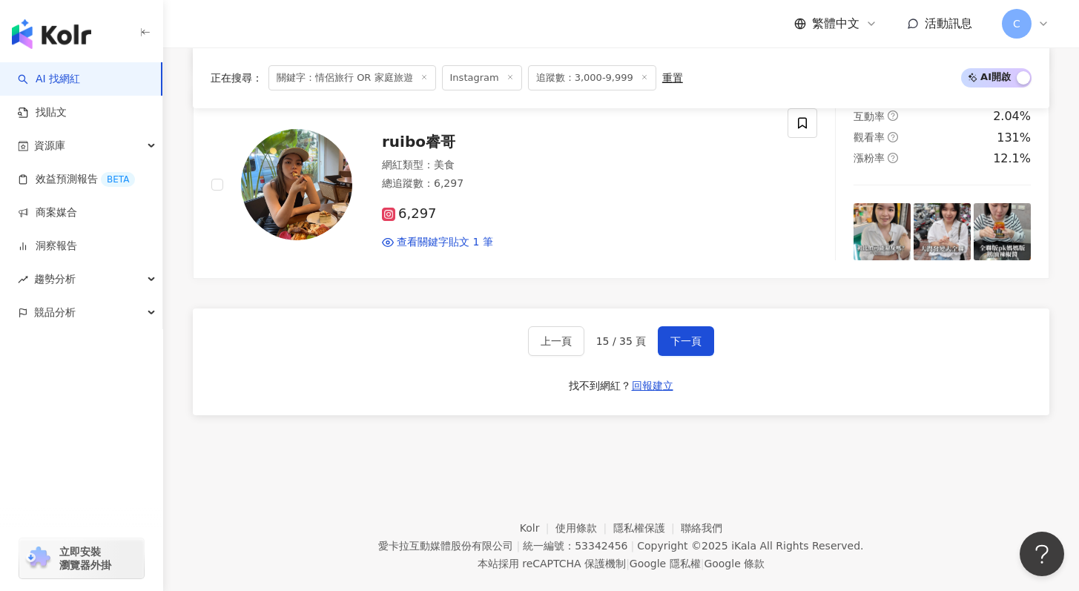
scroll to position [2828, 0]
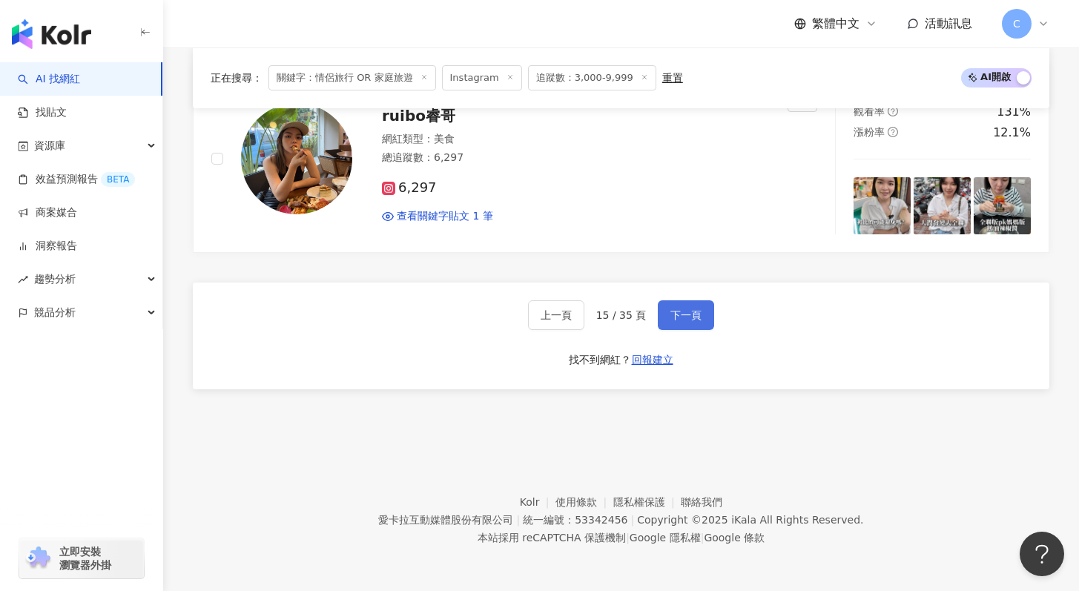
click at [708, 325] on button "下一頁" at bounding box center [686, 315] width 56 height 30
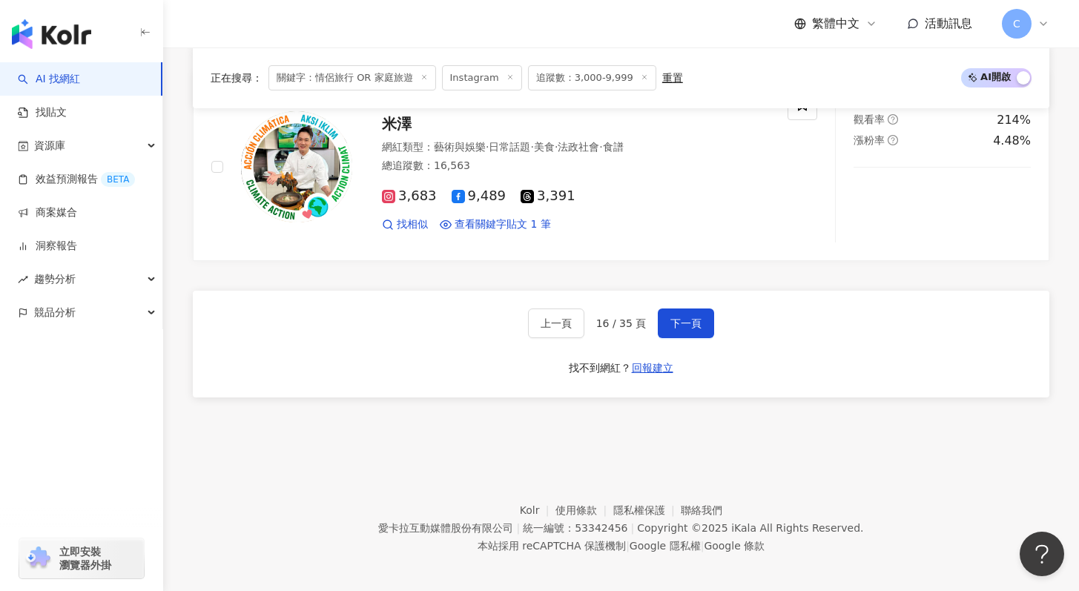
scroll to position [2820, 0]
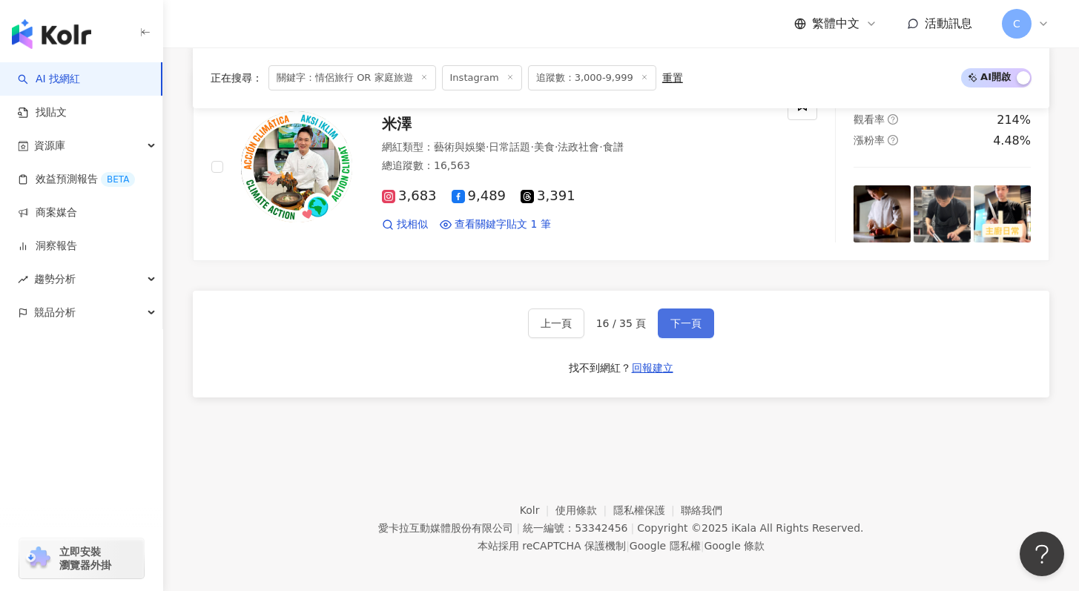
click at [693, 327] on span "下一頁" at bounding box center [685, 323] width 31 height 12
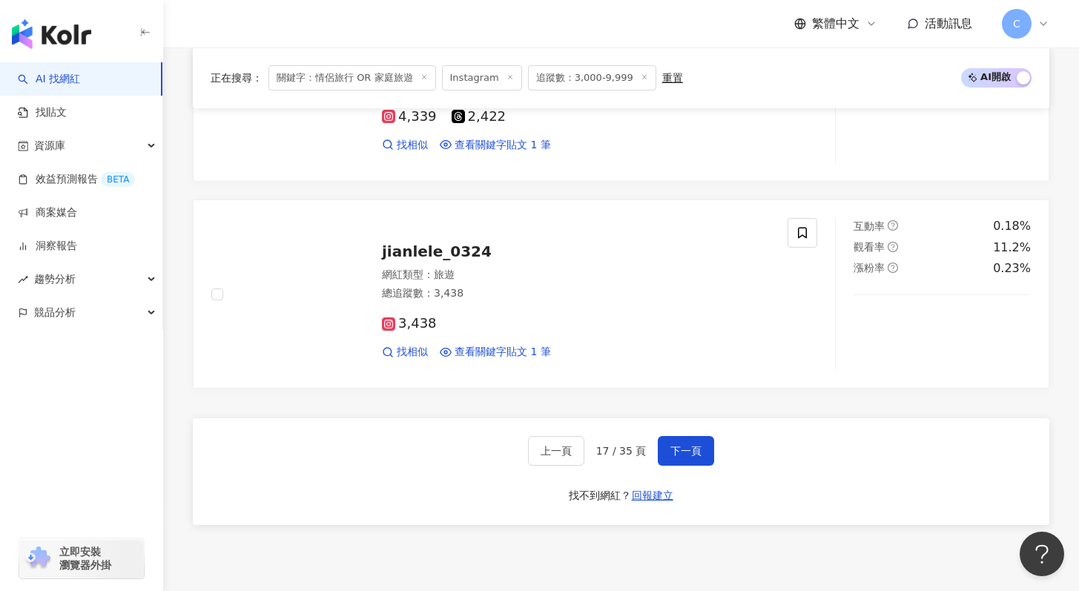
scroll to position [2828, 0]
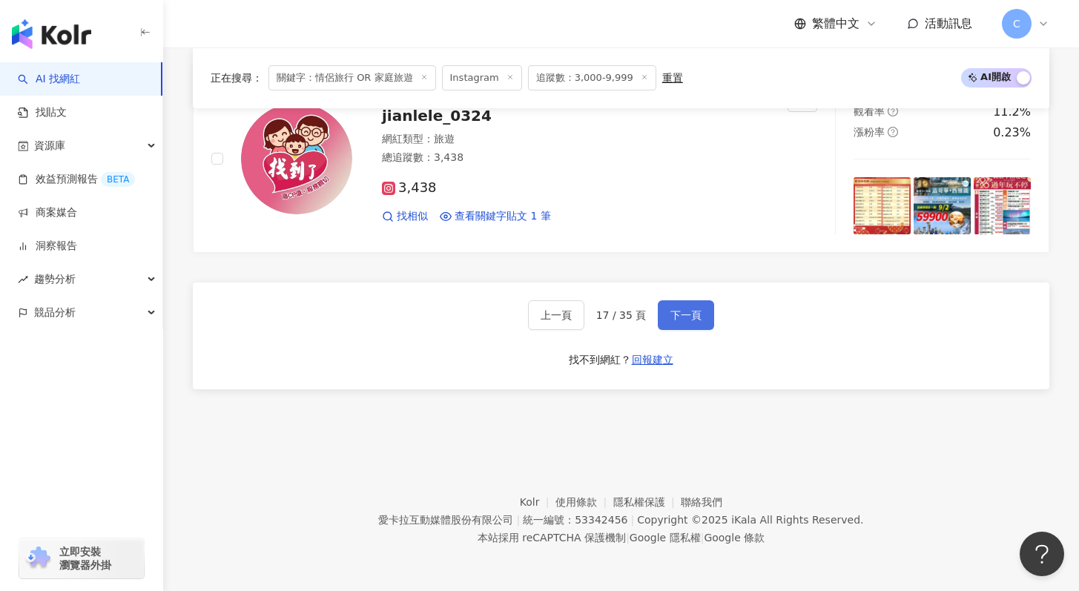
click at [677, 317] on span "下一頁" at bounding box center [685, 315] width 31 height 12
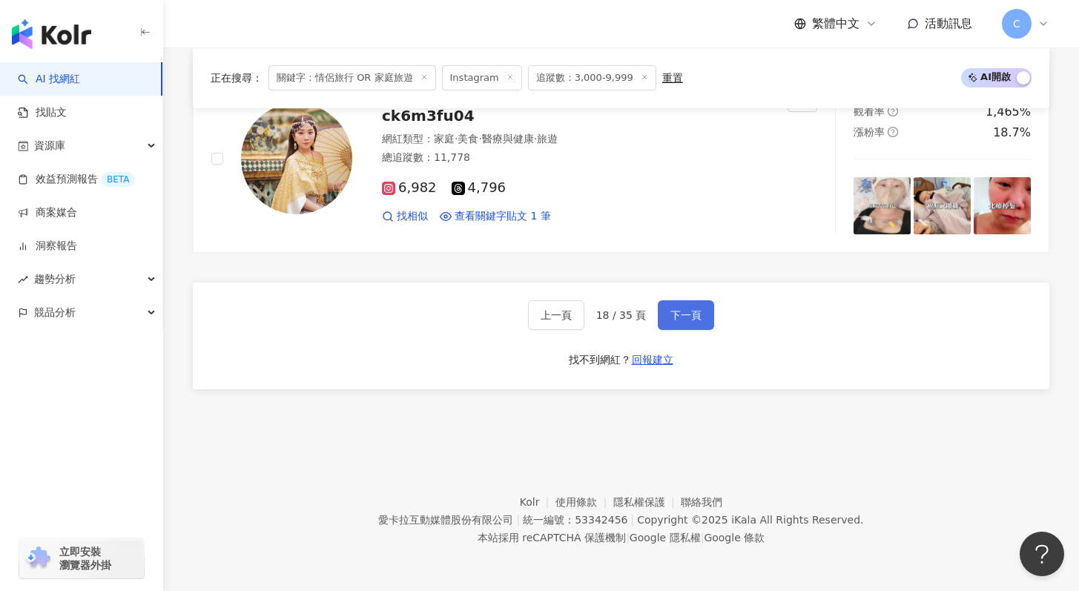
click at [697, 304] on button "下一頁" at bounding box center [686, 315] width 56 height 30
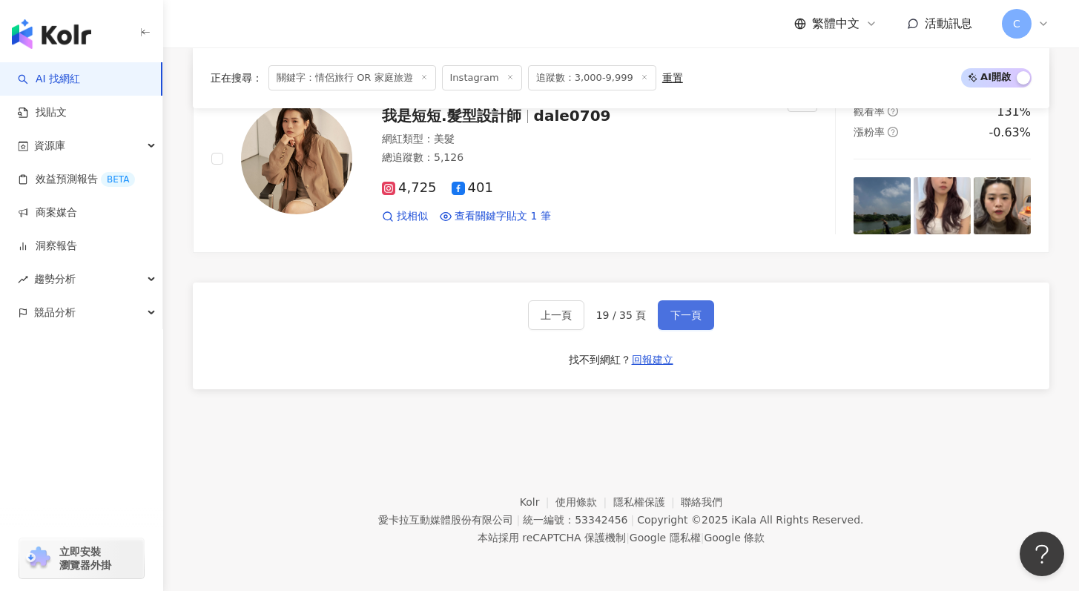
click at [672, 321] on button "下一頁" at bounding box center [686, 315] width 56 height 30
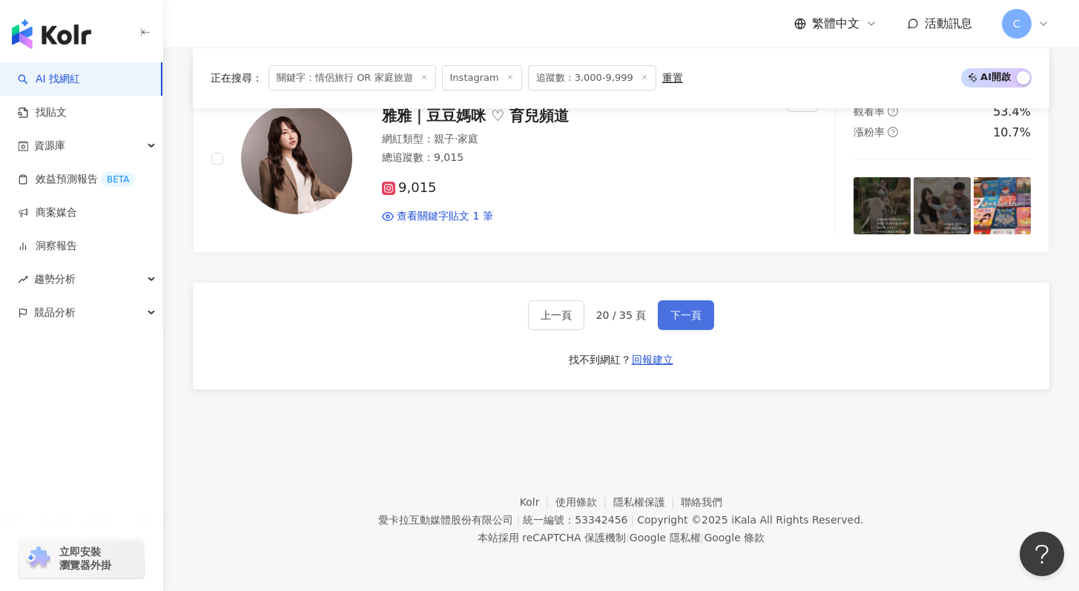
click at [693, 315] on span "下一頁" at bounding box center [685, 315] width 31 height 12
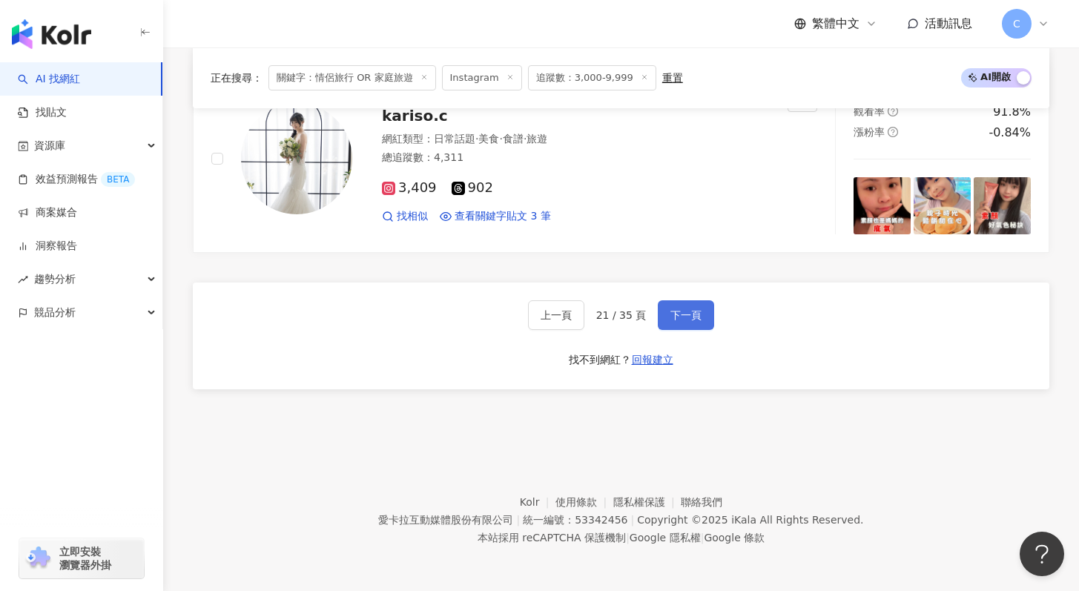
click at [659, 318] on button "下一頁" at bounding box center [686, 315] width 56 height 30
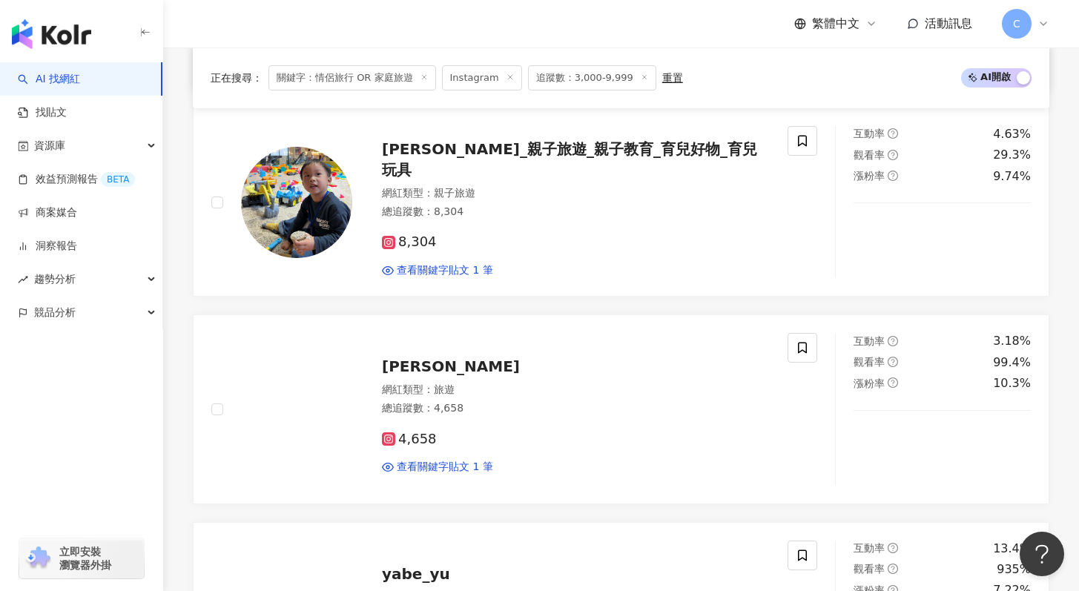
scroll to position [1322, 0]
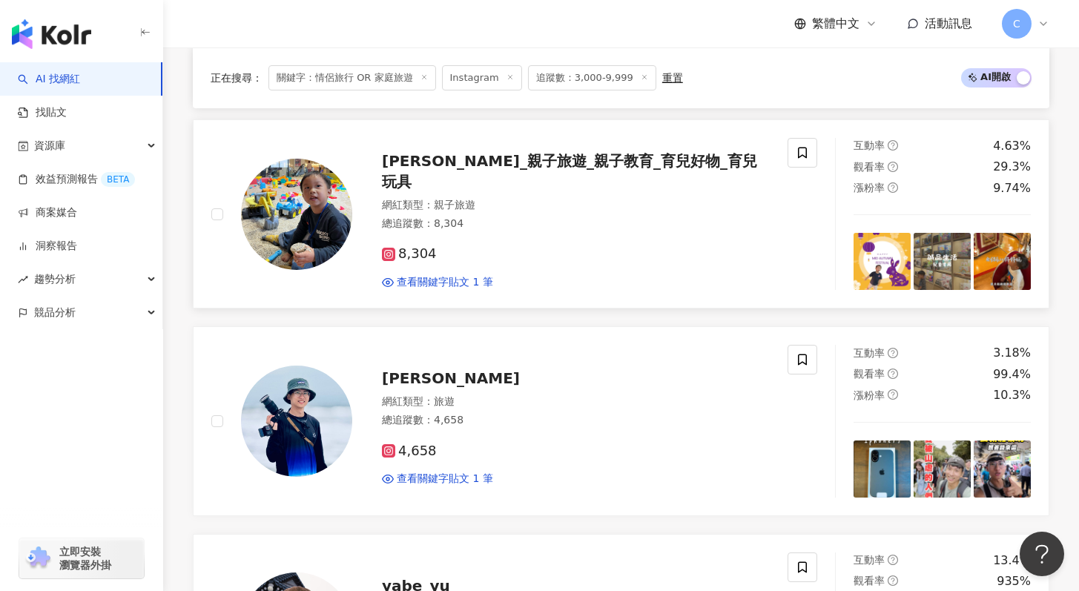
click at [619, 173] on span "Jayden_親子旅遊_親子教育_育兒好物_育兒玩具" at bounding box center [569, 171] width 375 height 39
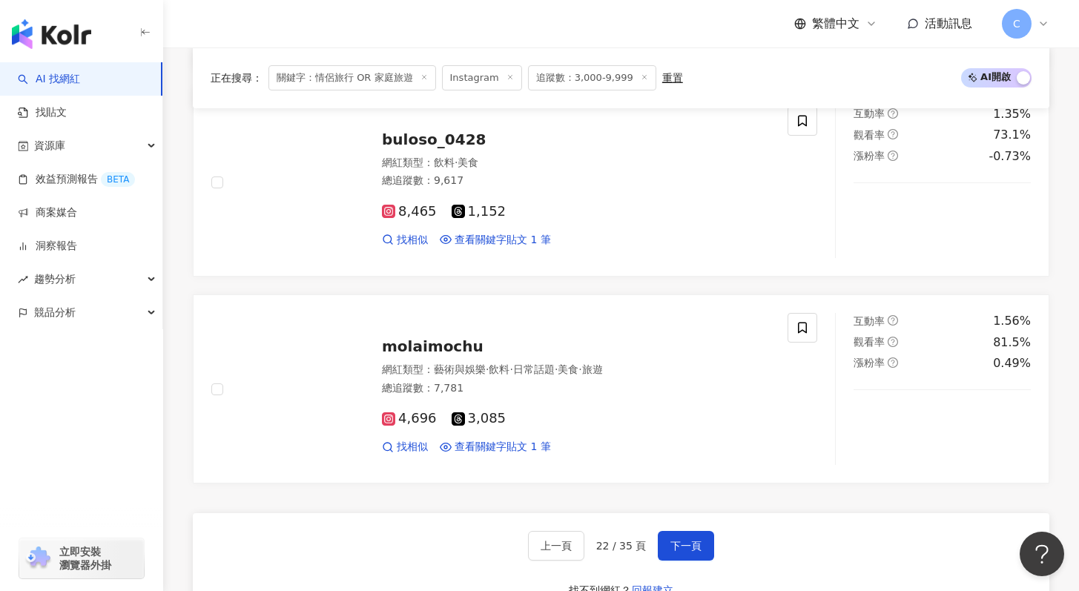
scroll to position [2828, 0]
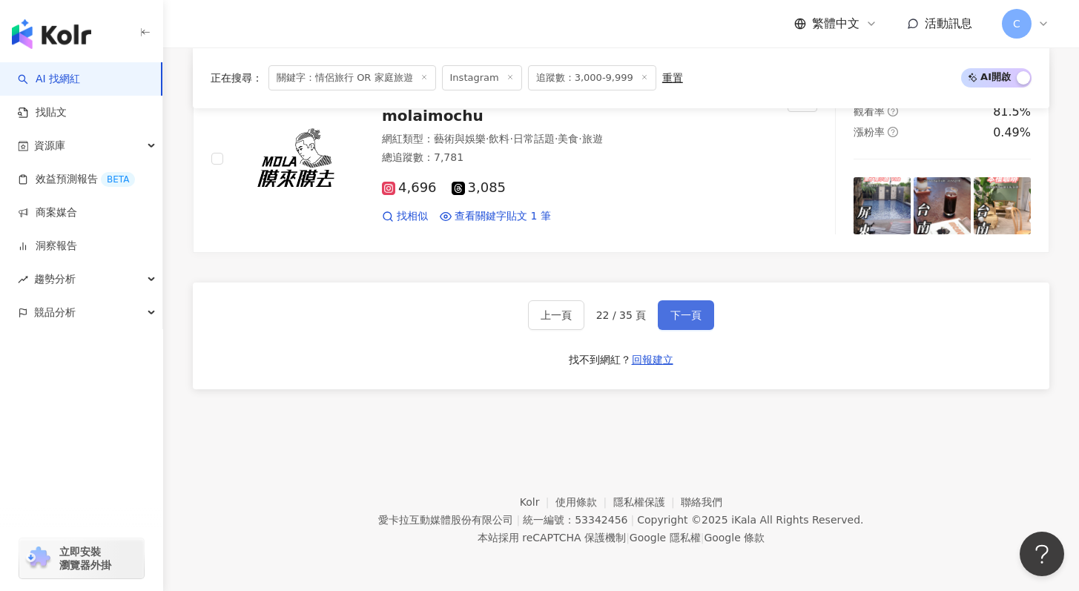
click at [680, 323] on button "下一頁" at bounding box center [686, 315] width 56 height 30
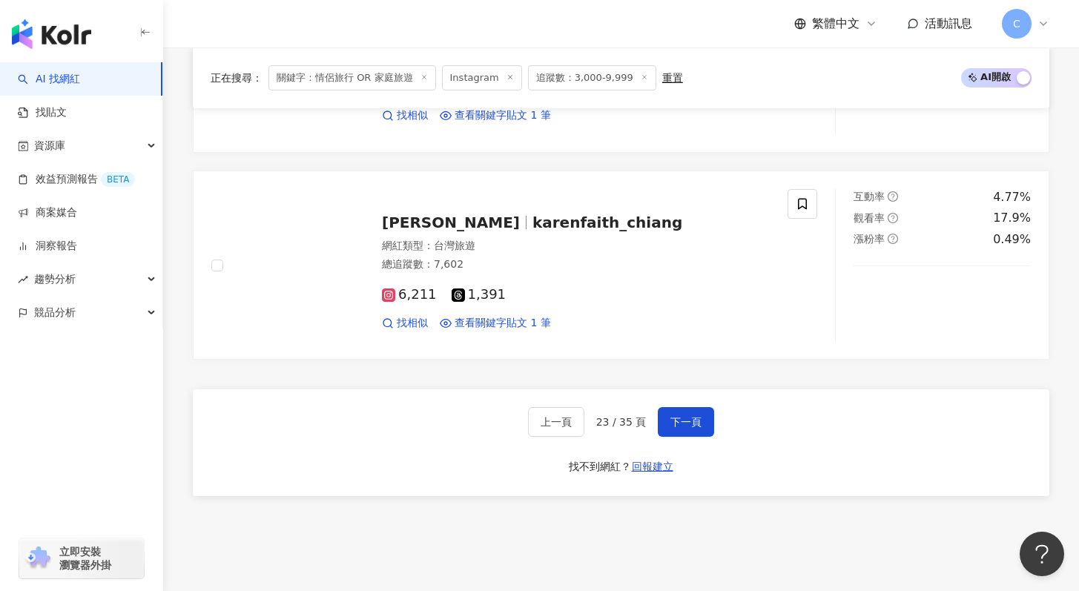
scroll to position [2847, 0]
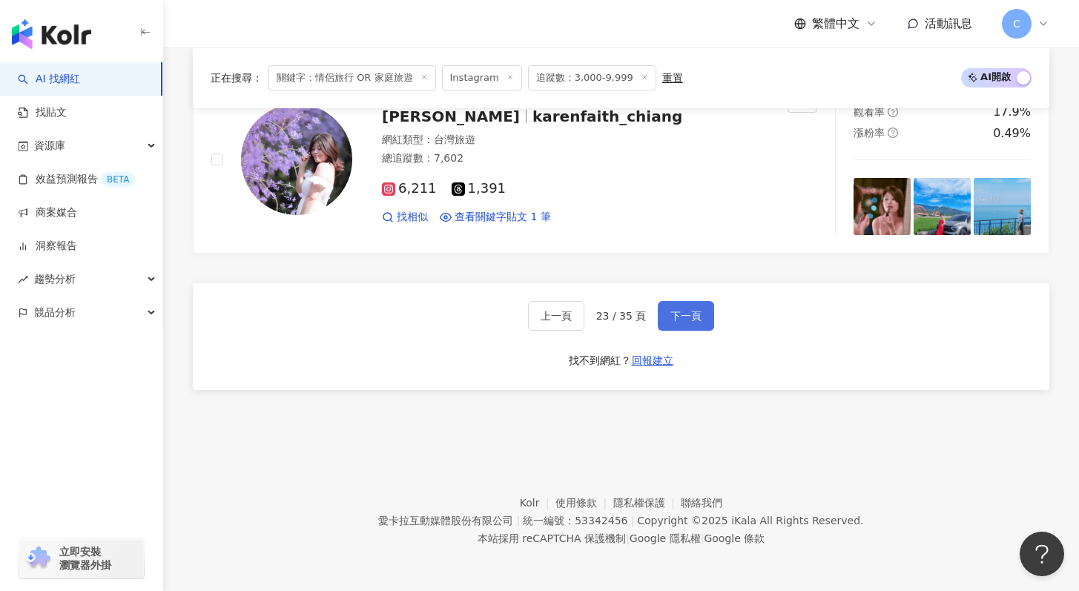
click at [688, 320] on span "下一頁" at bounding box center [685, 316] width 31 height 12
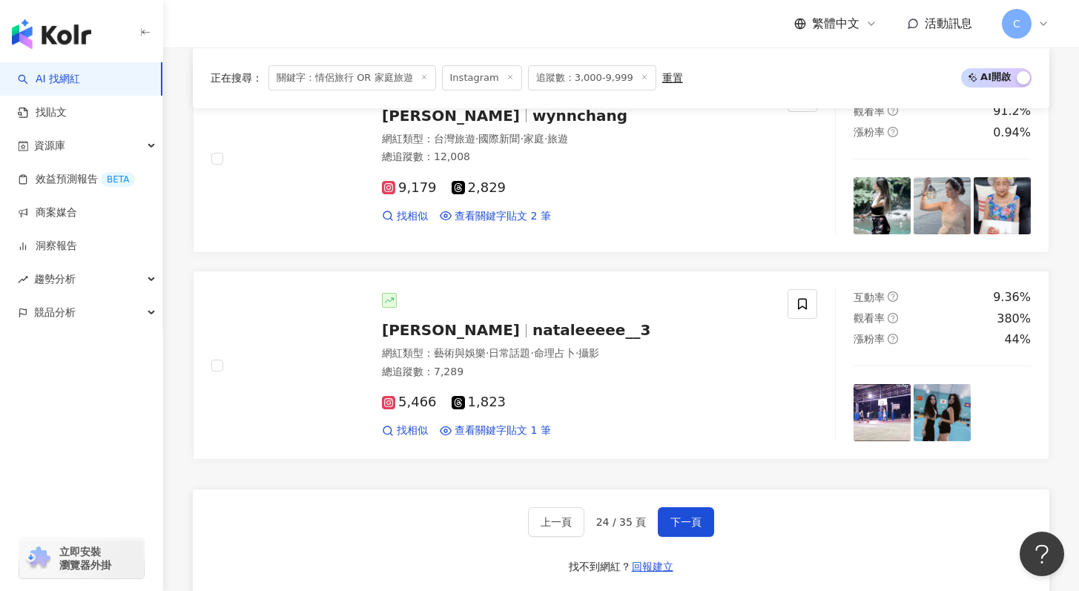
scroll to position [2828, 0]
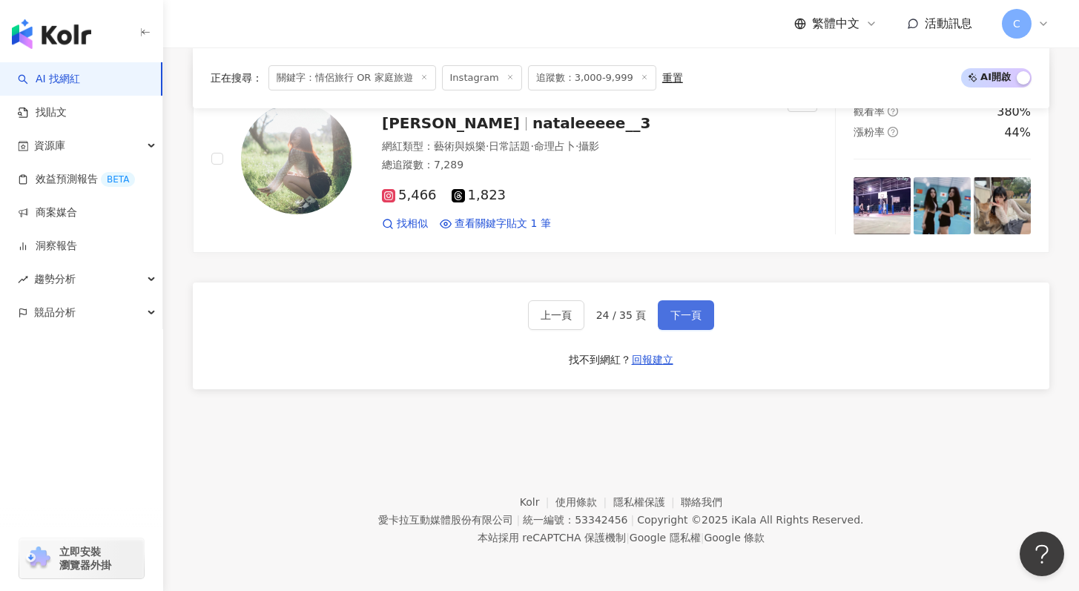
click at [681, 320] on span "下一頁" at bounding box center [685, 315] width 31 height 12
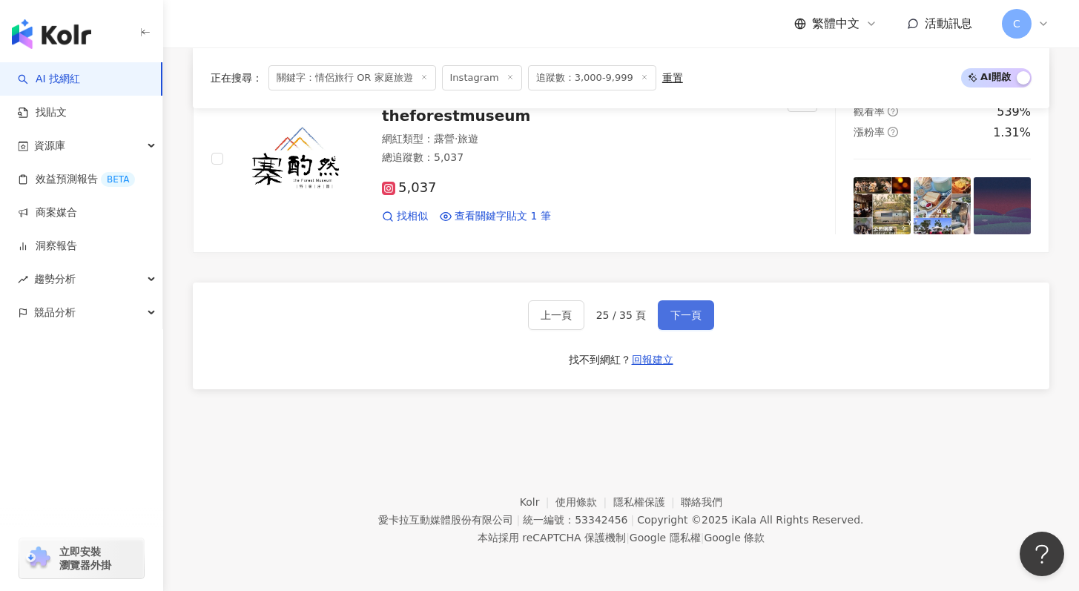
click at [678, 320] on span "下一頁" at bounding box center [685, 315] width 31 height 12
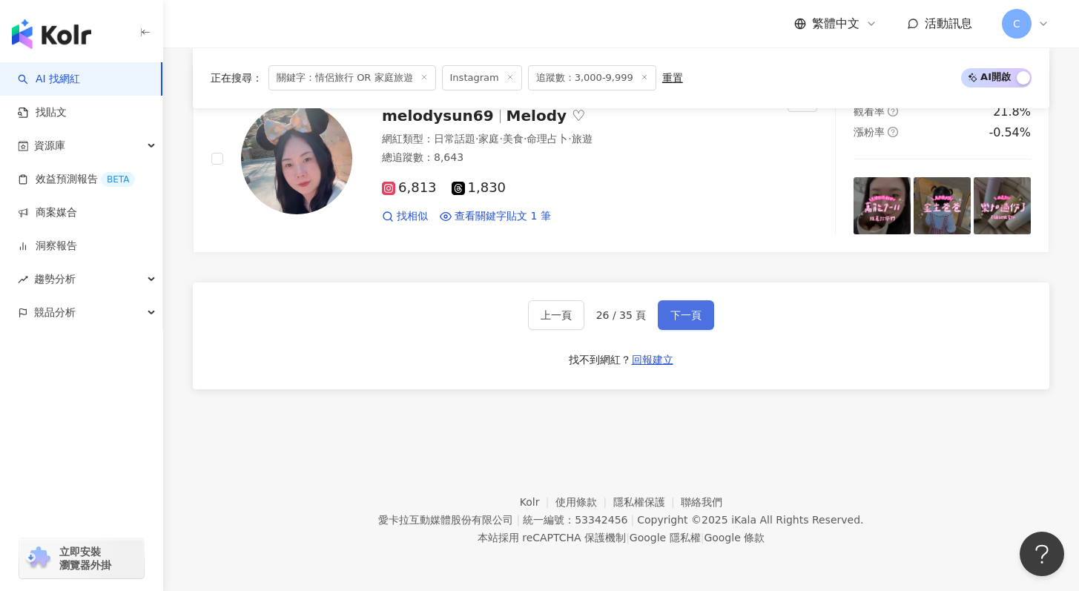
click at [699, 315] on button "下一頁" at bounding box center [686, 315] width 56 height 30
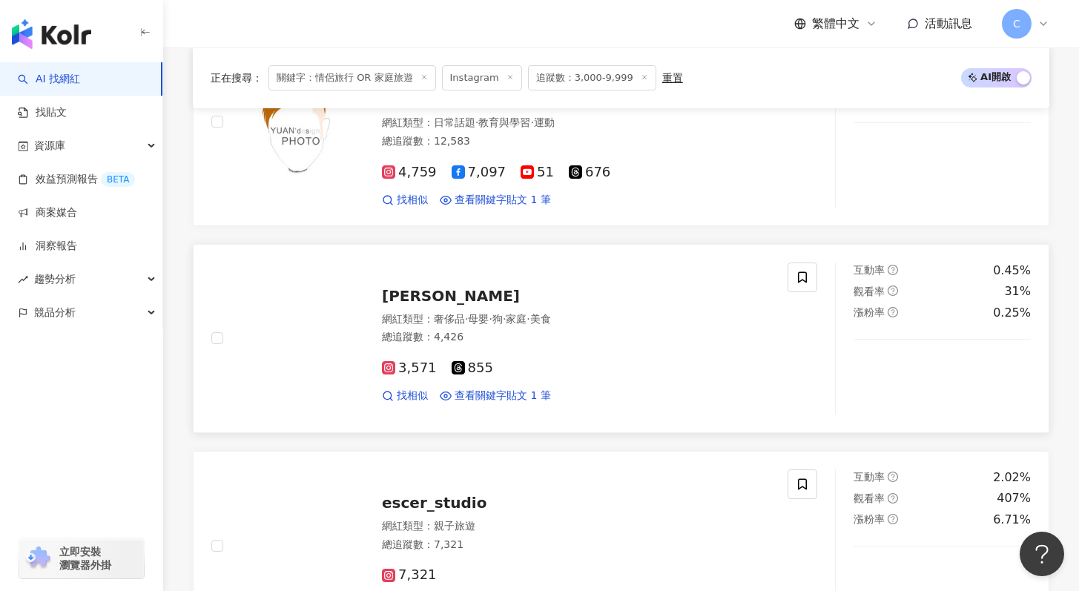
scroll to position [1293, 0]
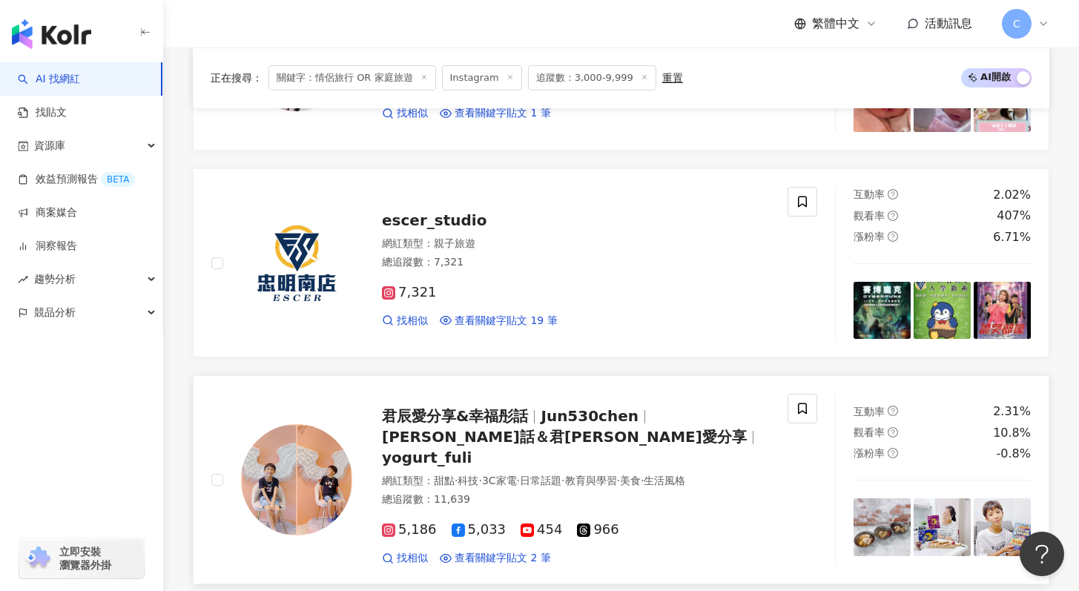
click at [666, 428] on span "幸福彤話＆君辰愛分享" at bounding box center [564, 437] width 365 height 18
click at [493, 407] on span "君辰愛分享&幸福彤話" at bounding box center [455, 416] width 146 height 18
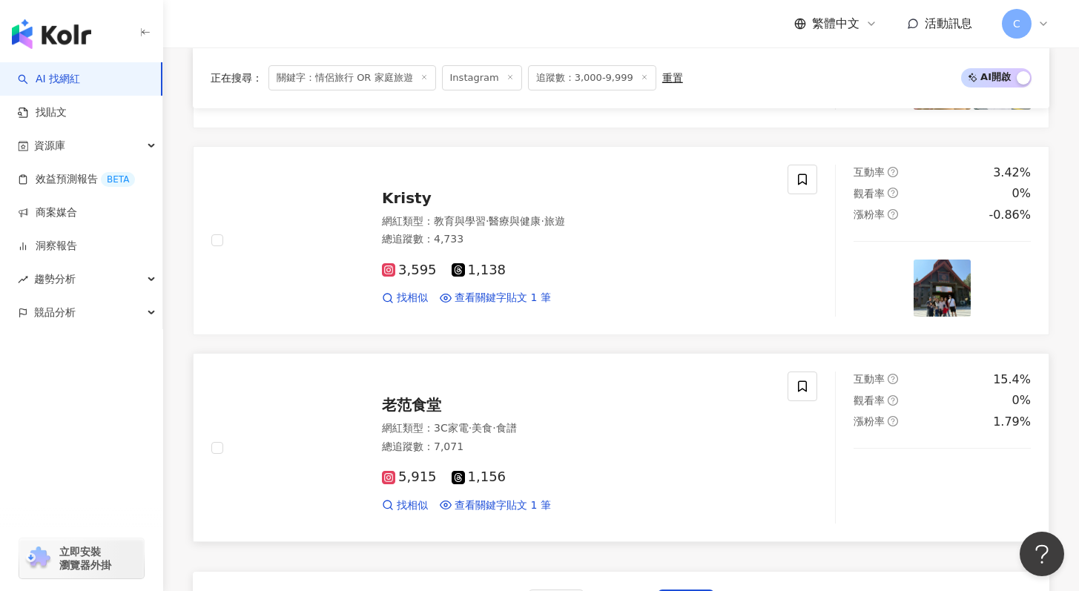
scroll to position [2588, 0]
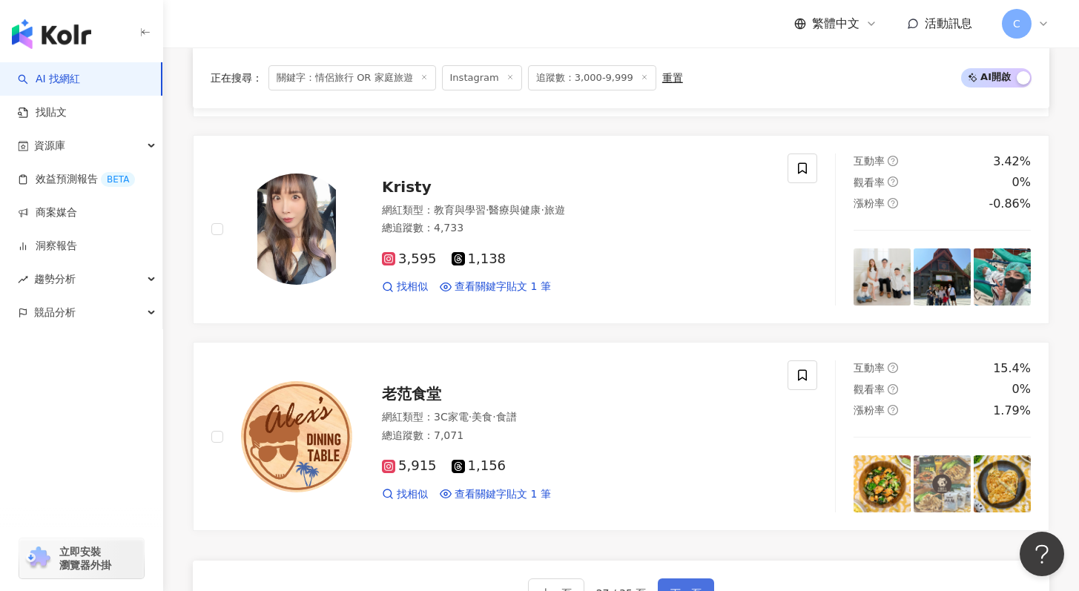
click at [689, 578] on button "下一頁" at bounding box center [686, 593] width 56 height 30
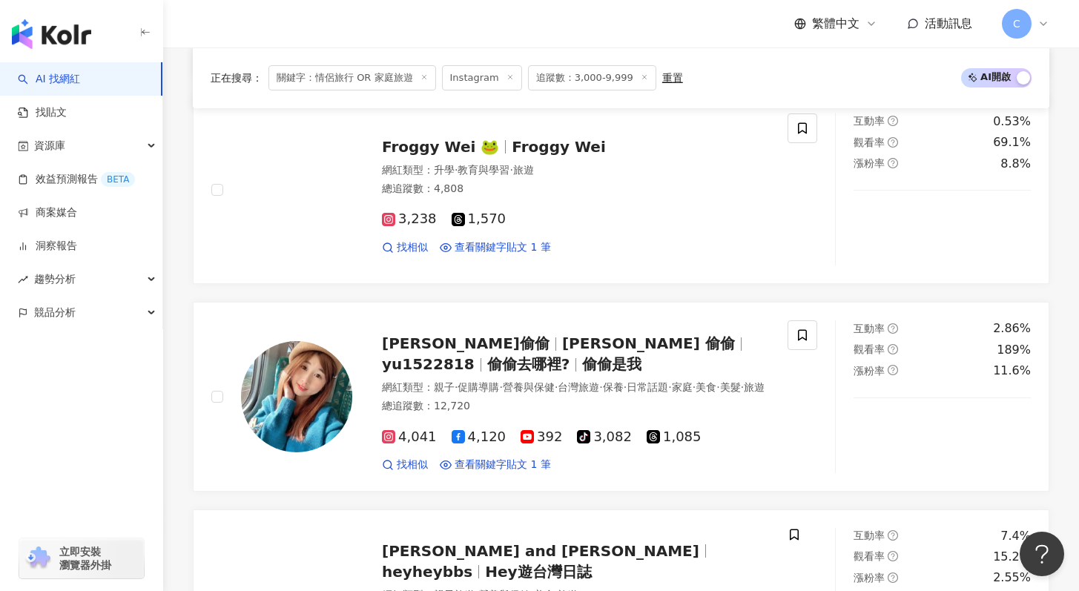
scroll to position [1239, 0]
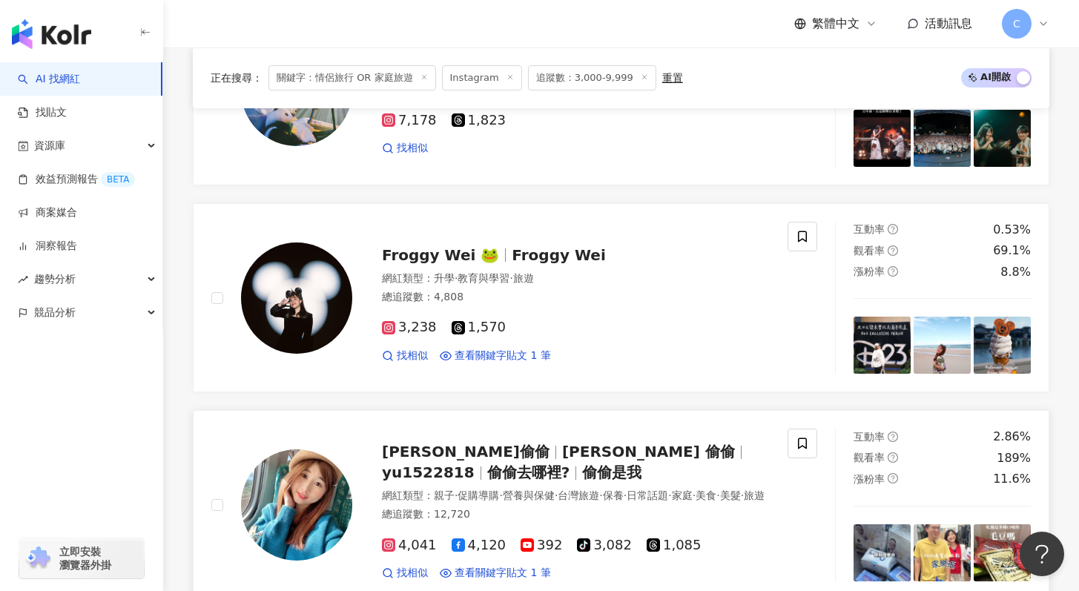
click at [475, 464] on span "yu1522818" at bounding box center [428, 473] width 93 height 18
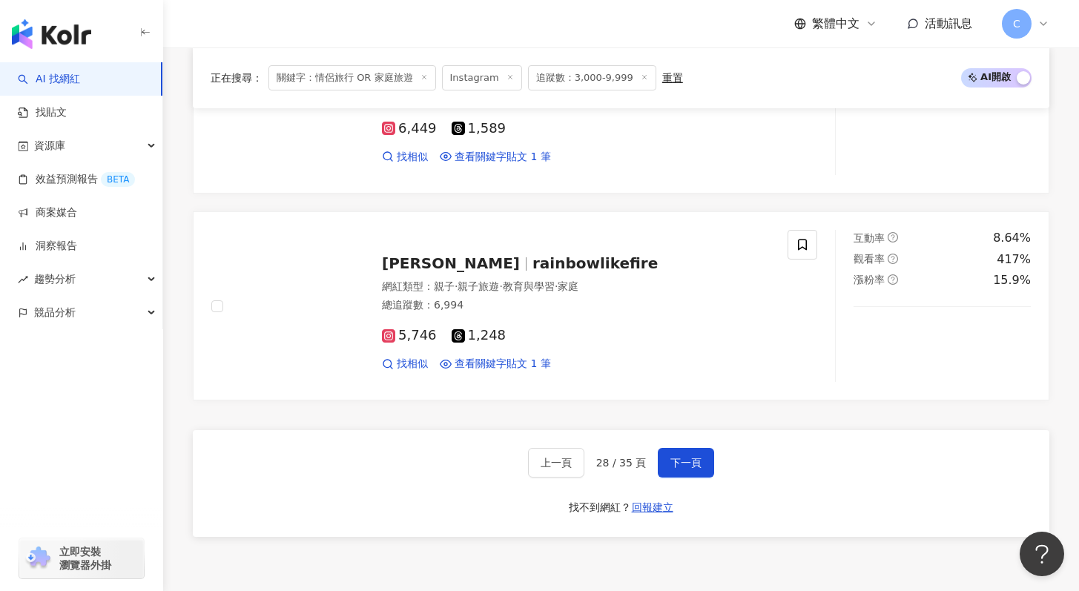
scroll to position [2841, 0]
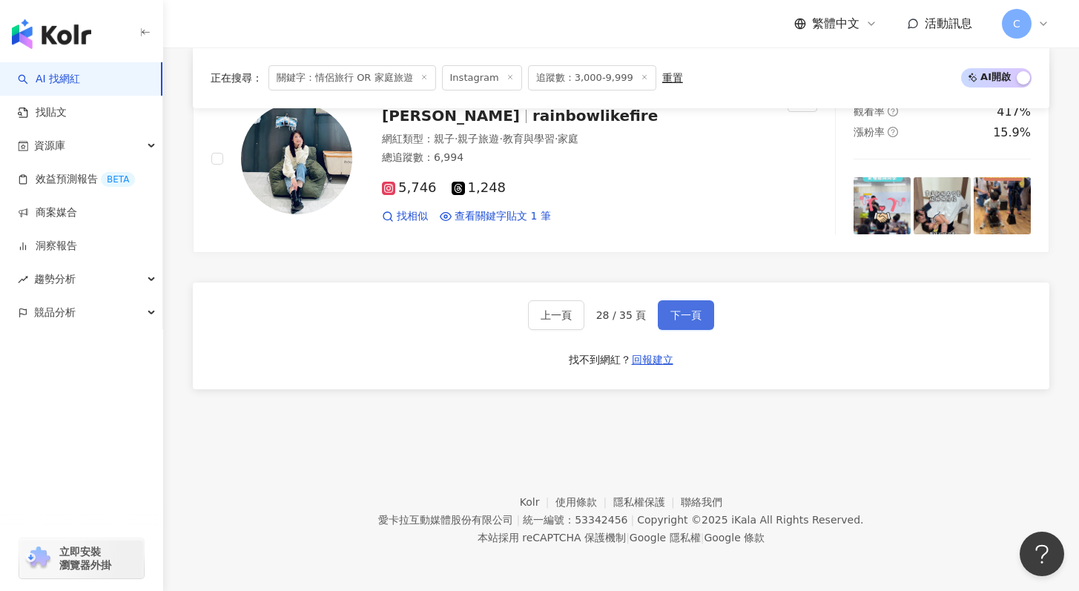
click at [679, 305] on button "下一頁" at bounding box center [686, 315] width 56 height 30
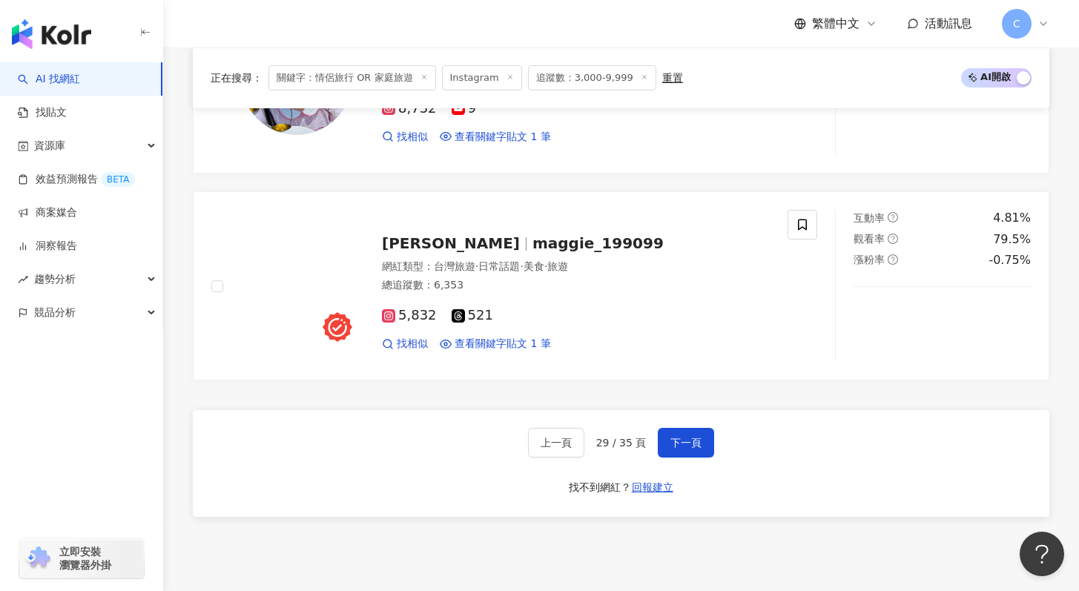
scroll to position [2828, 0]
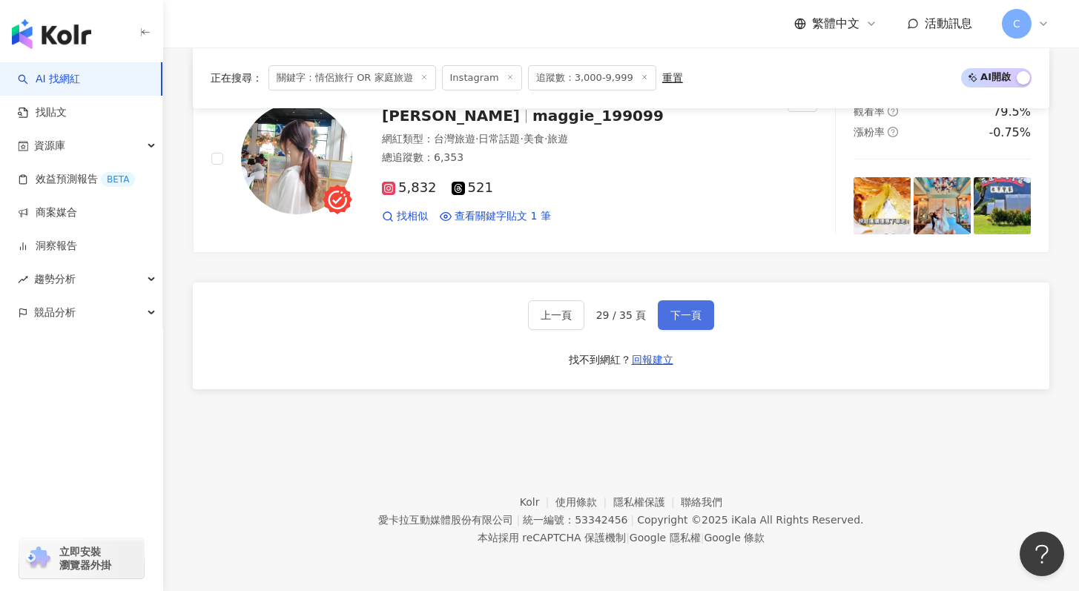
click at [693, 321] on button "下一頁" at bounding box center [686, 315] width 56 height 30
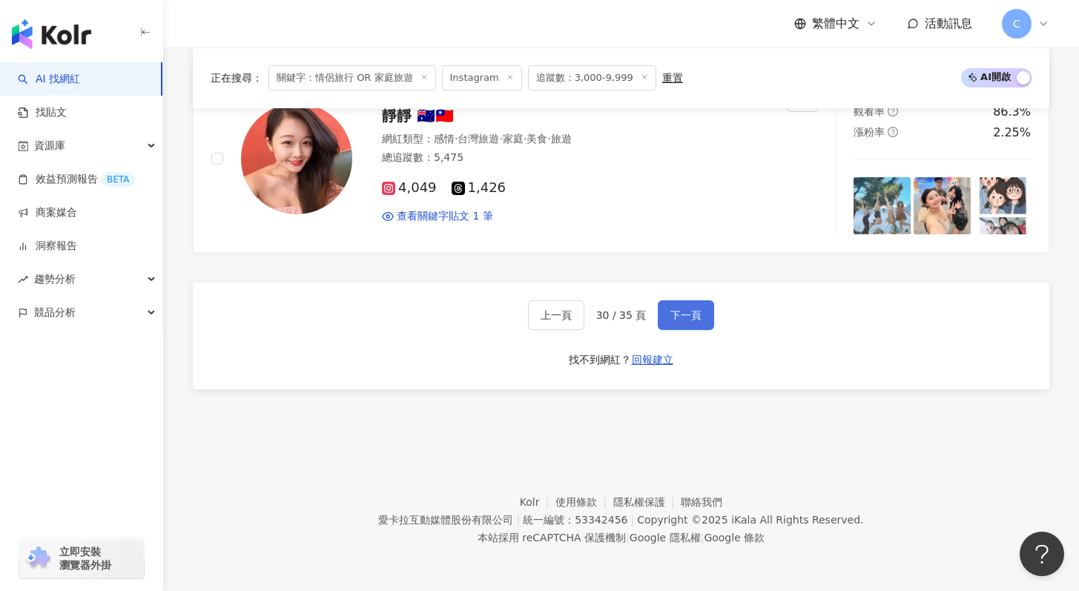
click at [684, 317] on span "下一頁" at bounding box center [685, 315] width 31 height 12
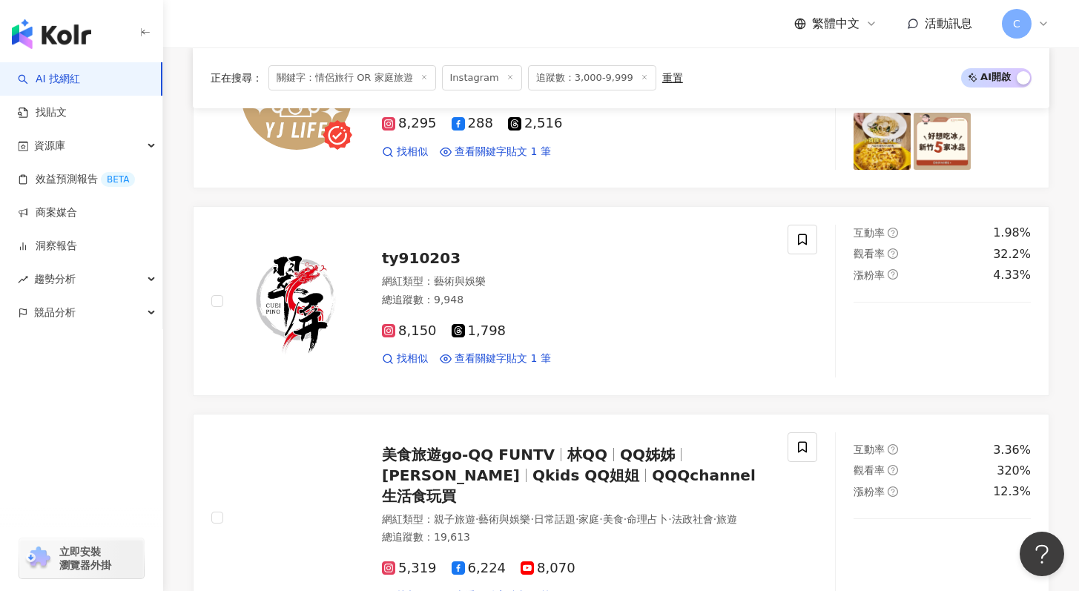
scroll to position [2853, 0]
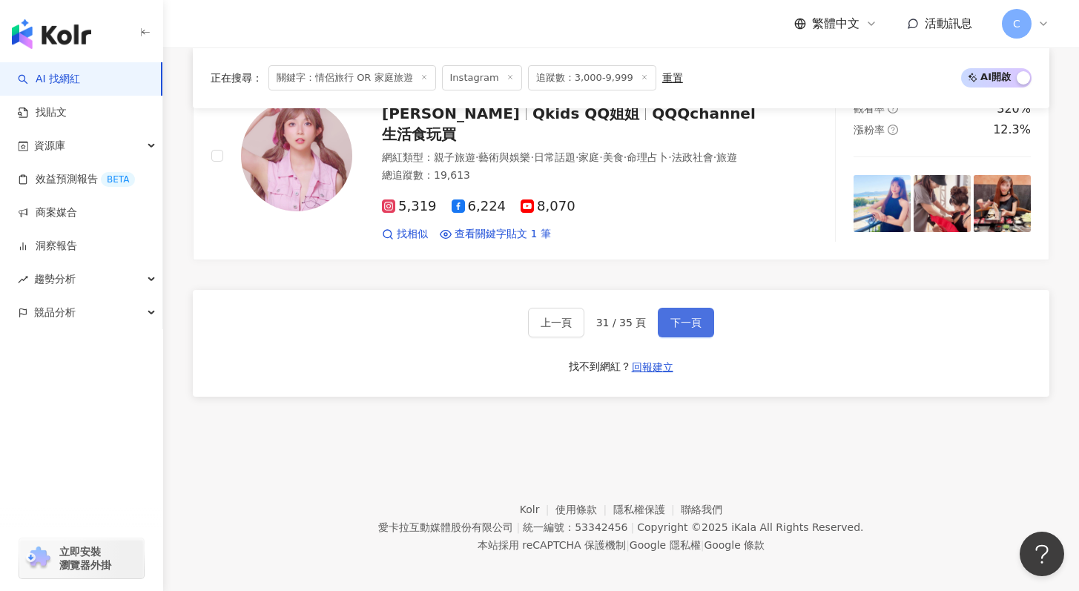
click at [679, 317] on span "下一頁" at bounding box center [685, 323] width 31 height 12
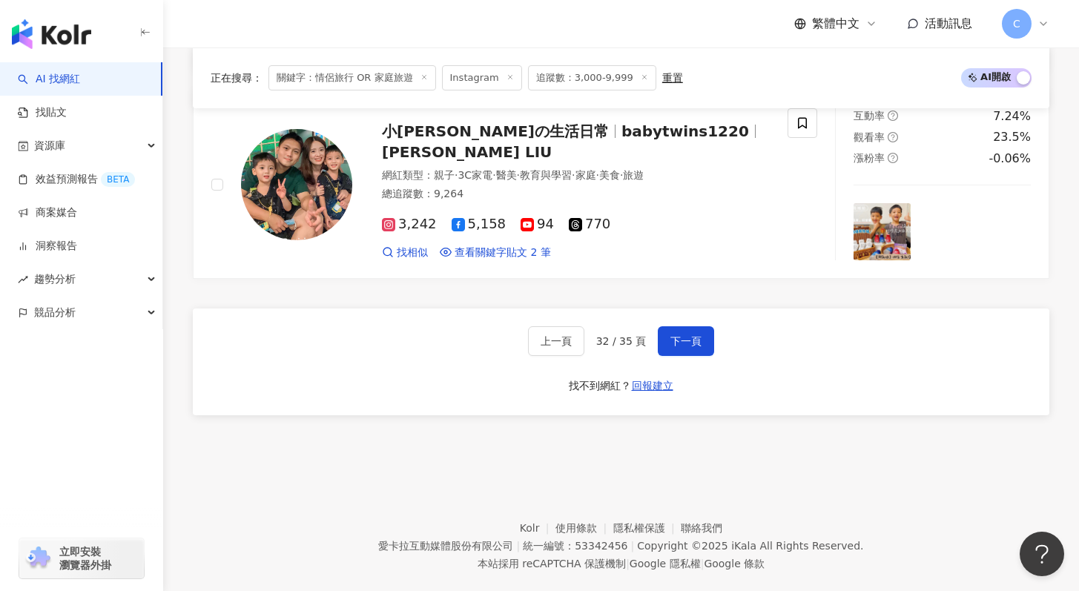
scroll to position [2724, 0]
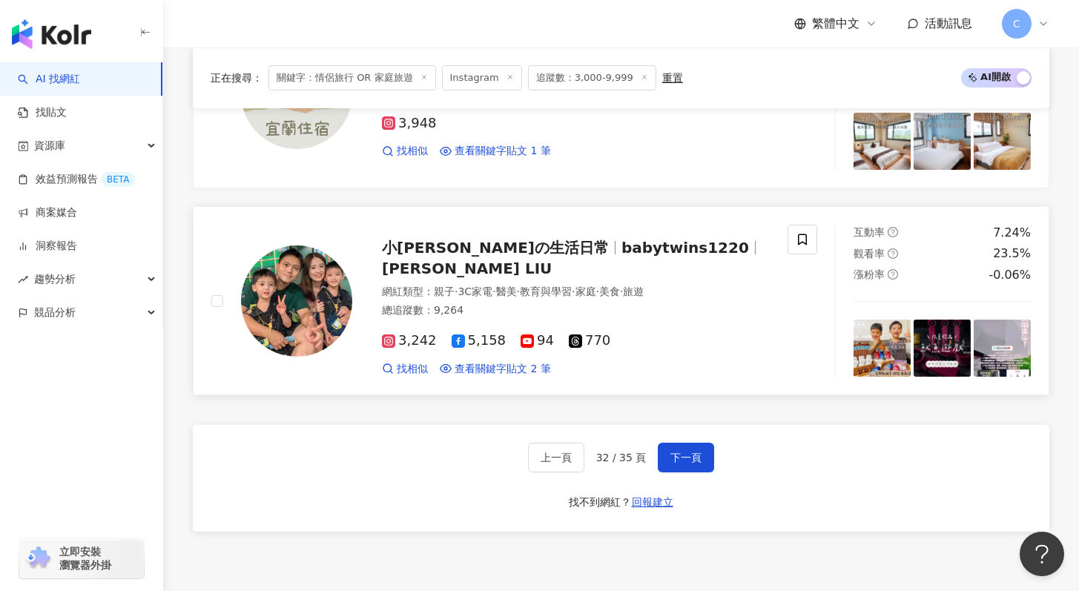
click at [643, 237] on div "小湯圓小珍珠の生活日常 babytwins1220 Gloria L.H. LIU" at bounding box center [576, 258] width 388 height 42
click at [681, 452] on span "下一頁" at bounding box center [685, 458] width 31 height 12
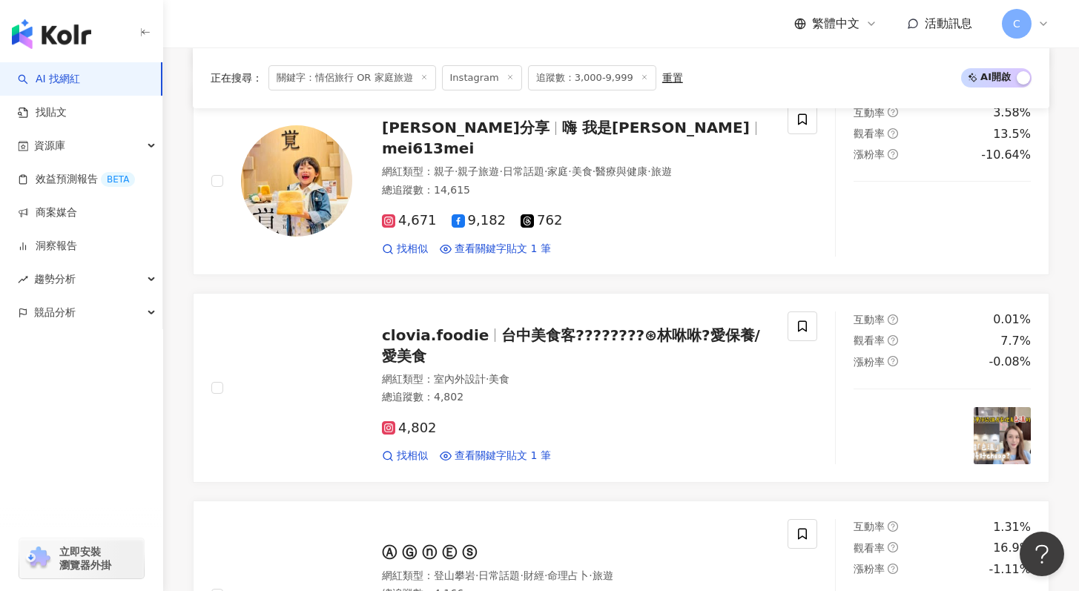
scroll to position [690, 0]
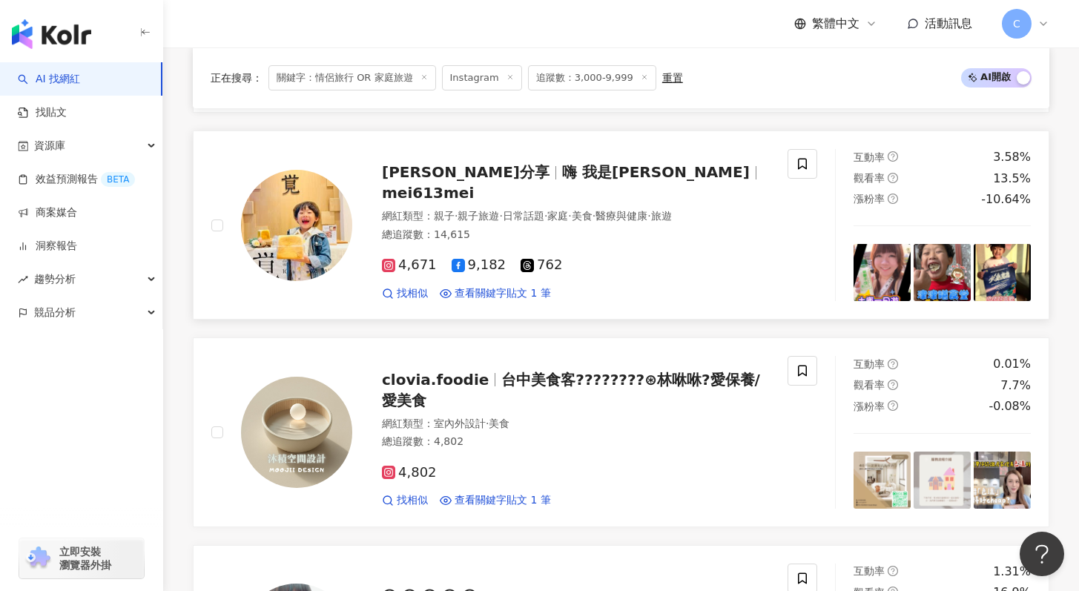
click at [564, 181] on span "嗨 我是小熊麻" at bounding box center [656, 172] width 188 height 18
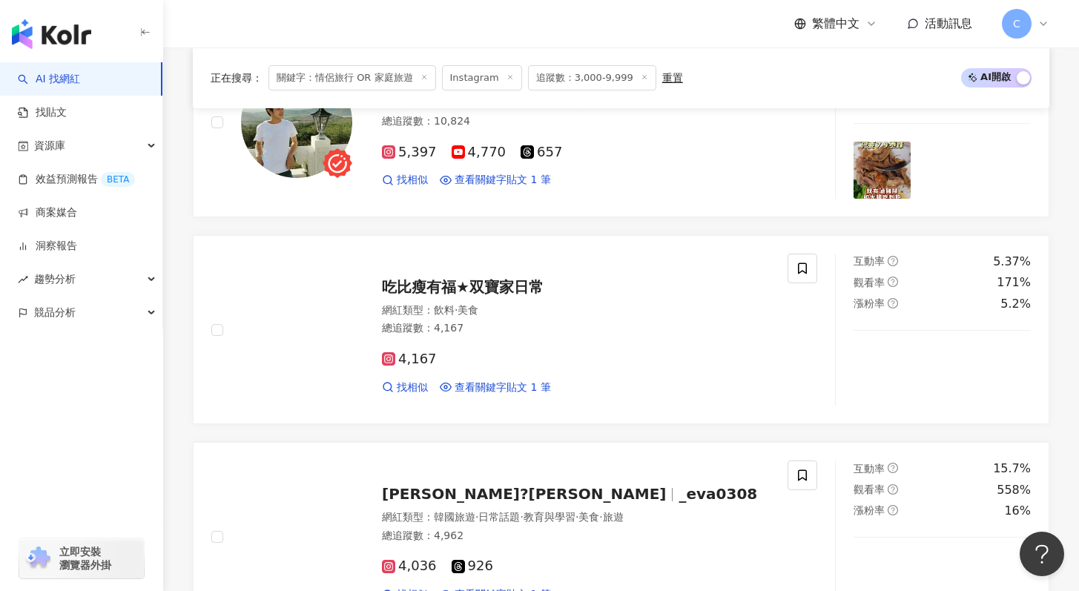
scroll to position [2679, 0]
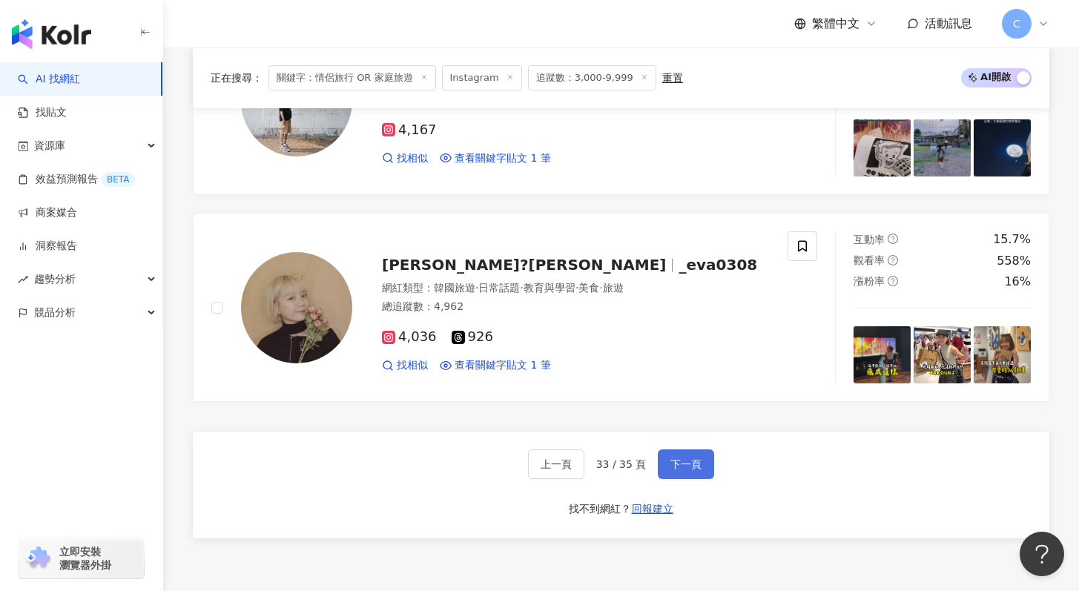
click at [693, 461] on span "下一頁" at bounding box center [685, 464] width 31 height 12
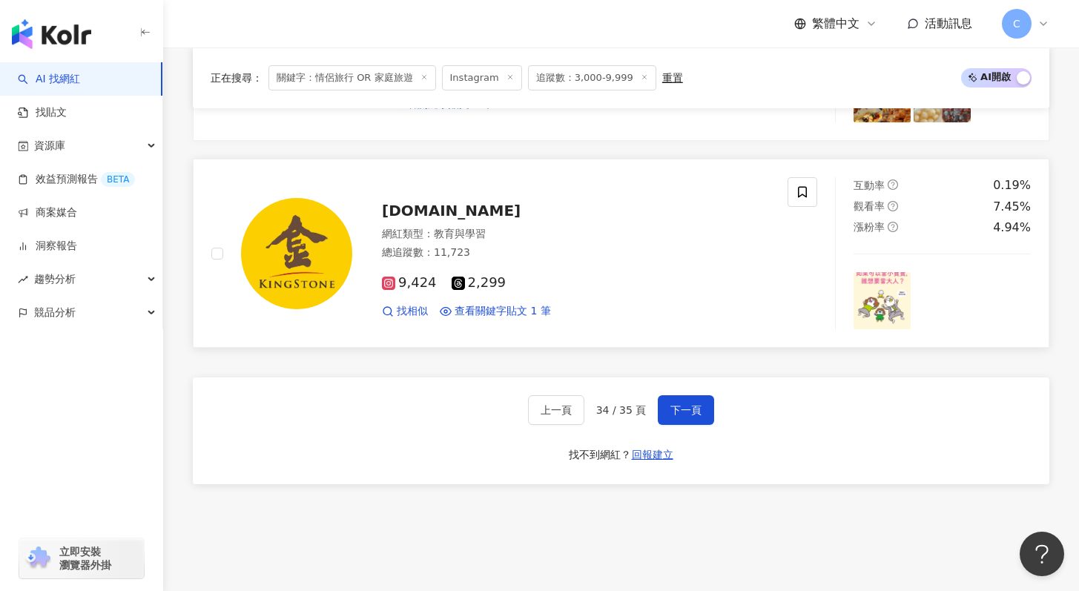
scroll to position [2828, 0]
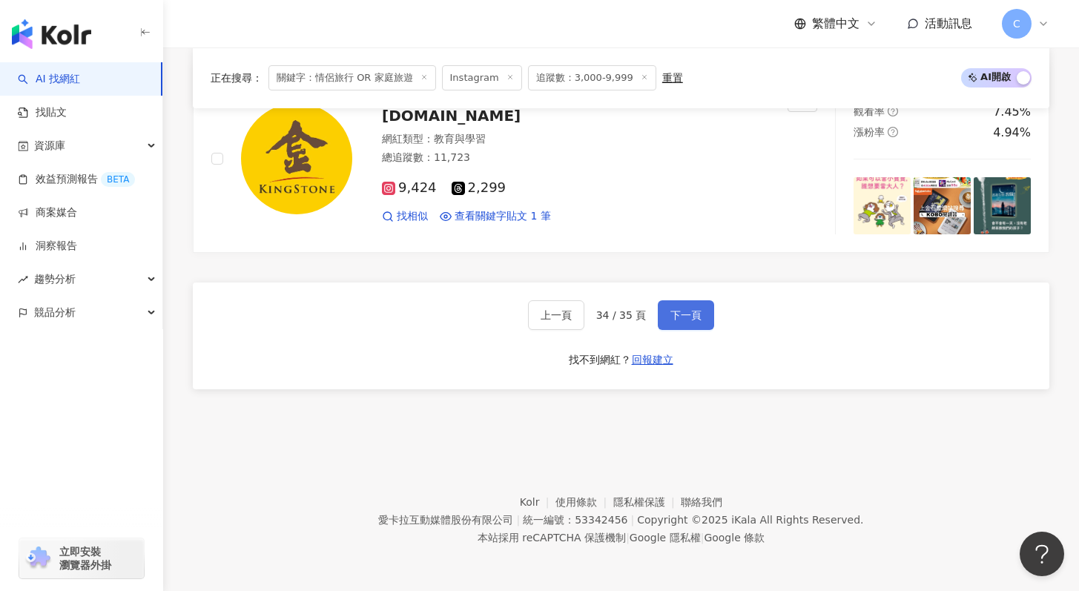
click at [708, 324] on button "下一頁" at bounding box center [686, 315] width 56 height 30
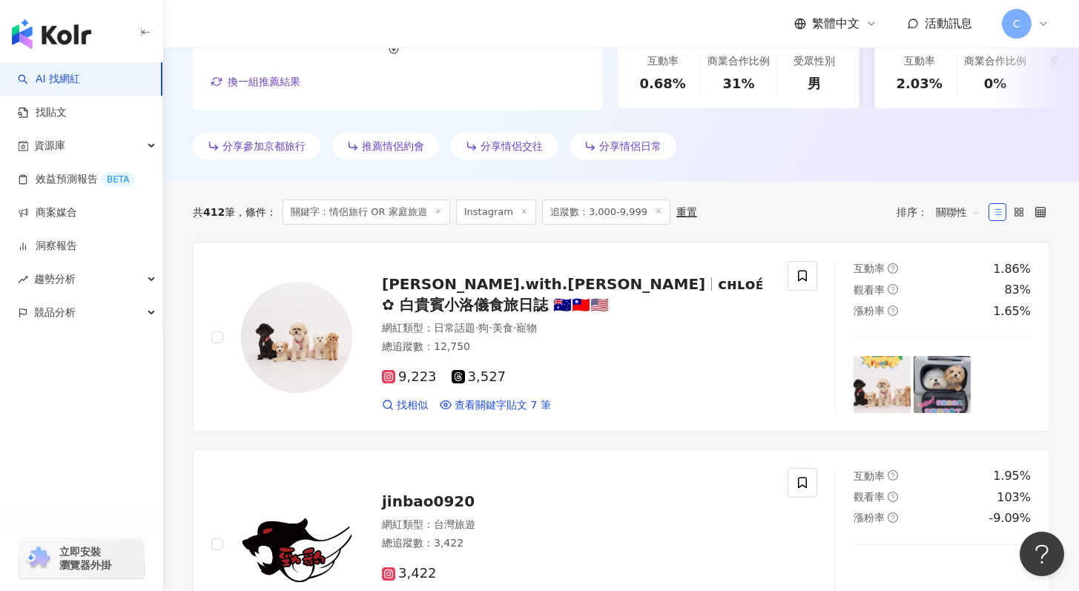
scroll to position [0, 0]
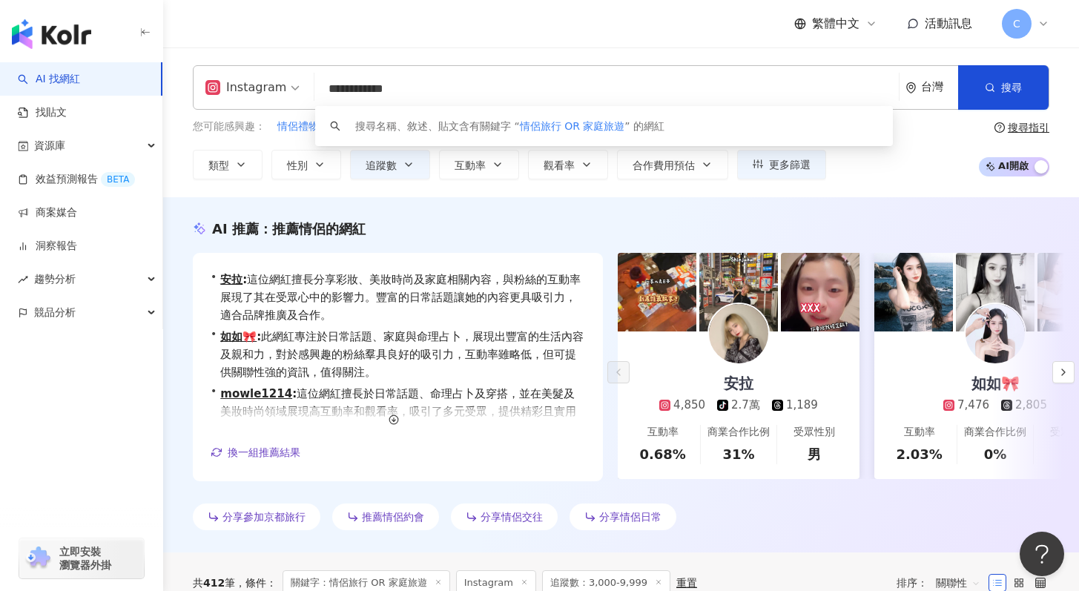
drag, startPoint x: 372, startPoint y: 90, endPoint x: 612, endPoint y: 73, distance: 240.2
click at [612, 73] on div "**********" at bounding box center [621, 87] width 857 height 44
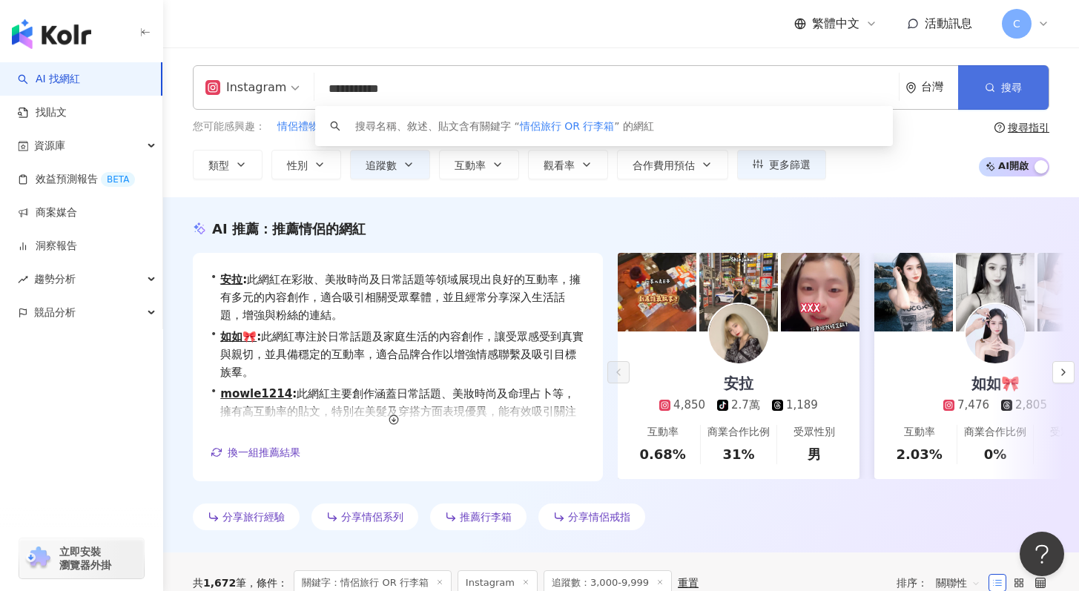
click at [1009, 88] on span "搜尋" at bounding box center [1011, 88] width 21 height 12
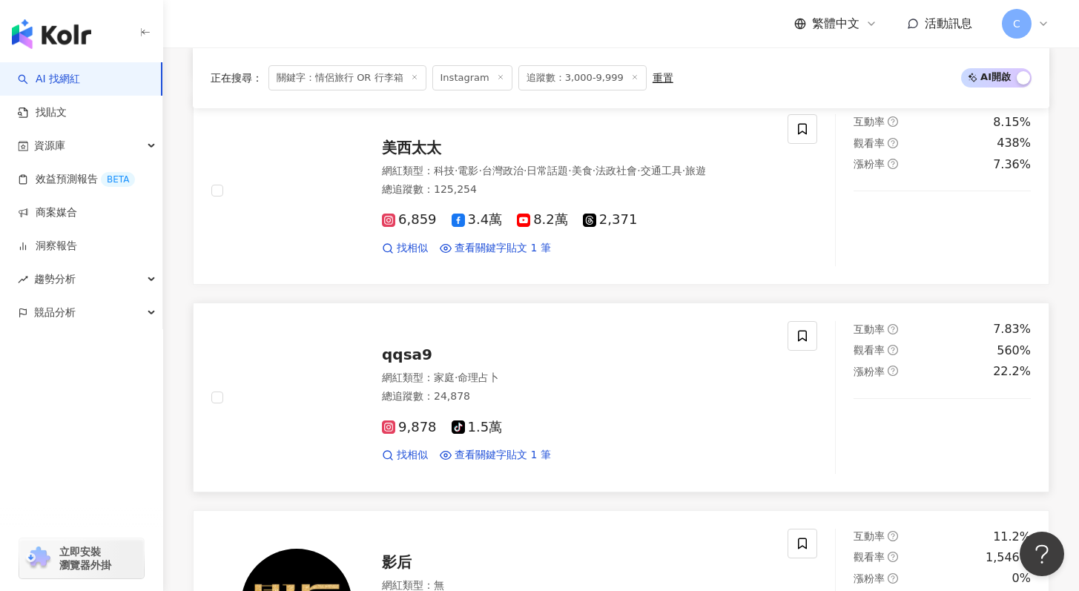
scroll to position [1342, 0]
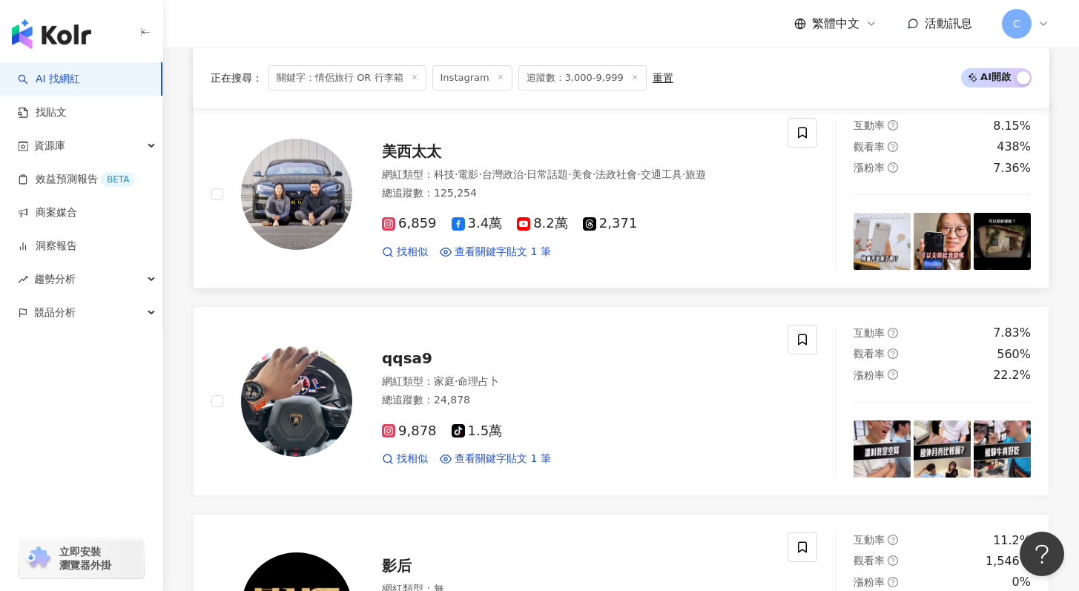
click at [411, 151] on span "美西太太" at bounding box center [411, 151] width 59 height 18
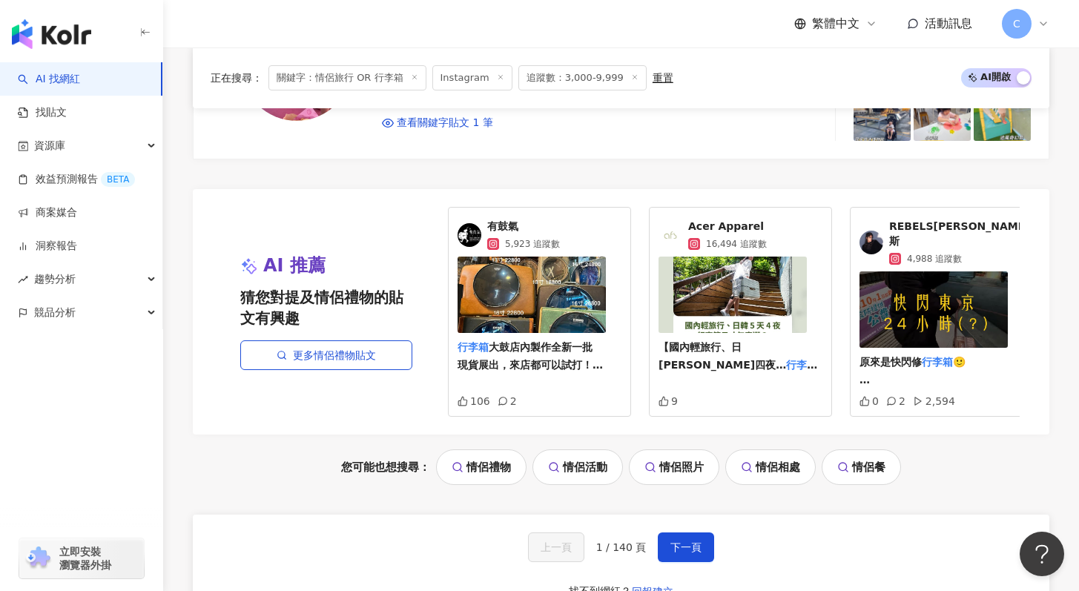
scroll to position [3150, 0]
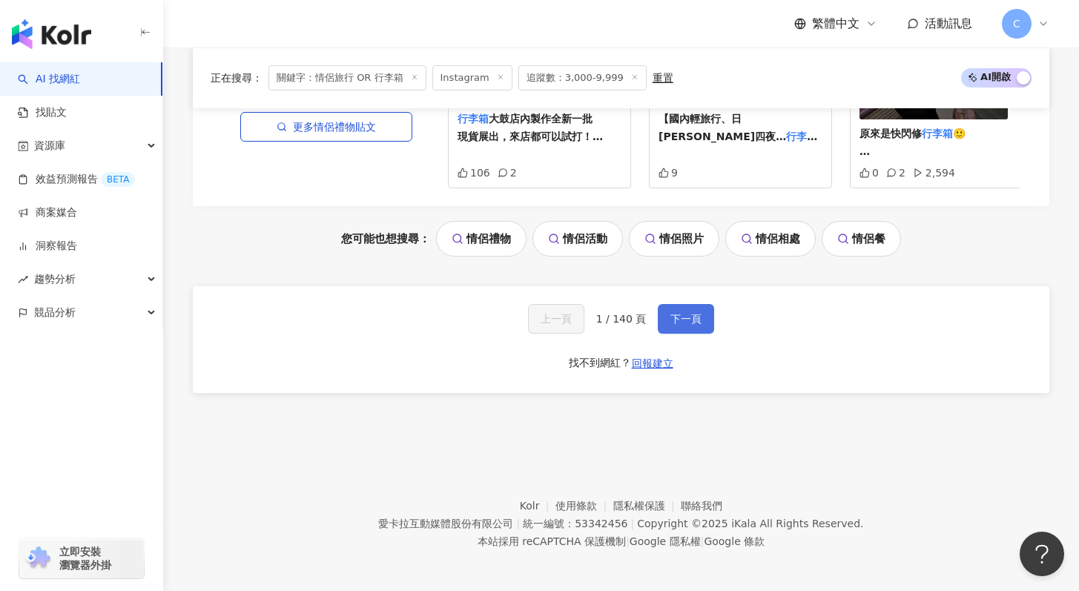
click at [666, 322] on button "下一頁" at bounding box center [686, 319] width 56 height 30
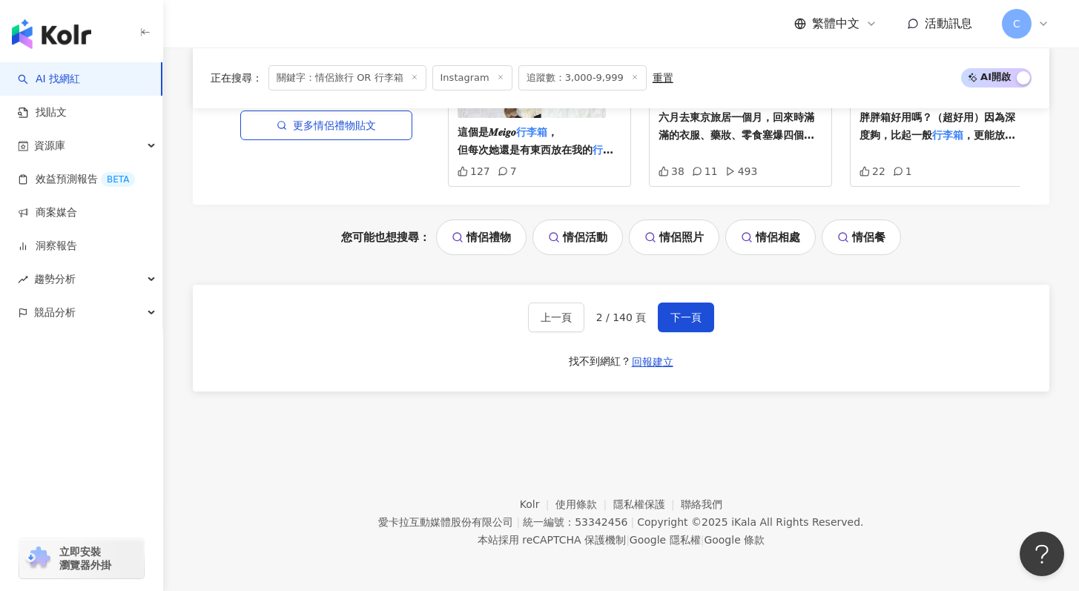
scroll to position [3164, 0]
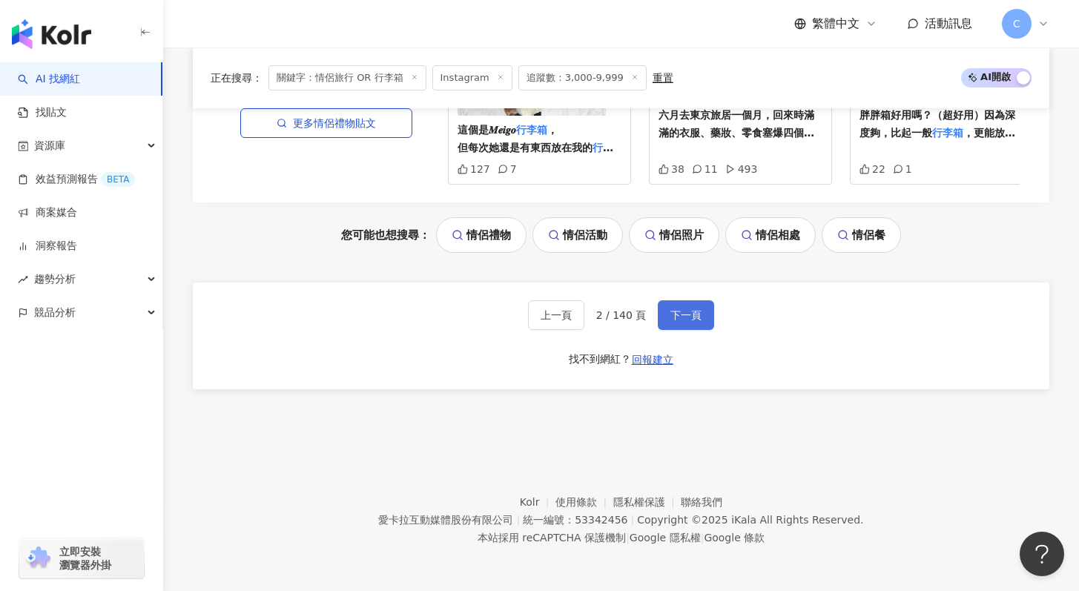
click at [674, 303] on button "下一頁" at bounding box center [686, 315] width 56 height 30
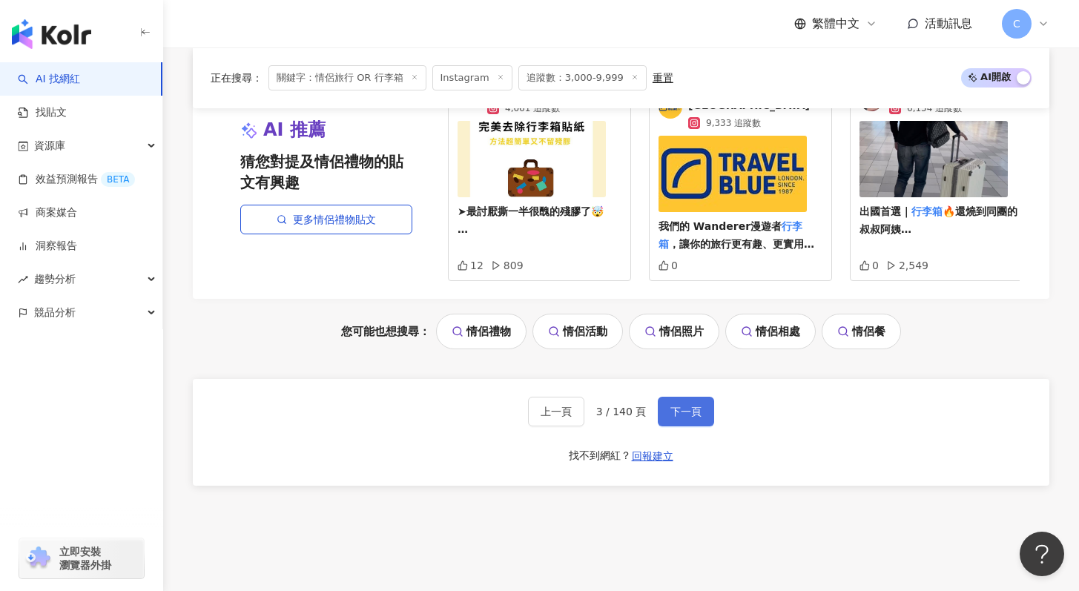
click at [677, 417] on button "下一頁" at bounding box center [686, 412] width 56 height 30
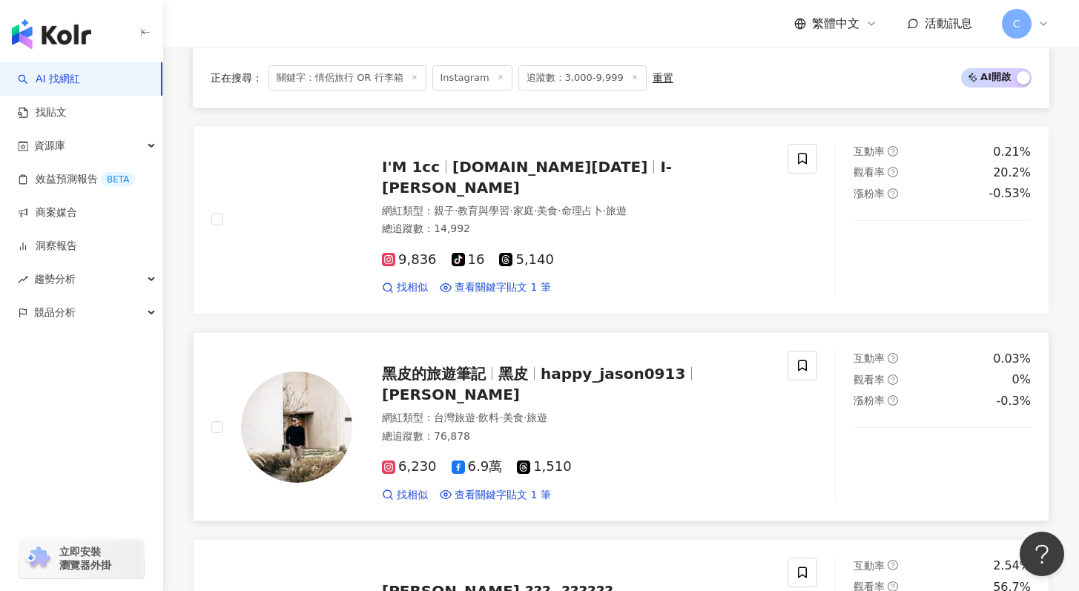
scroll to position [1932, 0]
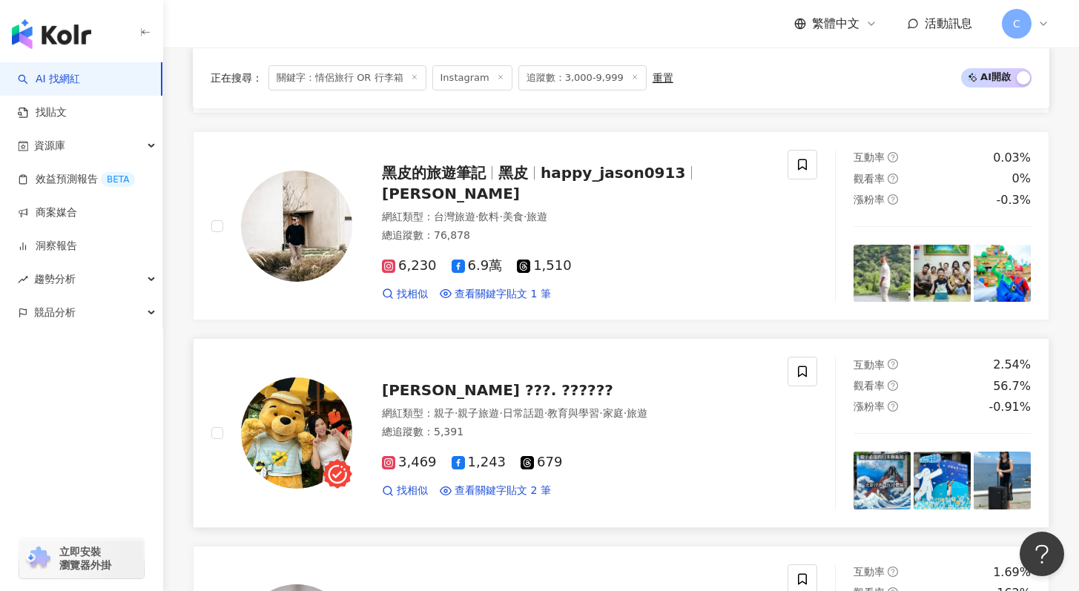
click at [474, 387] on span "朱利安太太 ???. ??????" at bounding box center [497, 390] width 231 height 18
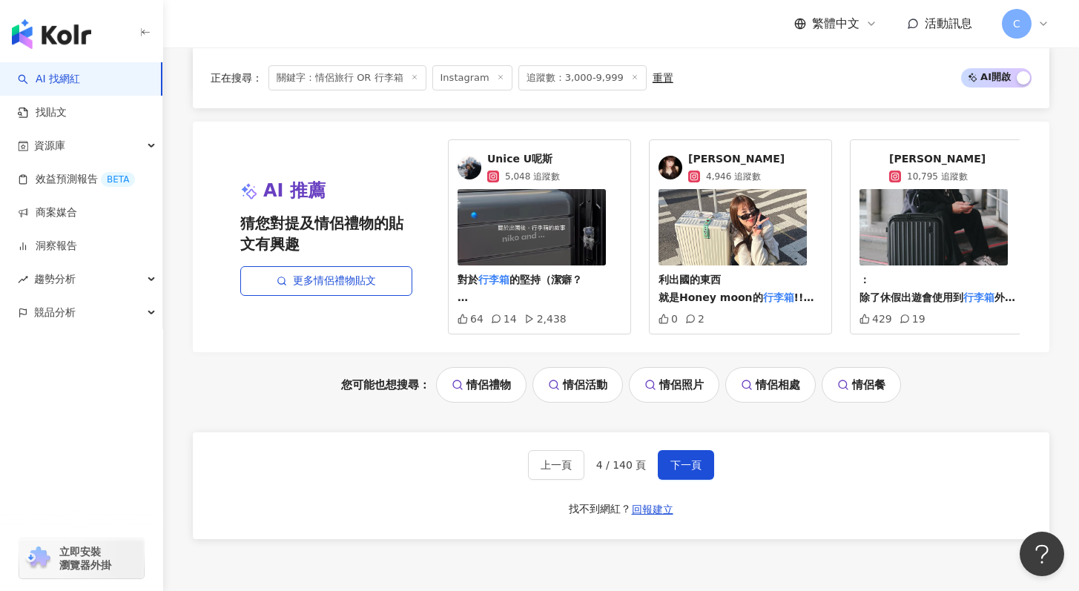
scroll to position [3150, 0]
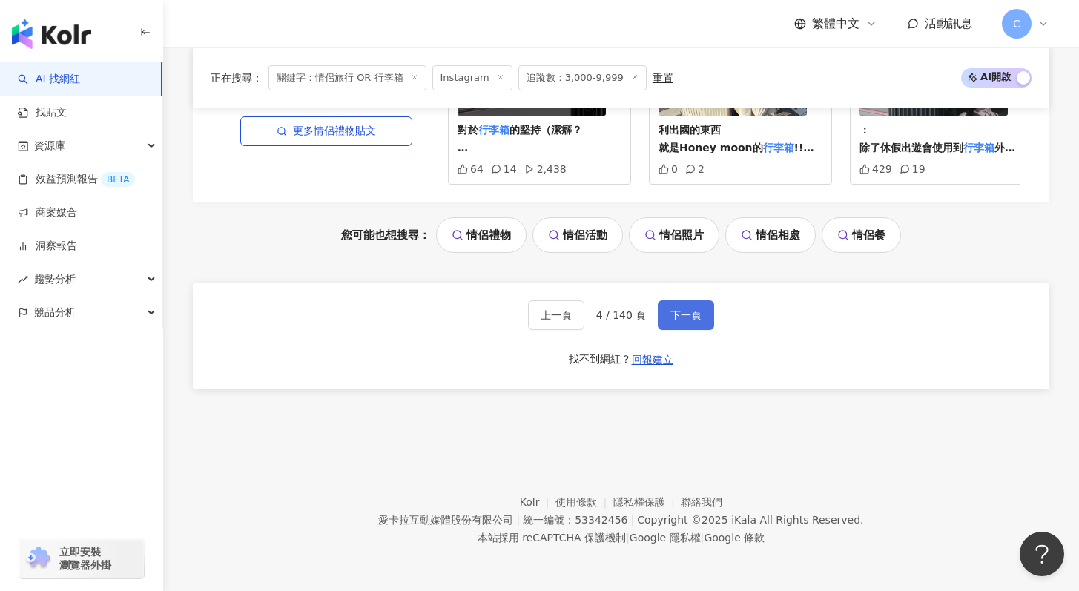
click at [681, 328] on button "下一頁" at bounding box center [686, 315] width 56 height 30
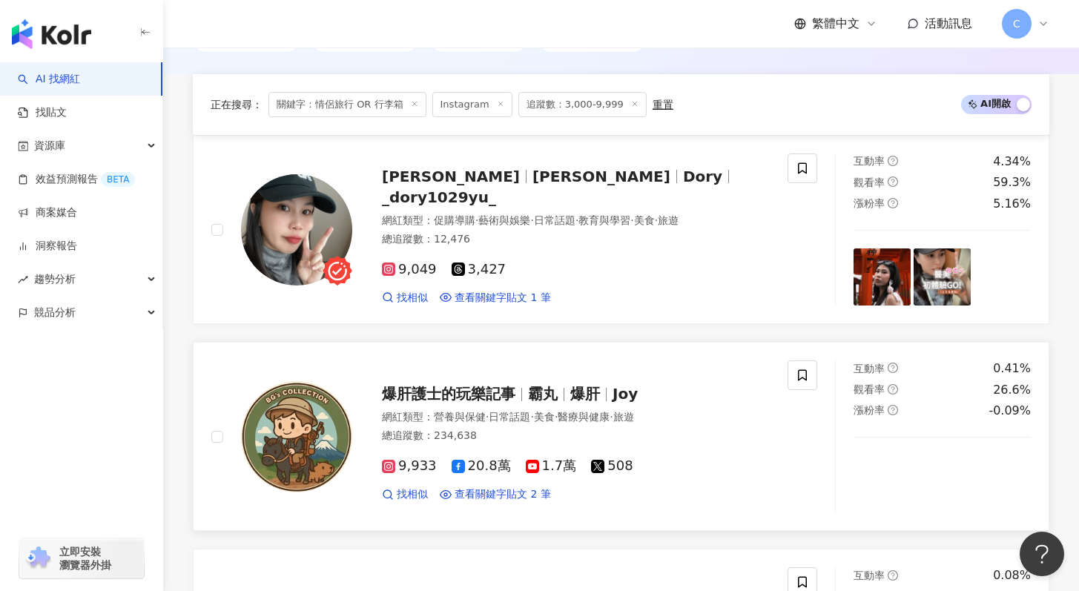
scroll to position [453, 0]
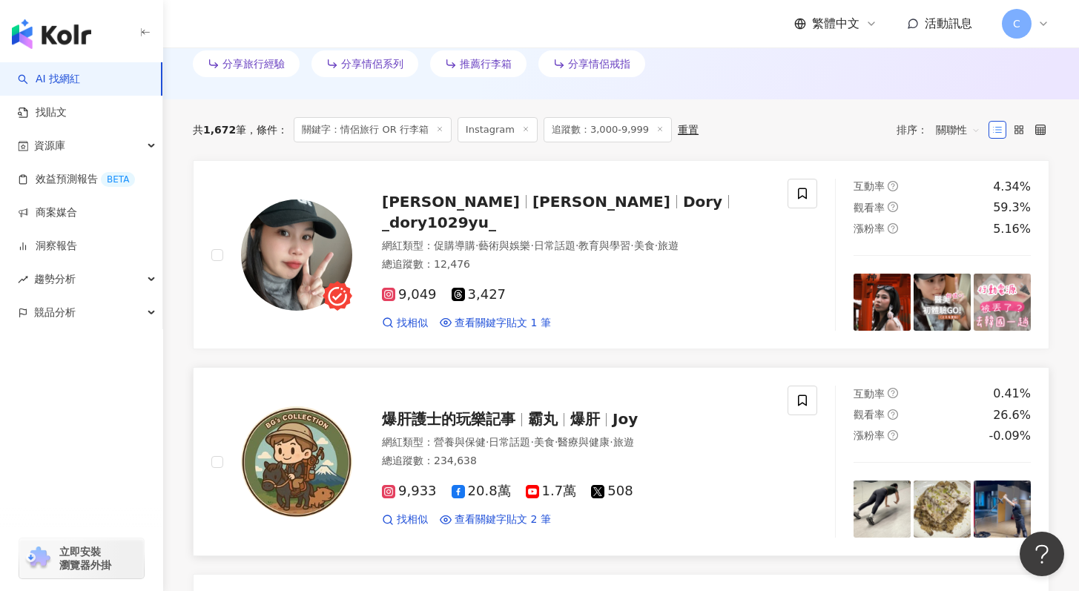
click at [567, 421] on span "霸丸" at bounding box center [549, 419] width 42 height 18
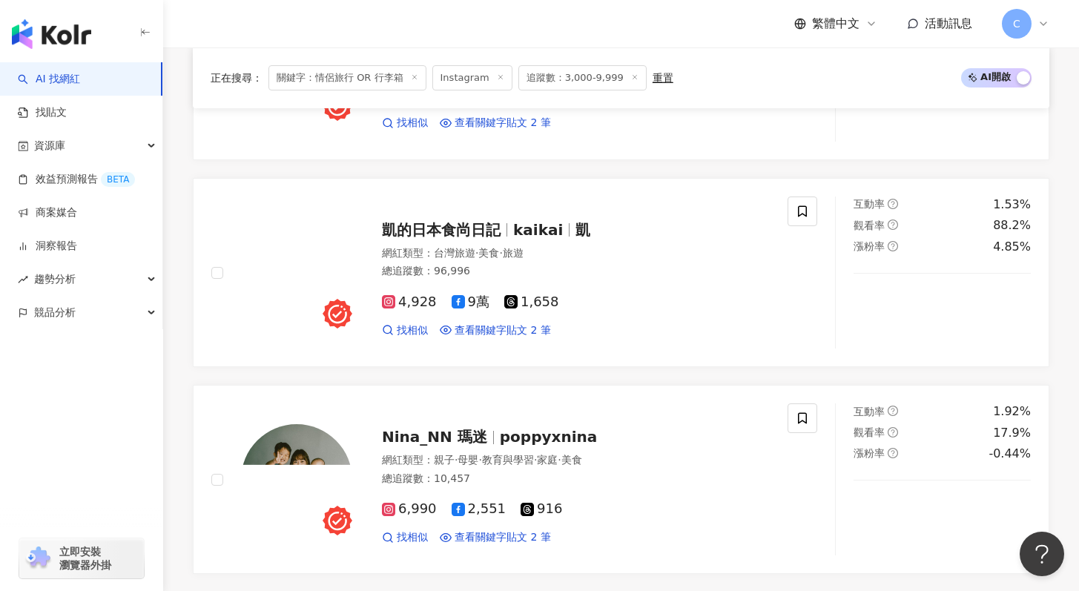
scroll to position [3150, 0]
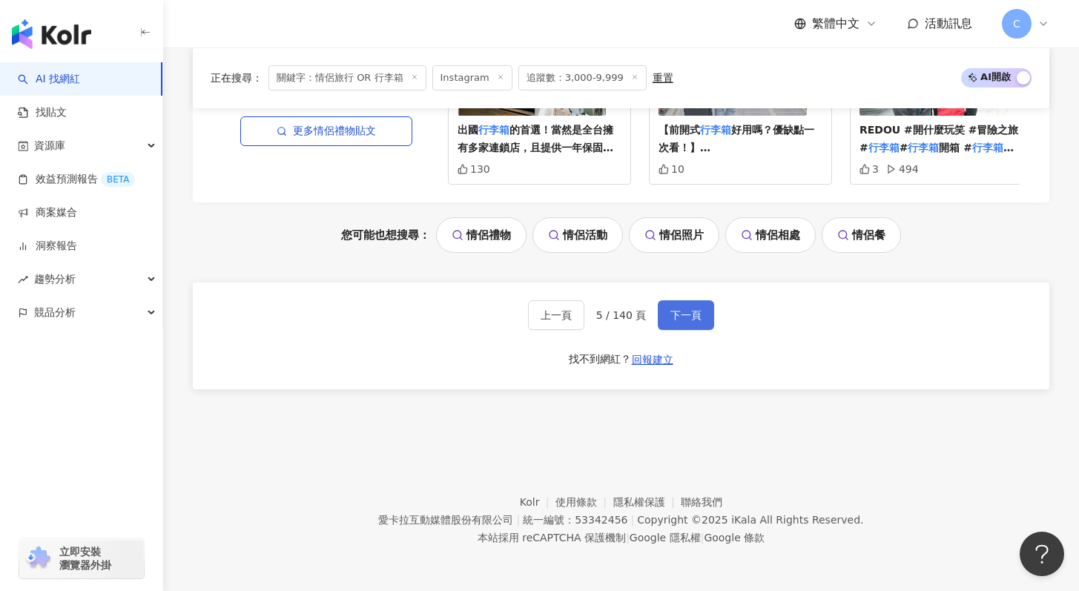
click at [685, 316] on span "下一頁" at bounding box center [685, 315] width 31 height 12
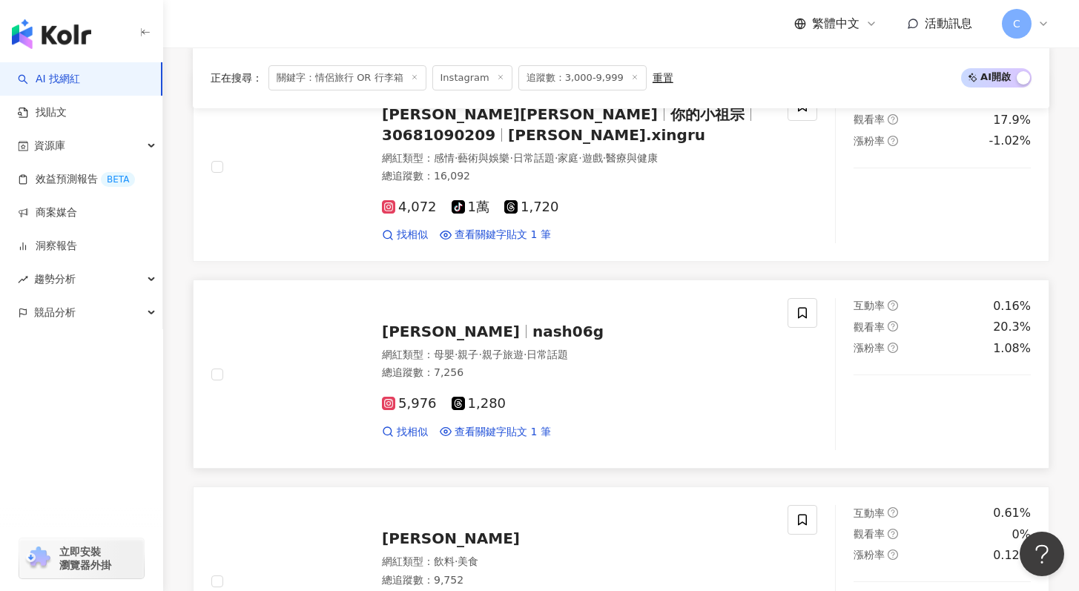
scroll to position [3164, 0]
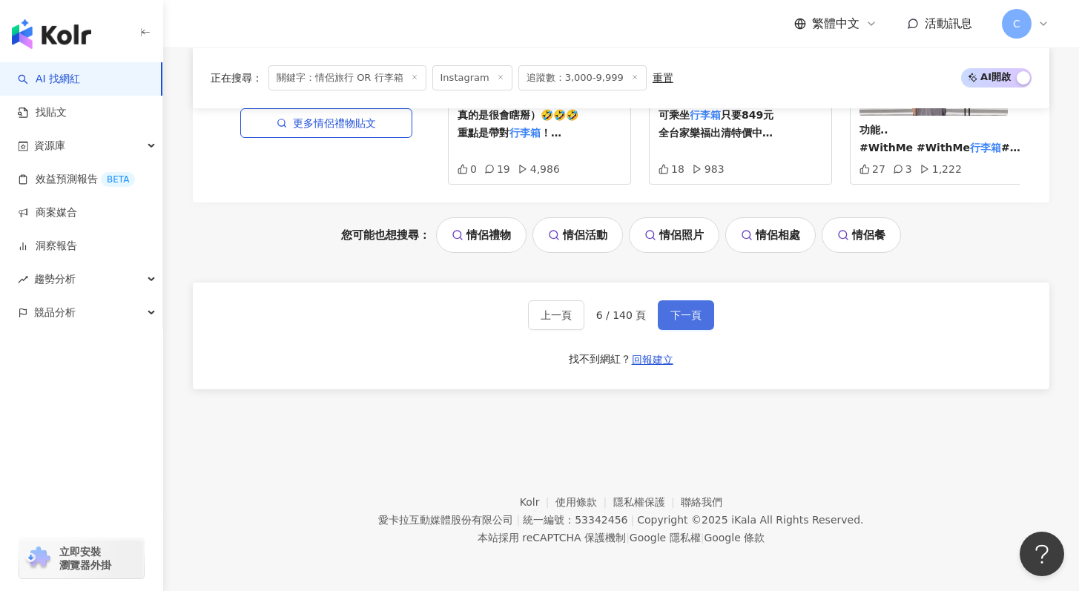
click at [690, 303] on button "下一頁" at bounding box center [686, 315] width 56 height 30
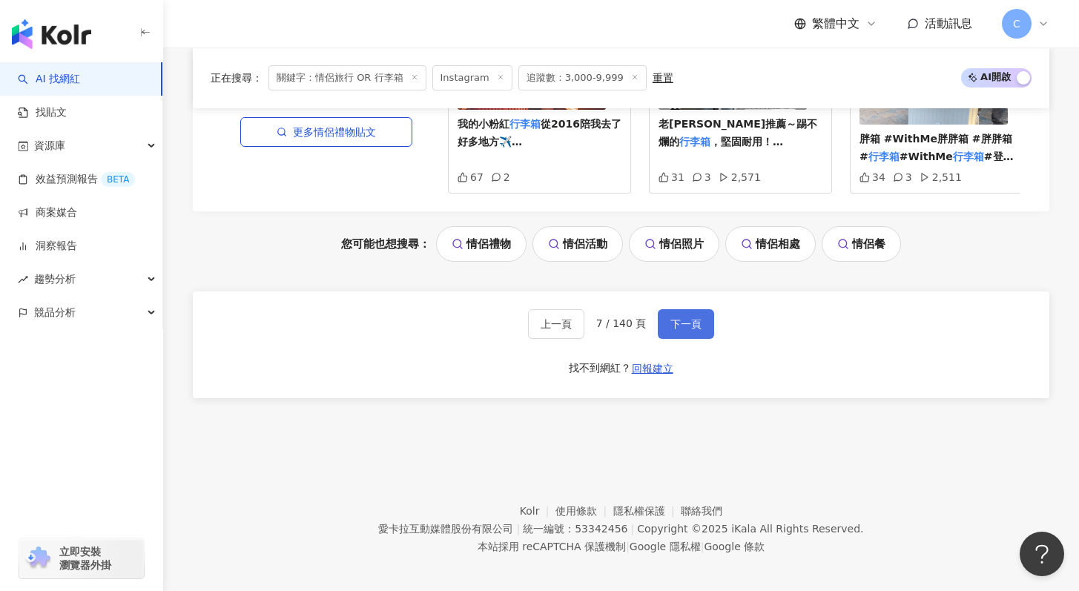
click at [666, 323] on button "下一頁" at bounding box center [686, 324] width 56 height 30
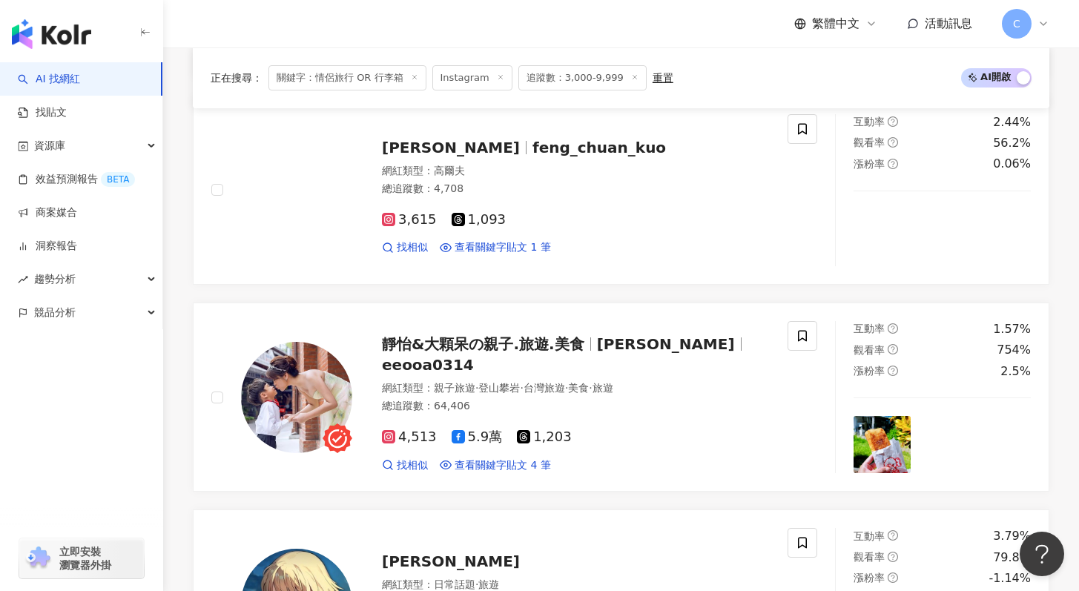
scroll to position [2346, 0]
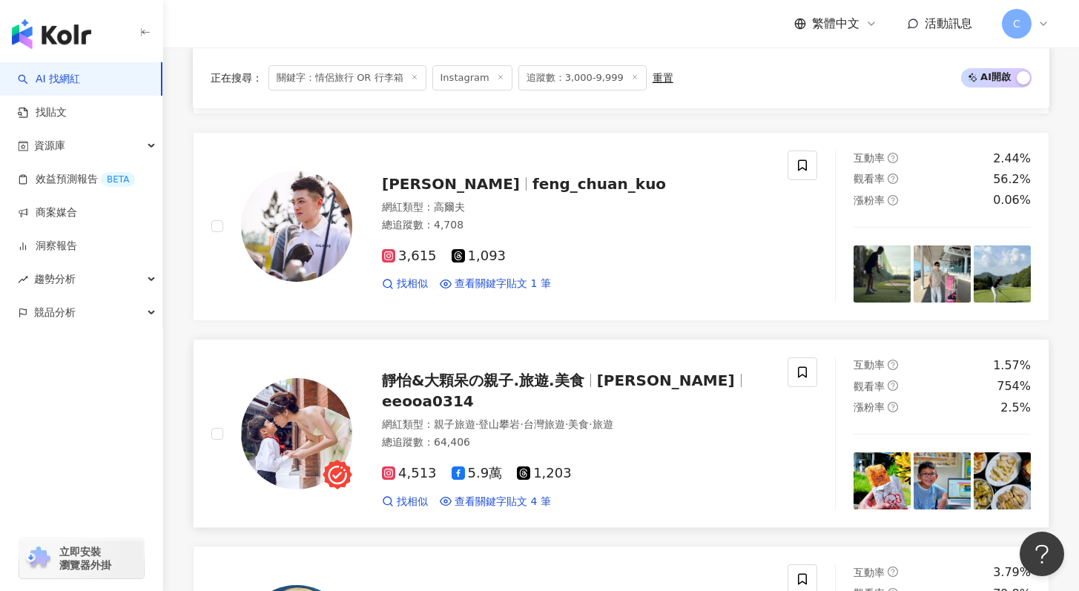
click at [591, 389] on span "靜怡&大顆呆の親子.旅遊.美食" at bounding box center [489, 381] width 215 height 18
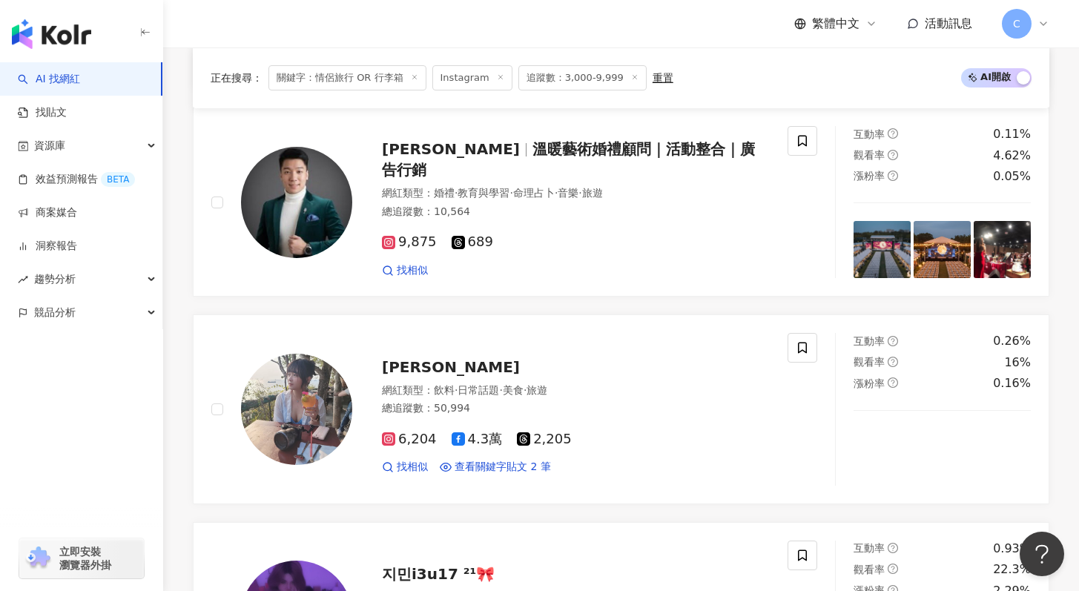
scroll to position [286, 0]
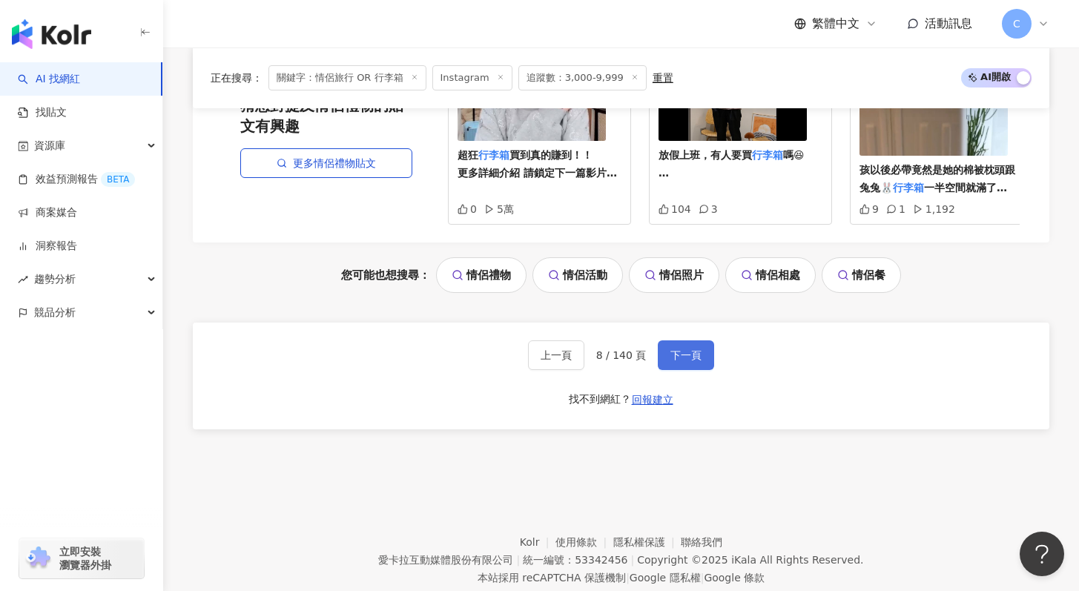
click at [688, 343] on button "下一頁" at bounding box center [686, 355] width 56 height 30
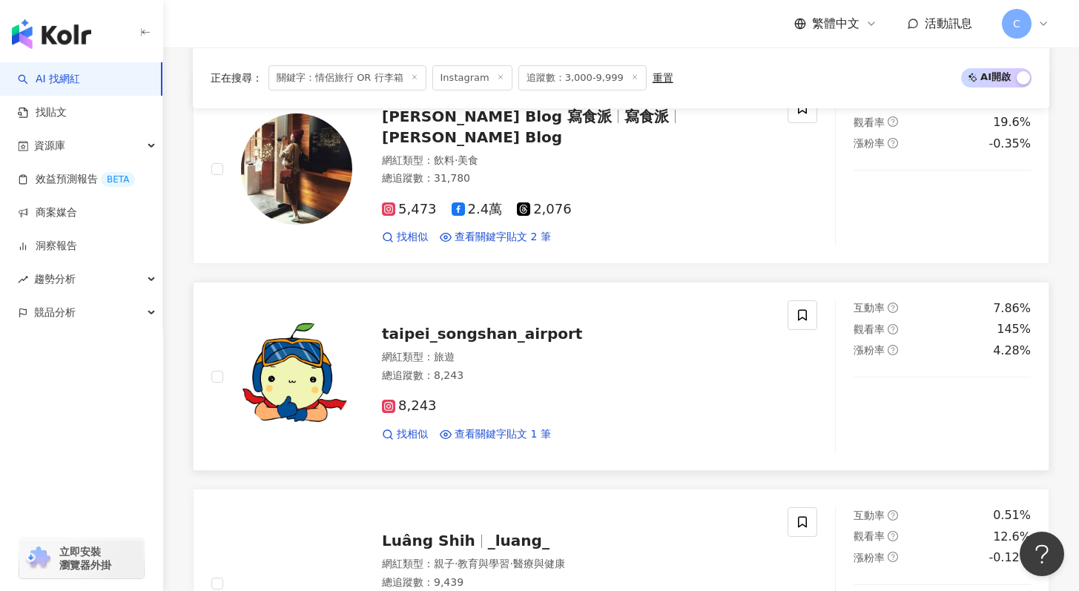
scroll to position [0, 0]
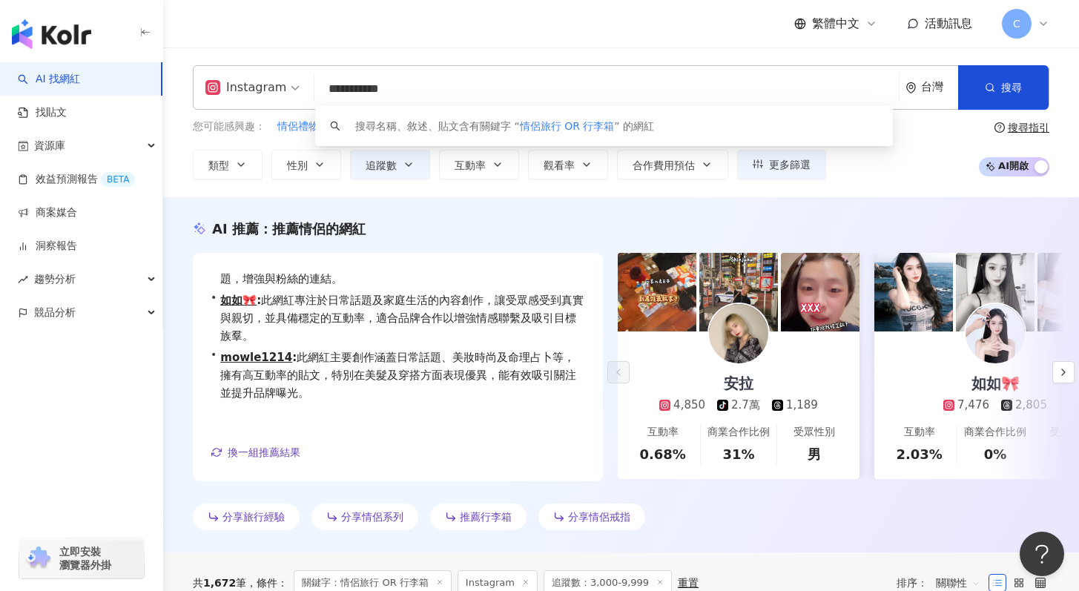
drag, startPoint x: 366, startPoint y: 93, endPoint x: 348, endPoint y: 96, distance: 18.0
click at [348, 96] on input "**********" at bounding box center [606, 89] width 573 height 28
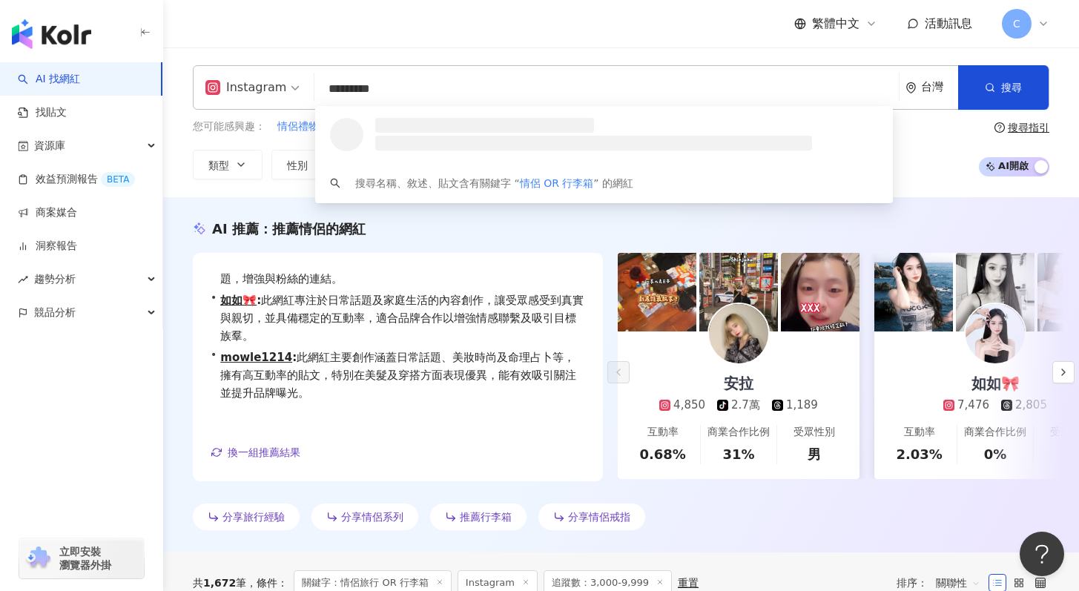
click at [367, 91] on input "*********" at bounding box center [606, 89] width 573 height 28
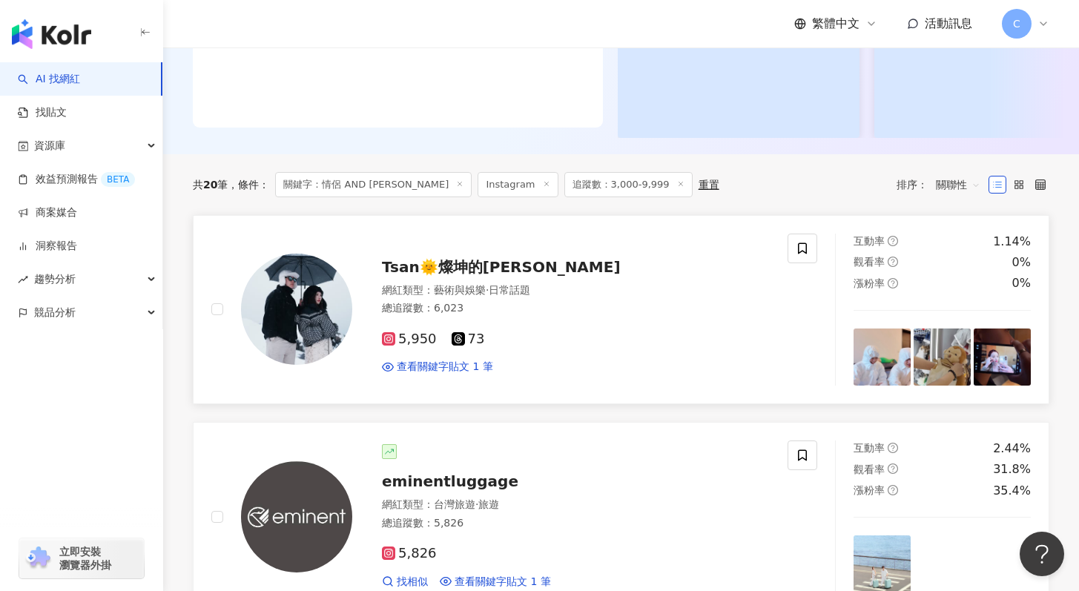
scroll to position [334, 0]
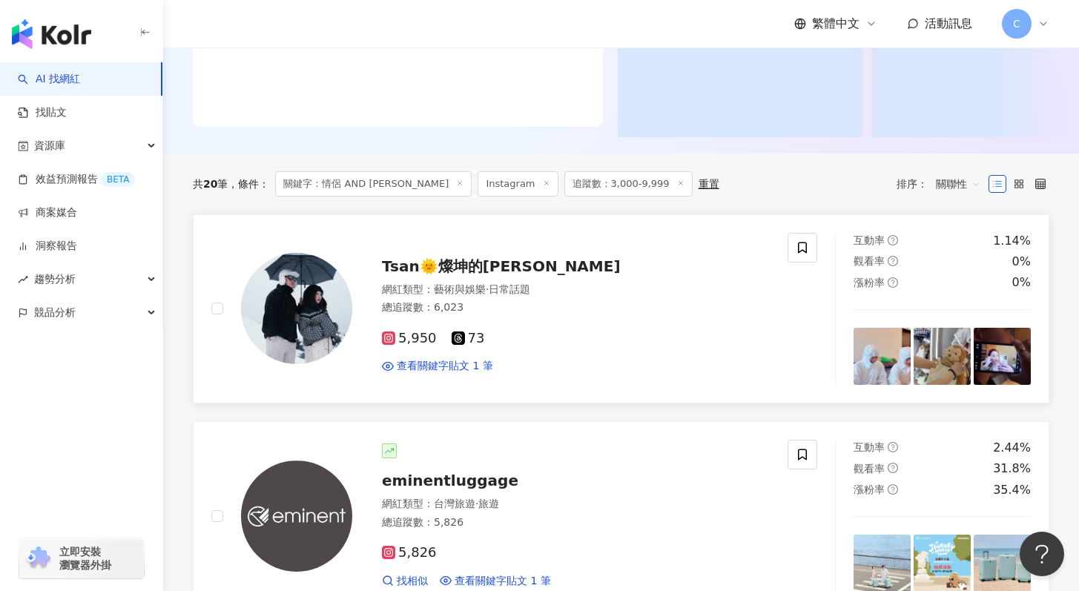
type input "**********"
click at [455, 272] on span "Tsan🌞燦坤的燦" at bounding box center [501, 266] width 239 height 18
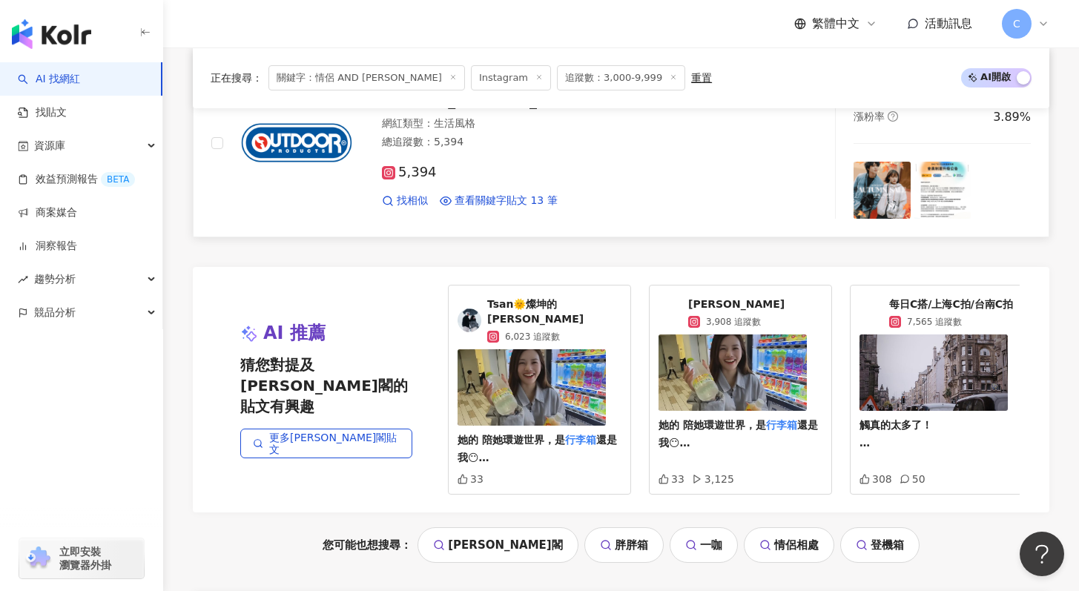
scroll to position [3106, 0]
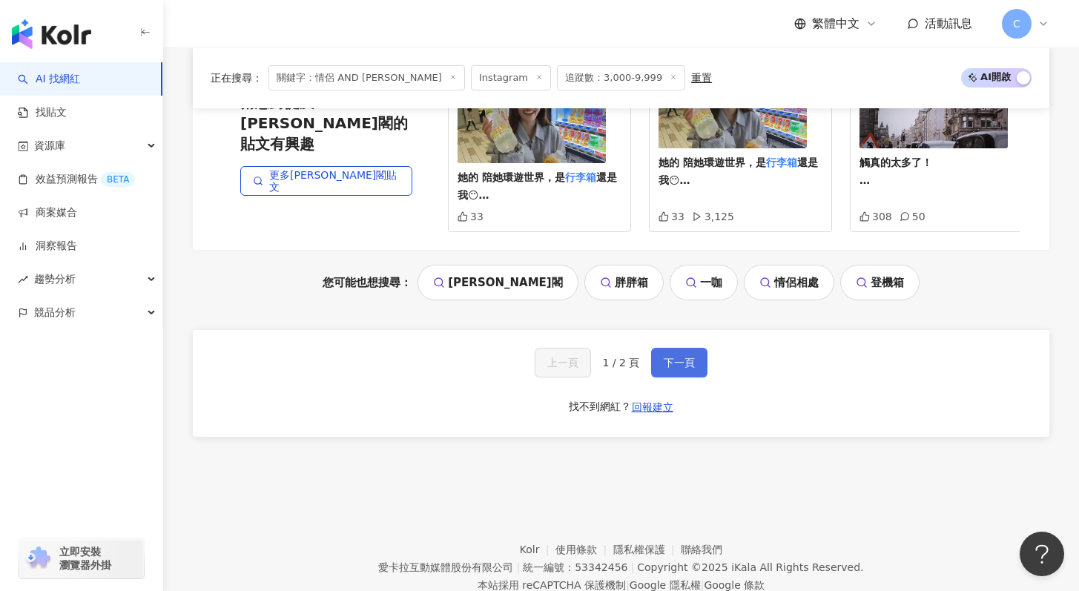
click at [695, 349] on button "下一頁" at bounding box center [679, 363] width 56 height 30
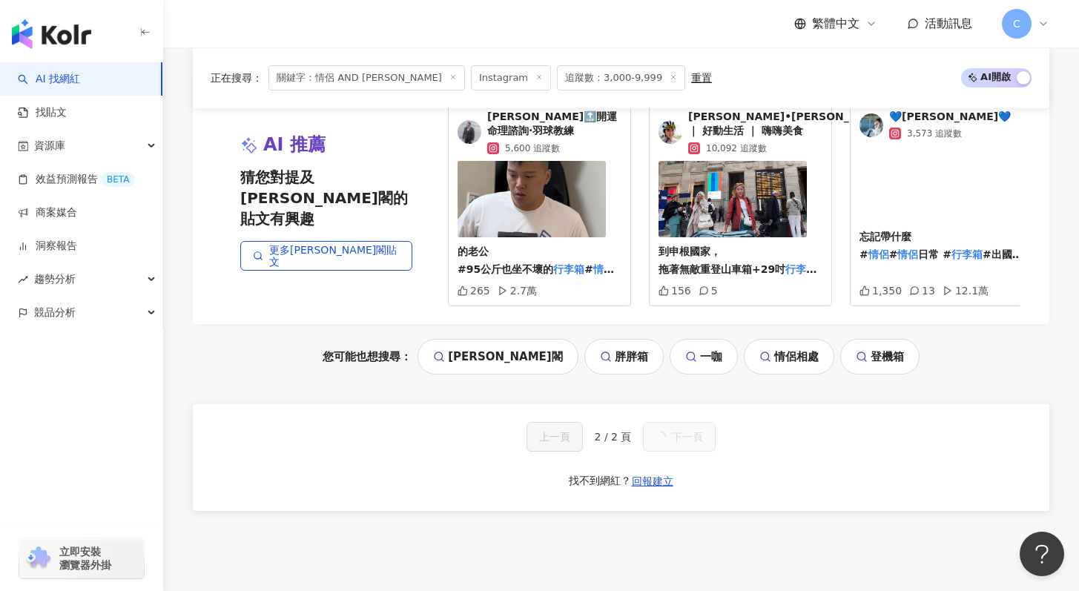
scroll to position [1534, 0]
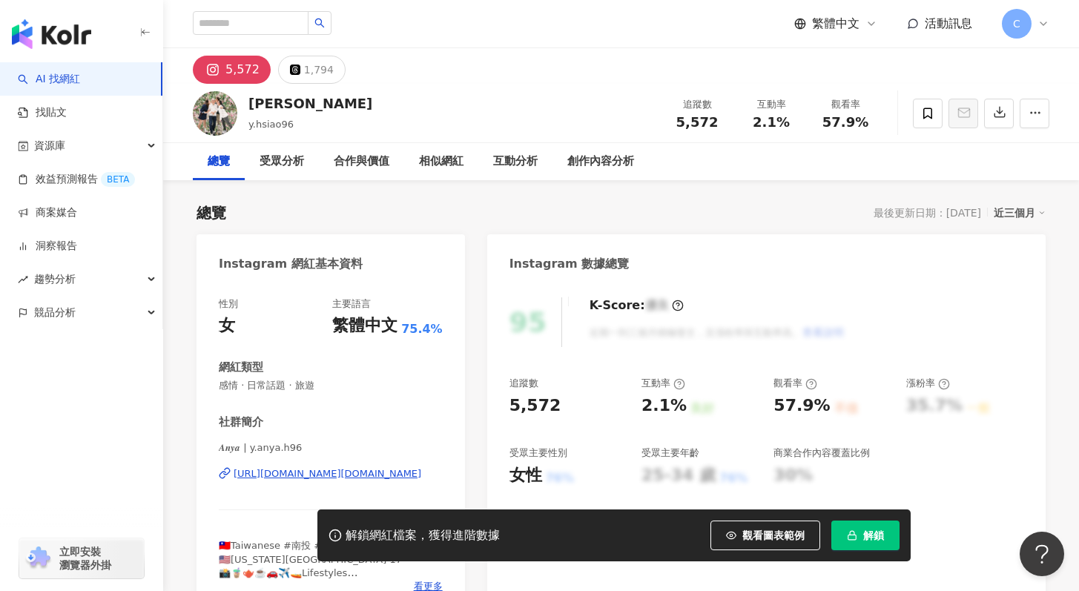
click at [314, 473] on div "[URL][DOMAIN_NAME][DOMAIN_NAME]" at bounding box center [328, 473] width 188 height 13
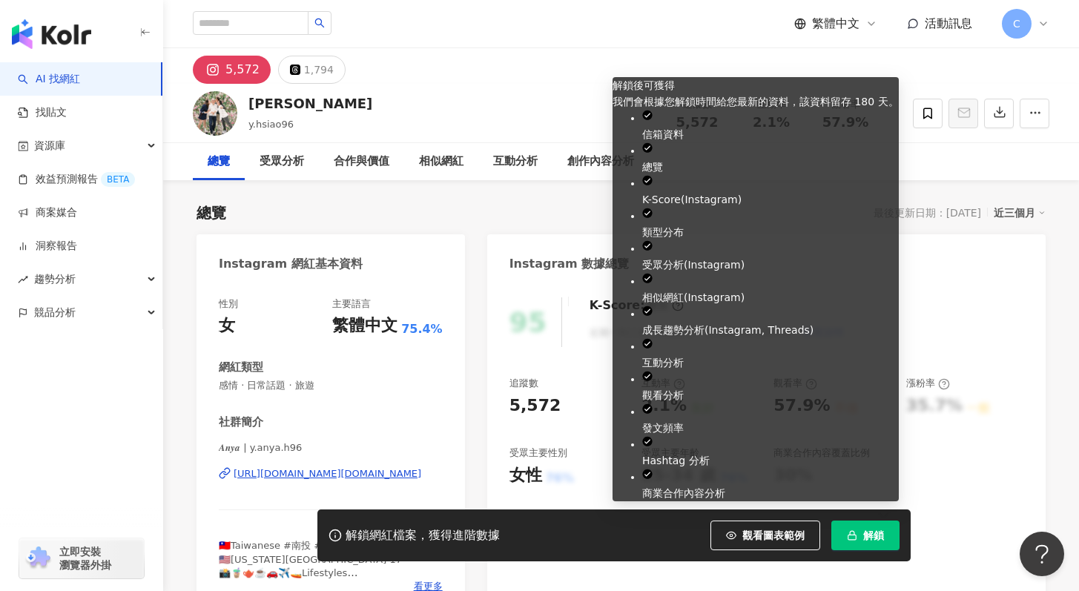
click at [871, 530] on span "解鎖" at bounding box center [873, 536] width 21 height 12
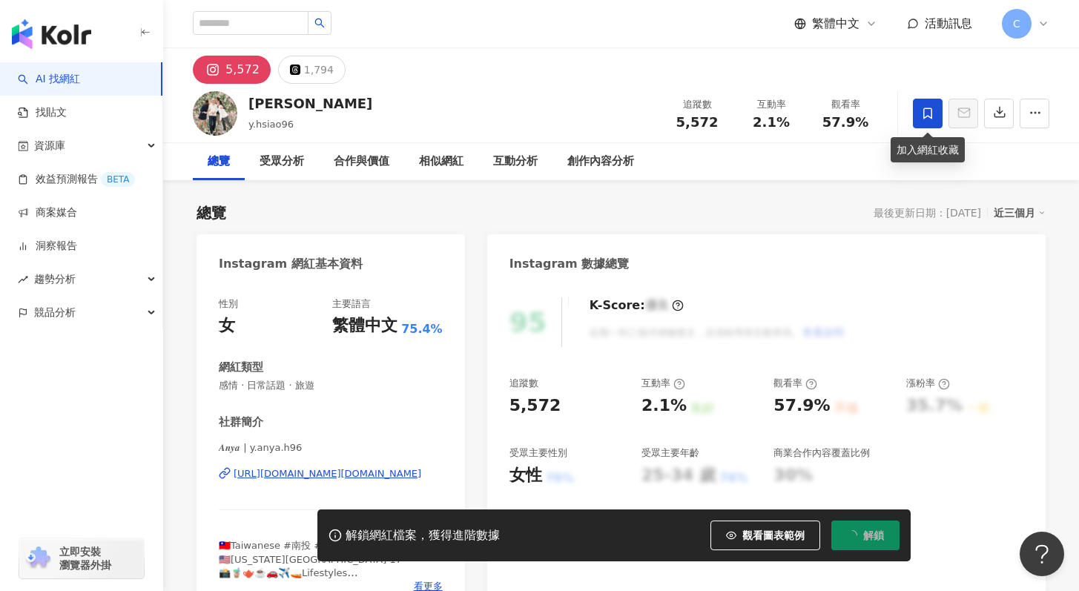
click at [924, 111] on icon at bounding box center [927, 113] width 9 height 11
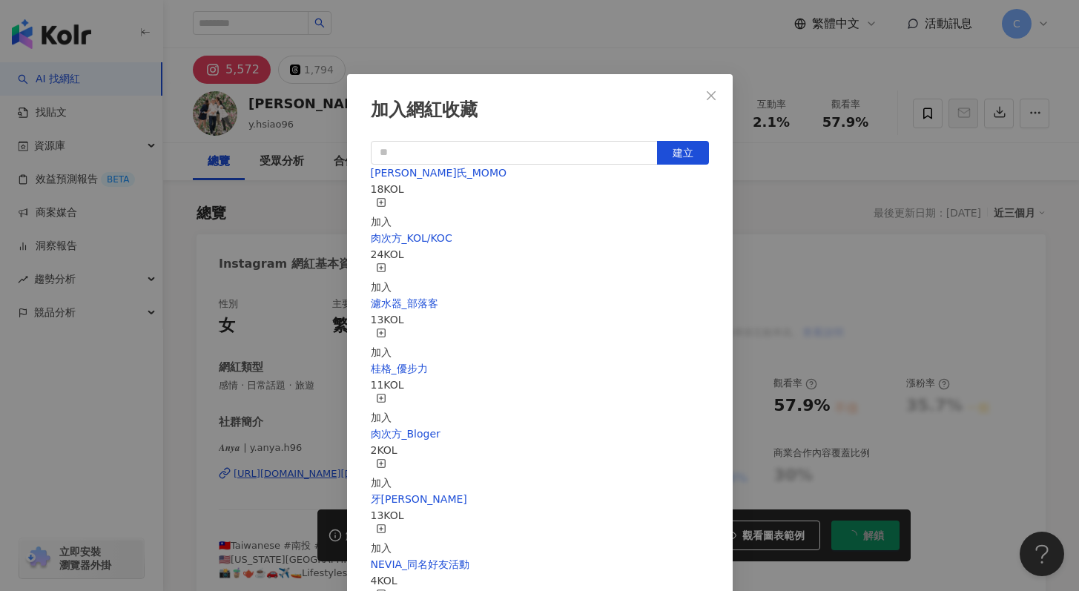
click at [592, 211] on div "白蘭氏_MOMO 18 KOL 加入" at bounding box center [540, 197] width 338 height 65
click at [712, 191] on div "加入網紅收藏 建立 白蘭氏_MOMO 18 KOL 加入 肉次方_KOL/KOC 24 KOL 加入 濾水器_部落客 13 KOL 加入 桂格_優步力 11 …" at bounding box center [540, 463] width 386 height 778
click at [392, 202] on div "加入" at bounding box center [381, 213] width 21 height 33
click at [713, 102] on button "Close" at bounding box center [711, 96] width 30 height 30
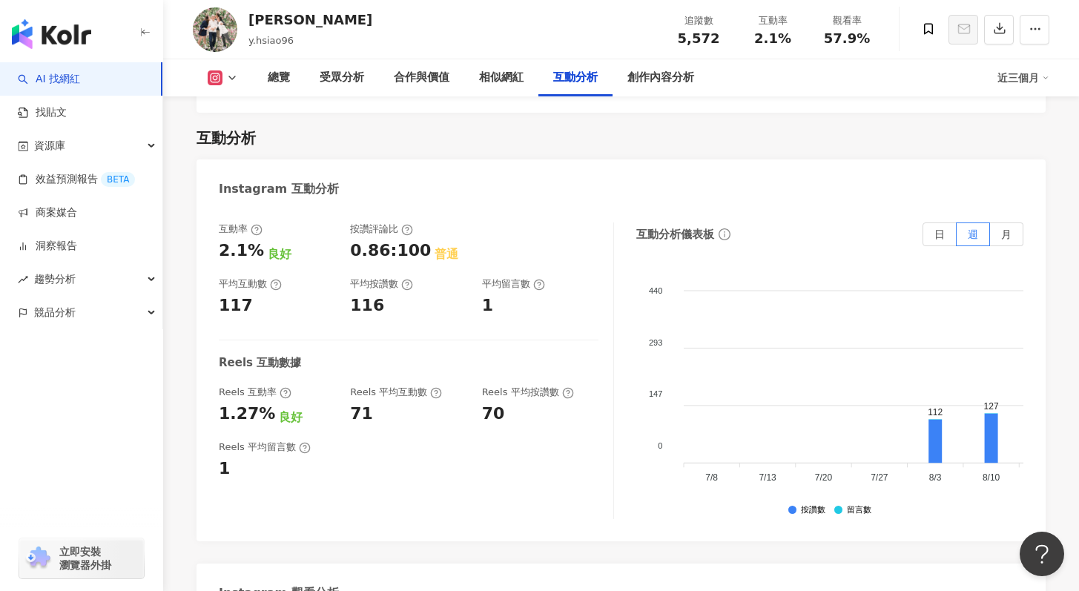
scroll to position [2890, 0]
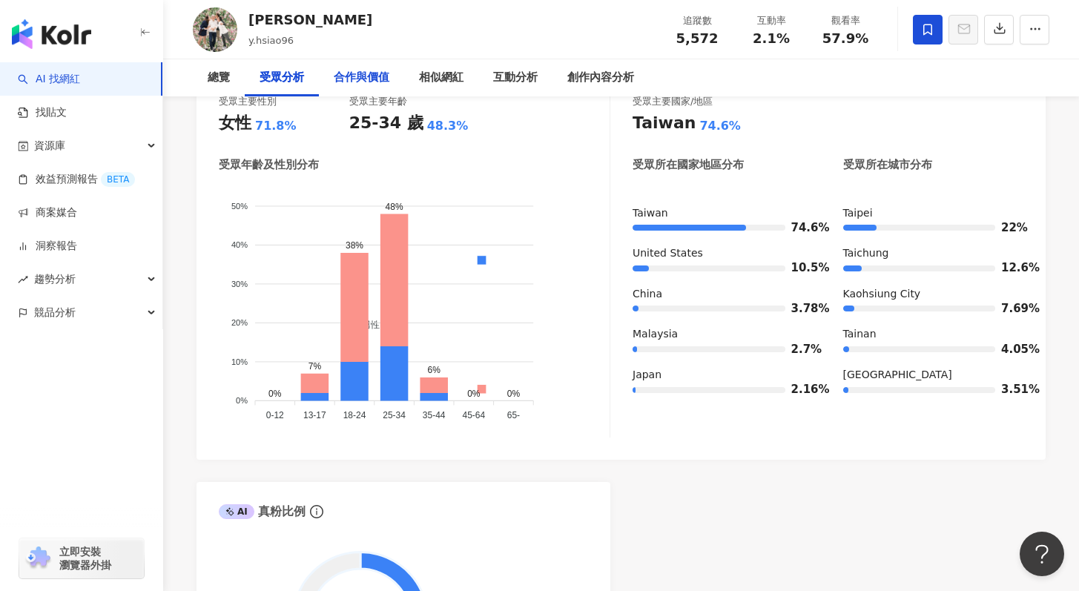
scroll to position [1376, 0]
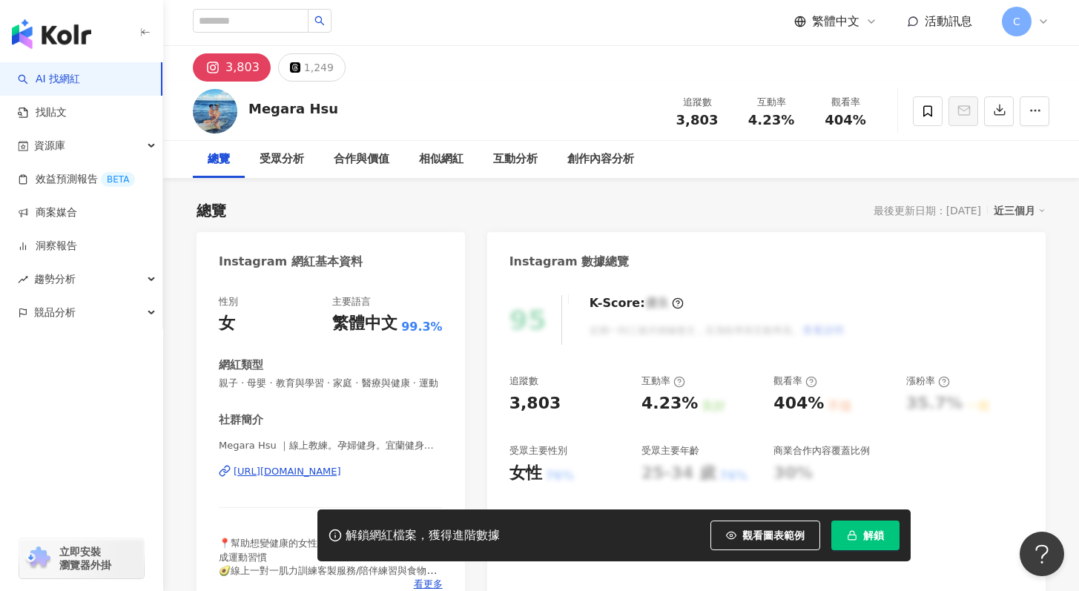
scroll to position [3, 0]
click at [288, 476] on div "[URL][DOMAIN_NAME]" at bounding box center [288, 470] width 108 height 13
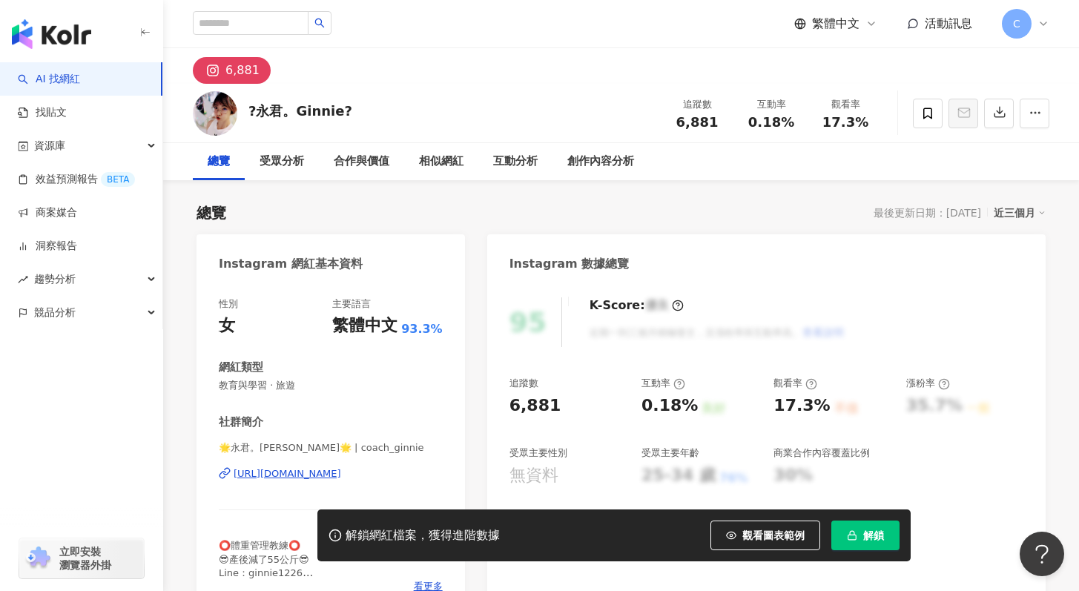
click at [303, 479] on div "[URL][DOMAIN_NAME]" at bounding box center [288, 473] width 108 height 13
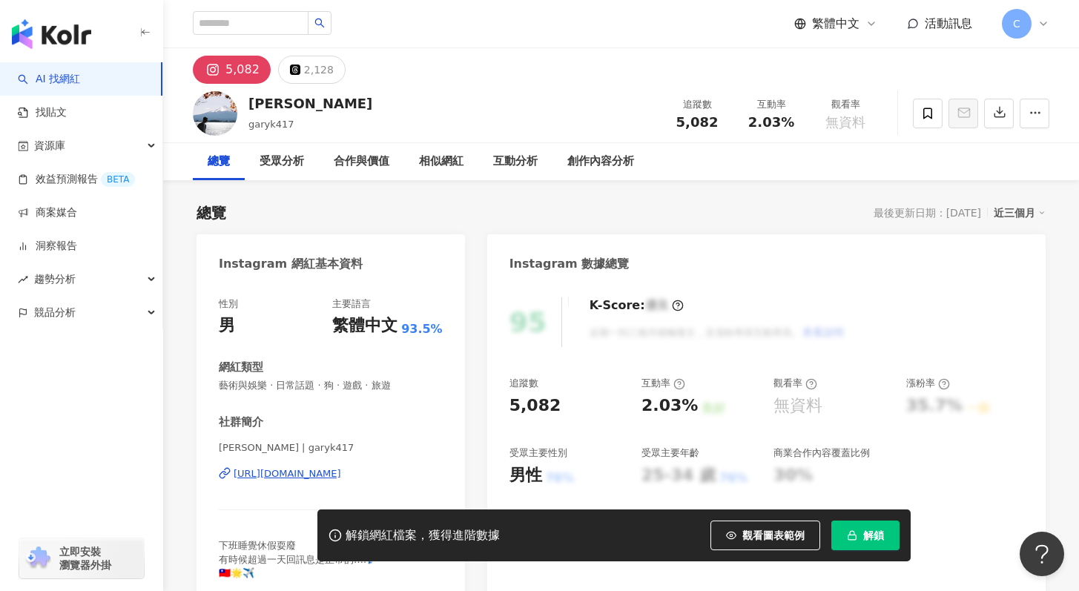
click at [305, 473] on div "[URL][DOMAIN_NAME]" at bounding box center [288, 473] width 108 height 13
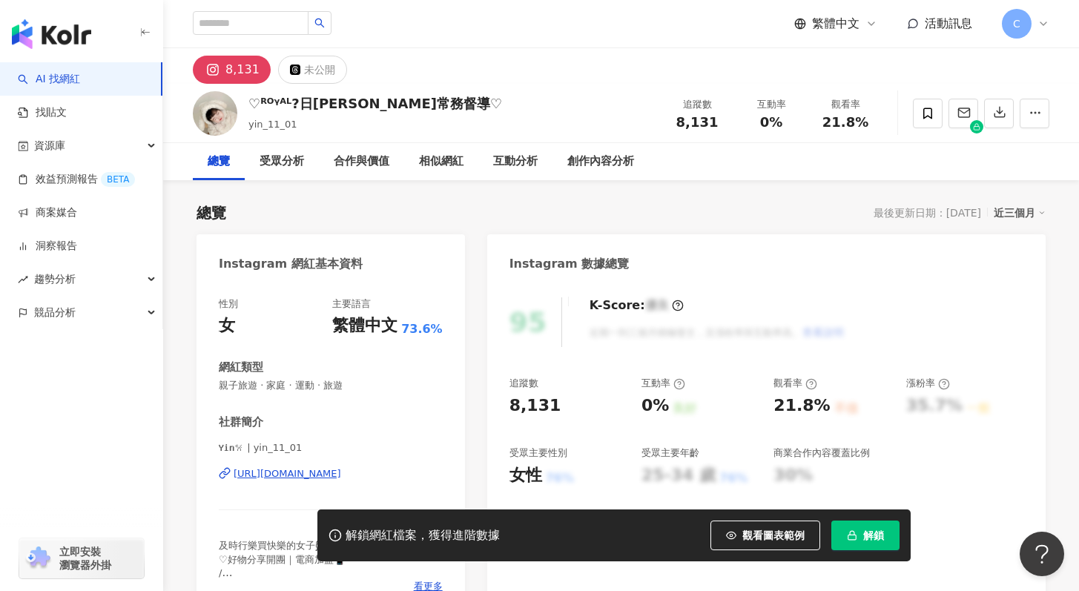
click at [306, 469] on div "https://www.instagram.com/yin_11_01/" at bounding box center [288, 473] width 108 height 13
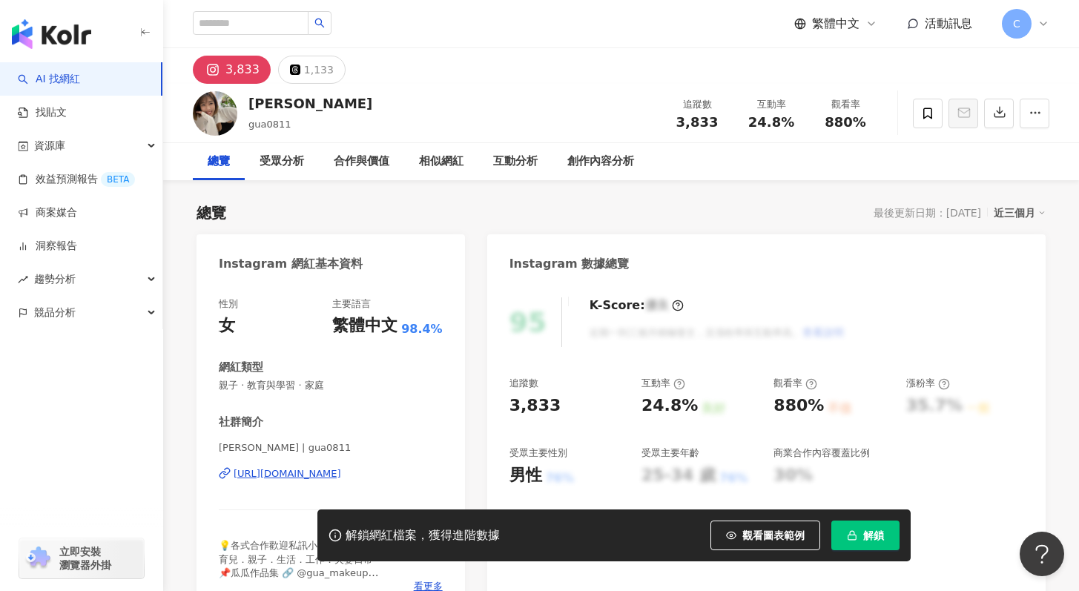
click at [331, 479] on div "https://www.instagram.com/gua0811/" at bounding box center [288, 473] width 108 height 13
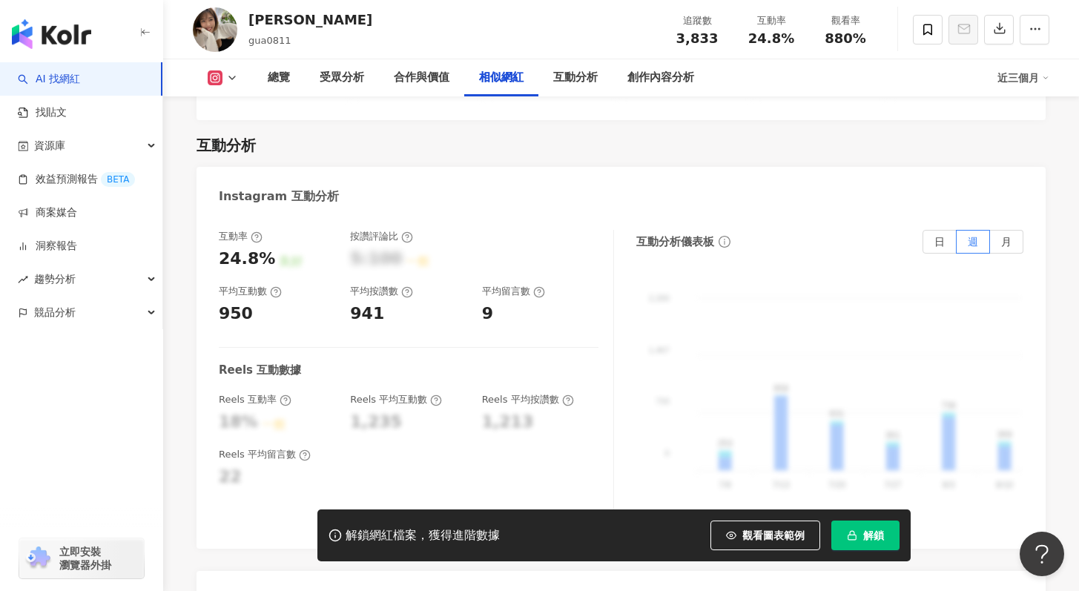
scroll to position [2684, 0]
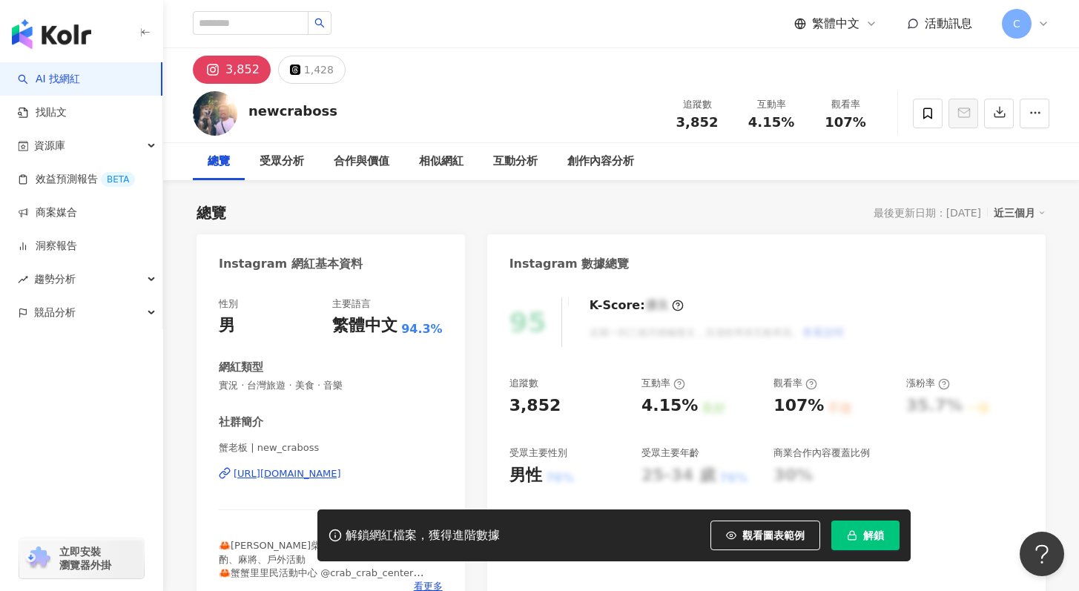
click at [281, 469] on div "[URL][DOMAIN_NAME]" at bounding box center [288, 473] width 108 height 13
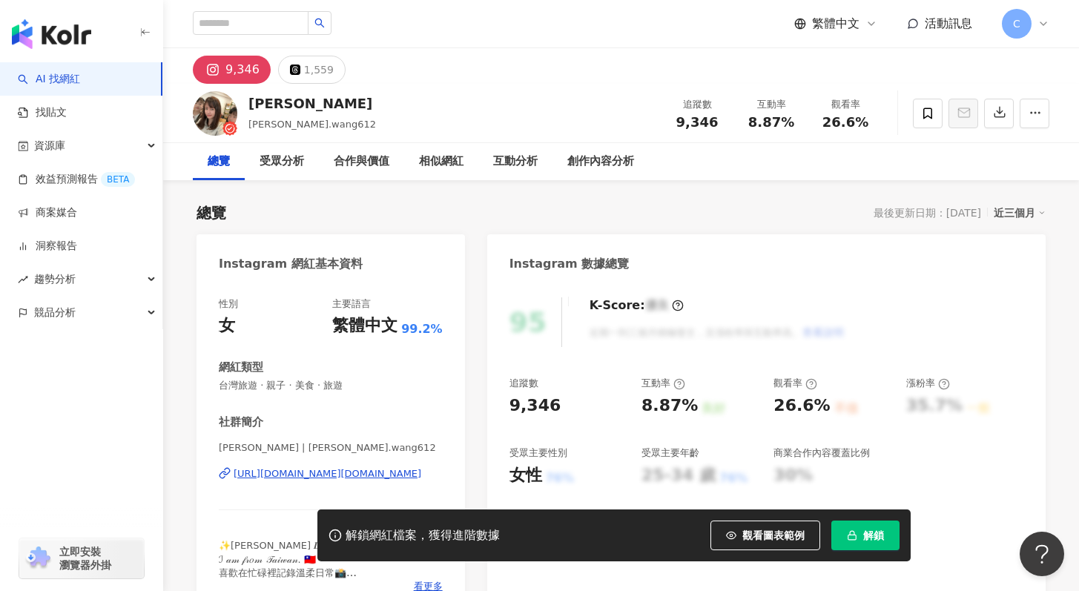
click at [291, 469] on div "https://www.instagram.com/lena.wang612/" at bounding box center [328, 473] width 188 height 13
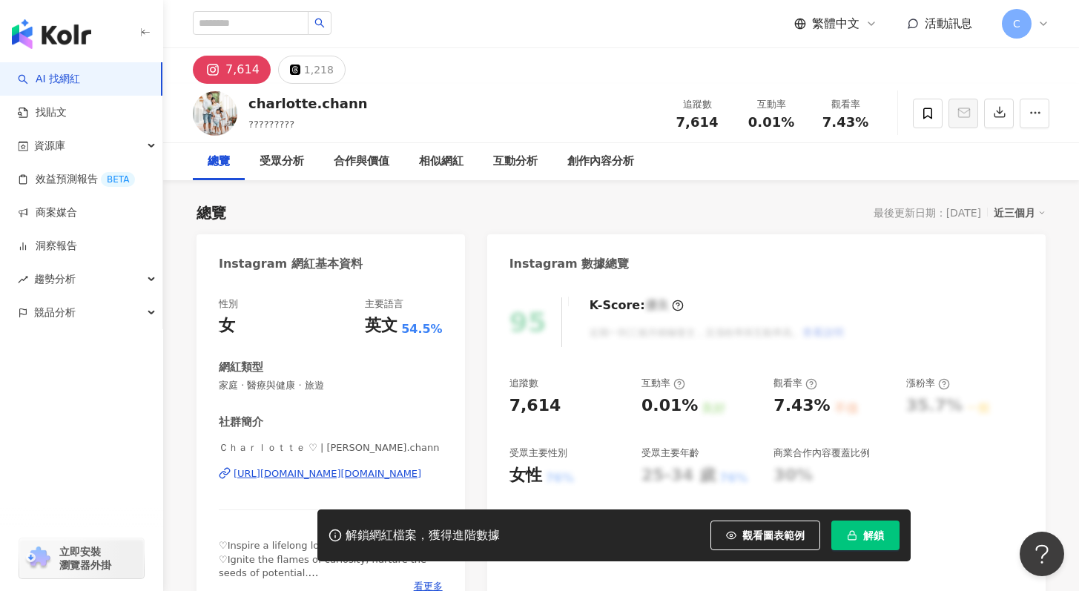
click at [292, 475] on div "[URL][DOMAIN_NAME][DOMAIN_NAME]" at bounding box center [328, 473] width 188 height 13
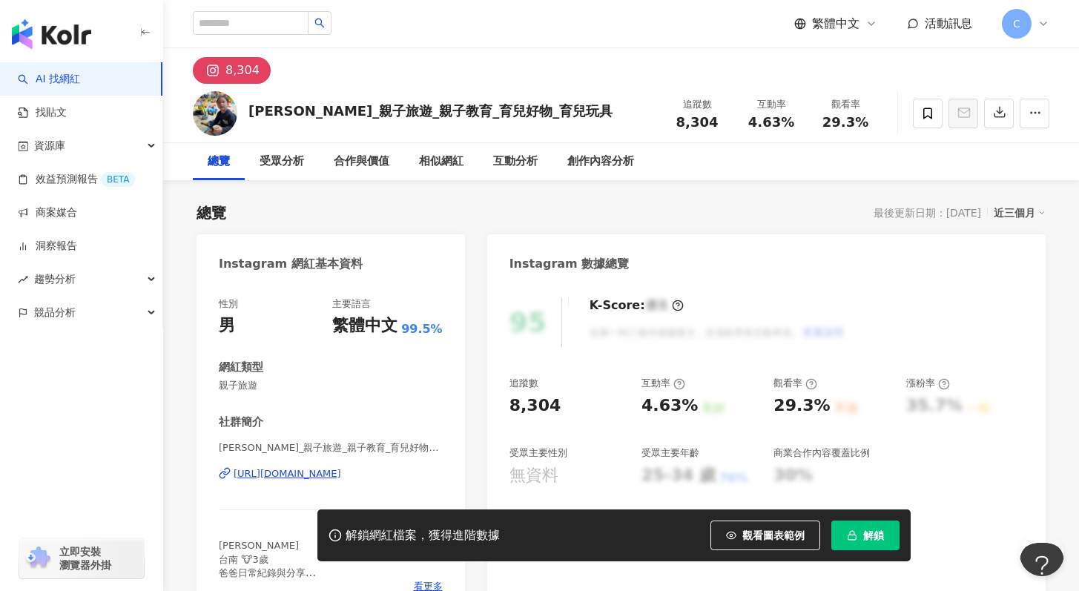
click at [336, 472] on div "https://www.instagram.com/jayden_life2104/" at bounding box center [288, 473] width 108 height 13
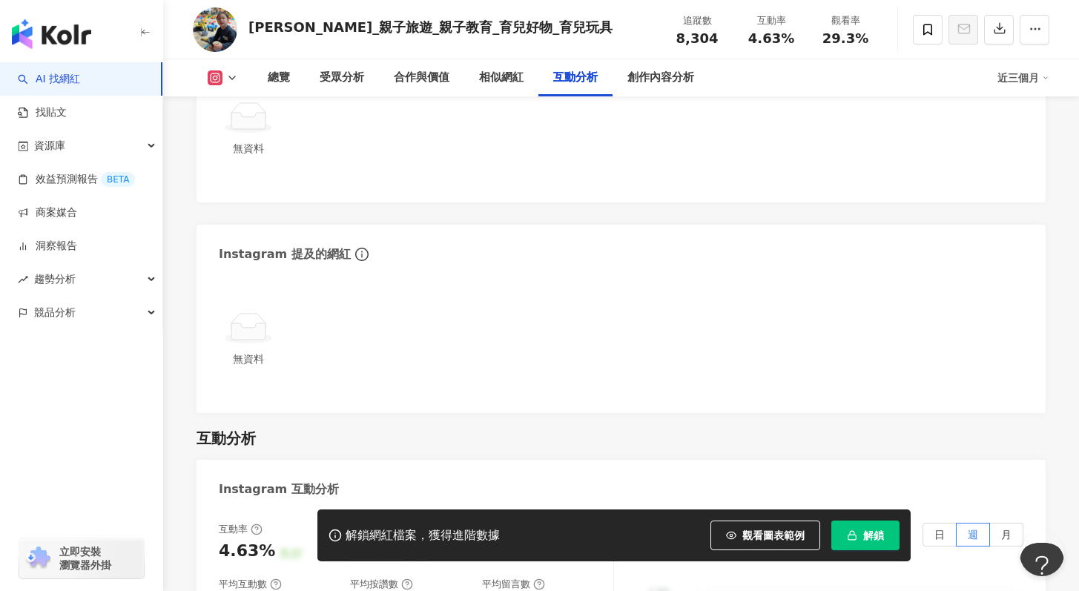
scroll to position [2489, 0]
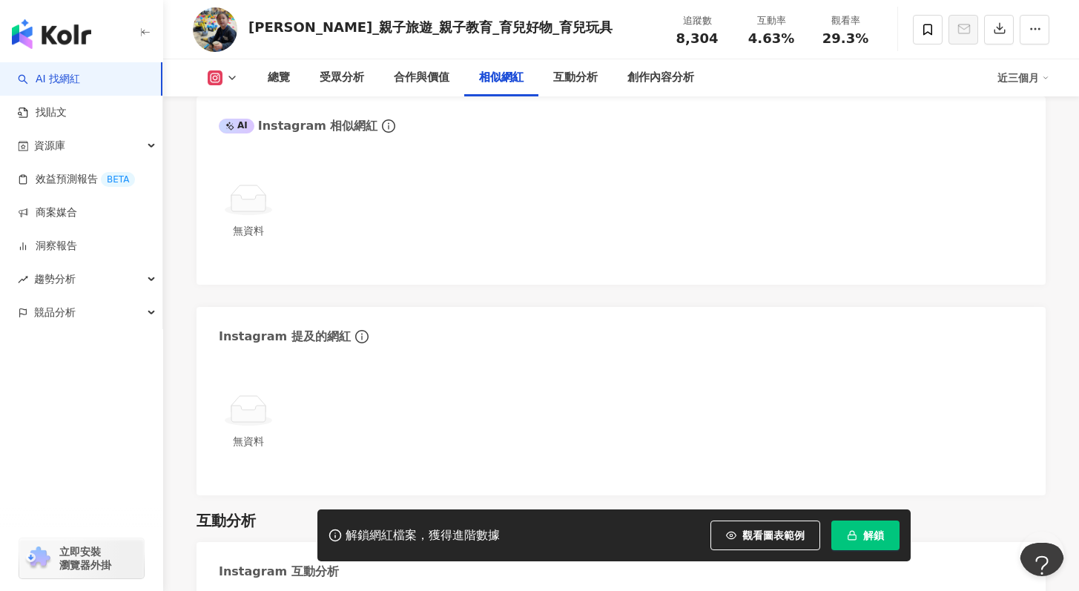
click at [848, 534] on icon "button" at bounding box center [852, 535] width 10 height 10
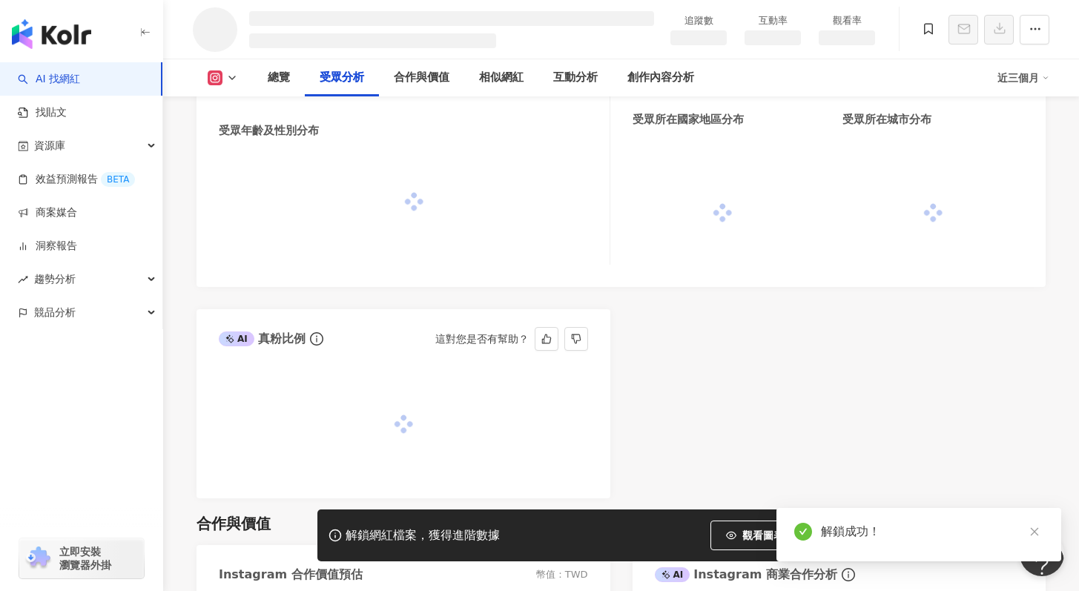
scroll to position [1265, 0]
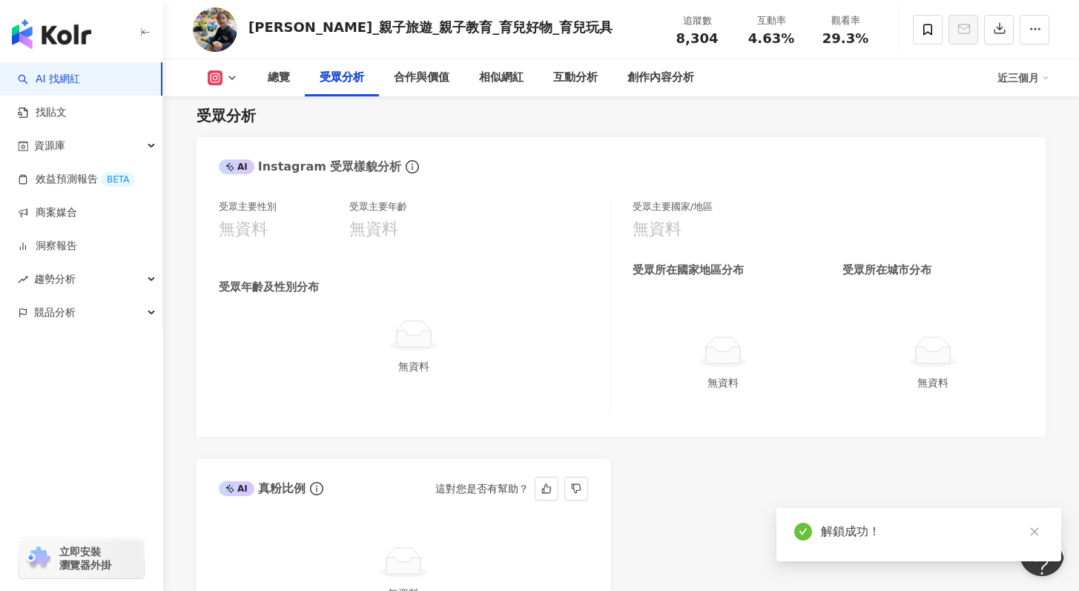
scroll to position [1245, 0]
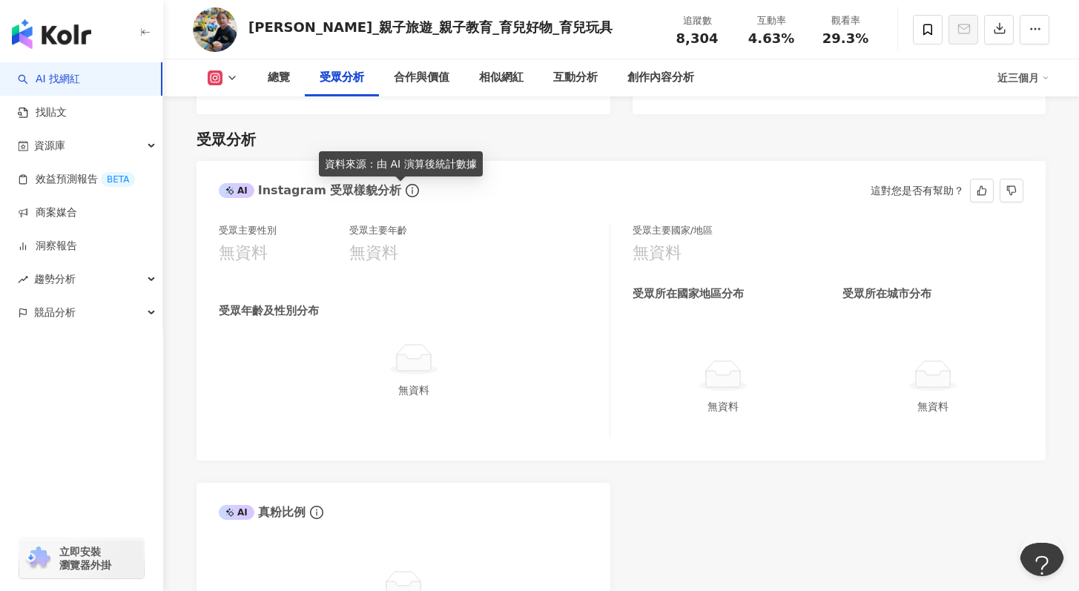
click at [406, 194] on icon "info-circle" at bounding box center [412, 190] width 13 height 13
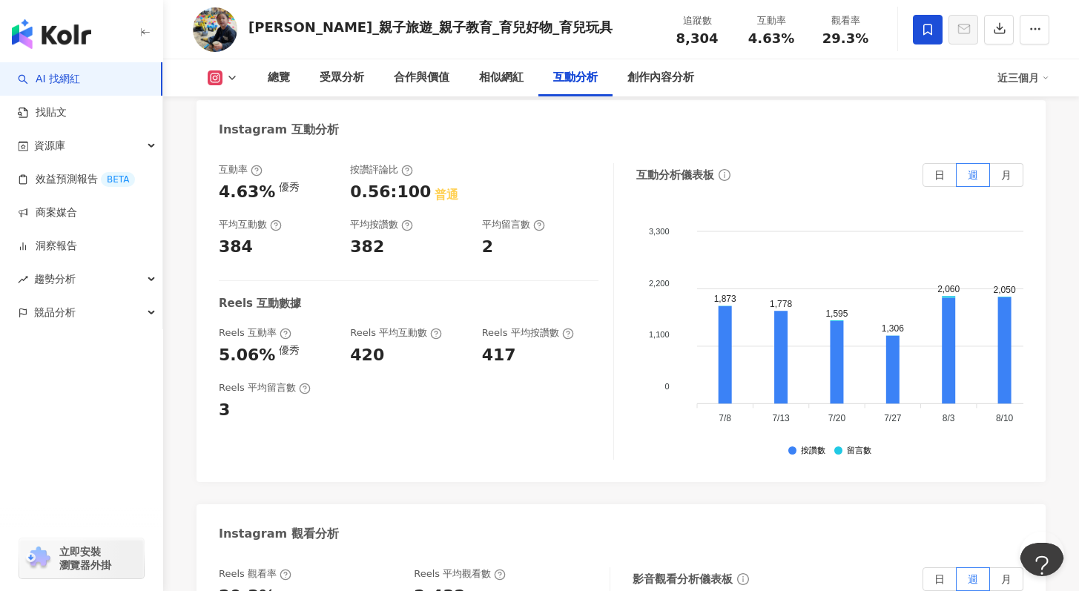
scroll to position [2790, 0]
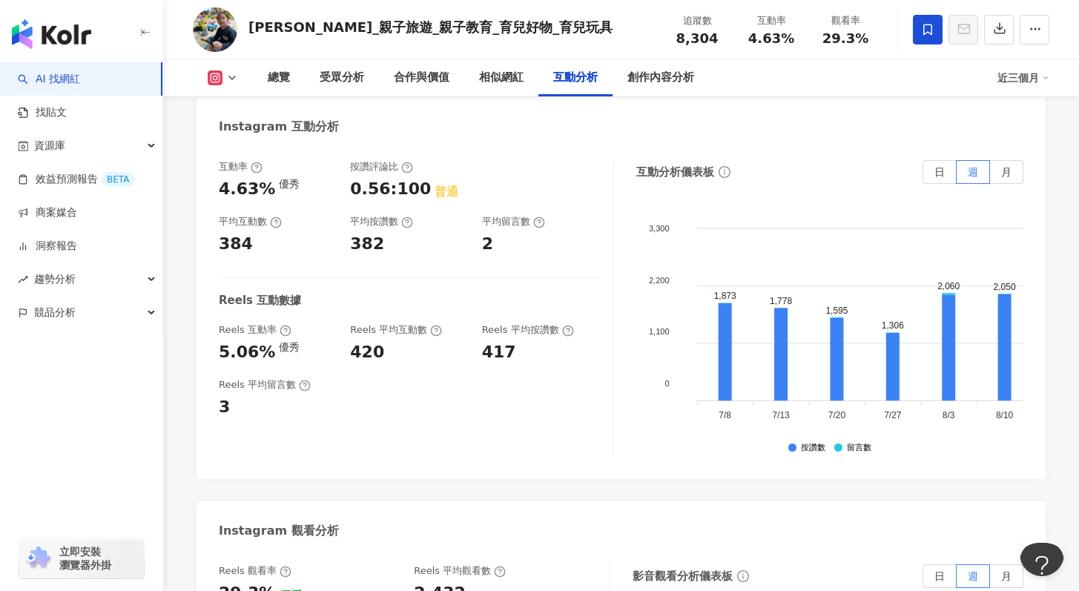
click at [922, 34] on icon at bounding box center [927, 29] width 13 height 13
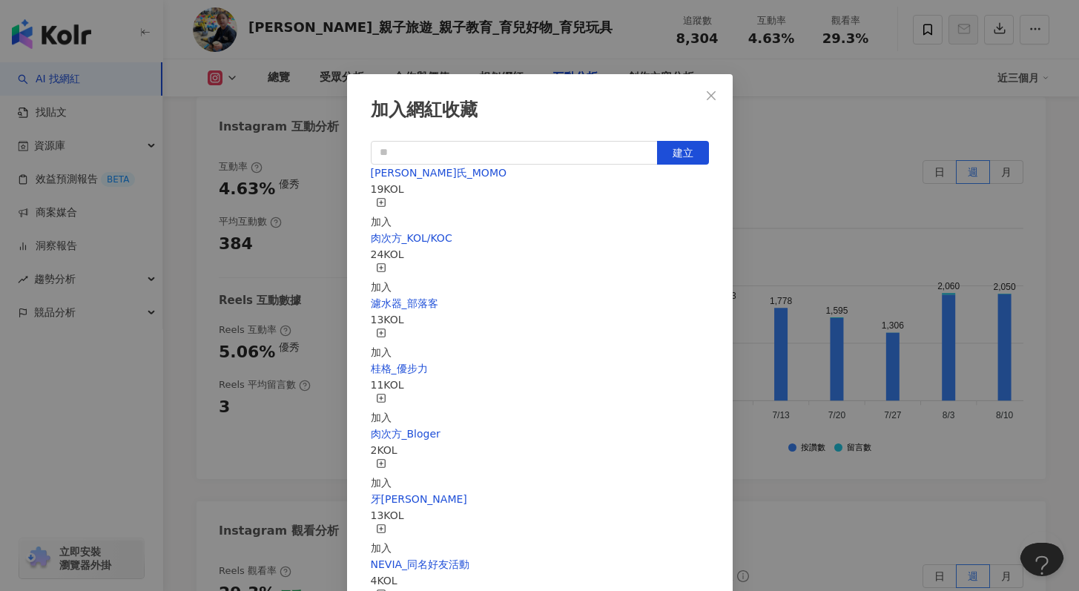
click at [386, 203] on icon "button" at bounding box center [381, 202] width 10 height 10
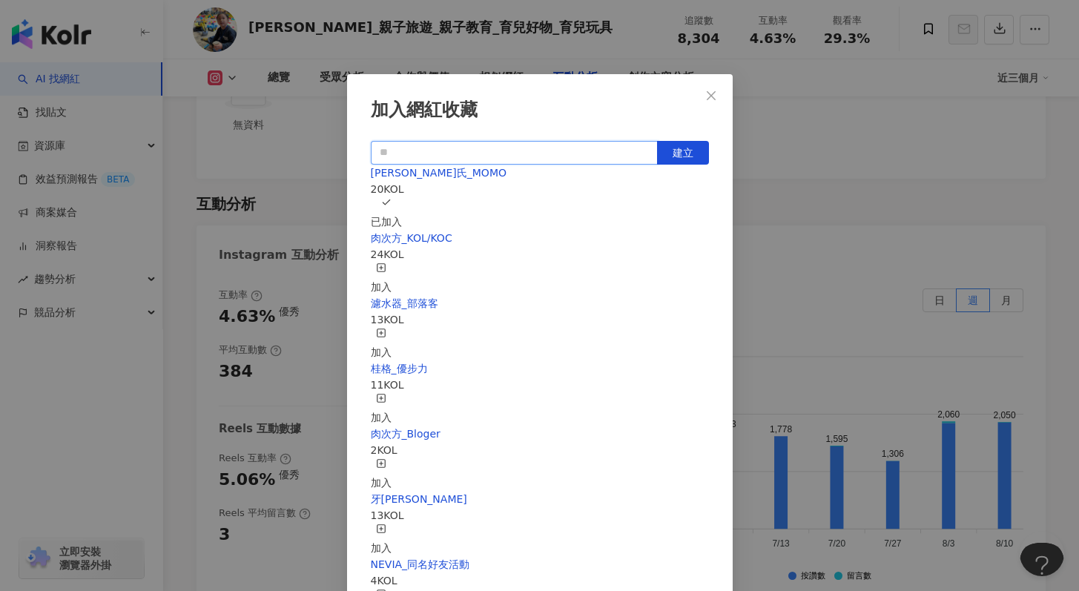
click at [567, 158] on input "text" at bounding box center [514, 153] width 287 height 24
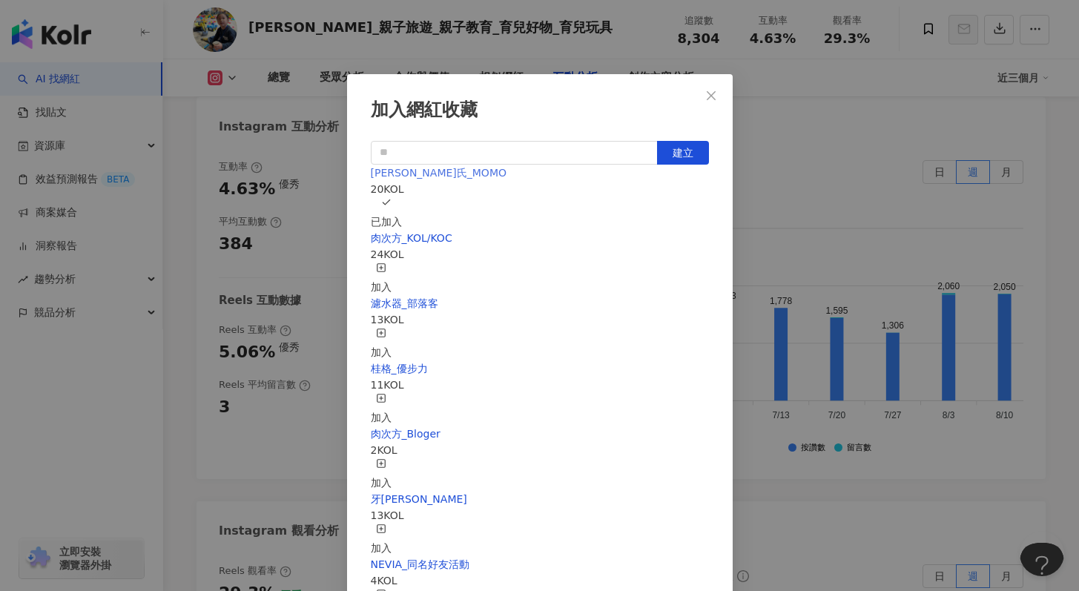
click at [388, 179] on span "[PERSON_NAME]氏_MOMO" at bounding box center [439, 173] width 136 height 12
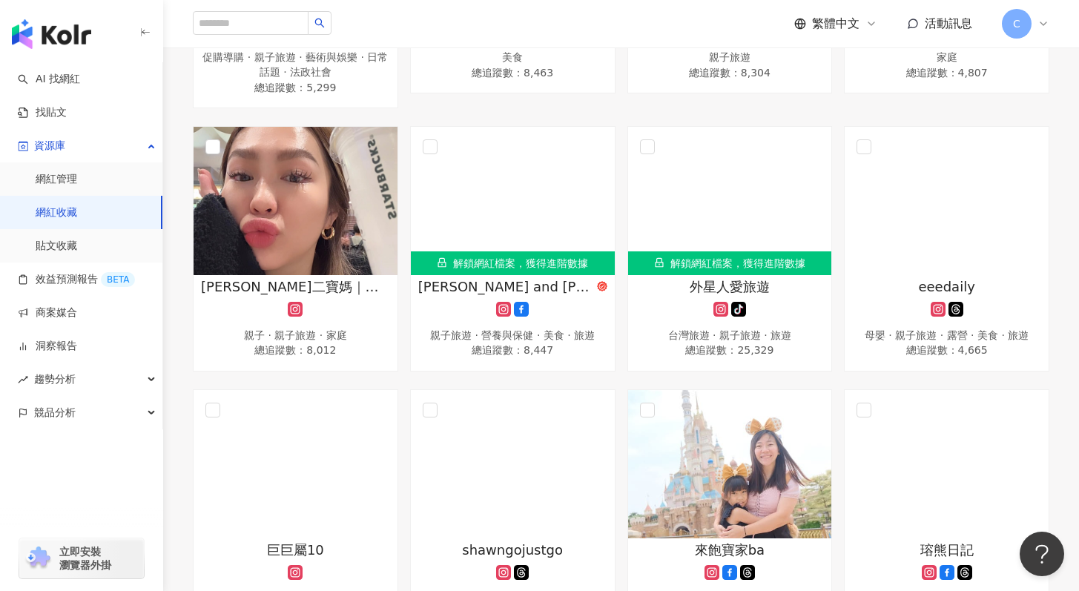
scroll to position [1204, 0]
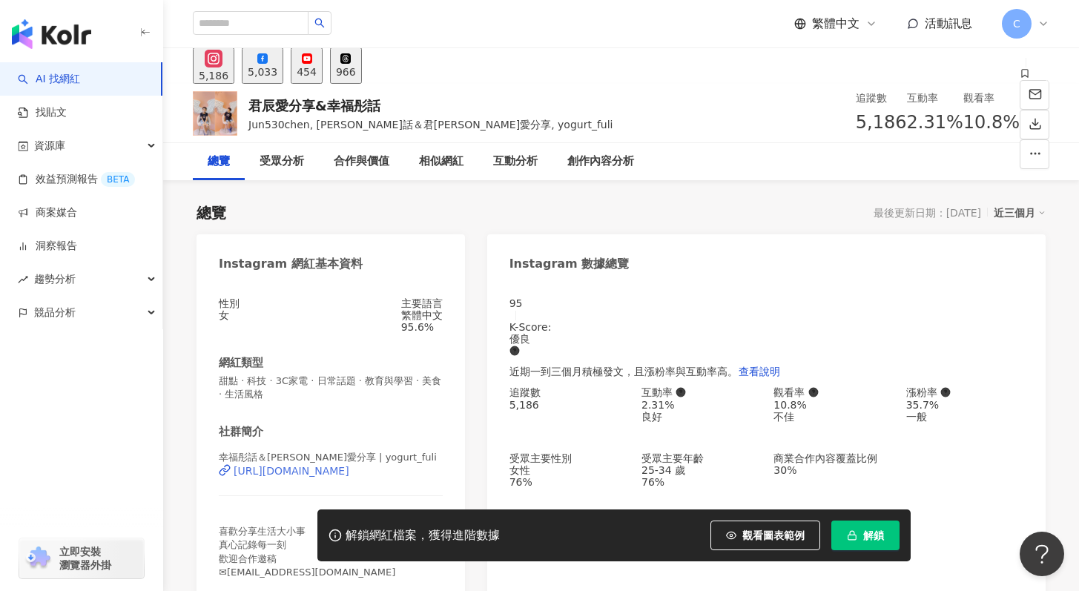
click at [334, 477] on div "[URL][DOMAIN_NAME]" at bounding box center [292, 471] width 116 height 12
click at [868, 536] on span "解鎖" at bounding box center [873, 536] width 21 height 12
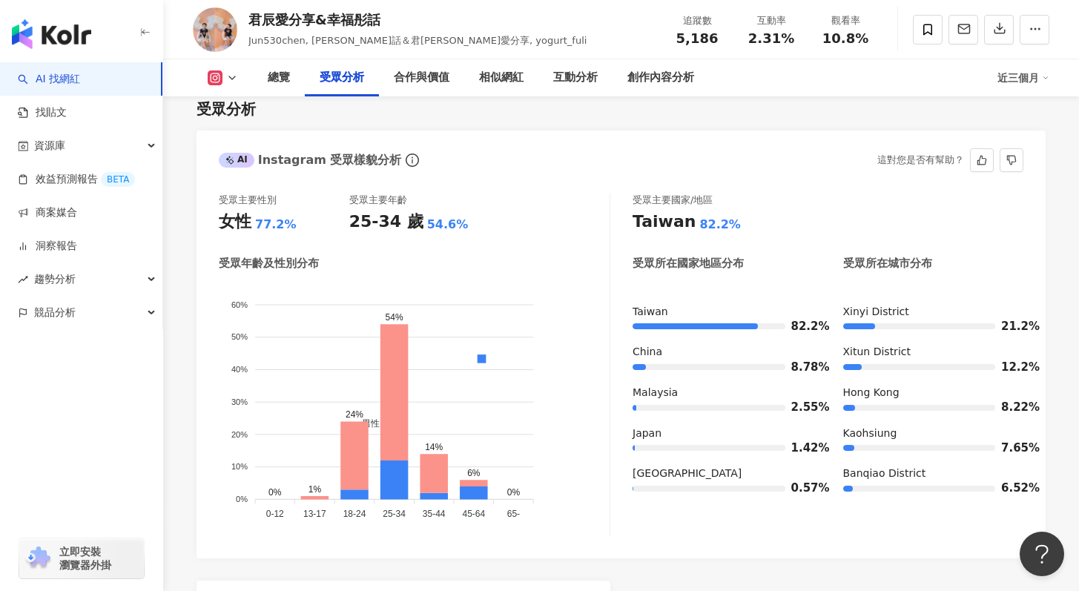
scroll to position [1293, 0]
click at [932, 29] on icon at bounding box center [927, 29] width 13 height 13
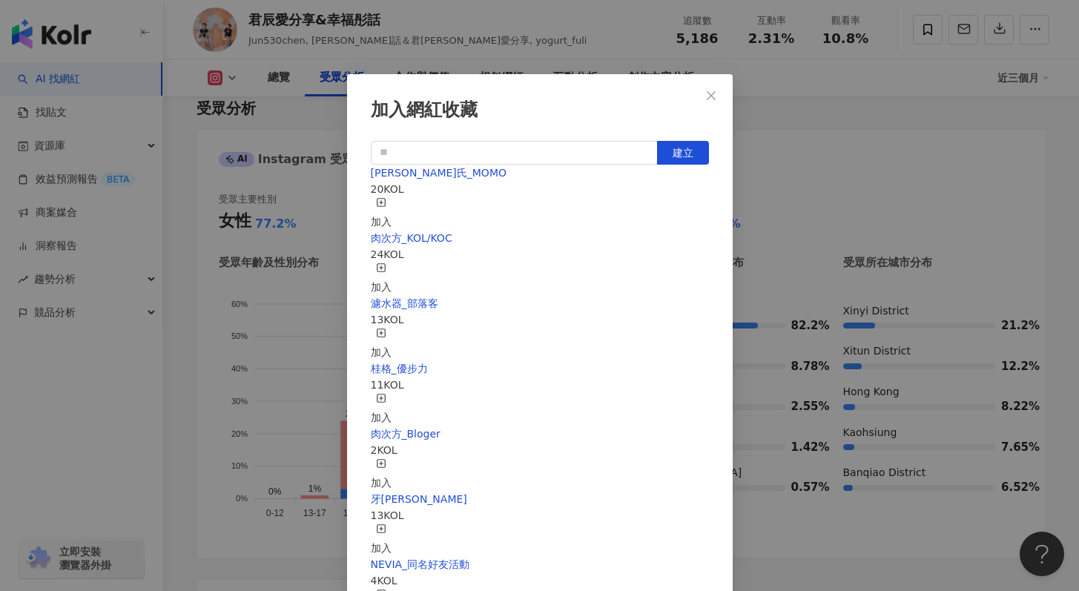
click at [392, 211] on div "加入" at bounding box center [381, 213] width 21 height 33
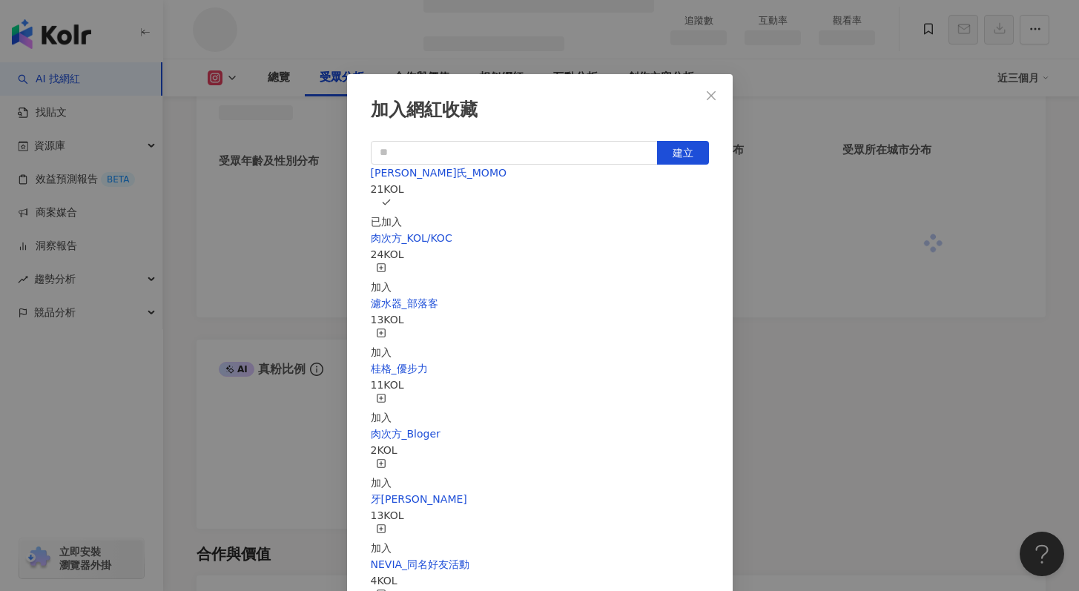
scroll to position [1235, 0]
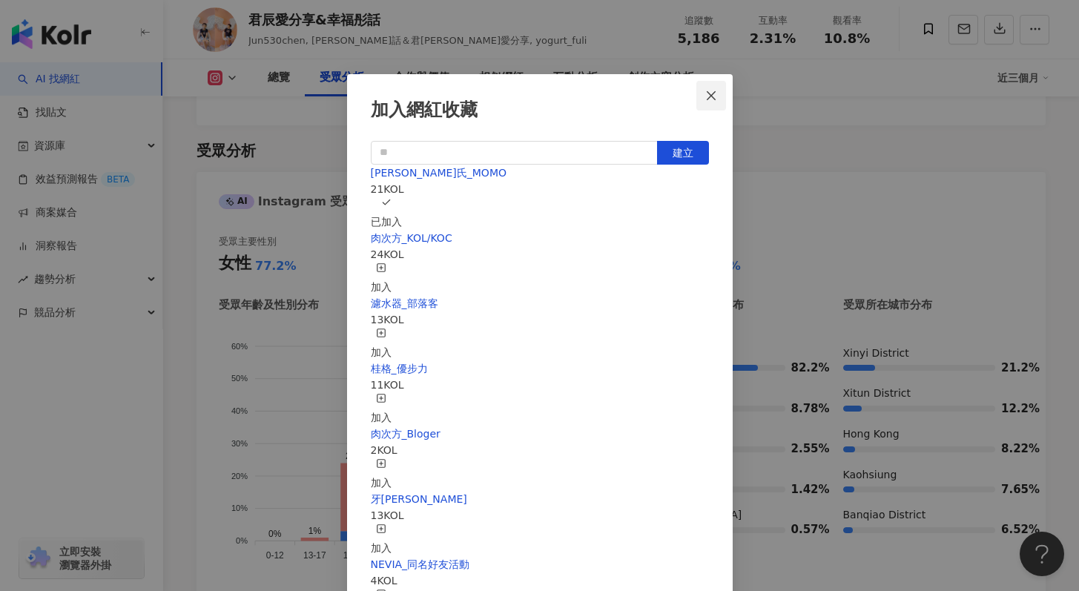
click at [711, 99] on icon "close" at bounding box center [711, 96] width 12 height 12
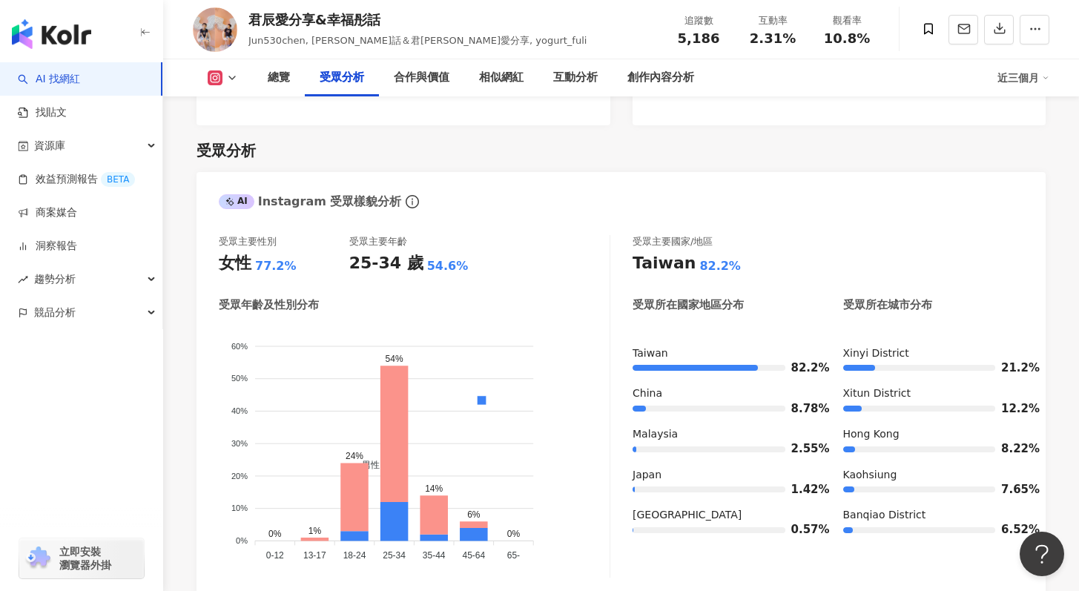
scroll to position [1277, 0]
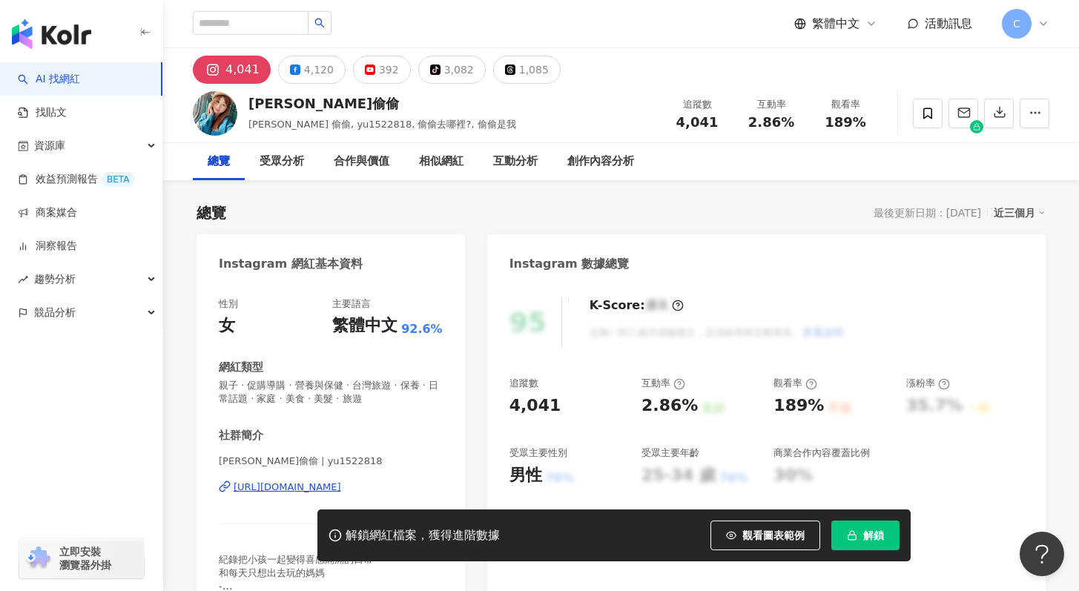
click at [327, 488] on div "https://www.instagram.com/yu1522818/" at bounding box center [288, 487] width 108 height 13
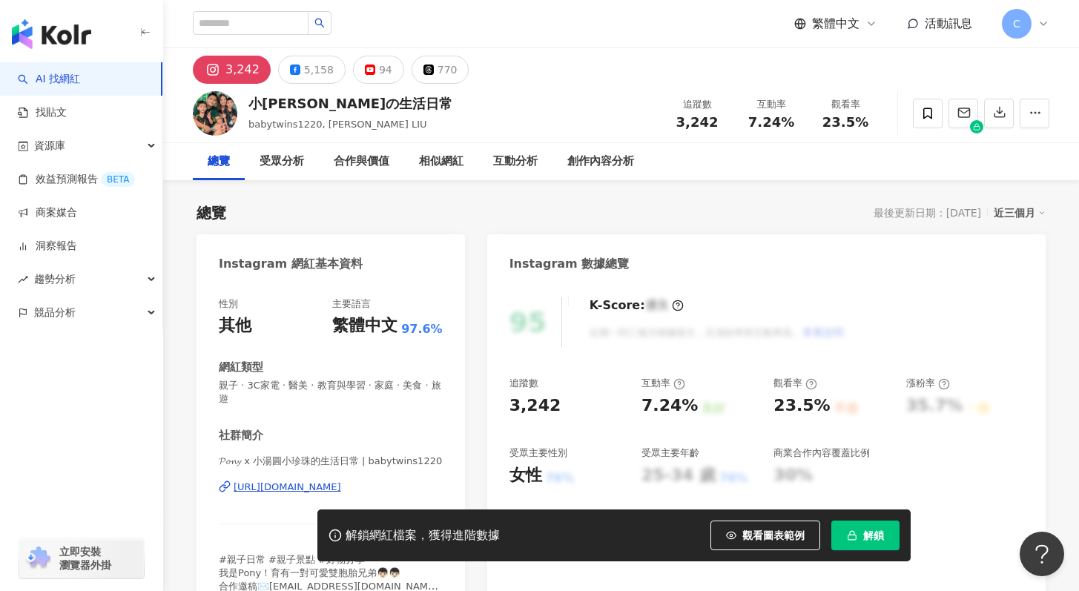
click at [341, 489] on div "[URL][DOMAIN_NAME]" at bounding box center [288, 487] width 108 height 13
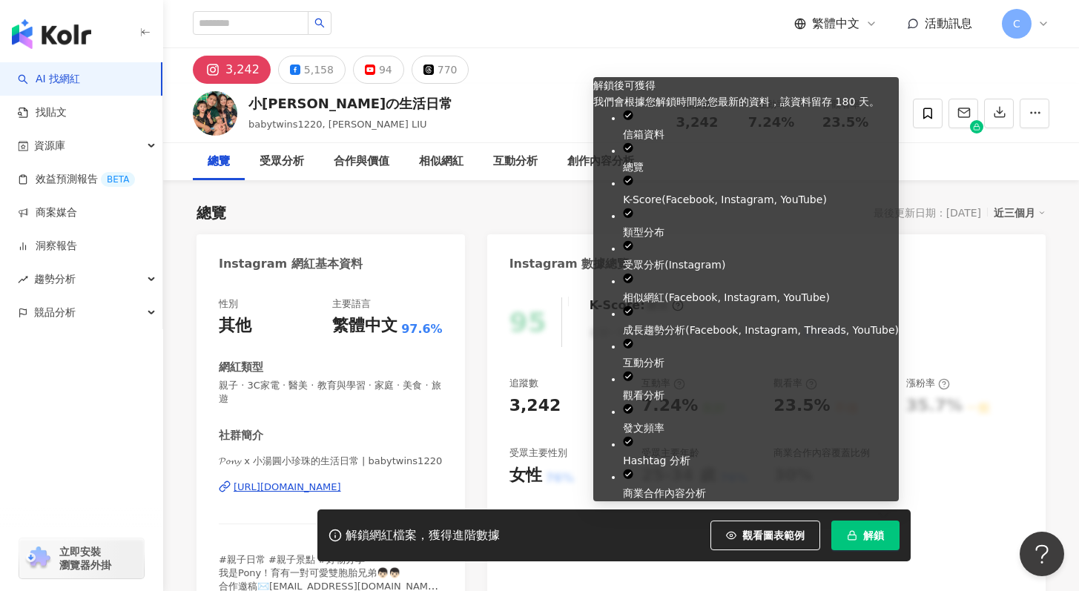
click at [853, 530] on icon "button" at bounding box center [852, 535] width 10 height 10
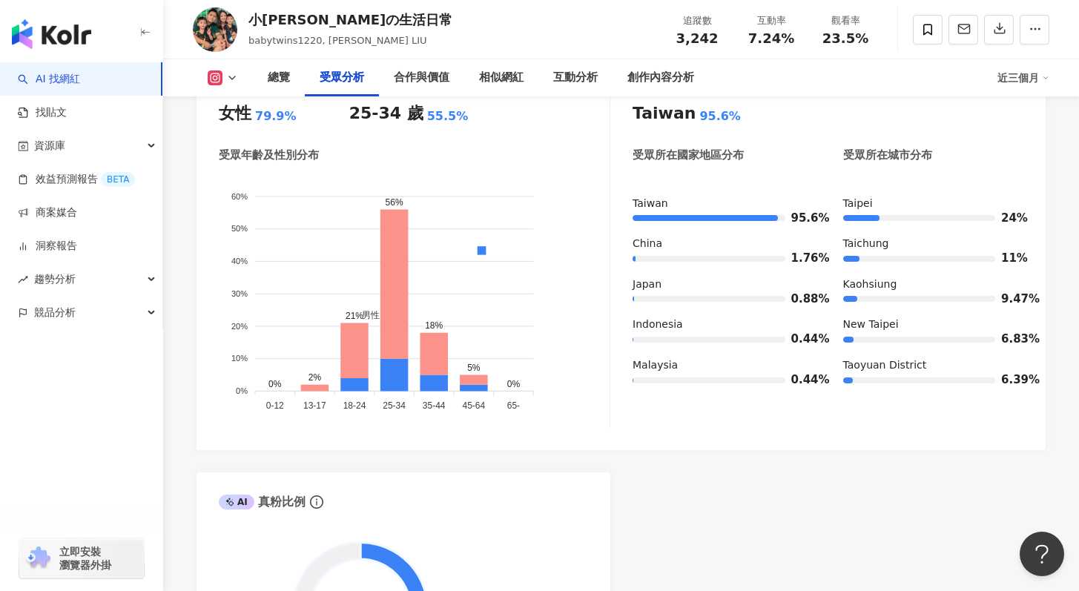
scroll to position [1374, 0]
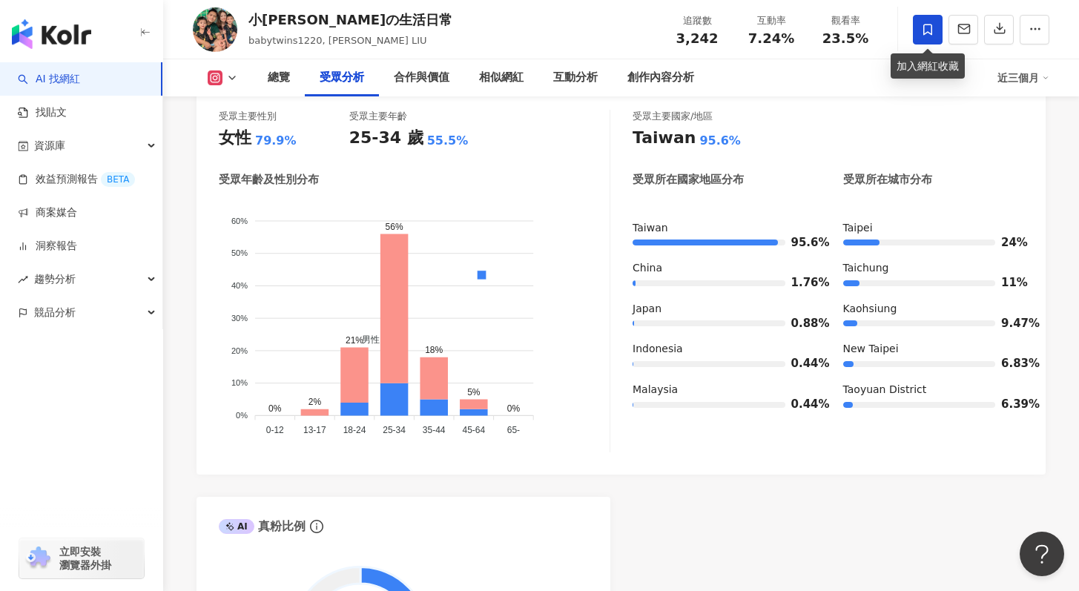
click at [921, 32] on icon at bounding box center [927, 29] width 13 height 13
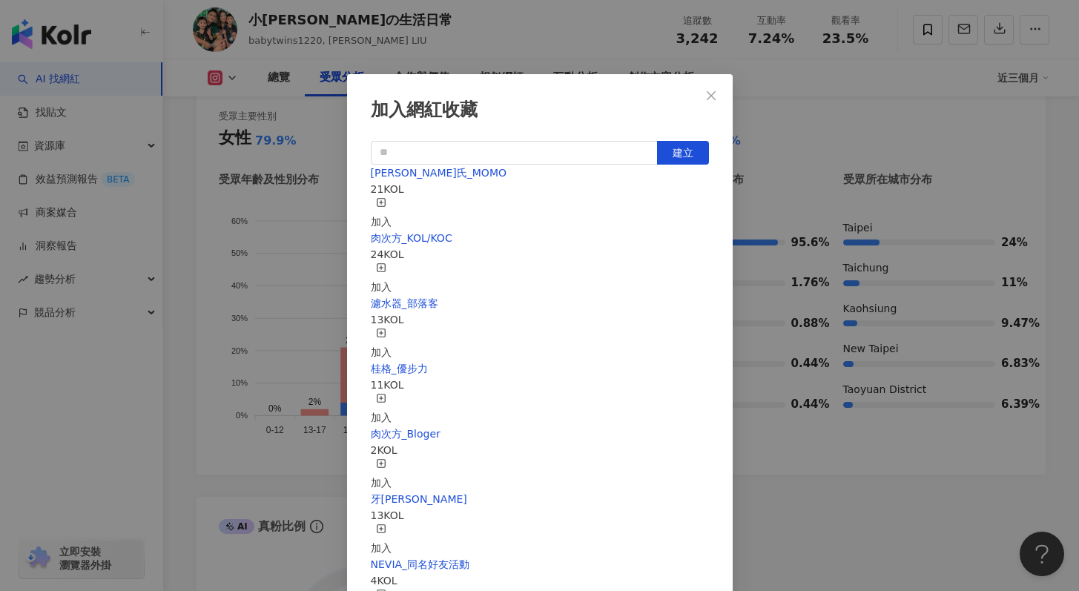
click at [392, 207] on div "加入" at bounding box center [381, 213] width 21 height 33
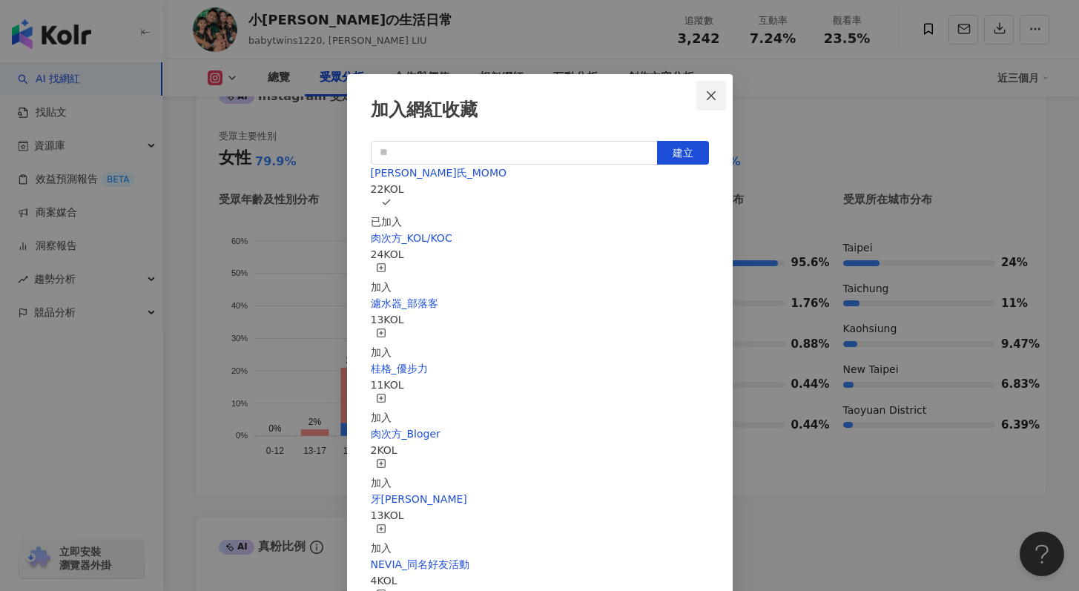
click at [711, 101] on icon "close" at bounding box center [711, 96] width 12 height 12
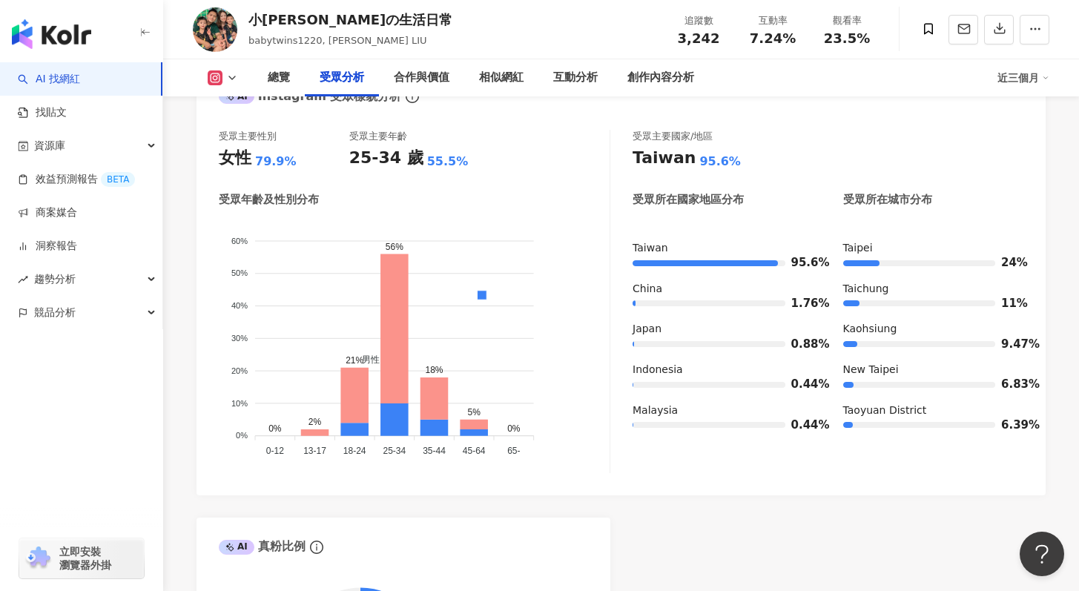
scroll to position [1368, 0]
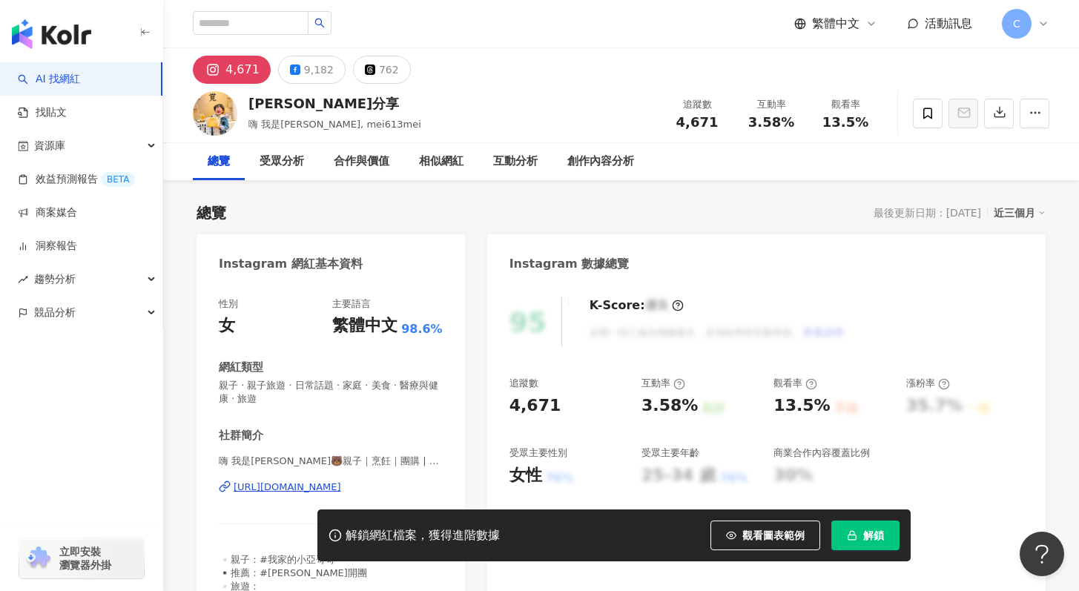
click at [295, 489] on div "https://www.instagram.com/mei613mei/" at bounding box center [288, 487] width 108 height 13
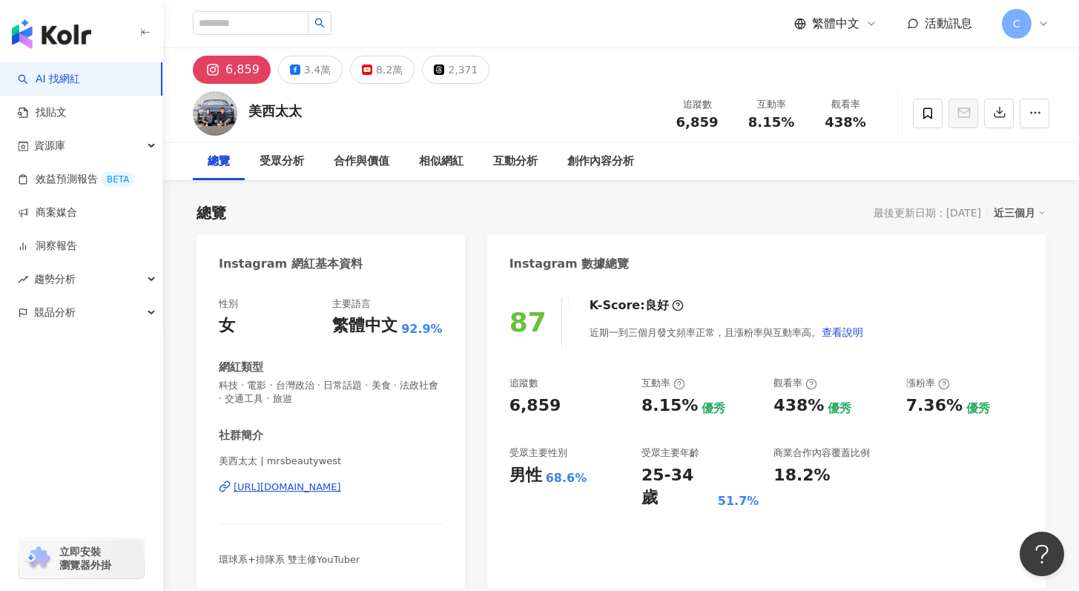
click at [295, 492] on div "https://www.instagram.com/mrsbeautywest/" at bounding box center [288, 487] width 108 height 13
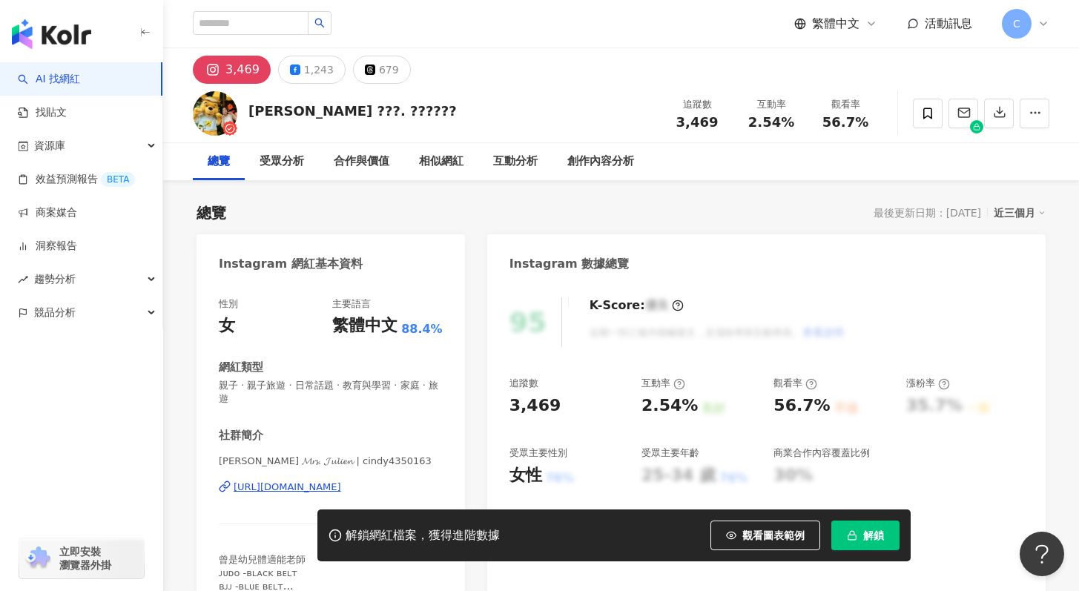
click at [341, 481] on div "https://www.instagram.com/cindy4350163/" at bounding box center [288, 487] width 108 height 13
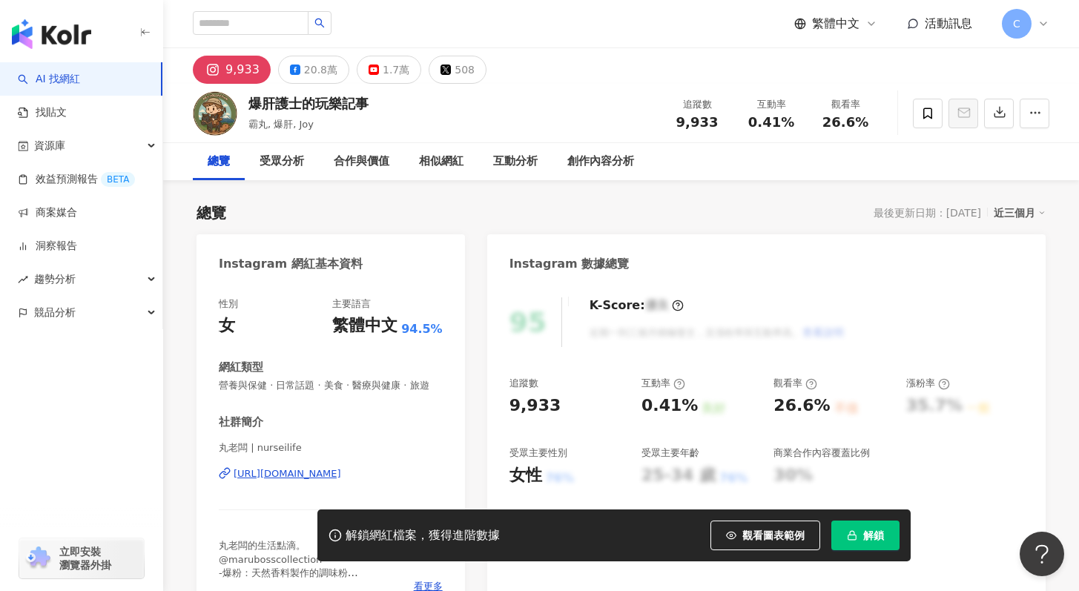
click at [340, 477] on div "[URL][DOMAIN_NAME]" at bounding box center [288, 473] width 108 height 13
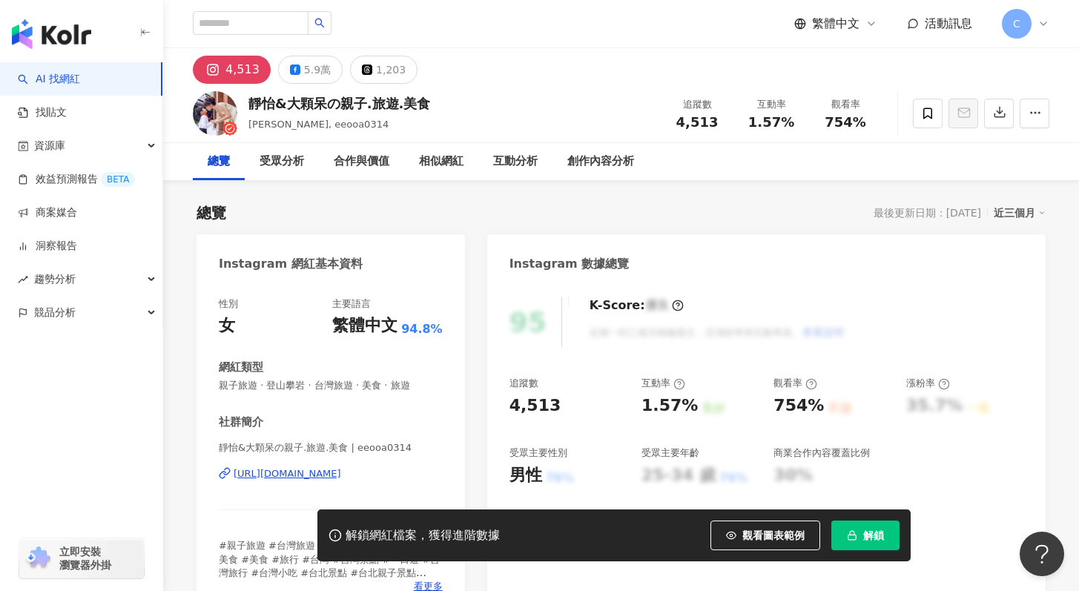
click at [329, 474] on div "https://www.instagram.com/eeooa0314/" at bounding box center [288, 473] width 108 height 13
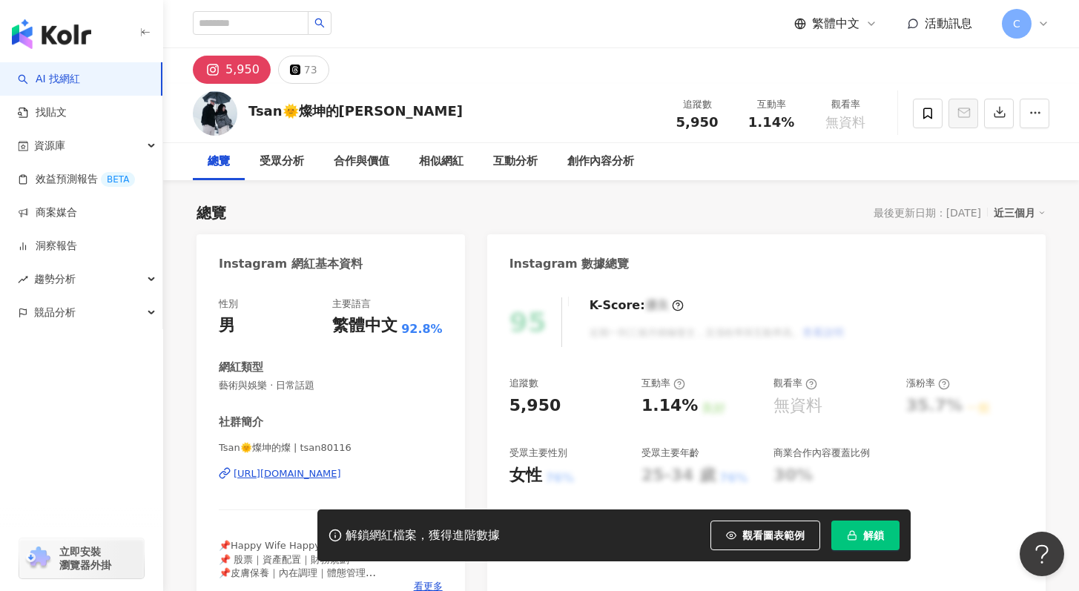
click at [292, 470] on div "[URL][DOMAIN_NAME]" at bounding box center [288, 473] width 108 height 13
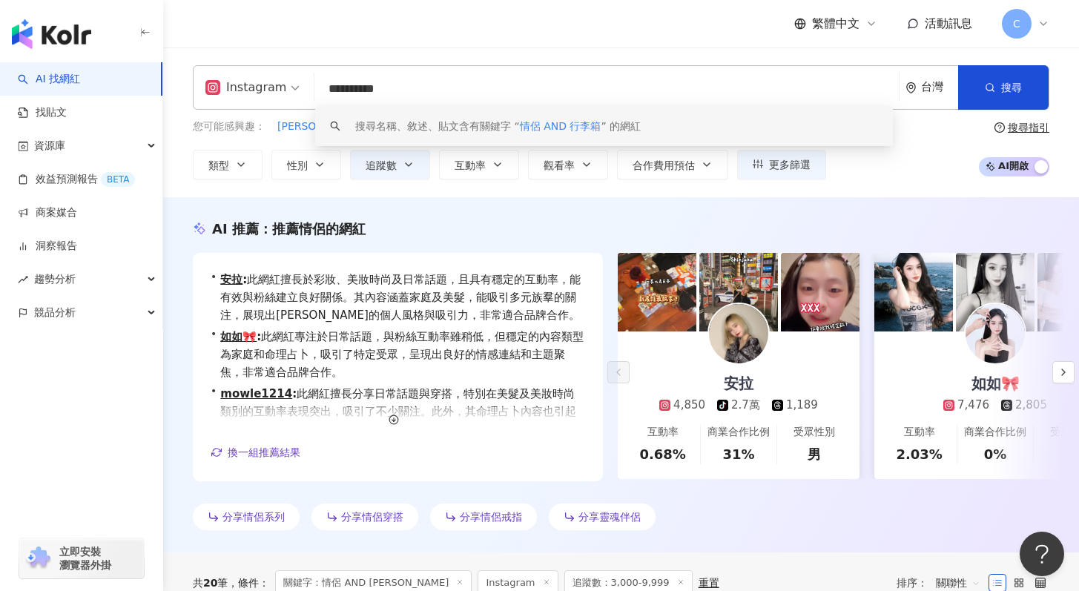
drag, startPoint x: 345, startPoint y: 91, endPoint x: 271, endPoint y: 90, distance: 73.4
click at [266, 87] on div "**********" at bounding box center [621, 87] width 857 height 44
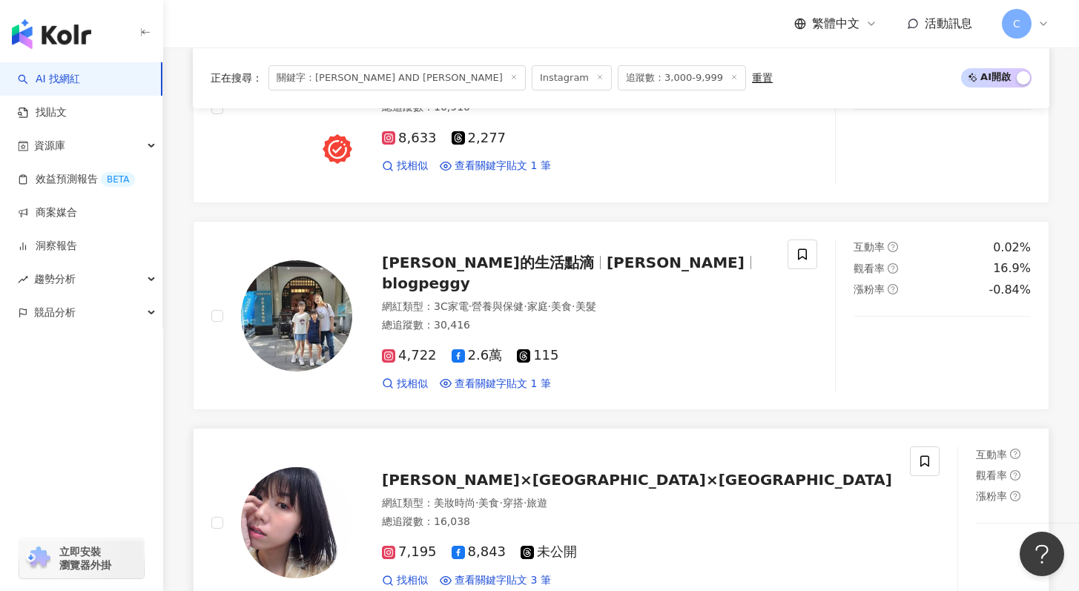
scroll to position [1877, 0]
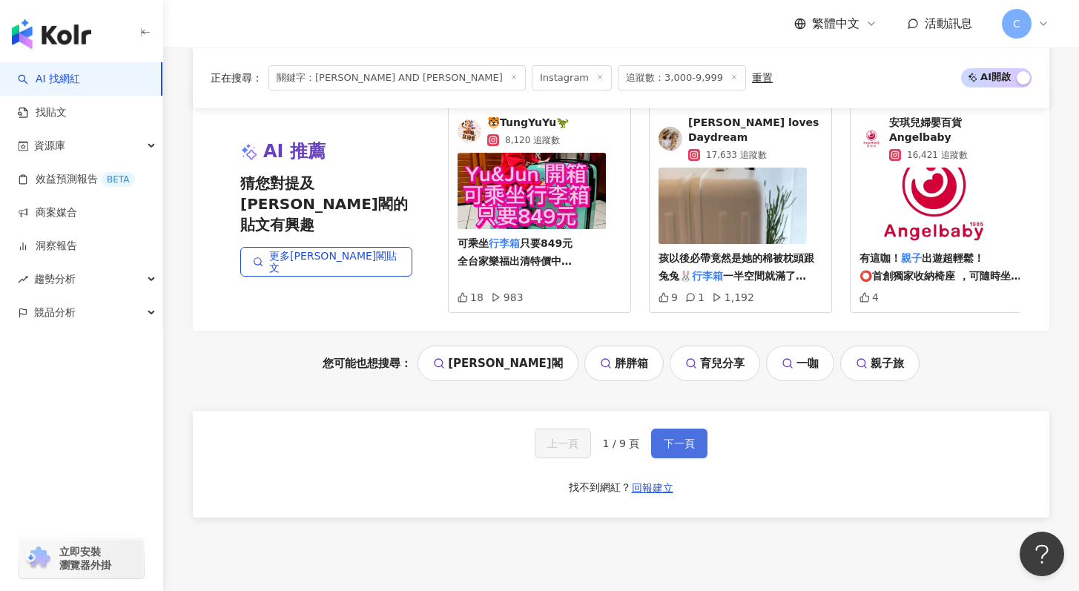
type input "**********"
click at [682, 444] on span "下一頁" at bounding box center [679, 444] width 31 height 12
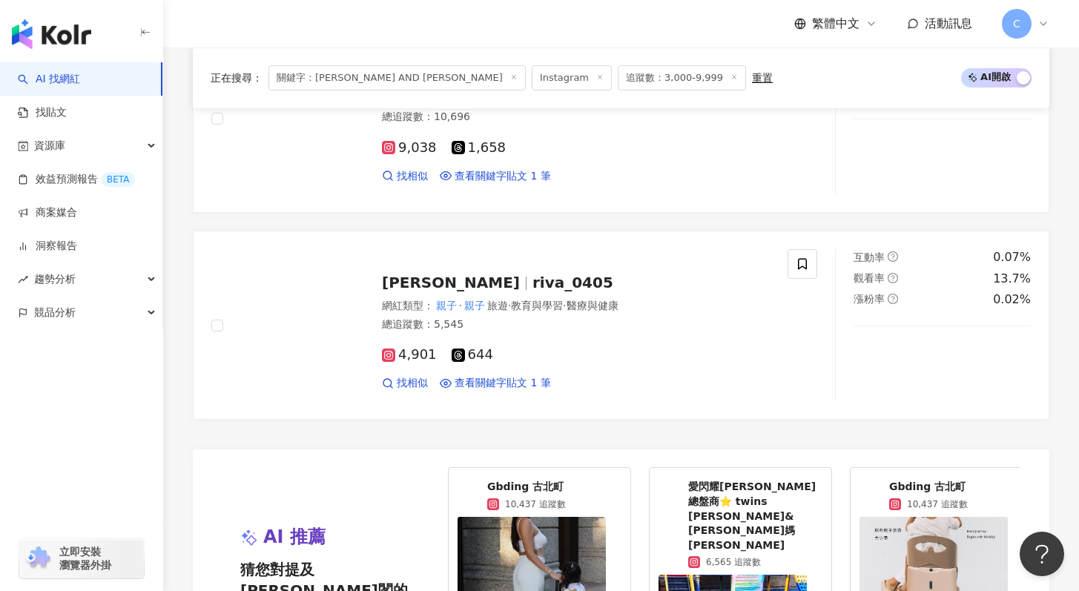
scroll to position [2976, 0]
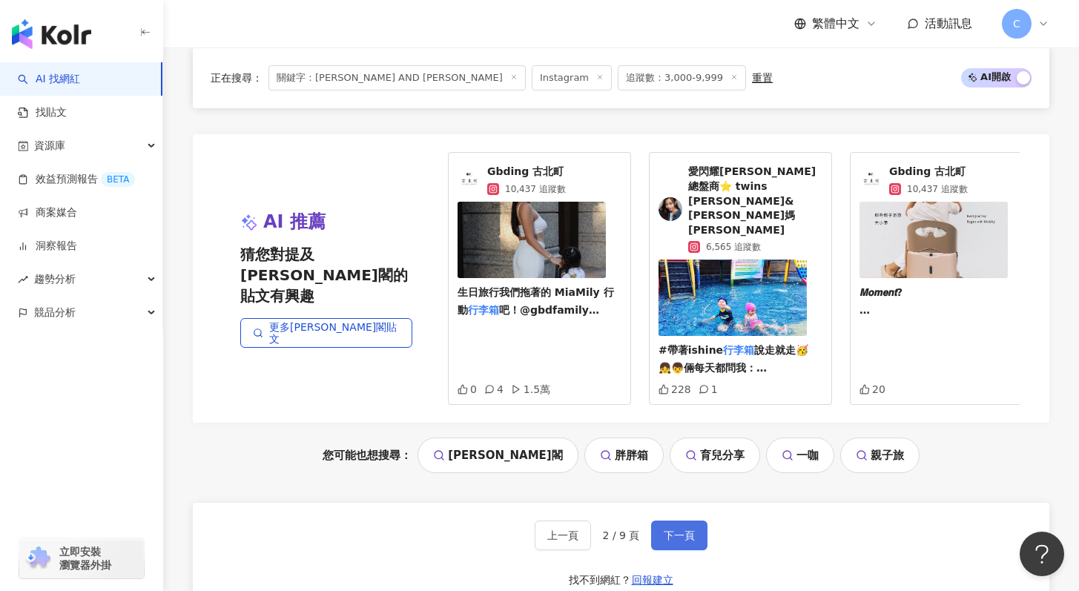
click at [679, 530] on span "下一頁" at bounding box center [679, 536] width 31 height 12
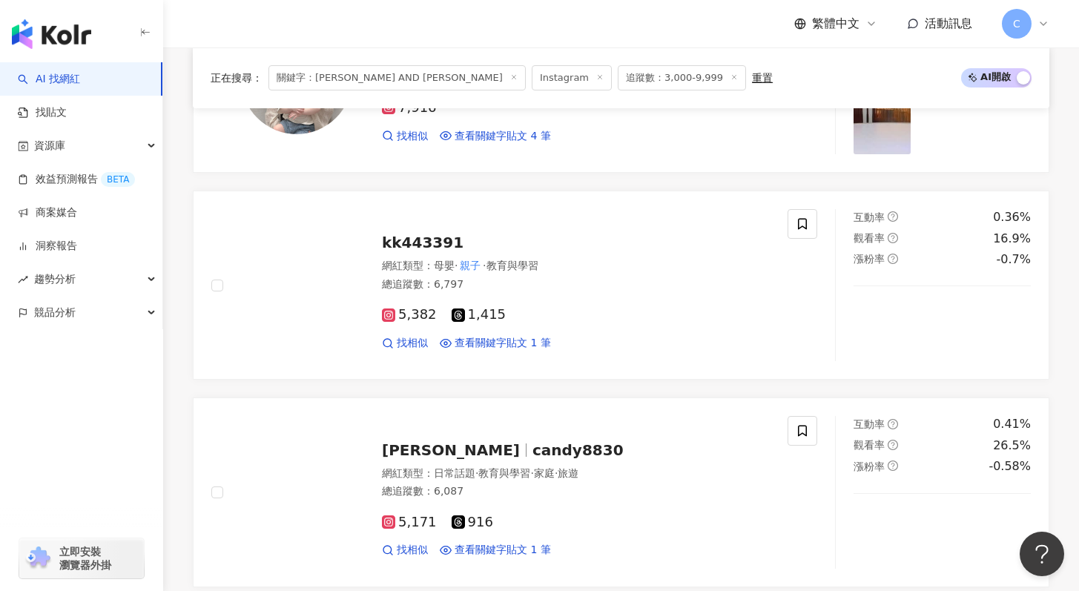
scroll to position [629, 0]
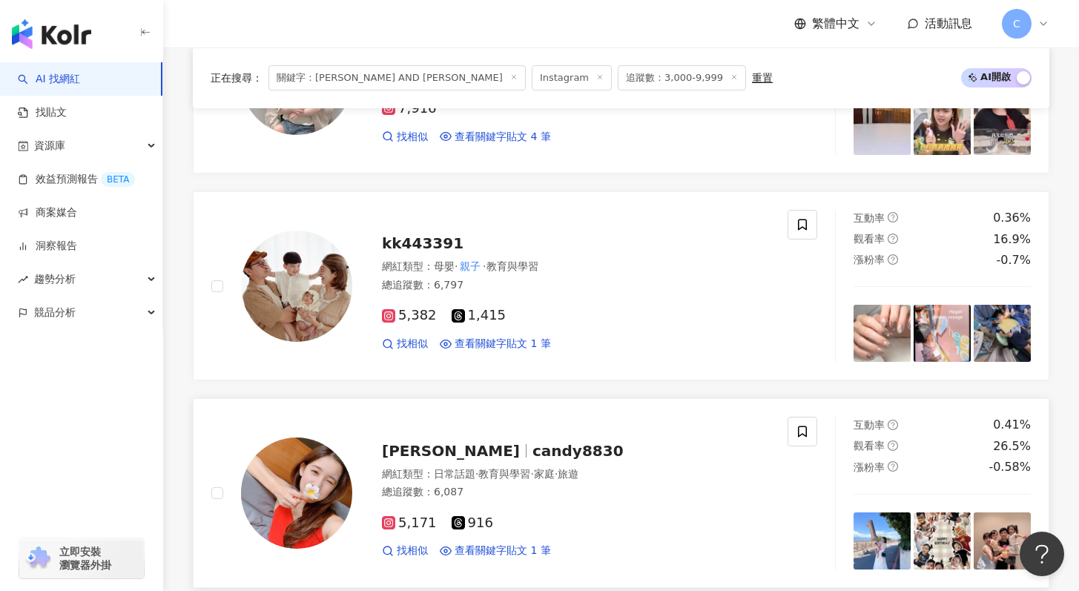
click at [533, 452] on span "candy8830" at bounding box center [578, 451] width 91 height 18
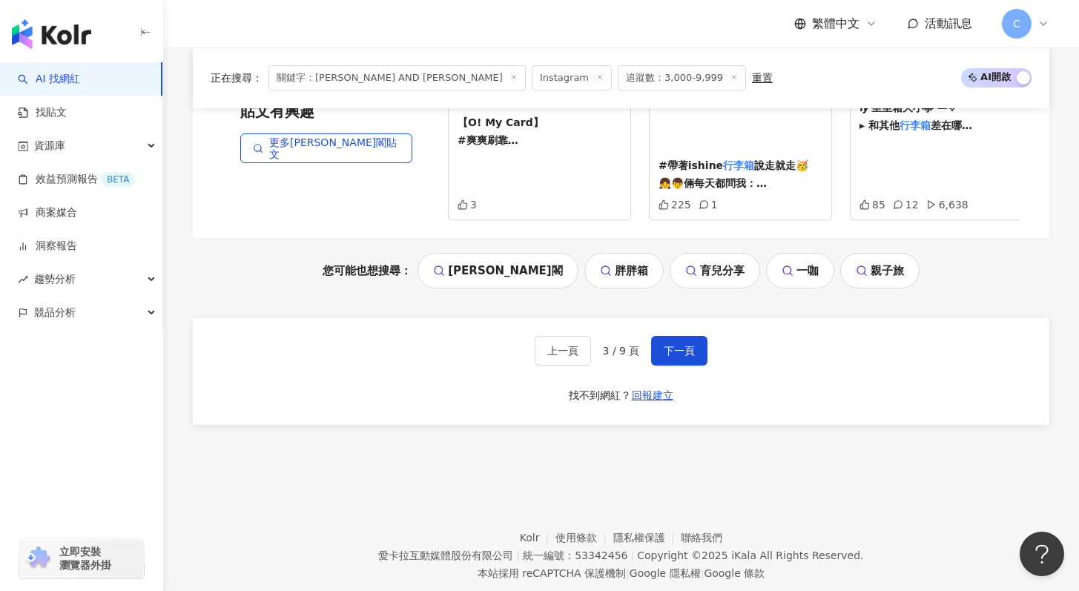
scroll to position [3164, 0]
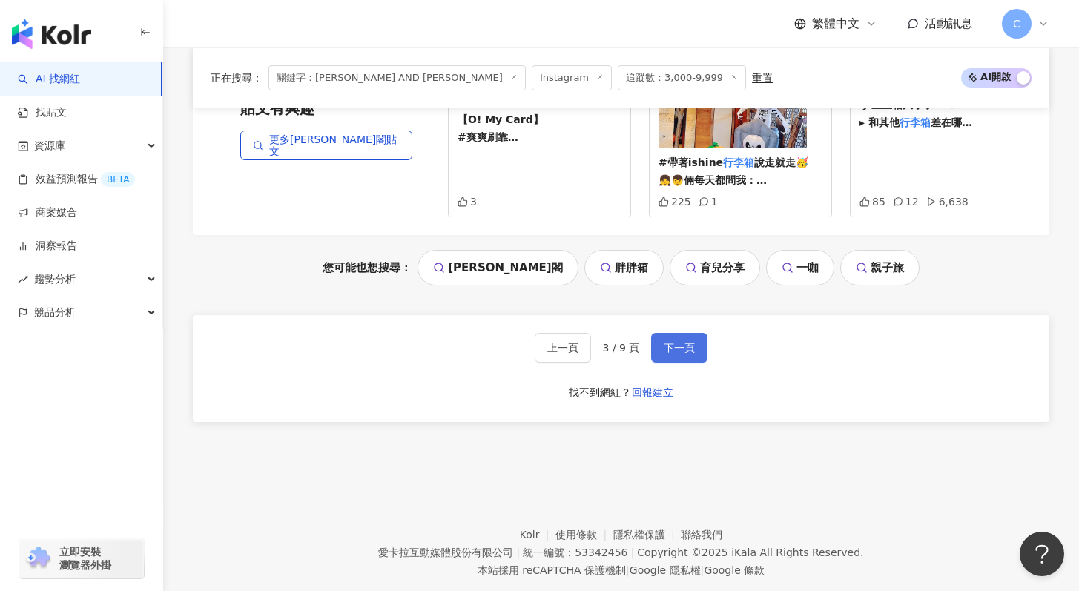
click at [699, 333] on button "下一頁" at bounding box center [679, 348] width 56 height 30
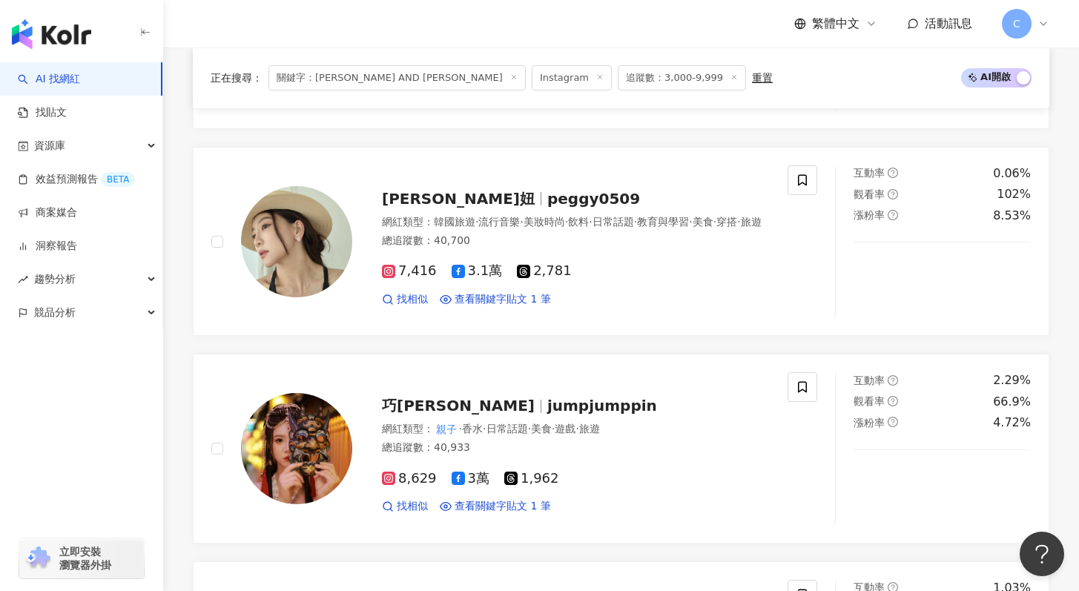
scroll to position [1244, 0]
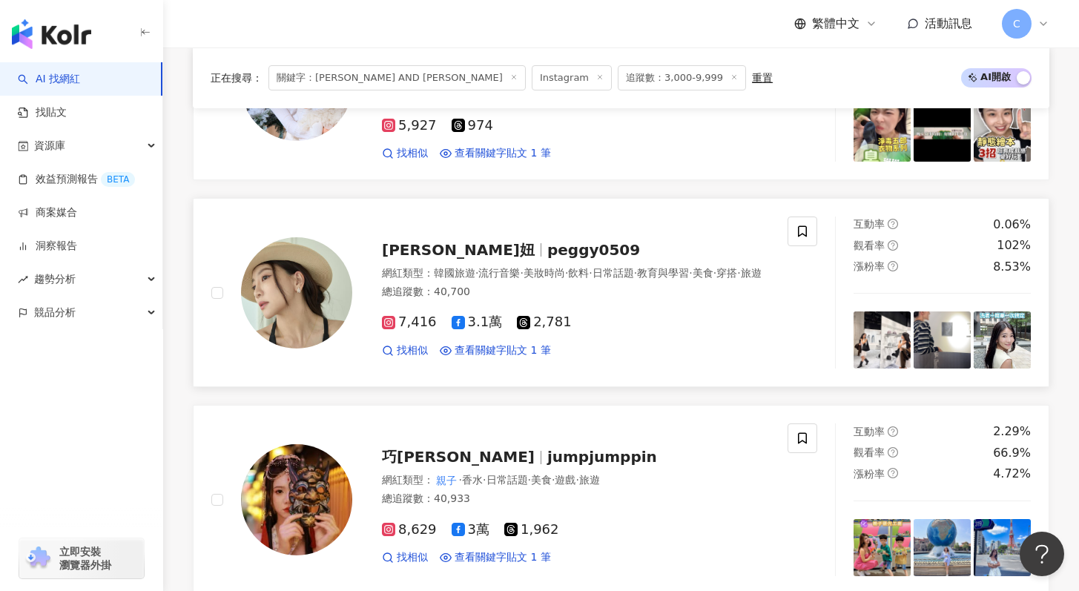
click at [464, 240] on div "Peggy P妞 peggy0509" at bounding box center [576, 250] width 388 height 21
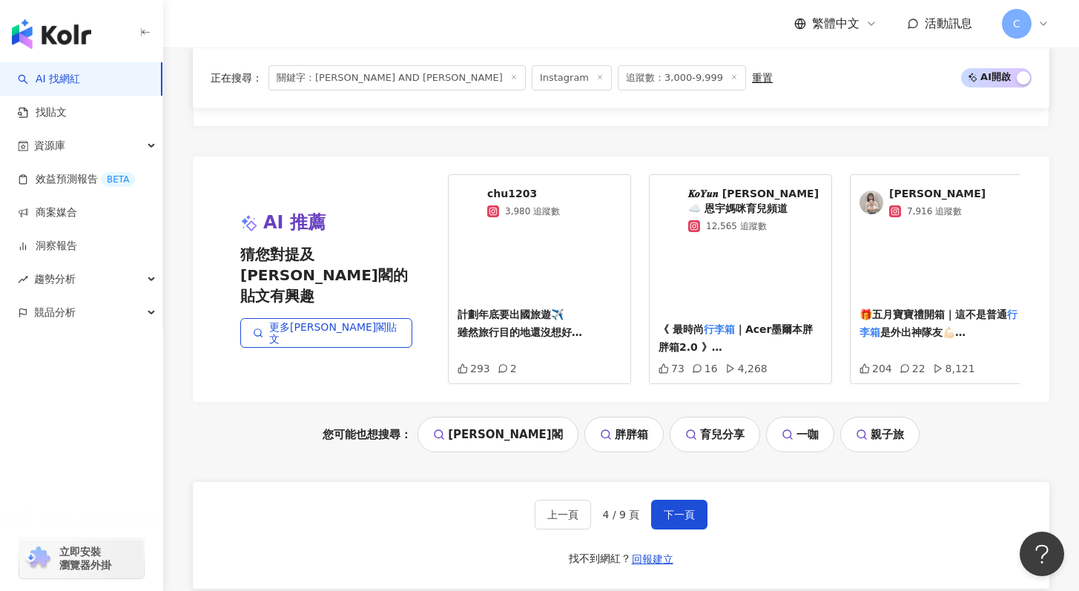
scroll to position [2959, 0]
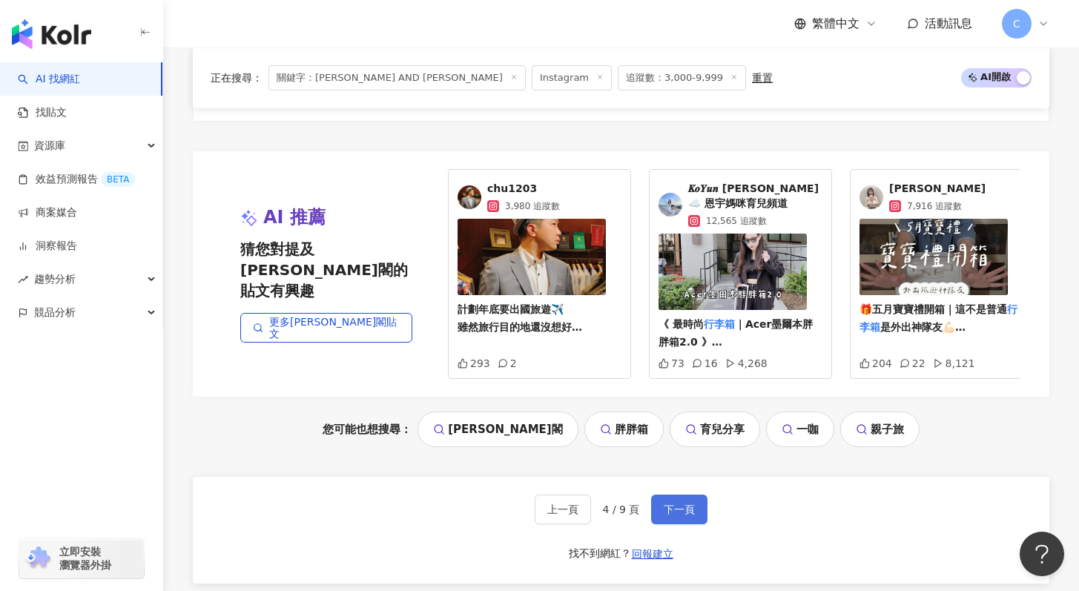
click at [669, 515] on span "下一頁" at bounding box center [679, 510] width 31 height 12
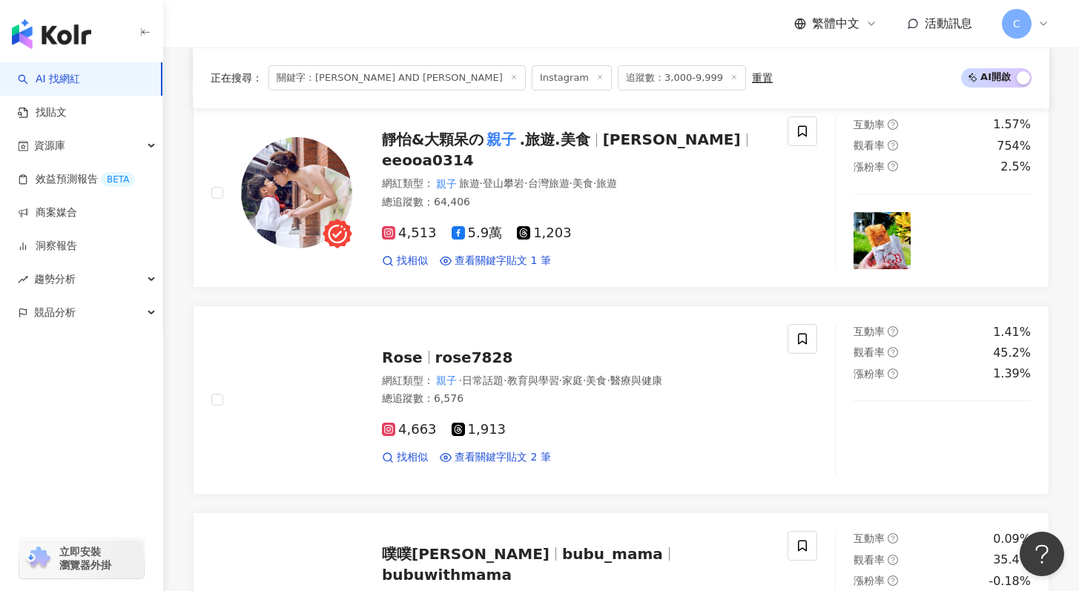
scroll to position [1213, 0]
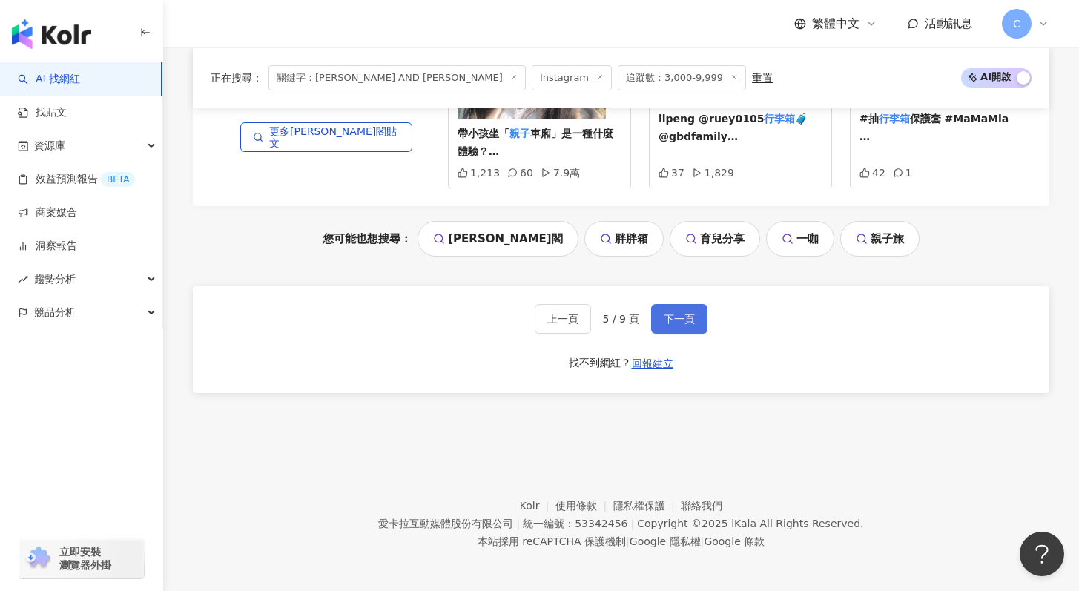
click at [670, 314] on span "下一頁" at bounding box center [679, 319] width 31 height 12
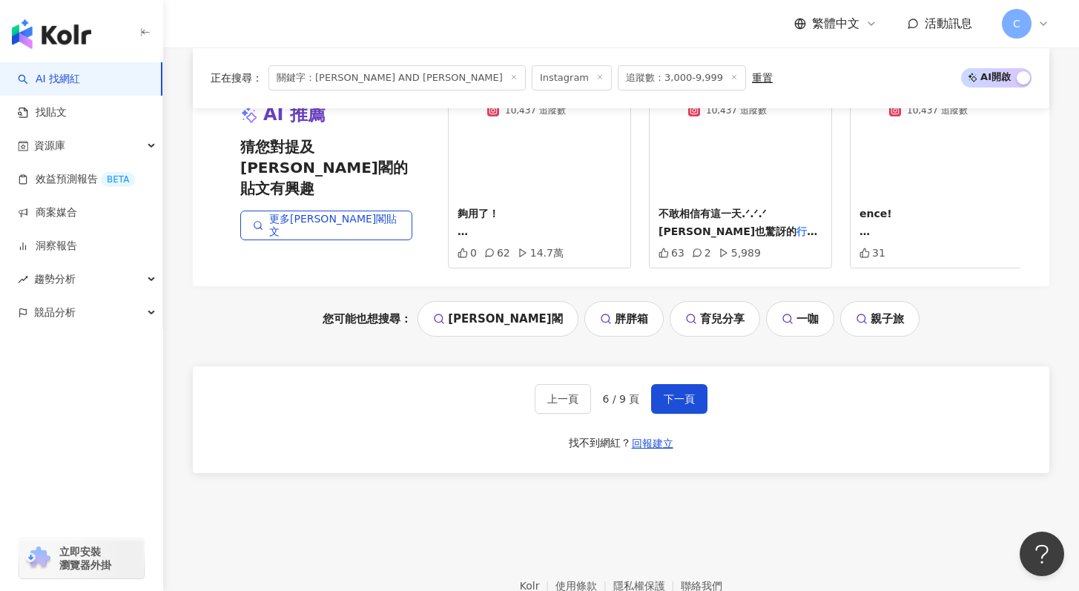
scroll to position [3061, 0]
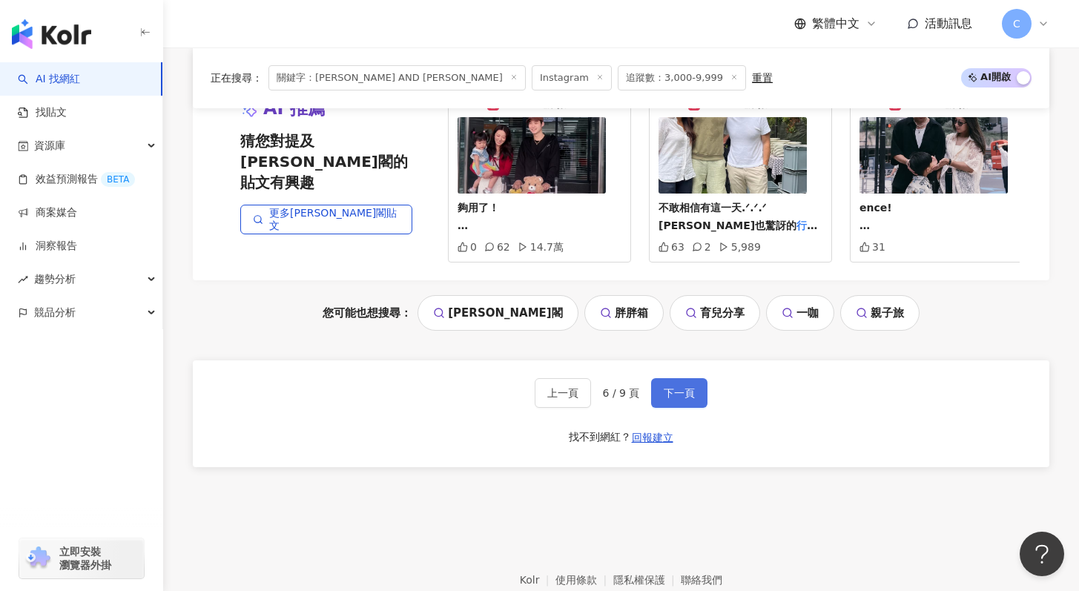
click at [669, 399] on span "下一頁" at bounding box center [679, 393] width 31 height 12
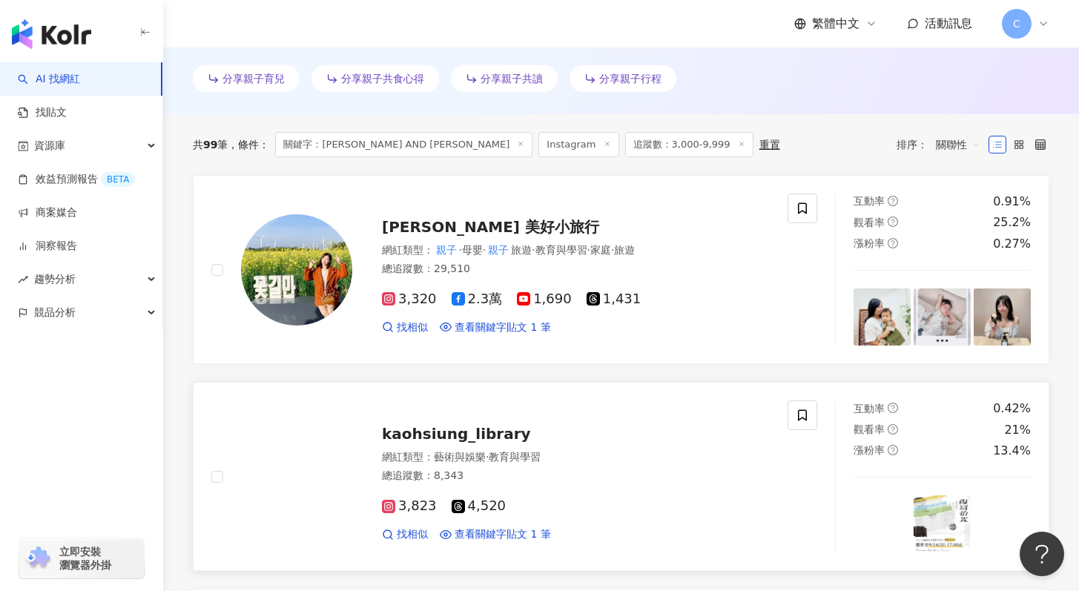
scroll to position [411, 0]
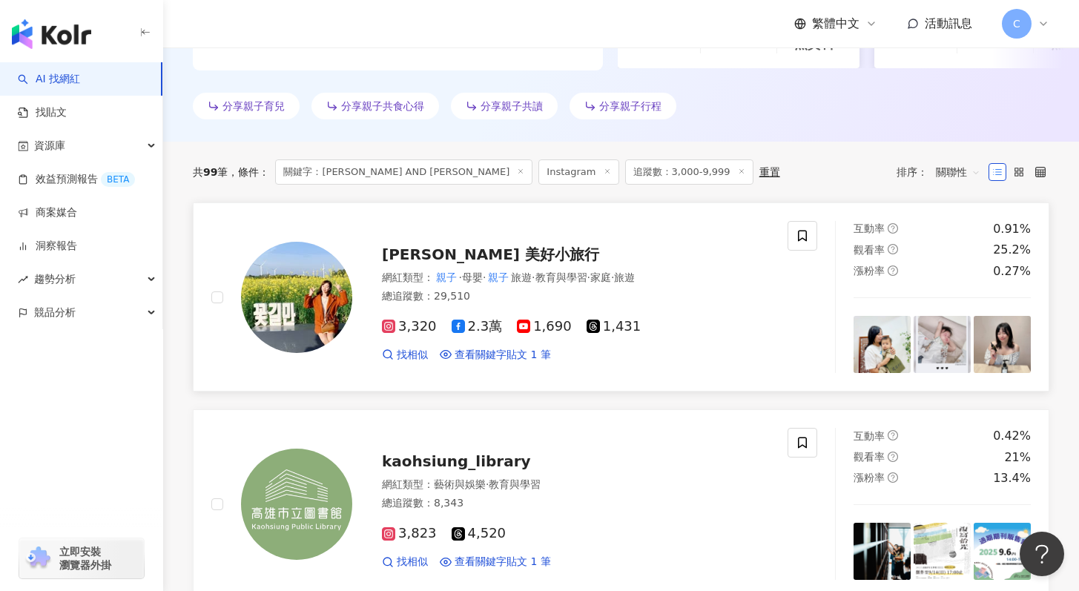
click at [469, 254] on span "Athena娜娜 美好小旅行" at bounding box center [490, 254] width 217 height 18
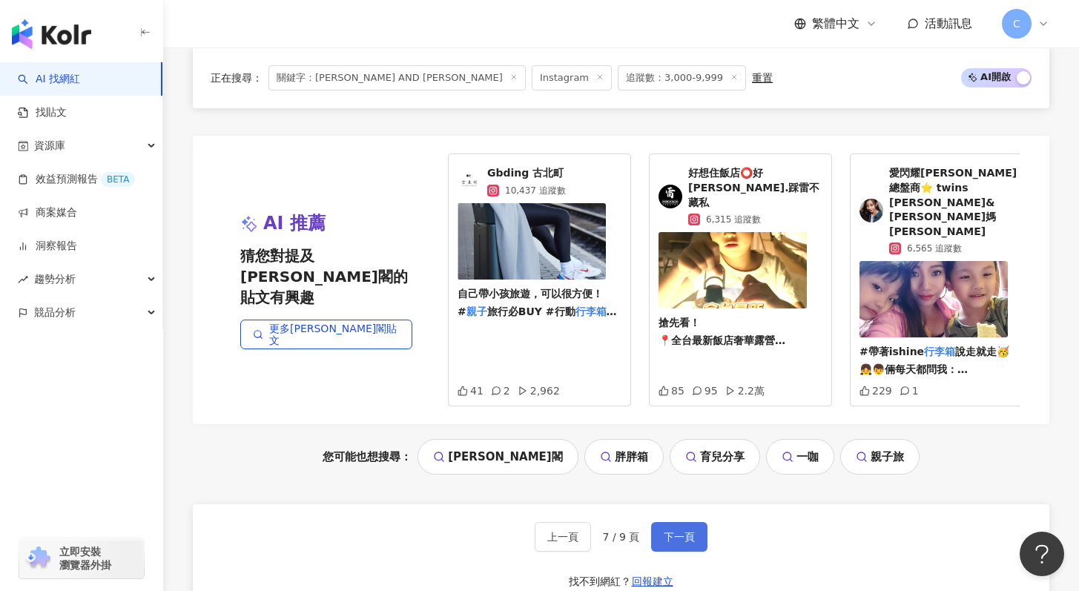
click at [679, 531] on span "下一頁" at bounding box center [679, 537] width 31 height 12
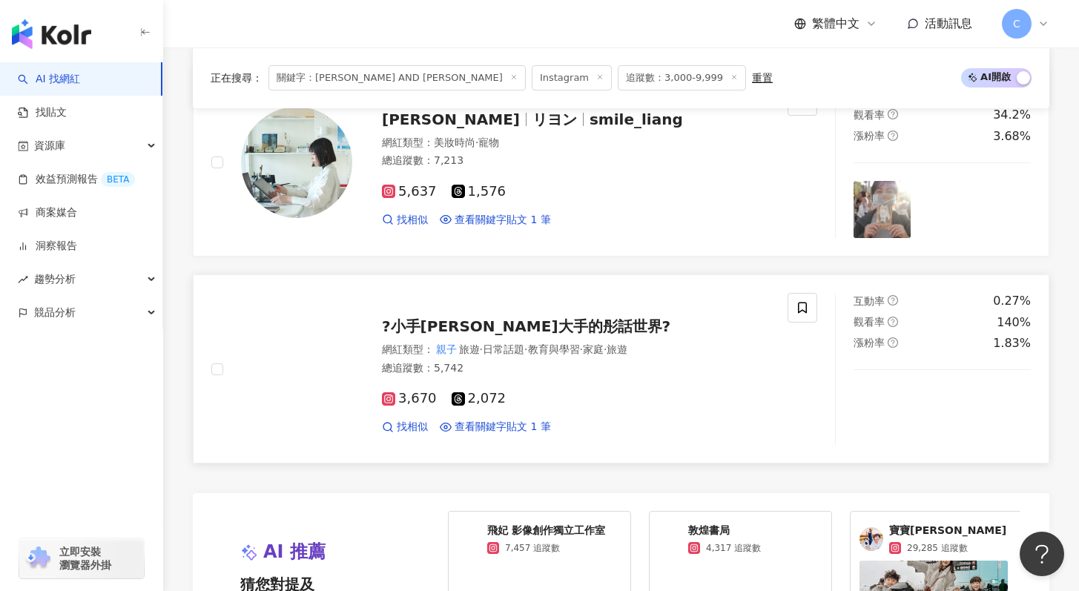
scroll to position [2617, 0]
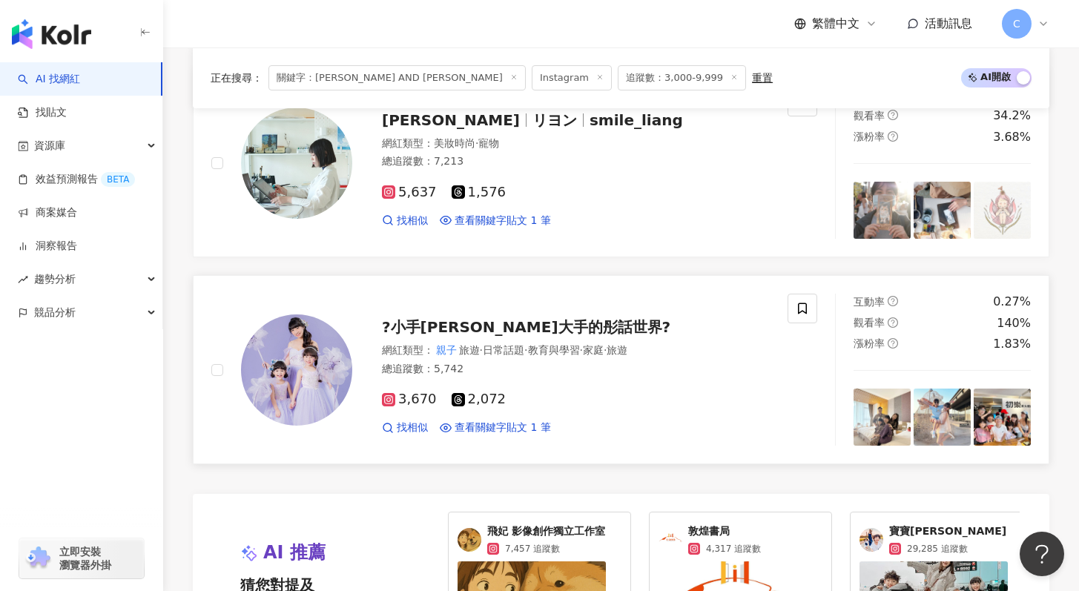
click at [487, 326] on span "?小手[PERSON_NAME]大手的彤話世界?" at bounding box center [526, 327] width 289 height 18
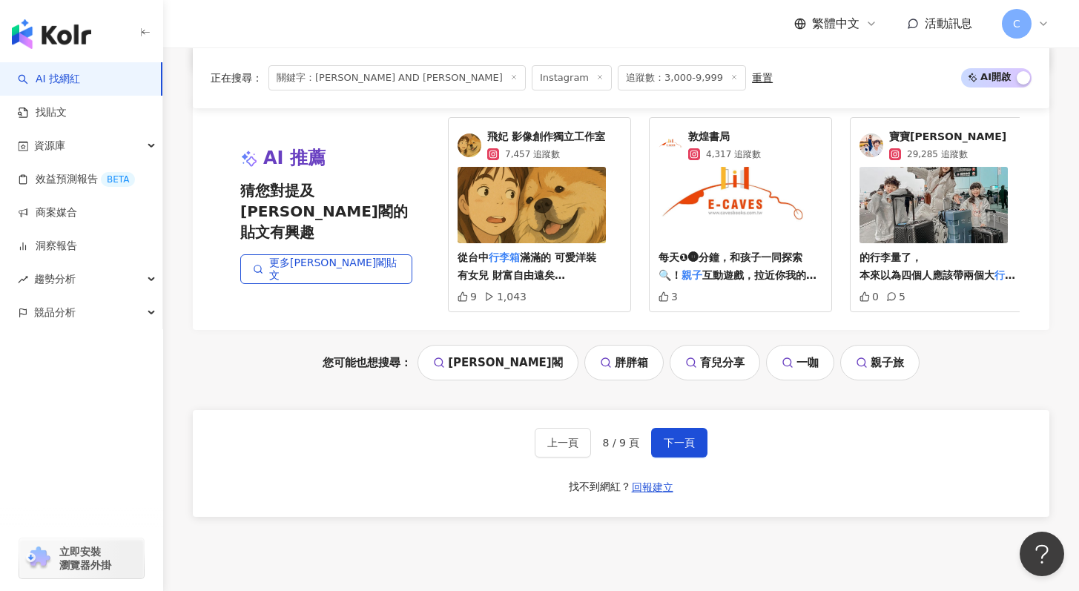
scroll to position [3150, 0]
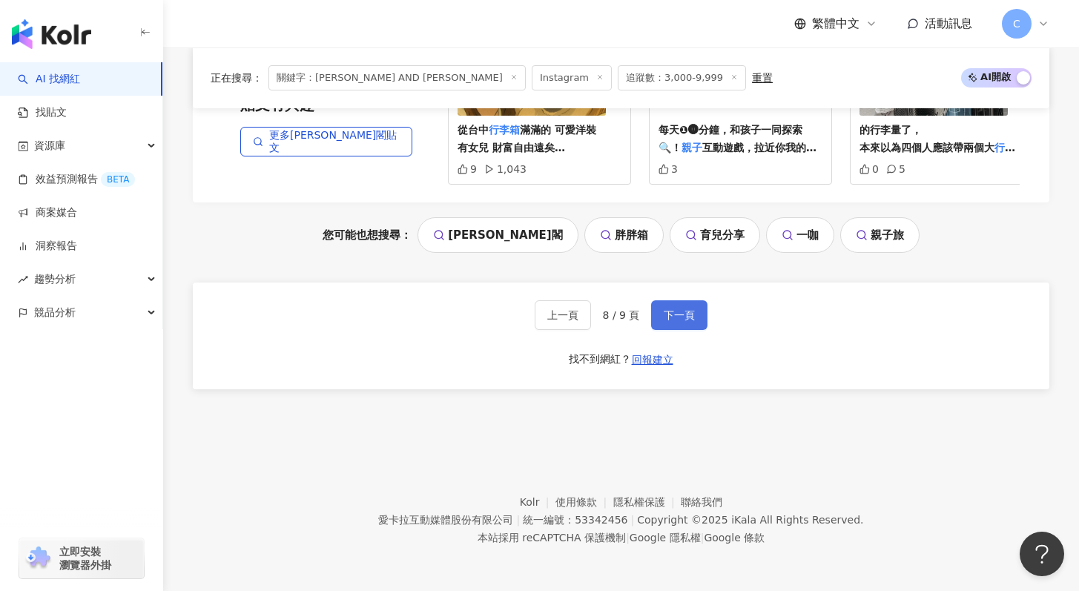
click at [696, 309] on button "下一頁" at bounding box center [679, 315] width 56 height 30
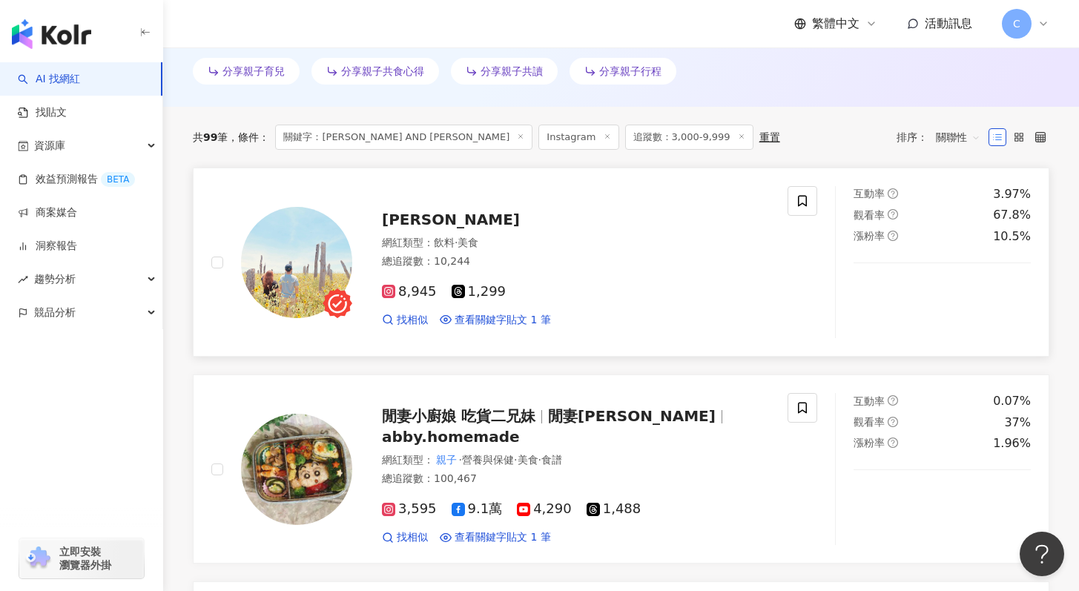
scroll to position [452, 0]
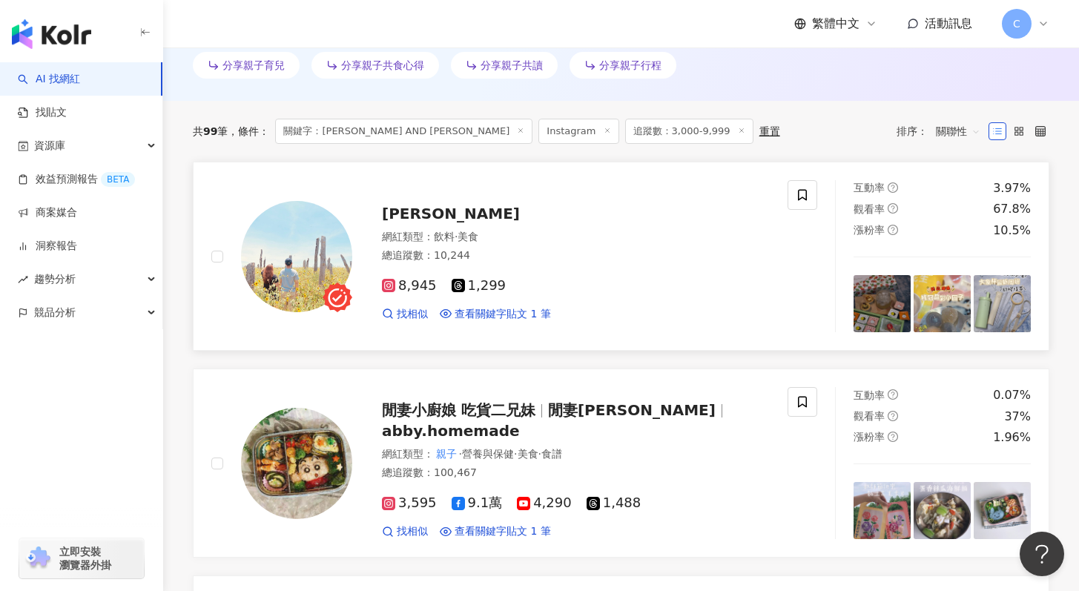
click at [474, 220] on span "joseph_carol_life" at bounding box center [451, 214] width 138 height 18
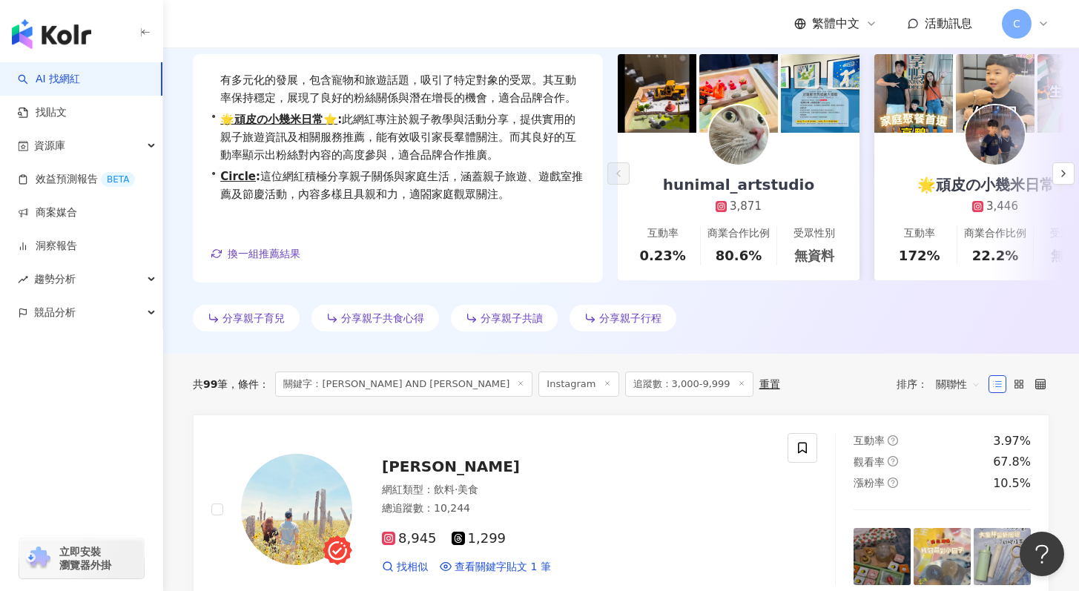
scroll to position [0, 0]
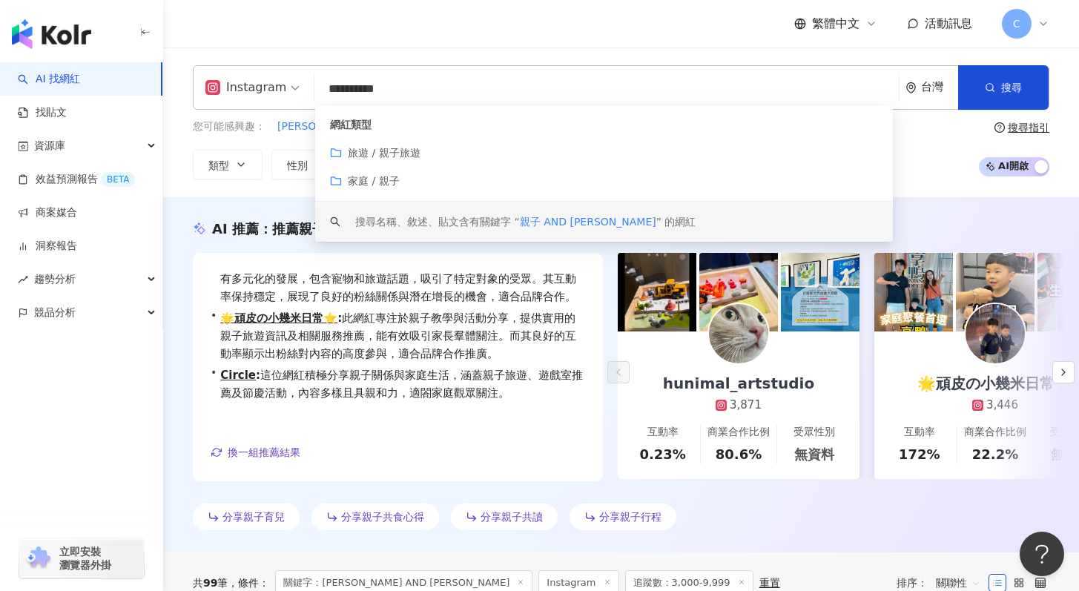
drag, startPoint x: 326, startPoint y: 90, endPoint x: 576, endPoint y: 110, distance: 250.7
click at [576, 110] on div "**********" at bounding box center [621, 87] width 857 height 44
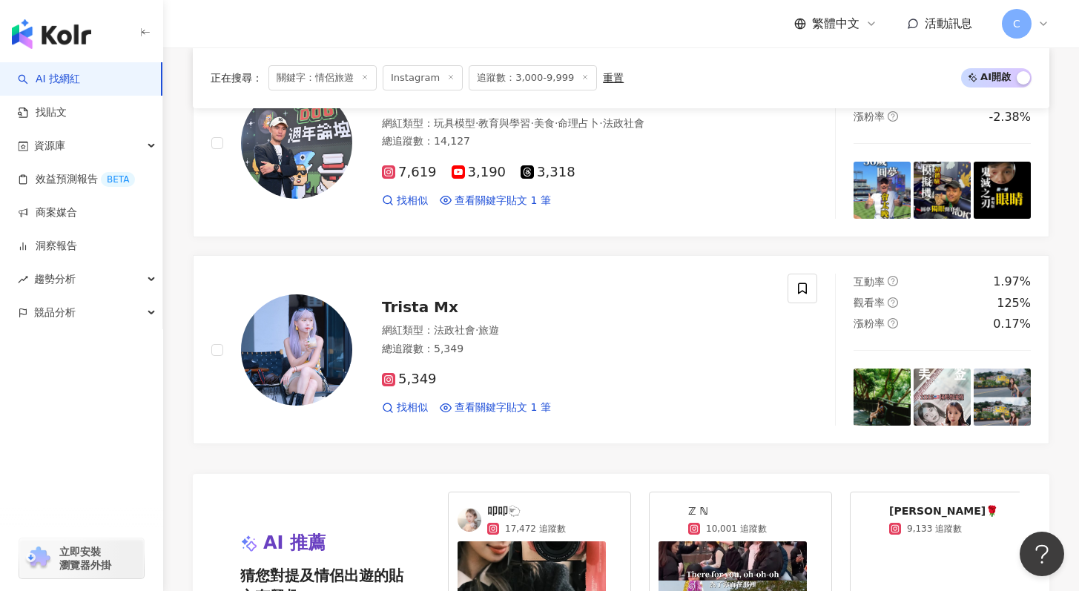
scroll to position [2938, 0]
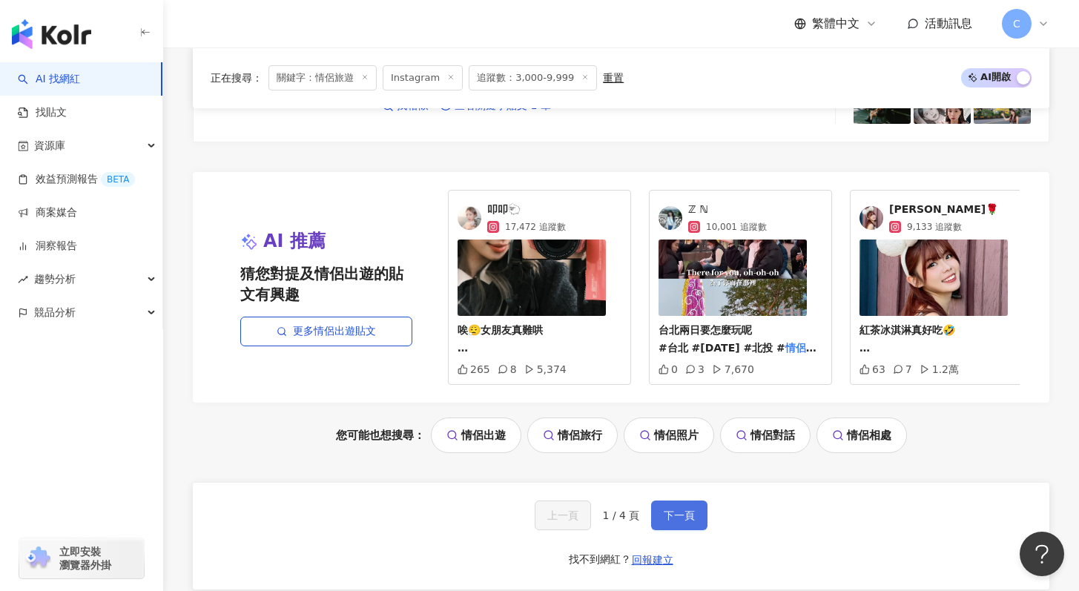
click at [673, 521] on span "下一頁" at bounding box center [679, 516] width 31 height 12
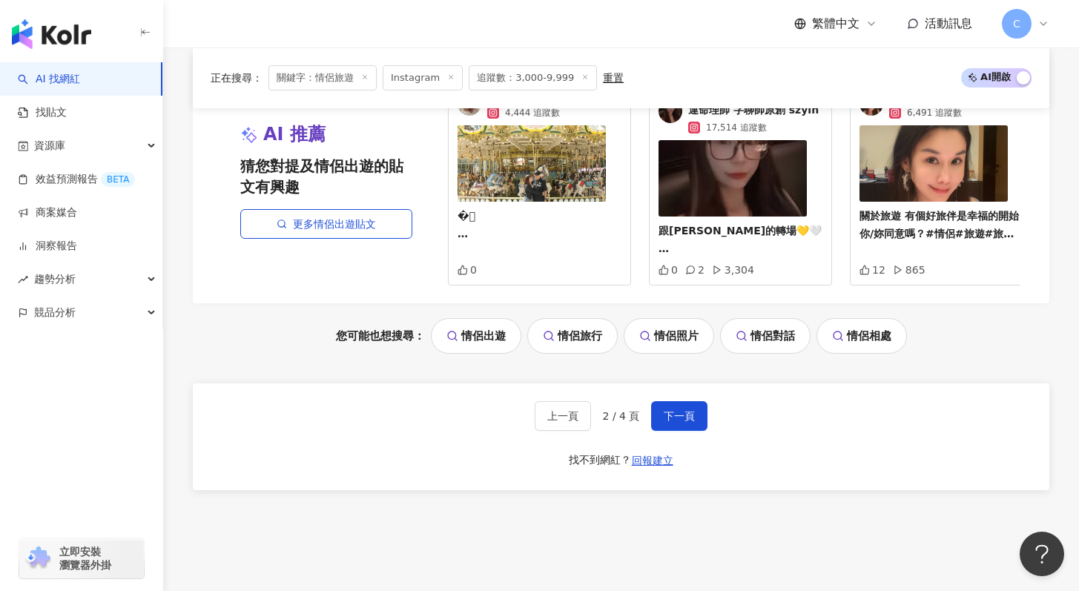
scroll to position [3059, 0]
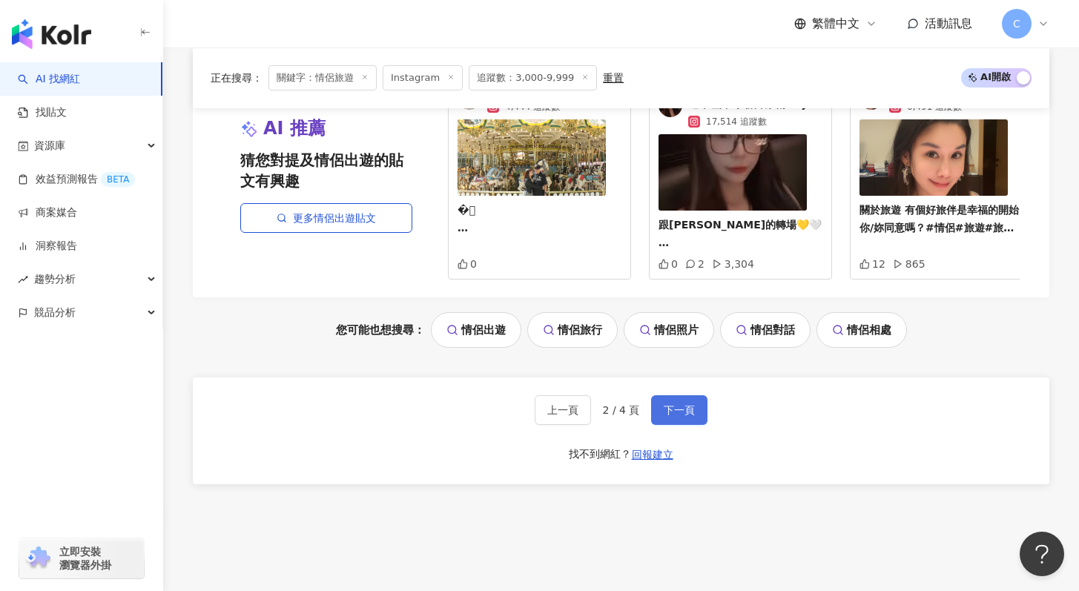
click at [675, 416] on span "下一頁" at bounding box center [679, 410] width 31 height 12
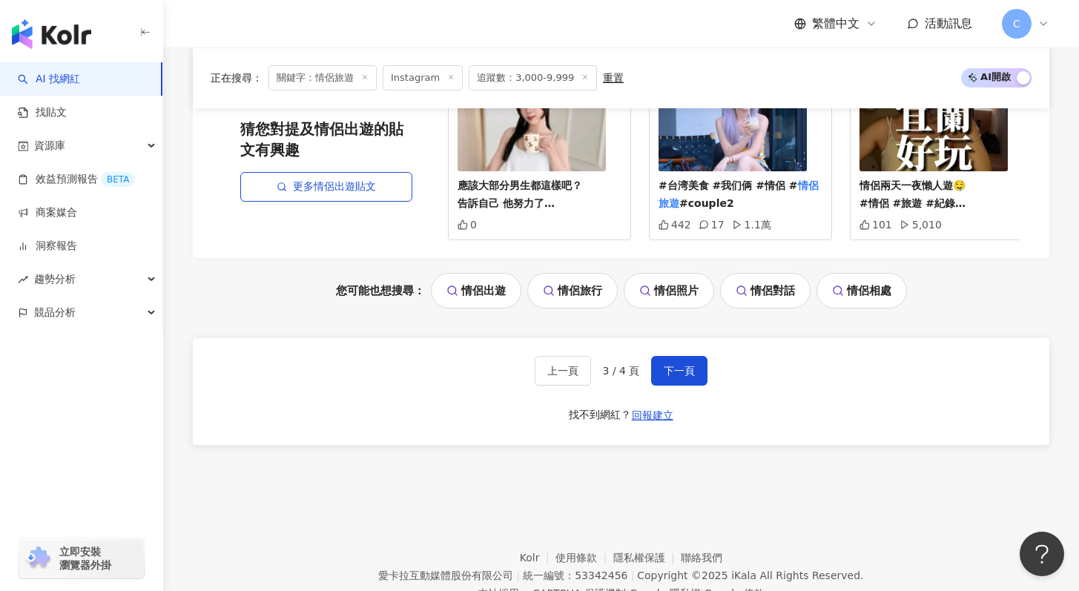
scroll to position [3150, 0]
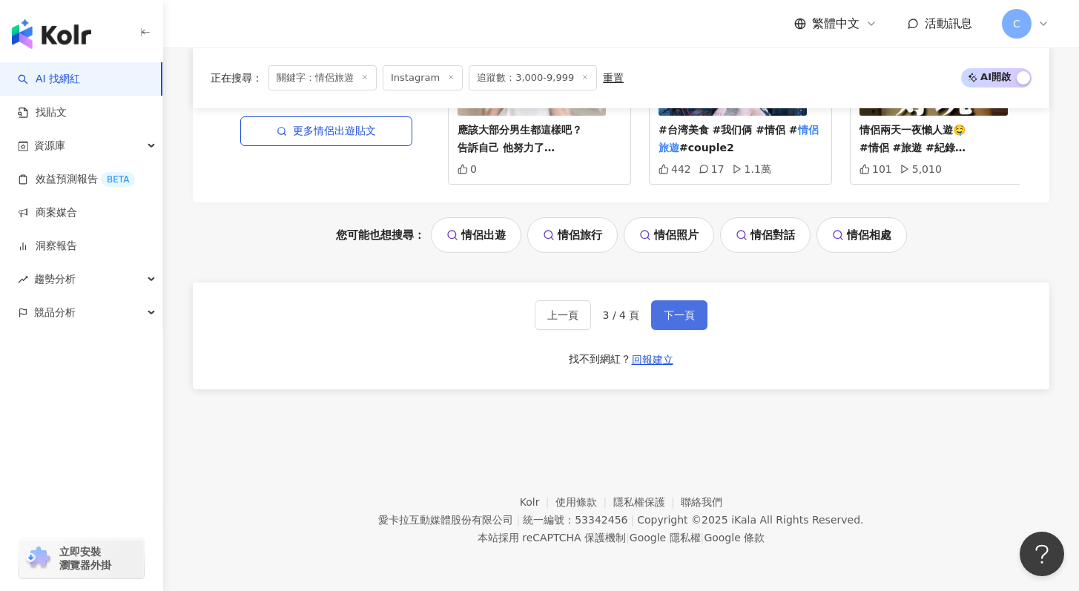
click at [682, 315] on span "下一頁" at bounding box center [679, 315] width 31 height 12
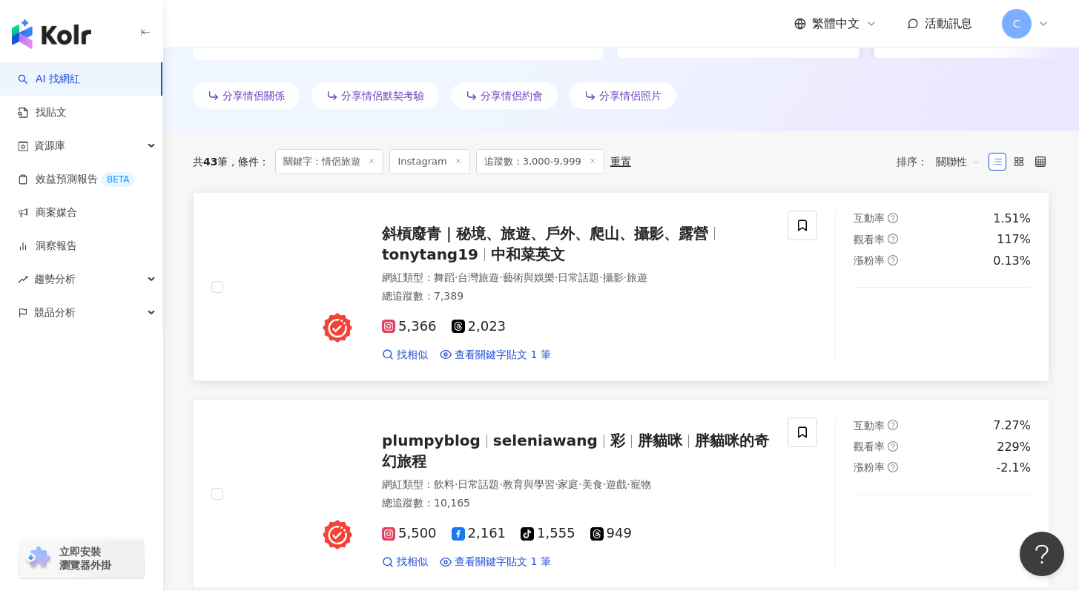
scroll to position [407, 0]
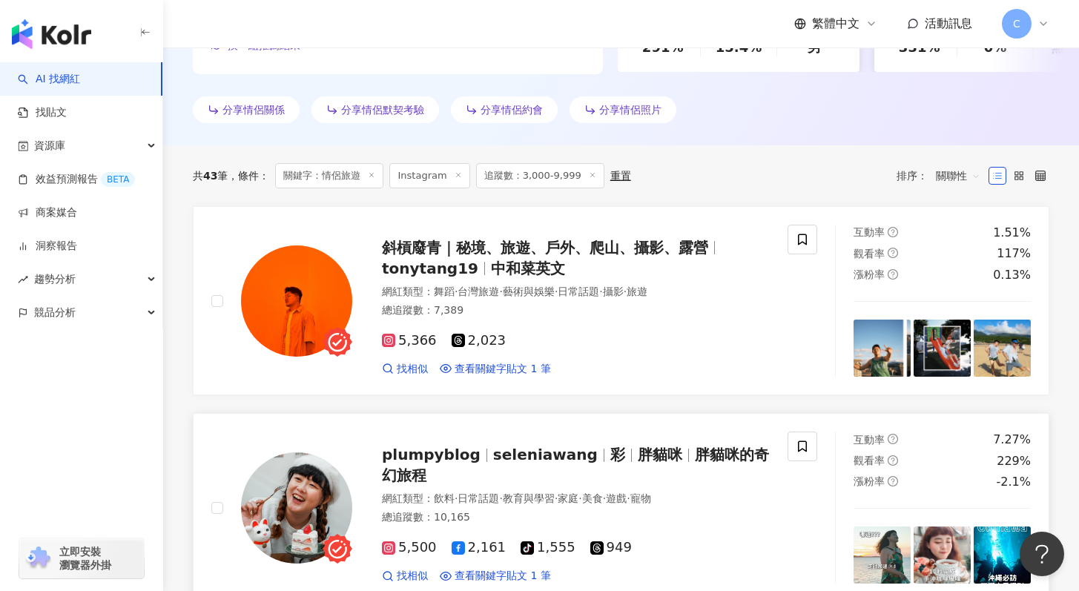
click at [643, 461] on span "胖貓咪" at bounding box center [660, 455] width 44 height 18
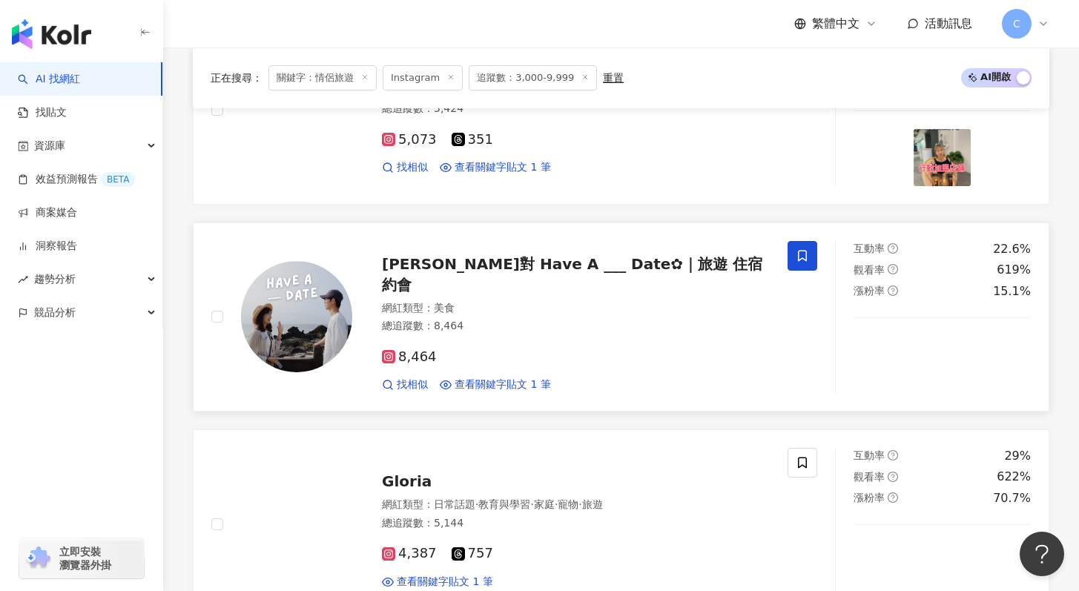
scroll to position [1014, 0]
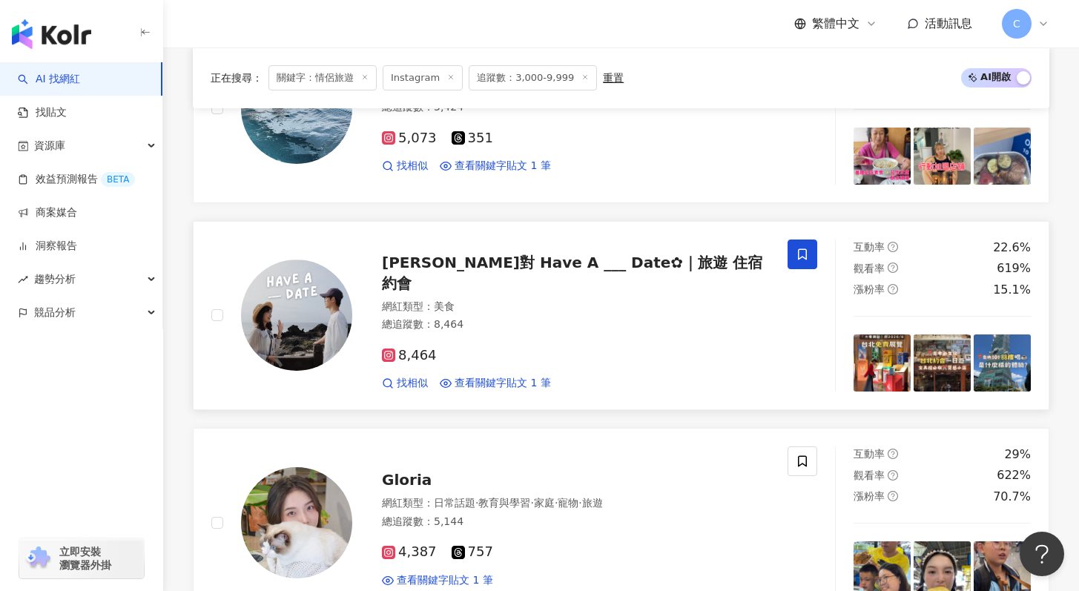
click at [581, 280] on div "陳雙成對 Have A ___ Date✿｜旅遊 住宿 約會" at bounding box center [576, 273] width 388 height 42
click at [407, 376] on span "找相似" at bounding box center [412, 383] width 31 height 15
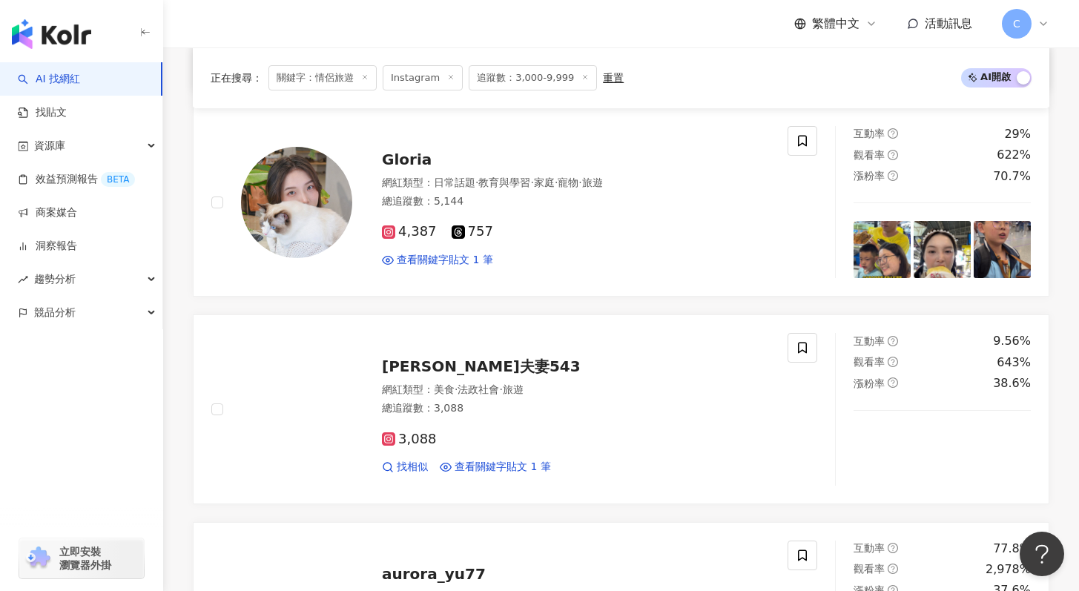
scroll to position [1354, 0]
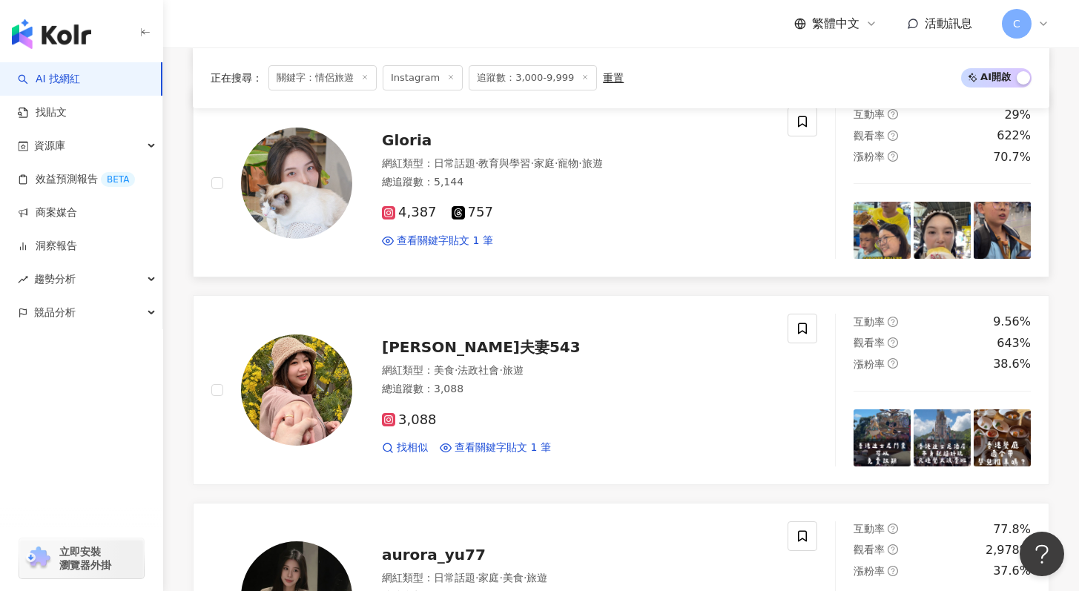
click at [653, 239] on div "查看關鍵字貼文 1 筆" at bounding box center [576, 241] width 388 height 15
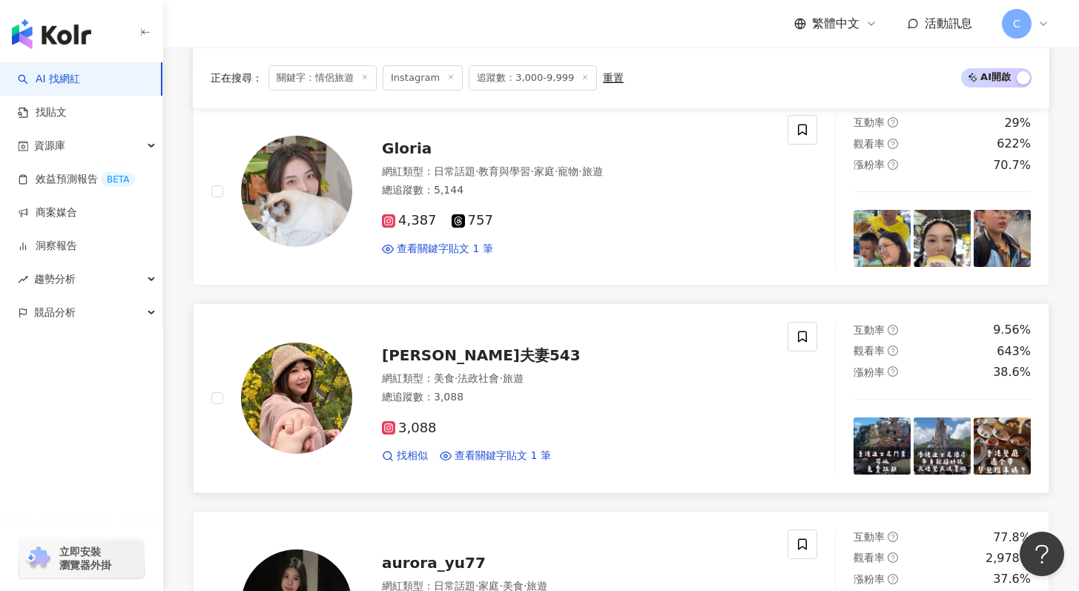
scroll to position [1344, 0]
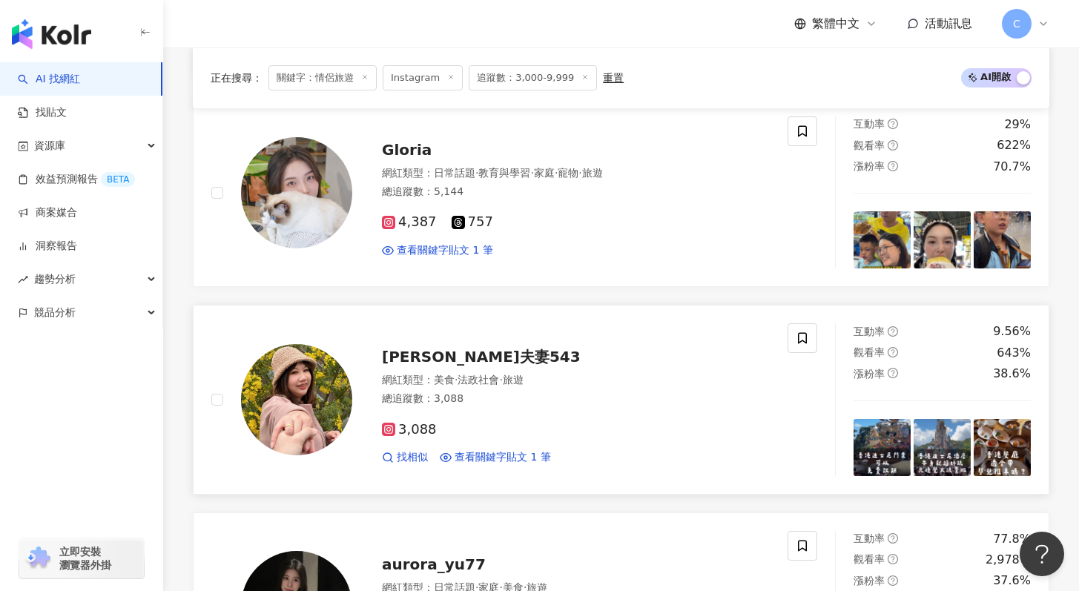
click at [389, 349] on span "[PERSON_NAME]夫妻543" at bounding box center [481, 357] width 199 height 18
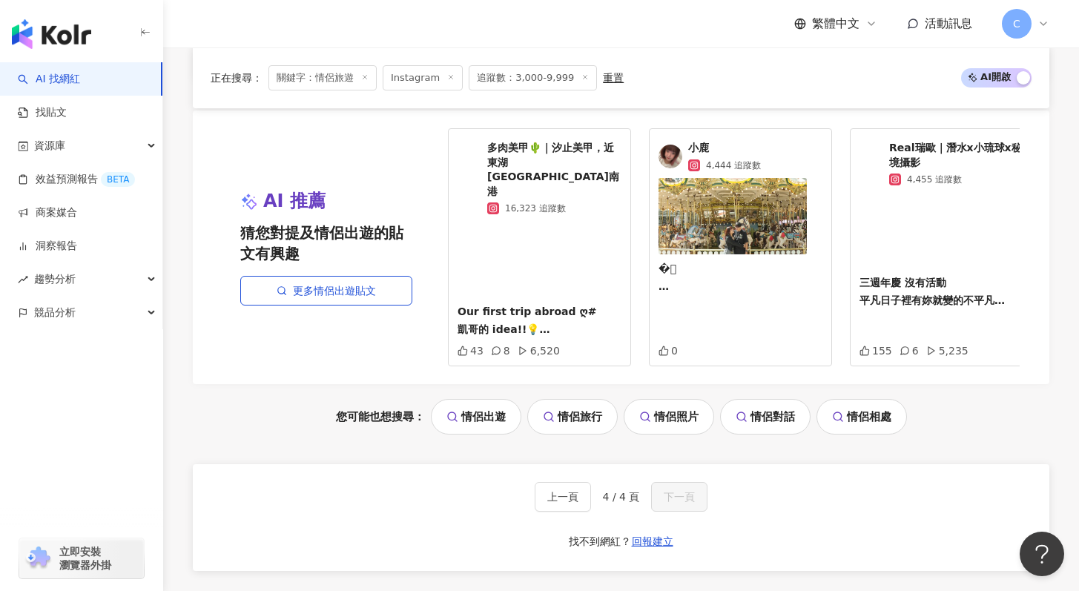
scroll to position [1977, 0]
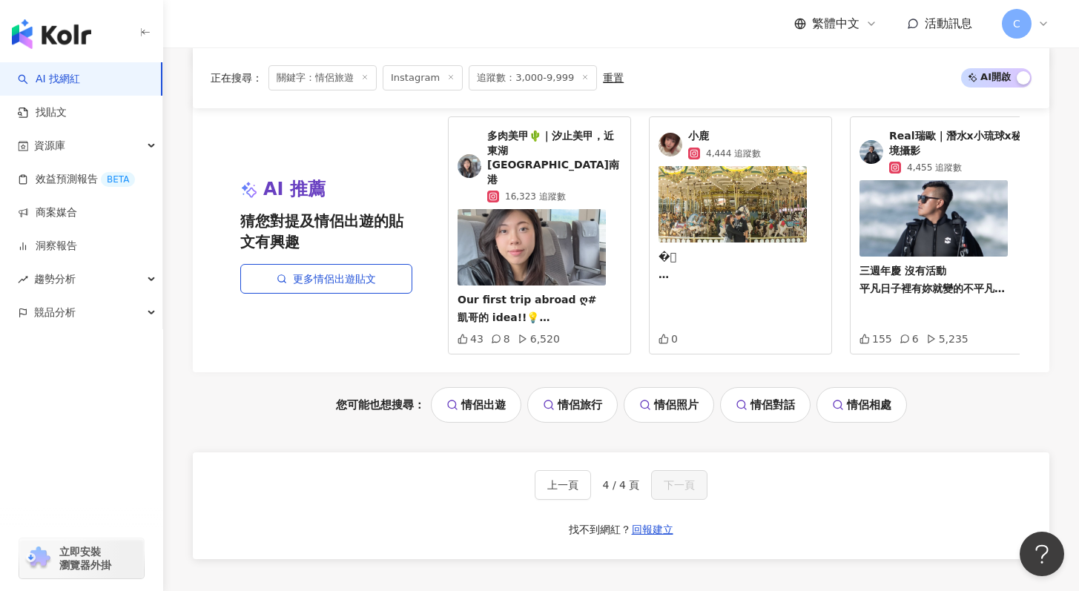
click at [568, 387] on link "情侶旅行" at bounding box center [572, 405] width 90 height 36
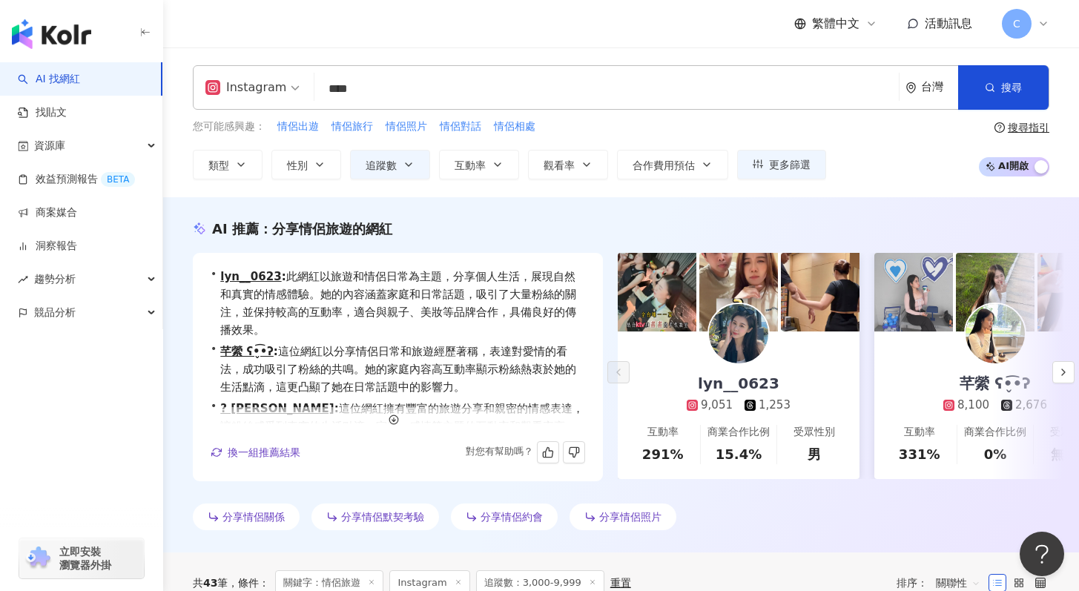
scroll to position [0, 0]
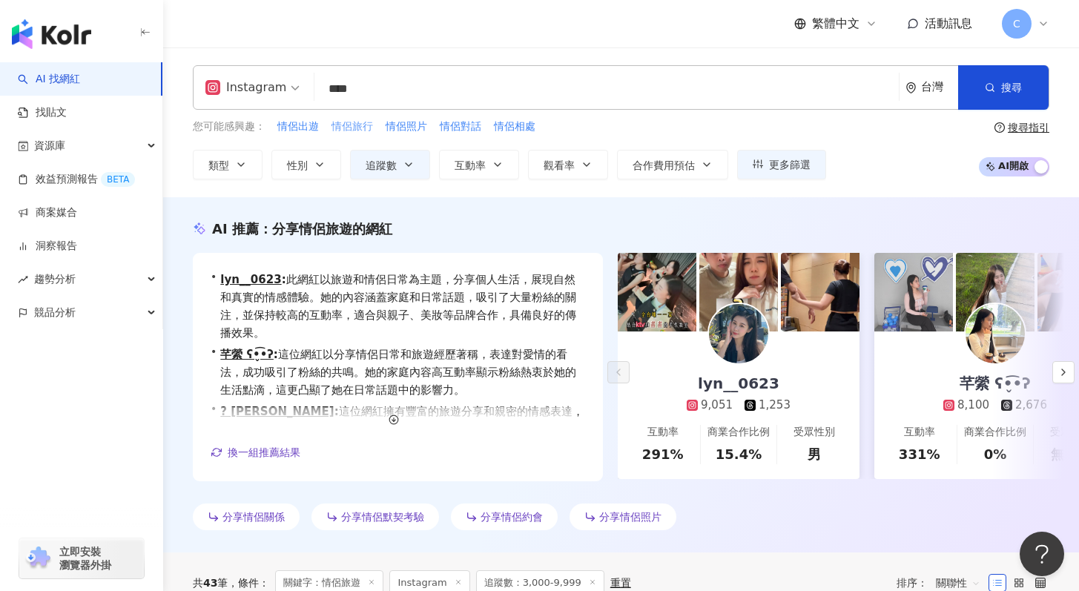
click at [363, 130] on span "情侶旅行" at bounding box center [353, 126] width 42 height 15
type input "****"
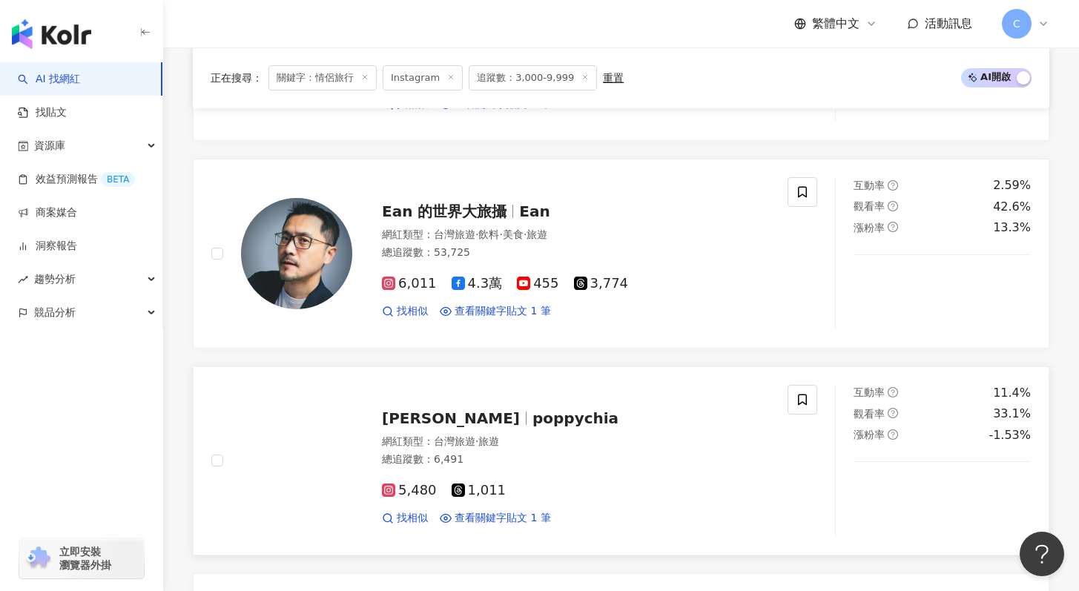
scroll to position [1010, 0]
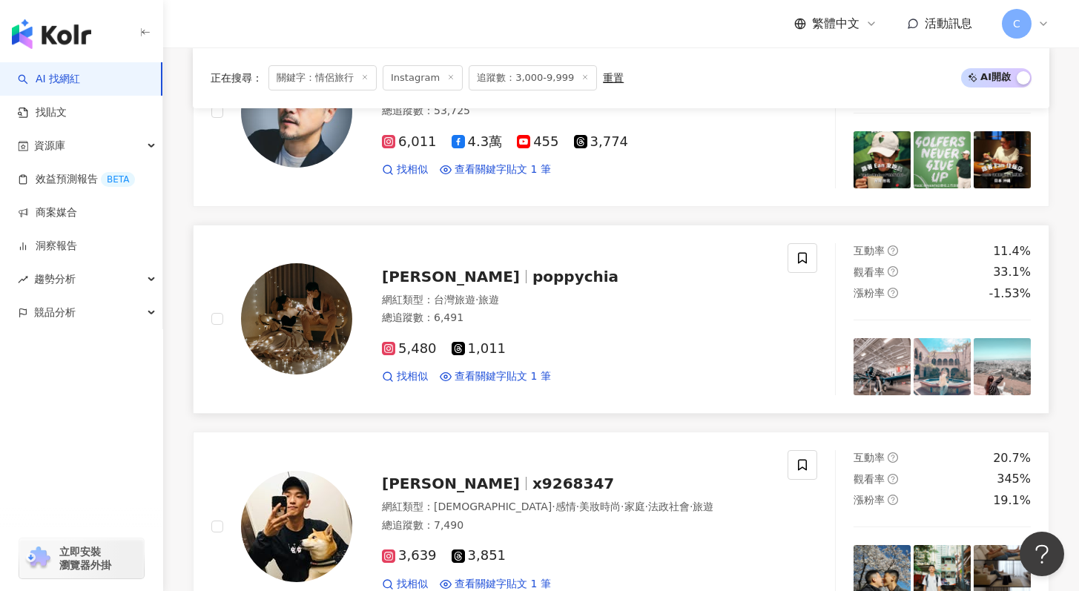
click at [456, 266] on div "Yaya Yibi poppychia" at bounding box center [576, 276] width 388 height 21
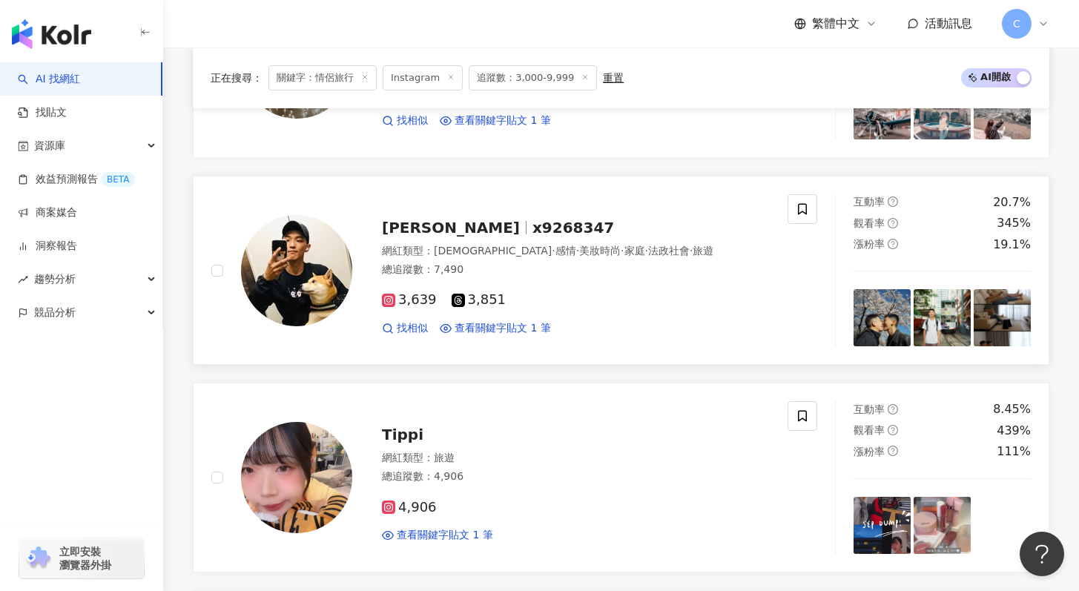
scroll to position [1266, 0]
click at [526, 228] on div at bounding box center [526, 227] width 1 height 13
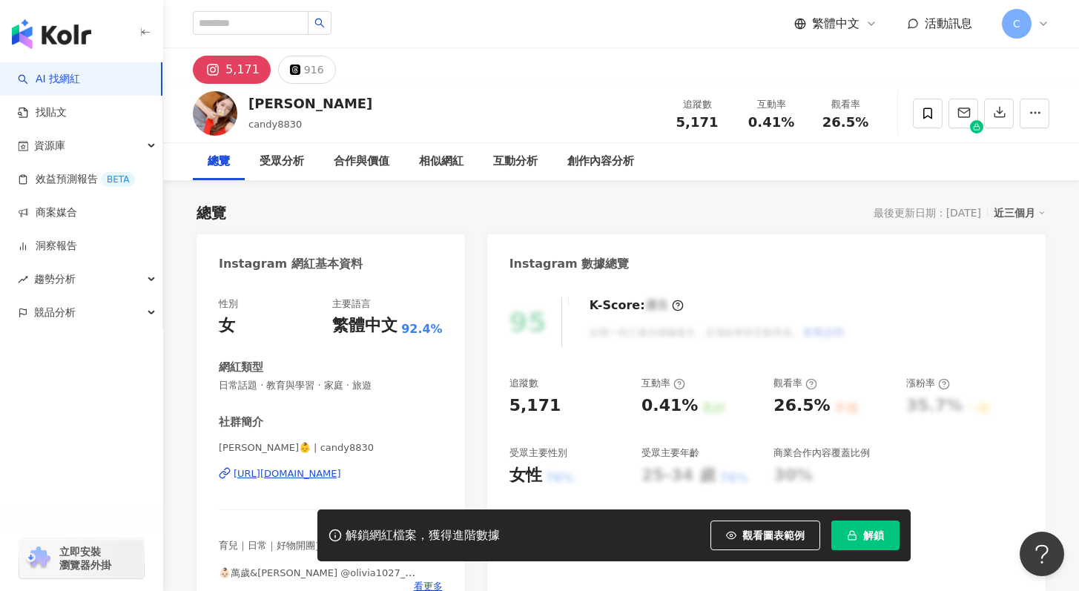
click at [320, 471] on div "https://www.instagram.com/candy8830/" at bounding box center [288, 473] width 108 height 13
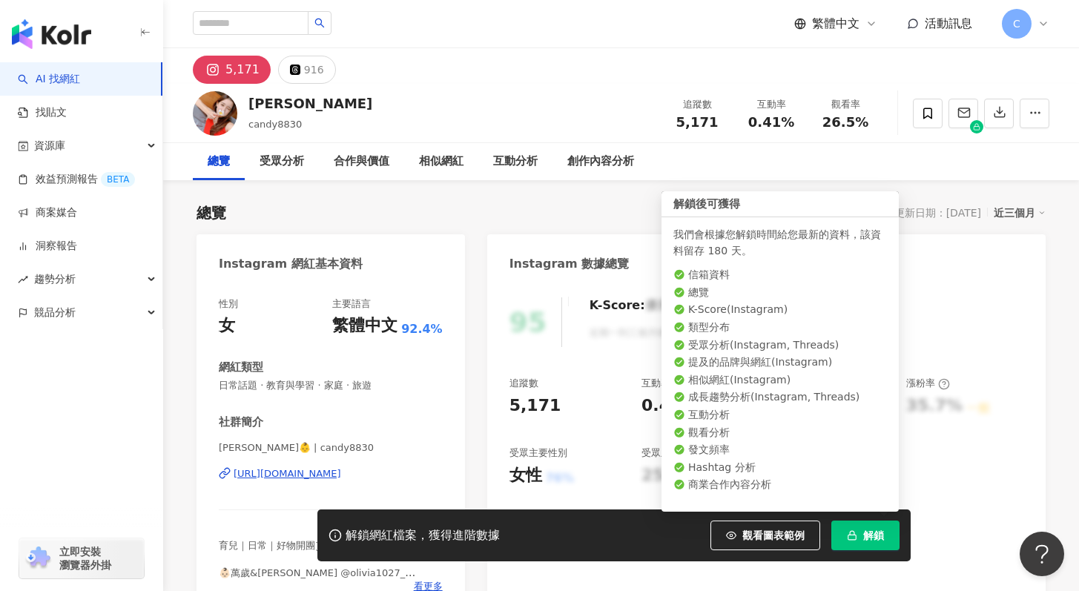
click at [875, 541] on span "解鎖" at bounding box center [873, 536] width 21 height 12
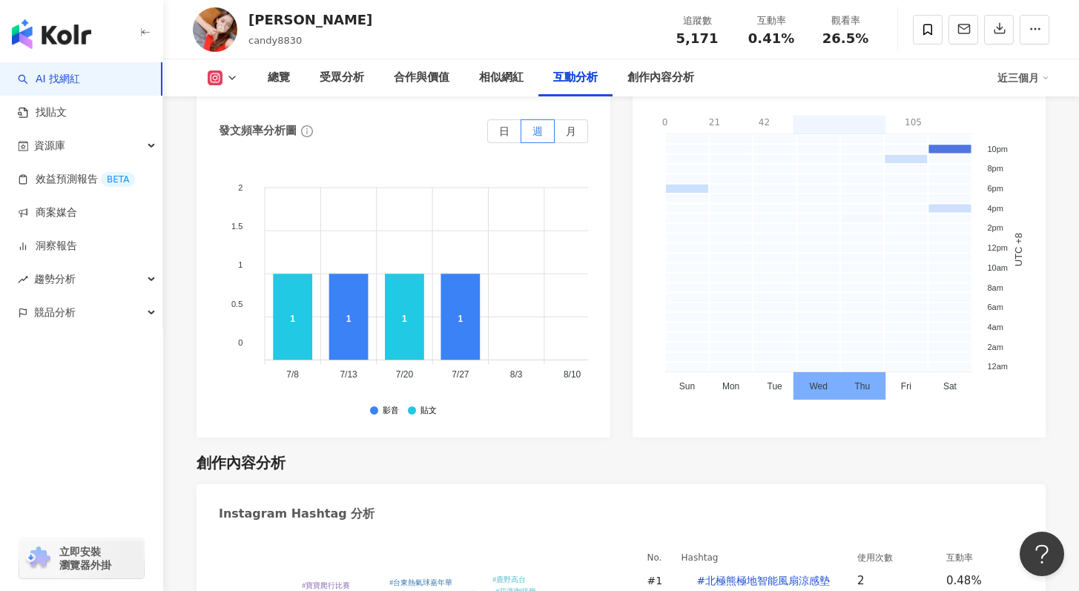
scroll to position [4067, 0]
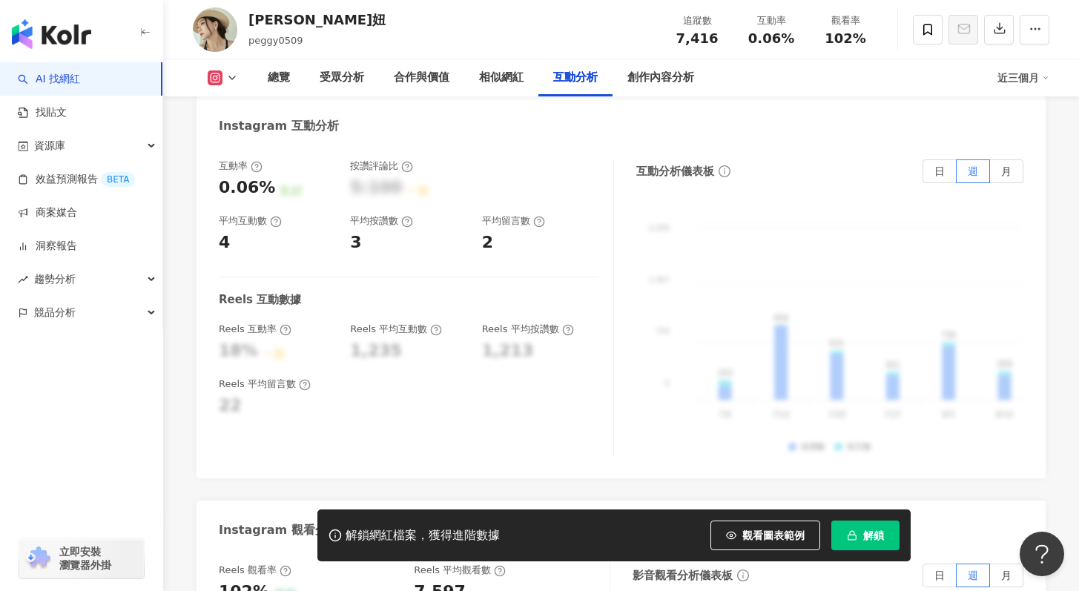
scroll to position [2916, 0]
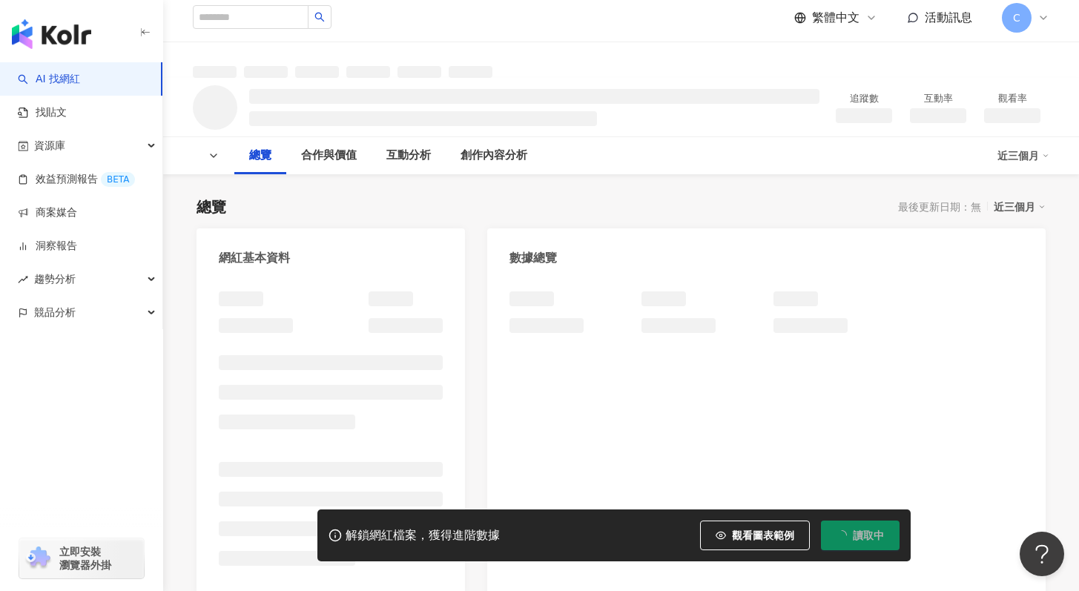
scroll to position [8, 0]
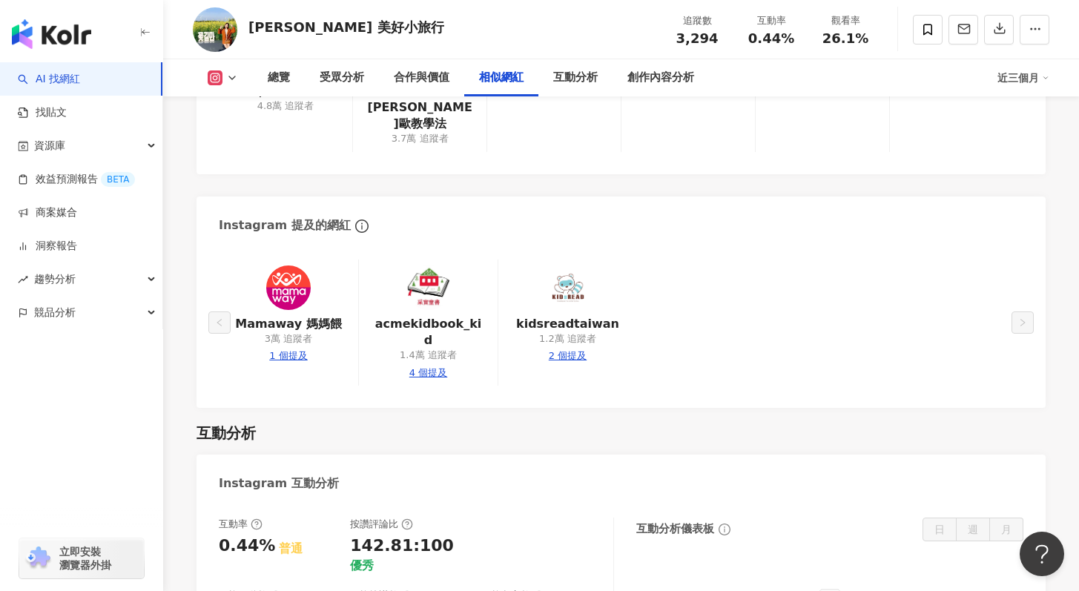
scroll to position [2798, 0]
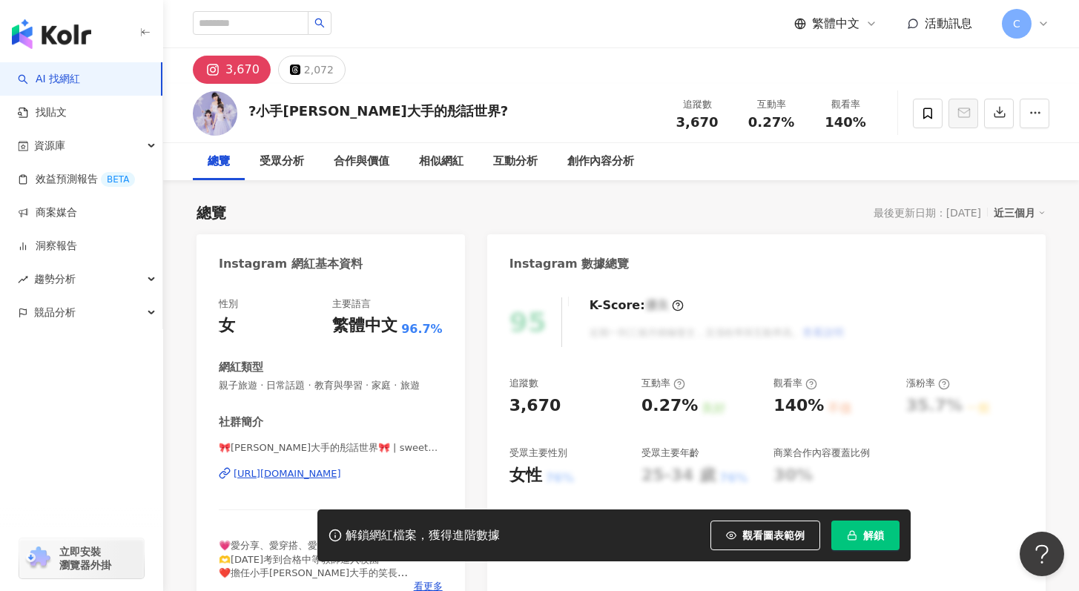
click at [303, 476] on div "[URL][DOMAIN_NAME]" at bounding box center [288, 473] width 108 height 13
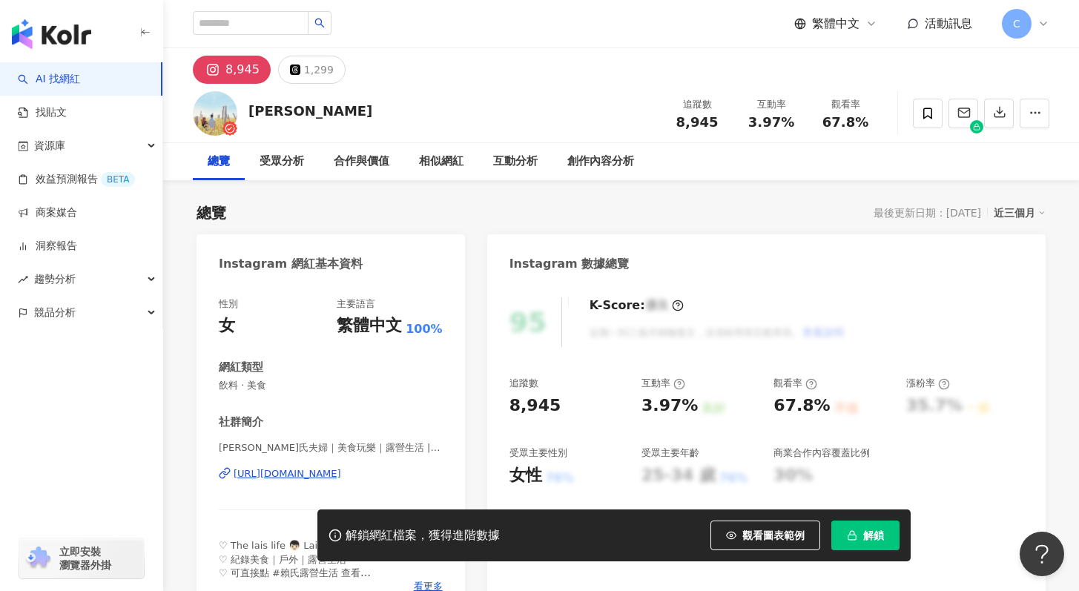
click at [341, 476] on div "[URL][DOMAIN_NAME]" at bounding box center [288, 473] width 108 height 13
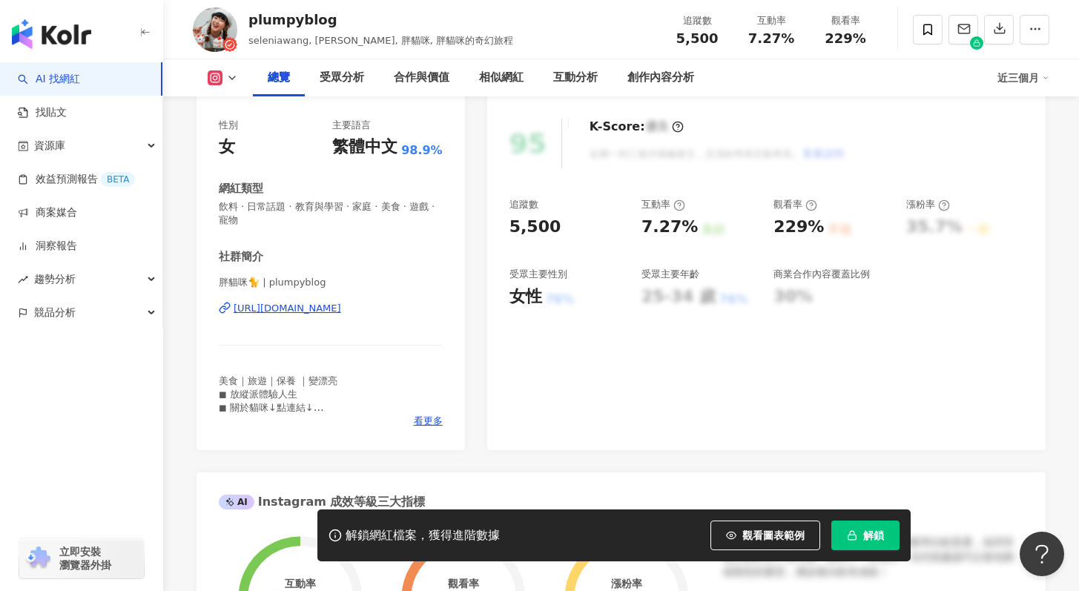
scroll to position [162, 0]
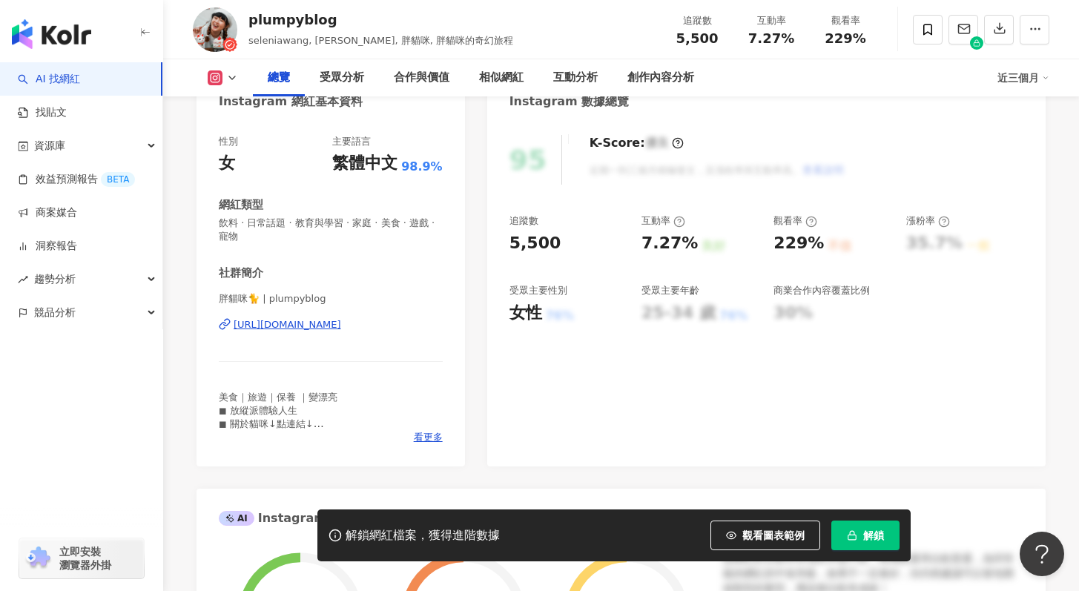
click at [375, 337] on div "胖貓咪🐈 | plumpyblog [URL][DOMAIN_NAME]" at bounding box center [331, 335] width 224 height 87
click at [341, 329] on div "[URL][DOMAIN_NAME]" at bounding box center [288, 324] width 108 height 13
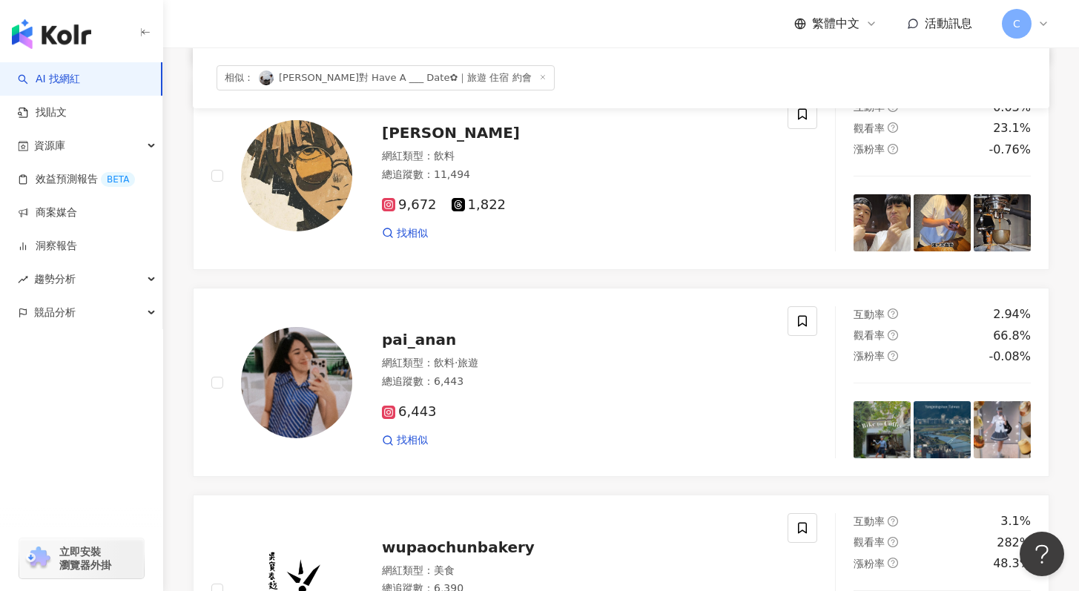
scroll to position [758, 0]
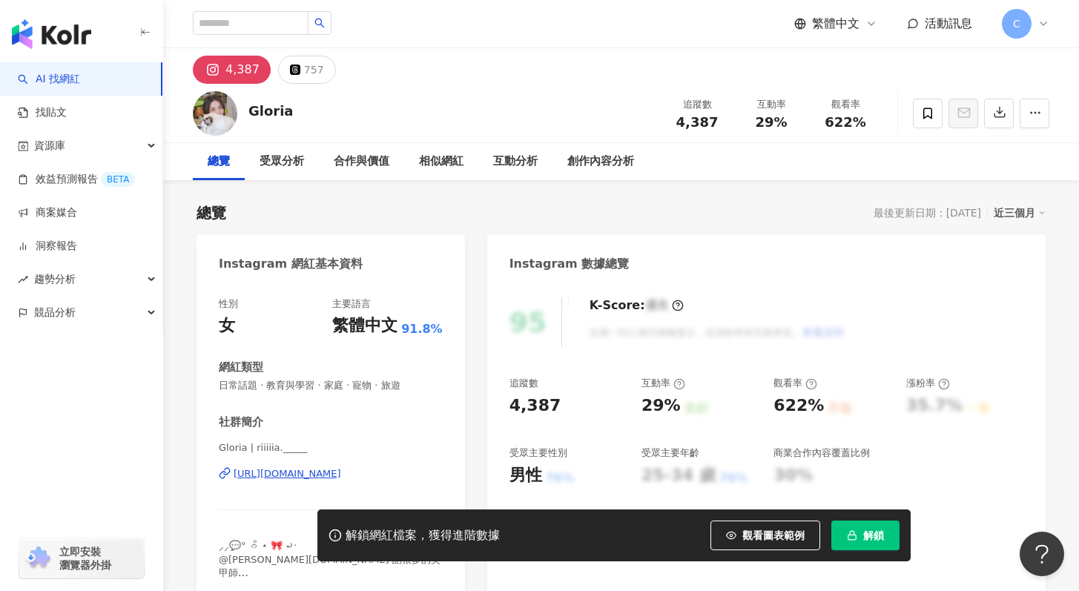
click at [341, 475] on div "https://www.instagram.com/riiiiia._____/" at bounding box center [288, 473] width 108 height 13
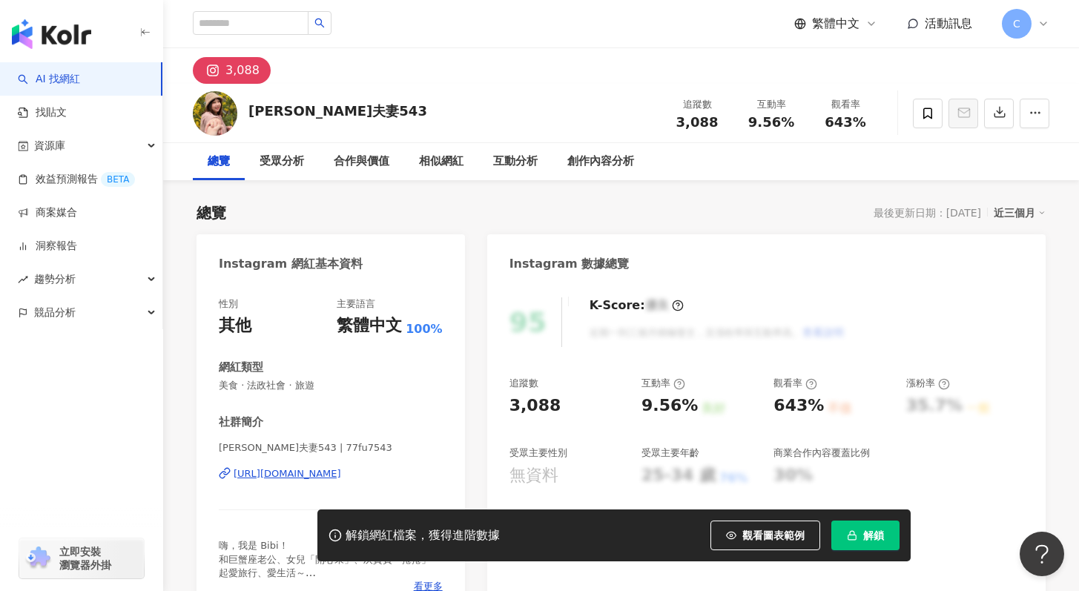
click at [326, 472] on div "https://www.instagram.com/77fu7543/" at bounding box center [288, 473] width 108 height 13
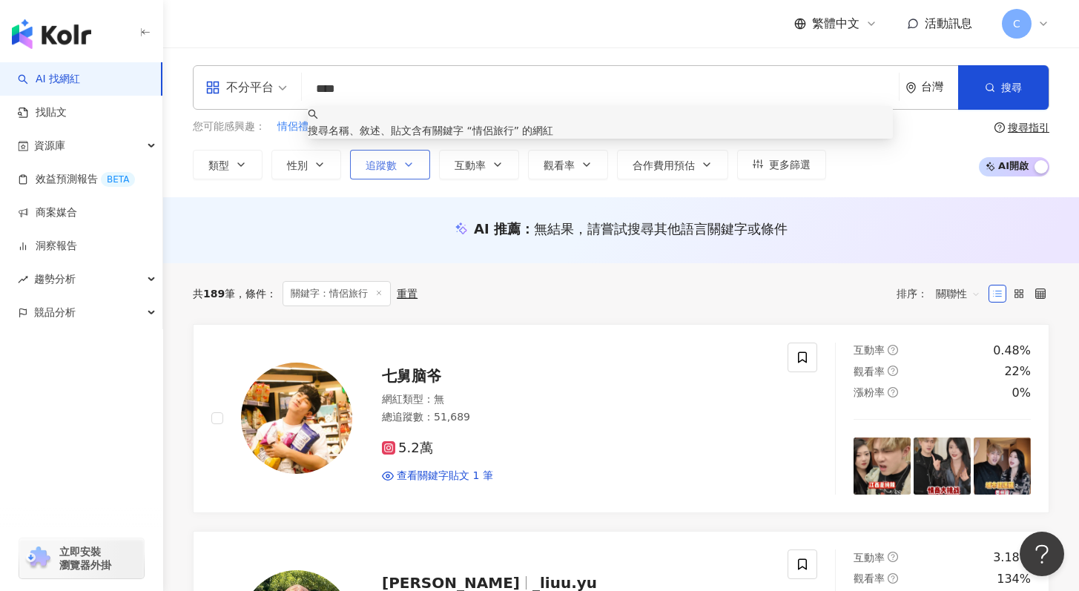
click at [371, 168] on span "追蹤數" at bounding box center [381, 165] width 31 height 12
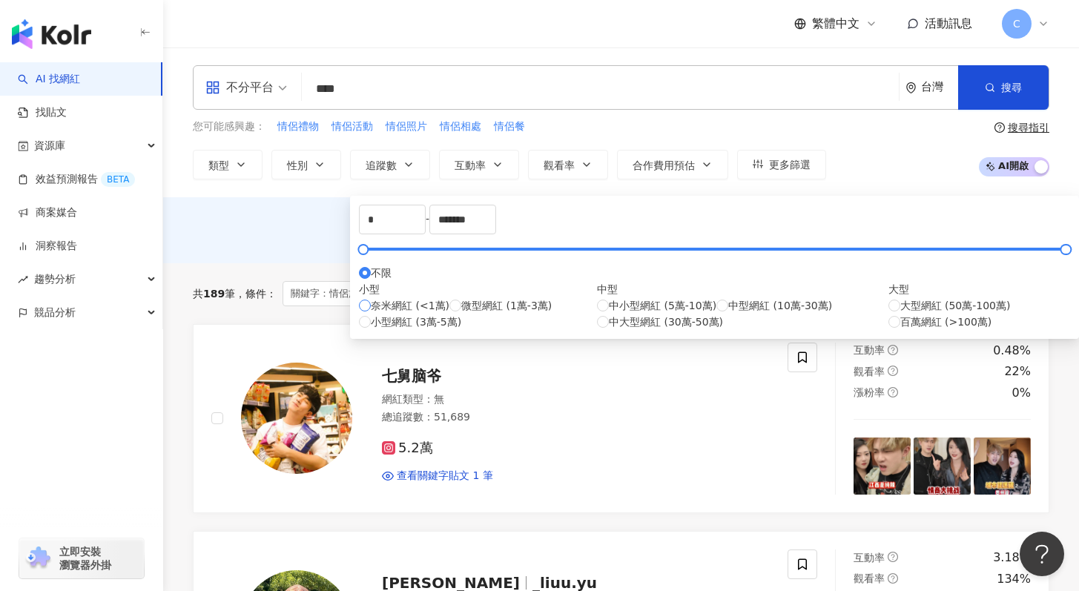
click at [411, 314] on span "奈米網紅 (<1萬)" at bounding box center [410, 305] width 79 height 16
type input "****"
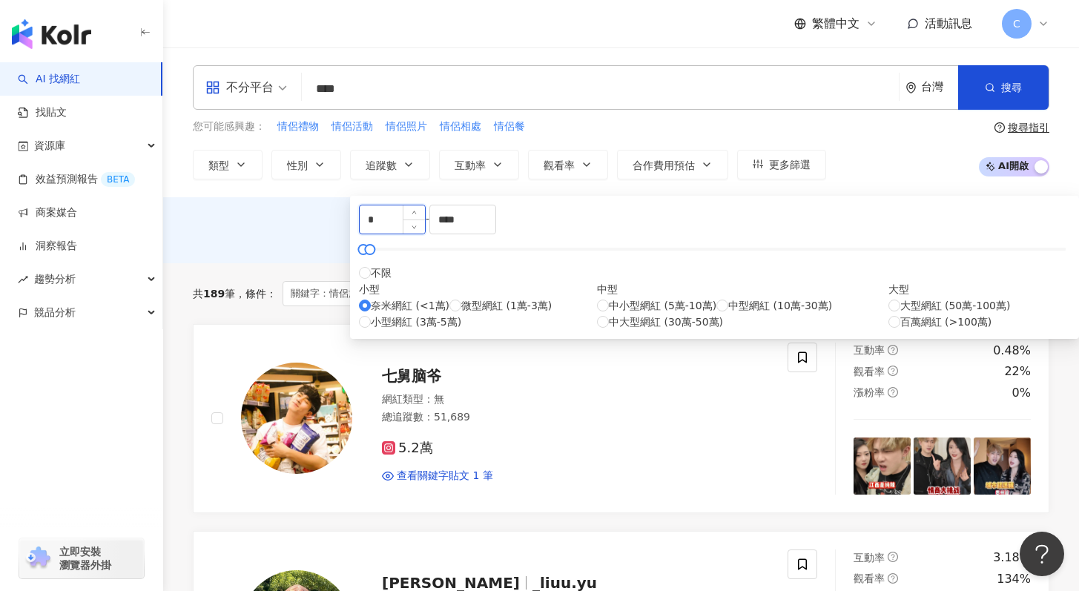
click at [425, 234] on input "*" at bounding box center [392, 219] width 65 height 28
type input "*"
type input "****"
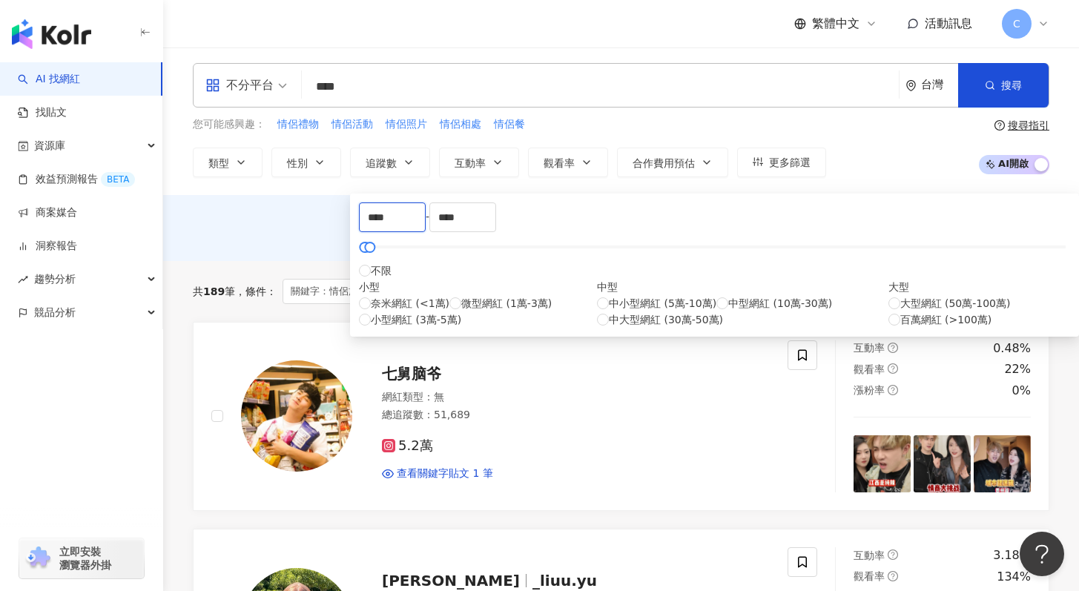
scroll to position [3, 0]
click at [1026, 88] on button "搜尋" at bounding box center [1003, 84] width 90 height 44
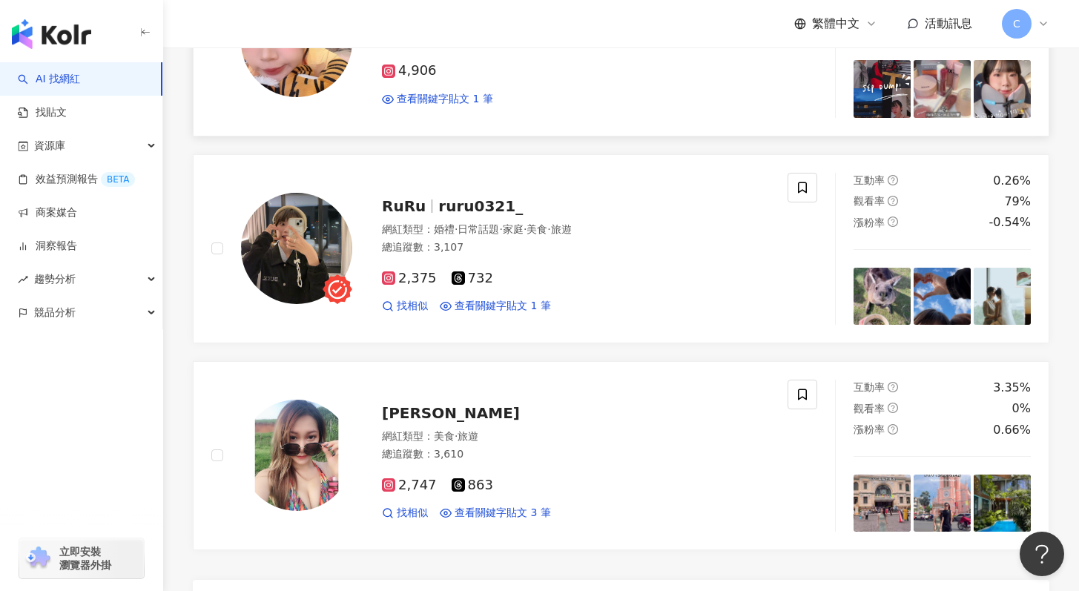
scroll to position [2513, 0]
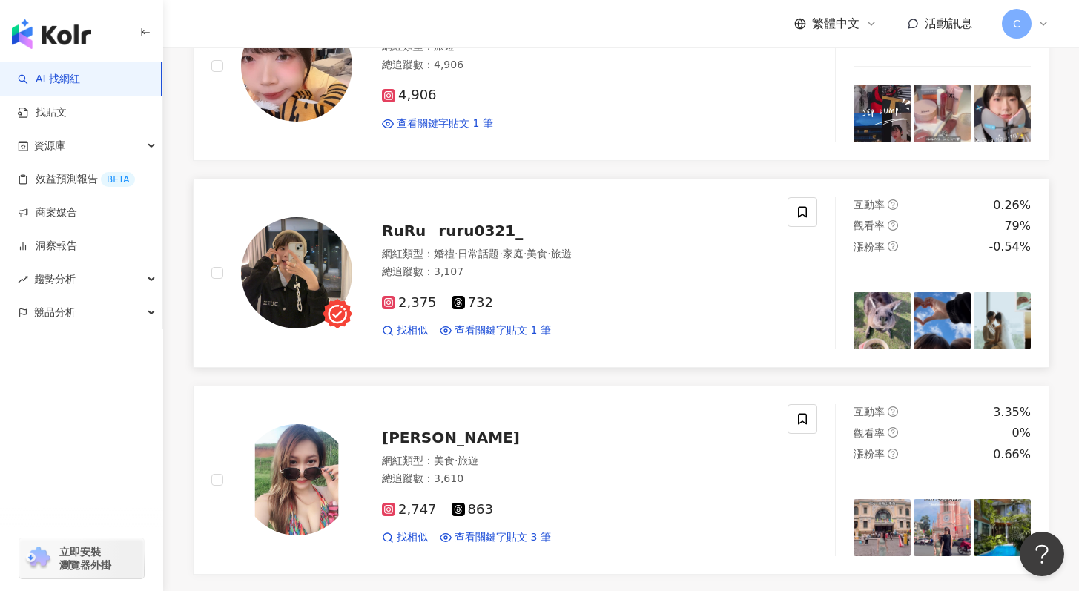
click at [475, 222] on span "ruru0321_" at bounding box center [480, 231] width 85 height 18
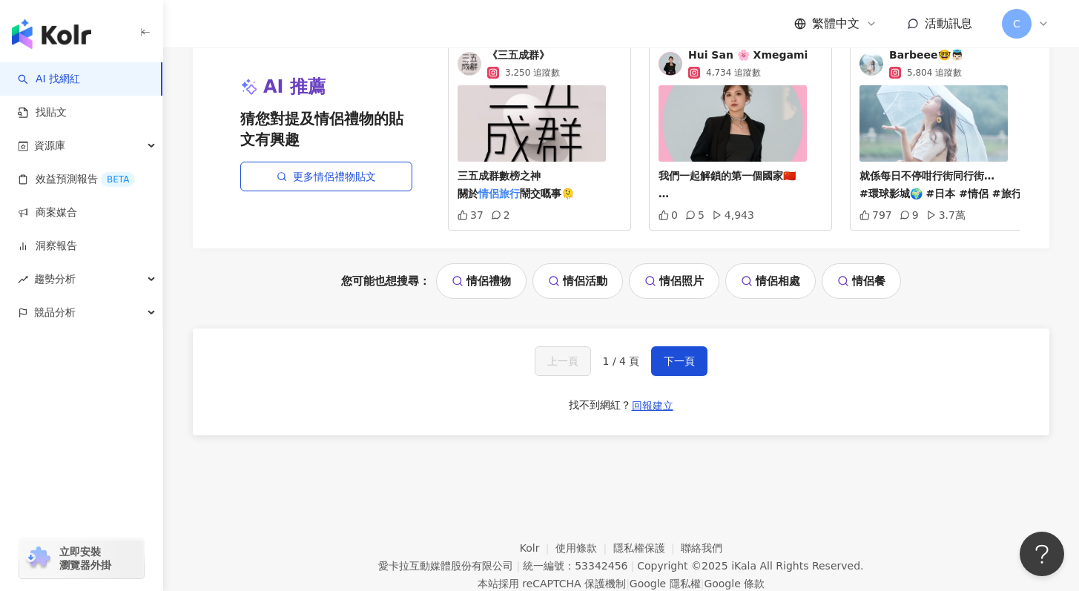
scroll to position [3150, 0]
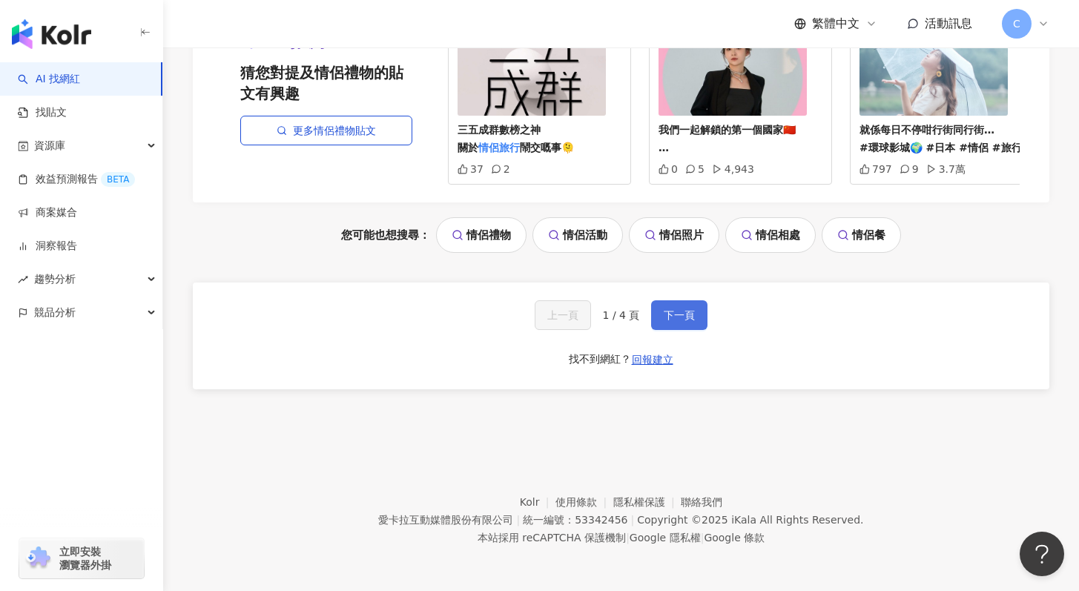
click at [667, 311] on span "下一頁" at bounding box center [679, 315] width 31 height 12
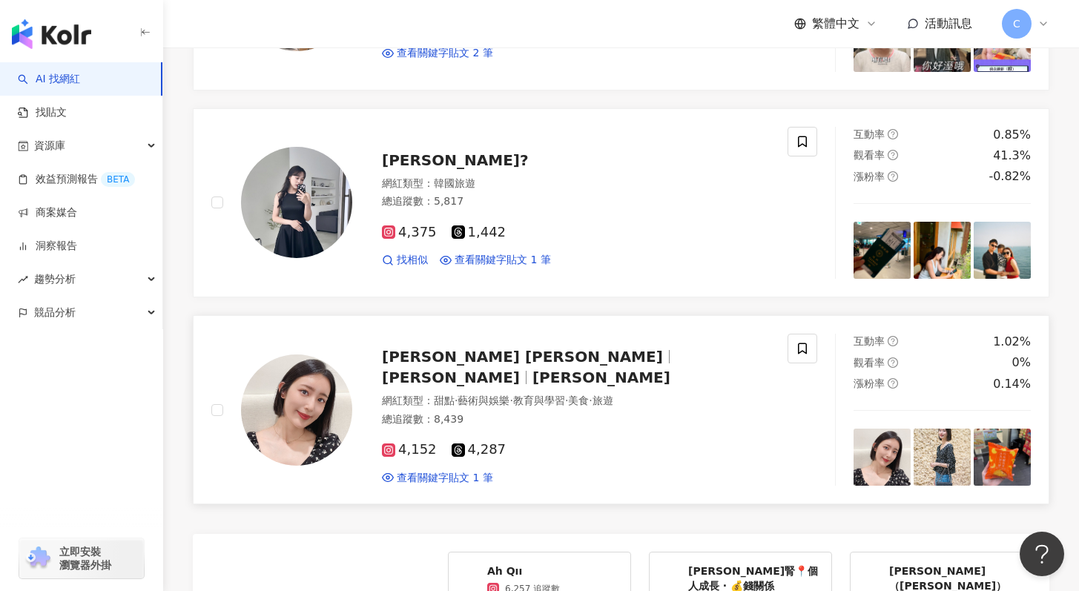
scroll to position [2700, 0]
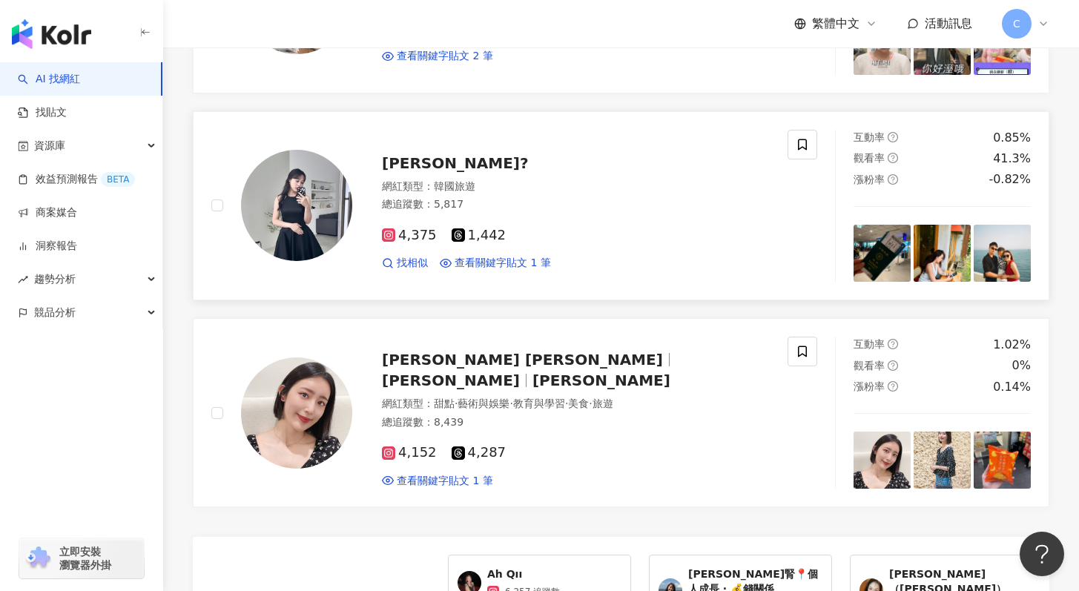
click at [406, 154] on span "文玲?" at bounding box center [455, 163] width 147 height 18
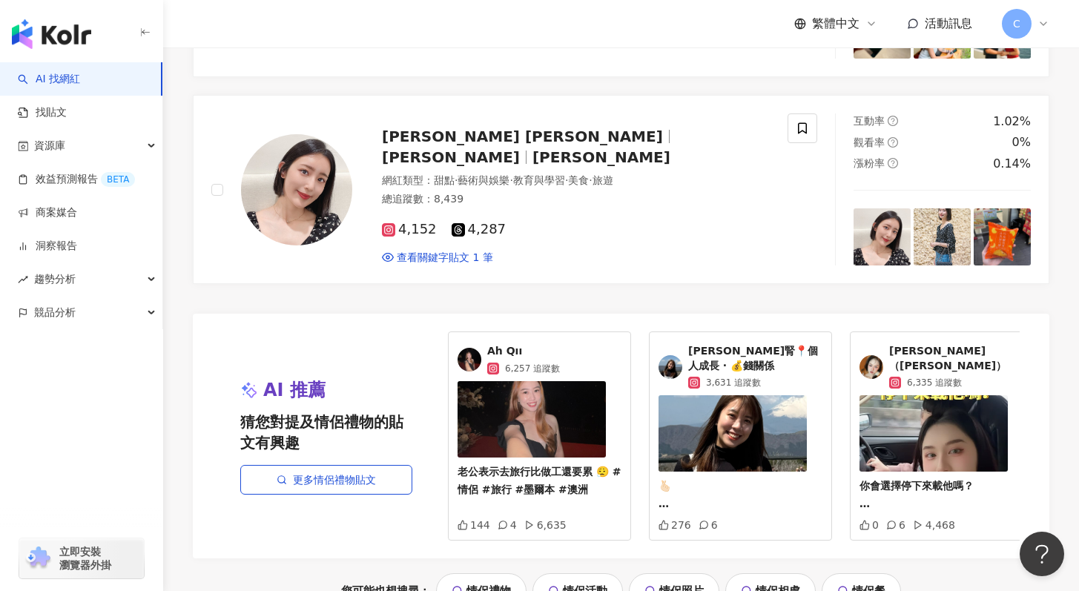
scroll to position [3016, 0]
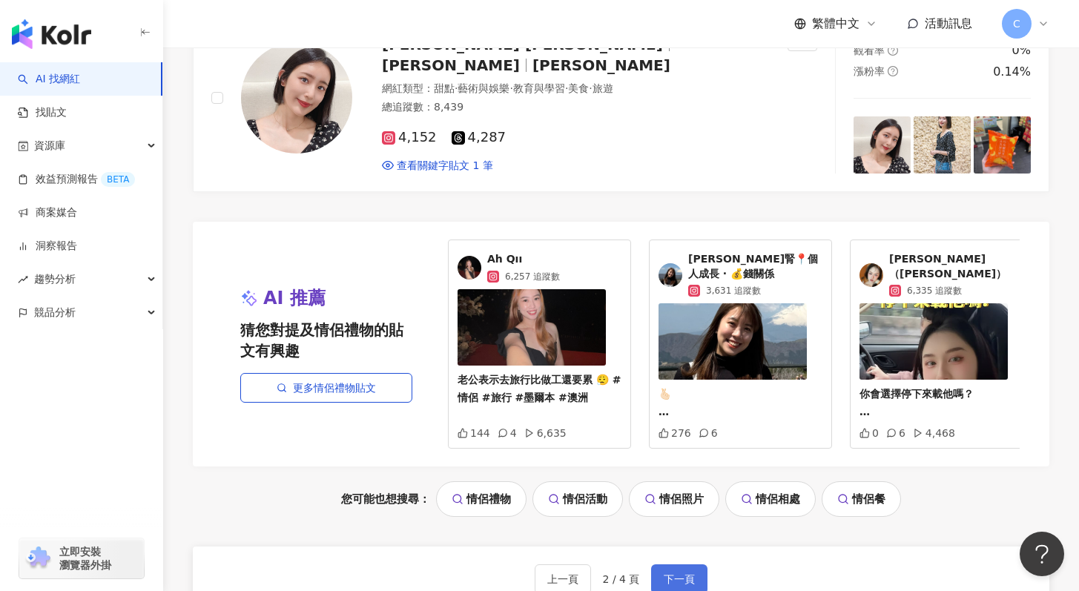
click at [694, 573] on button "下一頁" at bounding box center [679, 579] width 56 height 30
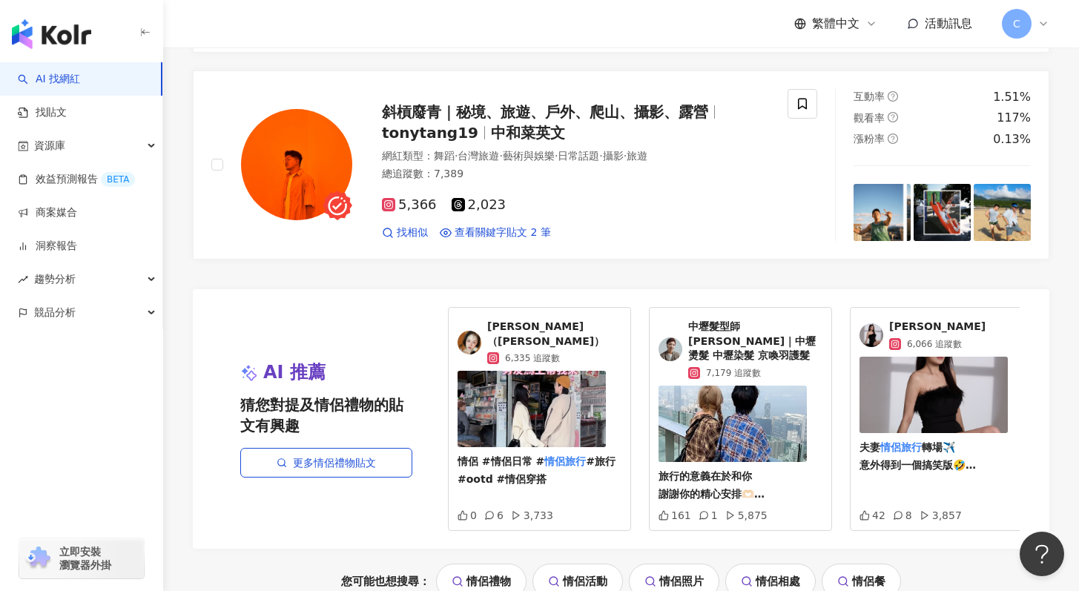
scroll to position [2936, 0]
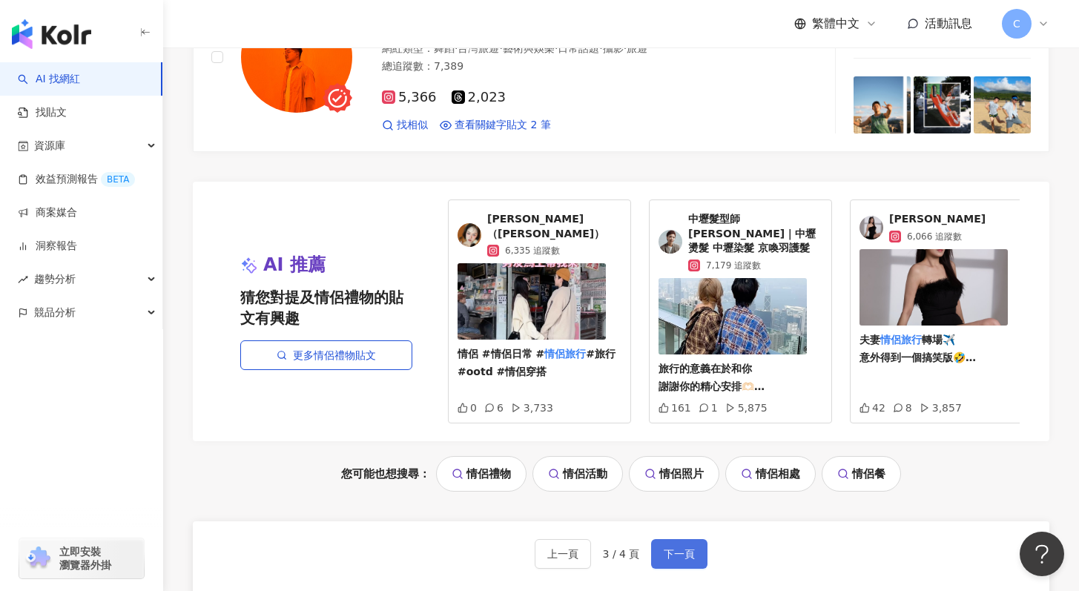
click at [659, 552] on button "下一頁" at bounding box center [679, 554] width 56 height 30
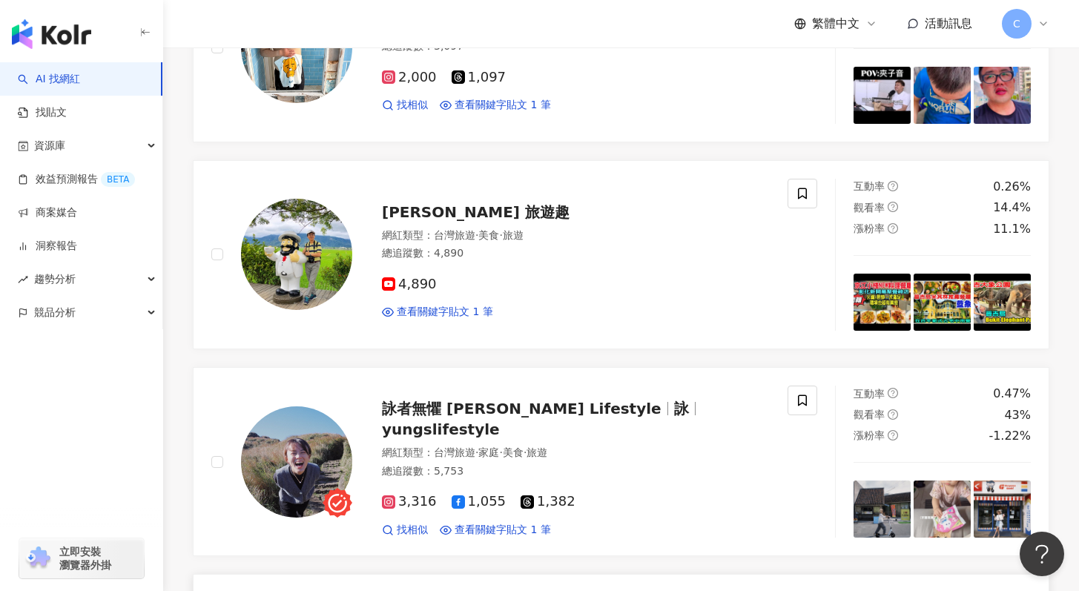
scroll to position [2385, 0]
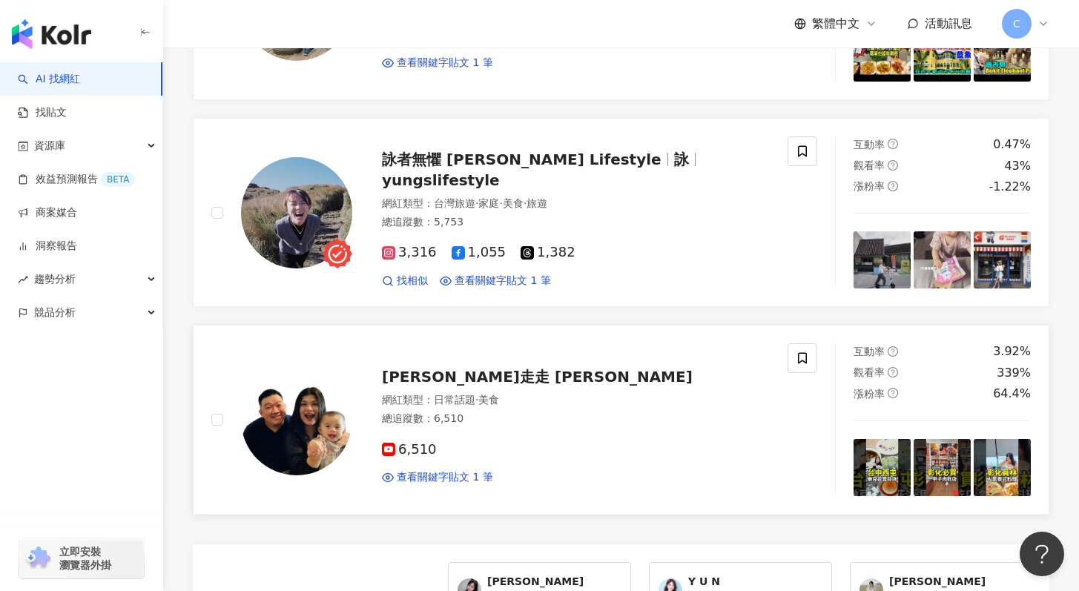
click at [472, 370] on span "江軒走走 J.S Gogo" at bounding box center [537, 377] width 311 height 18
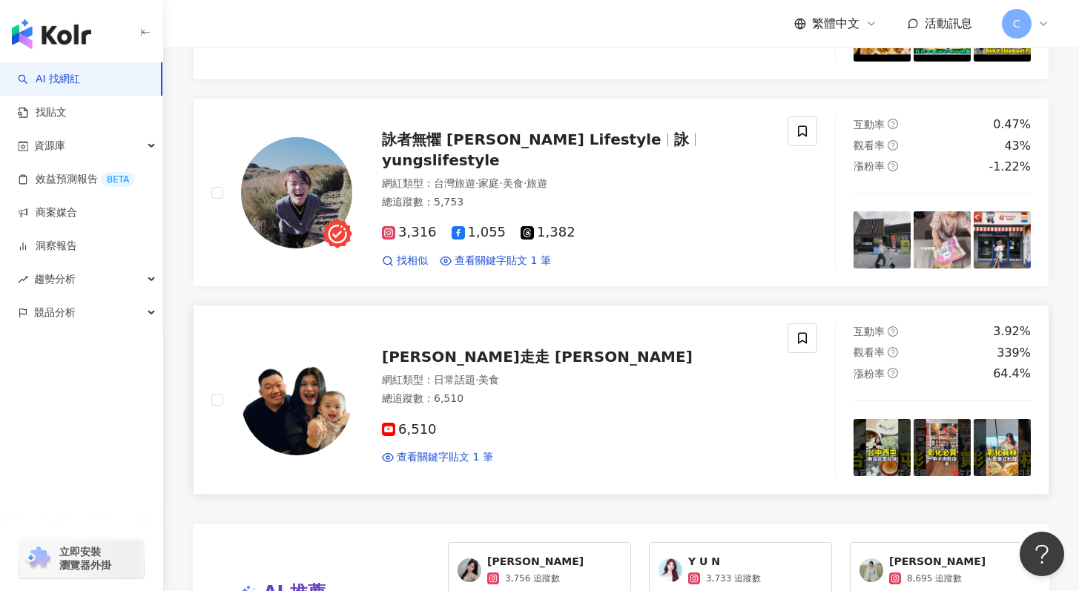
scroll to position [2406, 0]
click at [559, 133] on div "詠者無懼 Yung's Lifestyle 詠 yungslifestyle" at bounding box center [576, 149] width 388 height 42
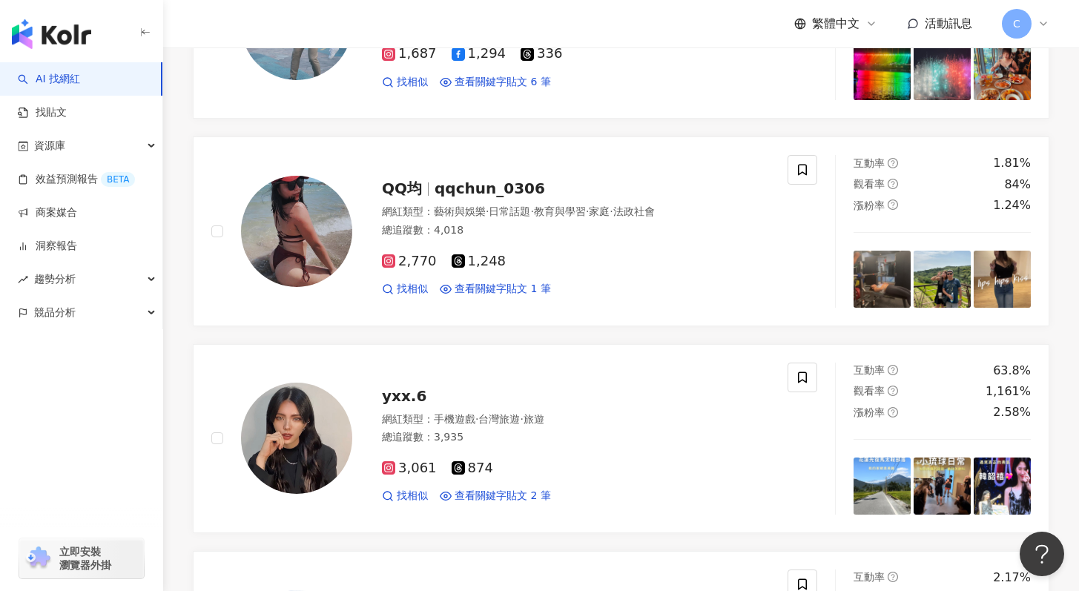
scroll to position [847, 0]
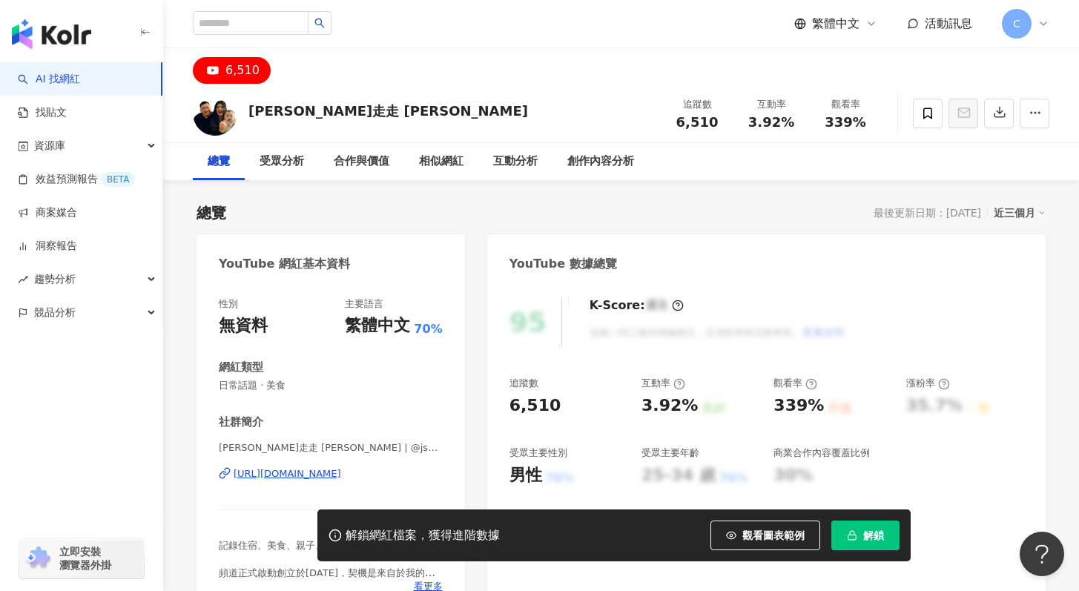
click at [341, 478] on div "https://www.youtube.com/channel/UCd_cDv4C64_uYtHLyVmrgbA" at bounding box center [288, 473] width 108 height 13
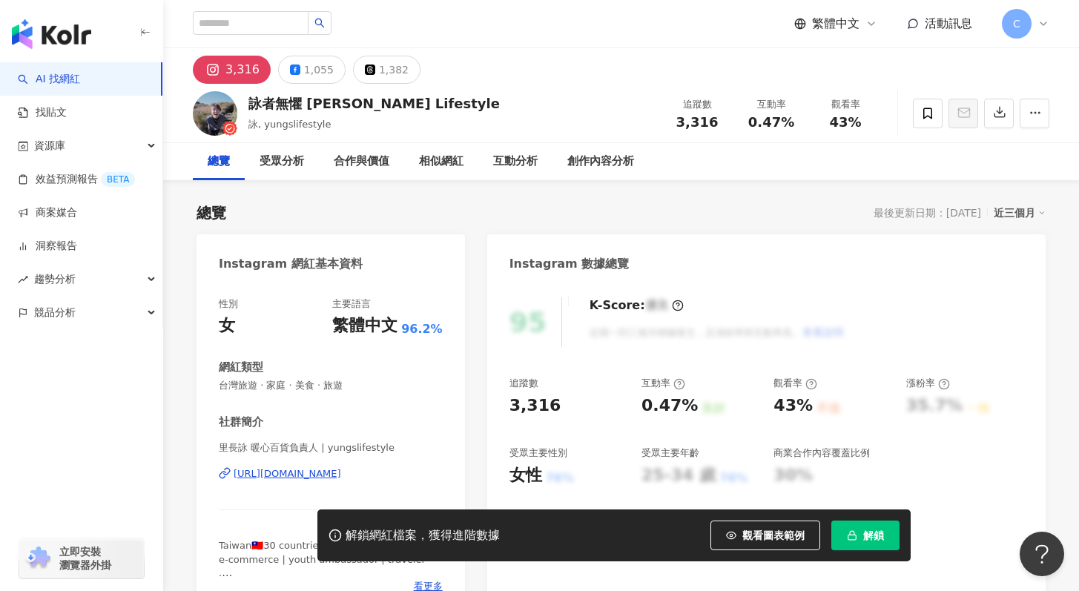
click at [341, 472] on div "https://www.instagram.com/yungslifestyle/" at bounding box center [288, 473] width 108 height 13
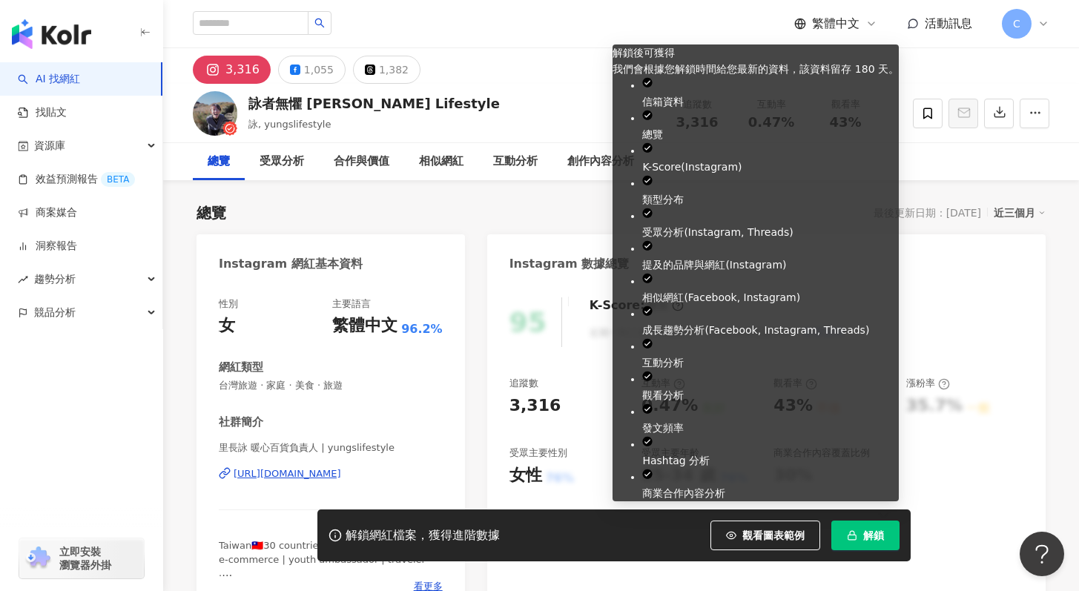
click at [871, 528] on button "解鎖" at bounding box center [865, 536] width 68 height 30
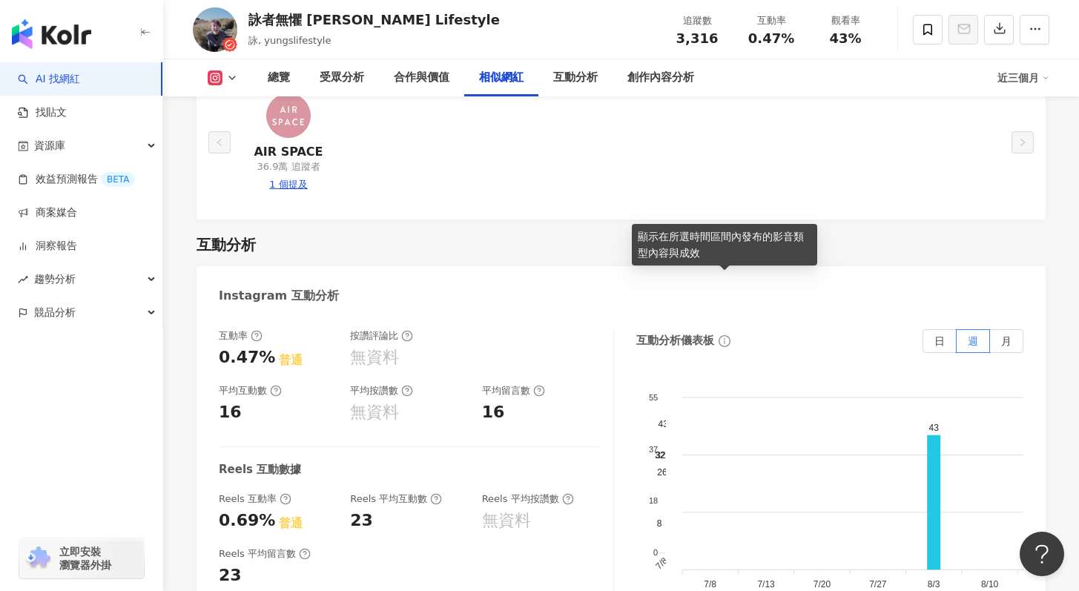
scroll to position [2765, 0]
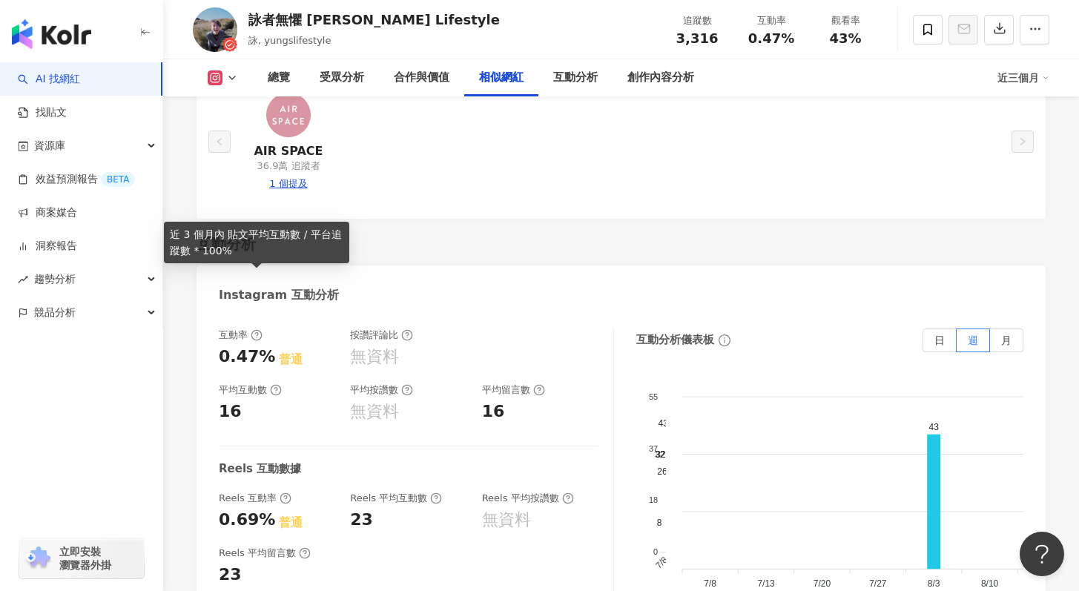
click at [251, 331] on circle at bounding box center [256, 336] width 10 height 10
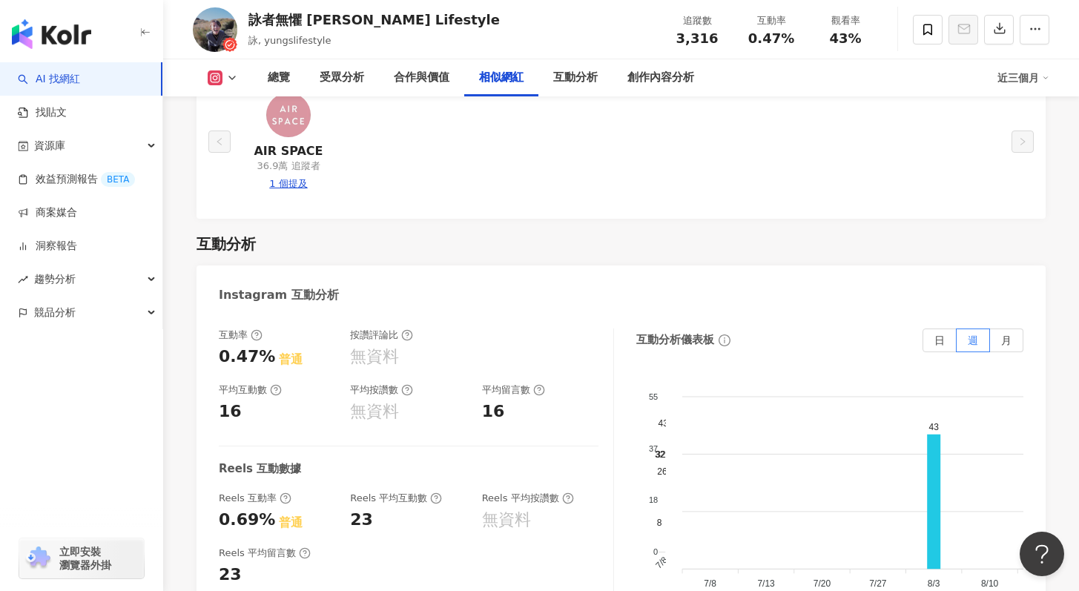
click at [274, 383] on div "平均互動數 16" at bounding box center [277, 403] width 116 height 40
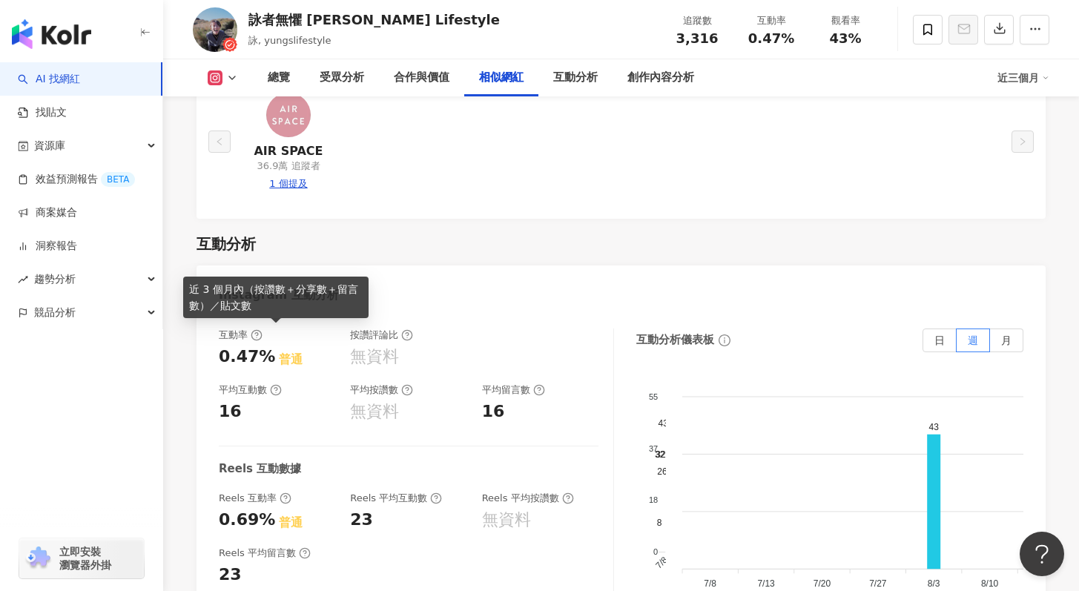
click at [274, 384] on icon at bounding box center [276, 390] width 12 height 12
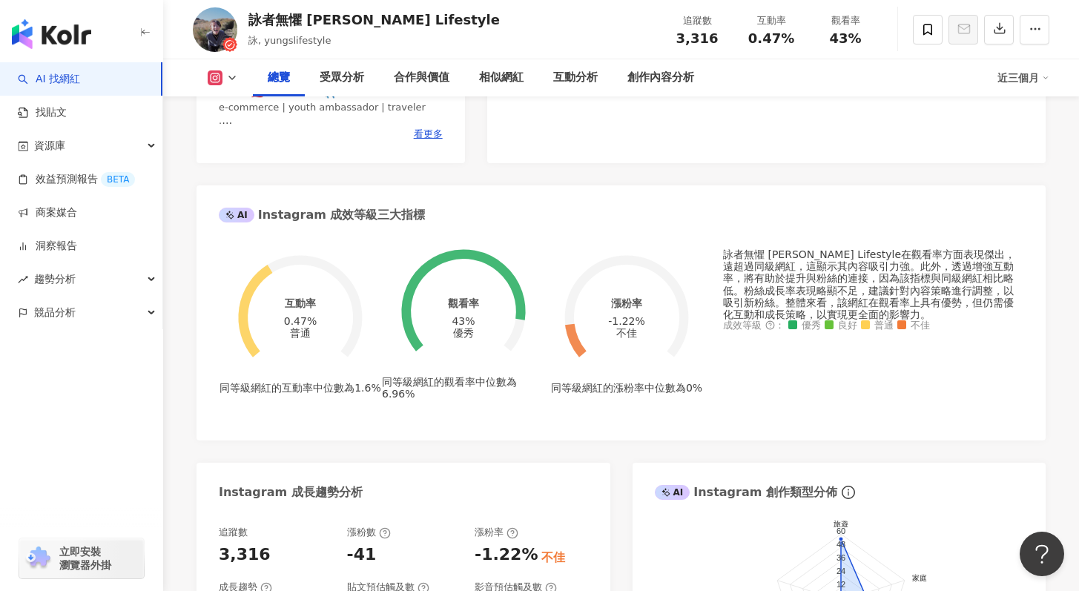
scroll to position [0, 0]
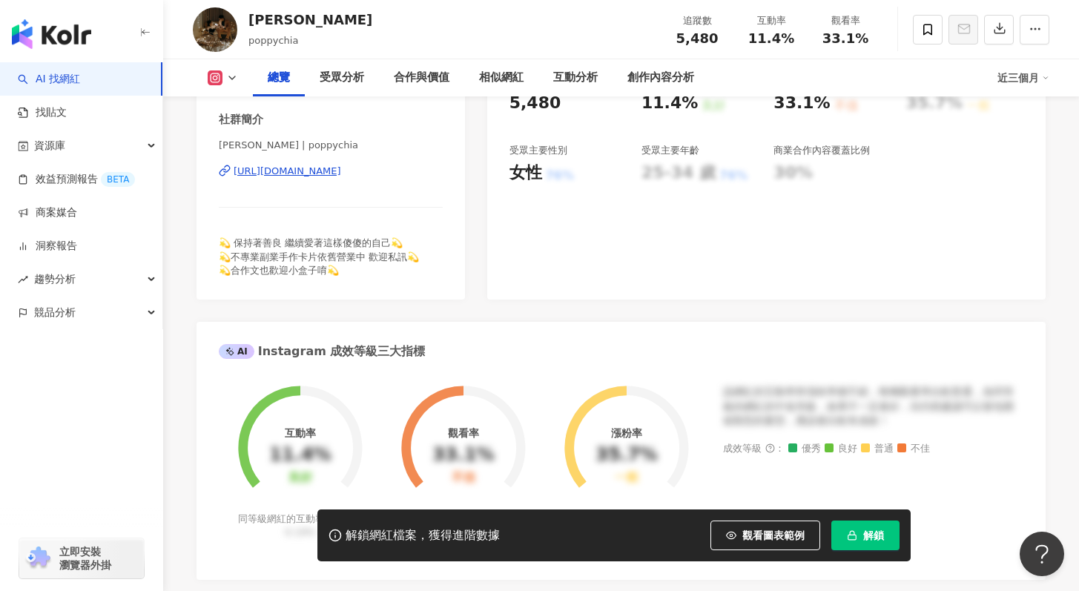
scroll to position [65, 0]
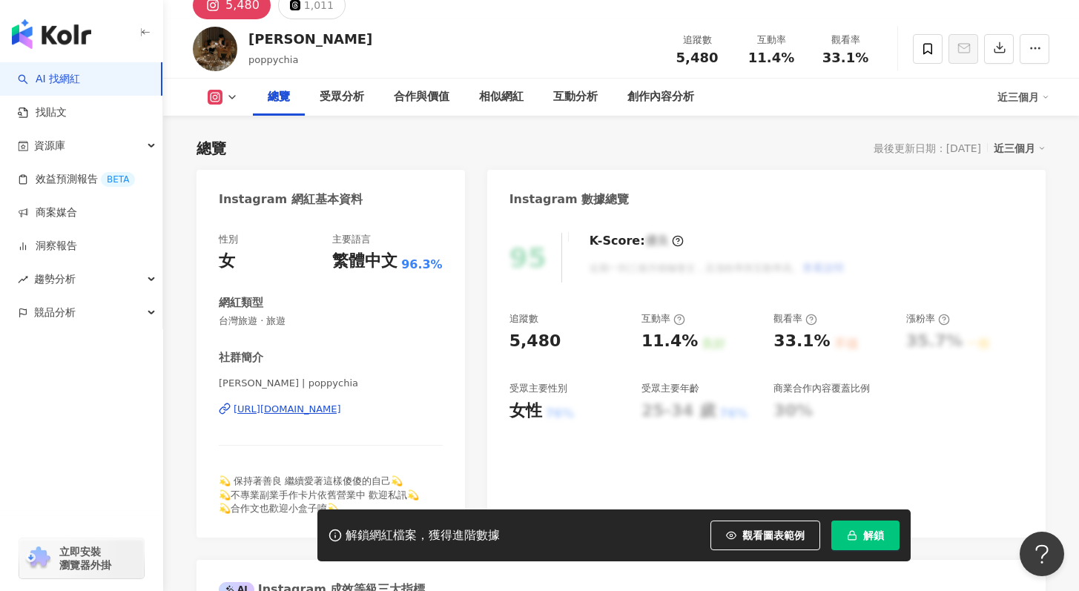
click at [341, 412] on div "[URL][DOMAIN_NAME]" at bounding box center [288, 409] width 108 height 13
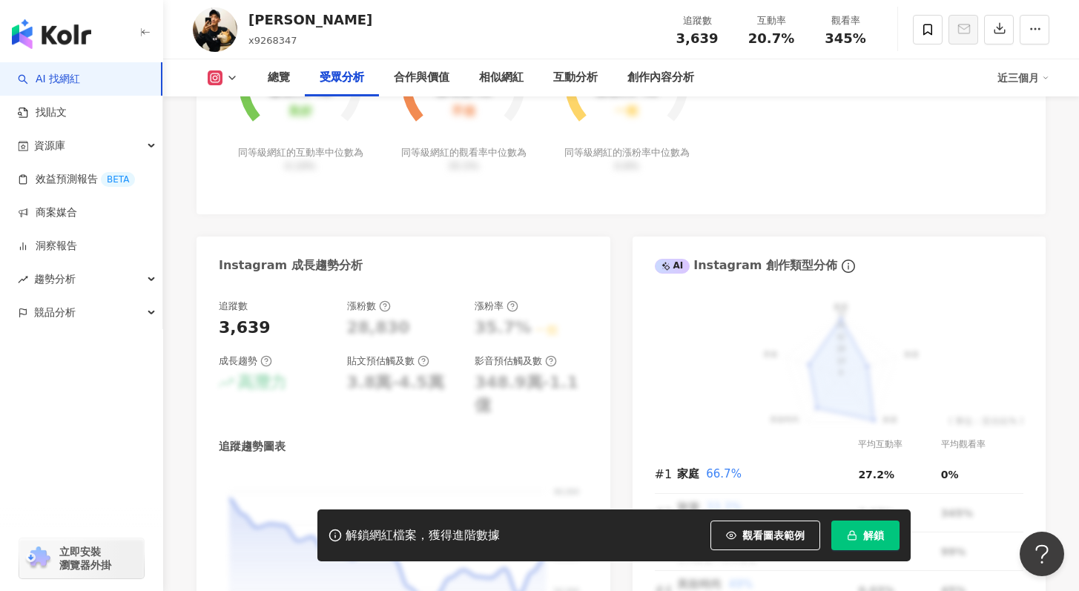
scroll to position [214, 0]
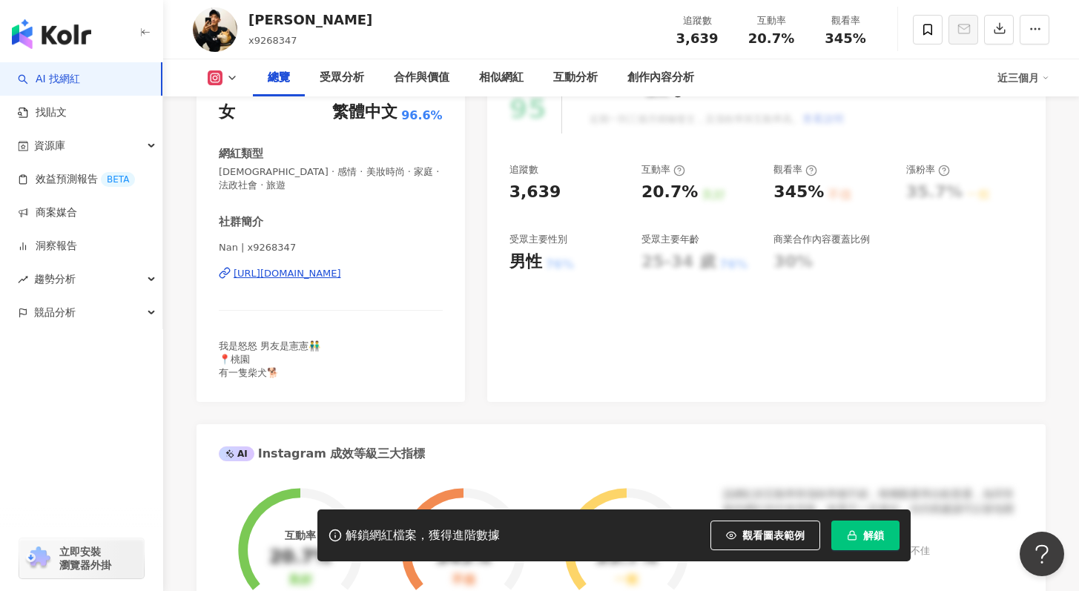
click at [341, 267] on div "https://www.instagram.com/x9268347/" at bounding box center [288, 273] width 108 height 13
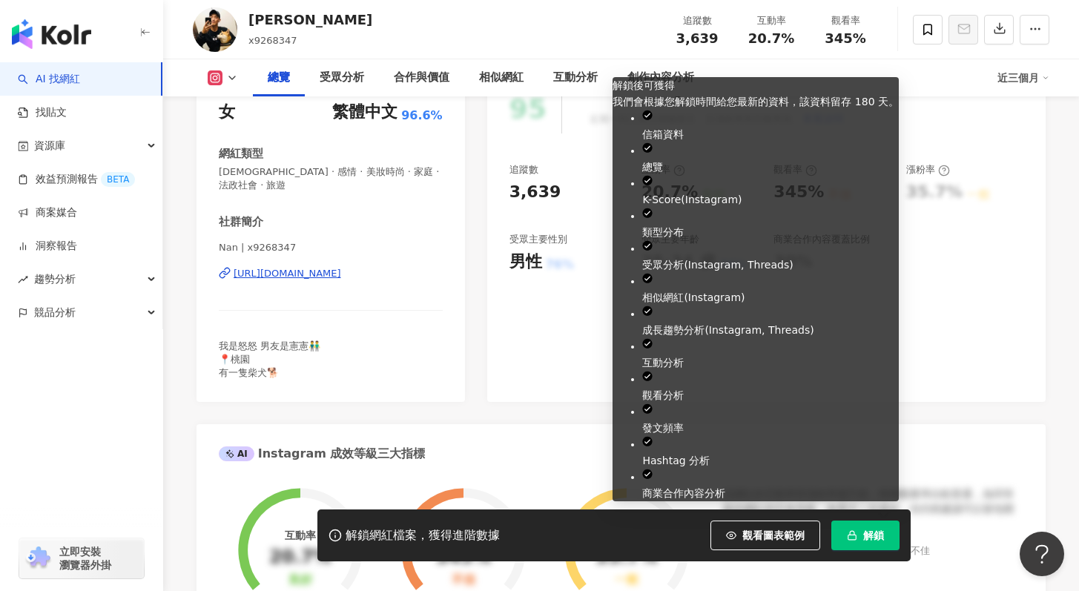
click at [876, 525] on button "解鎖" at bounding box center [865, 536] width 68 height 30
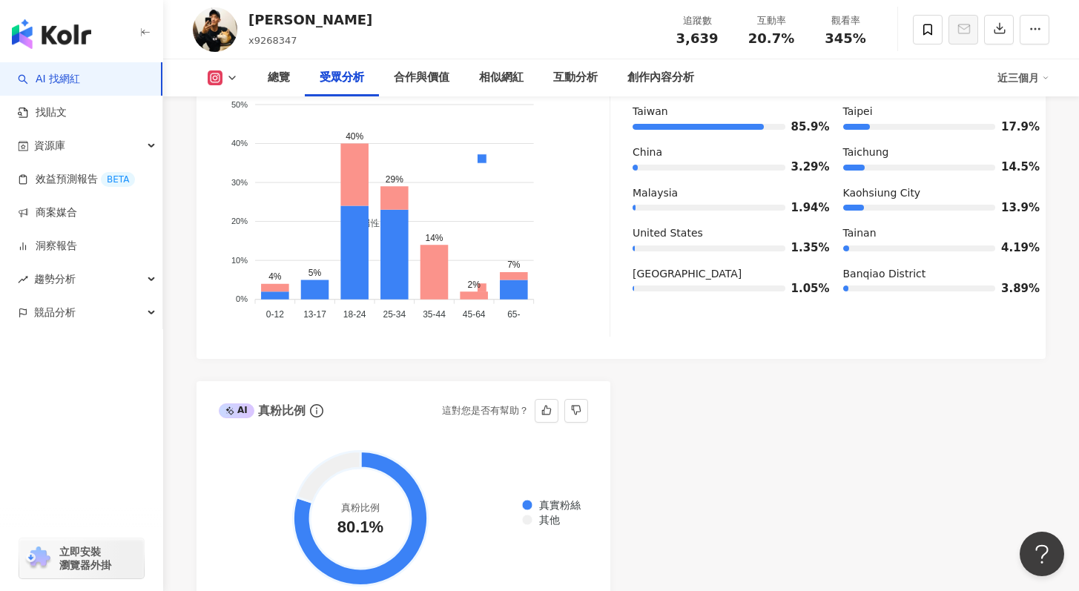
scroll to position [1296, 0]
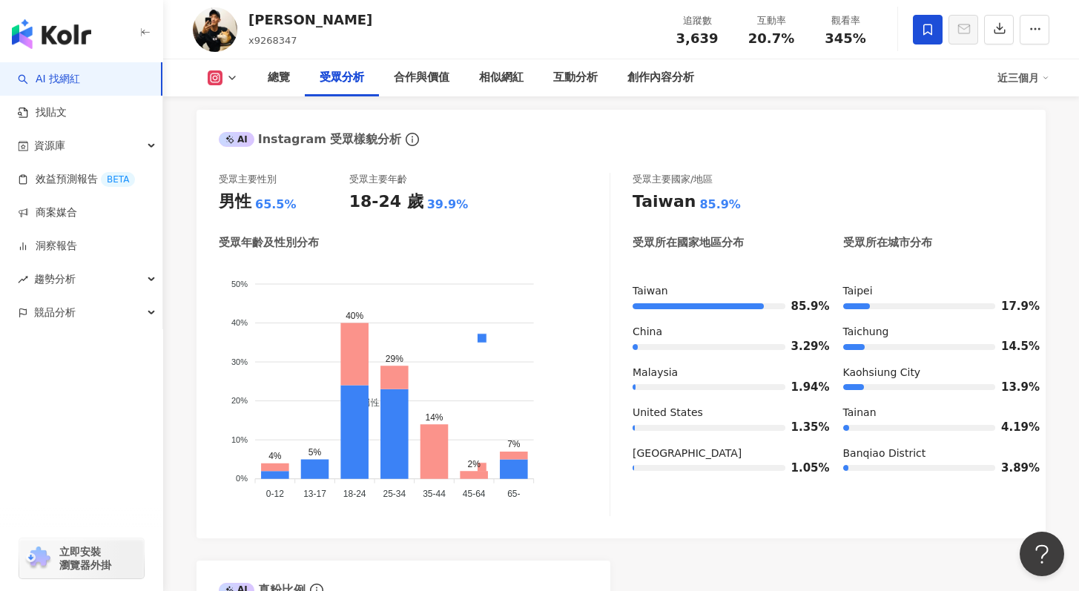
click at [921, 24] on icon at bounding box center [927, 29] width 13 height 13
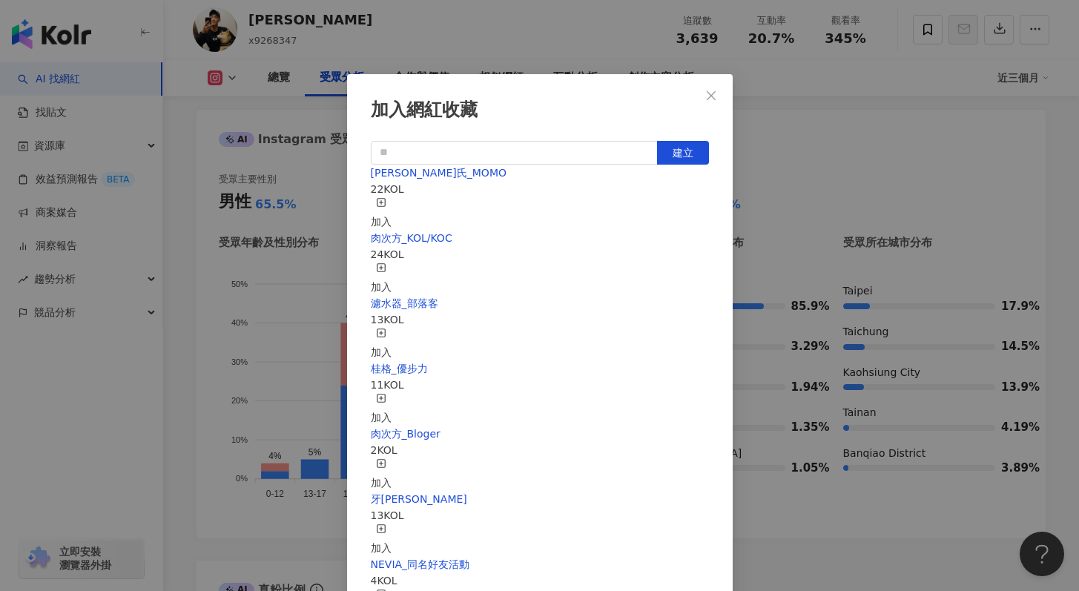
click at [656, 205] on div "白蘭氏_MOMO 22 KOL 加入" at bounding box center [540, 197] width 338 height 65
click at [386, 202] on icon "button" at bounding box center [381, 202] width 10 height 10
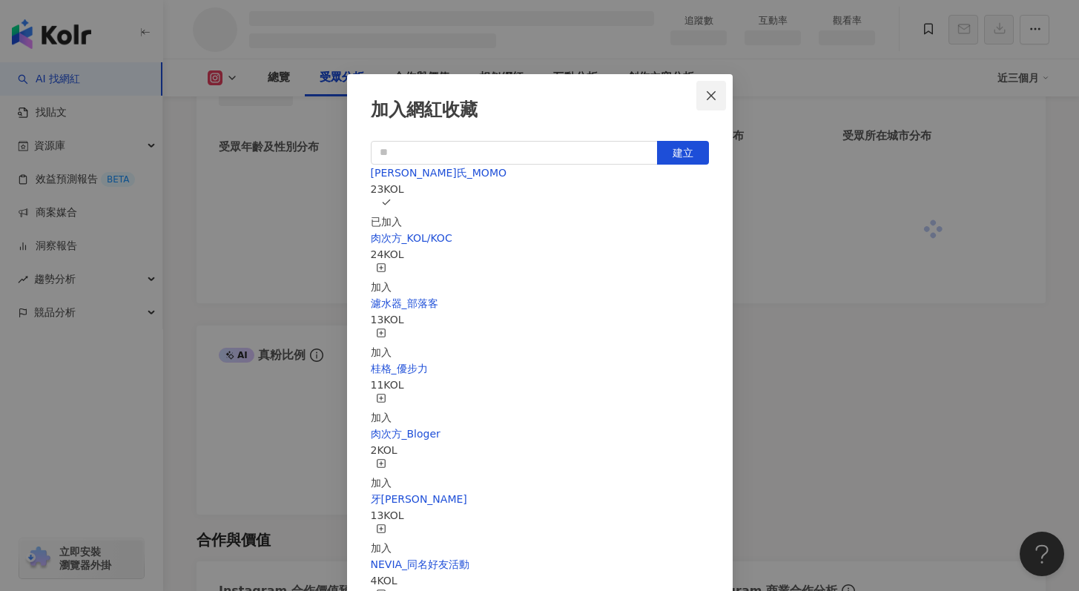
click at [713, 90] on icon "close" at bounding box center [711, 96] width 12 height 12
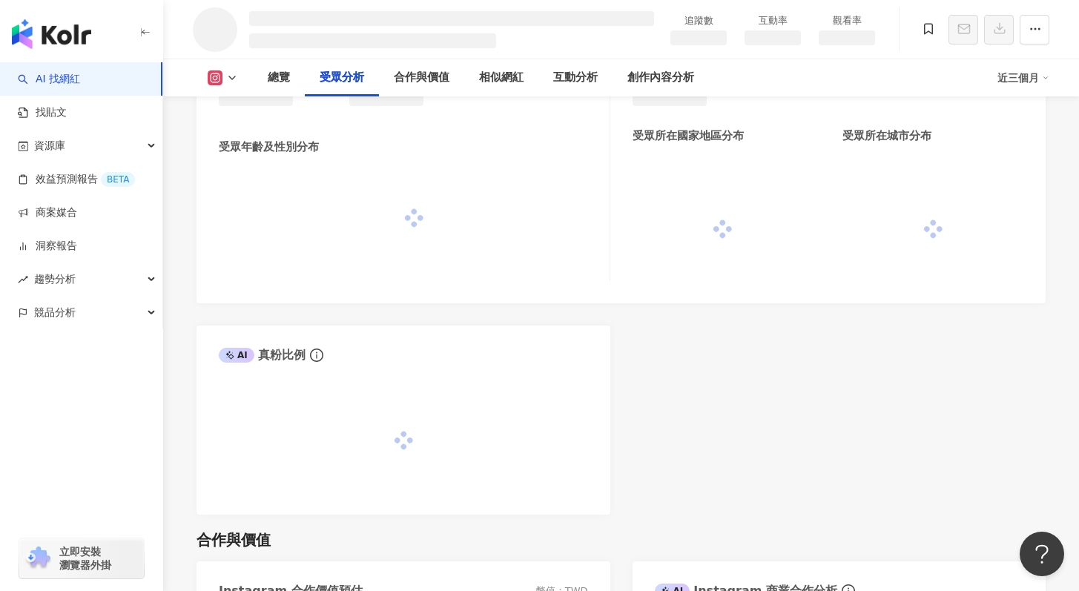
scroll to position [1388, 0]
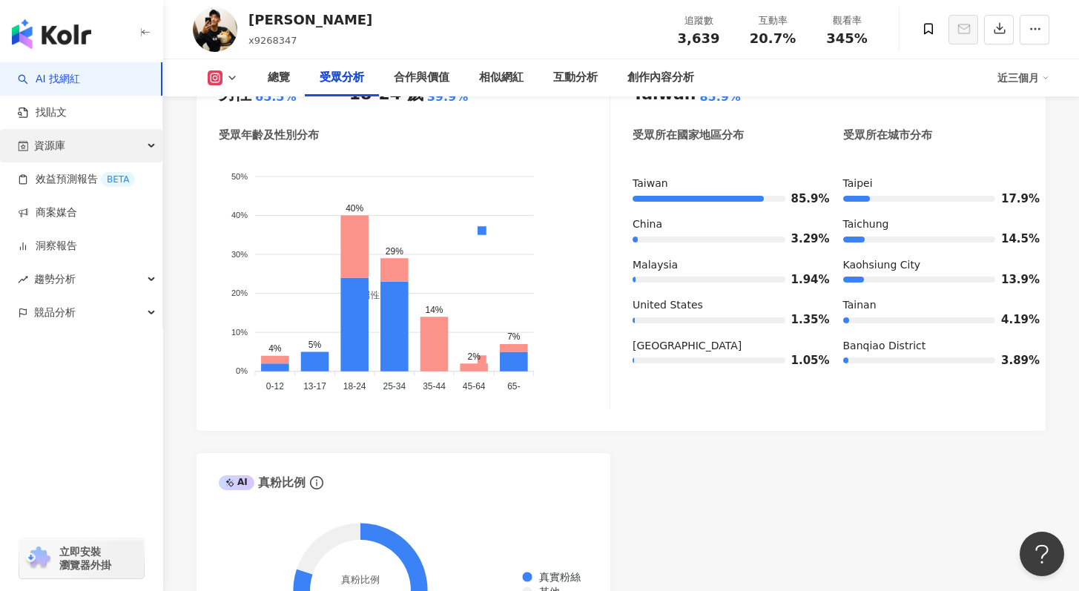
click at [96, 138] on div "資源庫" at bounding box center [81, 145] width 162 height 33
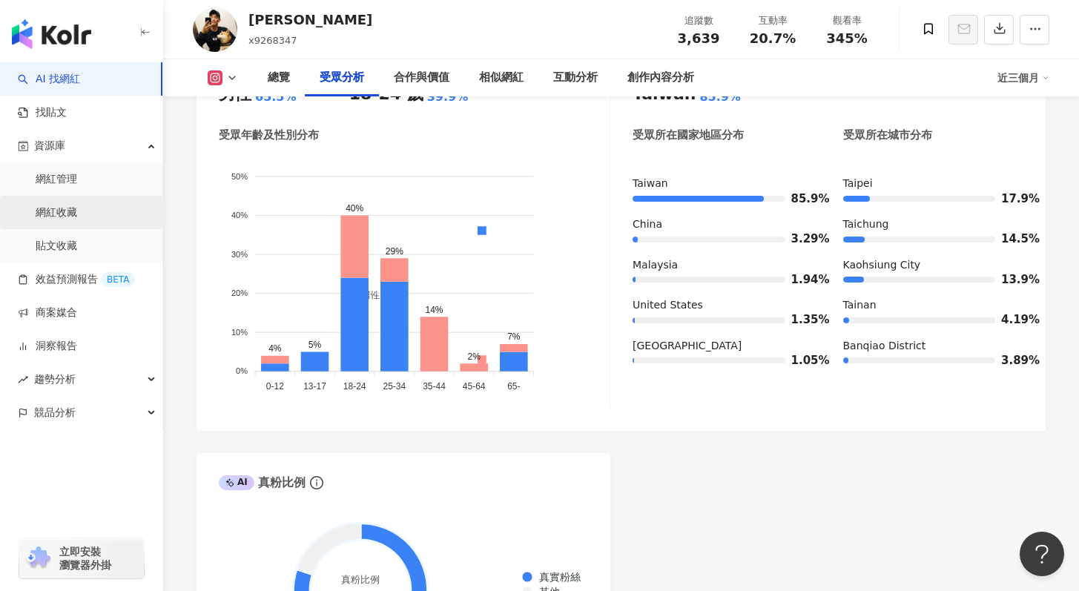
click at [77, 215] on link "網紅收藏" at bounding box center [57, 212] width 42 height 15
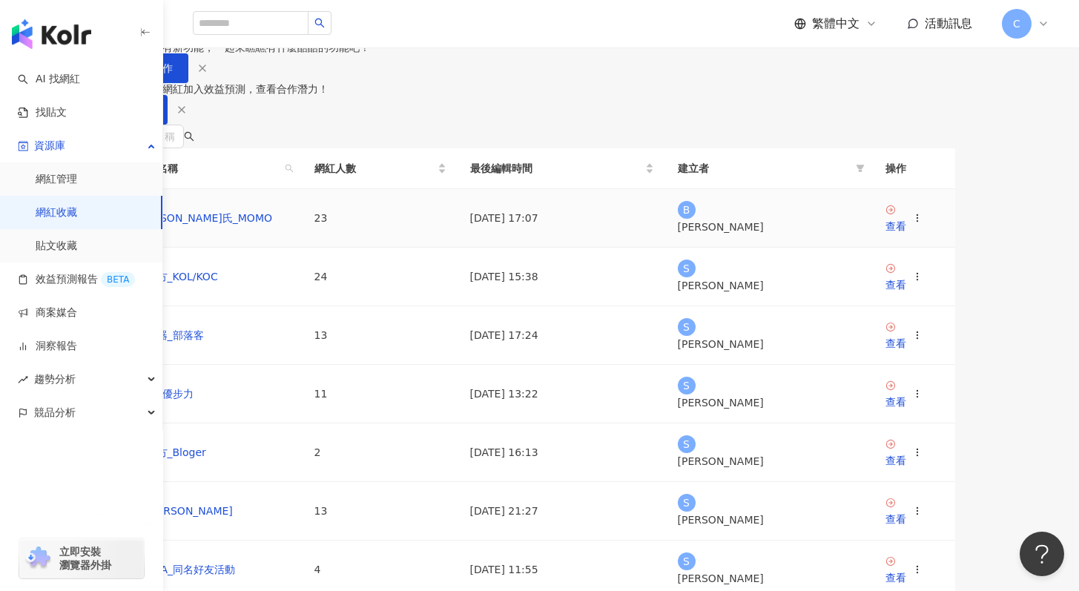
click at [288, 248] on td "白蘭氏_MOMO" at bounding box center [214, 218] width 178 height 59
click at [273, 224] on link "白蘭氏_MOMO" at bounding box center [204, 218] width 136 height 12
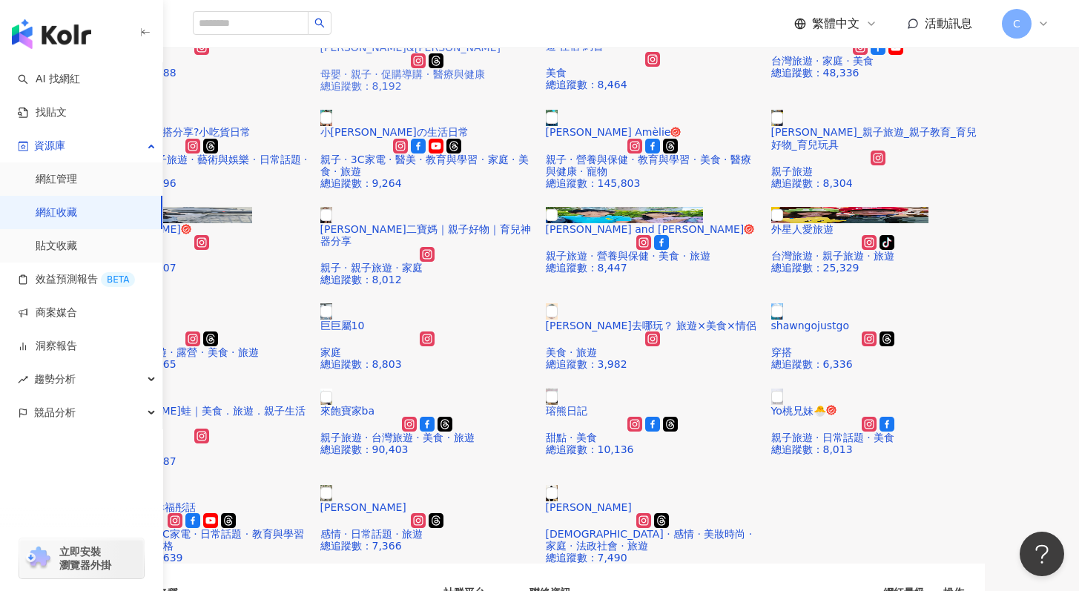
scroll to position [165, 0]
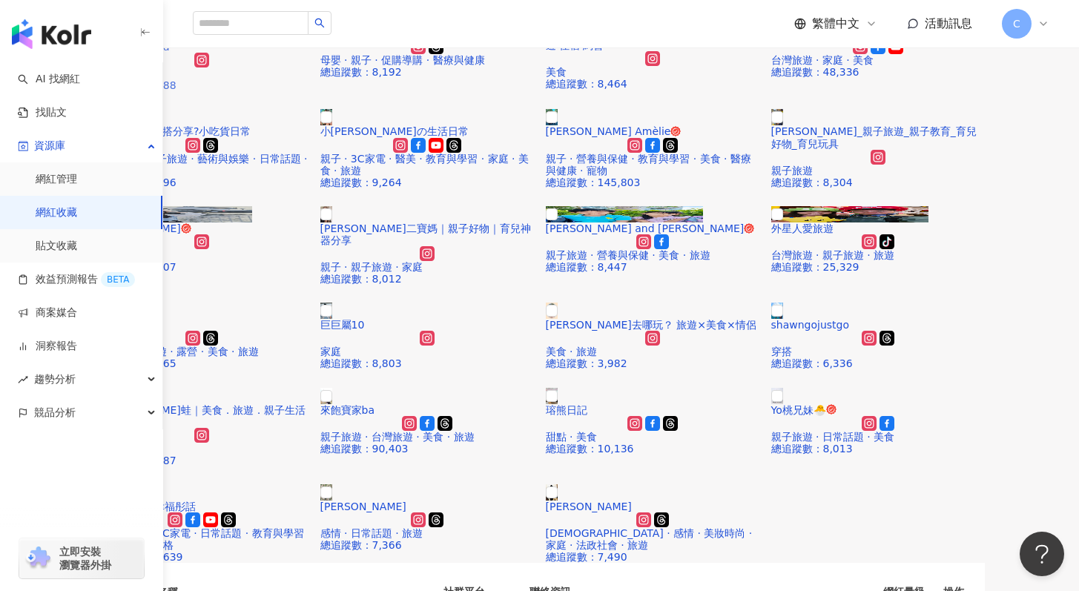
click at [309, 67] on div at bounding box center [202, 60] width 214 height 15
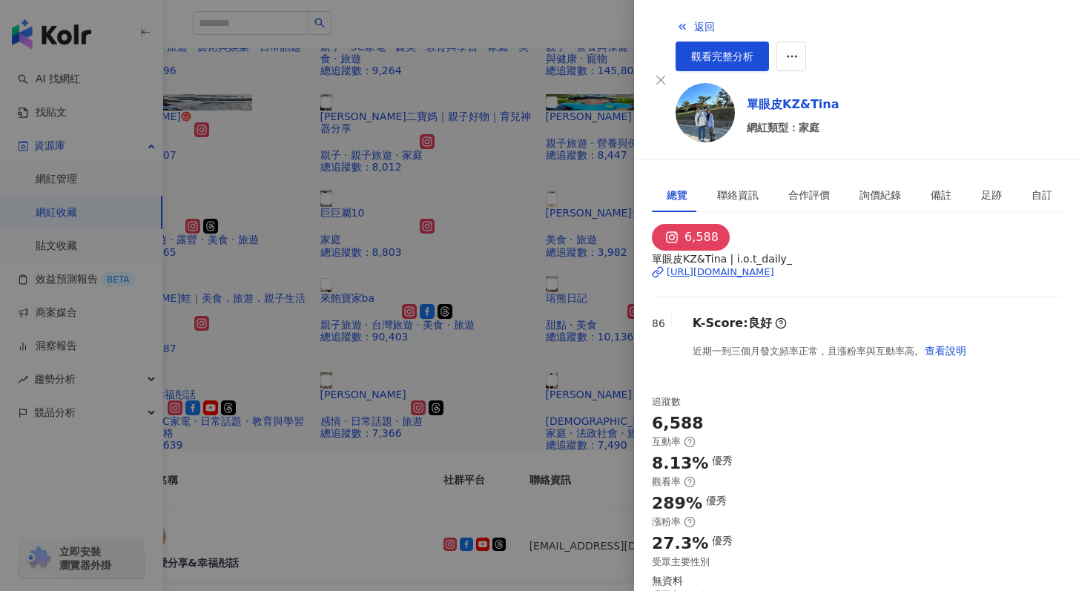
scroll to position [14, 0]
click at [769, 42] on link "觀看完整分析" at bounding box center [722, 57] width 93 height 30
click at [509, 363] on div at bounding box center [539, 295] width 1079 height 591
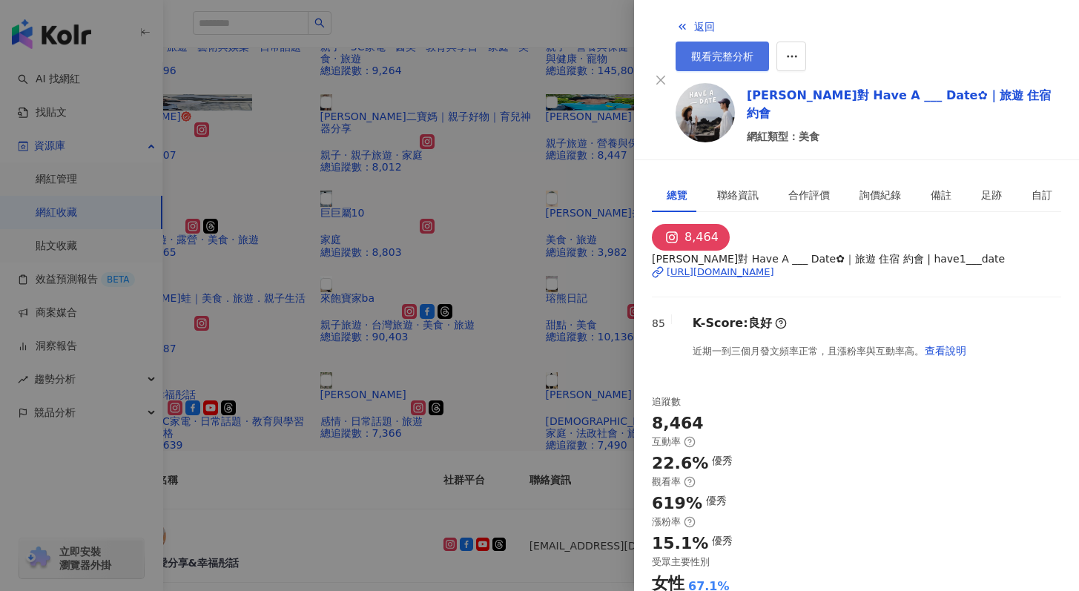
click at [754, 50] on span "觀看完整分析" at bounding box center [722, 56] width 62 height 12
click at [248, 264] on div at bounding box center [539, 295] width 1079 height 591
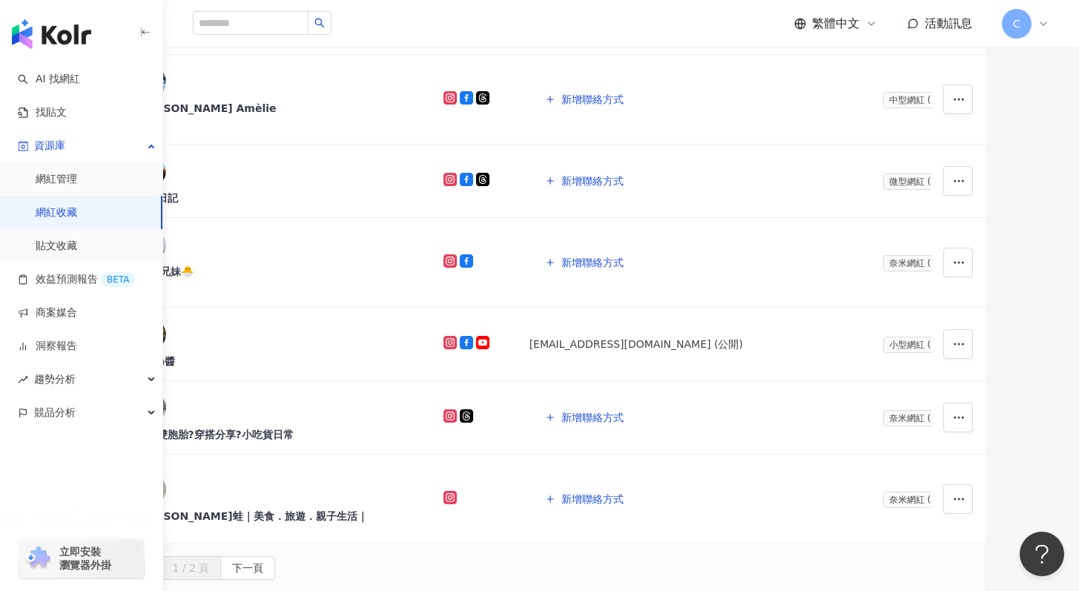
scroll to position [826, 0]
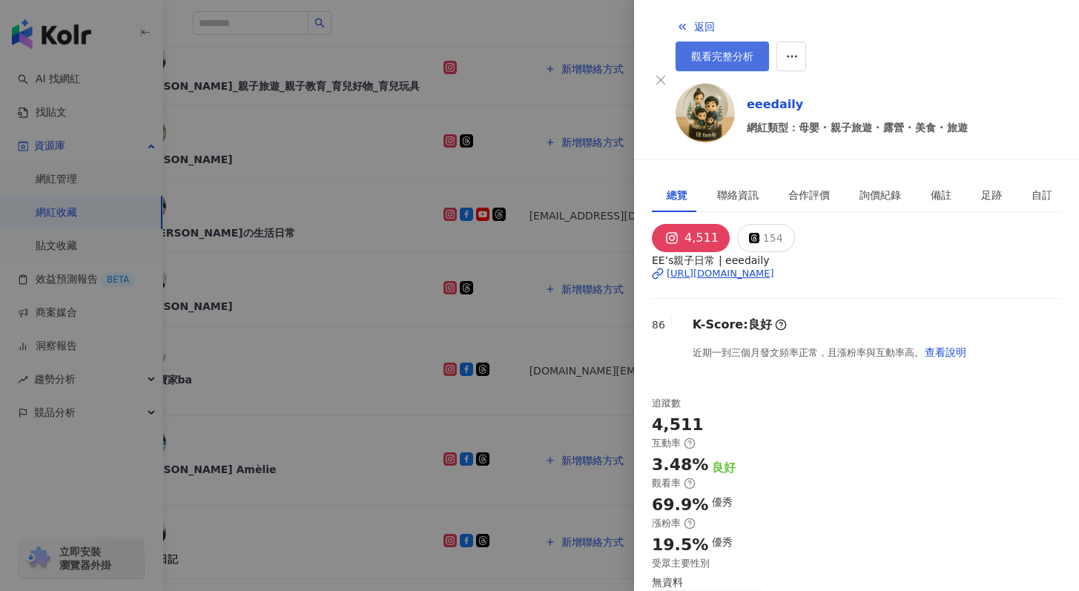
click at [754, 50] on span "觀看完整分析" at bounding box center [722, 56] width 62 height 12
click at [507, 311] on div at bounding box center [539, 295] width 1079 height 591
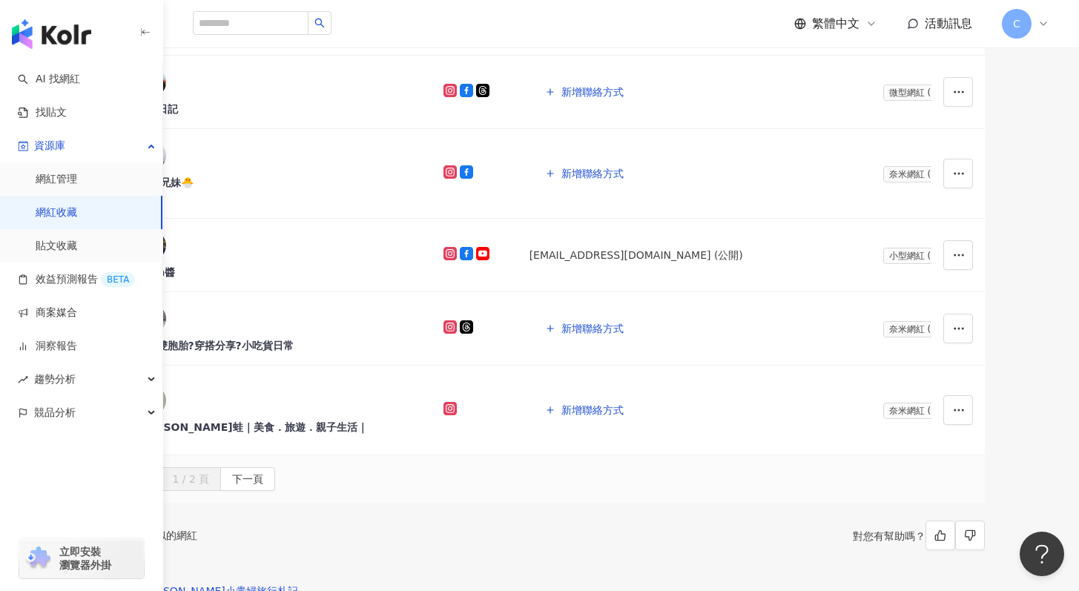
scroll to position [1279, 0]
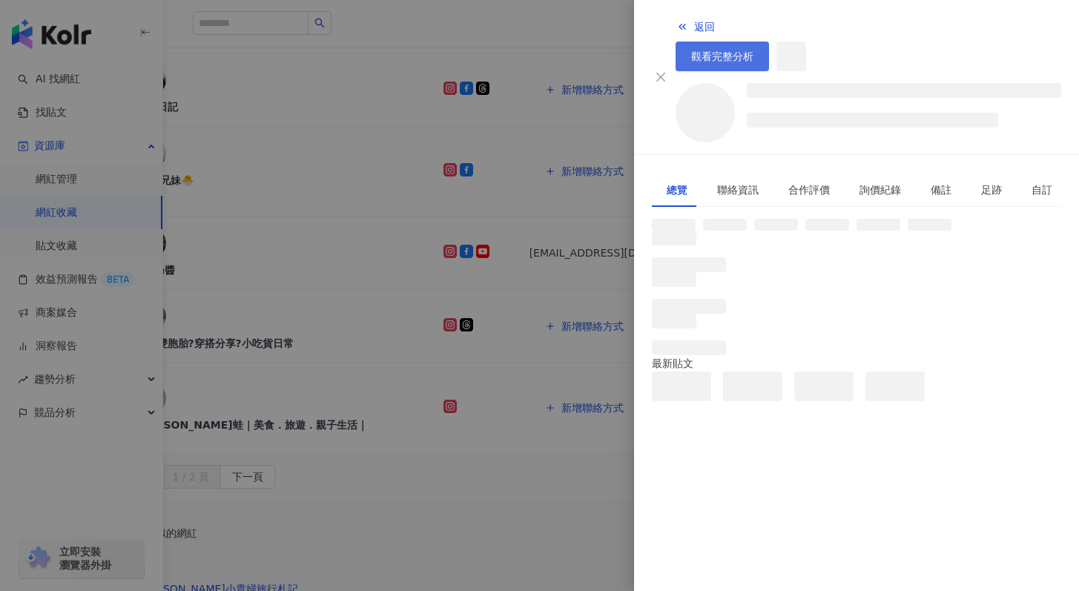
click at [754, 50] on span "觀看完整分析" at bounding box center [722, 56] width 62 height 12
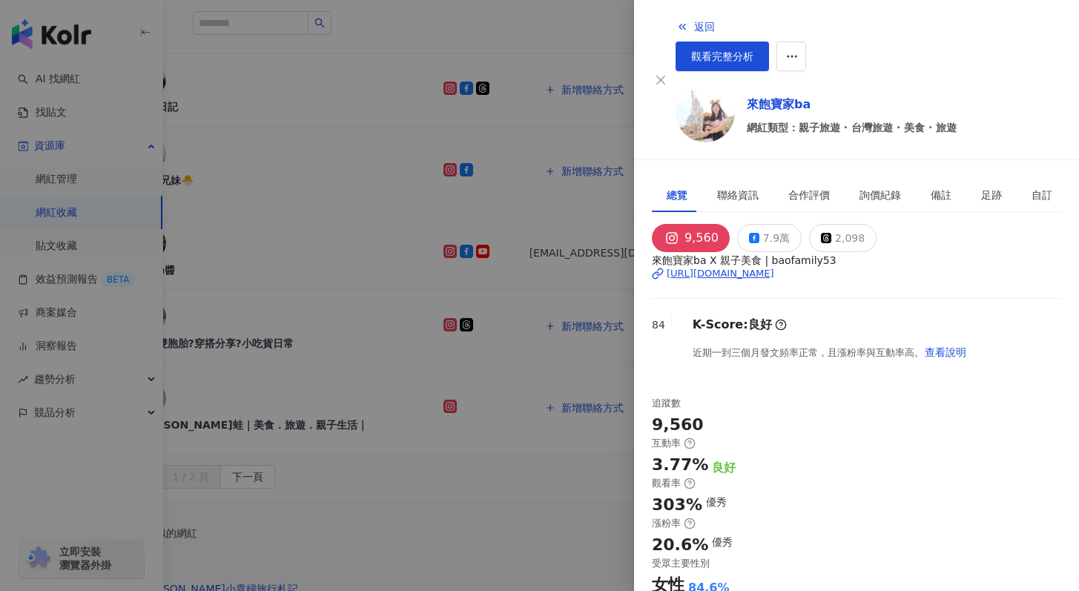
click at [518, 369] on div at bounding box center [539, 295] width 1079 height 591
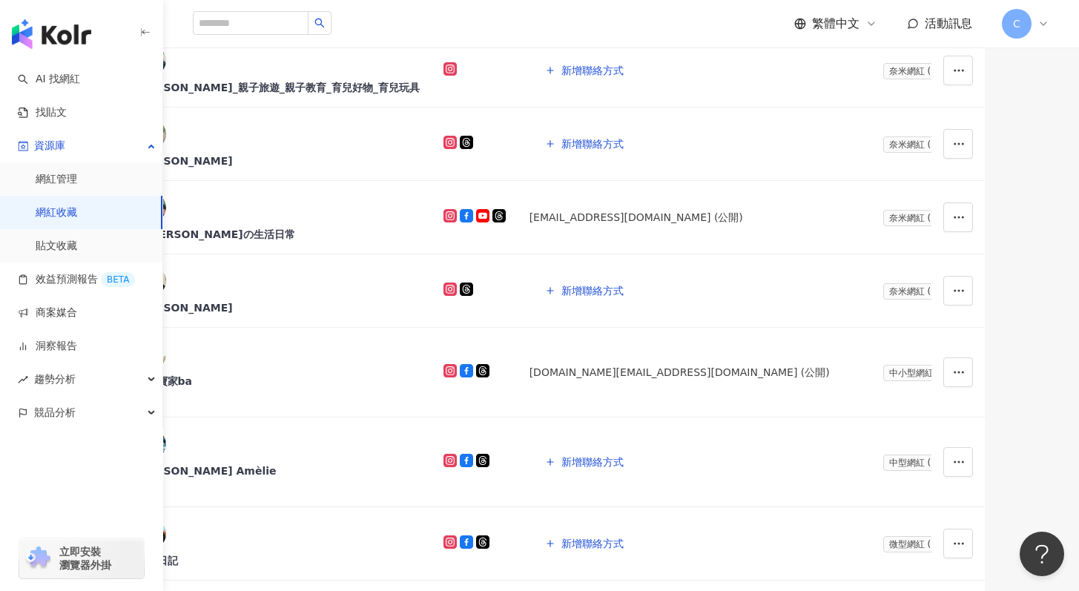
scroll to position [554, 0]
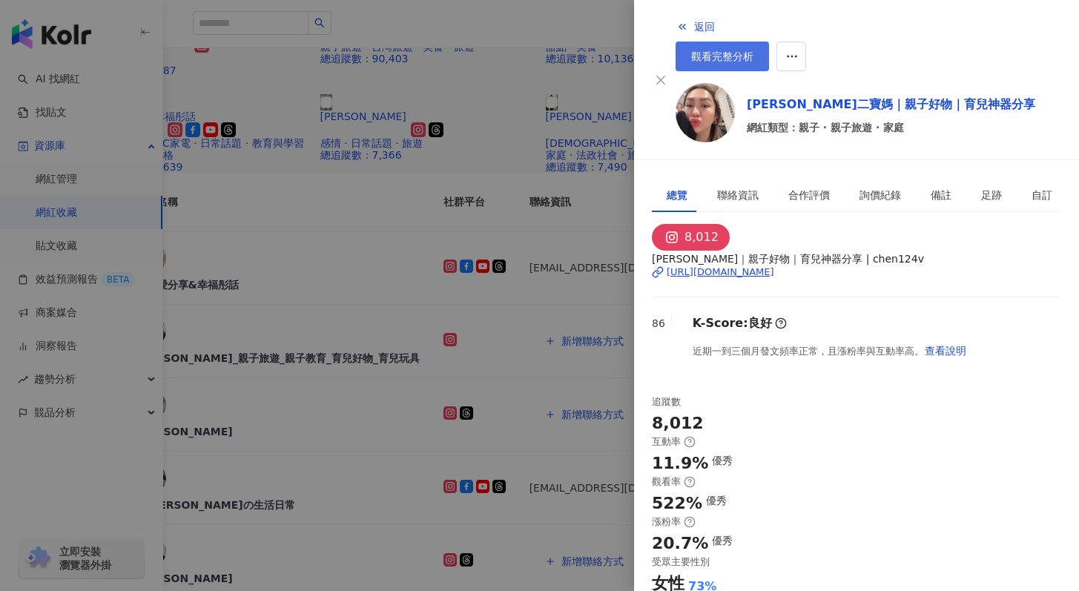
click at [769, 42] on link "觀看完整分析" at bounding box center [722, 57] width 93 height 30
click at [559, 294] on div at bounding box center [539, 295] width 1079 height 591
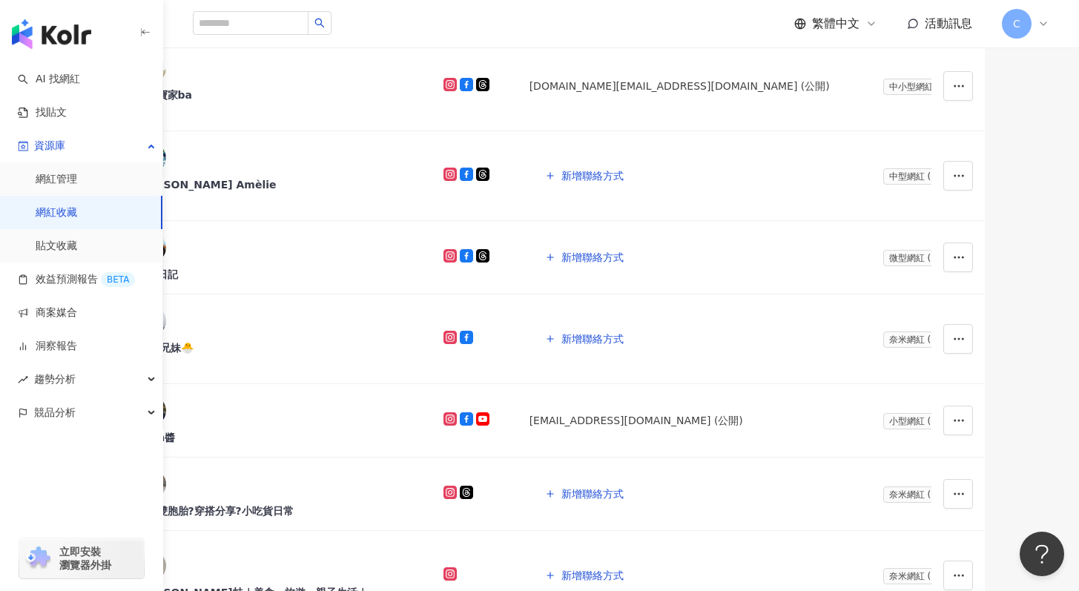
scroll to position [1113, 0]
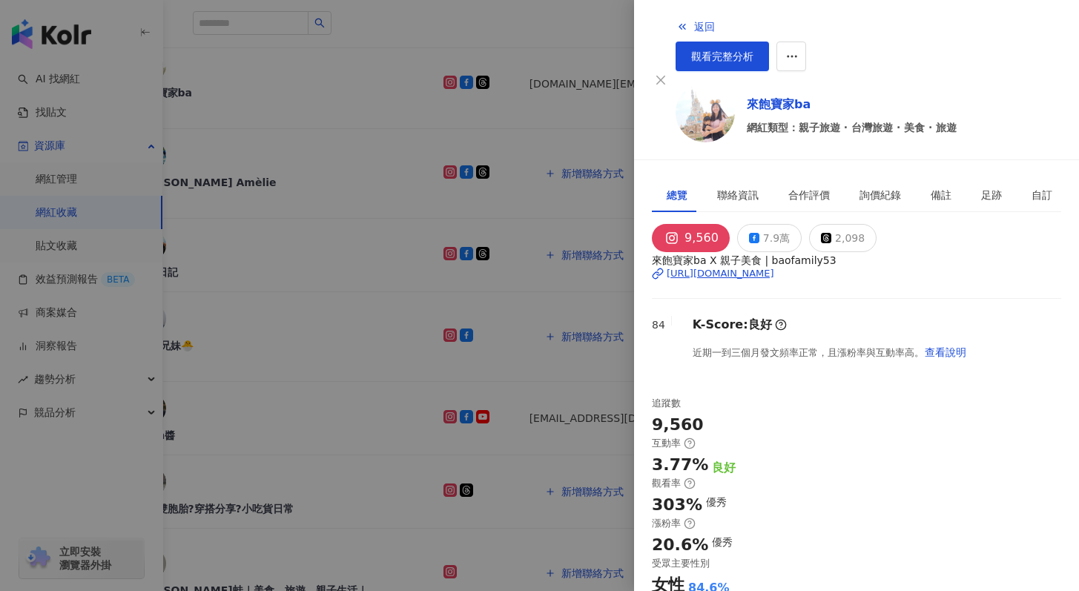
click at [984, 12] on div "返回 觀看完整分析" at bounding box center [869, 41] width 386 height 59
click at [754, 50] on span "觀看完整分析" at bounding box center [722, 56] width 62 height 12
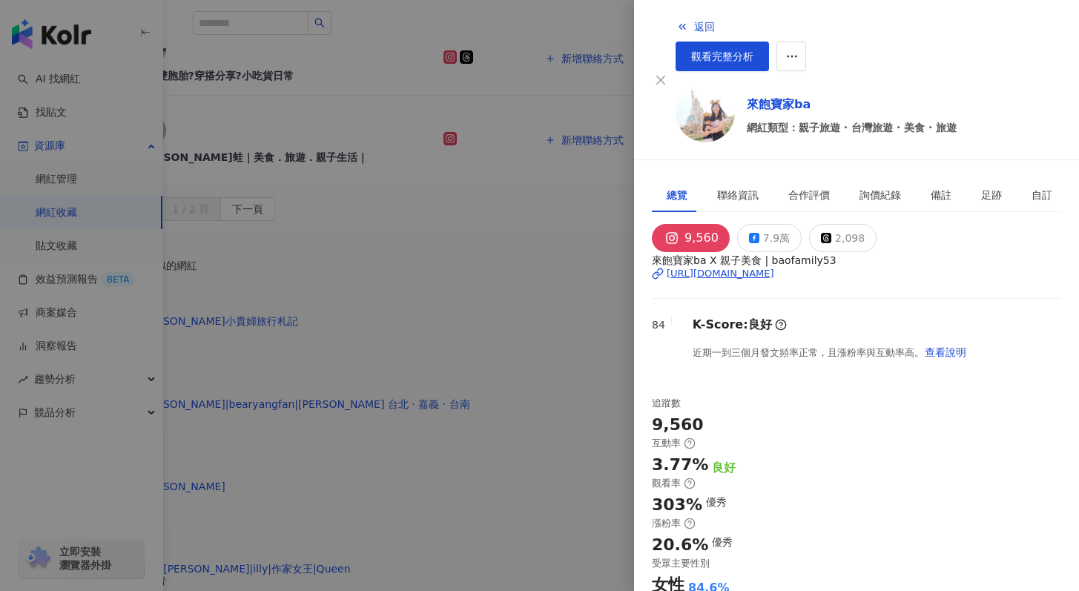
scroll to position [1563, 0]
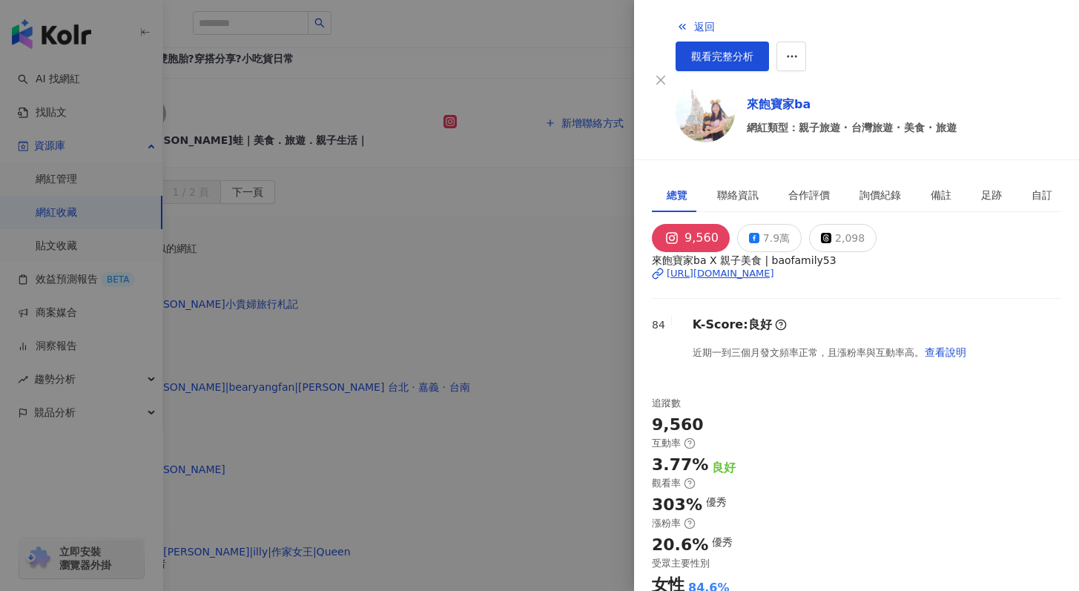
click at [535, 166] on div at bounding box center [539, 295] width 1079 height 591
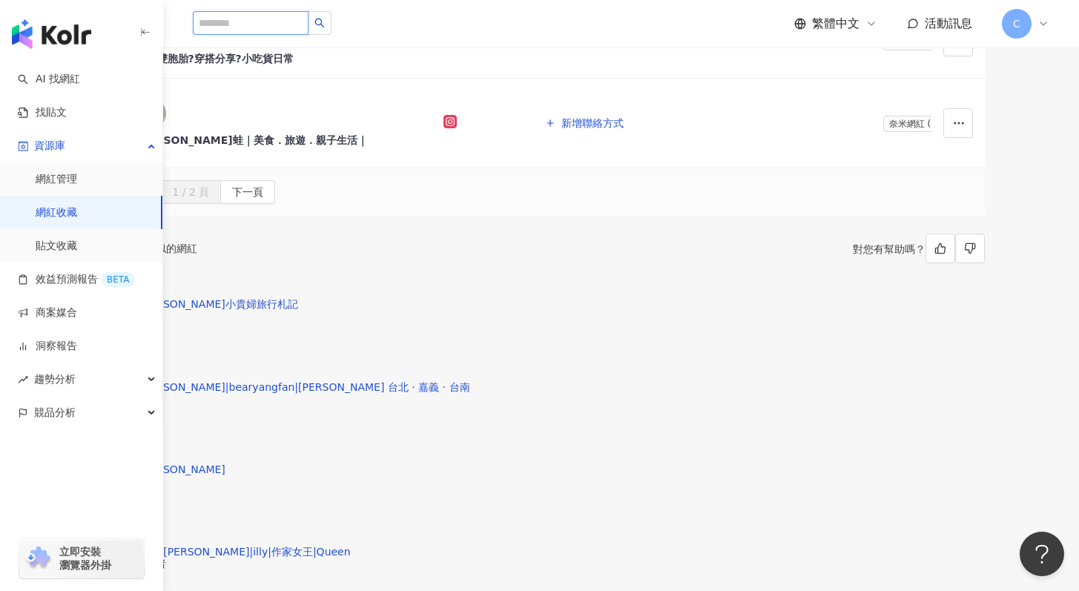
click at [280, 30] on input "search" at bounding box center [251, 23] width 116 height 24
type input "**"
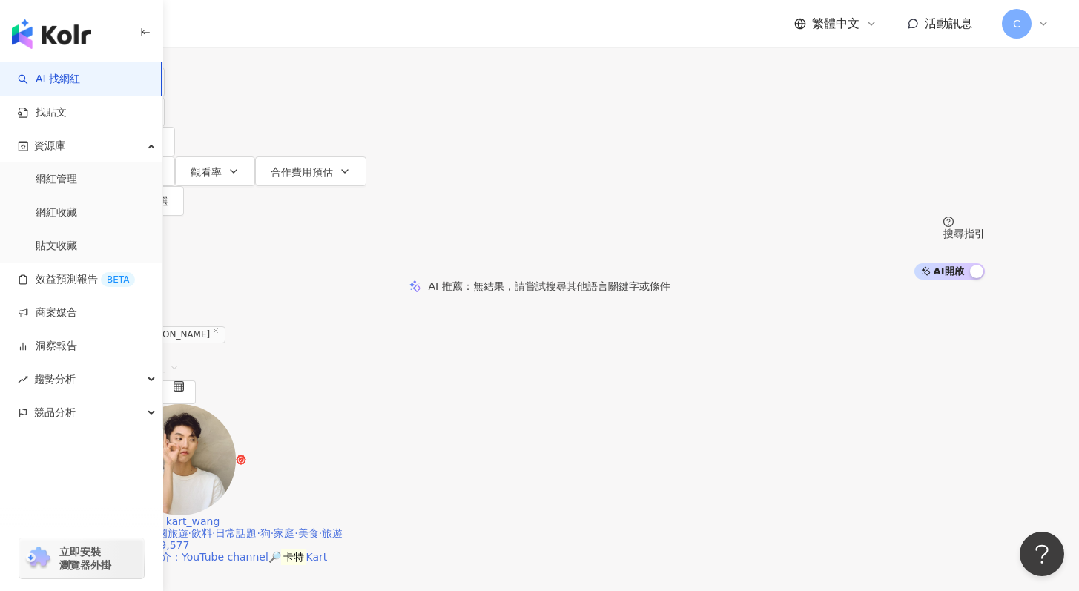
scroll to position [15, 0]
click at [154, 515] on span "Kart" at bounding box center [143, 521] width 22 height 12
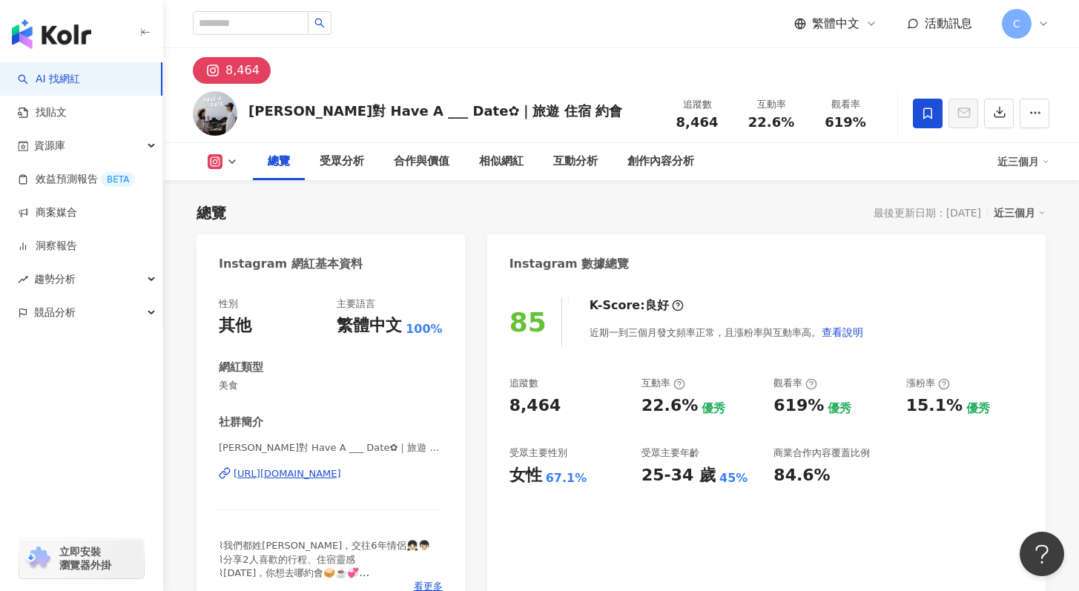
click at [311, 469] on div "https://www.instagram.com/have1___date/" at bounding box center [288, 473] width 108 height 13
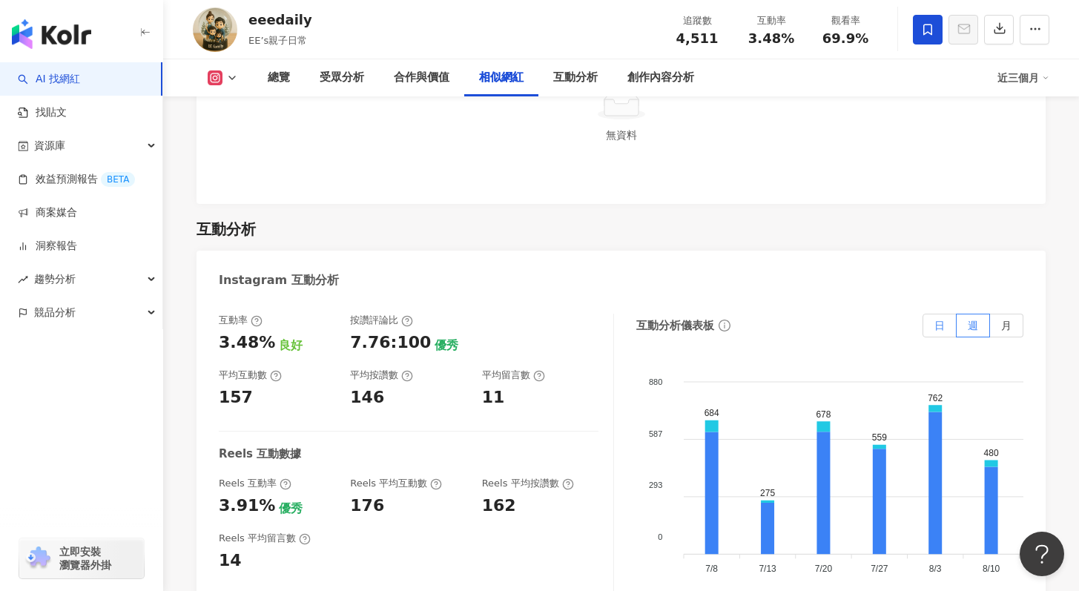
scroll to position [2644, 0]
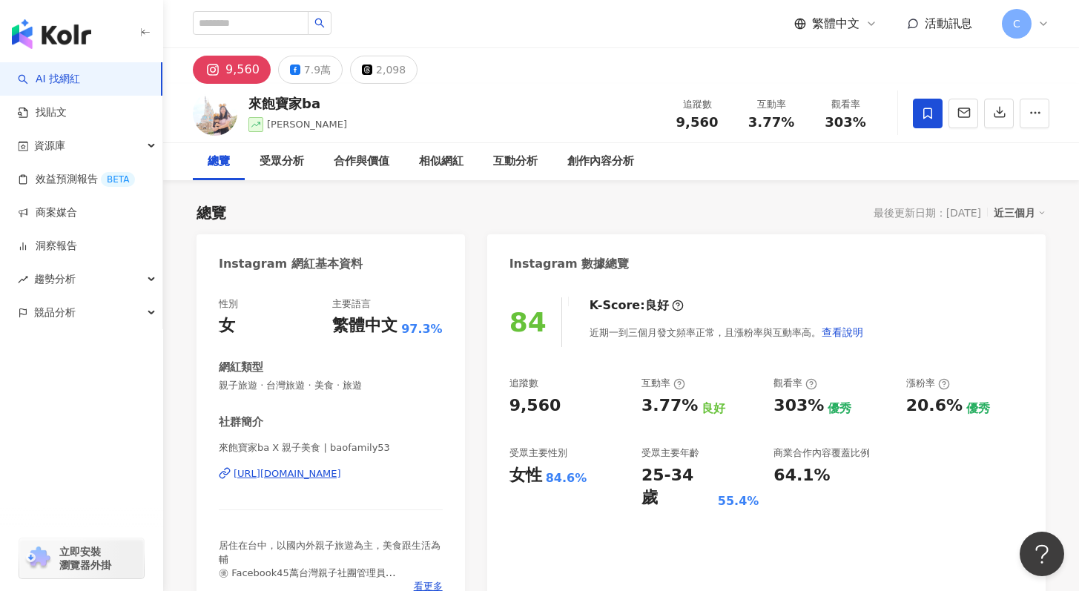
click at [311, 478] on div "[URL][DOMAIN_NAME]" at bounding box center [288, 473] width 108 height 13
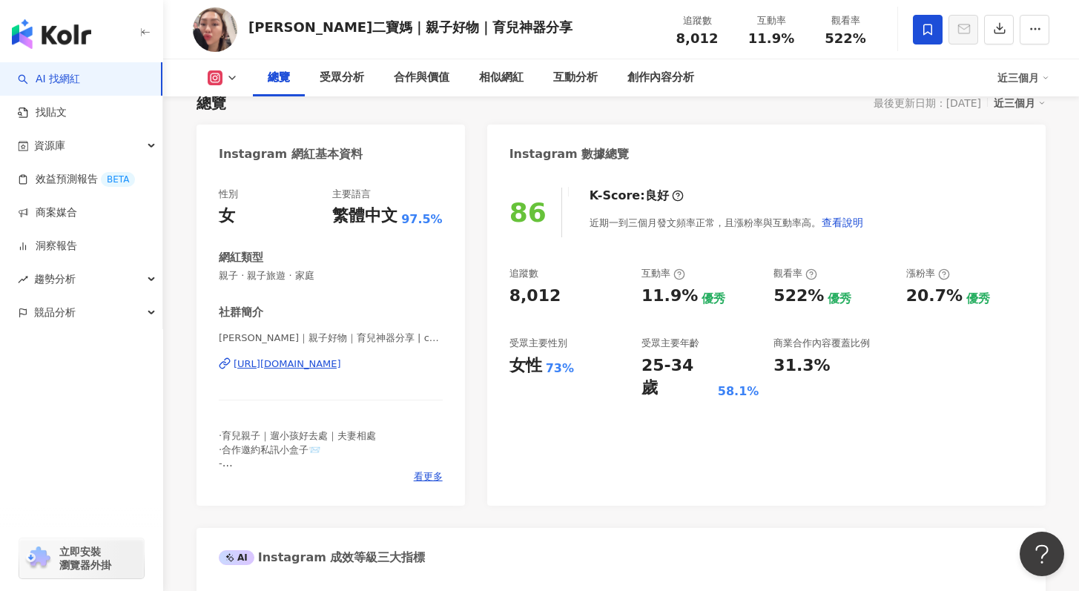
scroll to position [105, 0]
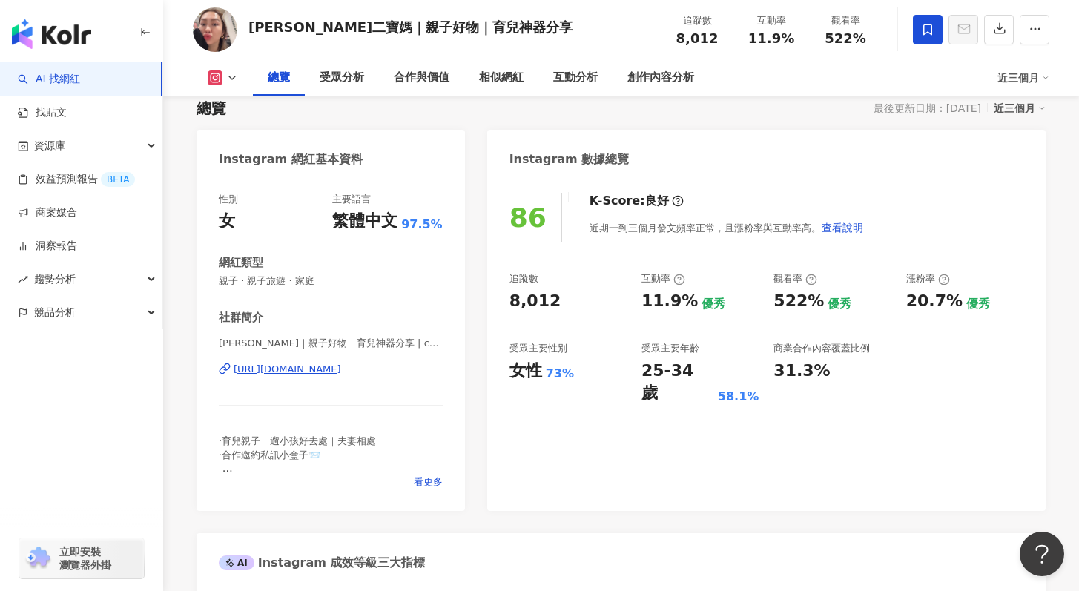
click at [331, 377] on div "阿蓁｜親子好物｜育兒神器分享 | chen124v https://www.instagram.com/chen124v/" at bounding box center [331, 380] width 224 height 87
click at [337, 369] on div "https://www.instagram.com/chen124v/" at bounding box center [288, 369] width 108 height 13
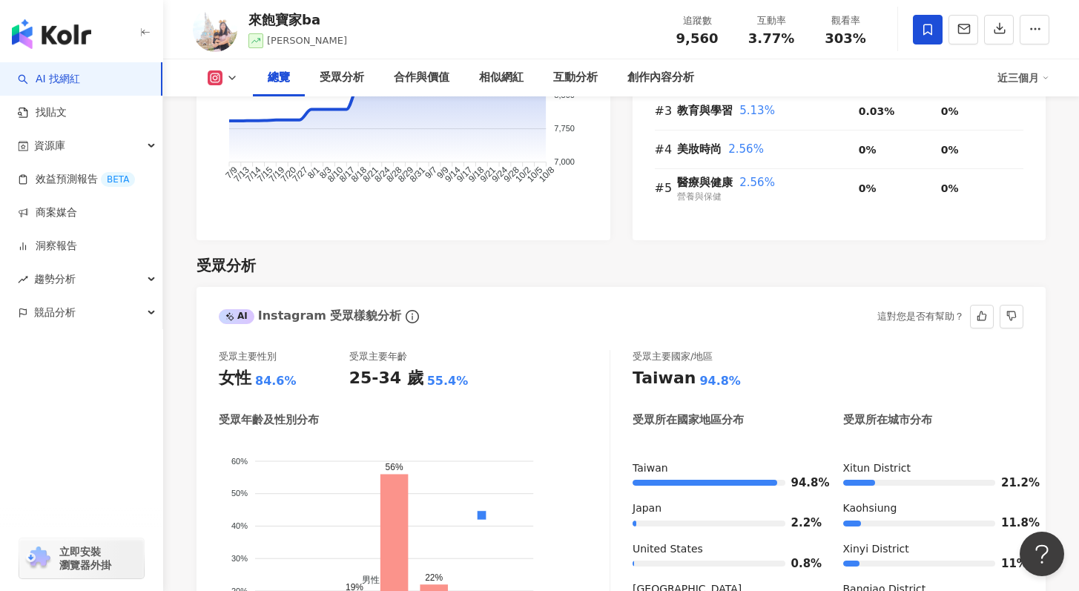
scroll to position [275, 0]
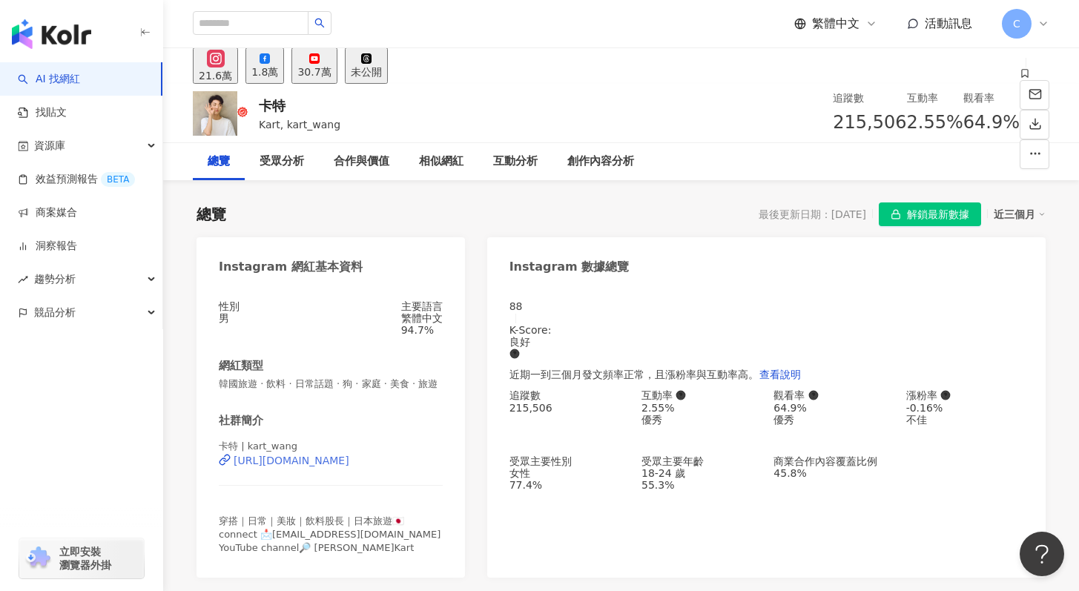
click at [336, 467] on div "[URL][DOMAIN_NAME]" at bounding box center [292, 461] width 116 height 12
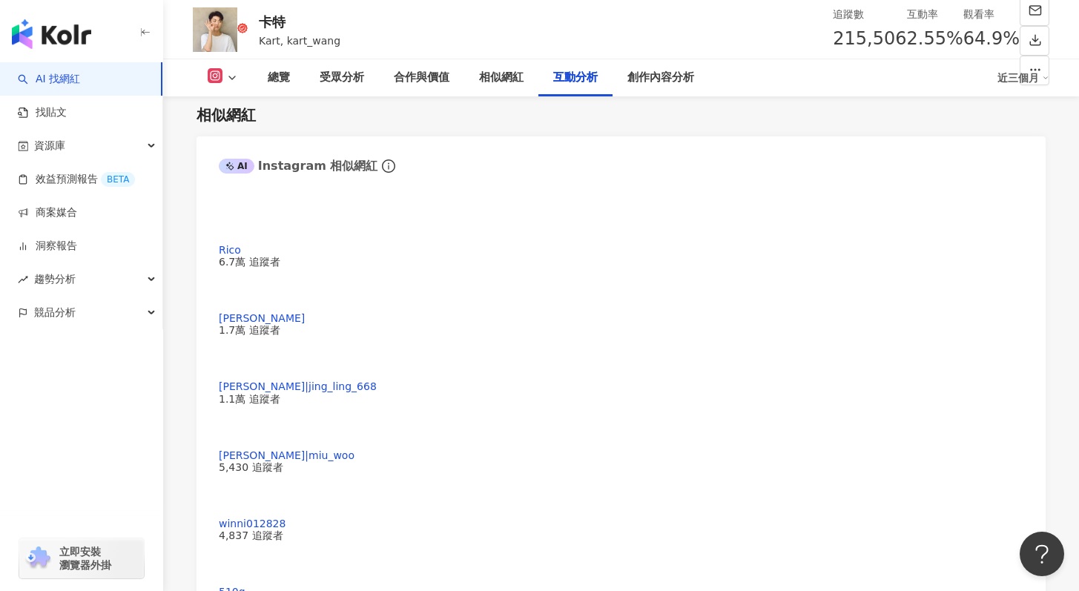
scroll to position [2956, 0]
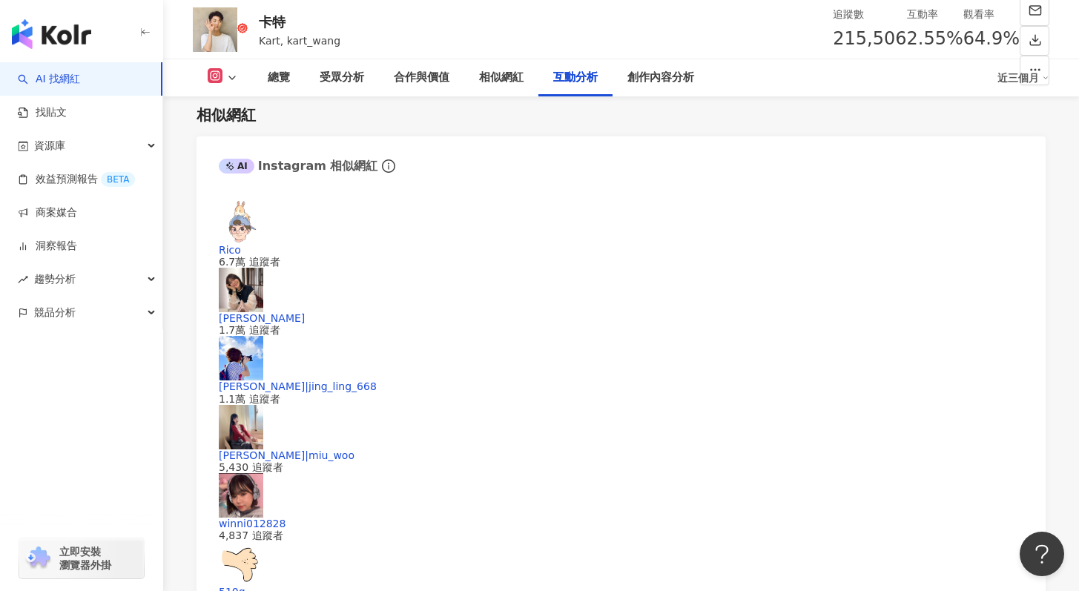
drag, startPoint x: 378, startPoint y: 247, endPoint x: 389, endPoint y: 266, distance: 22.3
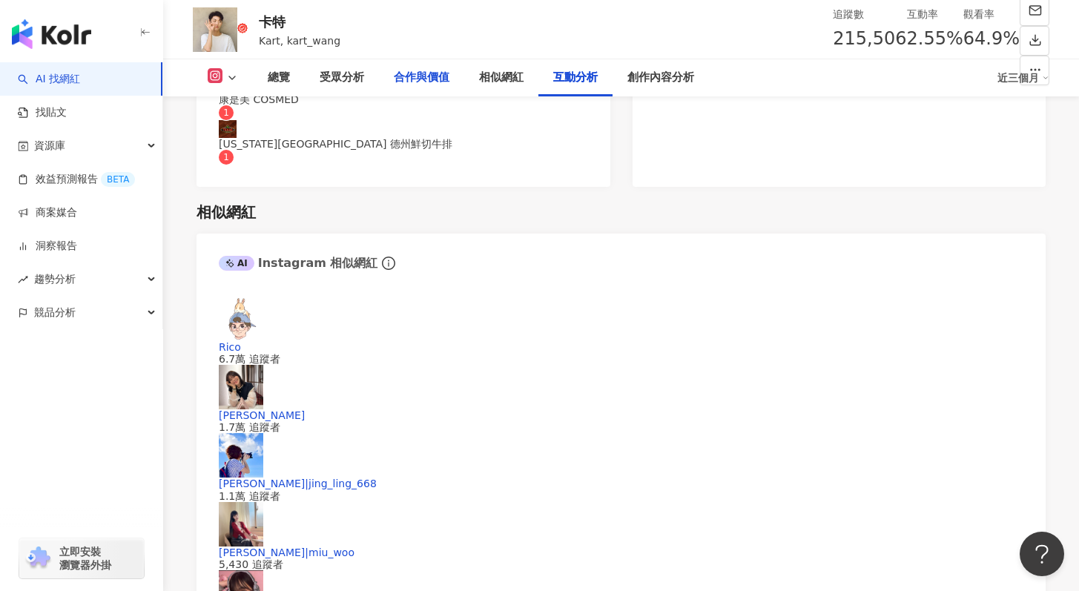
scroll to position [2858, 0]
drag, startPoint x: 355, startPoint y: 352, endPoint x: 395, endPoint y: 356, distance: 39.6
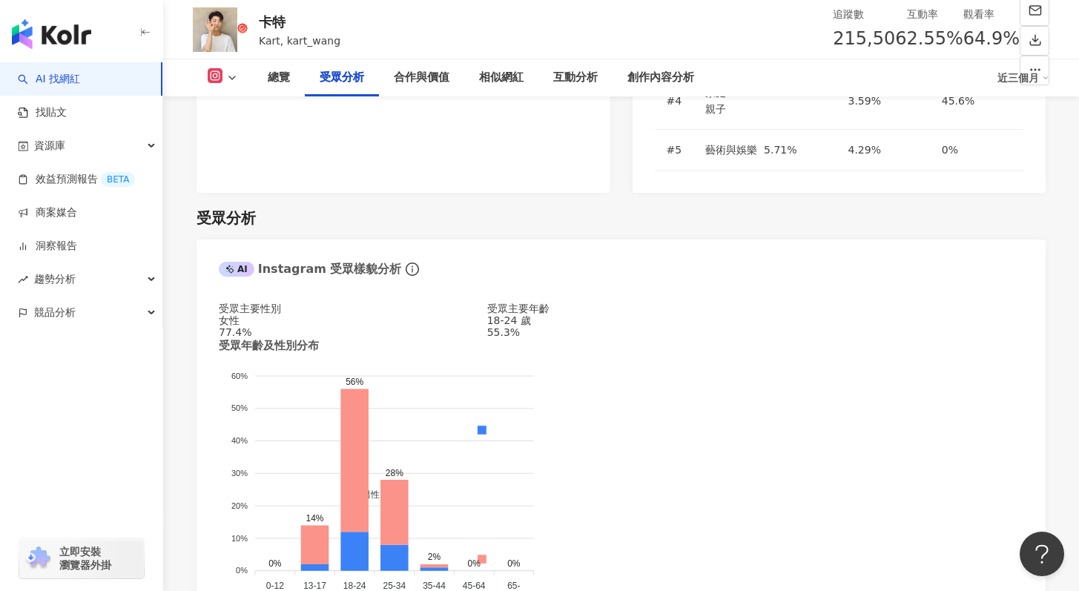
scroll to position [1224, 0]
